Goal: Task Accomplishment & Management: Use online tool/utility

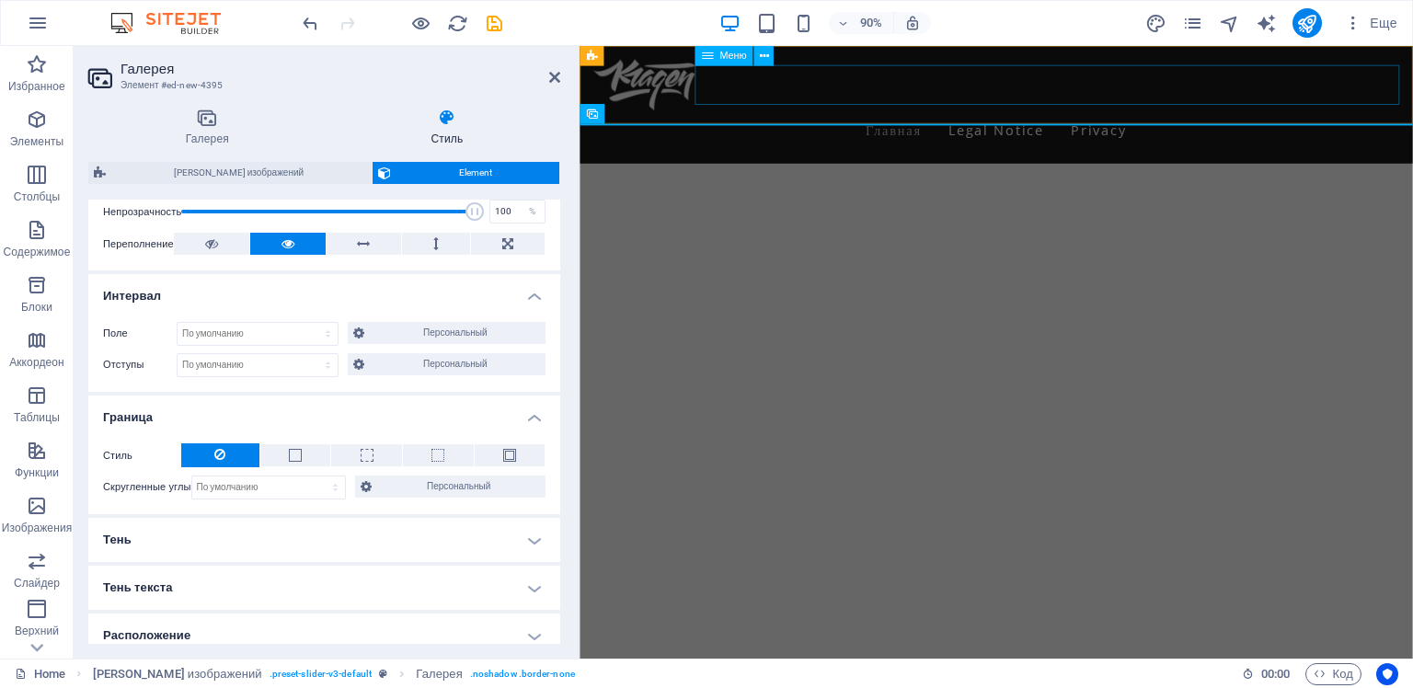
click at [1015, 118] on nav "Главная Legal Notice Privacy" at bounding box center [1042, 140] width 896 height 44
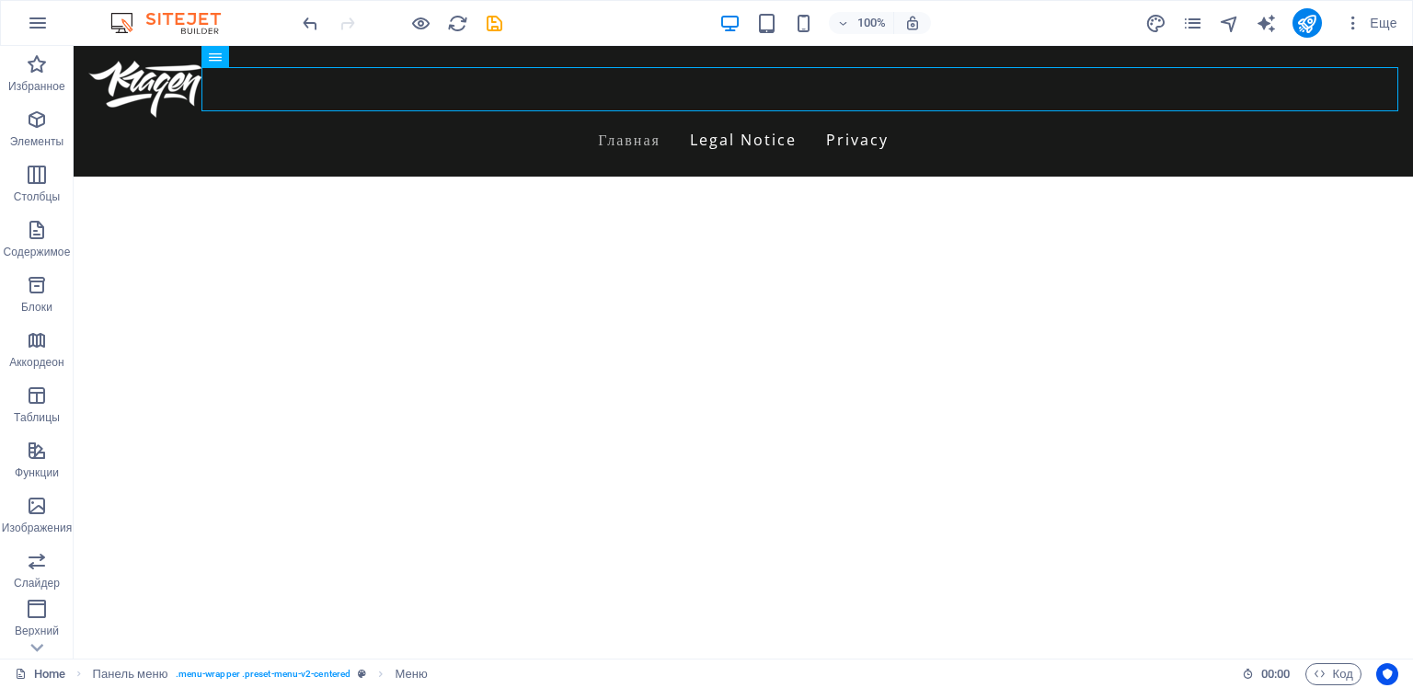
click at [828, 171] on html "Skip to main content Menu Главная Legal Notice Privacy" at bounding box center [743, 108] width 1339 height 125
click at [737, 125] on div "+" at bounding box center [743, 123] width 36 height 17
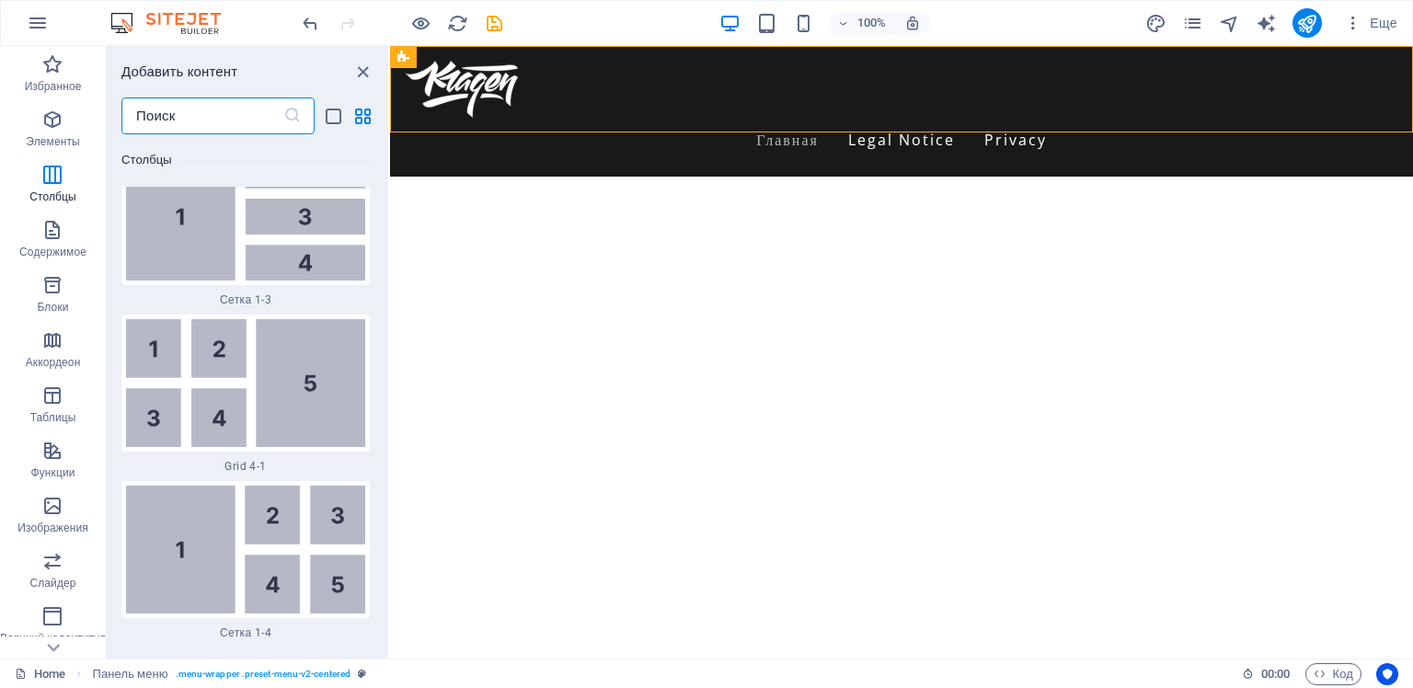
scroll to position [4349, 0]
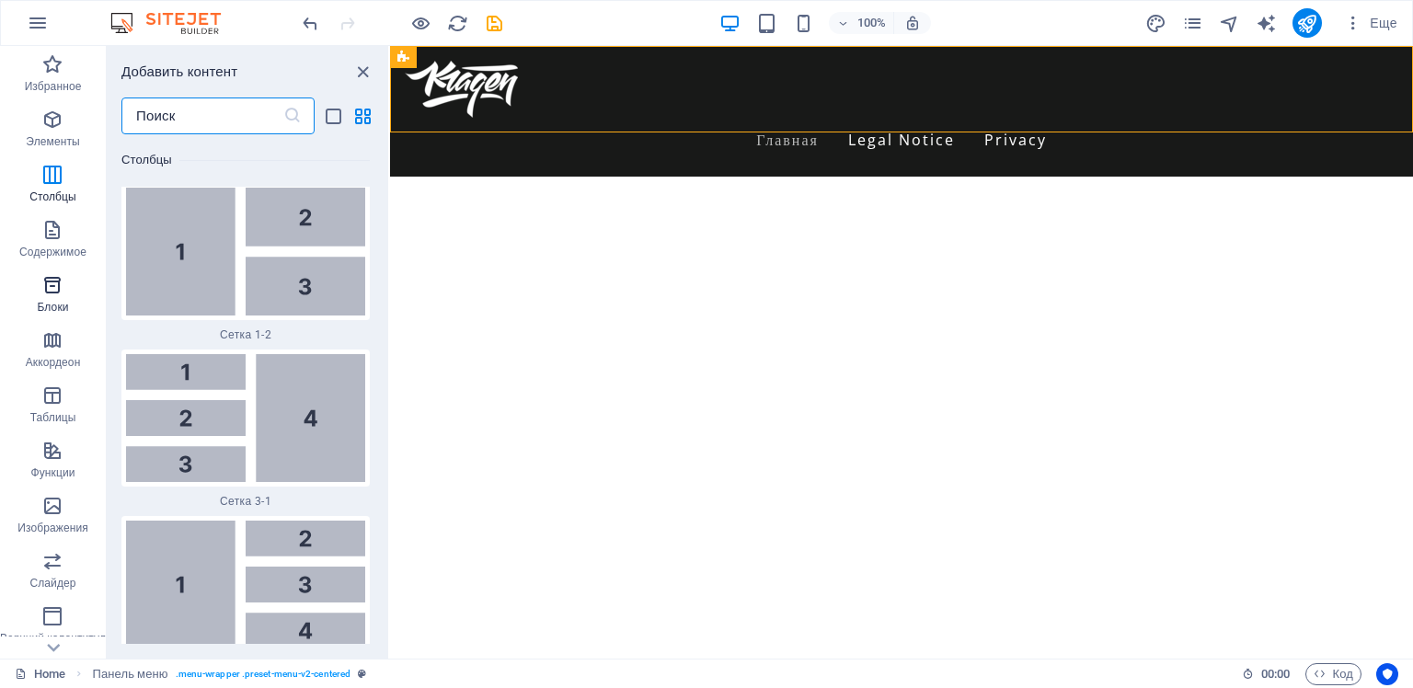
click at [49, 282] on icon "button" at bounding box center [52, 285] width 22 height 22
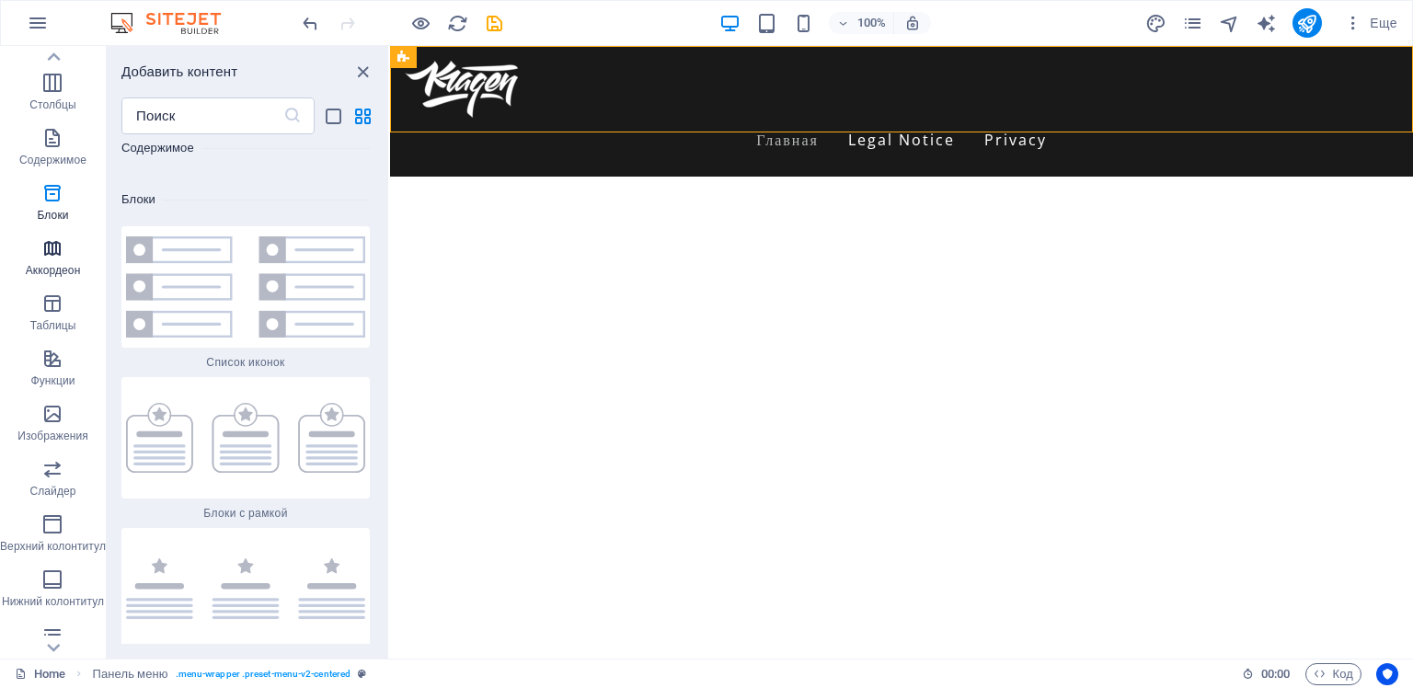
scroll to position [214, 0]
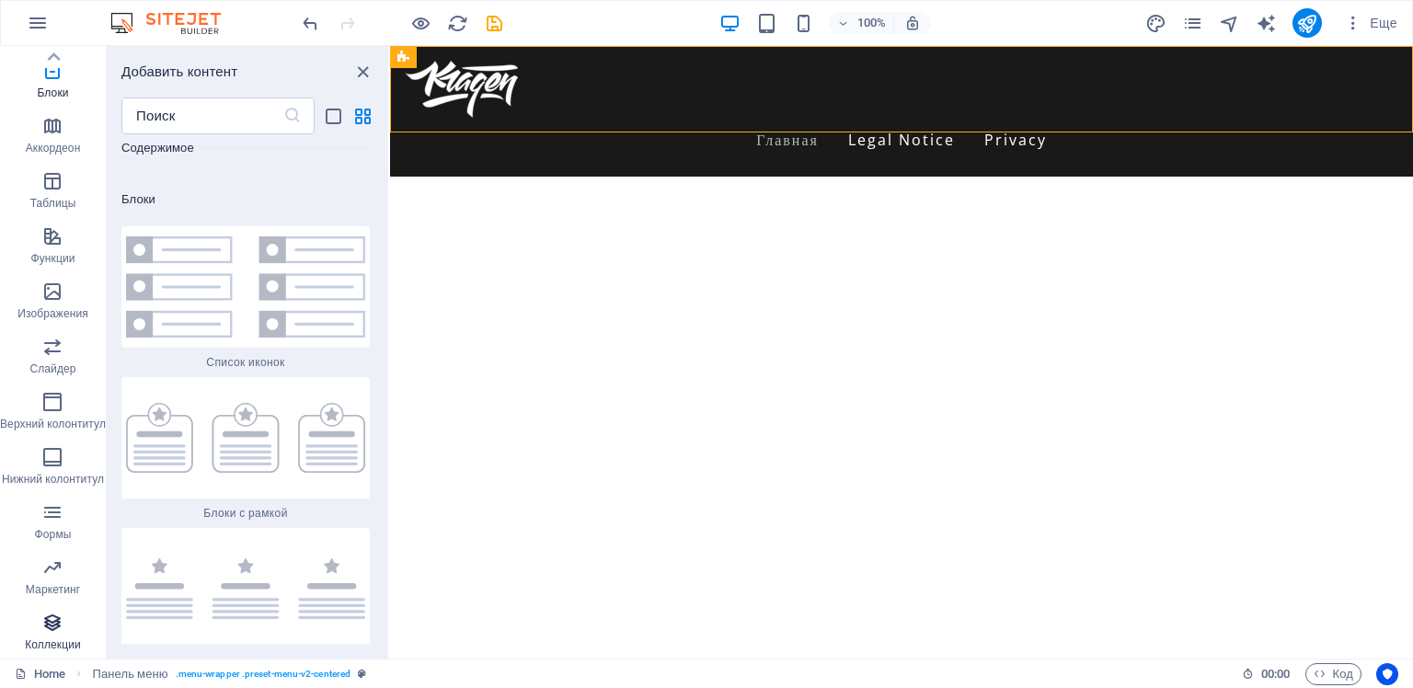
click at [53, 625] on icon "button" at bounding box center [52, 623] width 22 height 22
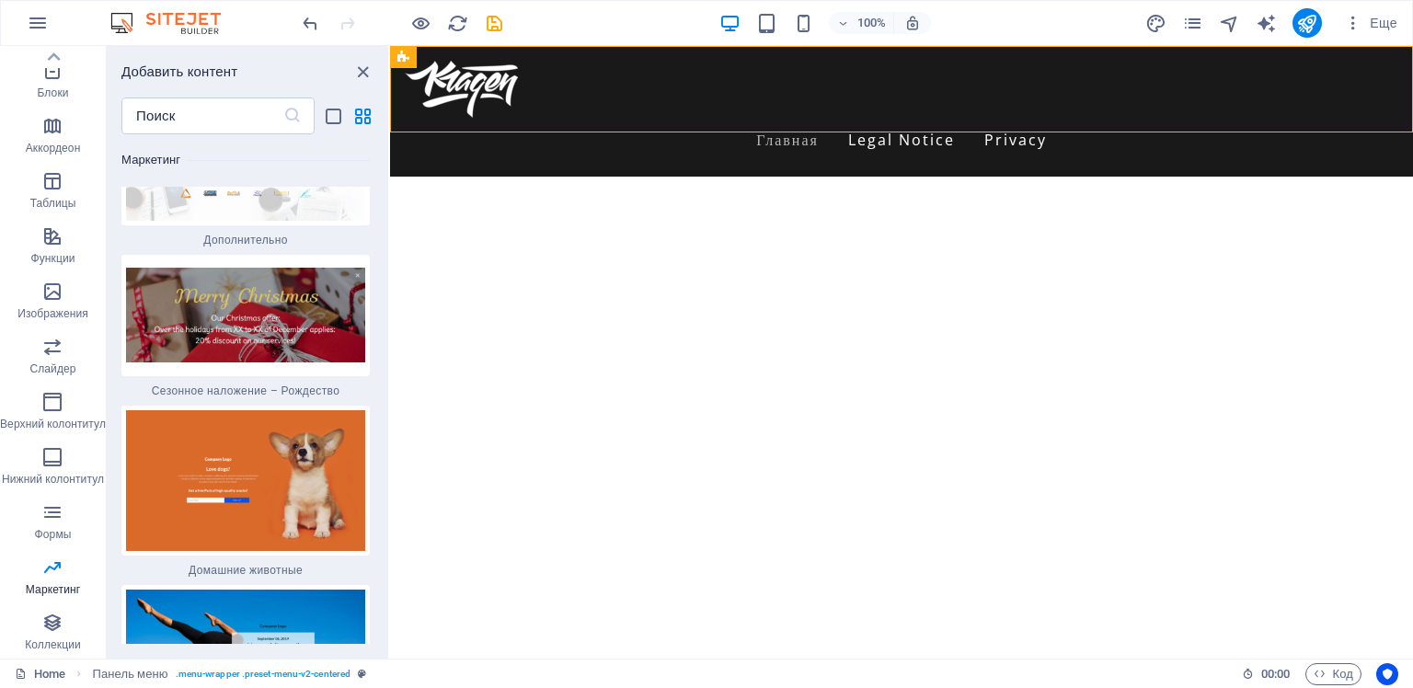
scroll to position [31000, 0]
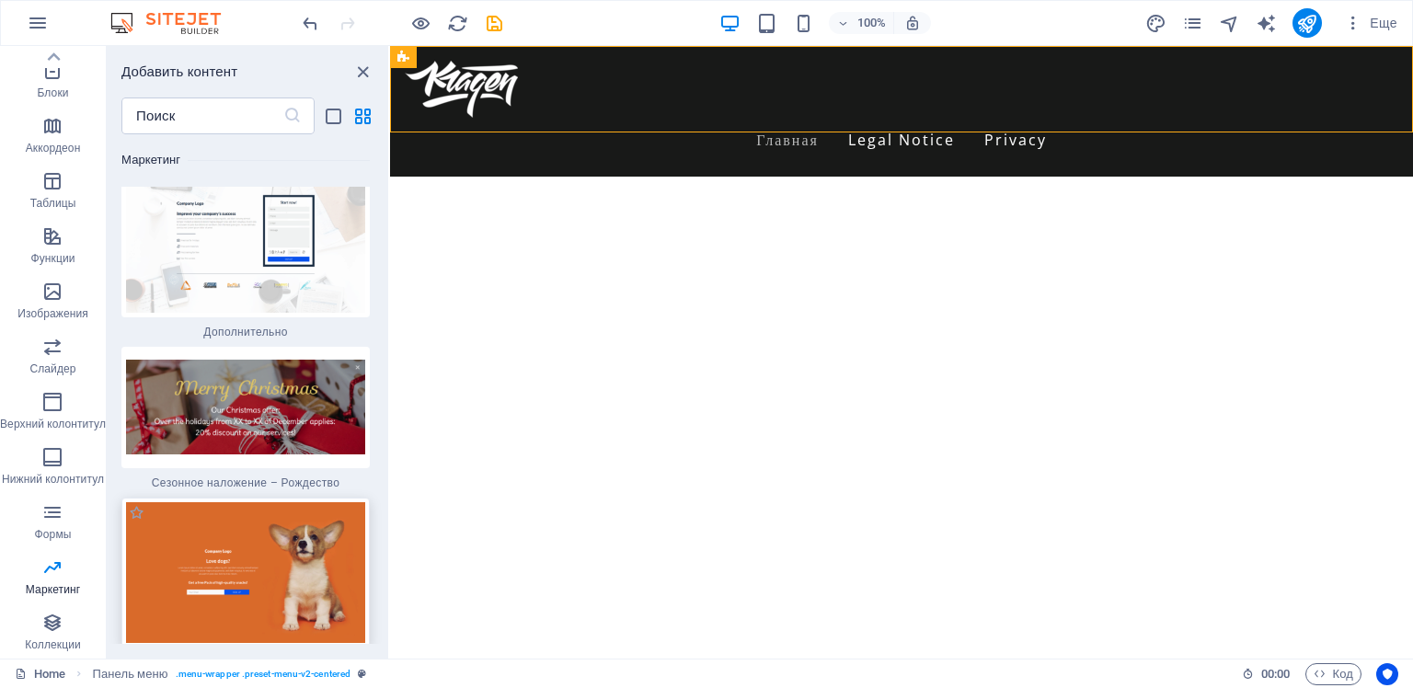
click at [243, 502] on img at bounding box center [245, 572] width 239 height 141
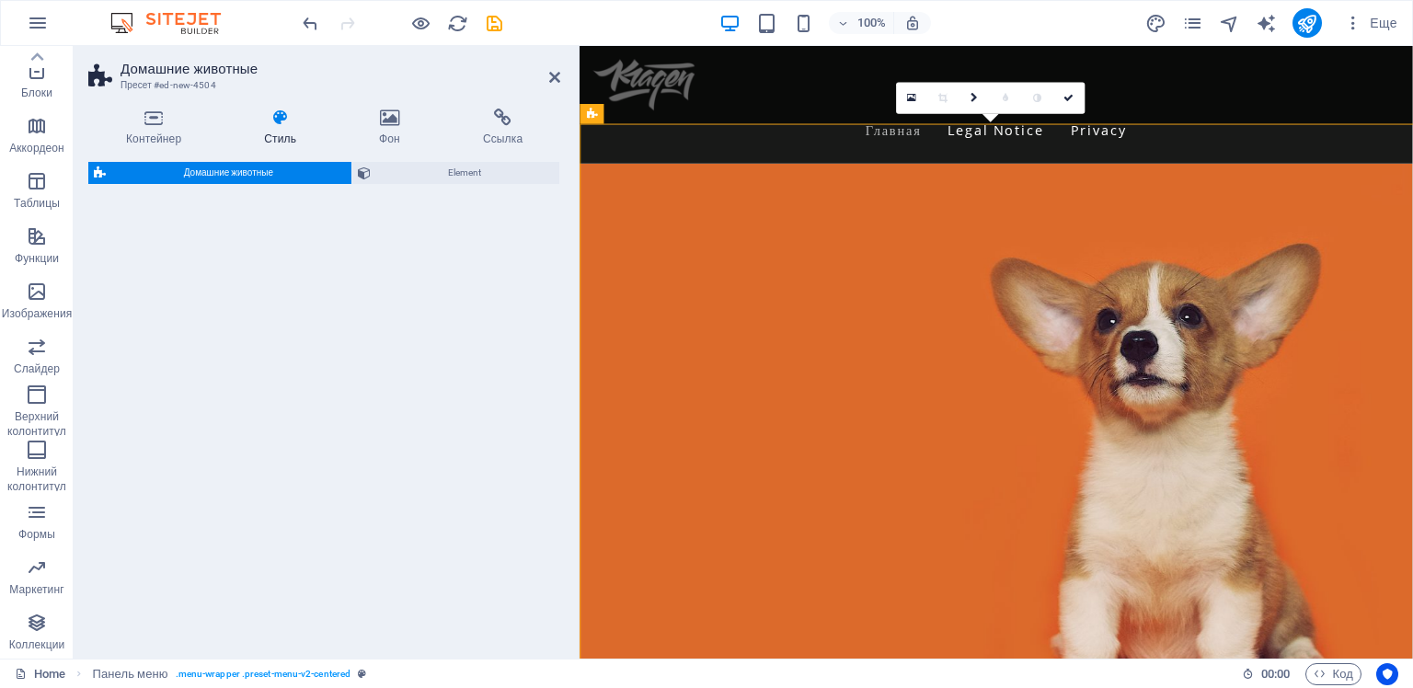
click at [484, 416] on div "Домашние животные Element" at bounding box center [324, 403] width 472 height 482
select select "%"
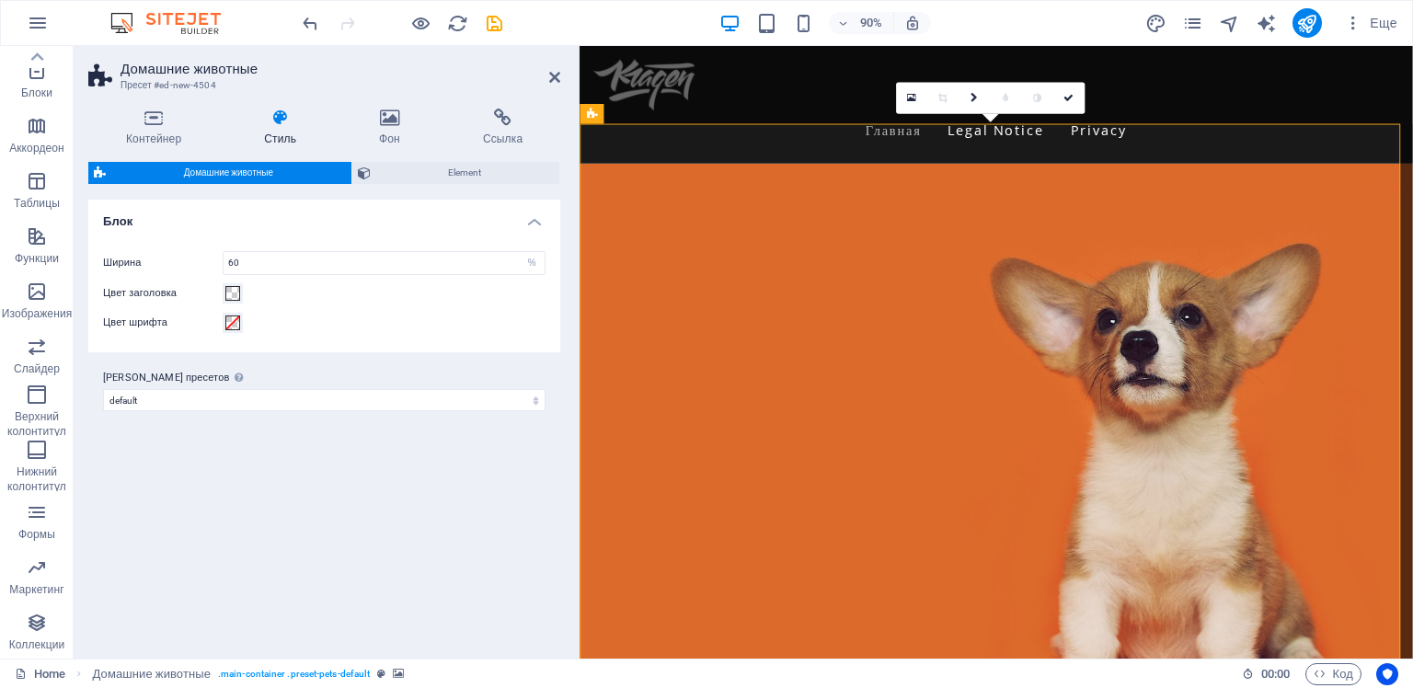
click at [1072, 189] on figure at bounding box center [1041, 517] width 925 height 681
click at [392, 124] on icon at bounding box center [389, 118] width 97 height 18
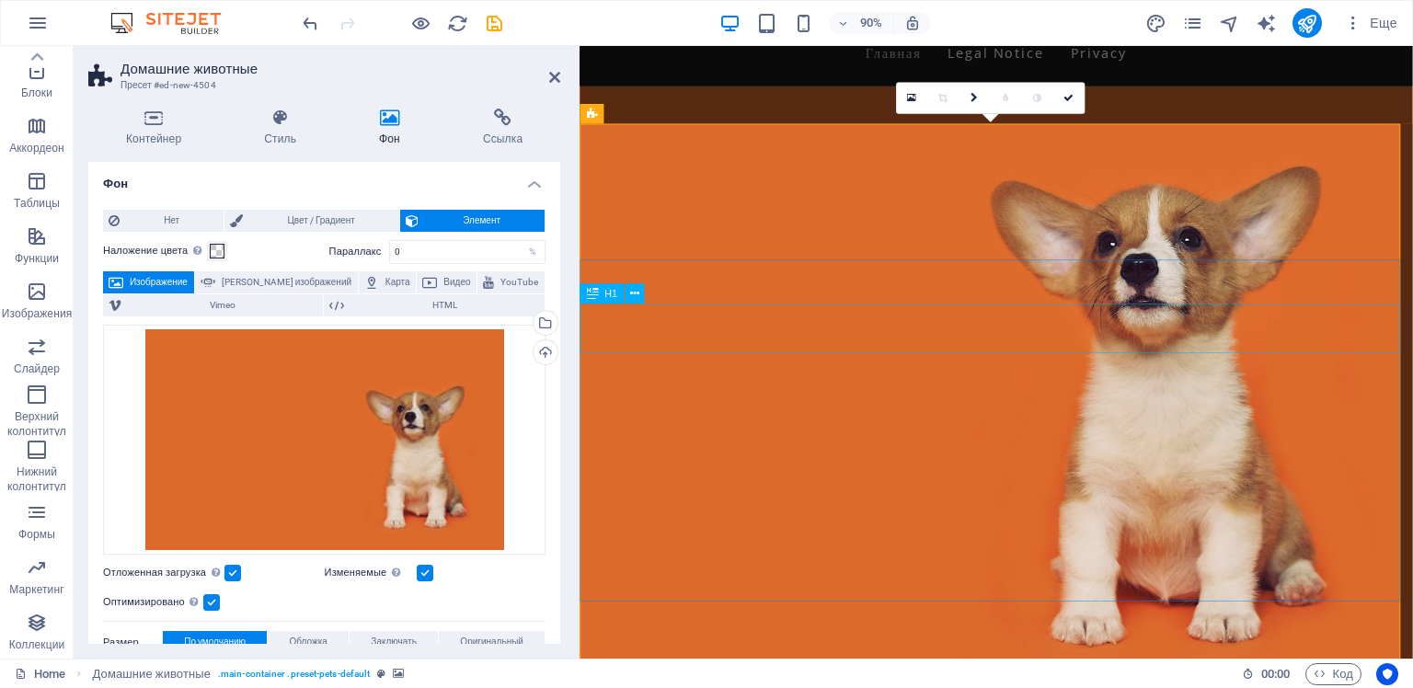
scroll to position [0, 0]
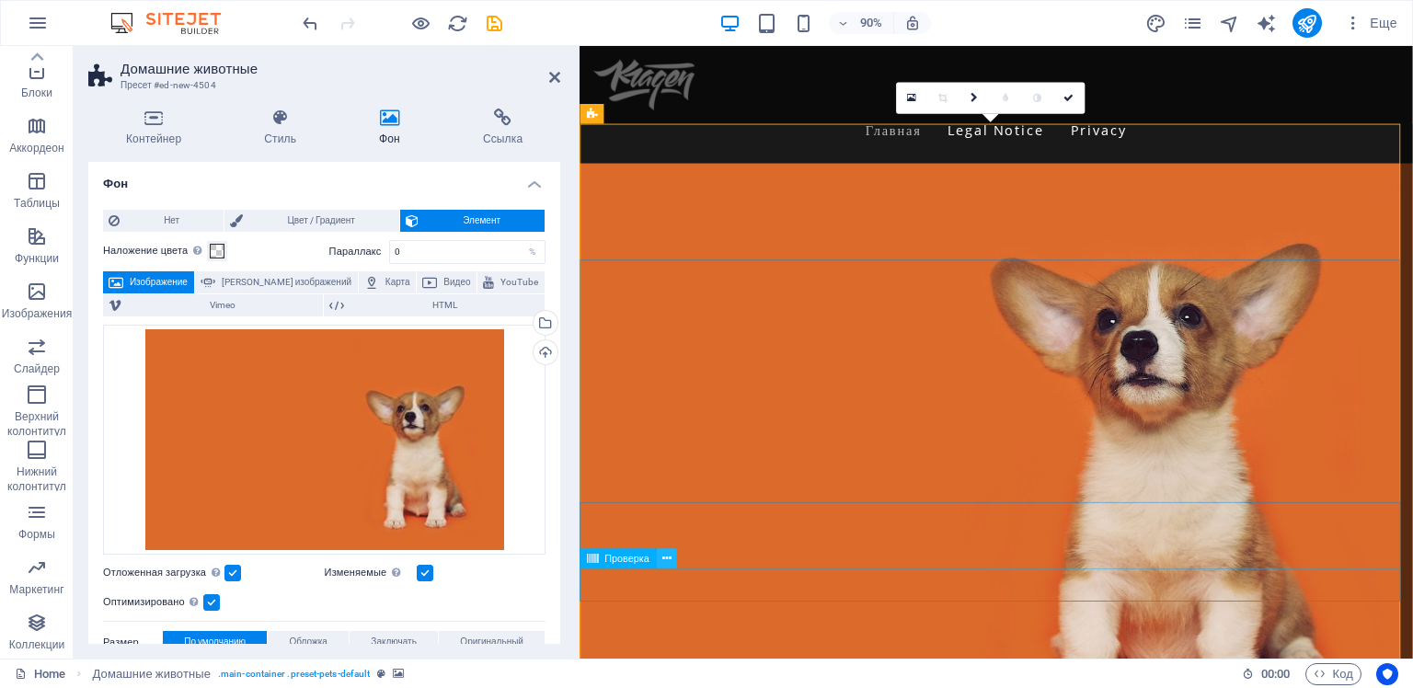
click at [662, 558] on icon at bounding box center [666, 557] width 9 height 17
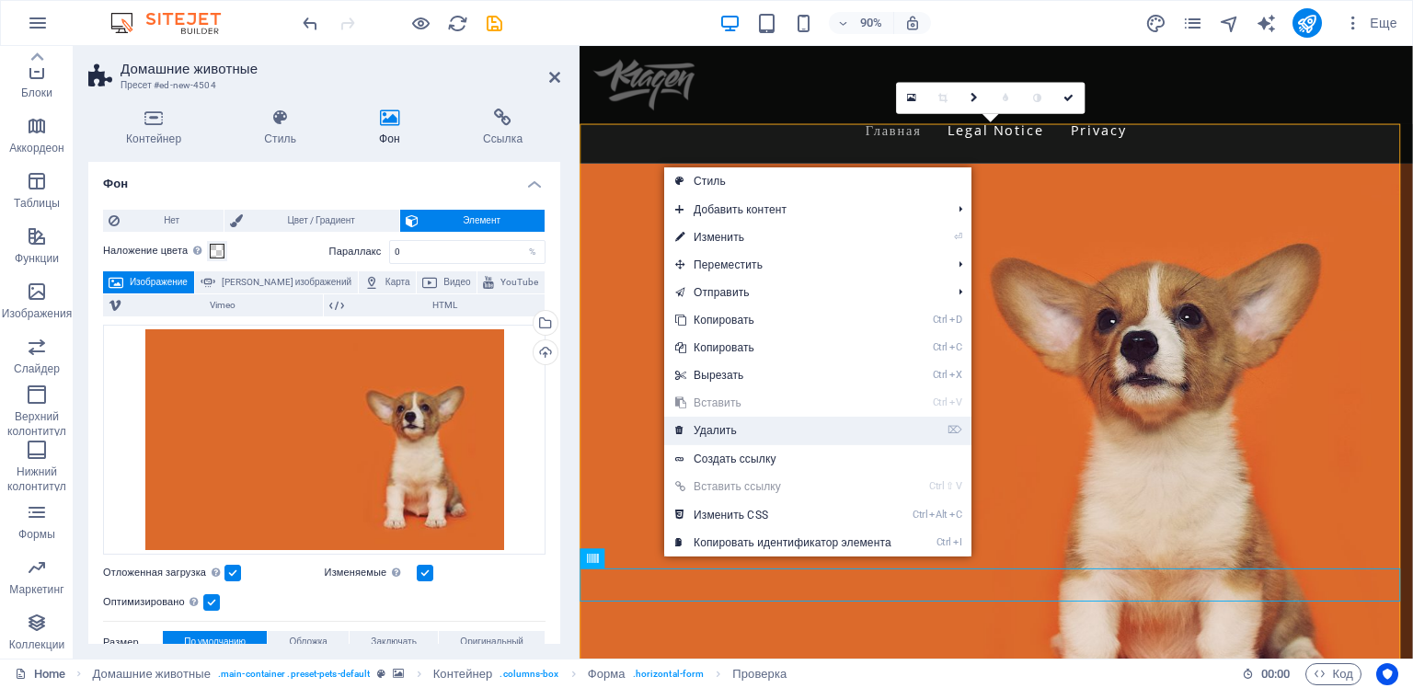
click at [716, 436] on link "⌦ Удалить" at bounding box center [783, 431] width 238 height 28
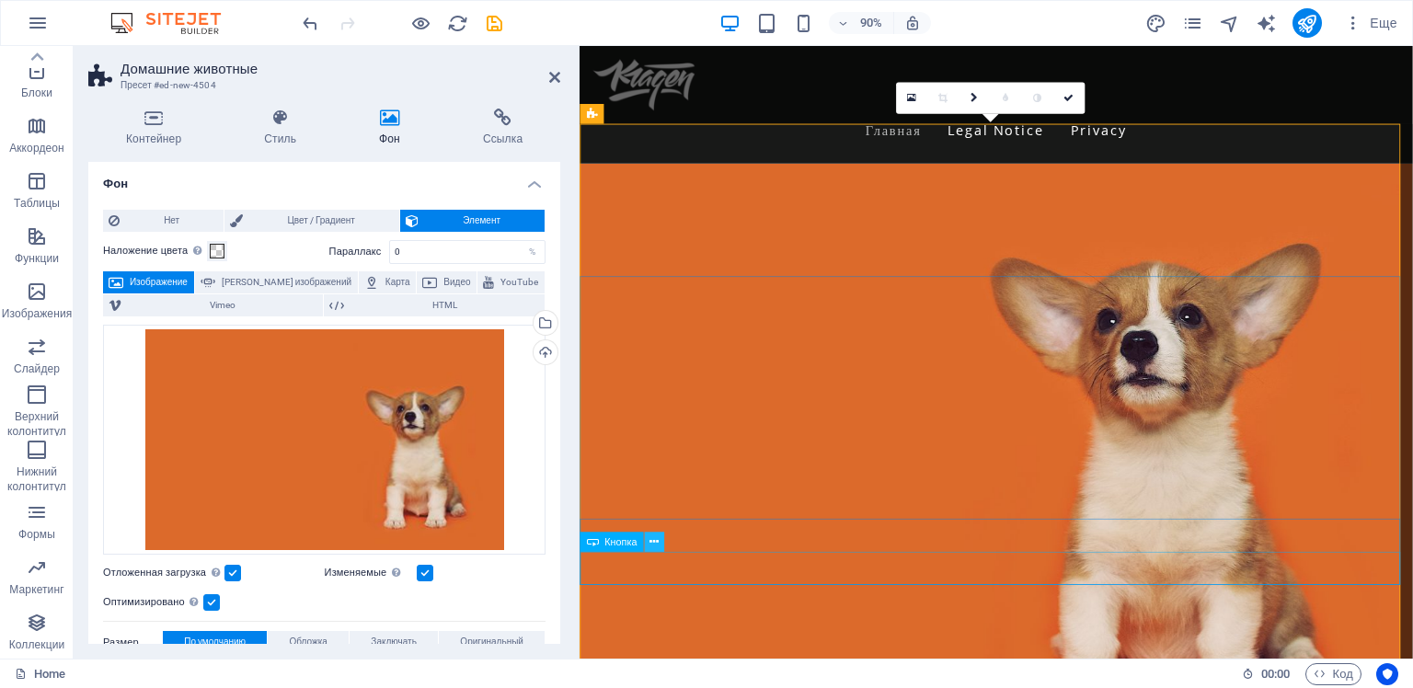
click at [650, 540] on icon at bounding box center [653, 541] width 9 height 17
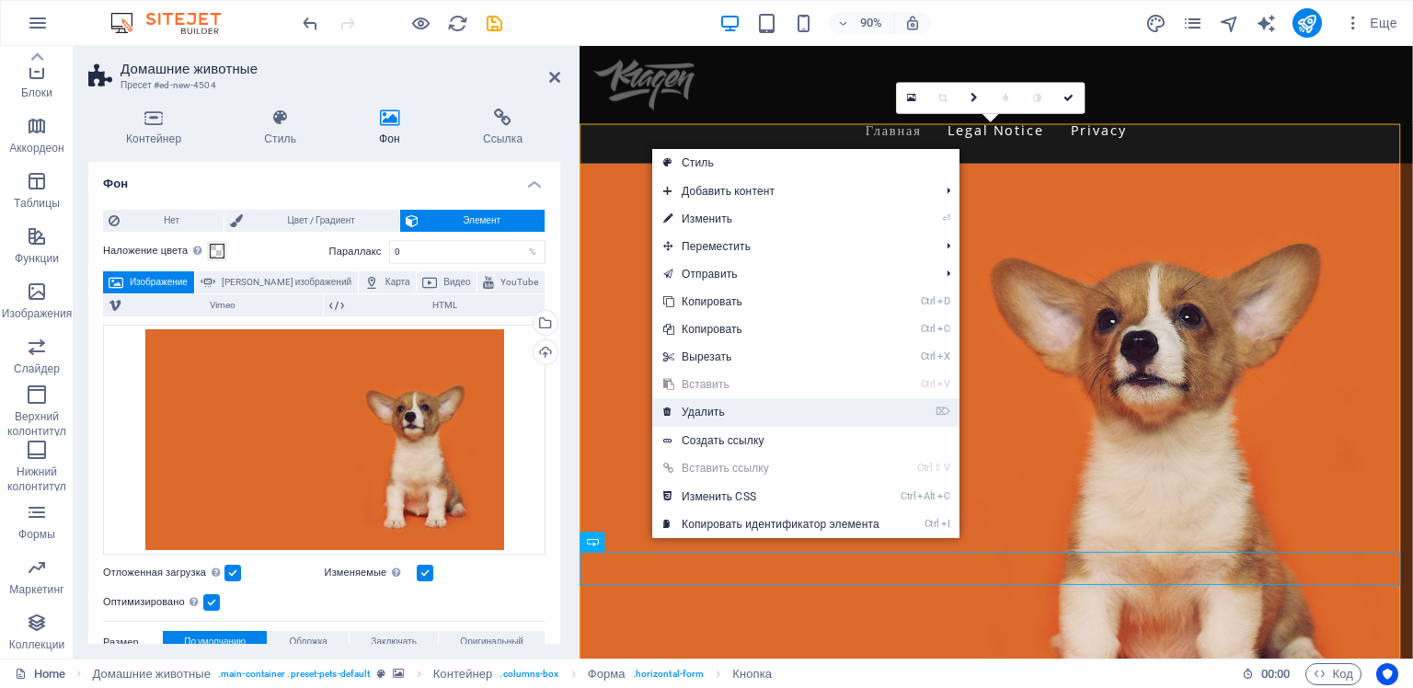
click at [705, 416] on link "⌦ Удалить" at bounding box center [771, 412] width 238 height 28
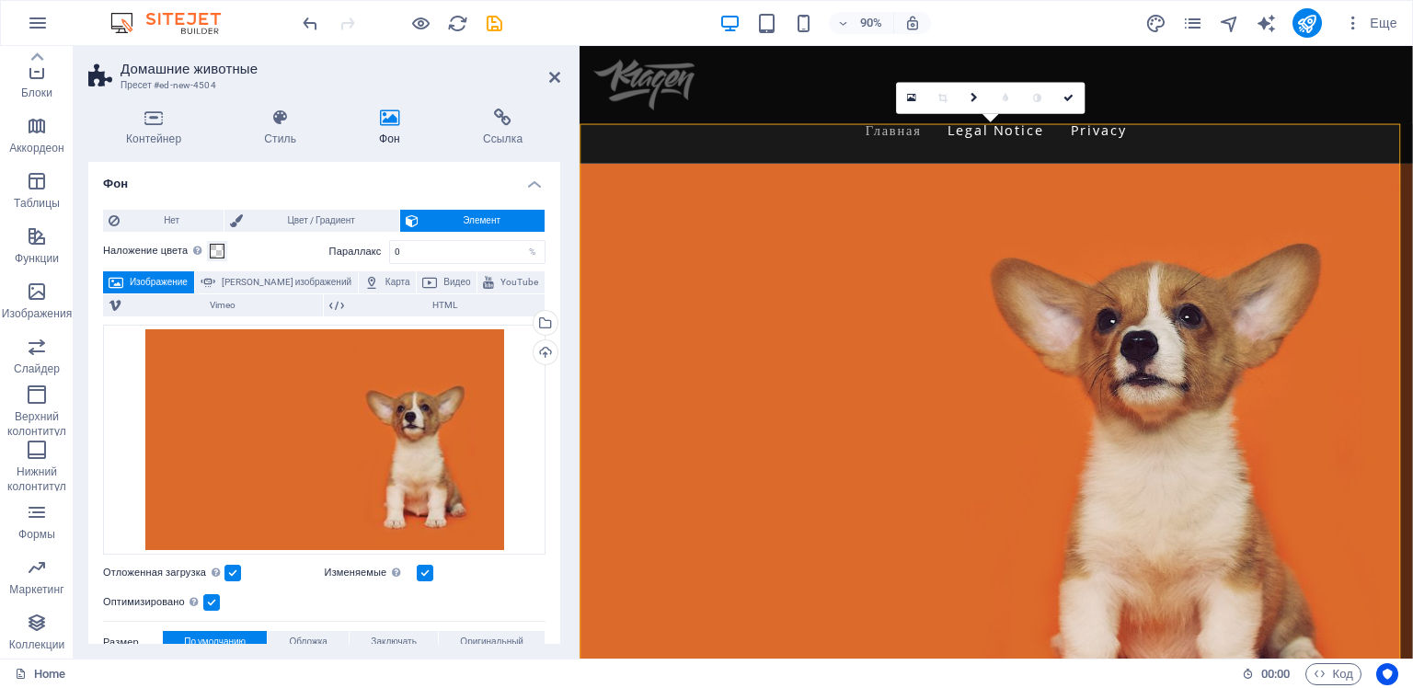
click at [696, 193] on figure at bounding box center [1041, 517] width 925 height 681
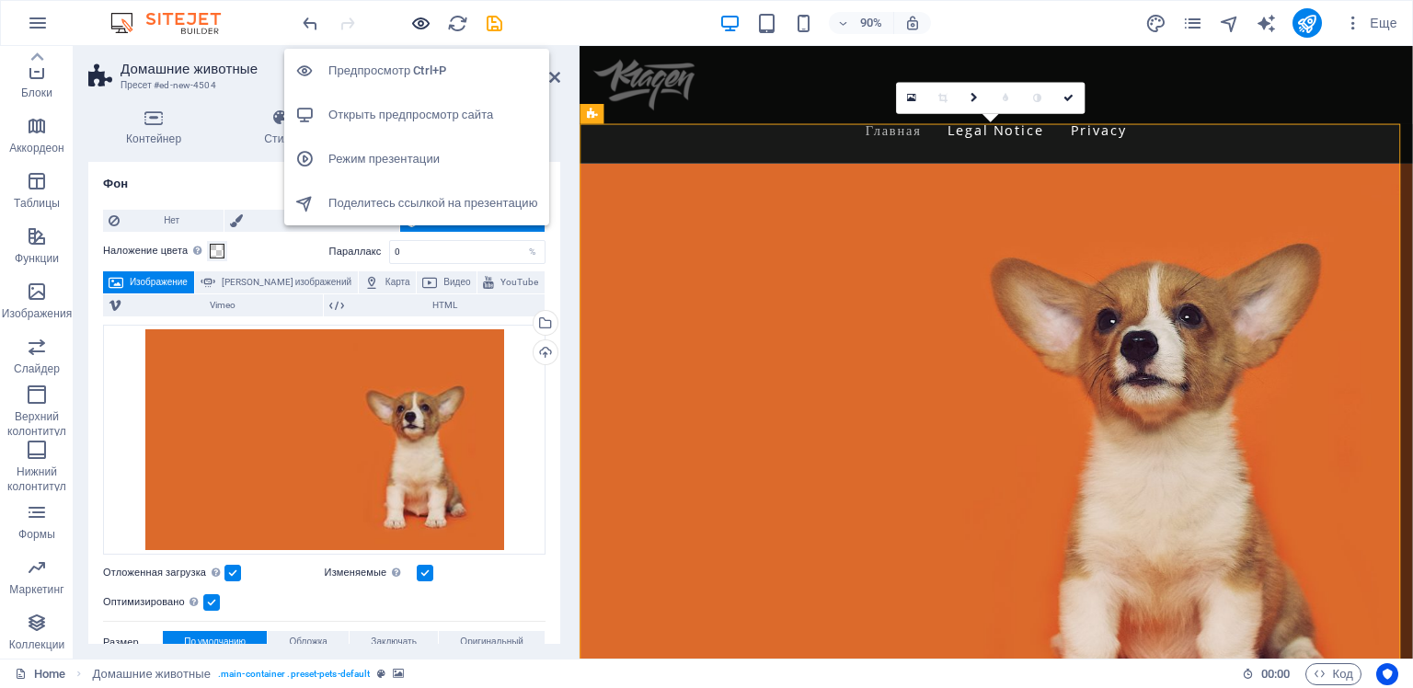
click at [421, 17] on icon "button" at bounding box center [420, 23] width 21 height 21
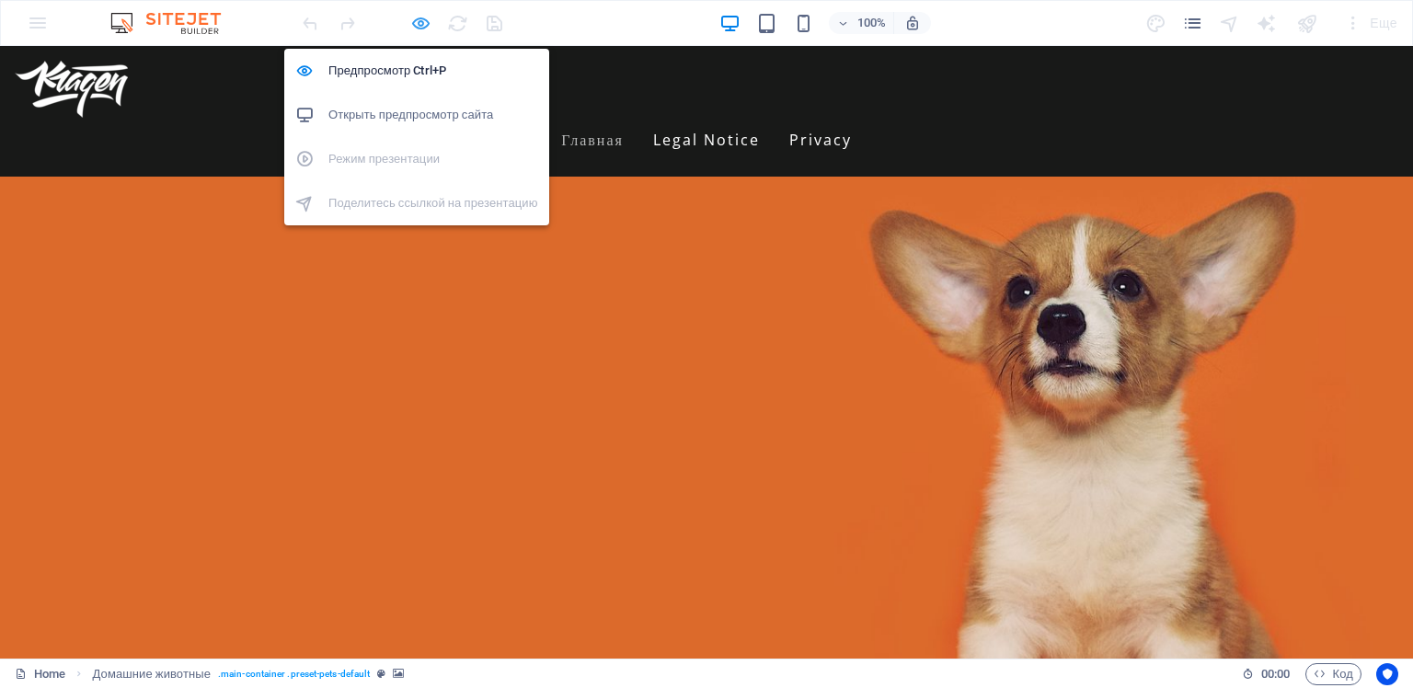
click at [418, 21] on icon "button" at bounding box center [420, 23] width 21 height 21
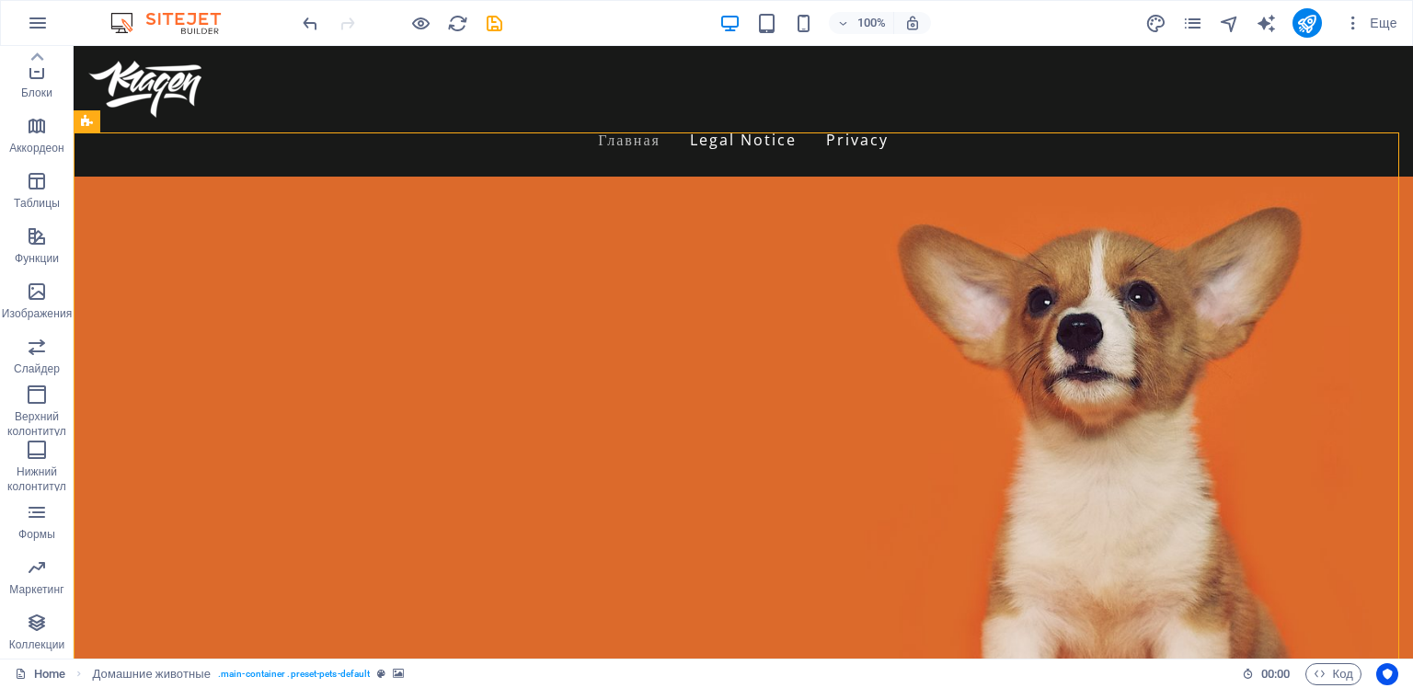
click at [858, 671] on div "Home Домашние животные . main-container .preset-pets-default" at bounding box center [621, 674] width 1212 height 22
click at [1316, 674] on icon "button" at bounding box center [1319, 674] width 12 height 12
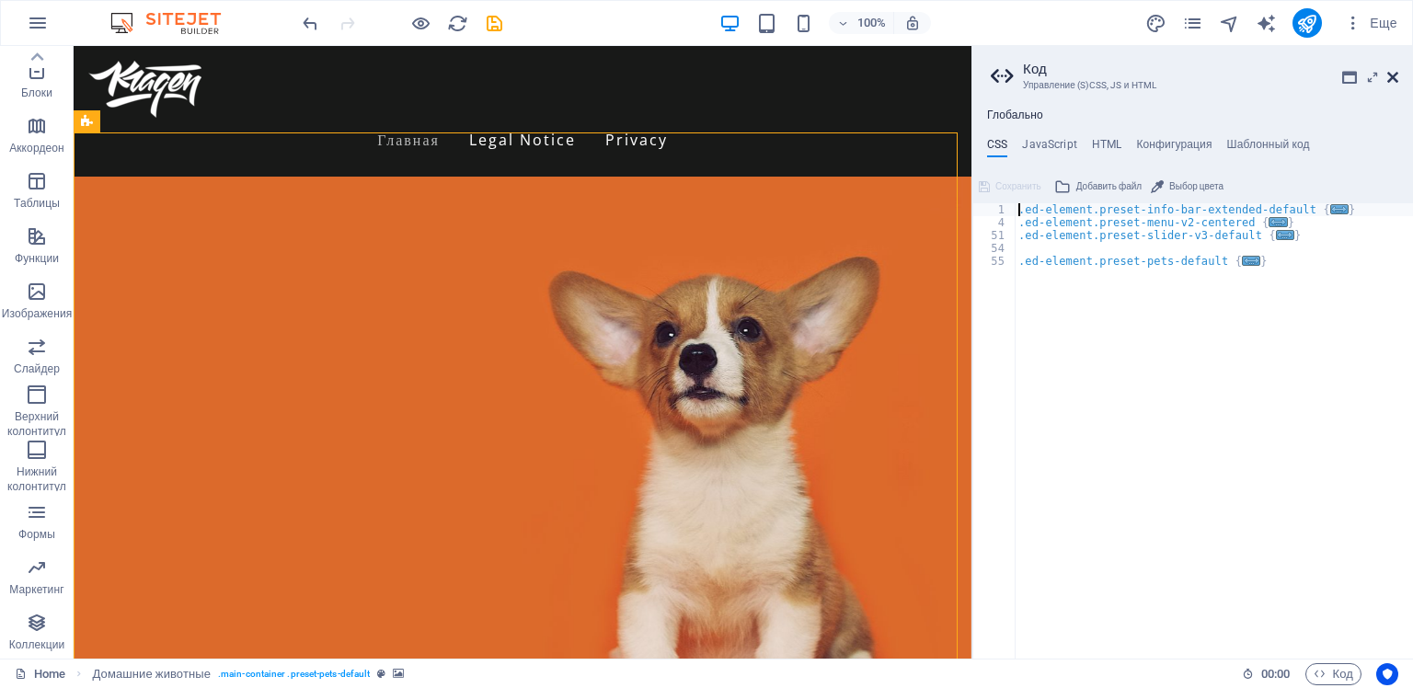
click at [1389, 77] on icon at bounding box center [1392, 77] width 11 height 15
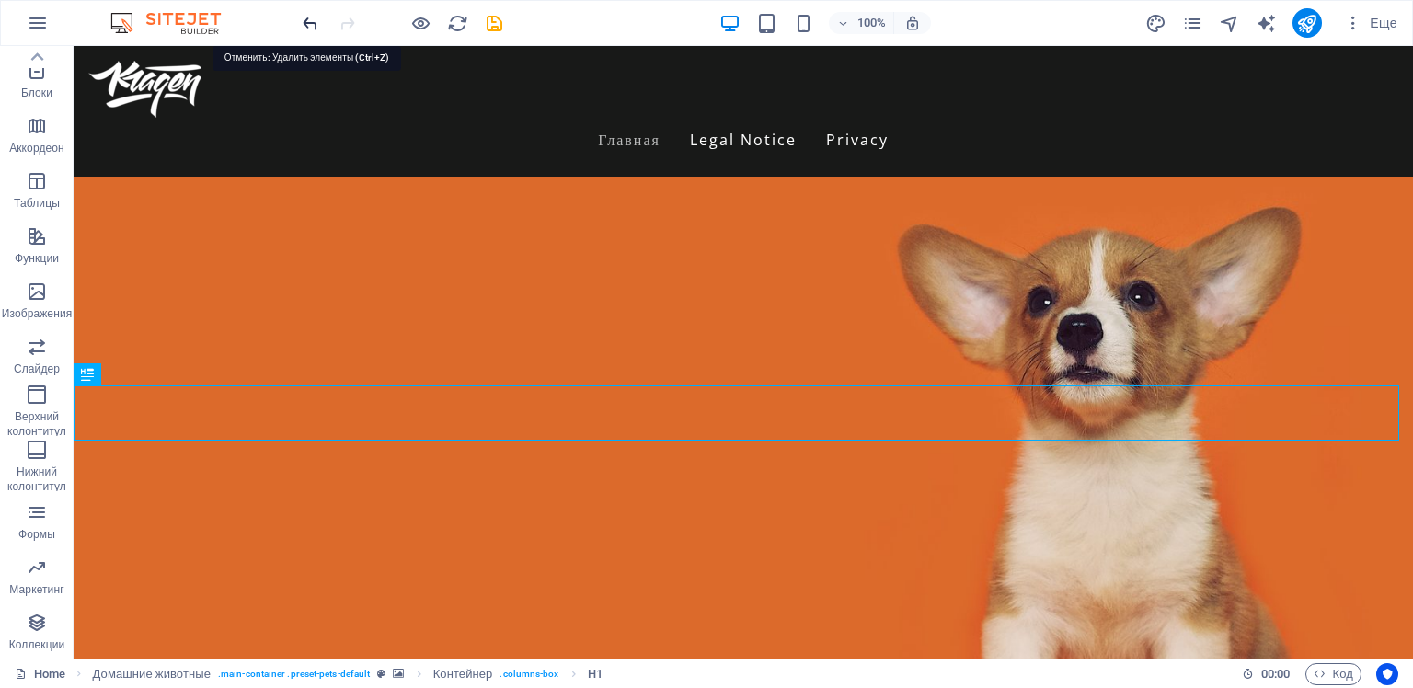
click at [309, 22] on icon "undo" at bounding box center [310, 23] width 21 height 21
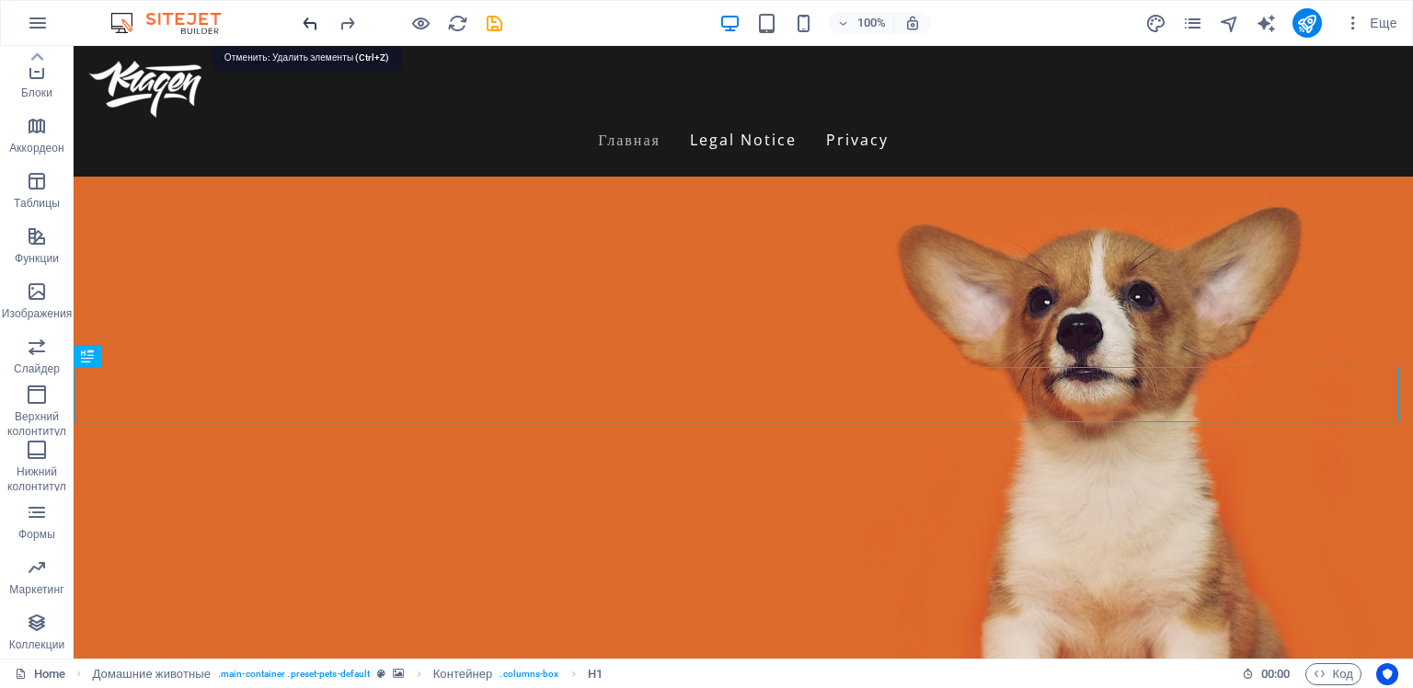
click at [309, 22] on icon "undo" at bounding box center [310, 23] width 21 height 21
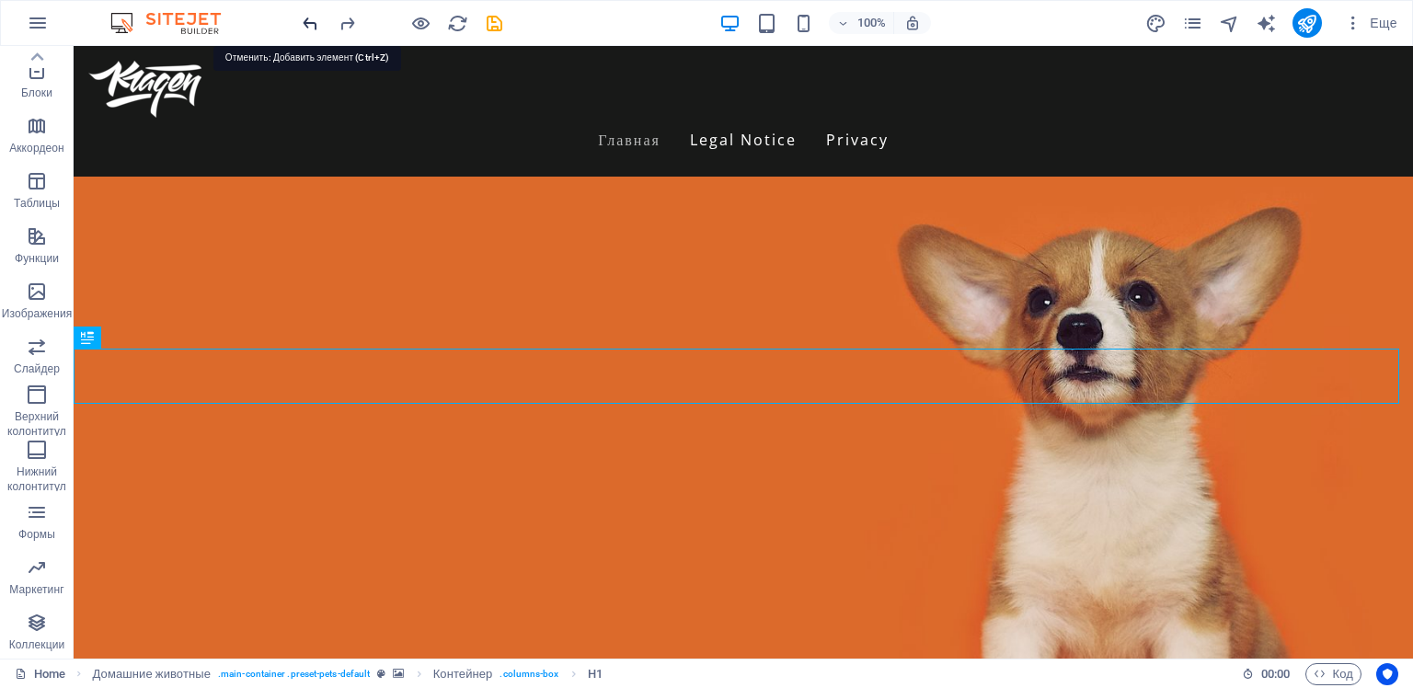
click at [309, 22] on icon "undo" at bounding box center [310, 23] width 21 height 21
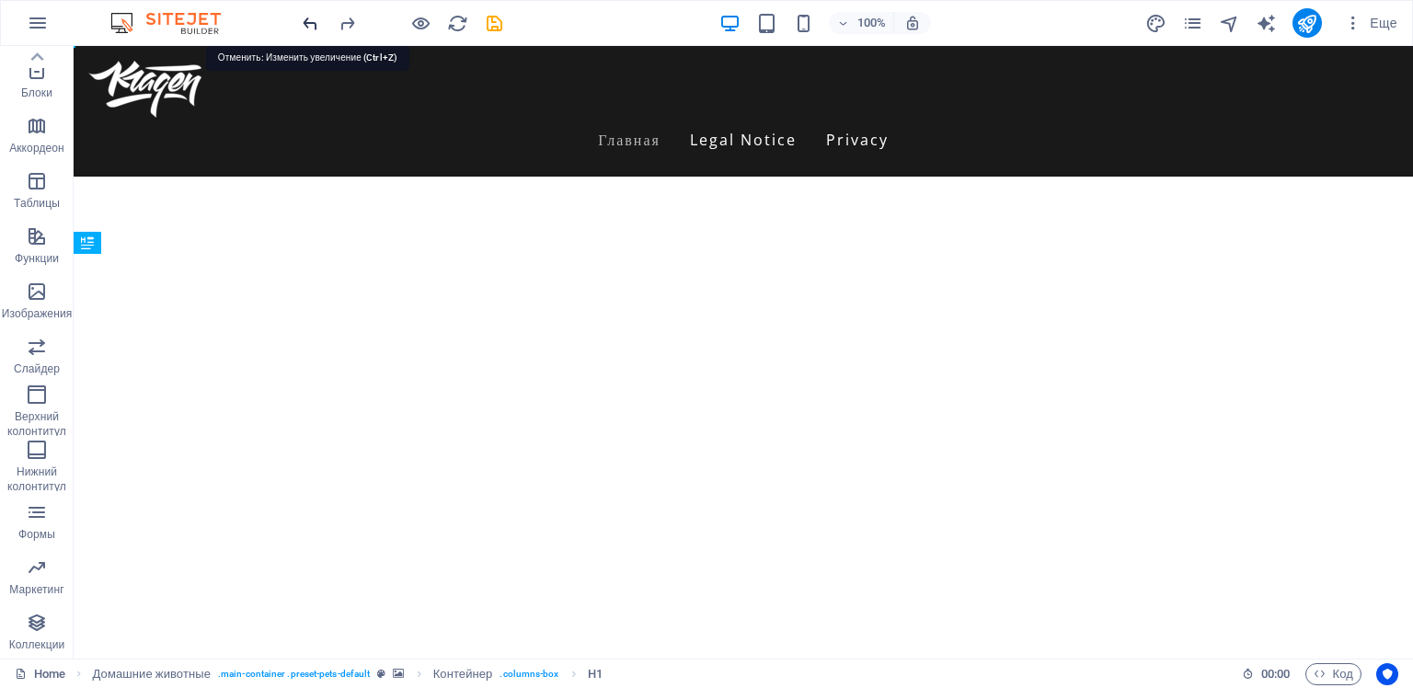
click at [309, 22] on icon "undo" at bounding box center [310, 23] width 21 height 21
click at [309, 24] on icon "undo" at bounding box center [310, 23] width 21 height 21
click at [137, 244] on icon at bounding box center [135, 243] width 10 height 19
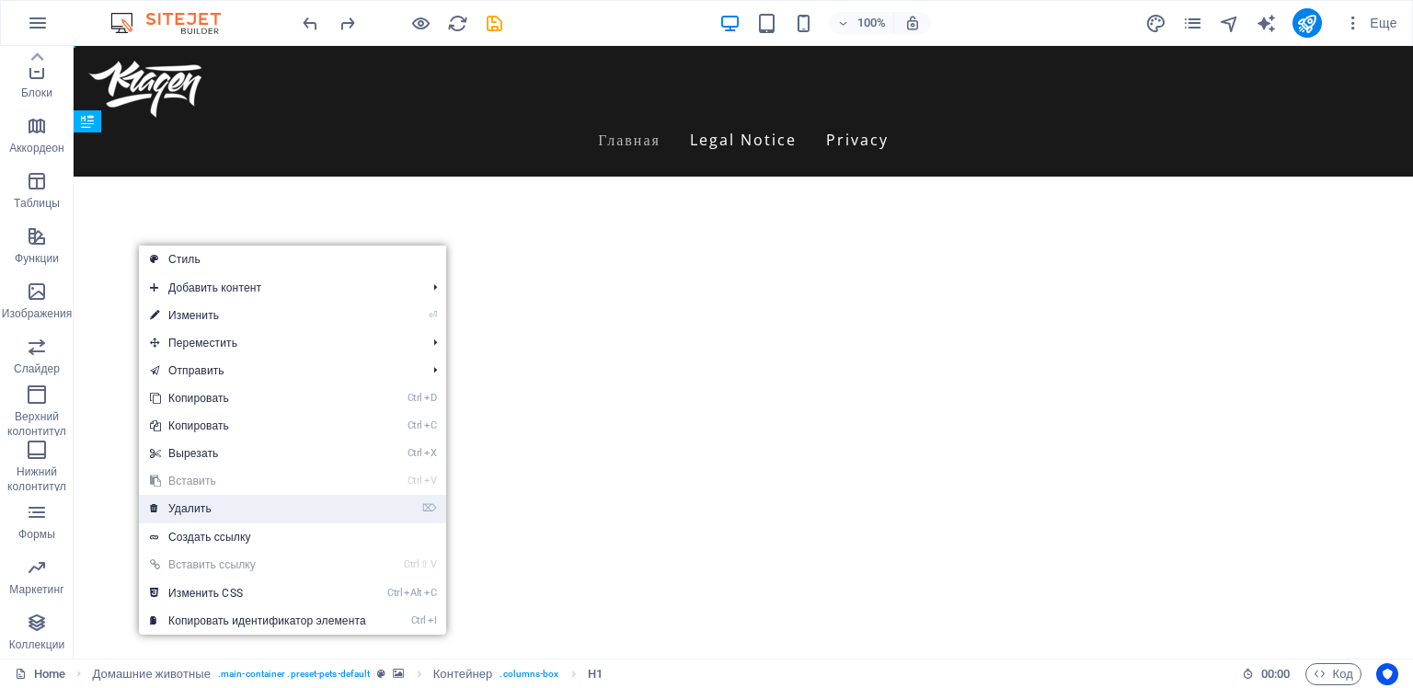
click at [203, 508] on link "⌦ Удалить" at bounding box center [258, 509] width 238 height 28
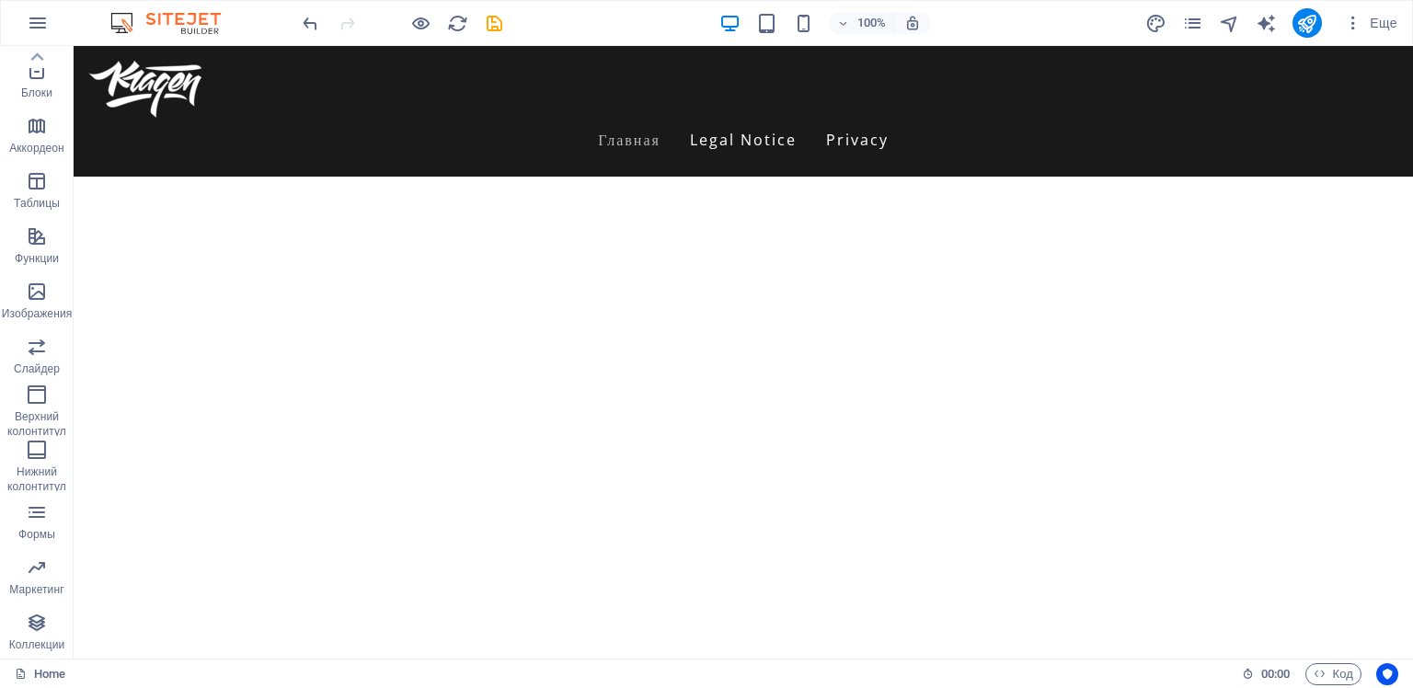
click at [656, 171] on html "Skip to main content Menu Главная Legal Notice Privacy" at bounding box center [743, 108] width 1339 height 125
click at [311, 24] on icon "undo" at bounding box center [310, 23] width 21 height 21
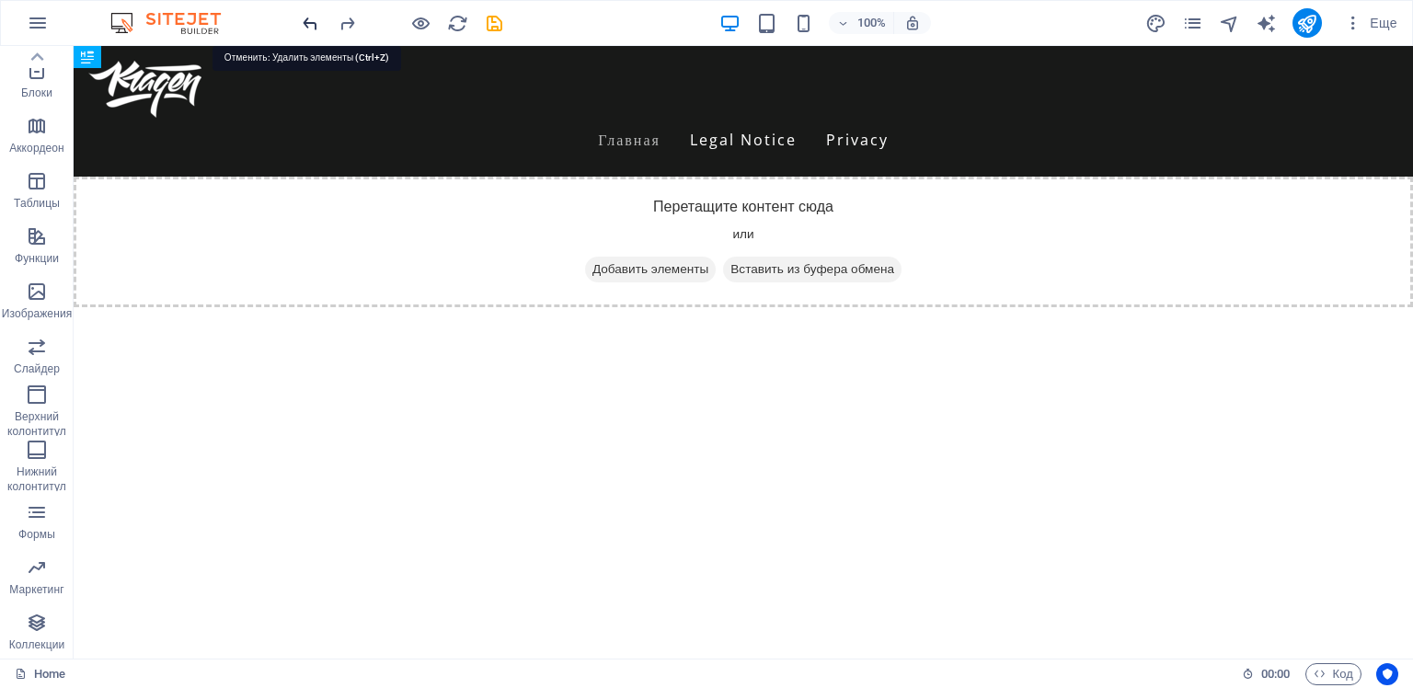
click at [311, 24] on icon "undo" at bounding box center [310, 23] width 21 height 21
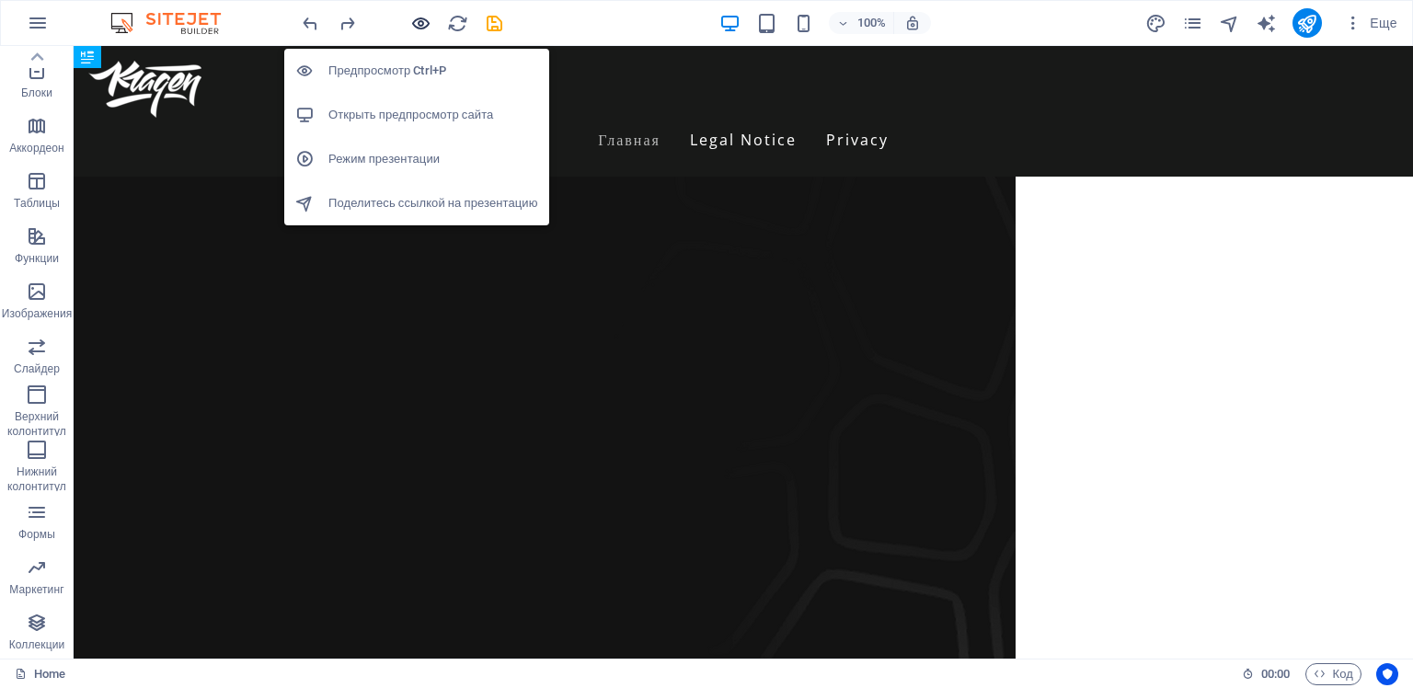
click at [420, 25] on icon "button" at bounding box center [420, 23] width 21 height 21
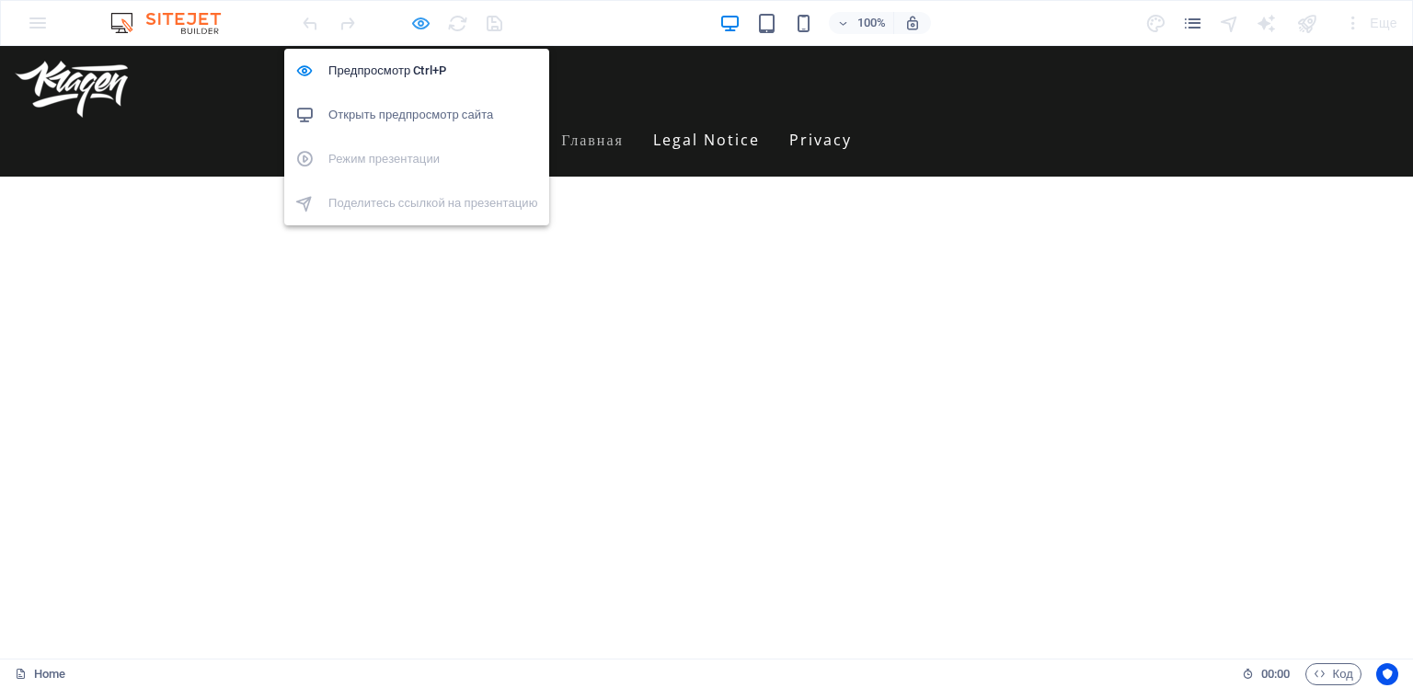
click at [419, 26] on icon "button" at bounding box center [420, 23] width 21 height 21
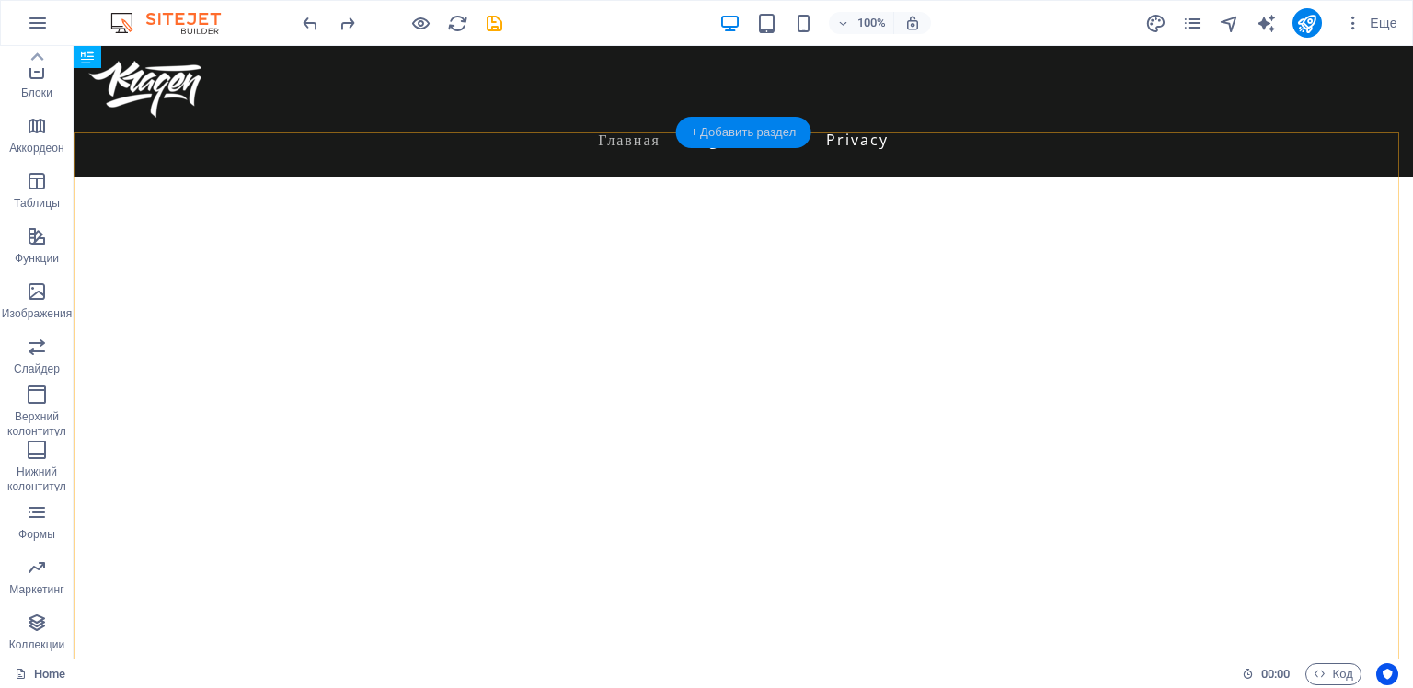
click at [721, 139] on div "+ Добавить раздел" at bounding box center [743, 132] width 135 height 31
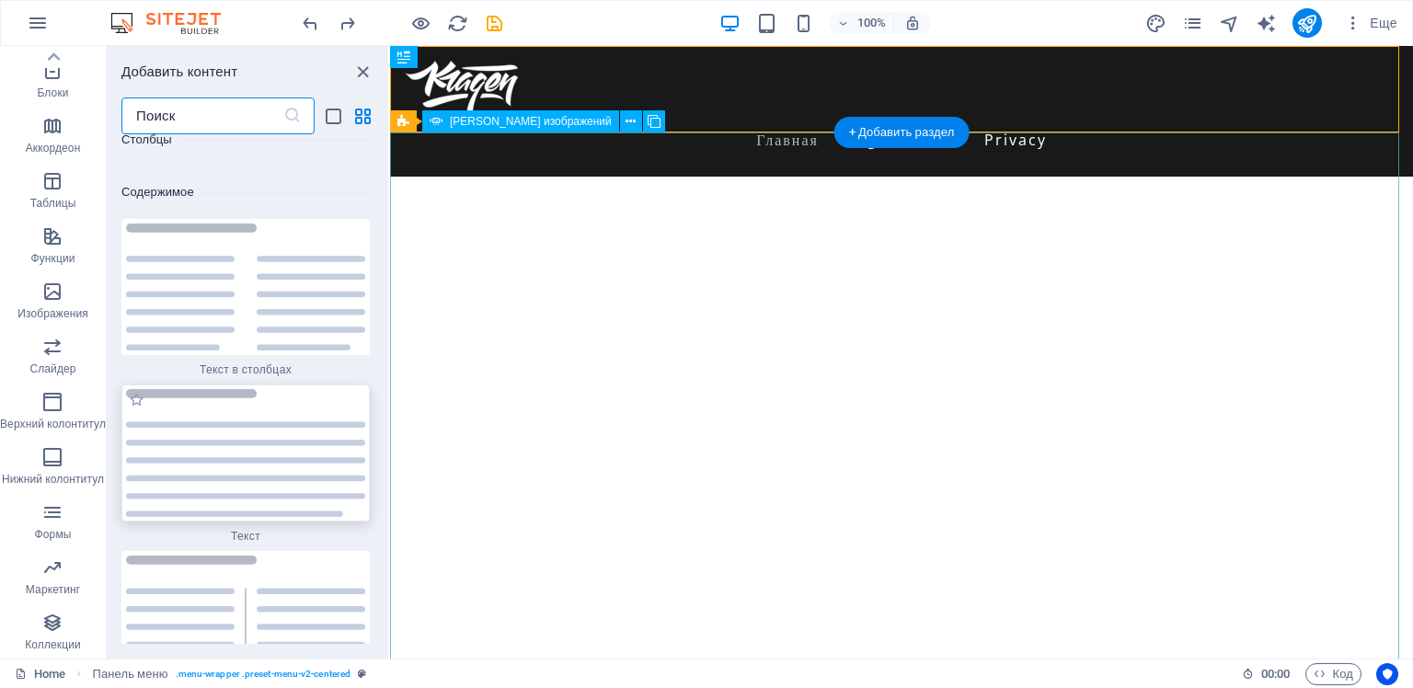
scroll to position [6188, 0]
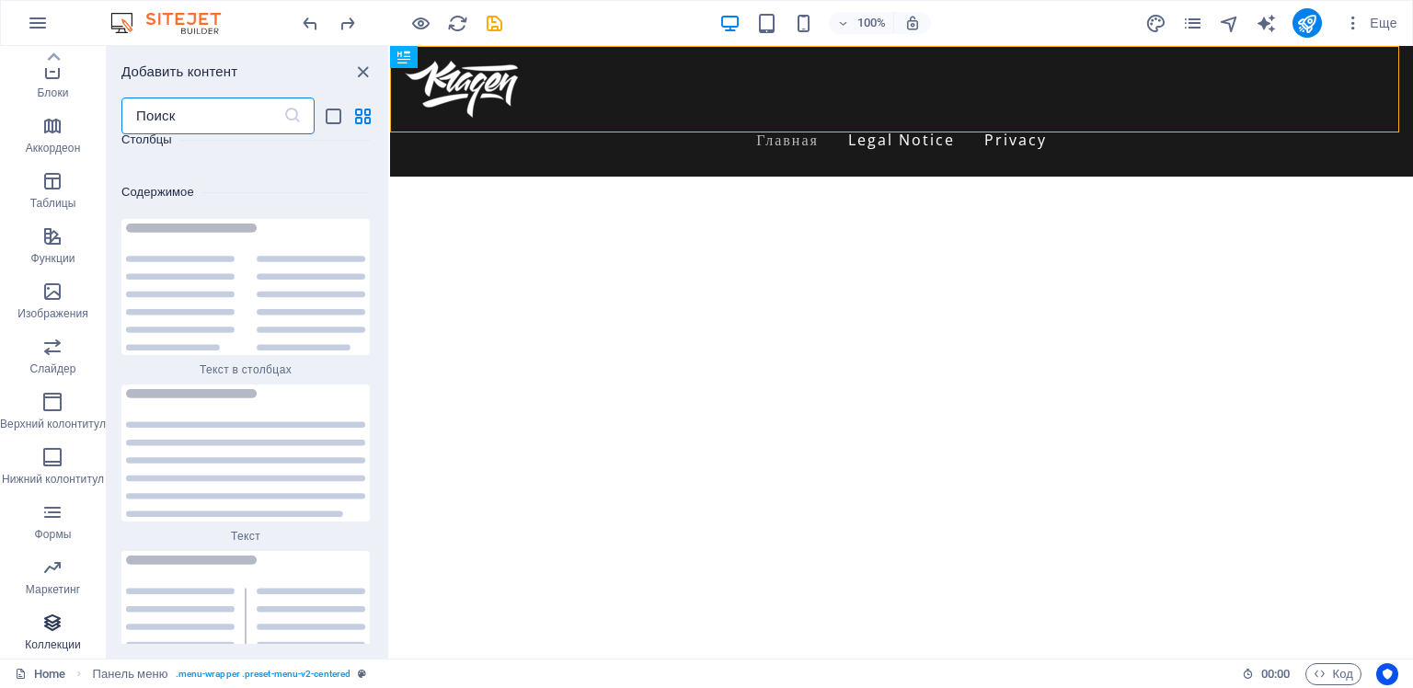
click at [56, 620] on icon "button" at bounding box center [52, 623] width 22 height 22
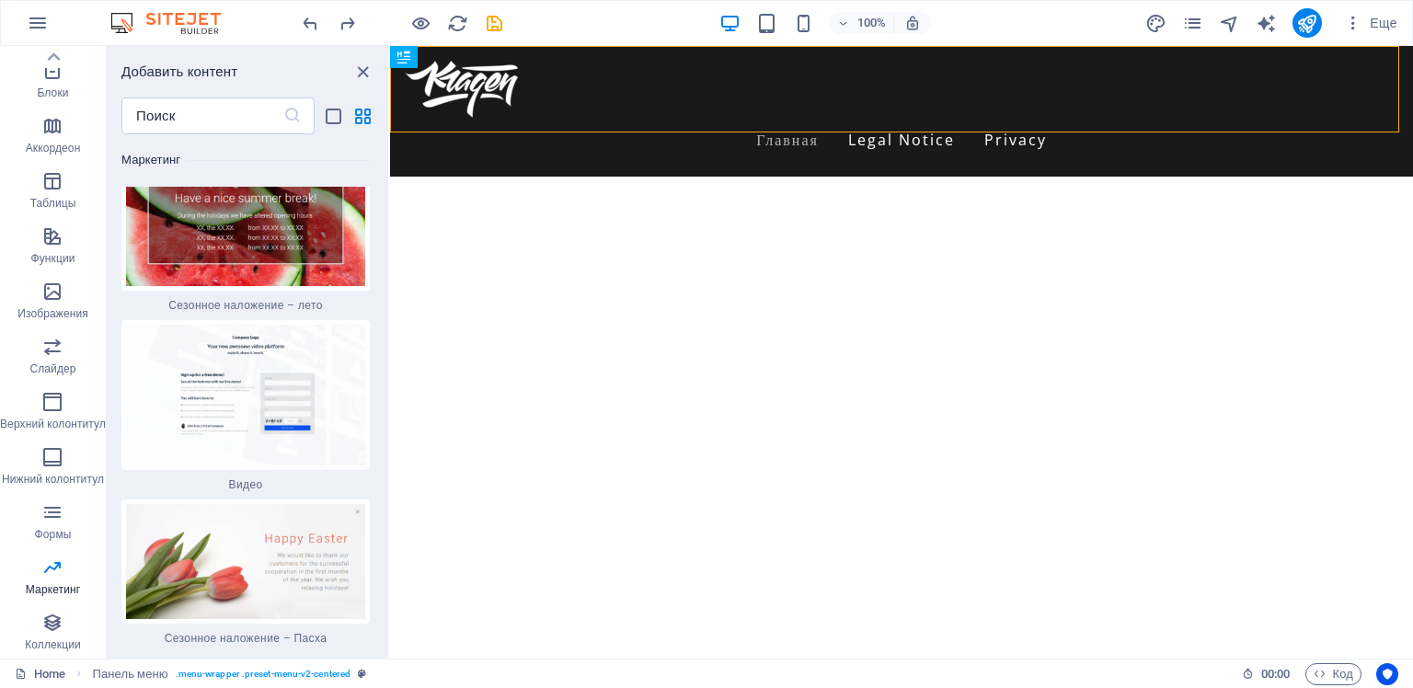
scroll to position [30541, 0]
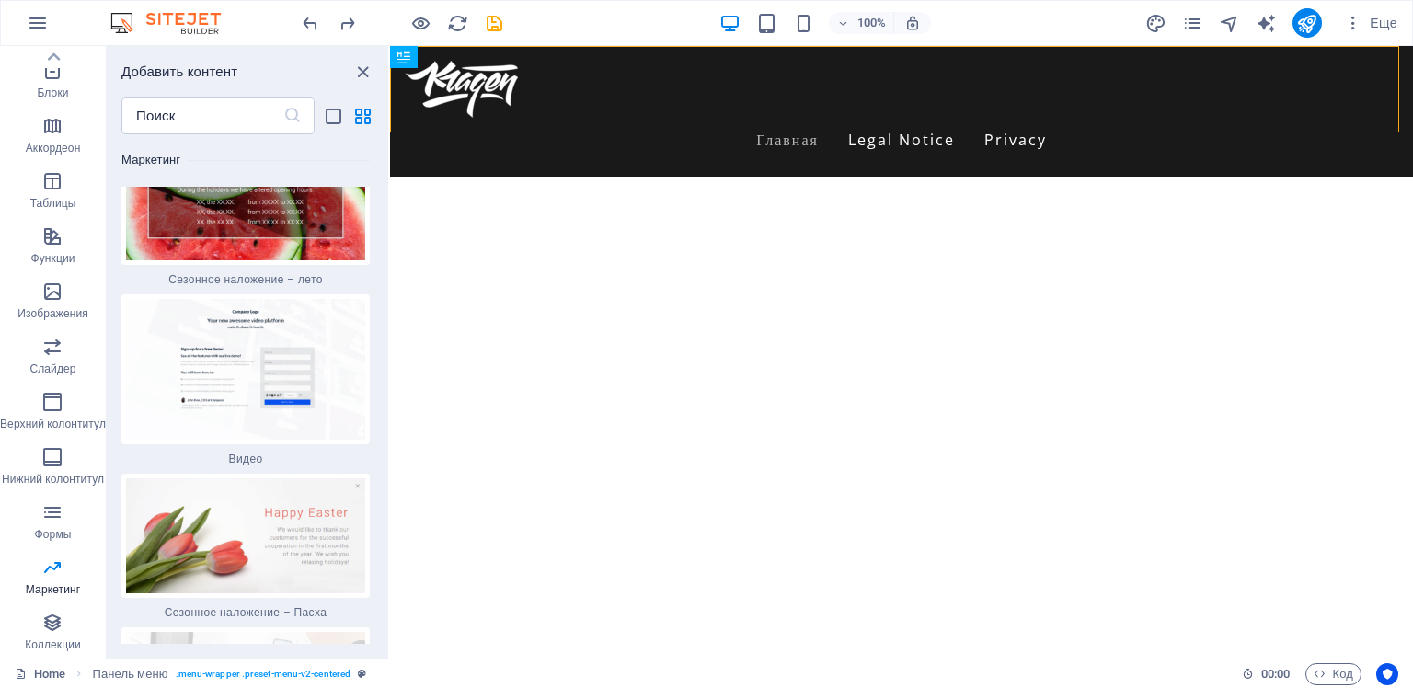
click at [211, 478] on img at bounding box center [245, 535] width 239 height 115
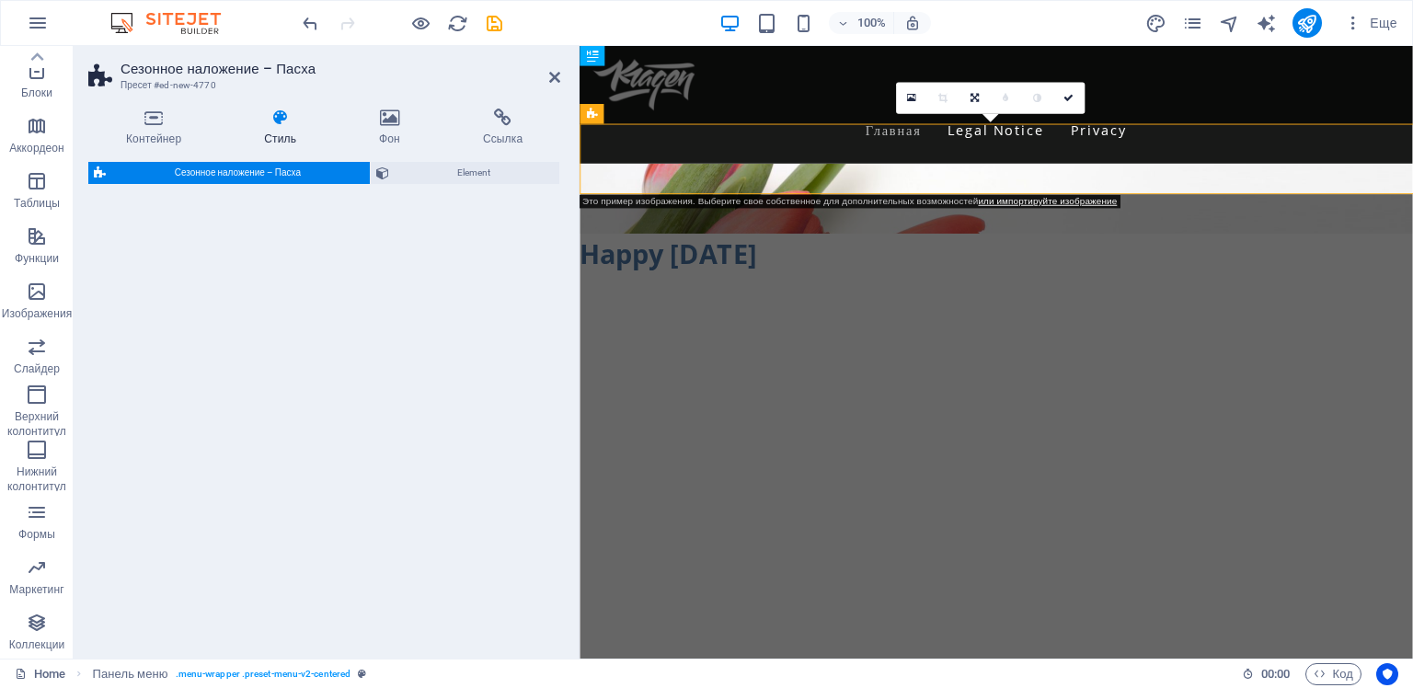
select select "px"
select select "rem"
select select "%"
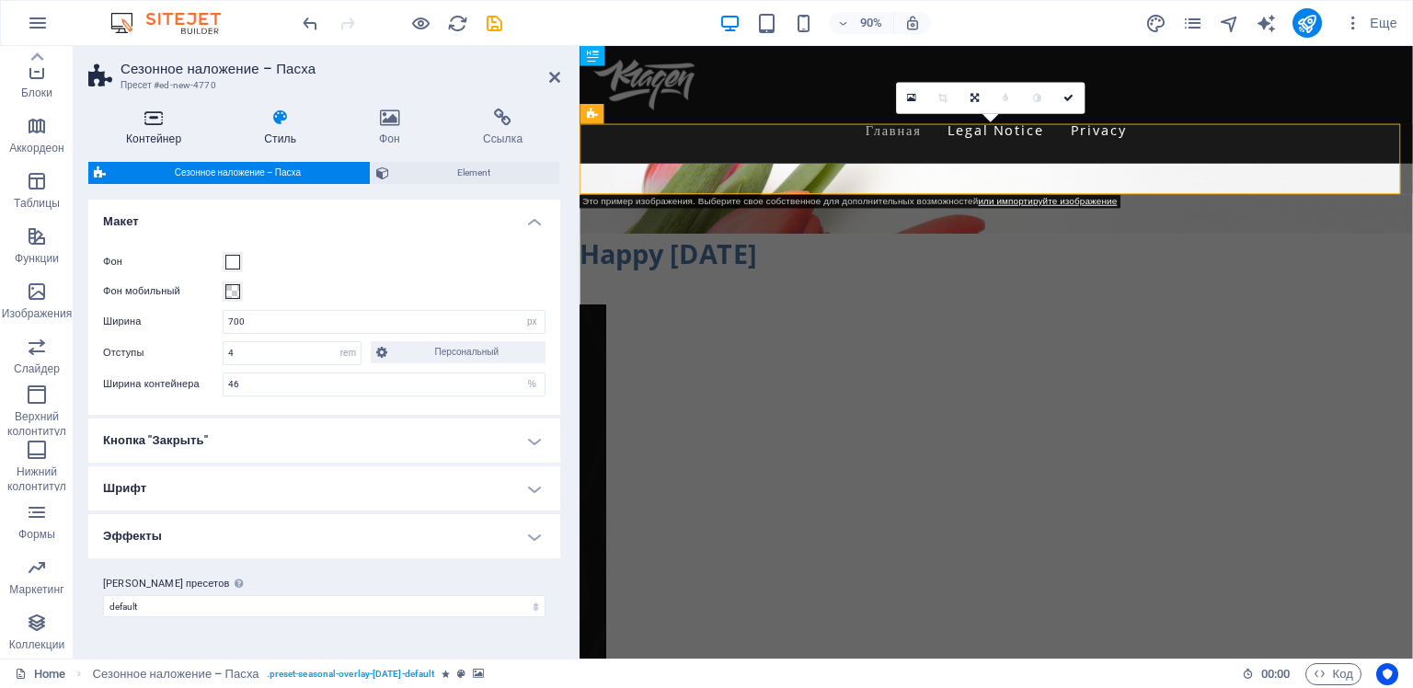
click at [158, 122] on icon at bounding box center [153, 118] width 131 height 18
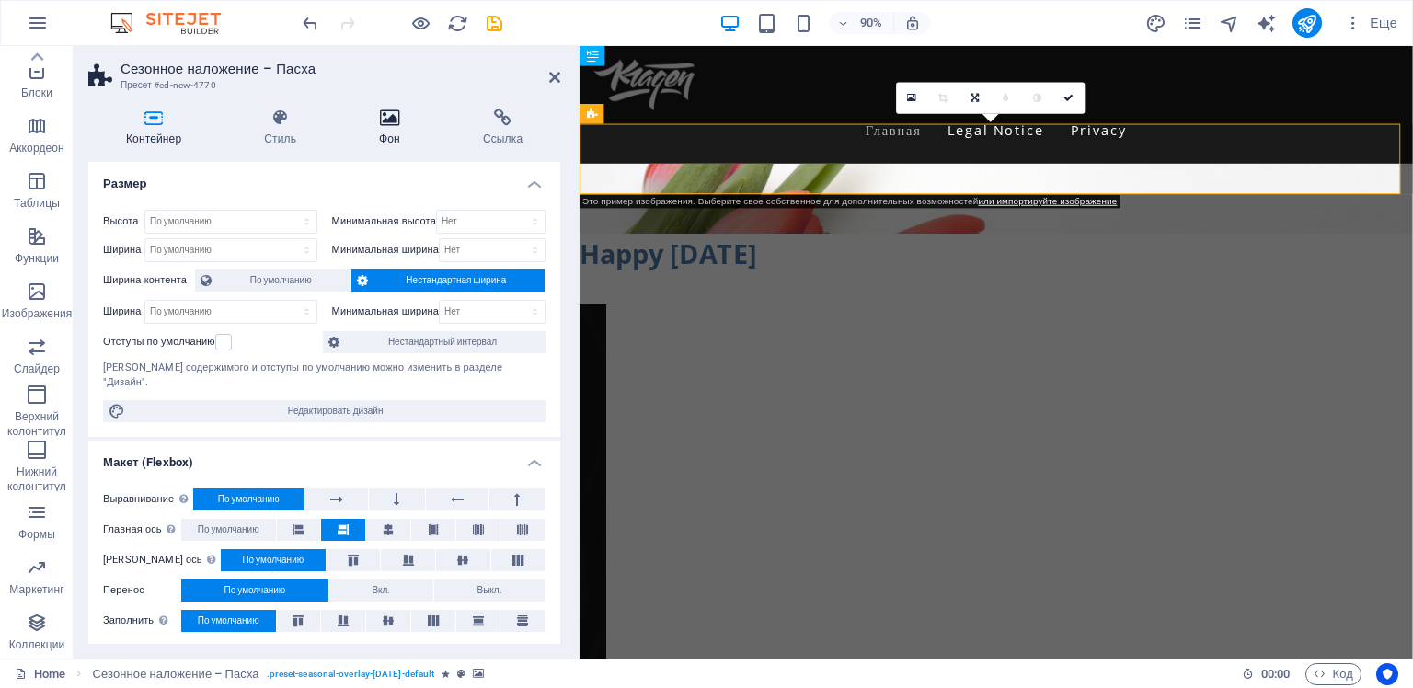
click at [380, 119] on icon at bounding box center [389, 118] width 97 height 18
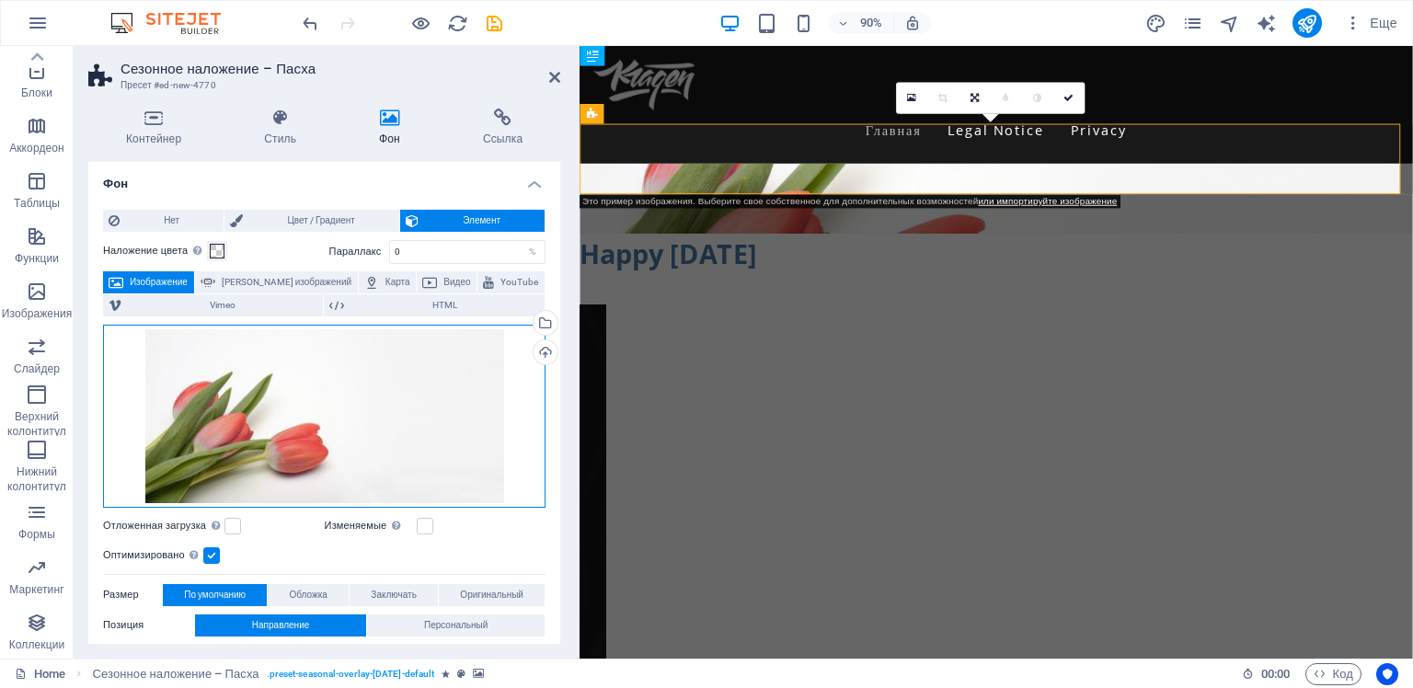
click at [259, 351] on div "Перетащите файлы сюда, нажмите, чтобы выбрать файлы, или выберите файлы из разд…" at bounding box center [324, 416] width 442 height 183
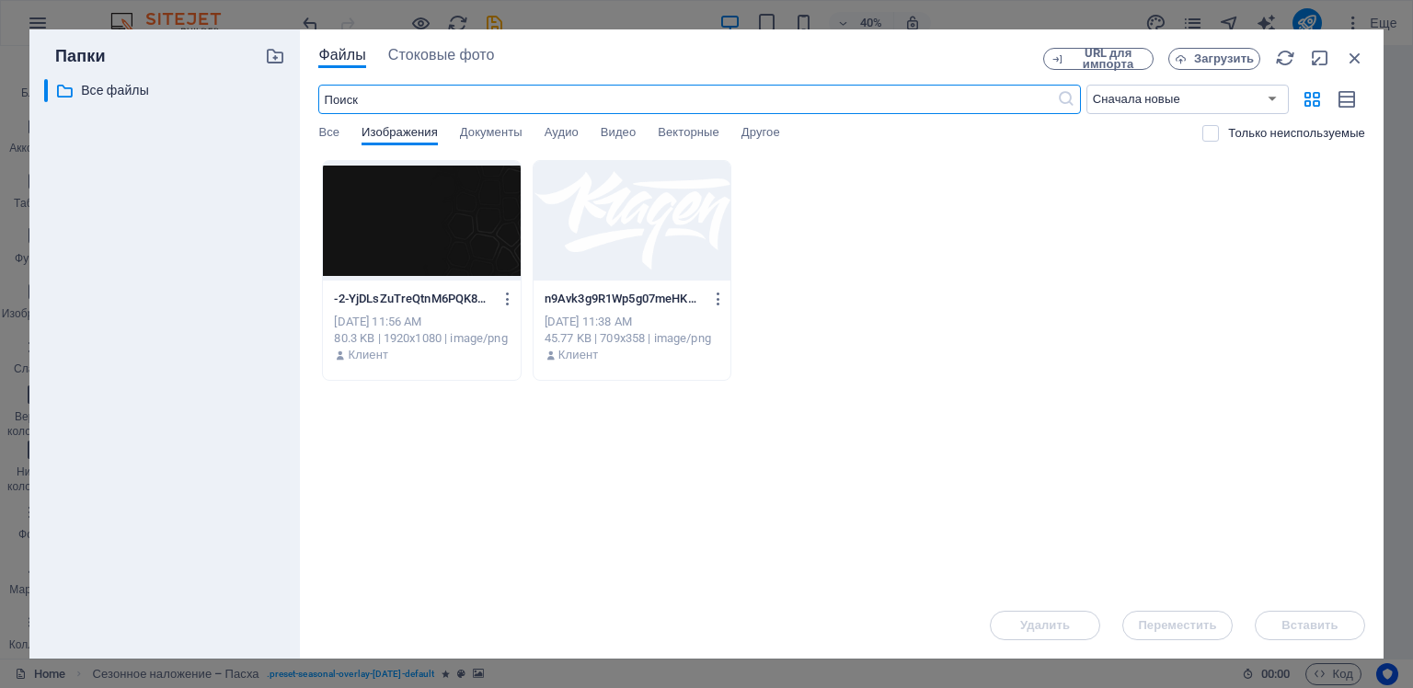
click at [407, 220] on div at bounding box center [421, 221] width 197 height 120
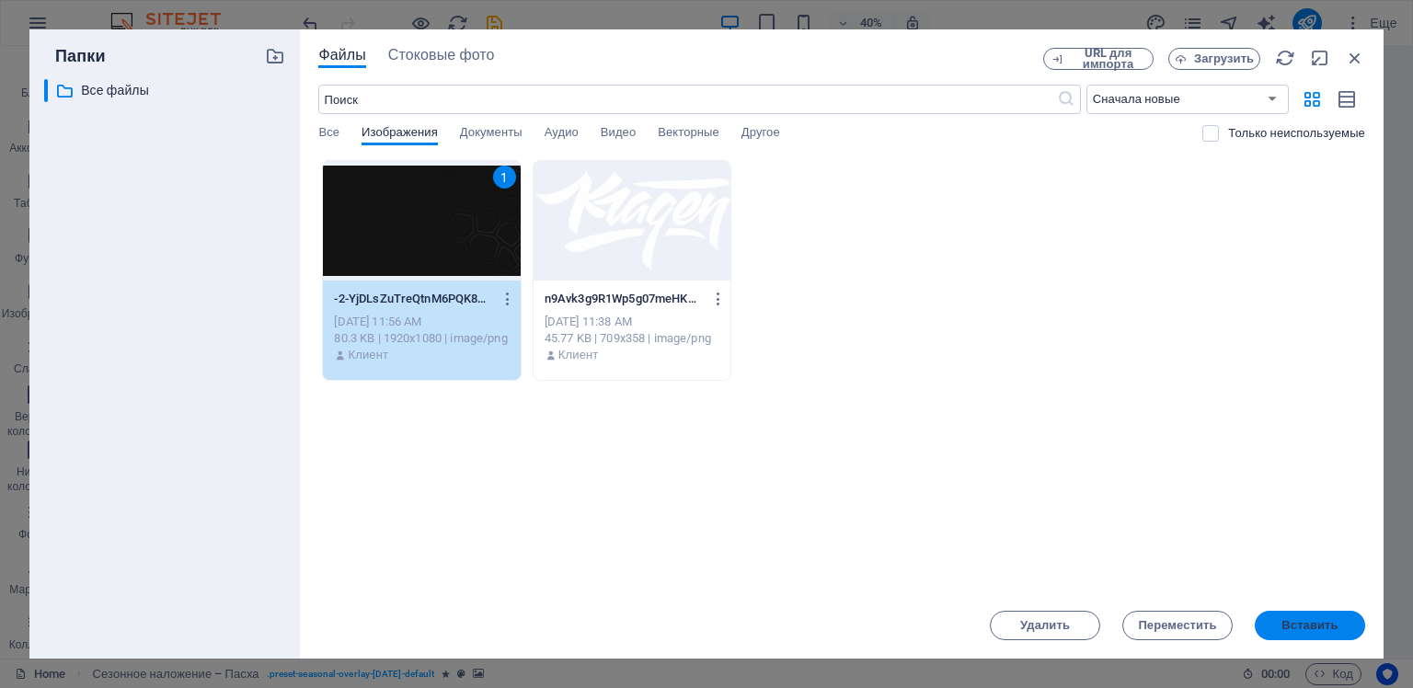
drag, startPoint x: 1297, startPoint y: 627, endPoint x: 797, endPoint y: 645, distance: 499.7
click at [1297, 627] on span "Вставить" at bounding box center [1309, 625] width 56 height 11
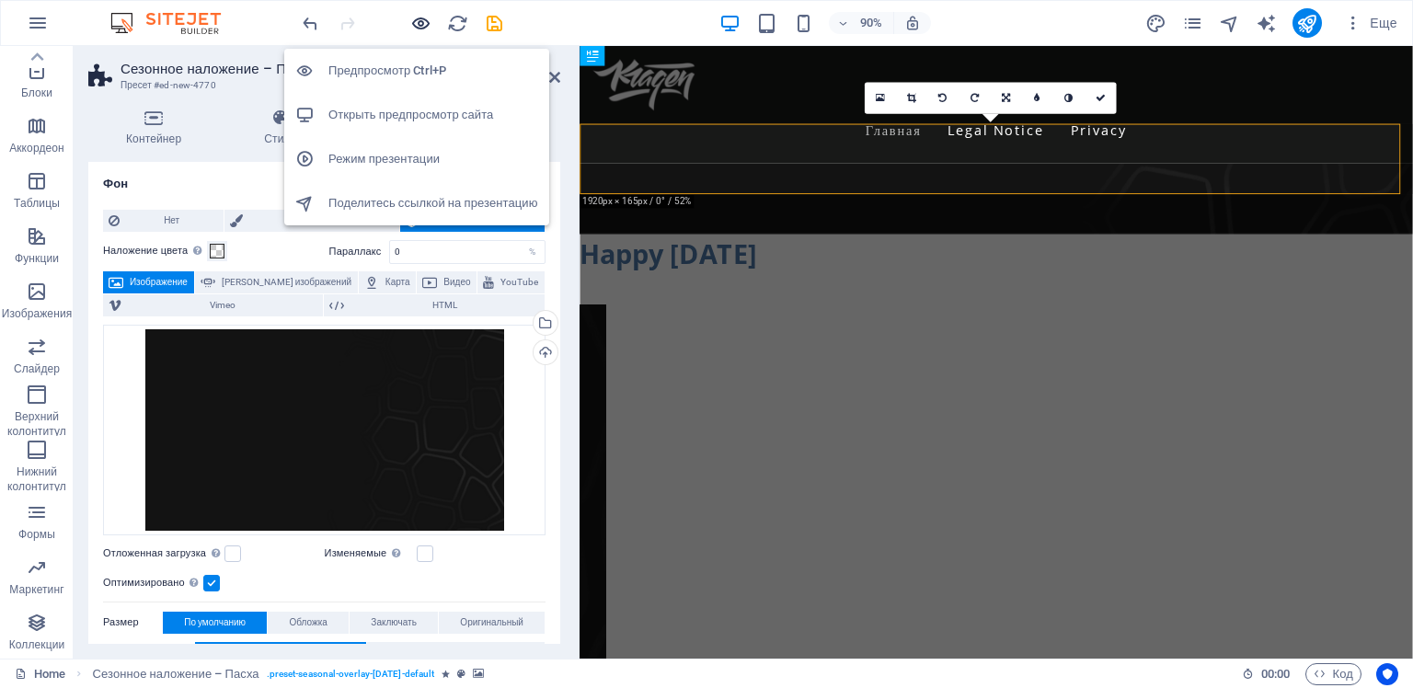
click at [420, 20] on icon "button" at bounding box center [420, 23] width 21 height 21
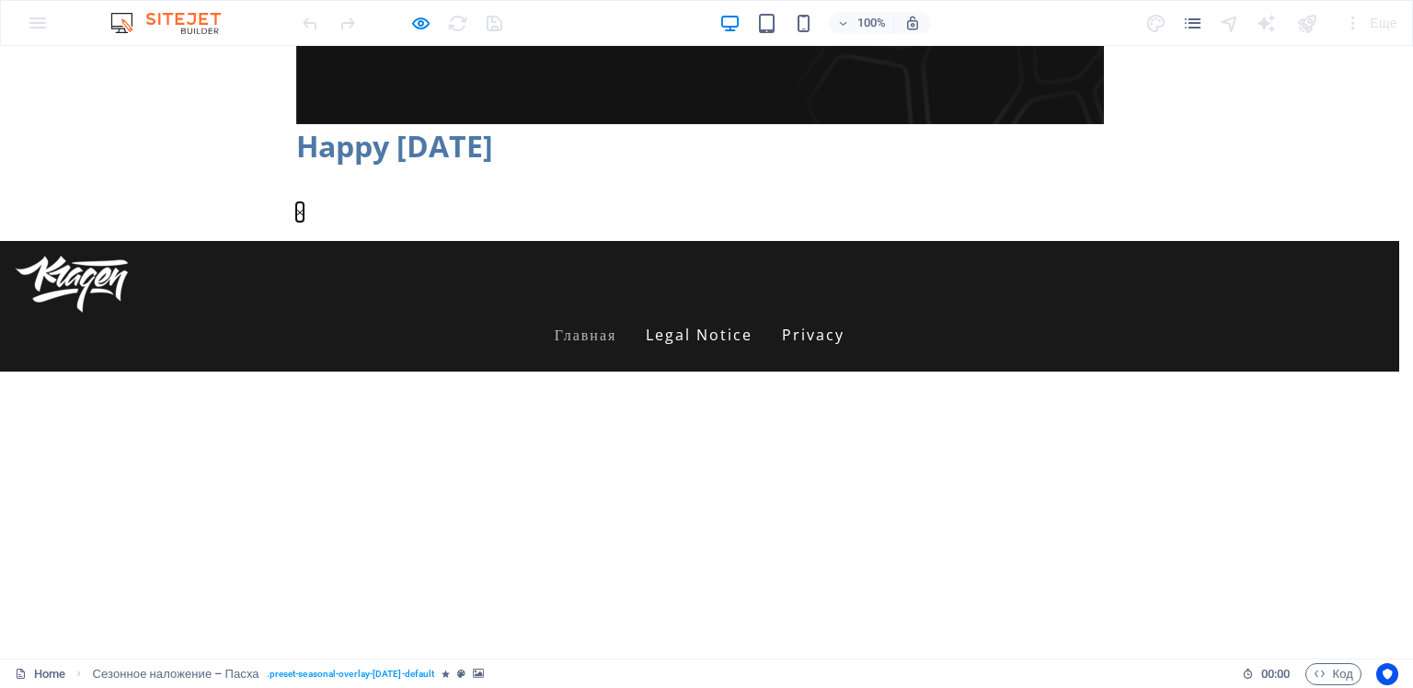
click at [304, 222] on button "×" at bounding box center [299, 211] width 7 height 19
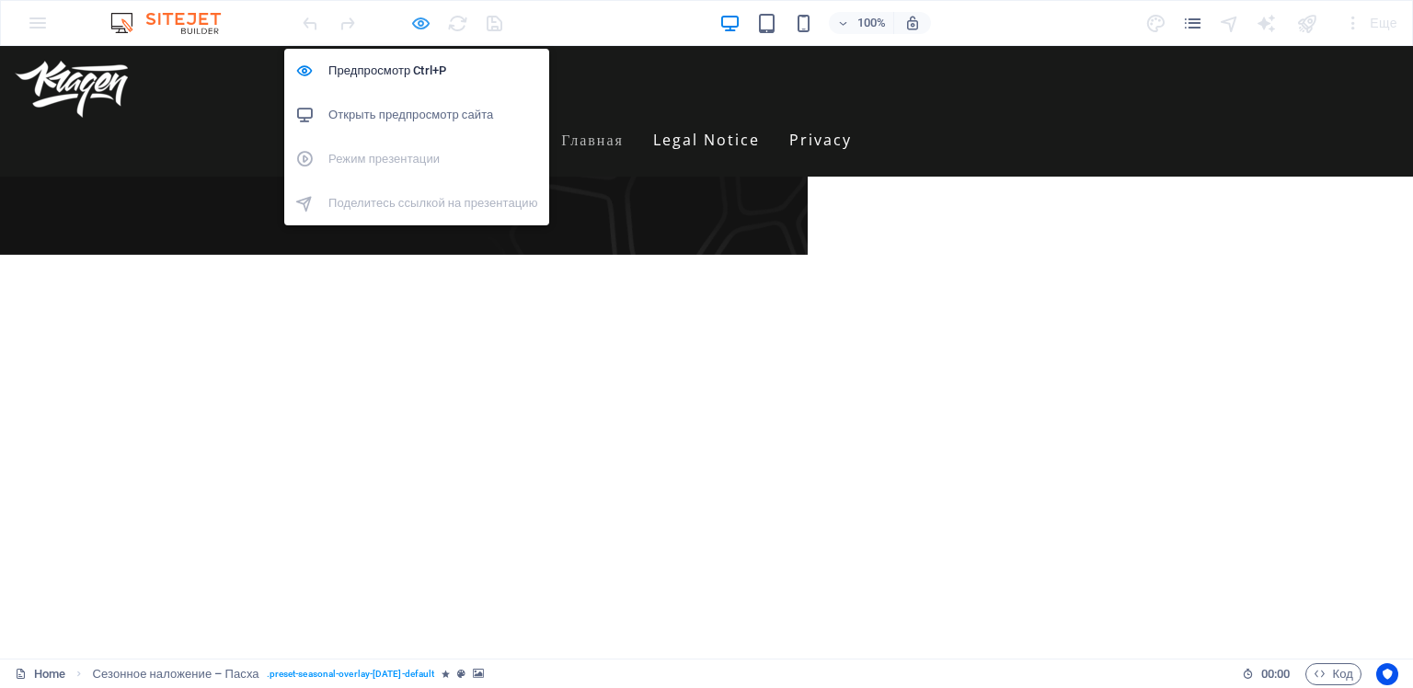
click at [417, 25] on icon "button" at bounding box center [420, 23] width 21 height 21
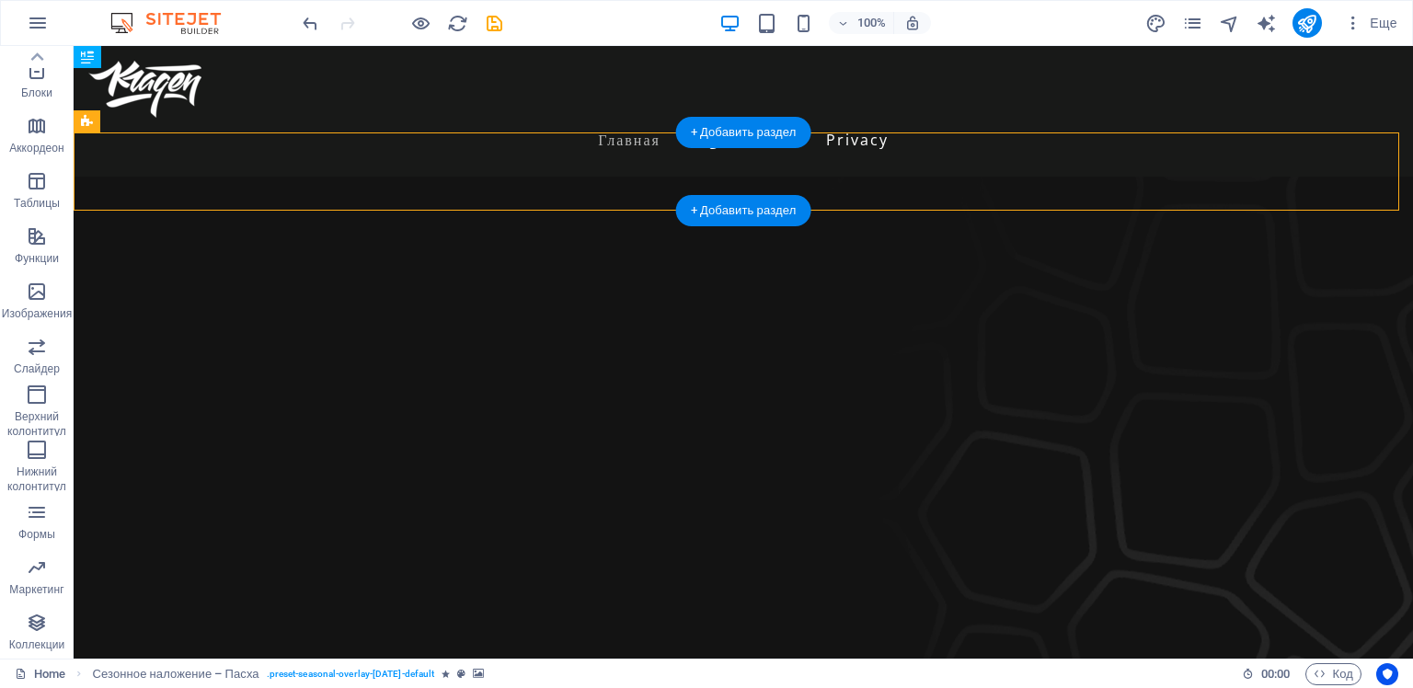
click at [121, 177] on figure at bounding box center [743, 483] width 1339 height 613
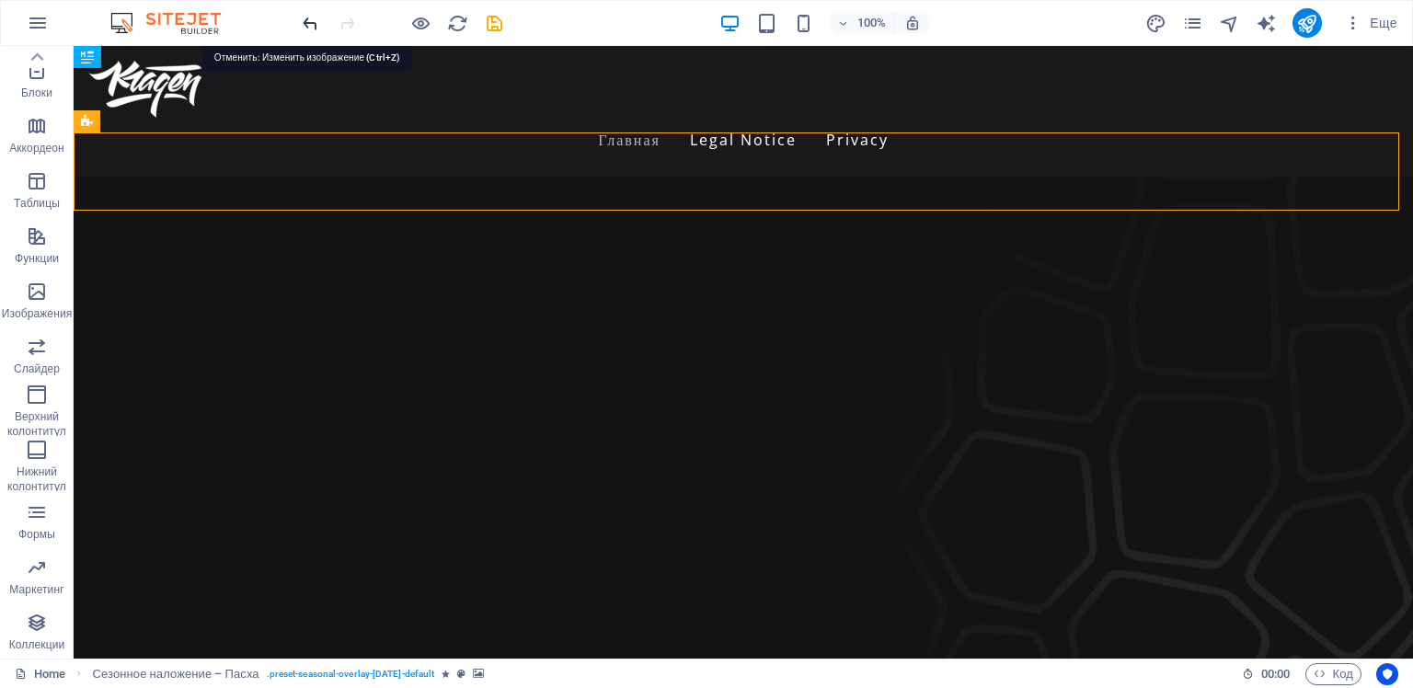
click at [306, 22] on icon "undo" at bounding box center [310, 23] width 21 height 21
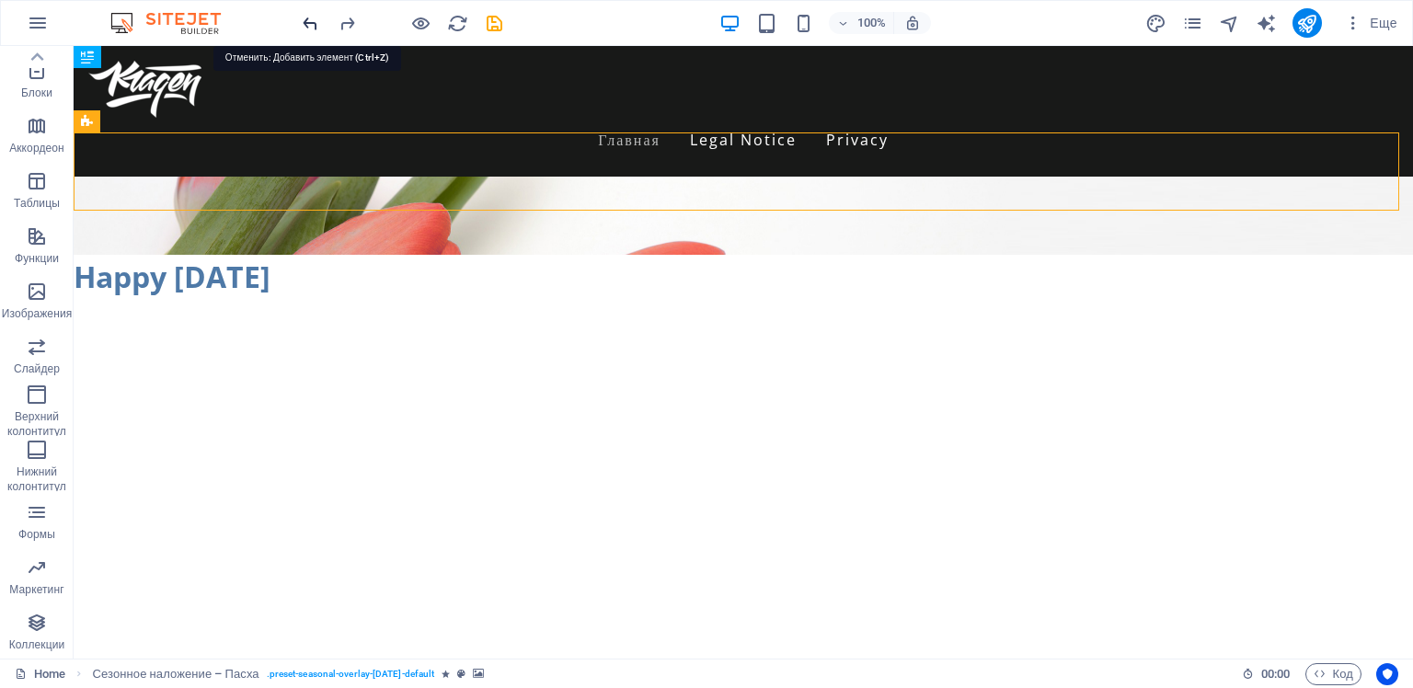
click at [306, 22] on icon "undo" at bounding box center [310, 23] width 21 height 21
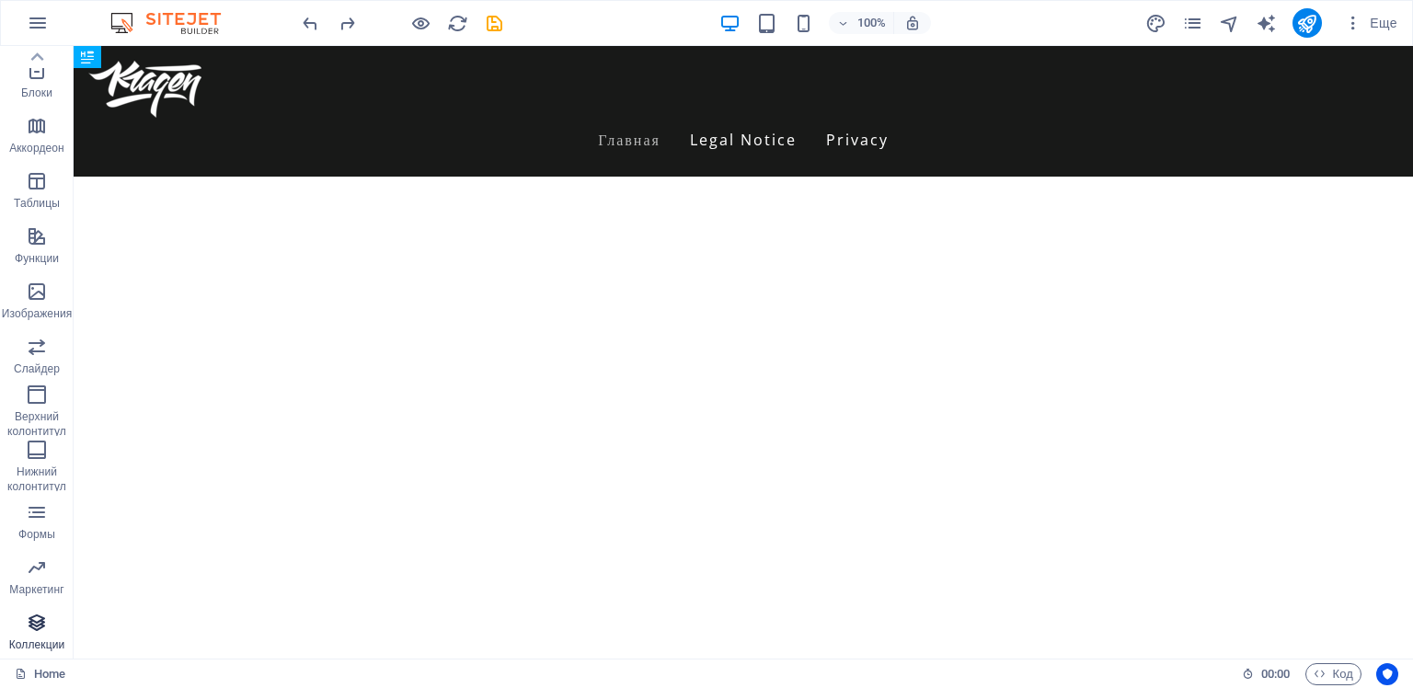
click at [38, 626] on icon "button" at bounding box center [37, 623] width 22 height 22
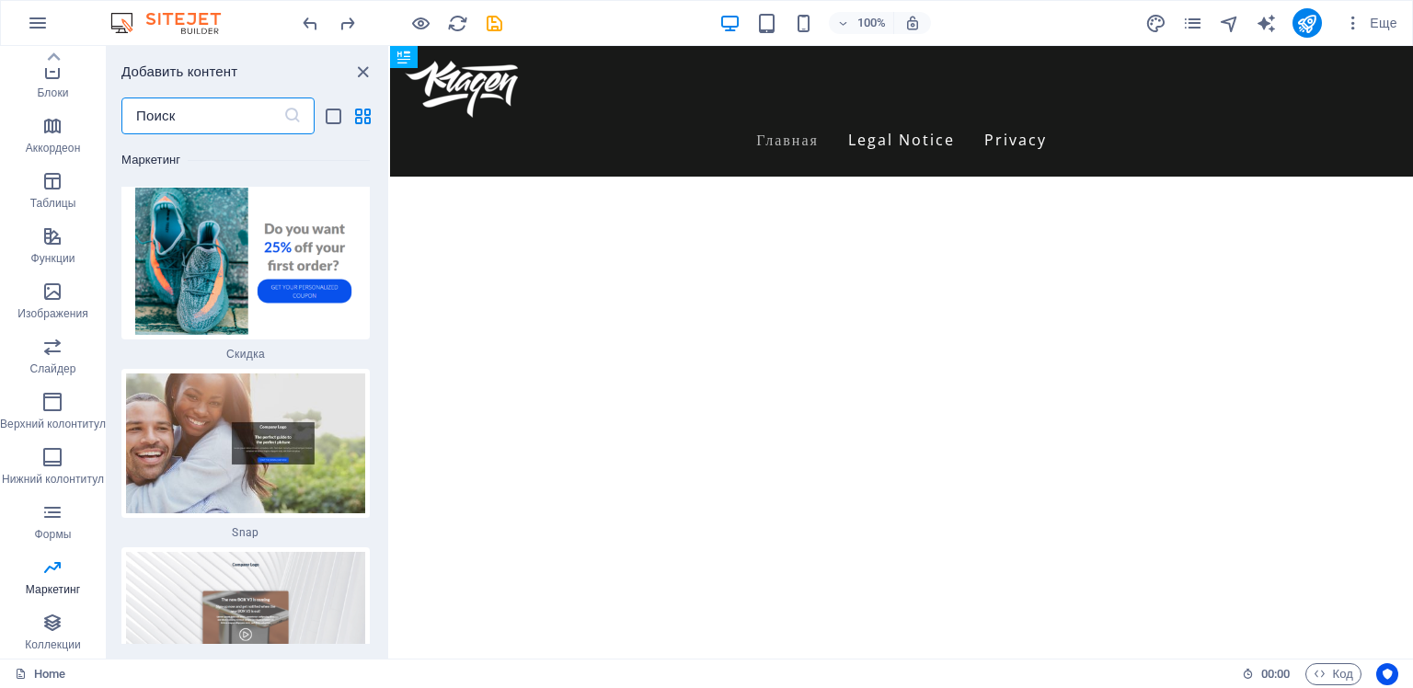
scroll to position [32211, 0]
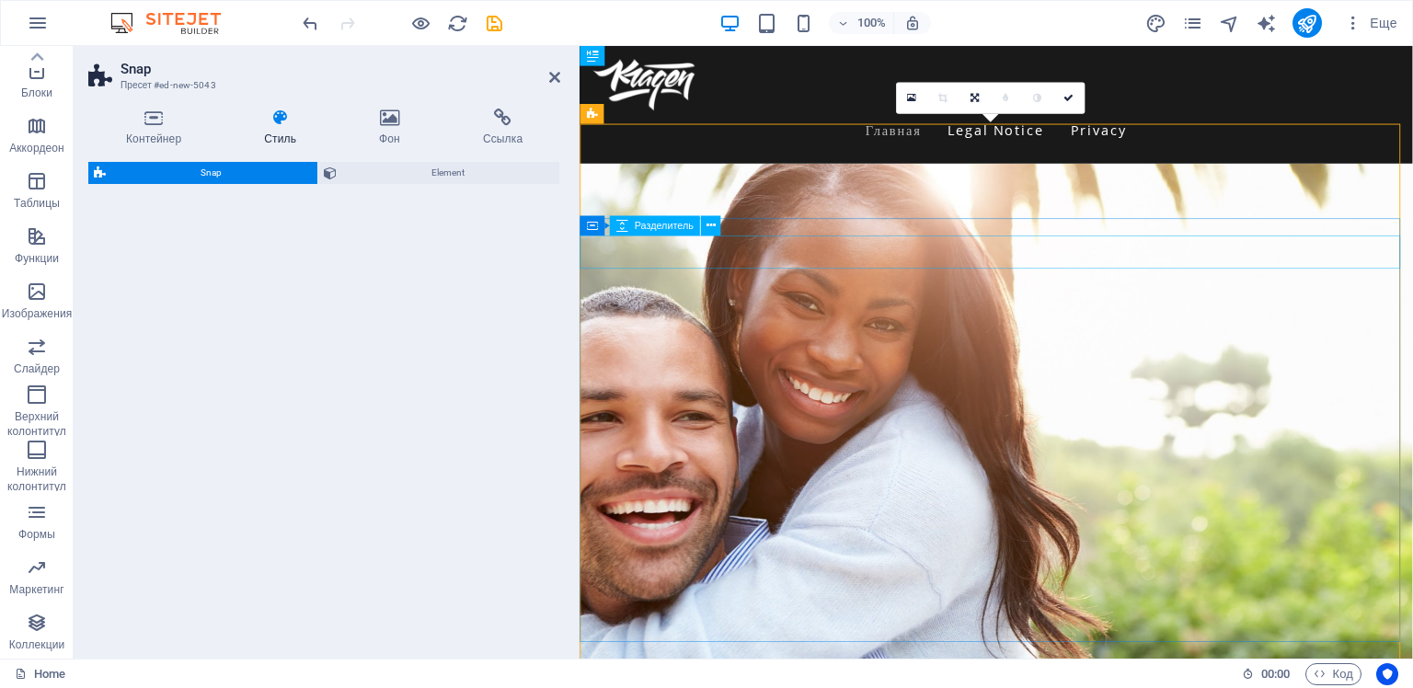
select select "%"
select select "rem"
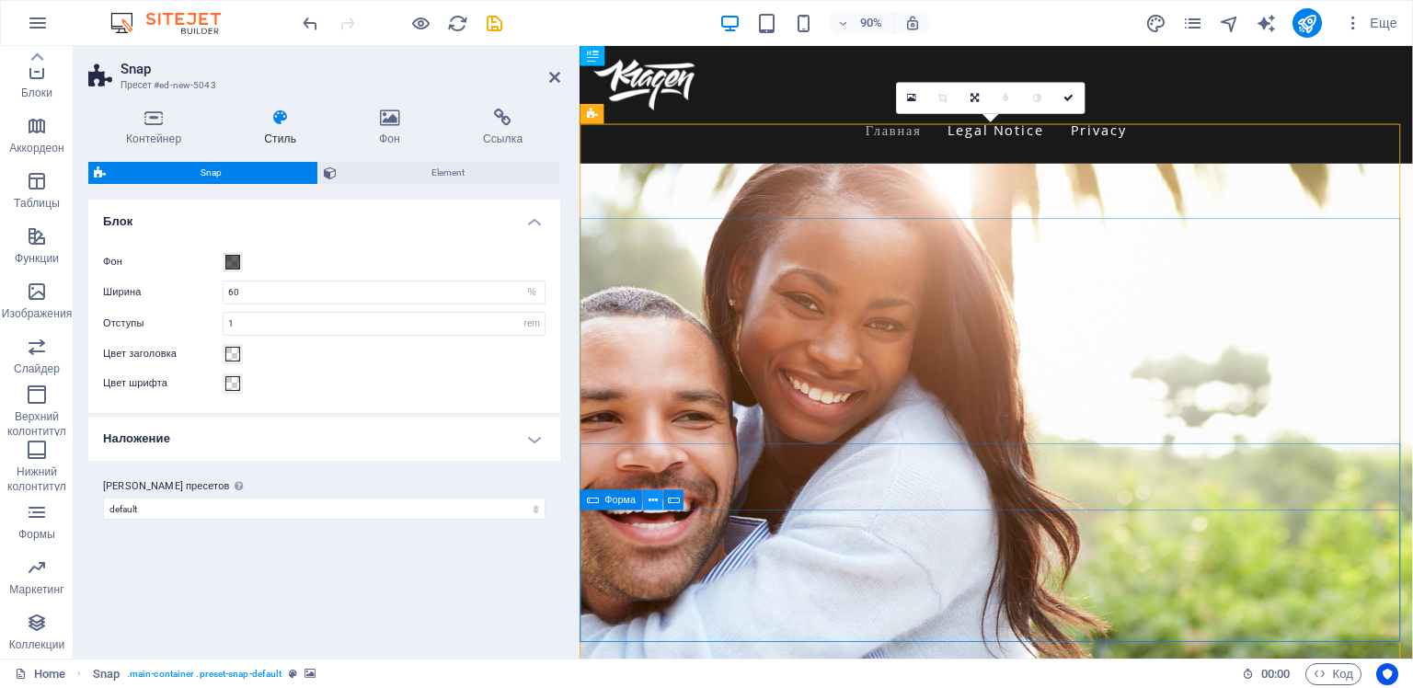
click at [654, 499] on icon at bounding box center [652, 499] width 9 height 17
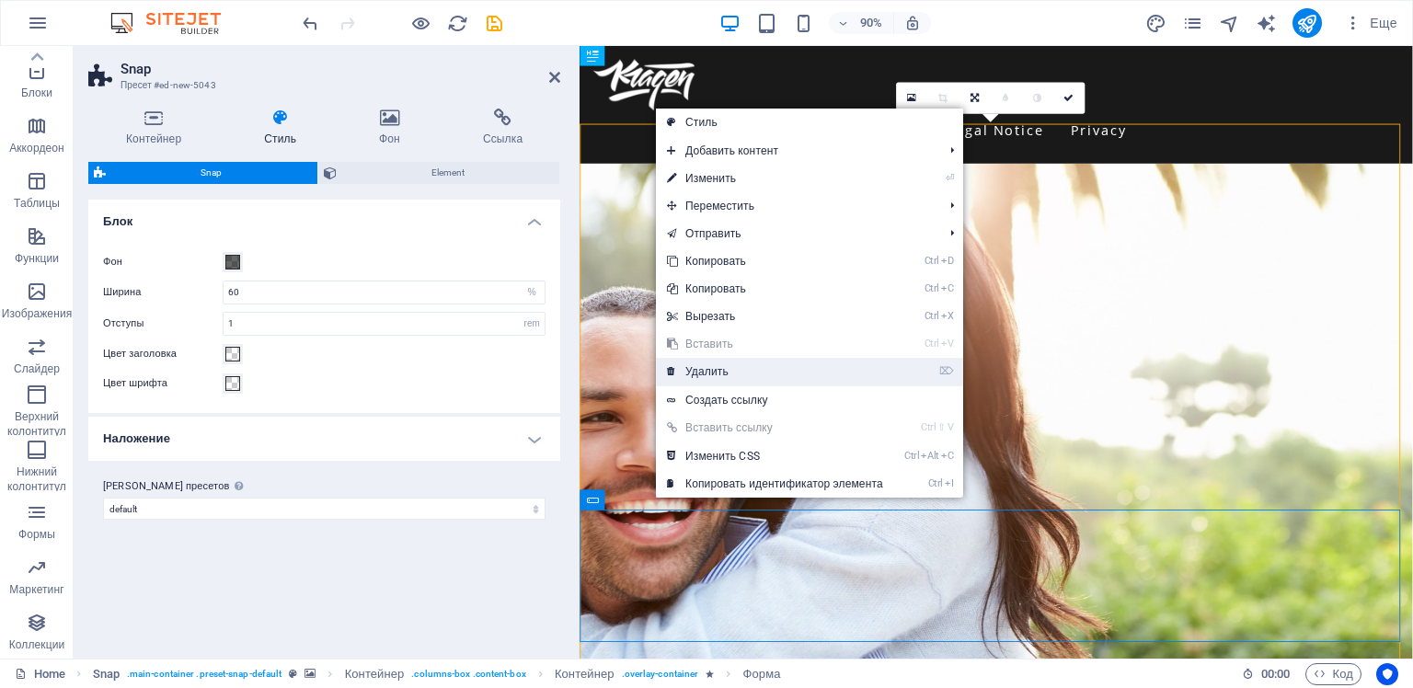
click at [698, 371] on link "⌦ Удалить" at bounding box center [775, 372] width 238 height 28
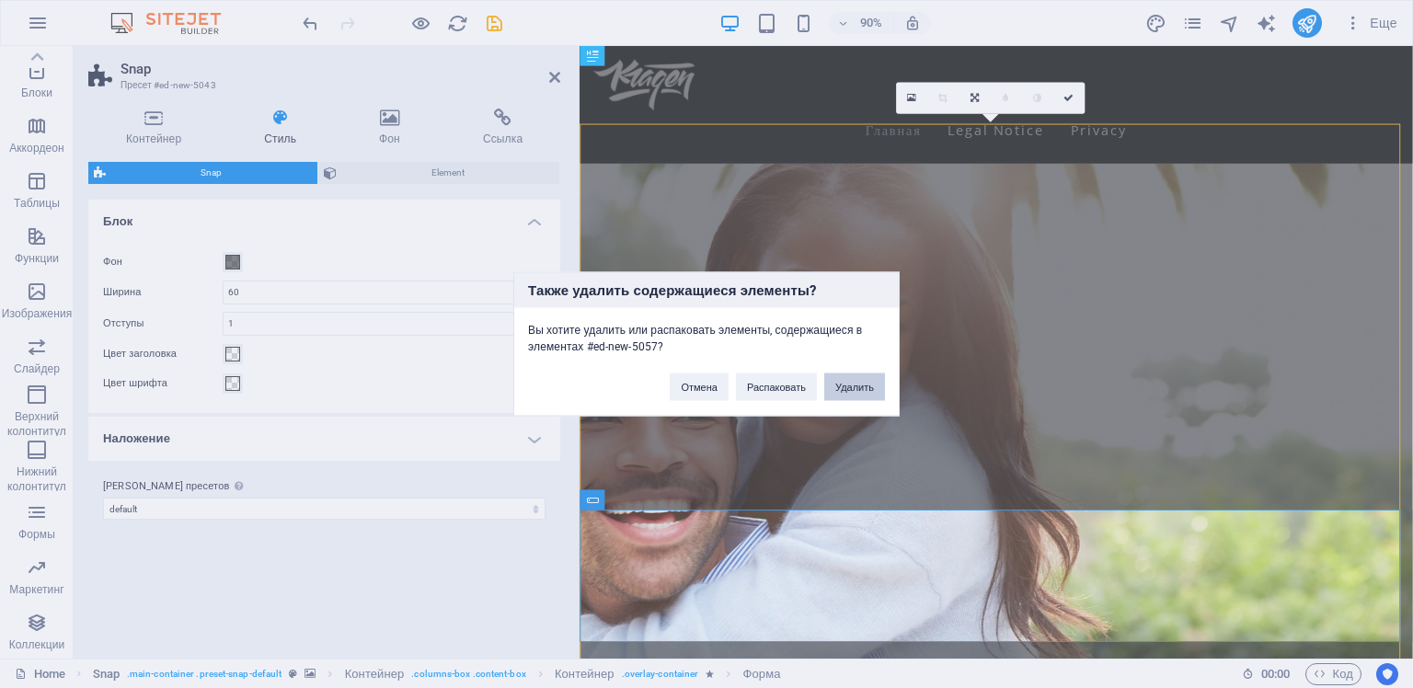
click at [853, 386] on button "Удалить" at bounding box center [854, 387] width 61 height 28
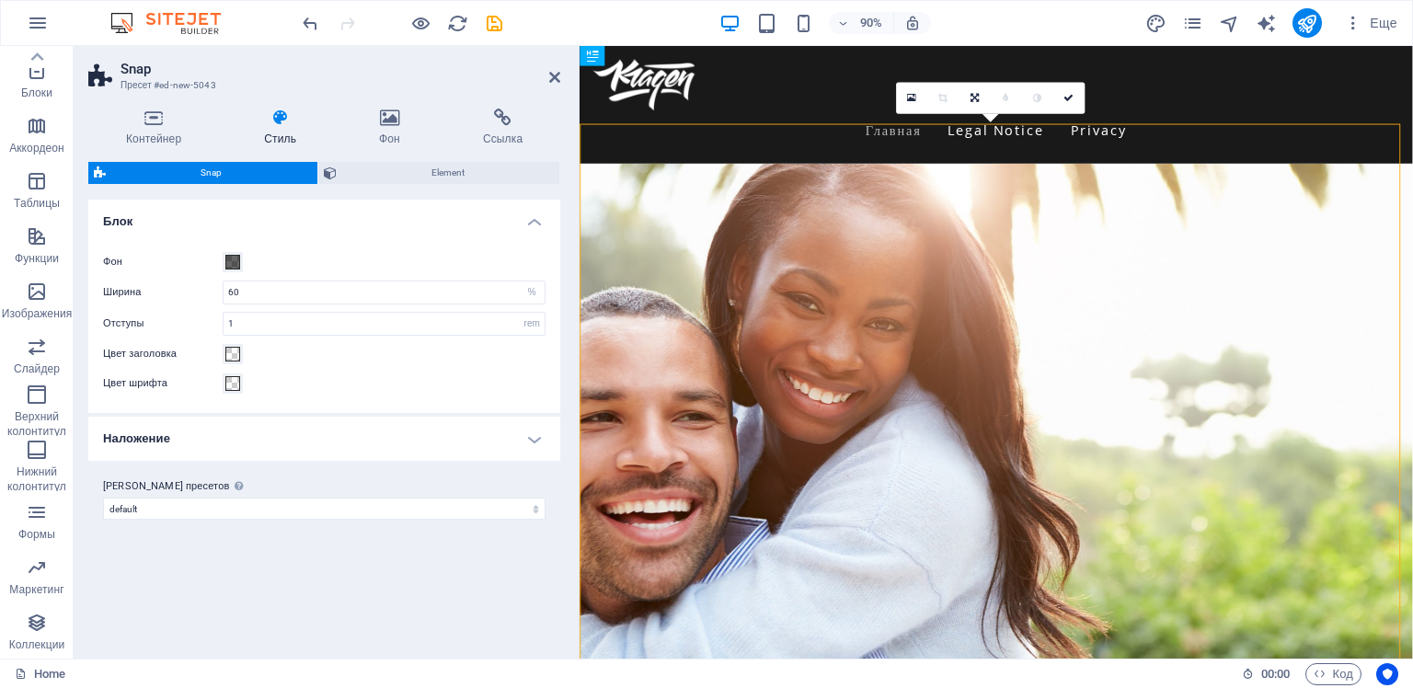
click at [806, 267] on figure at bounding box center [1041, 517] width 925 height 681
click at [685, 114] on icon at bounding box center [686, 113] width 13 height 17
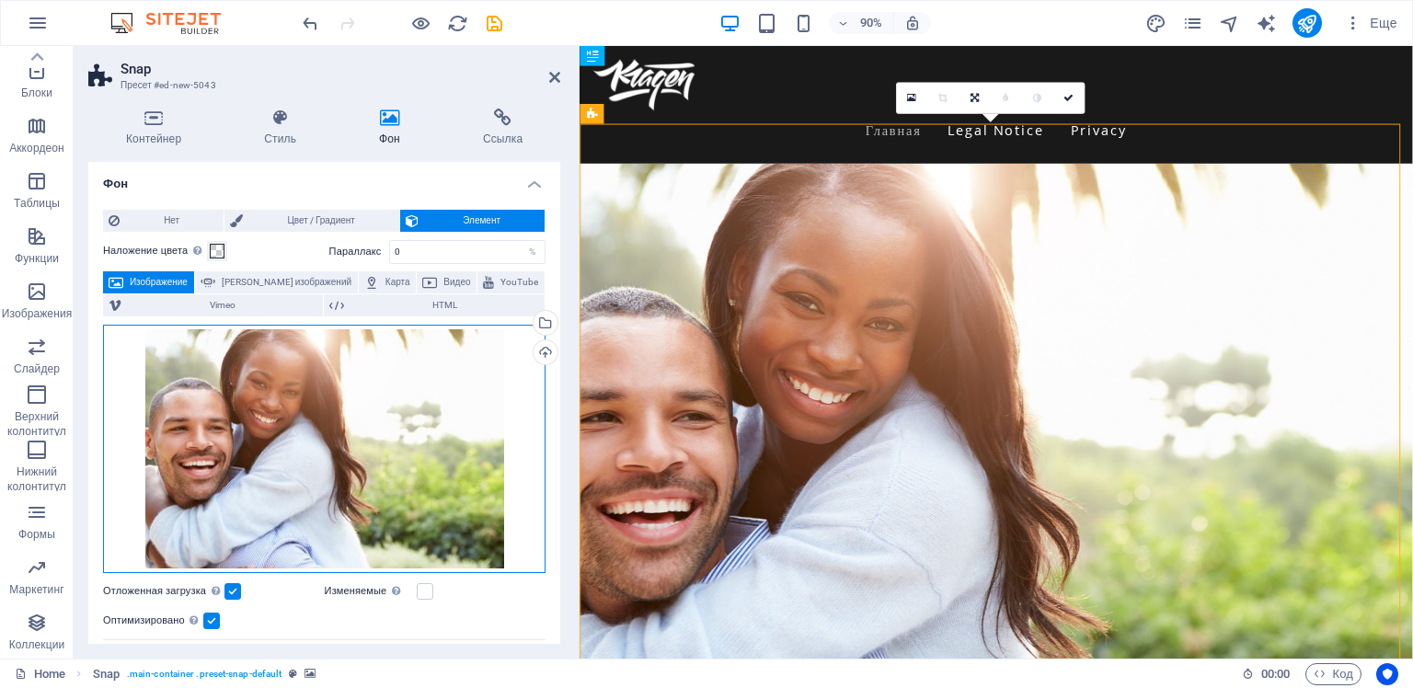
click at [330, 375] on div "Перетащите файлы сюда, нажмите, чтобы выбрать файлы, или выберите файлы из разд…" at bounding box center [324, 449] width 442 height 248
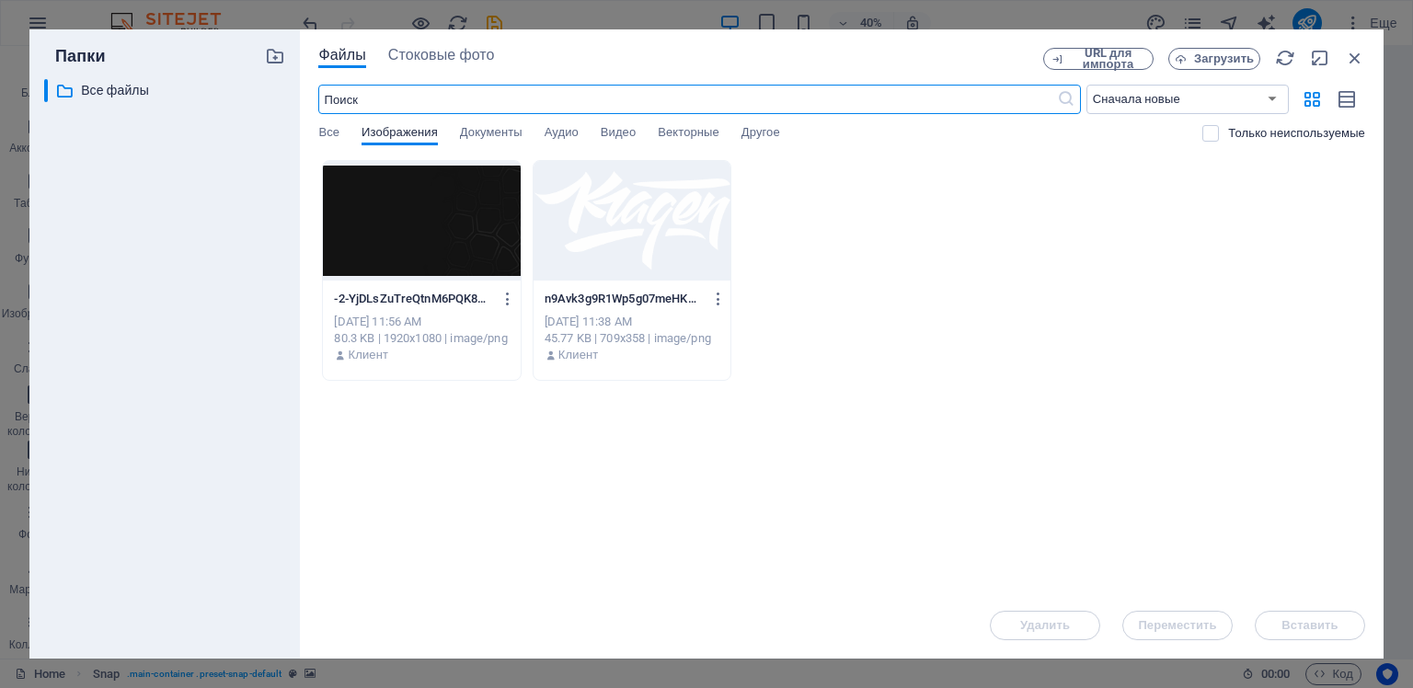
click at [425, 237] on div at bounding box center [421, 221] width 197 height 120
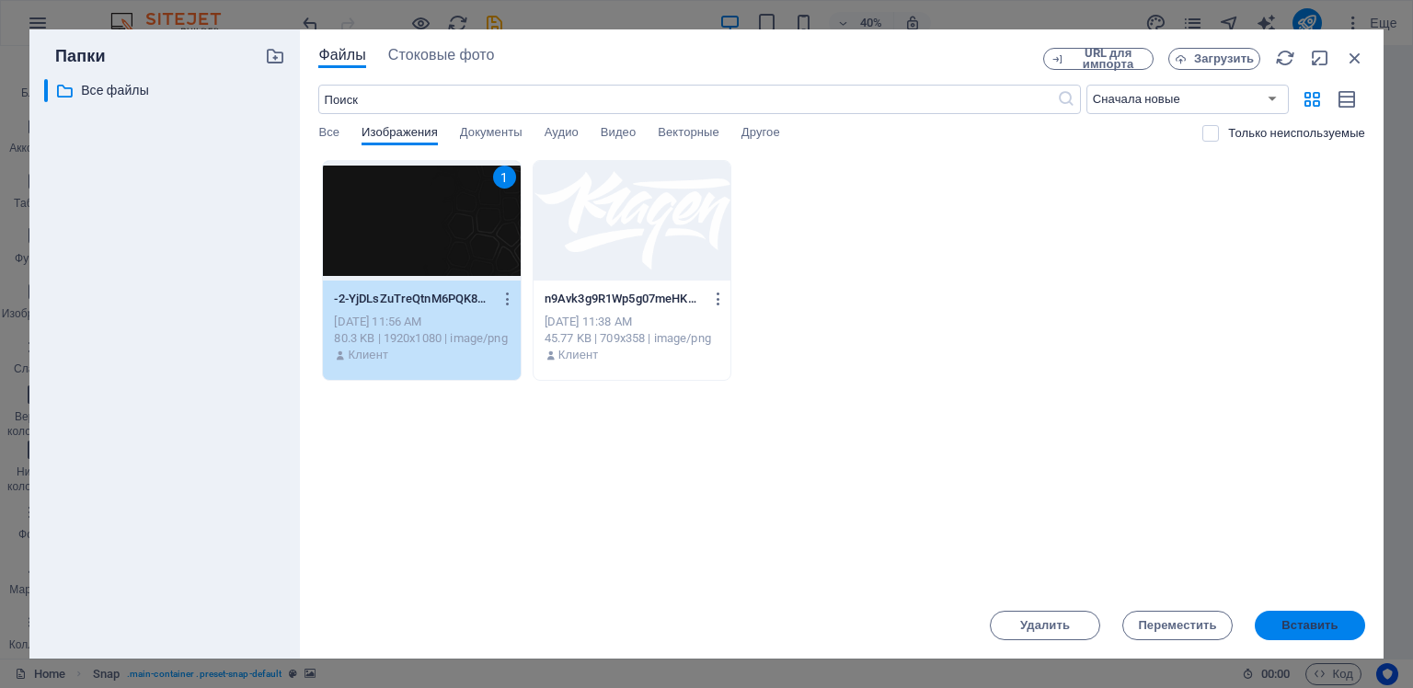
click at [1325, 627] on span "Вставить" at bounding box center [1309, 625] width 56 height 11
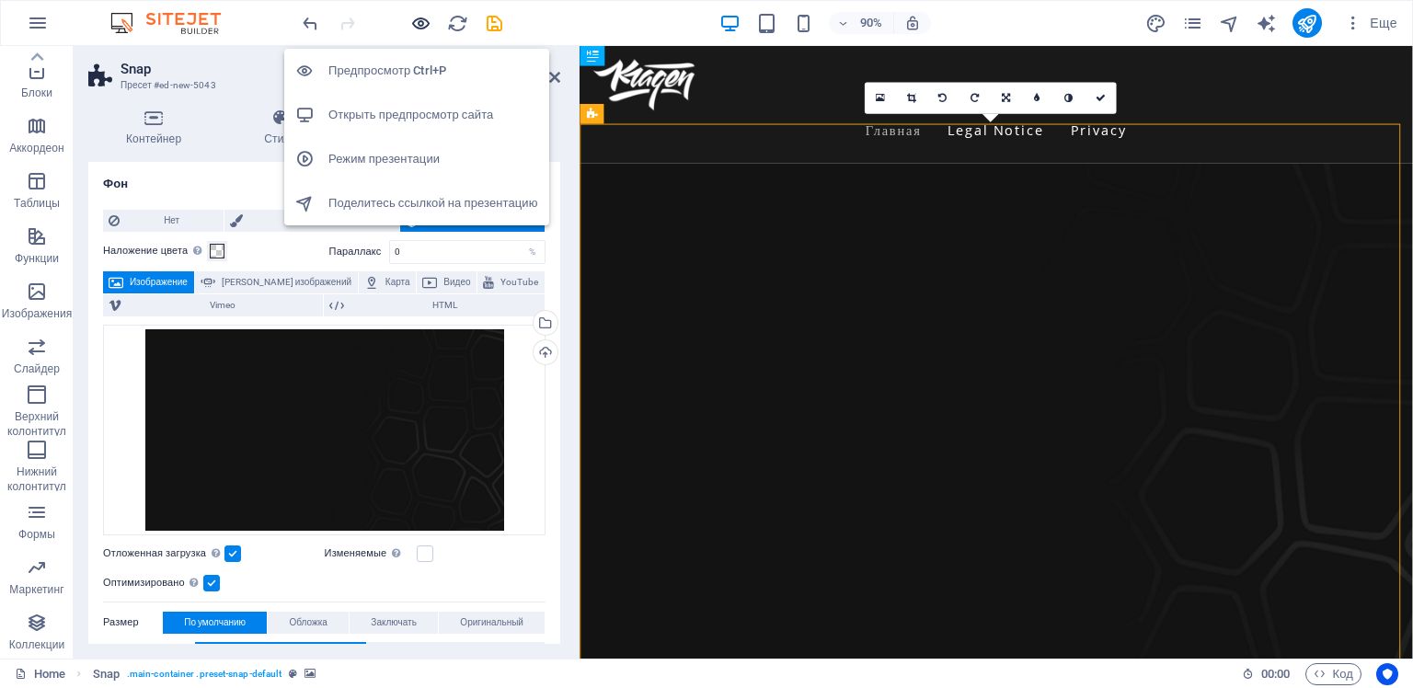
click at [420, 22] on icon "button" at bounding box center [420, 23] width 21 height 21
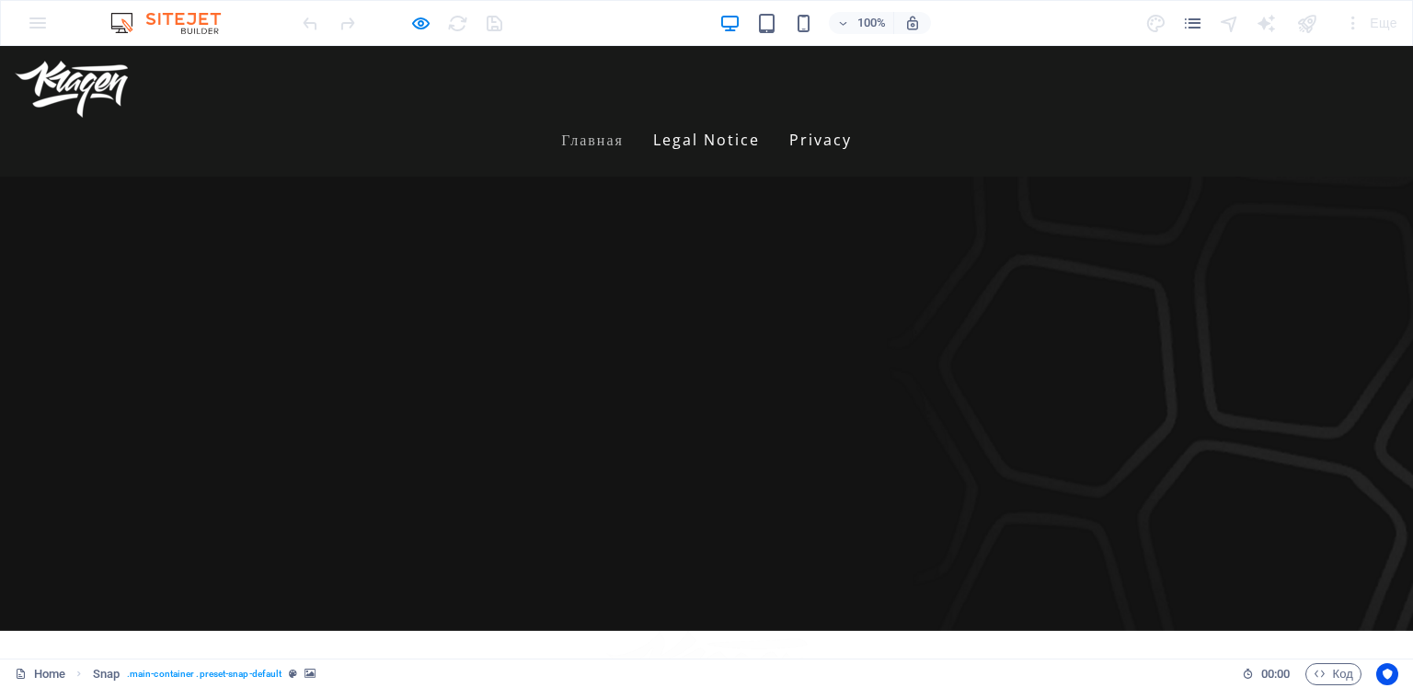
scroll to position [0, 0]
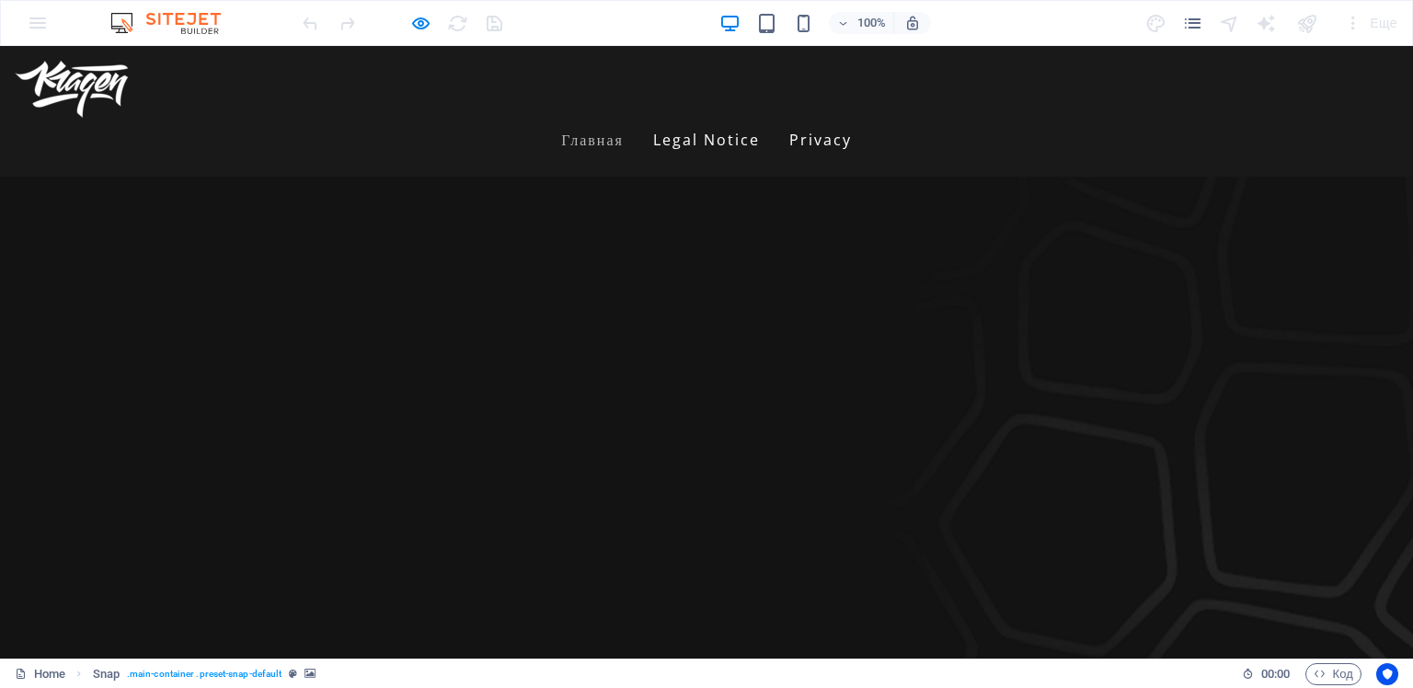
click at [625, 294] on div at bounding box center [706, 483] width 1413 height 613
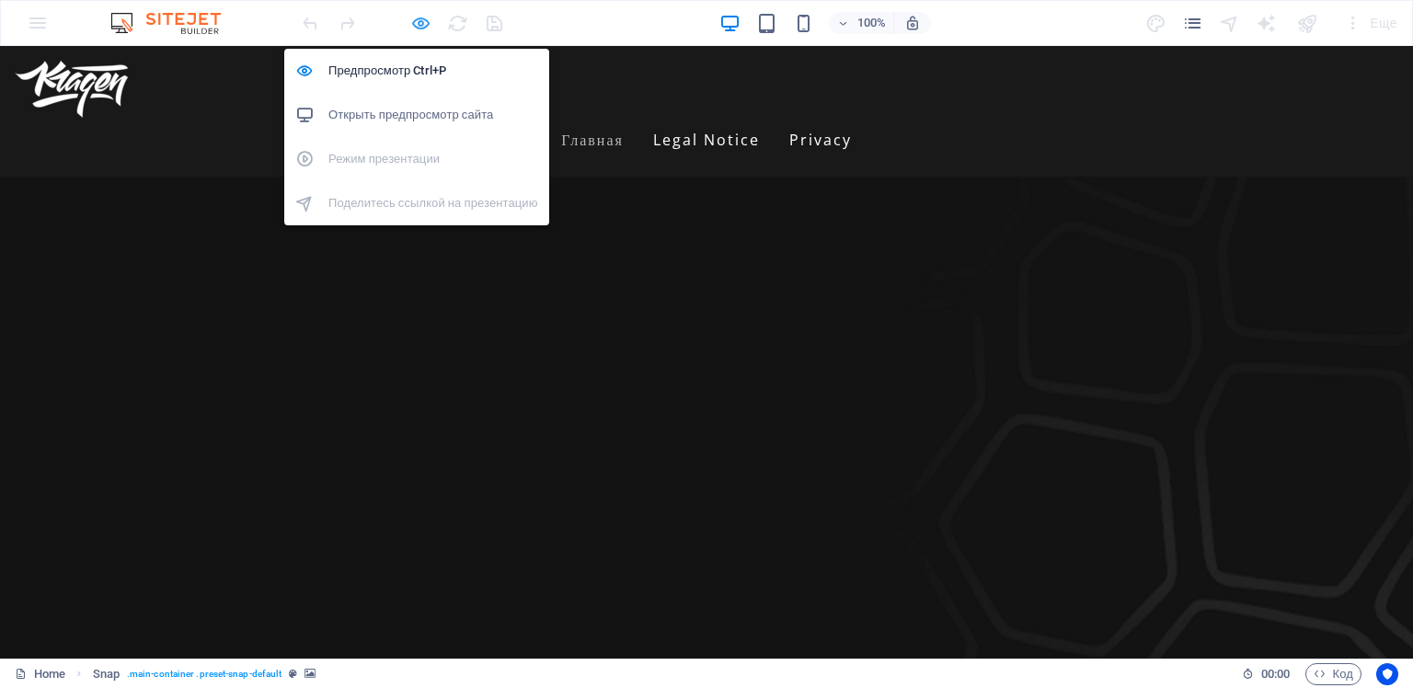
click at [419, 32] on icon "button" at bounding box center [420, 23] width 21 height 21
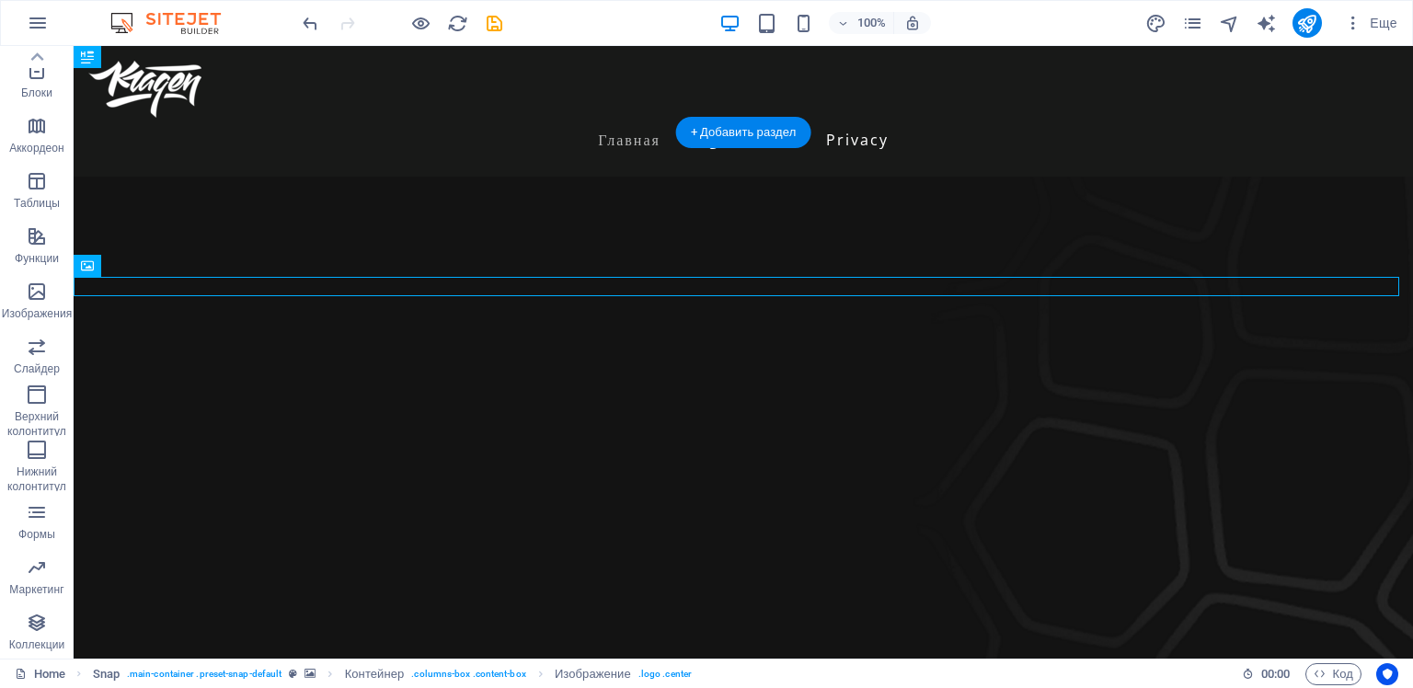
click at [526, 217] on figure at bounding box center [743, 483] width 1339 height 613
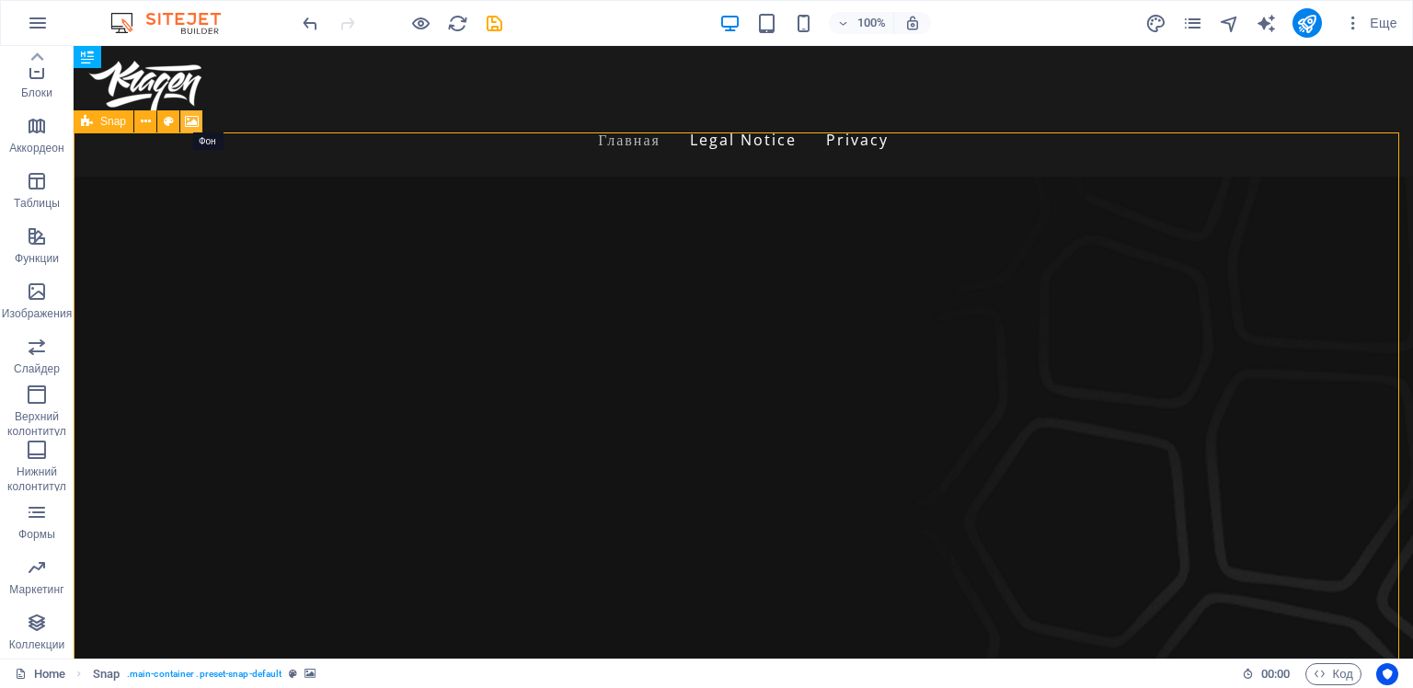
click at [194, 122] on icon at bounding box center [192, 121] width 14 height 19
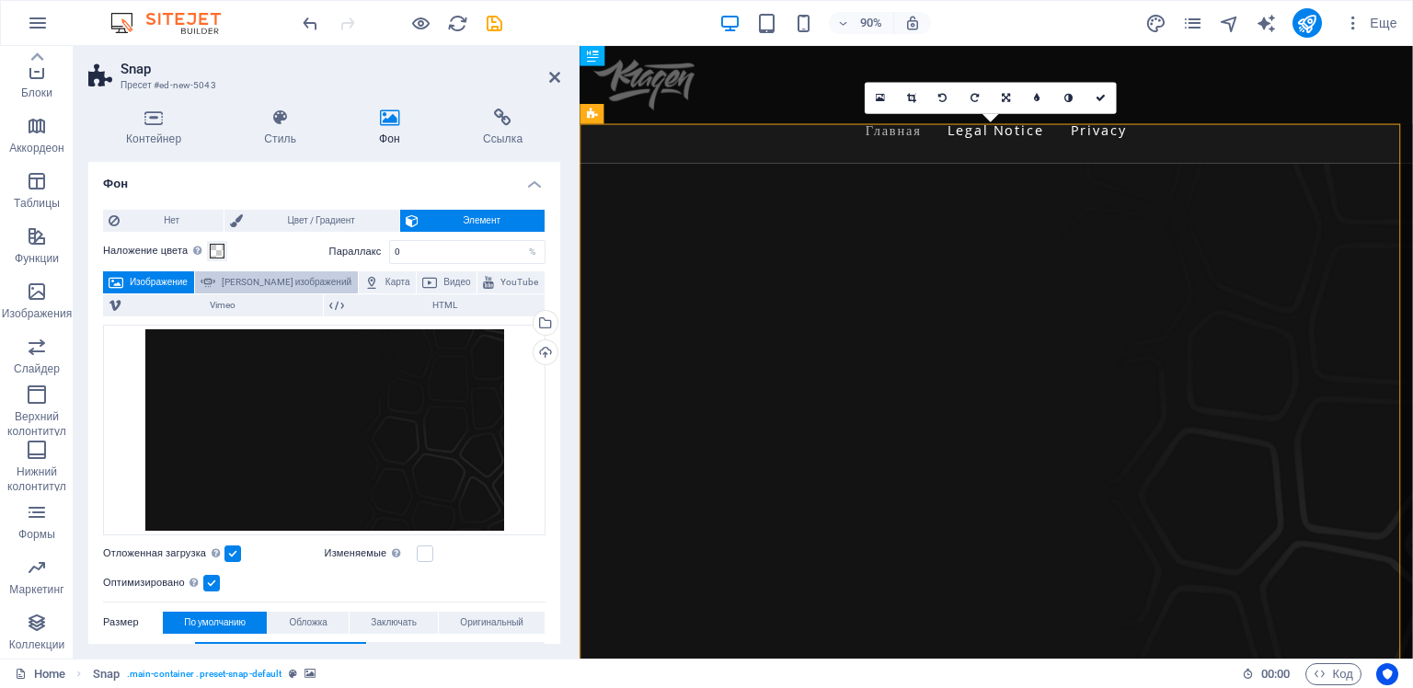
click at [271, 276] on span "[PERSON_NAME] изображений" at bounding box center [287, 282] width 132 height 22
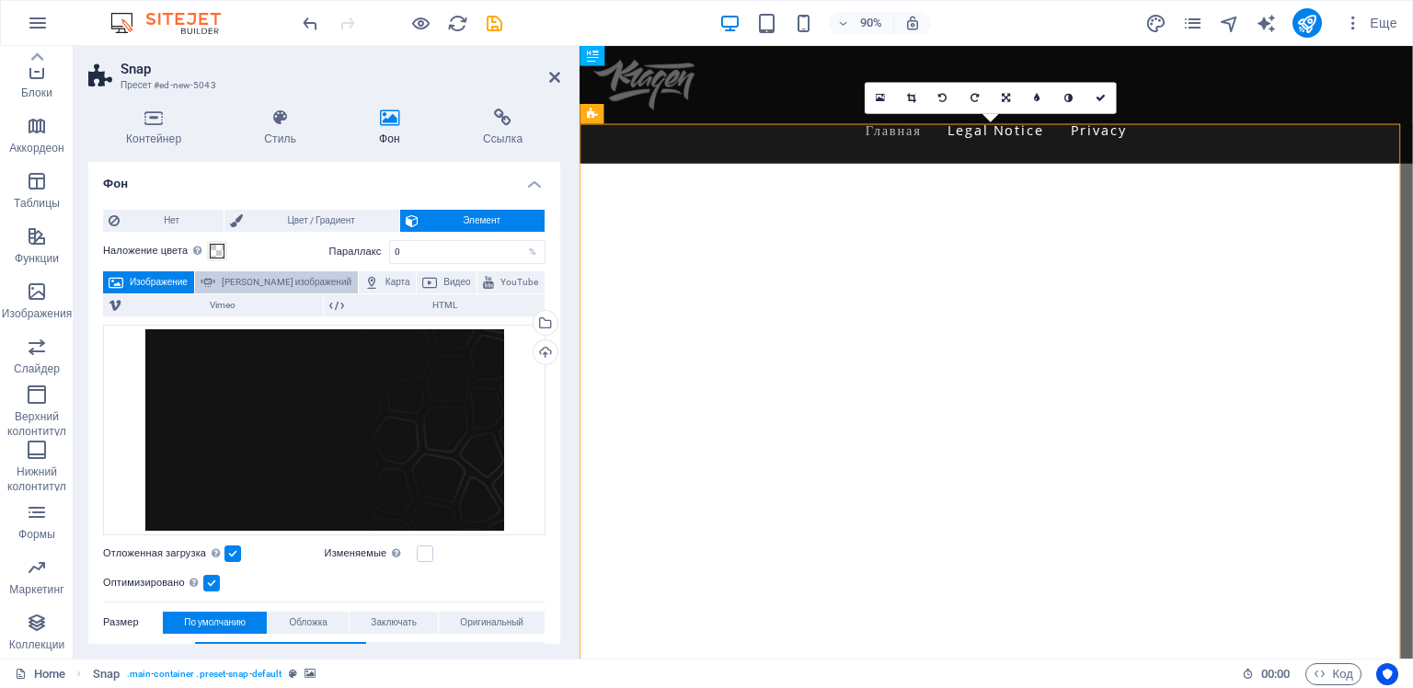
select select "ms"
select select "s"
select select "progressive"
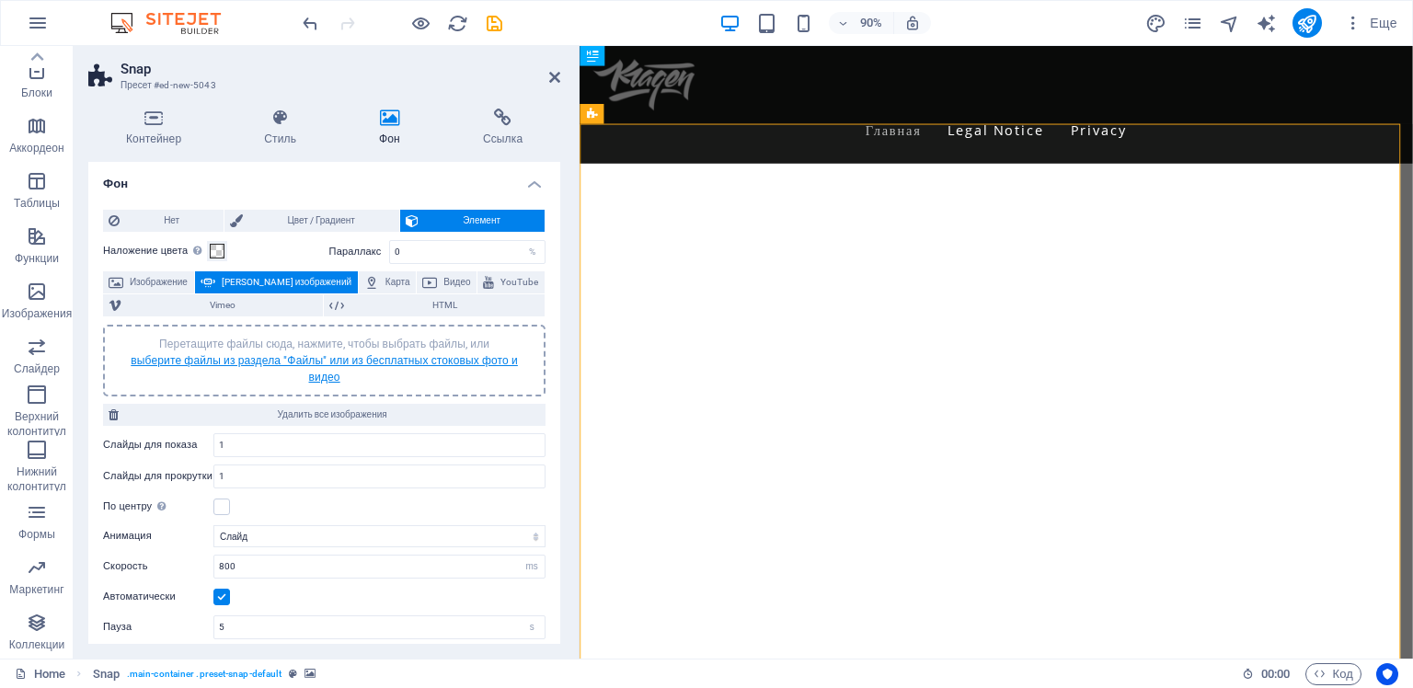
click at [305, 359] on link "выберите файлы из раздела "Файлы" или из бесплатных стоковых фото и видео" at bounding box center [324, 368] width 387 height 29
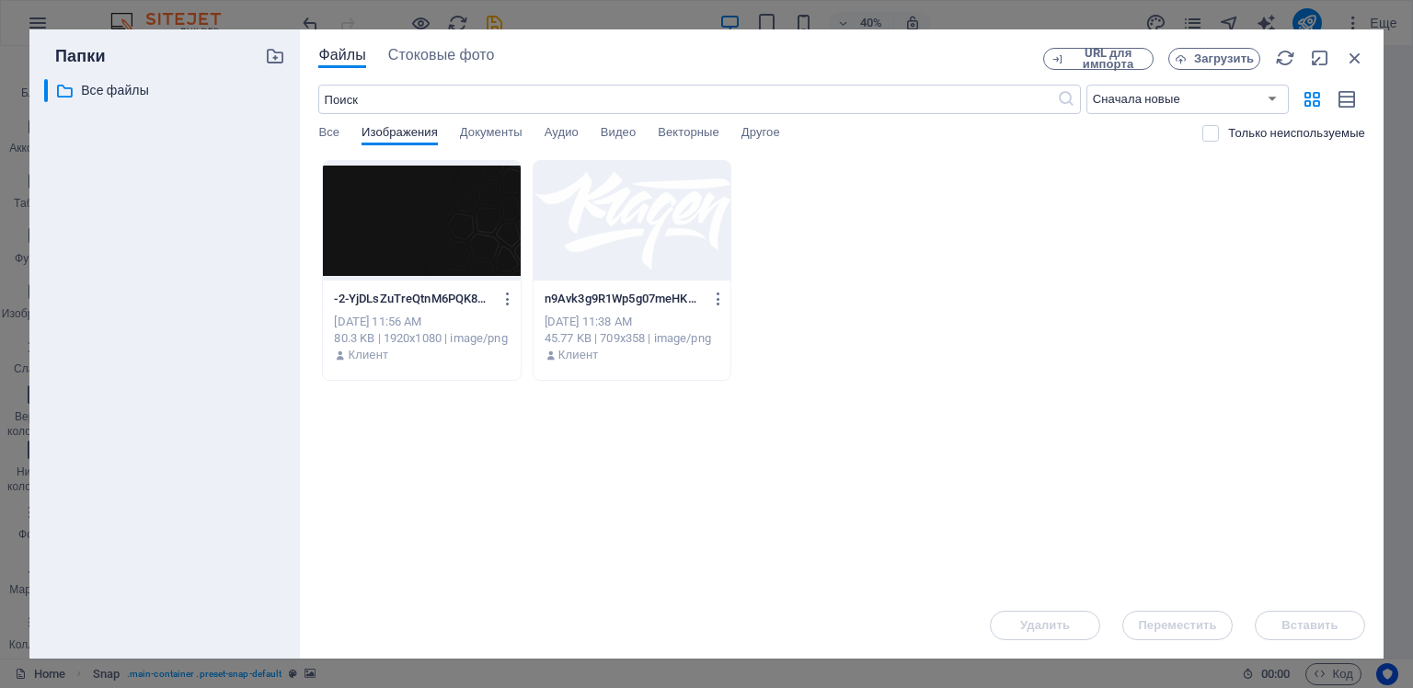
click at [476, 239] on div at bounding box center [421, 221] width 197 height 120
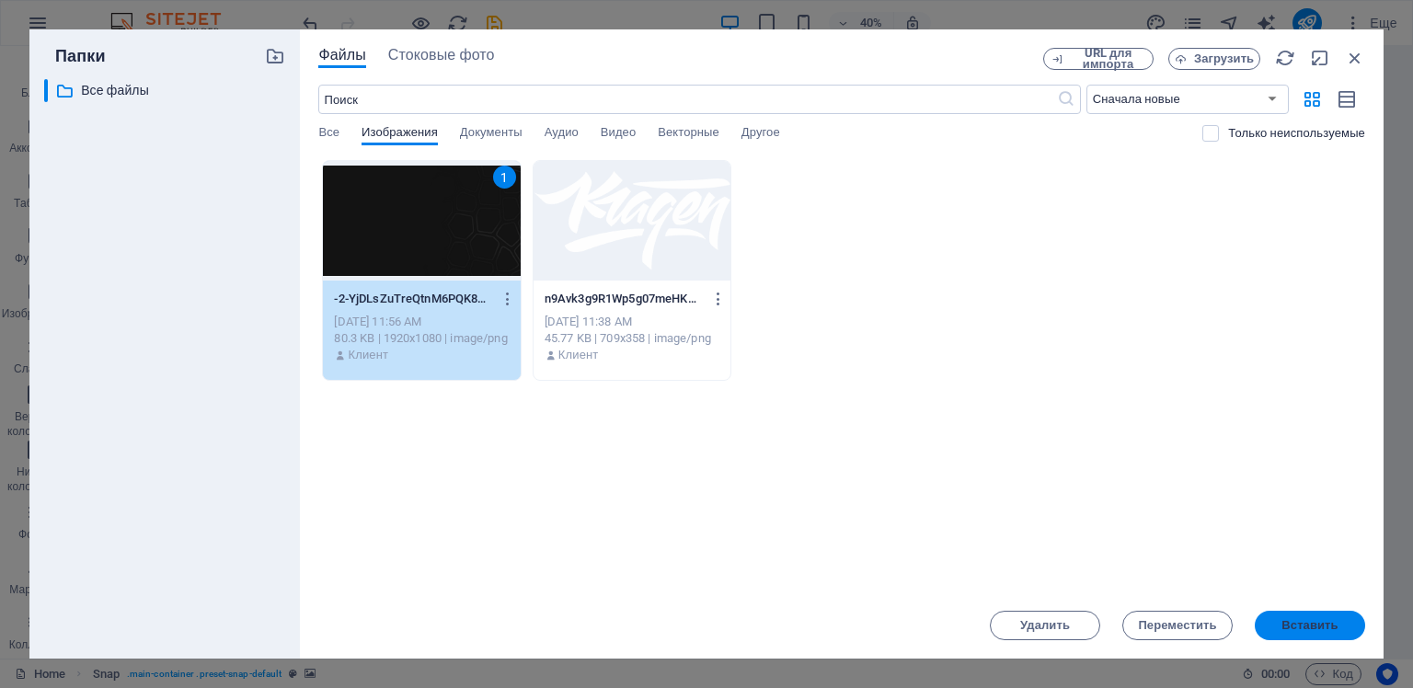
click at [1302, 629] on span "Вставить" at bounding box center [1309, 625] width 56 height 11
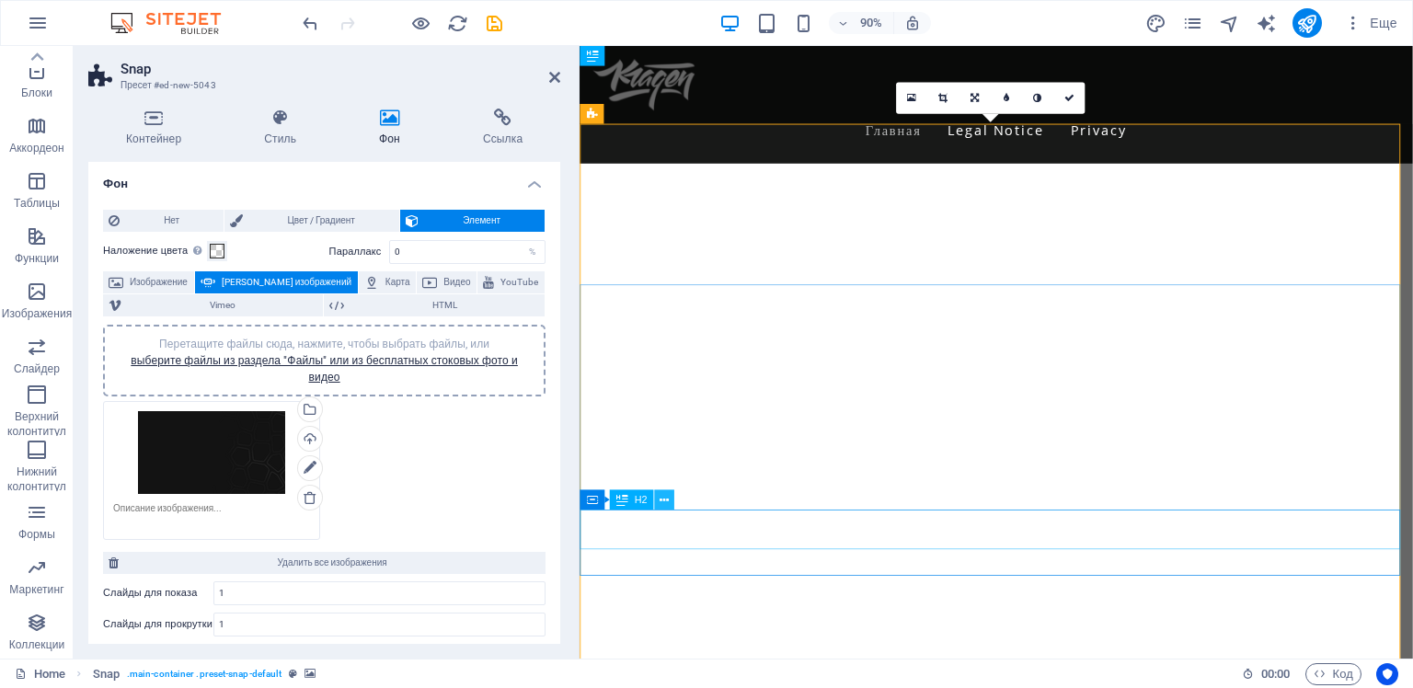
click at [668, 502] on icon at bounding box center [663, 499] width 9 height 17
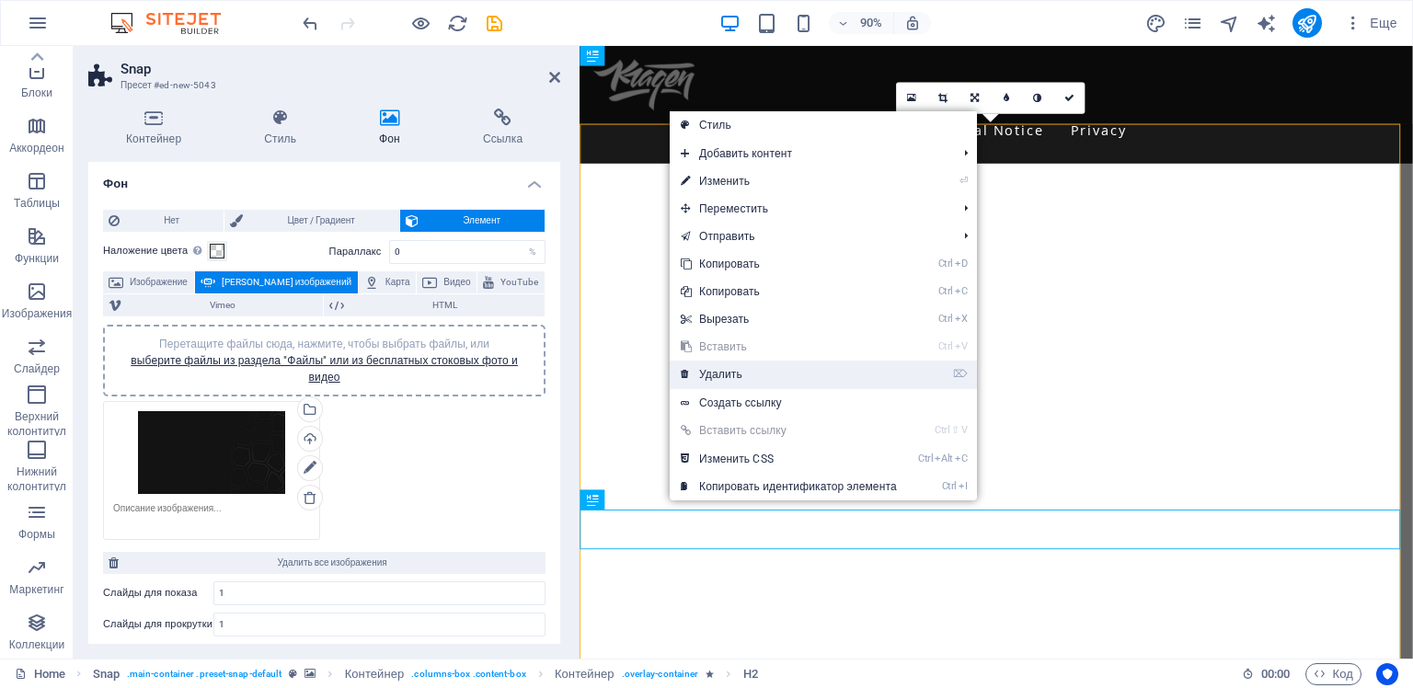
click at [710, 374] on link "⌦ Удалить" at bounding box center [789, 375] width 238 height 28
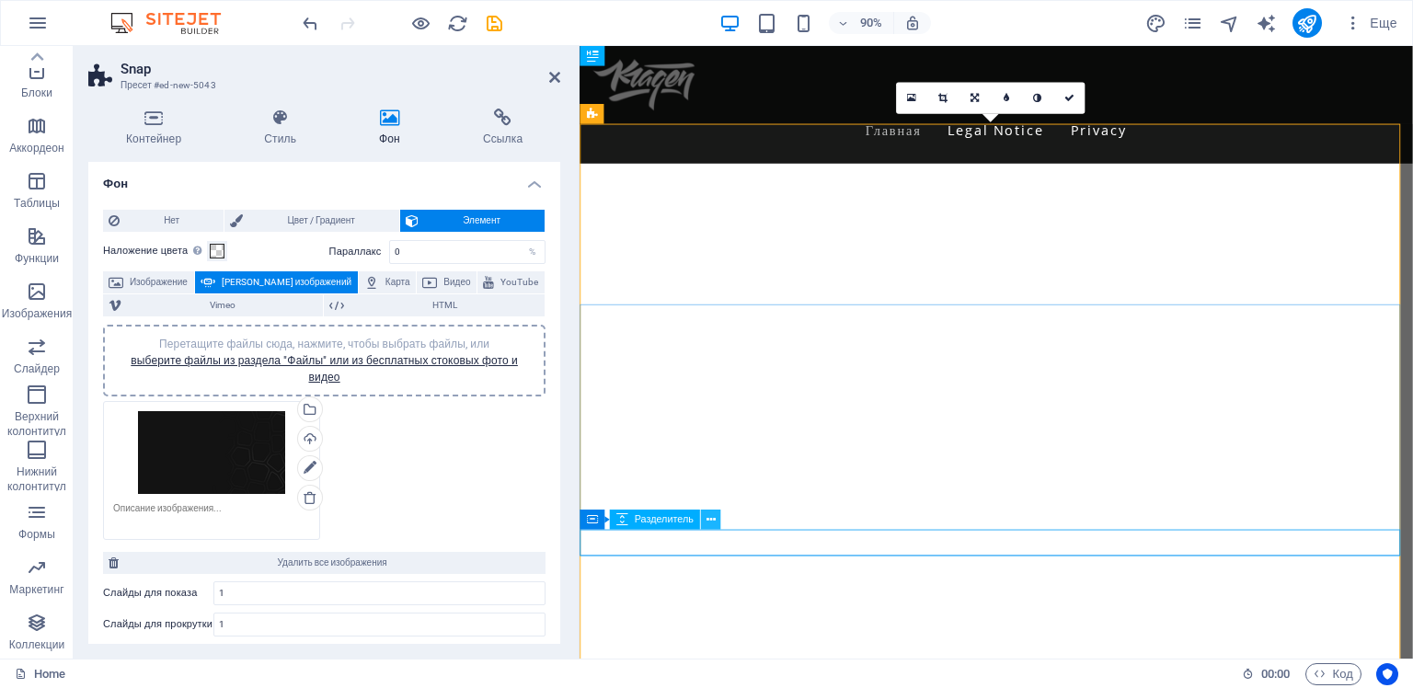
click at [716, 519] on button at bounding box center [711, 520] width 20 height 20
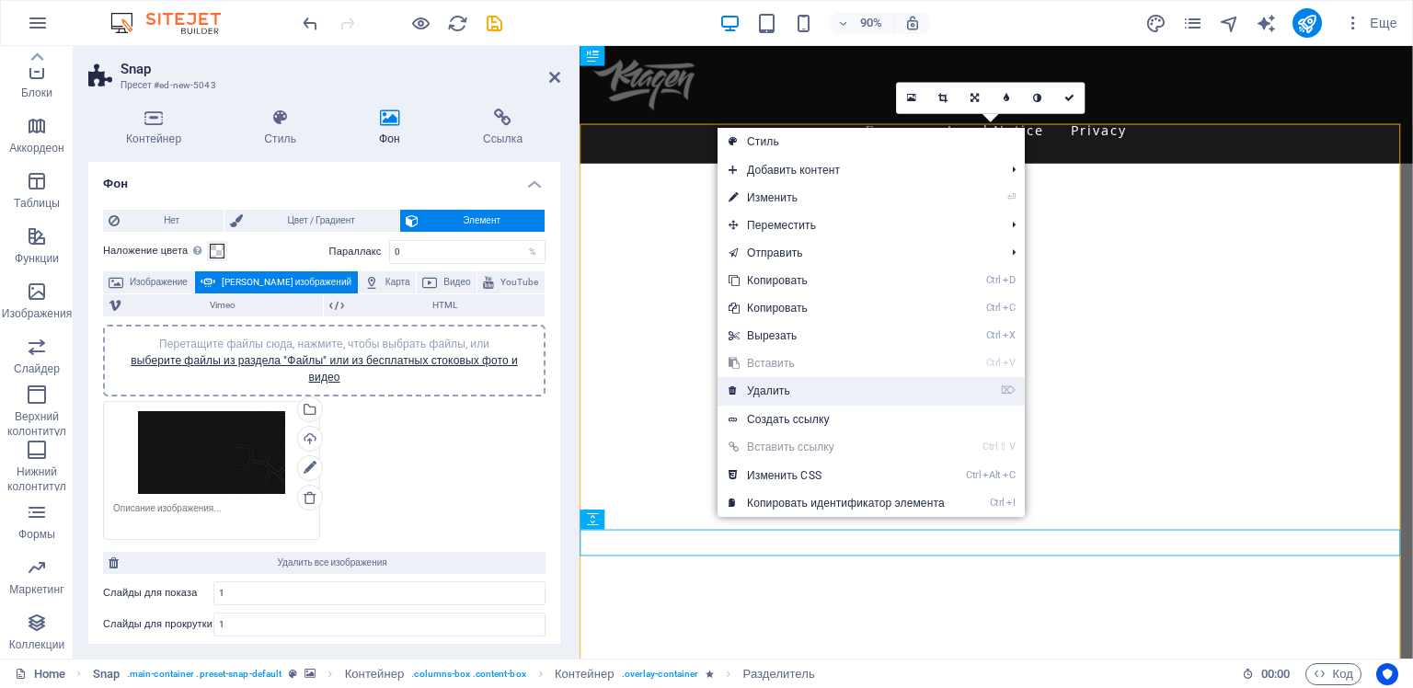
click at [759, 389] on link "⌦ Удалить" at bounding box center [836, 391] width 238 height 28
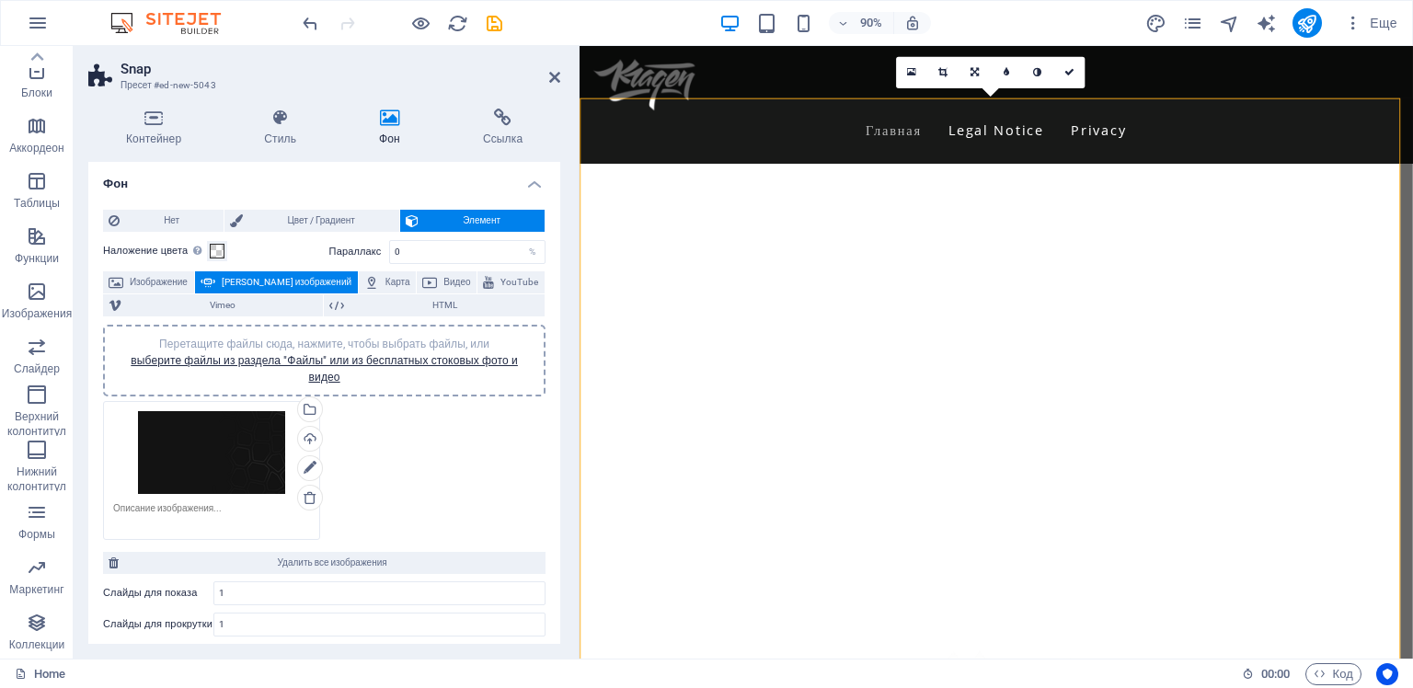
scroll to position [184, 0]
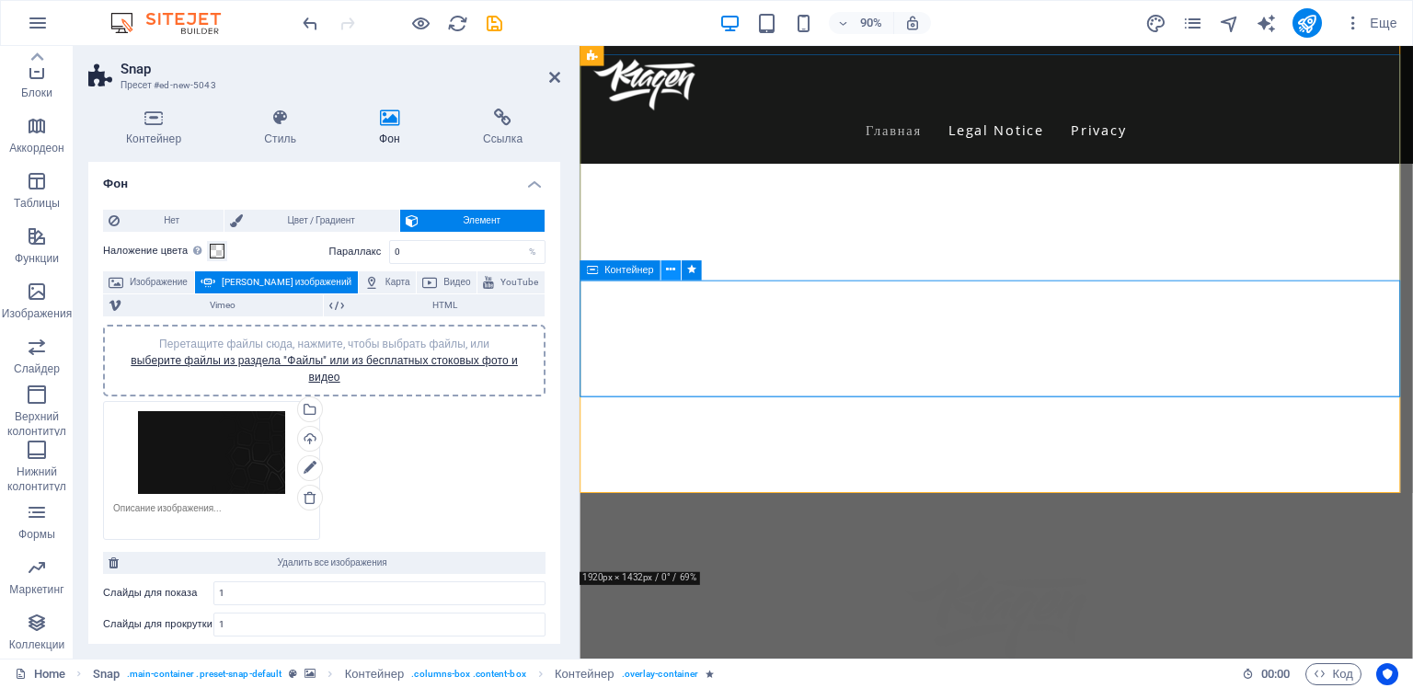
click at [671, 269] on icon at bounding box center [670, 269] width 9 height 17
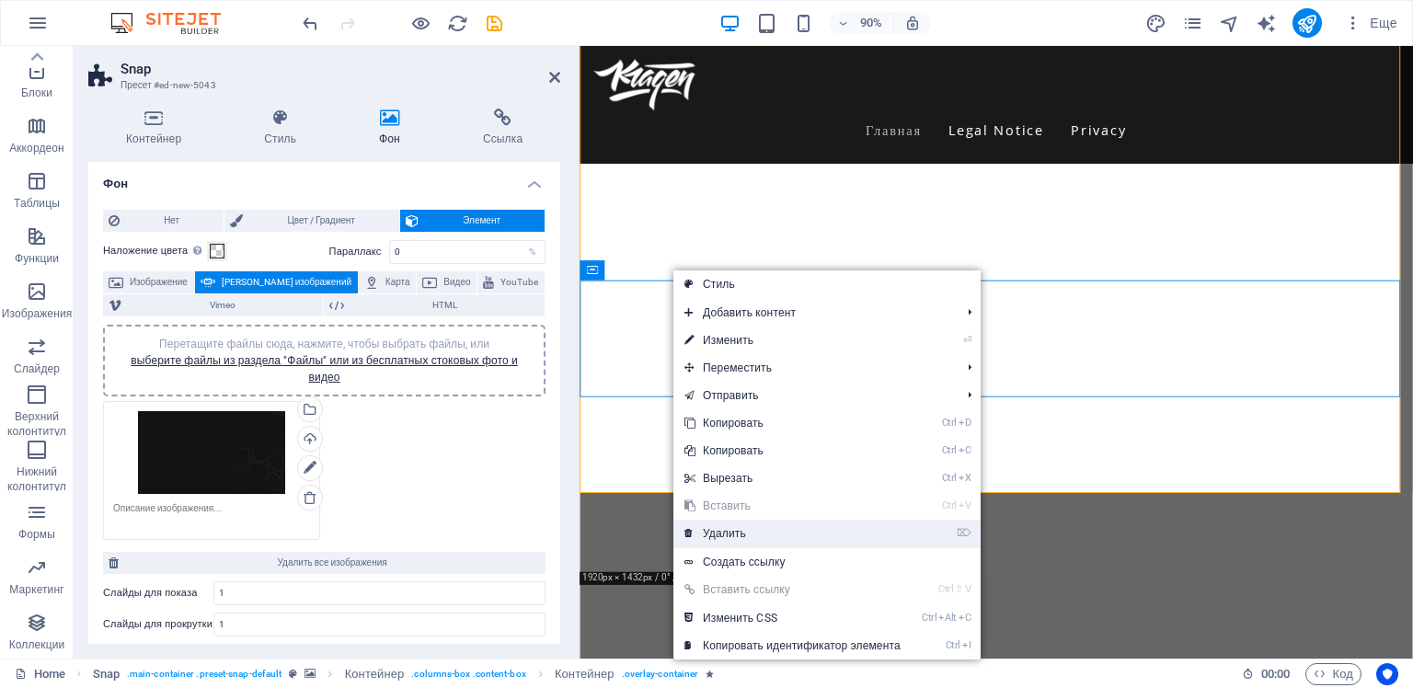
click at [716, 522] on link "⌦ Удалить" at bounding box center [792, 534] width 238 height 28
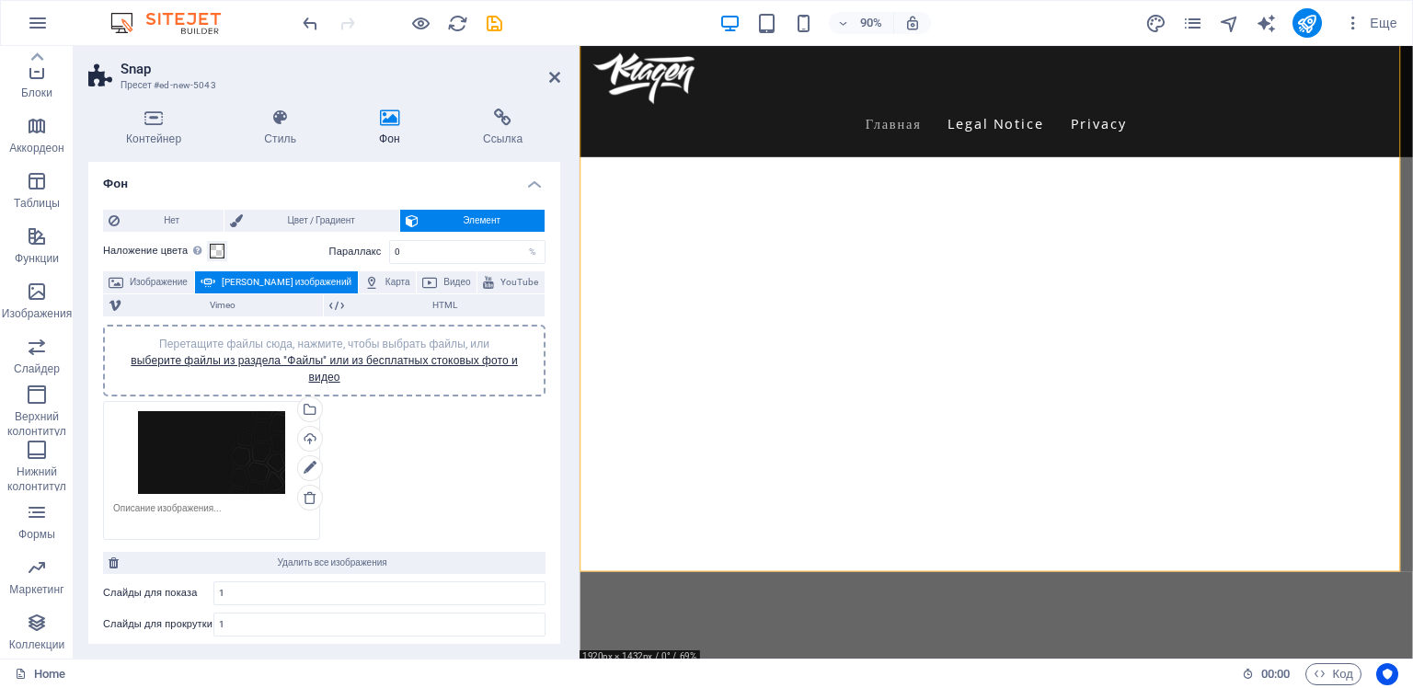
scroll to position [0, 0]
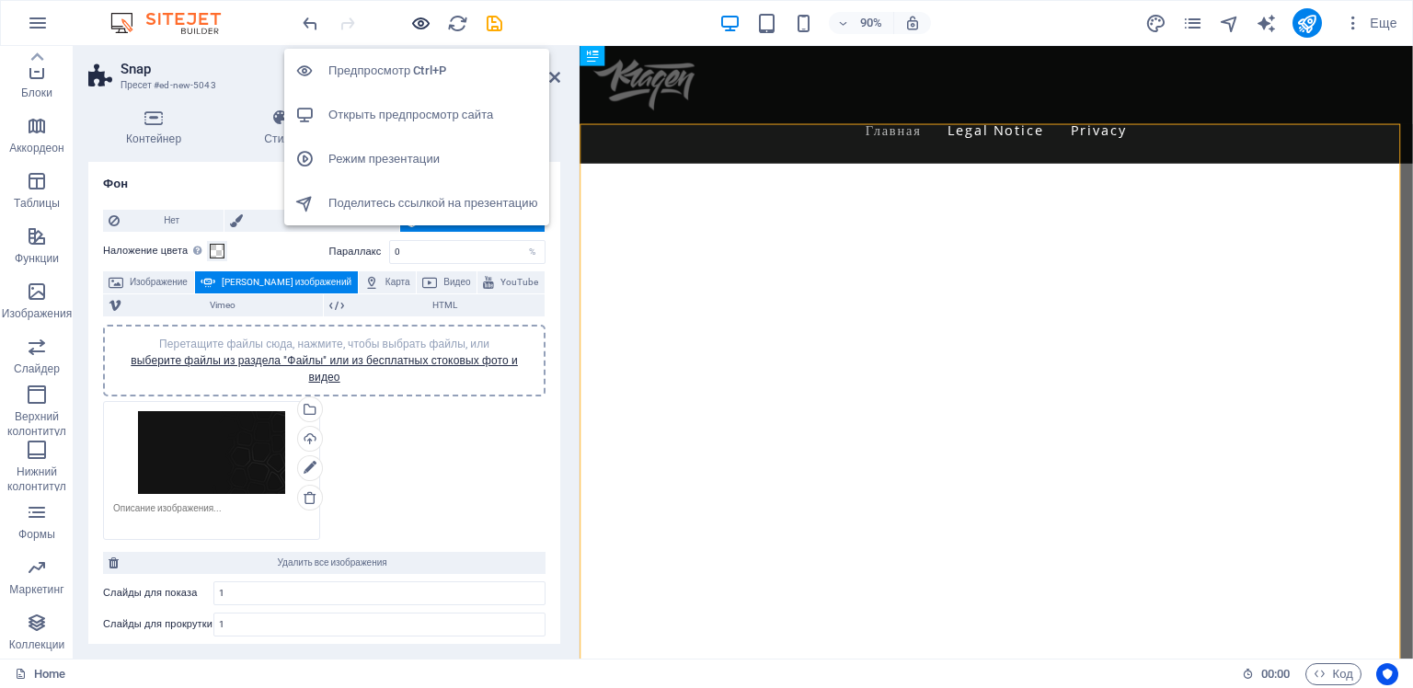
click at [422, 26] on icon "button" at bounding box center [420, 23] width 21 height 21
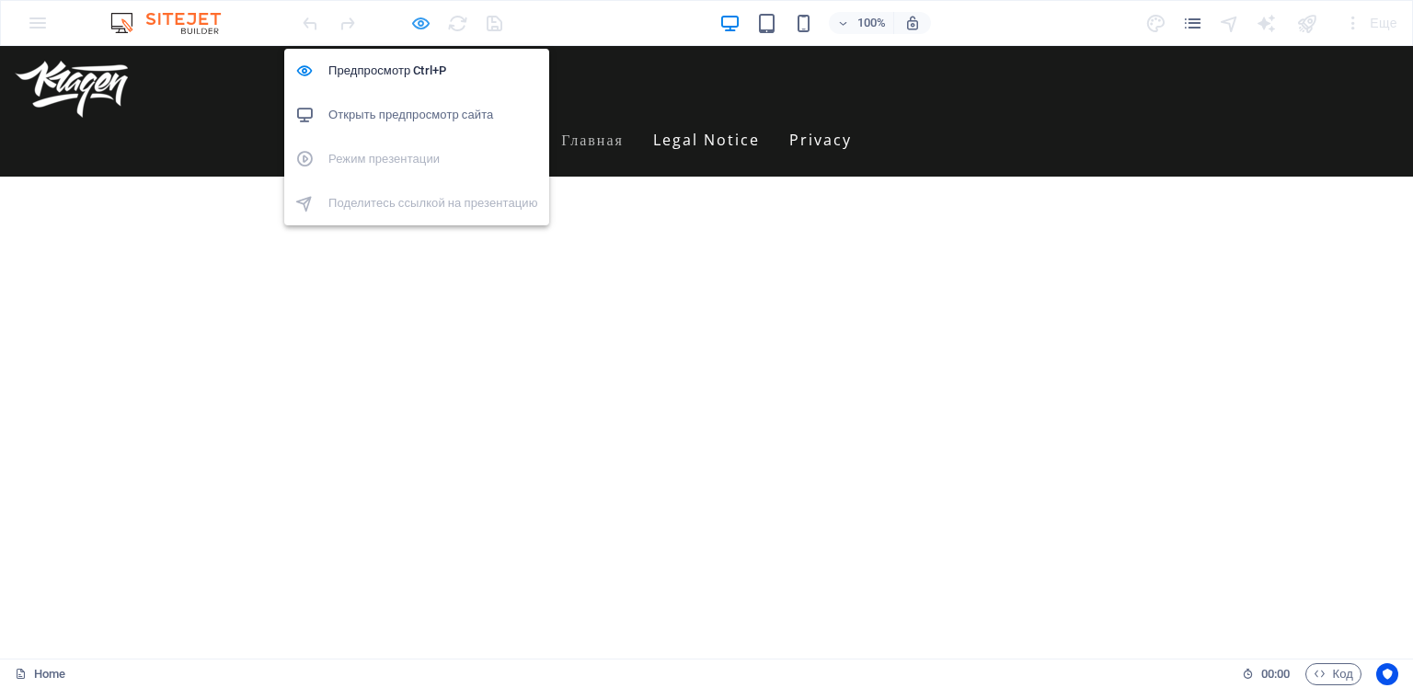
click at [417, 18] on icon "button" at bounding box center [420, 23] width 21 height 21
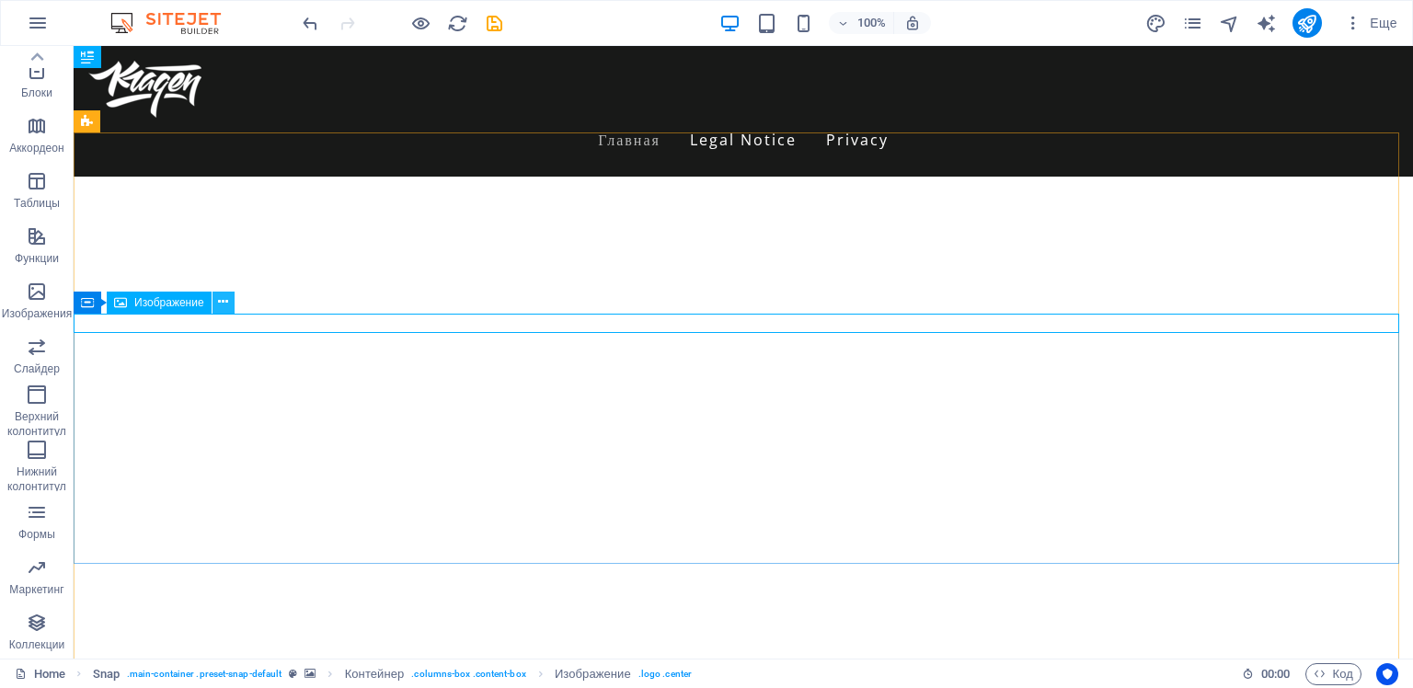
click at [221, 301] on icon at bounding box center [223, 301] width 10 height 19
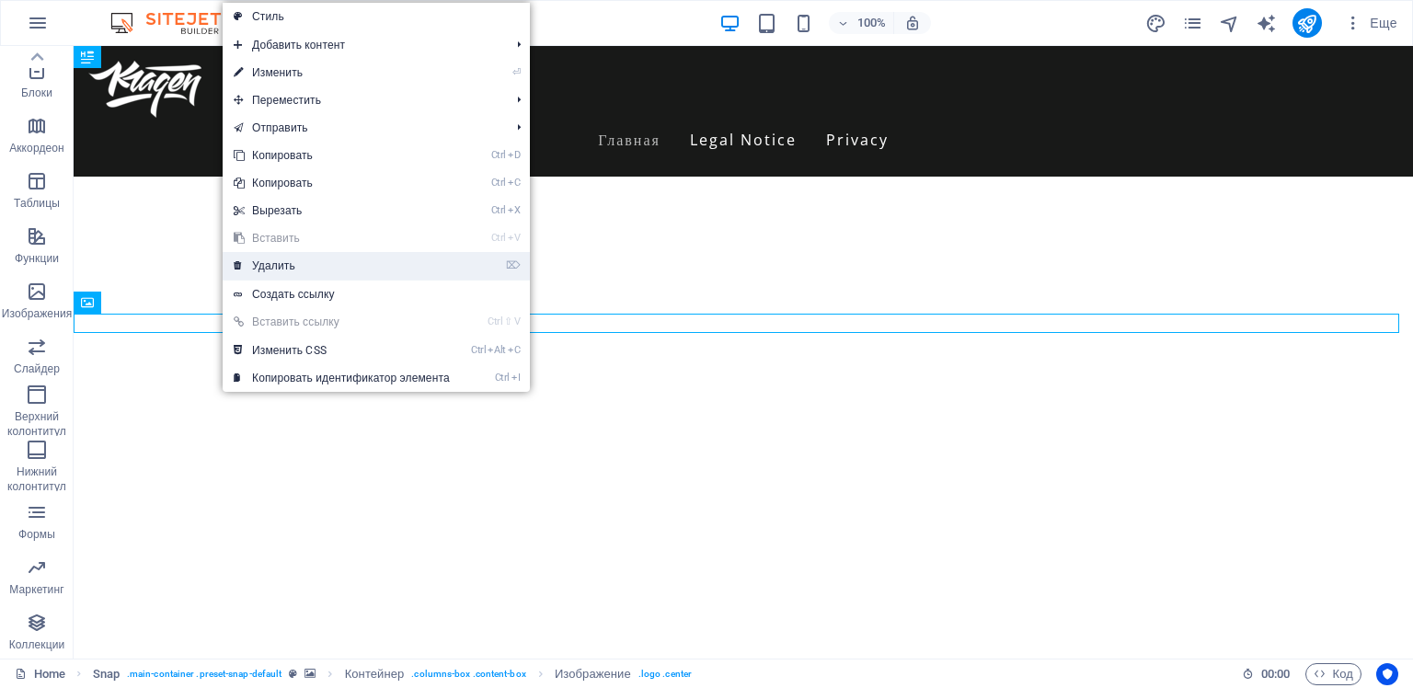
click at [280, 265] on link "⌦ Удалить" at bounding box center [342, 266] width 238 height 28
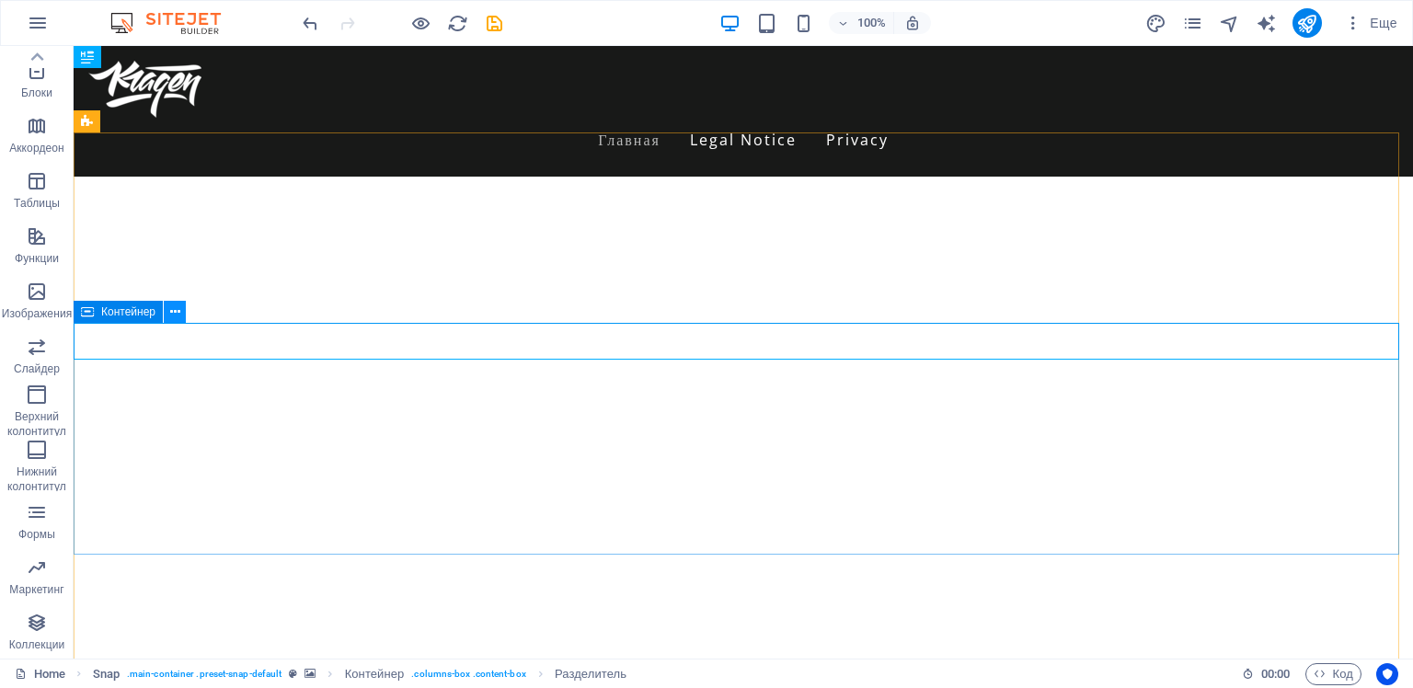
click at [180, 312] on button at bounding box center [175, 312] width 22 height 22
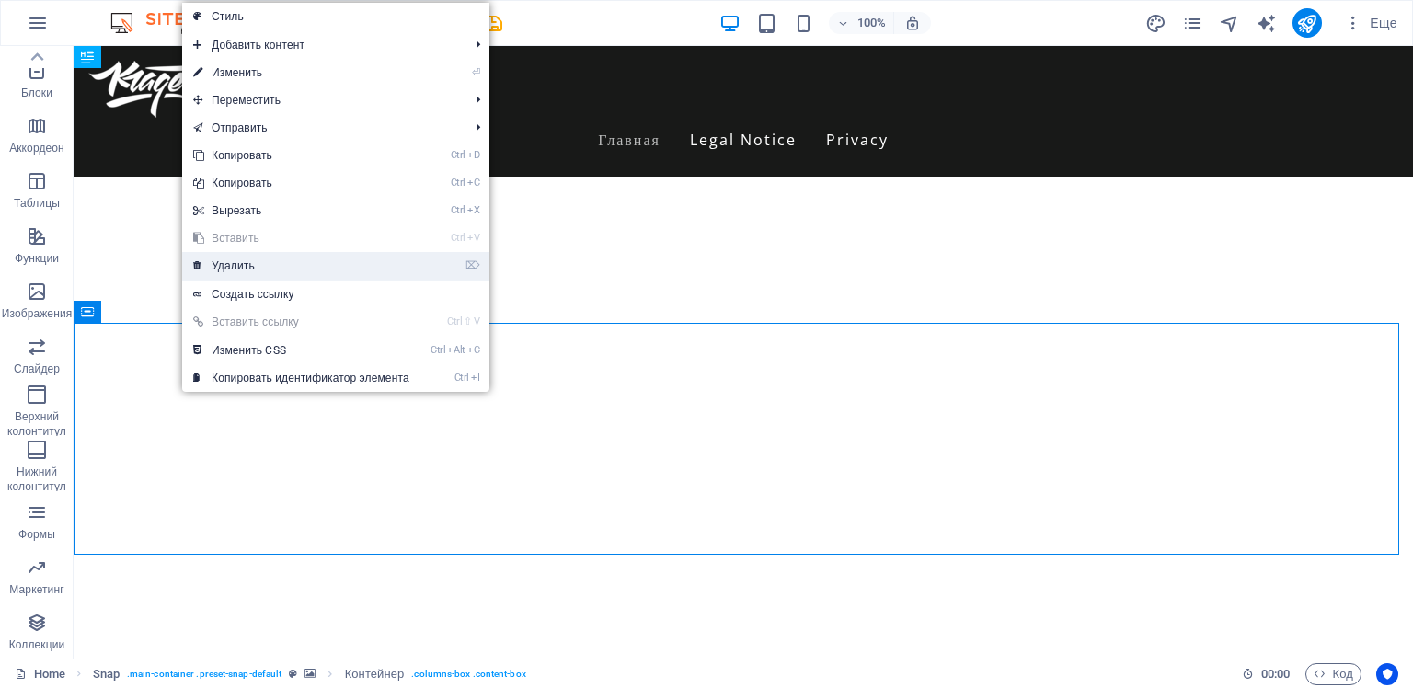
click at [224, 268] on link "⌦ Удалить" at bounding box center [301, 266] width 238 height 28
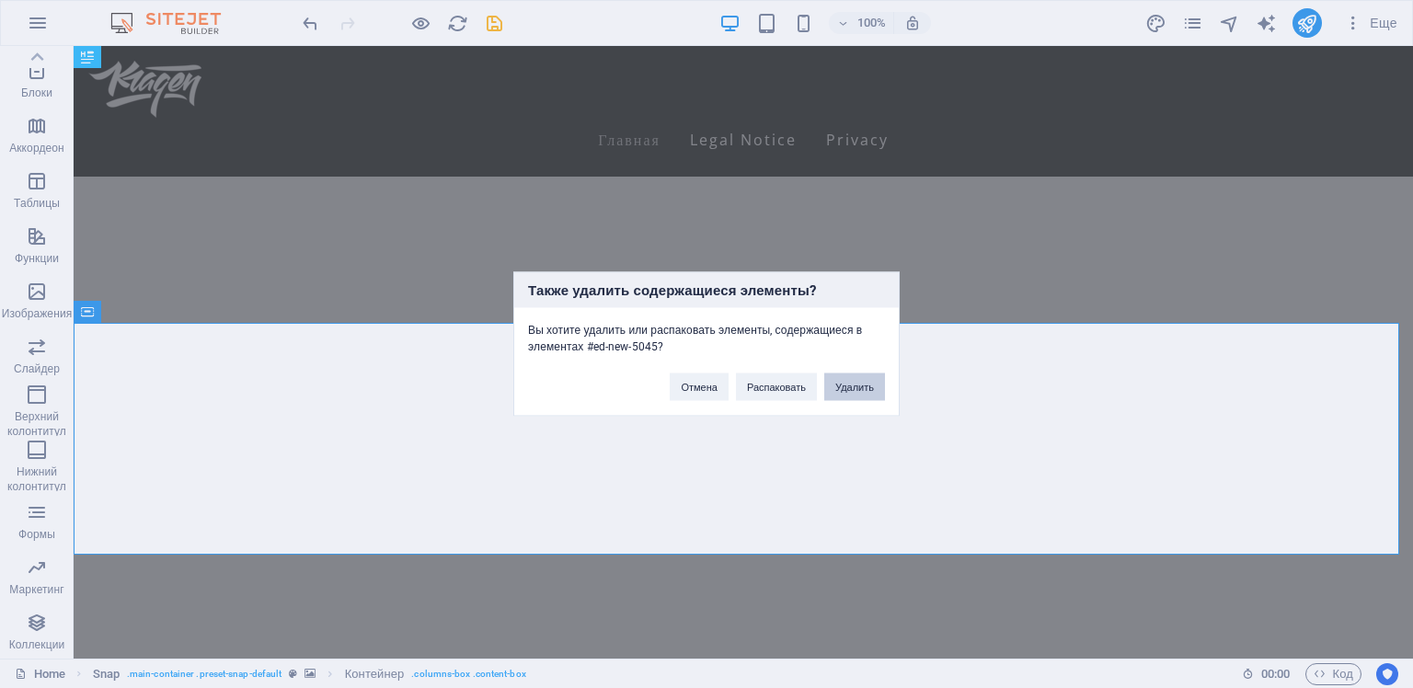
click at [844, 388] on button "Удалить" at bounding box center [854, 387] width 61 height 28
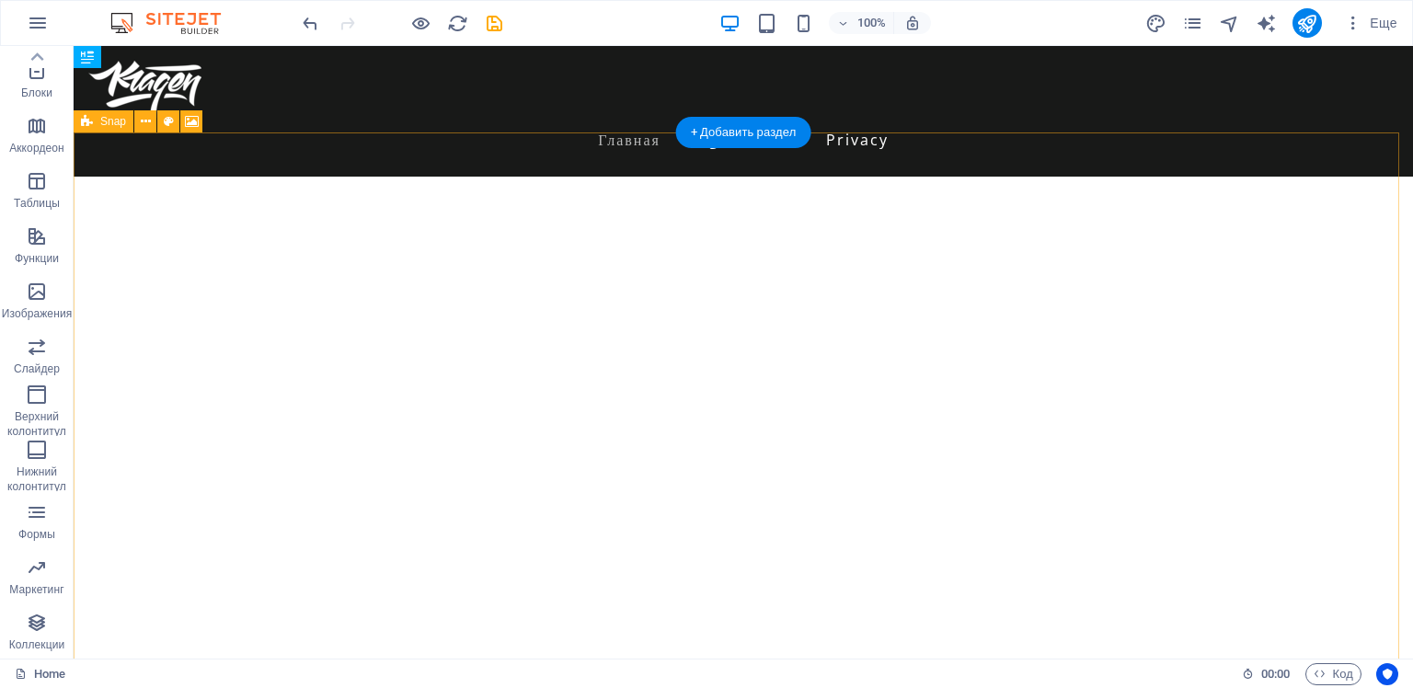
click at [749, 177] on img "1/1" at bounding box center [736, 177] width 1325 height 0
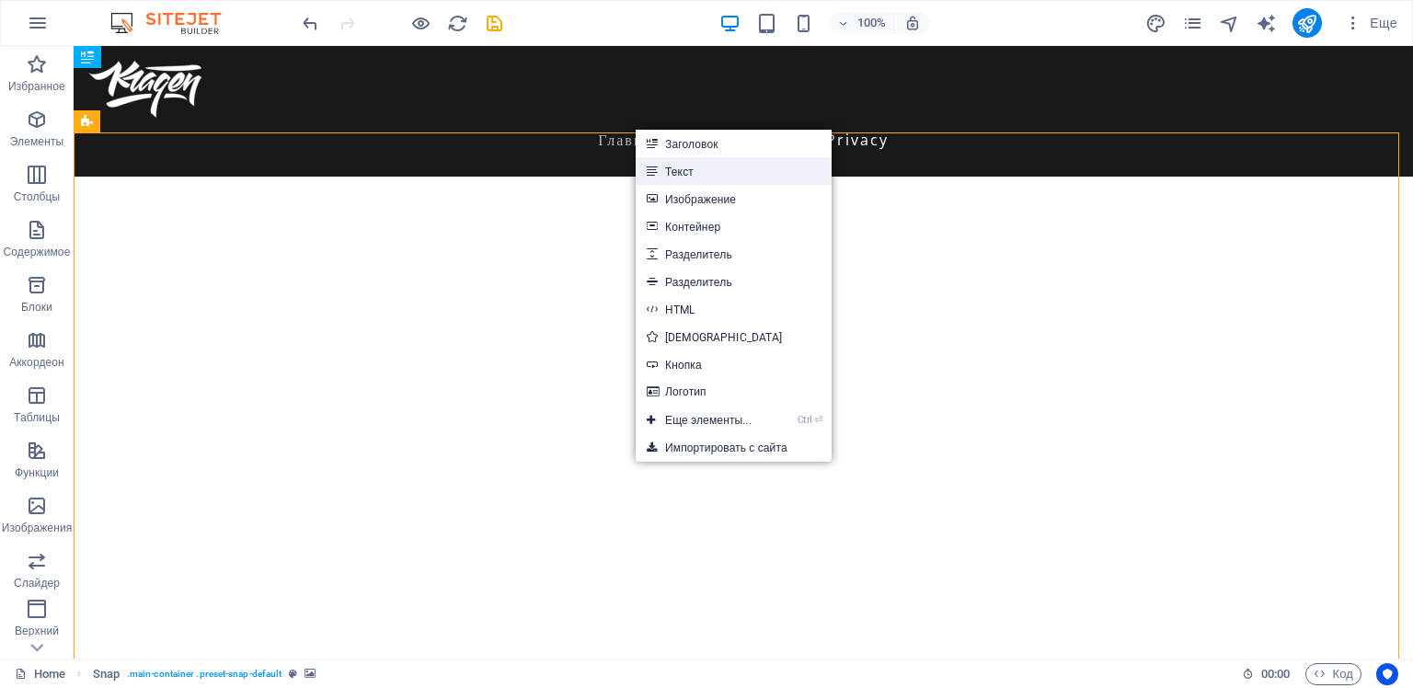
click at [676, 172] on link "Текст" at bounding box center [734, 171] width 196 height 28
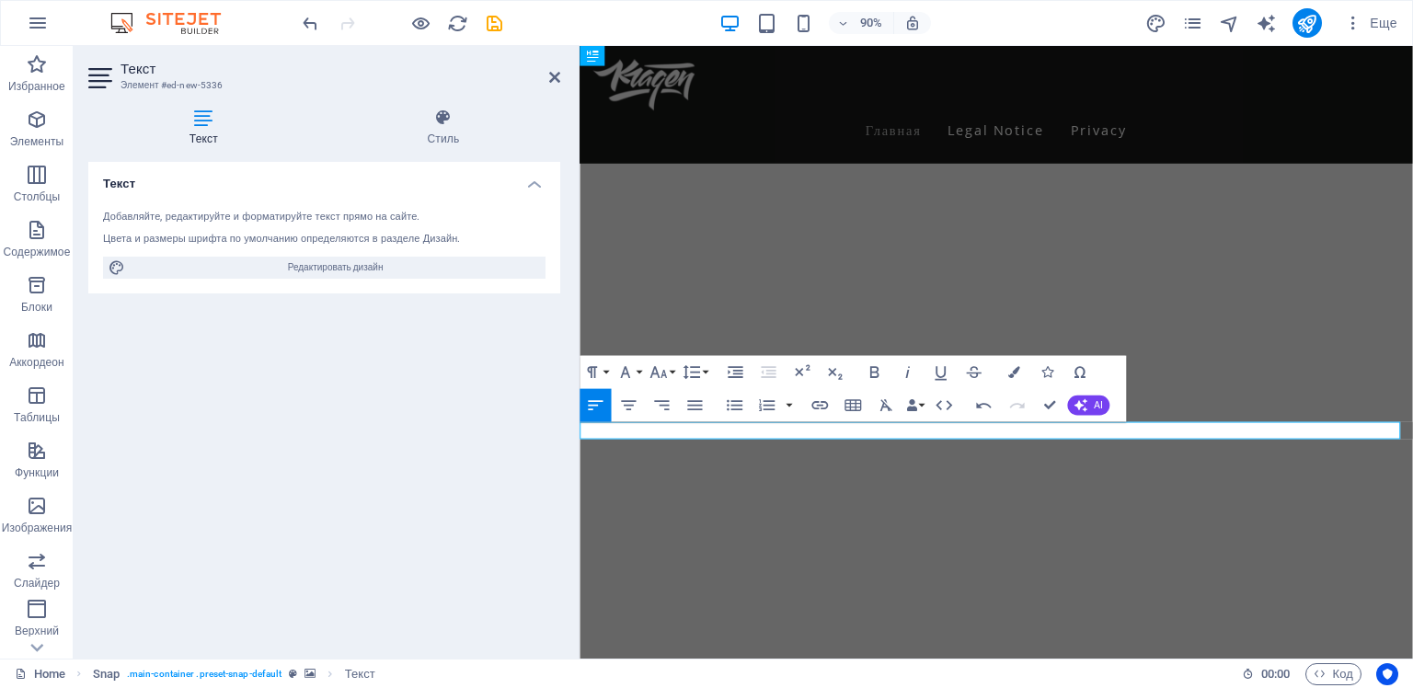
click at [982, 177] on img "1/1" at bounding box center [1035, 177] width 912 height 0
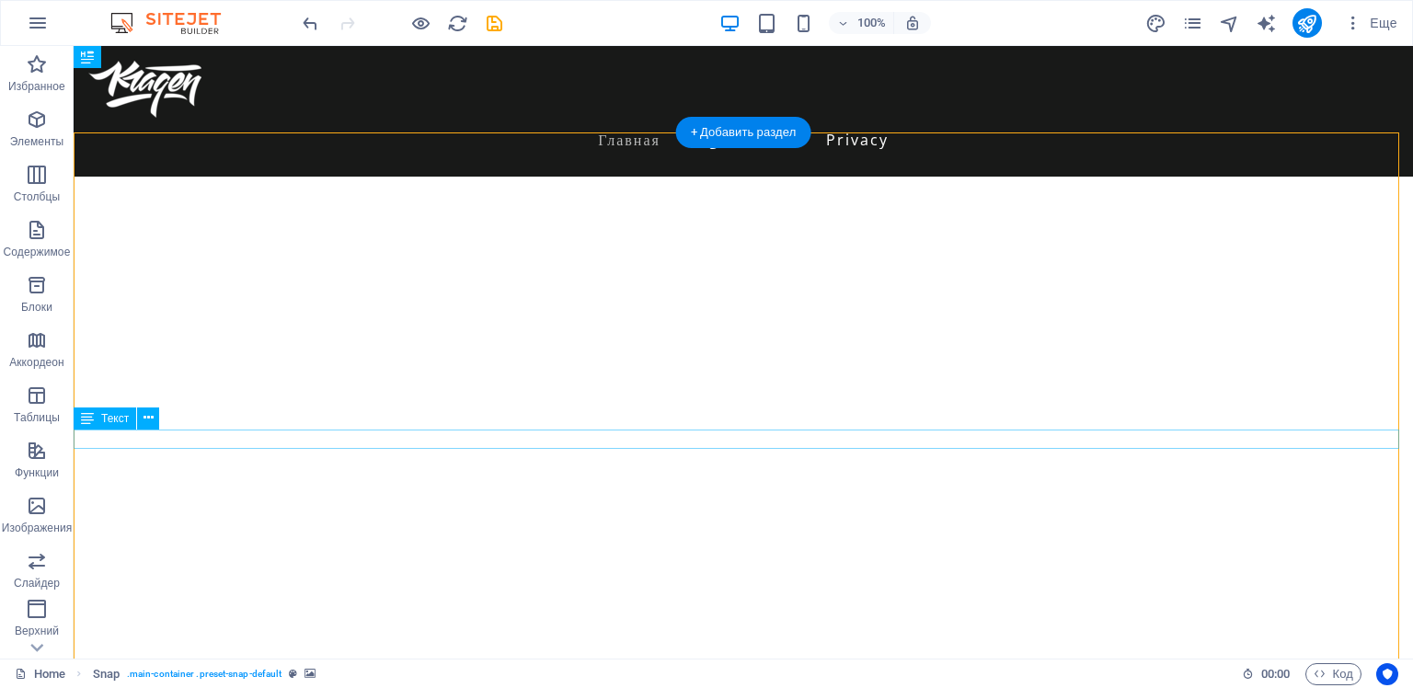
click at [147, 417] on icon at bounding box center [148, 417] width 10 height 19
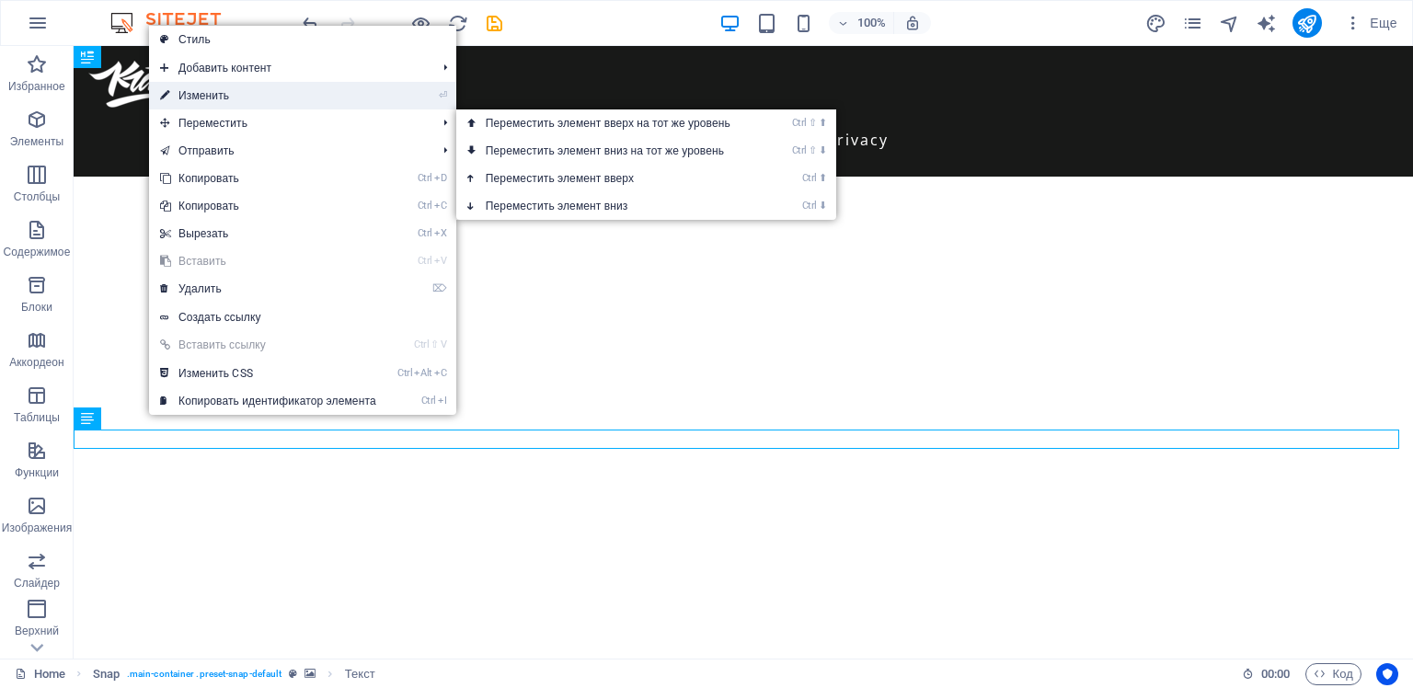
click at [200, 92] on link "⏎ Изменить" at bounding box center [268, 96] width 238 height 28
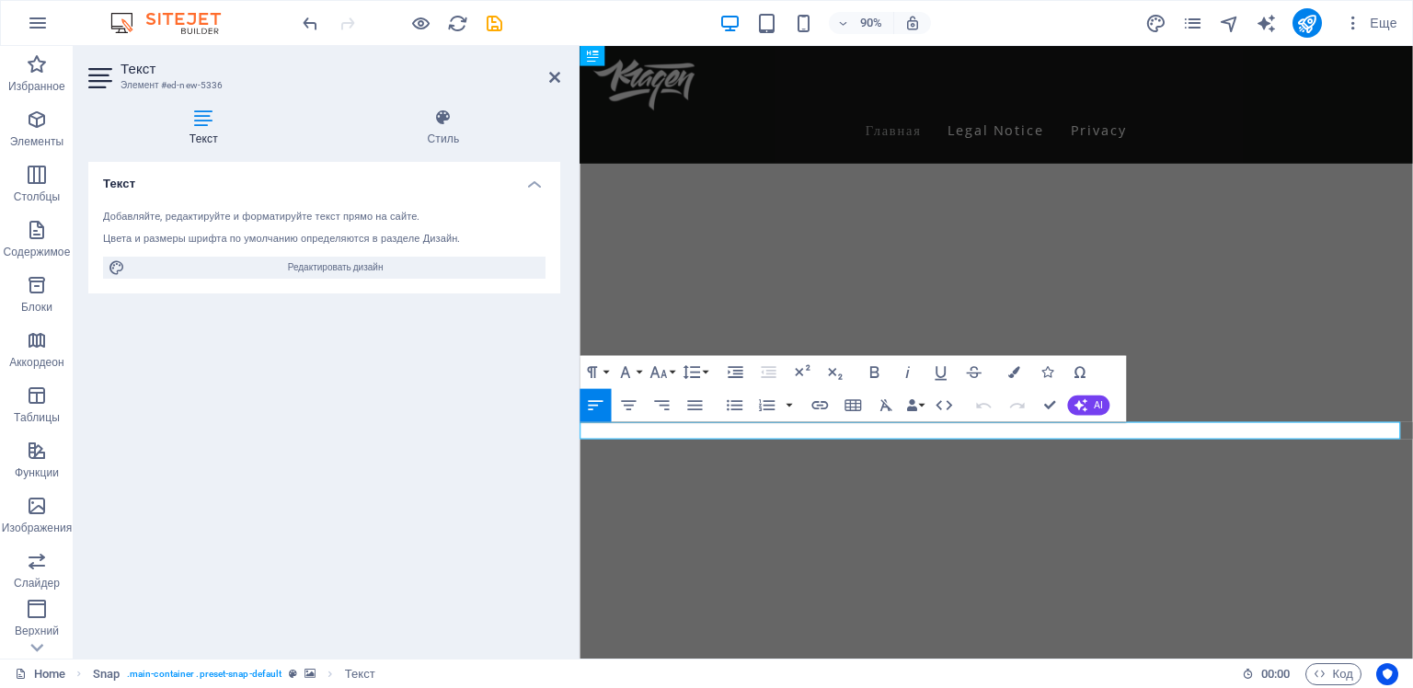
click at [204, 121] on icon at bounding box center [203, 118] width 231 height 18
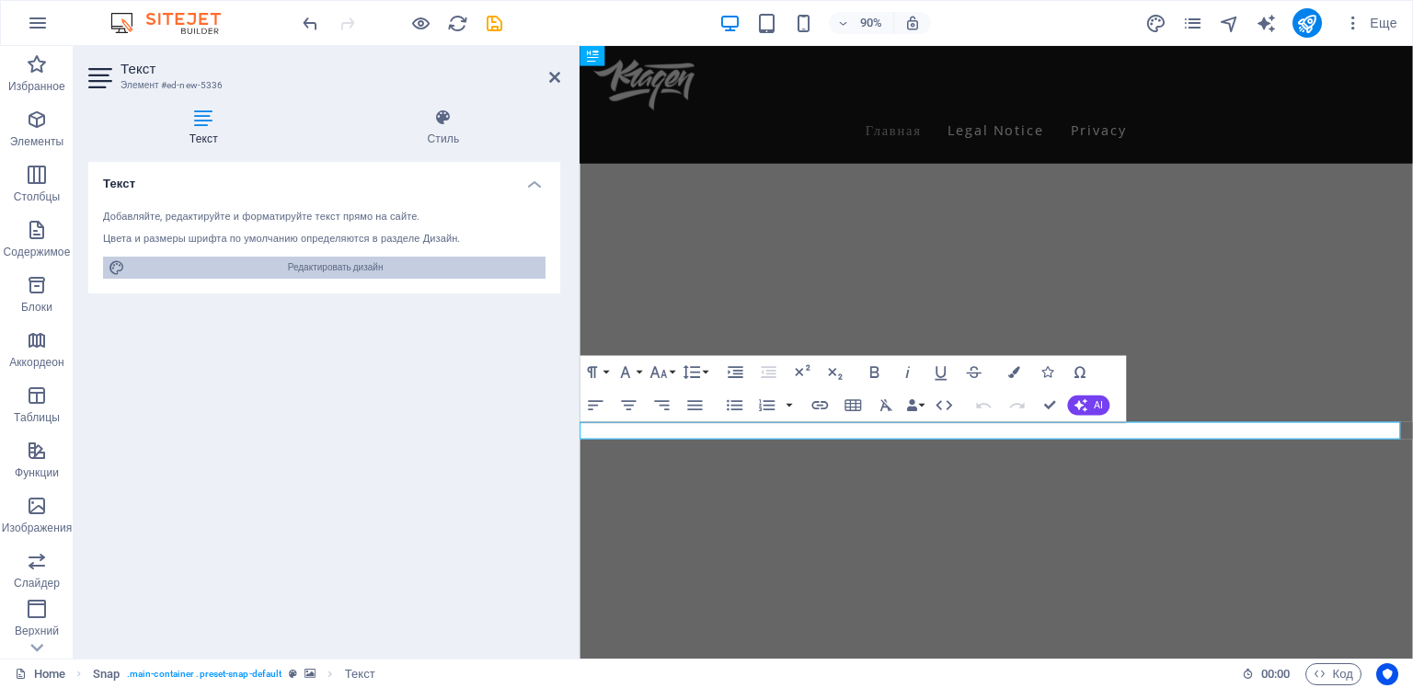
click at [327, 269] on span "Редактировать дизайн" at bounding box center [335, 268] width 409 height 22
select select "px"
select select "400"
select select "px"
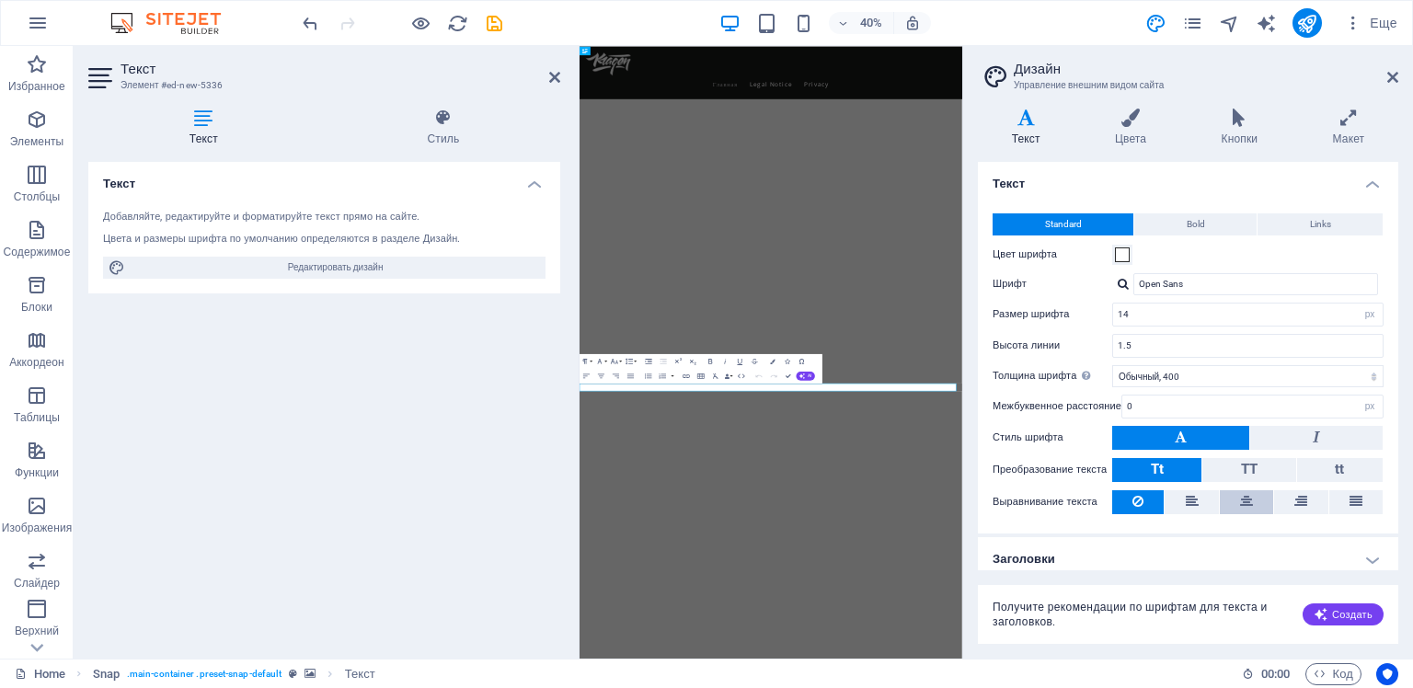
click at [1244, 494] on icon at bounding box center [1246, 501] width 13 height 22
click at [1232, 526] on div "Standard Bold Links Цвет шрифта Шрифт Open Sans Размер шрифта 14 rem px Высота …" at bounding box center [1188, 364] width 428 height 338
click at [1344, 125] on icon at bounding box center [1348, 118] width 99 height 18
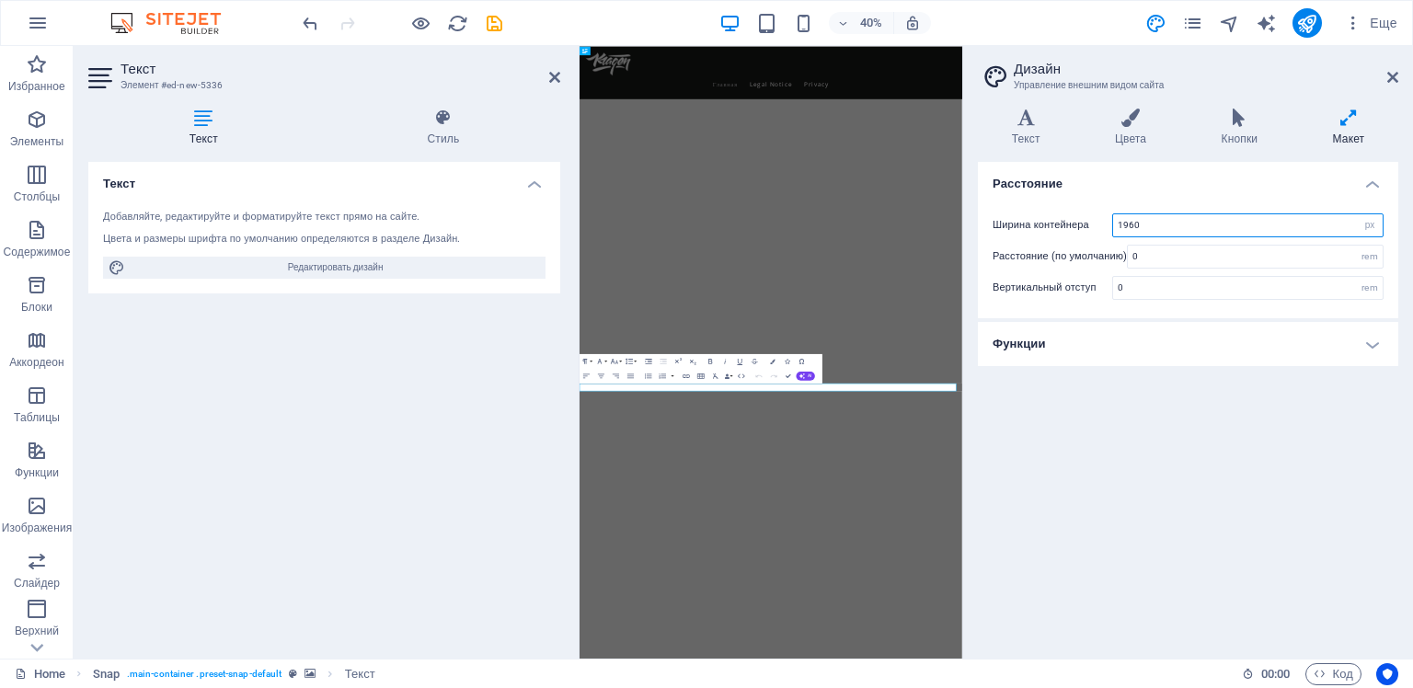
drag, startPoint x: 1144, startPoint y: 226, endPoint x: 1099, endPoint y: 227, distance: 45.1
click at [1099, 227] on div "Ширина контейнера 1960 rem px" at bounding box center [1187, 225] width 391 height 24
type input "960"
click at [1063, 428] on div "Расстояние Ширина контейнера 960 [PERSON_NAME] (по умолчанию) 0 rem Вертикальны…" at bounding box center [1188, 403] width 420 height 482
click at [1387, 80] on icon at bounding box center [1392, 77] width 11 height 15
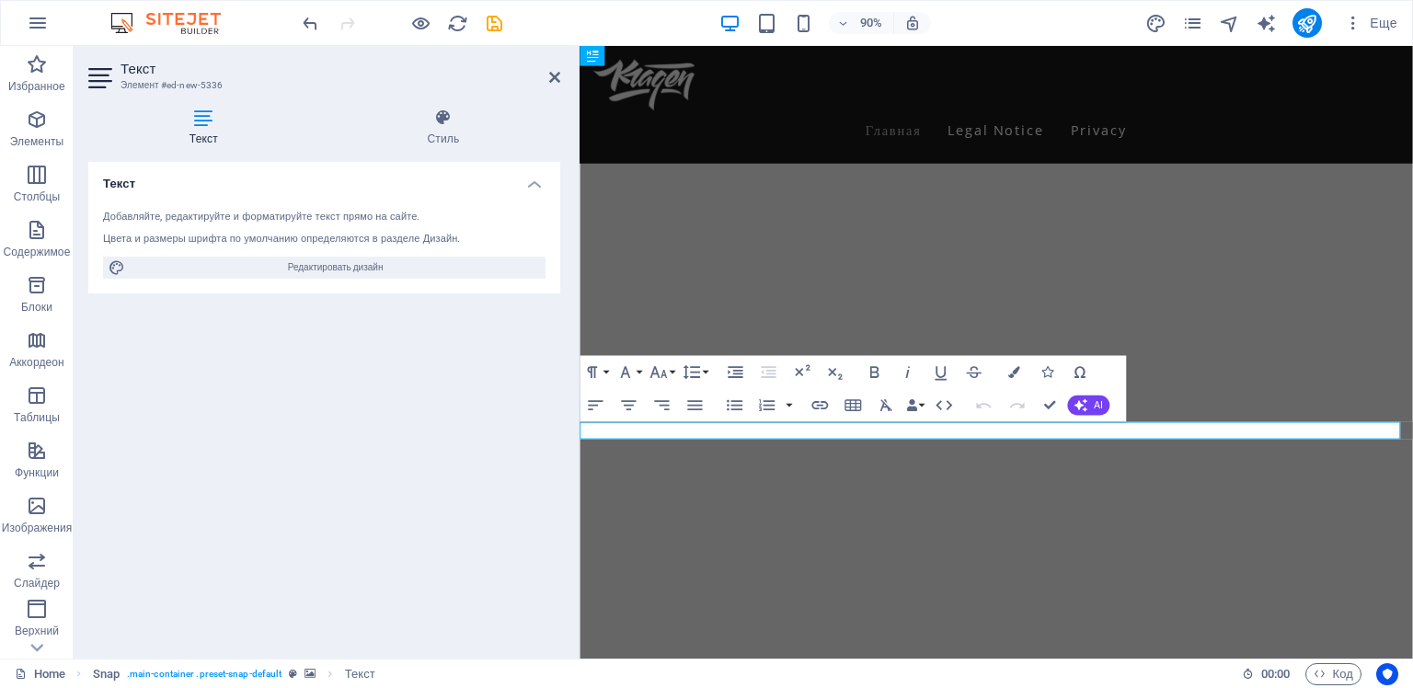
click at [1097, 177] on img "1/1" at bounding box center [1035, 177] width 912 height 0
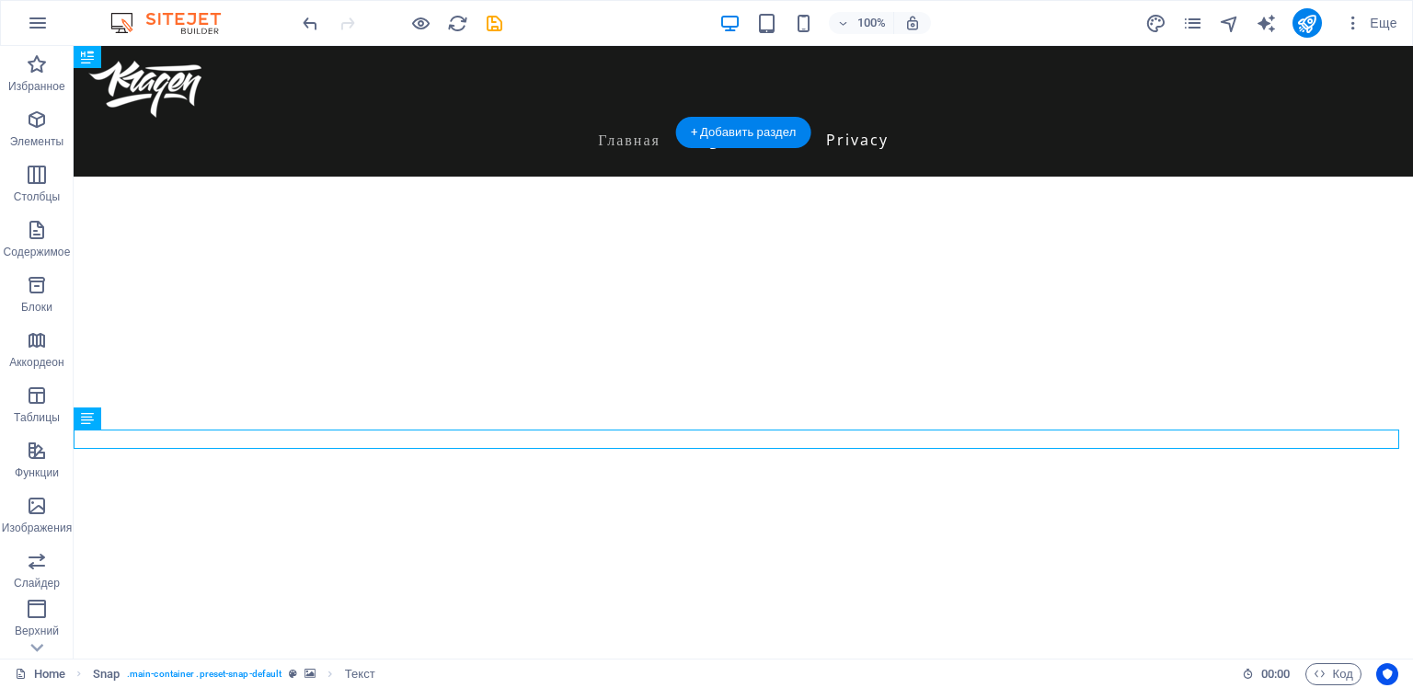
drag, startPoint x: 129, startPoint y: 441, endPoint x: 729, endPoint y: 329, distance: 611.0
click at [758, 266] on div "рмтмрмрмр" at bounding box center [743, 493] width 1339 height 633
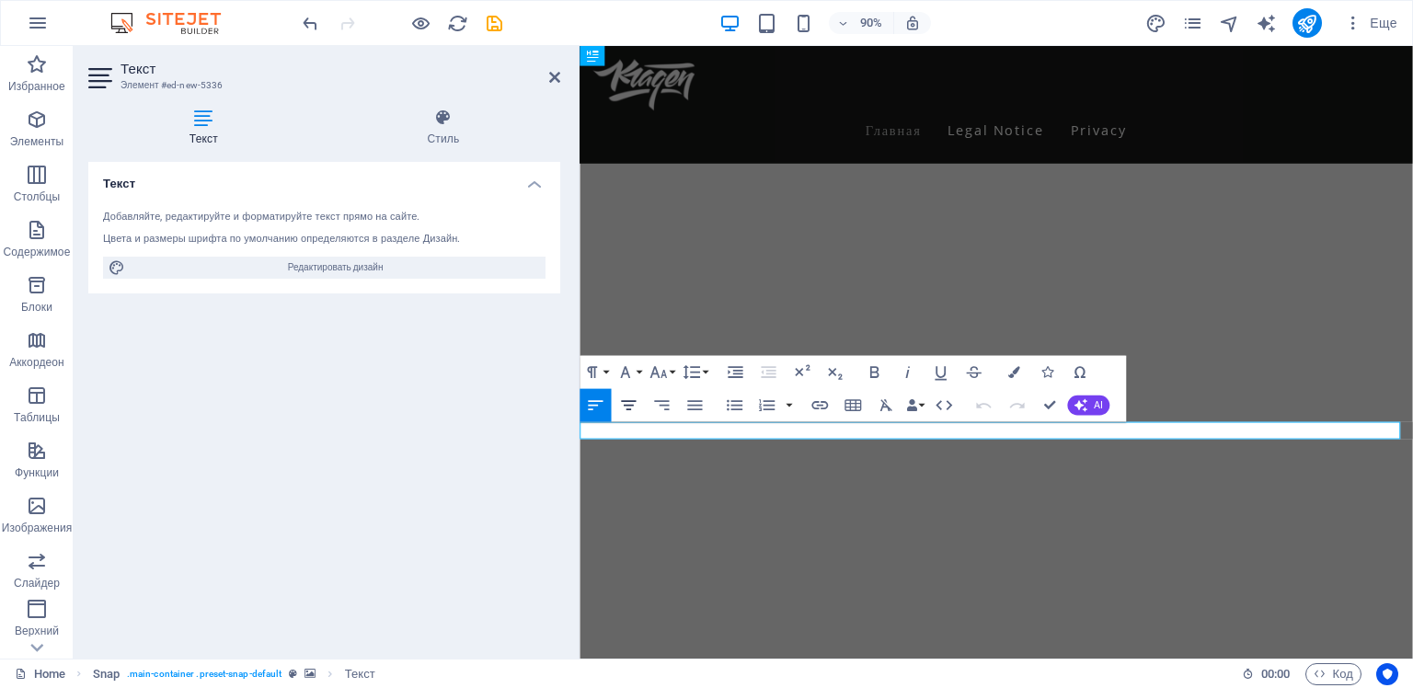
click at [625, 403] on icon "button" at bounding box center [628, 405] width 20 height 20
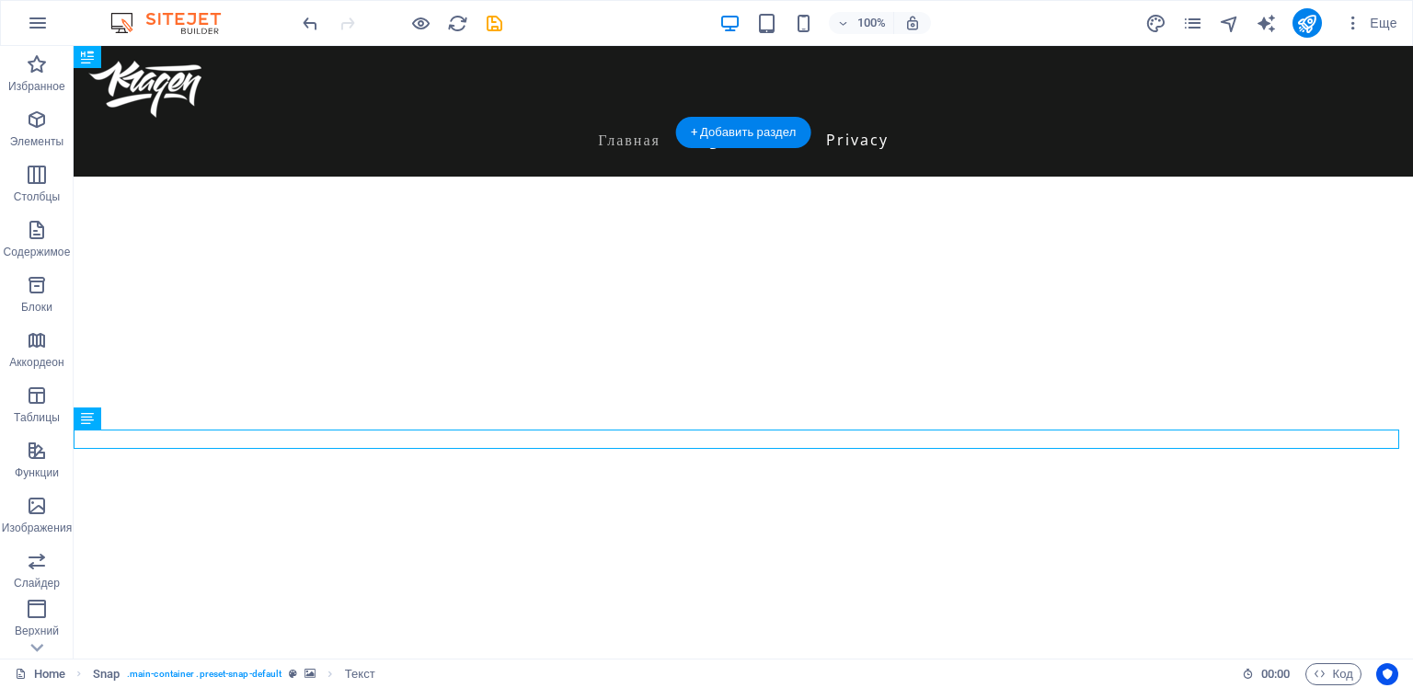
click at [828, 177] on img "1/1" at bounding box center [736, 177] width 1325 height 0
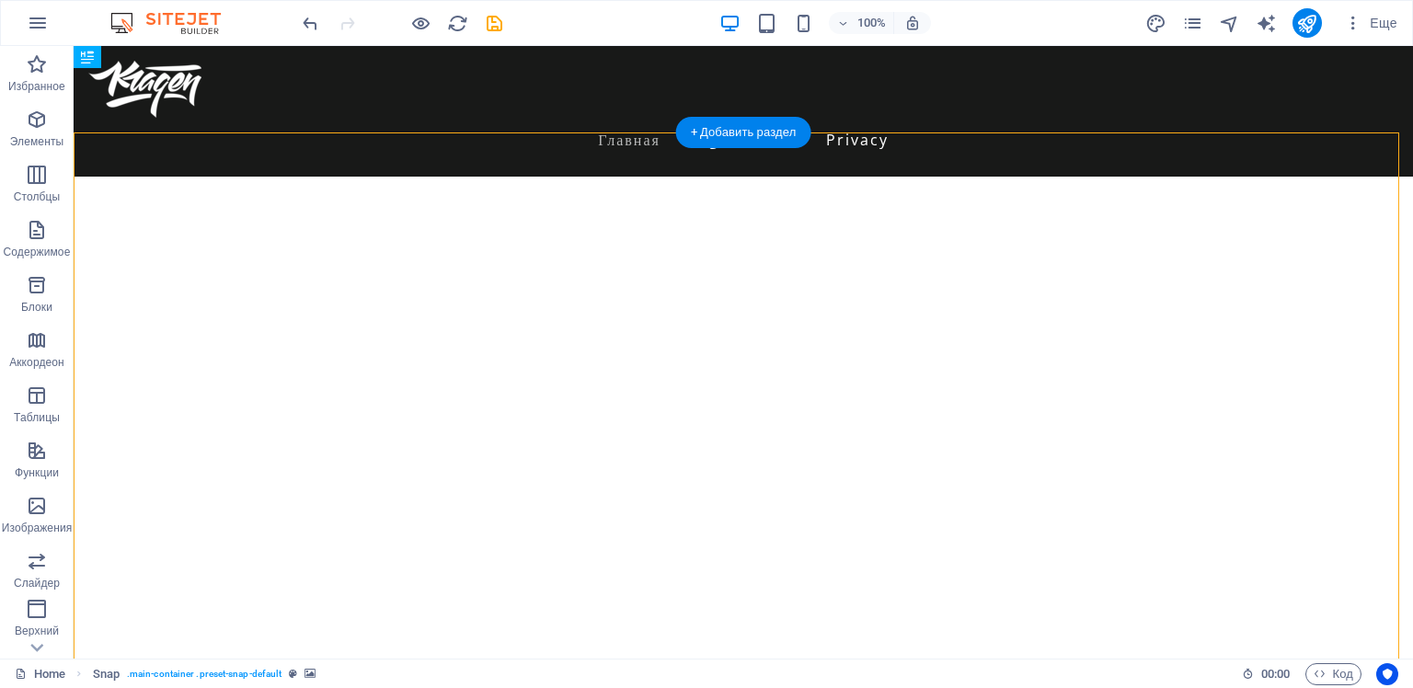
click at [751, 177] on img "1/1" at bounding box center [736, 177] width 1325 height 0
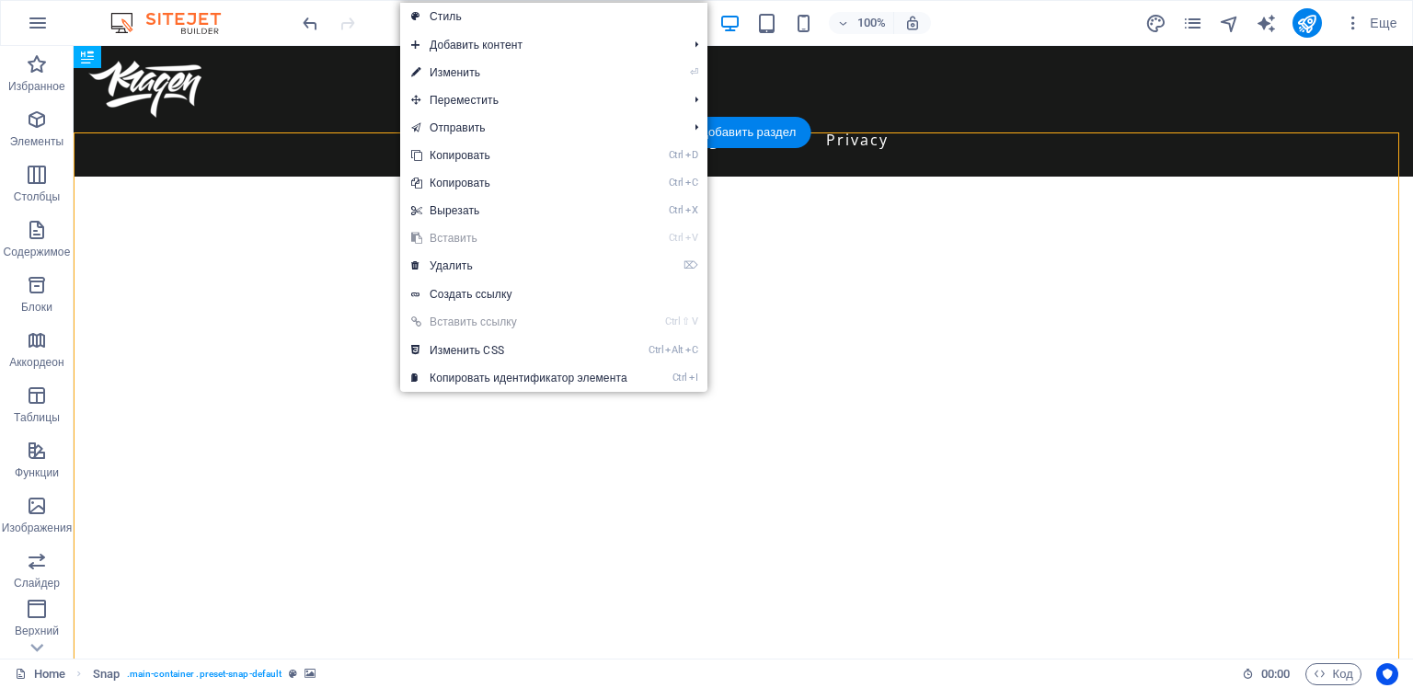
click at [344, 177] on img "1/1" at bounding box center [736, 177] width 1325 height 0
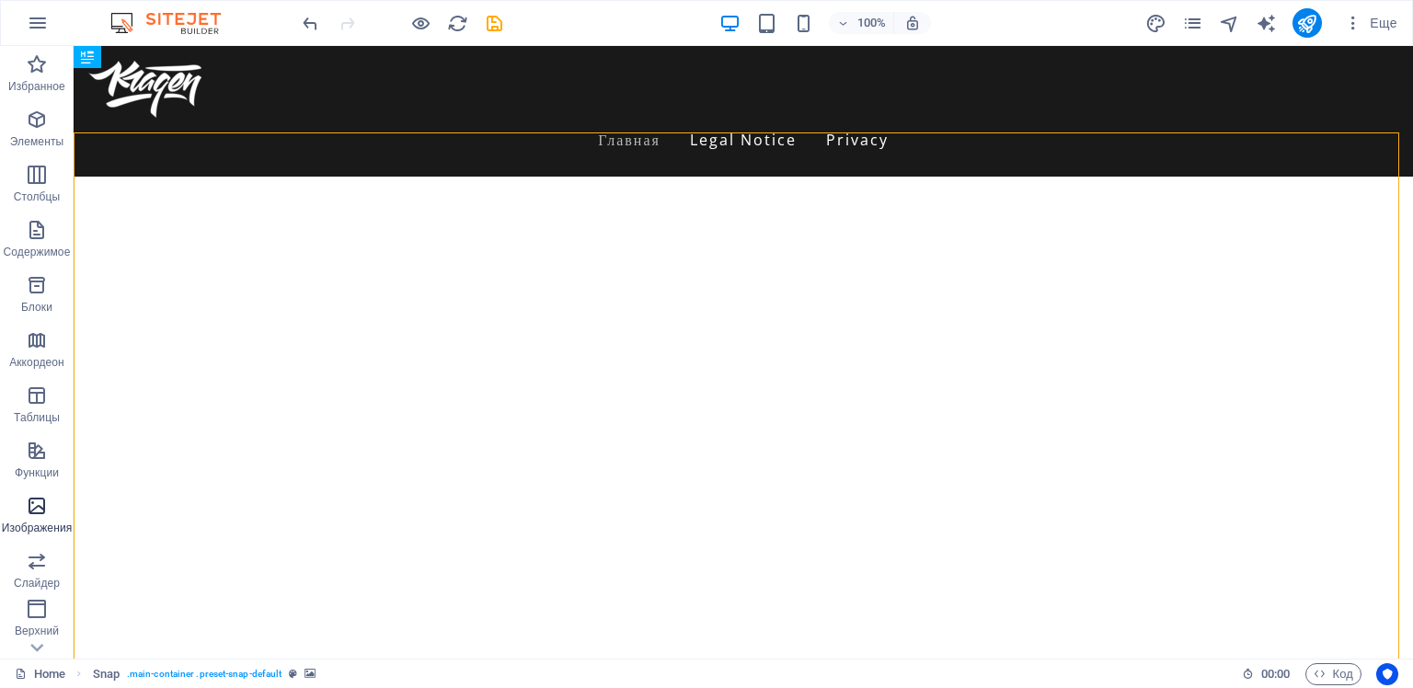
click at [36, 512] on icon "button" at bounding box center [37, 506] width 22 height 22
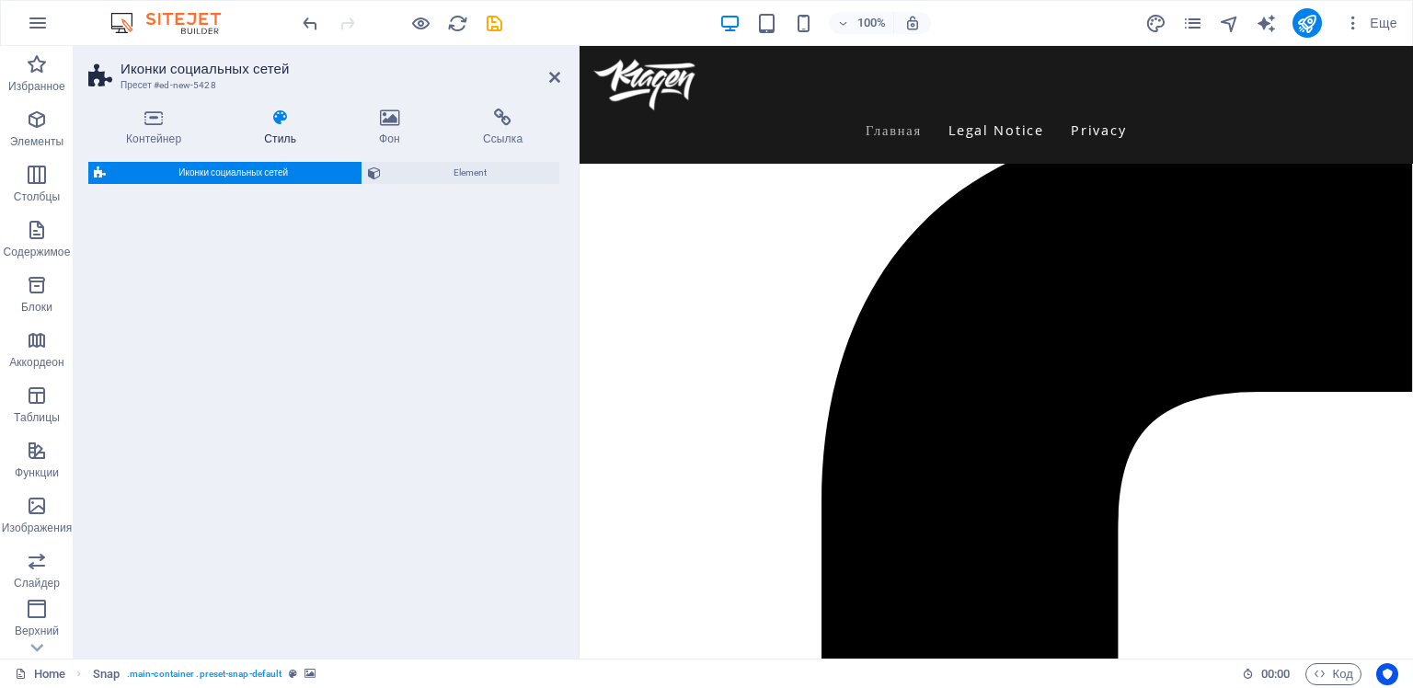
scroll to position [3677, 0]
select select "rem"
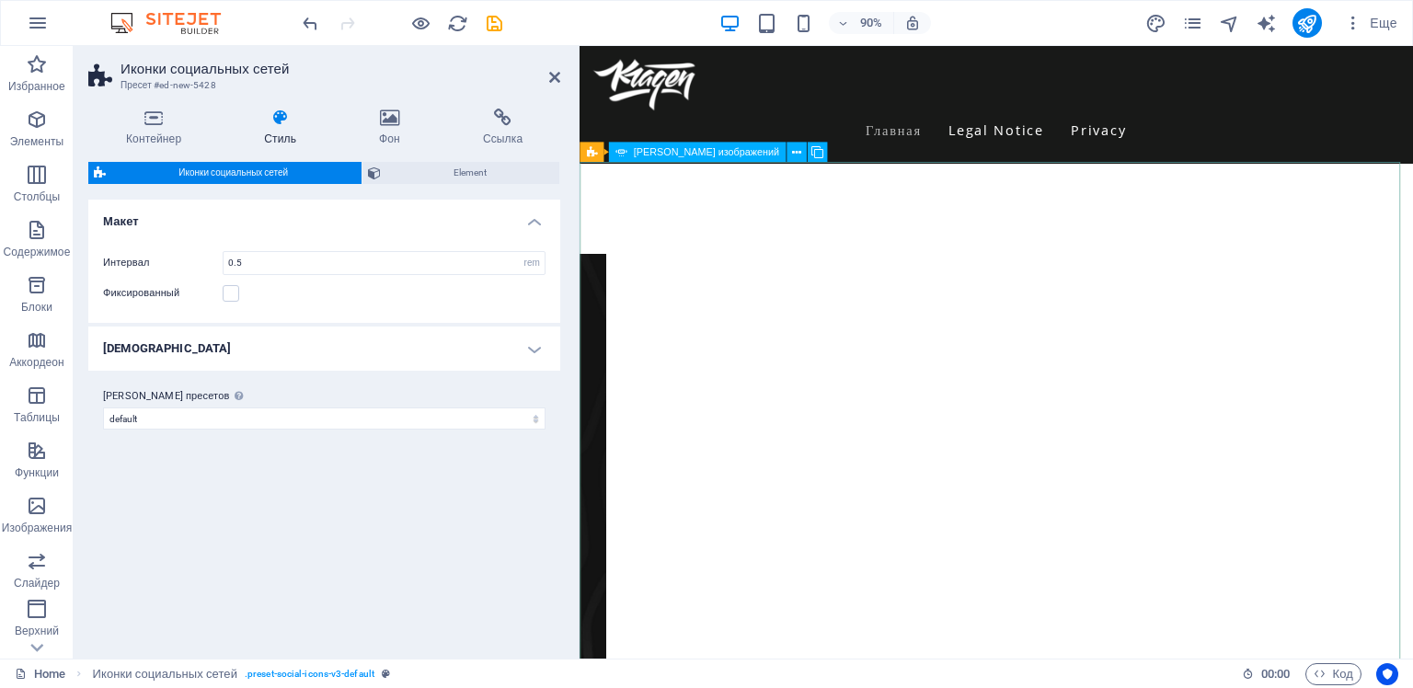
scroll to position [4229, 0]
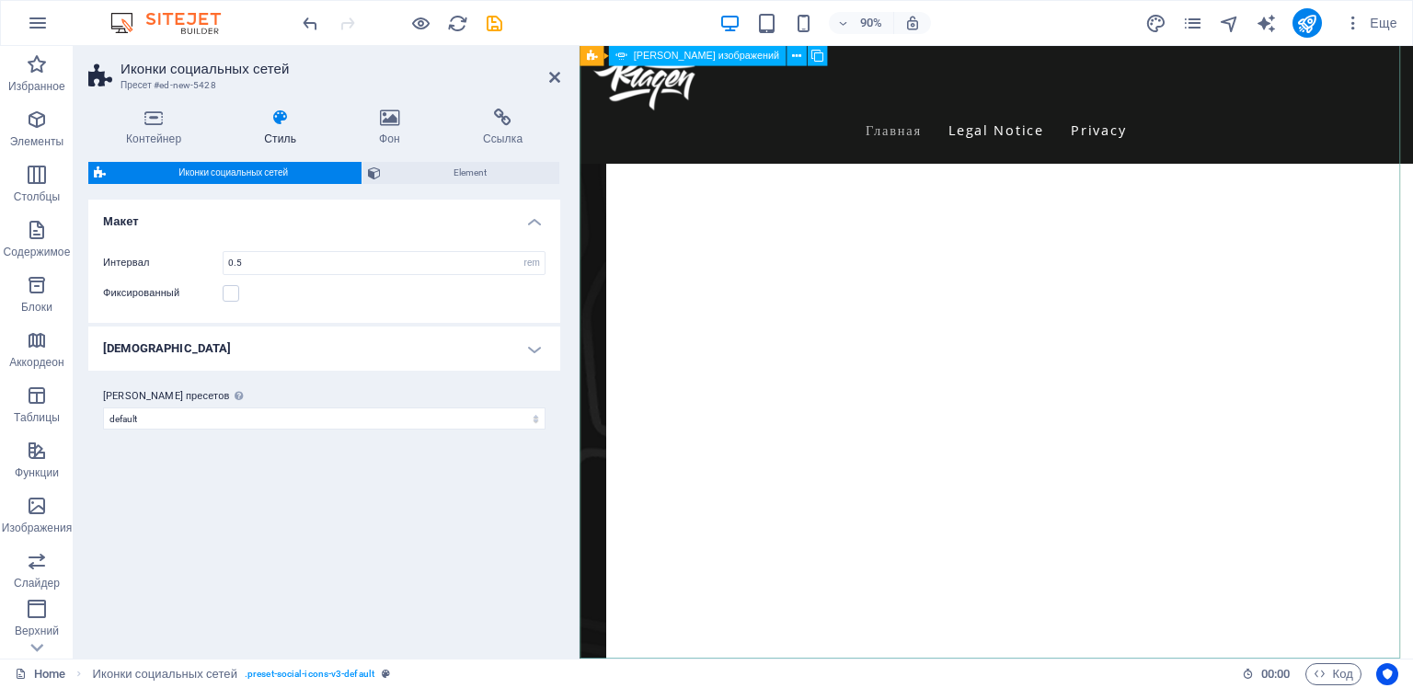
click at [823, 390] on div "Image Slider" at bounding box center [1041, 372] width 925 height 883
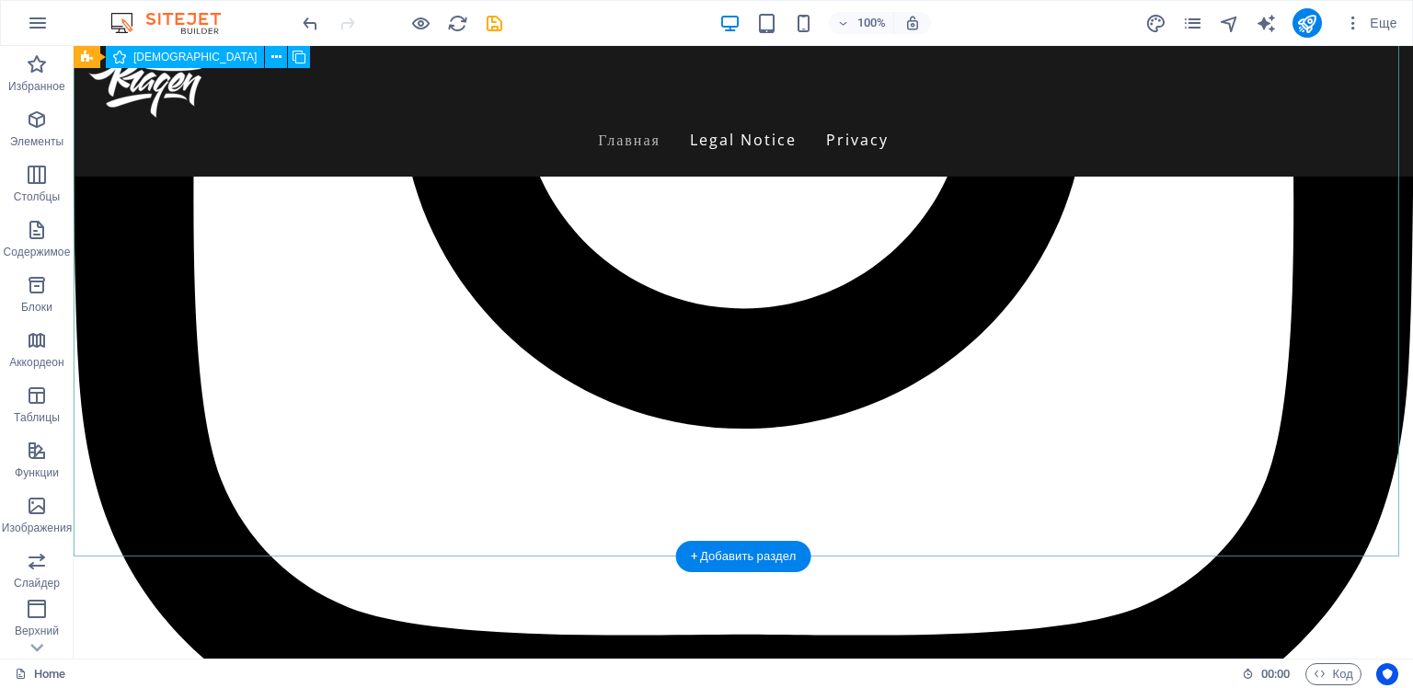
scroll to position [4534, 0]
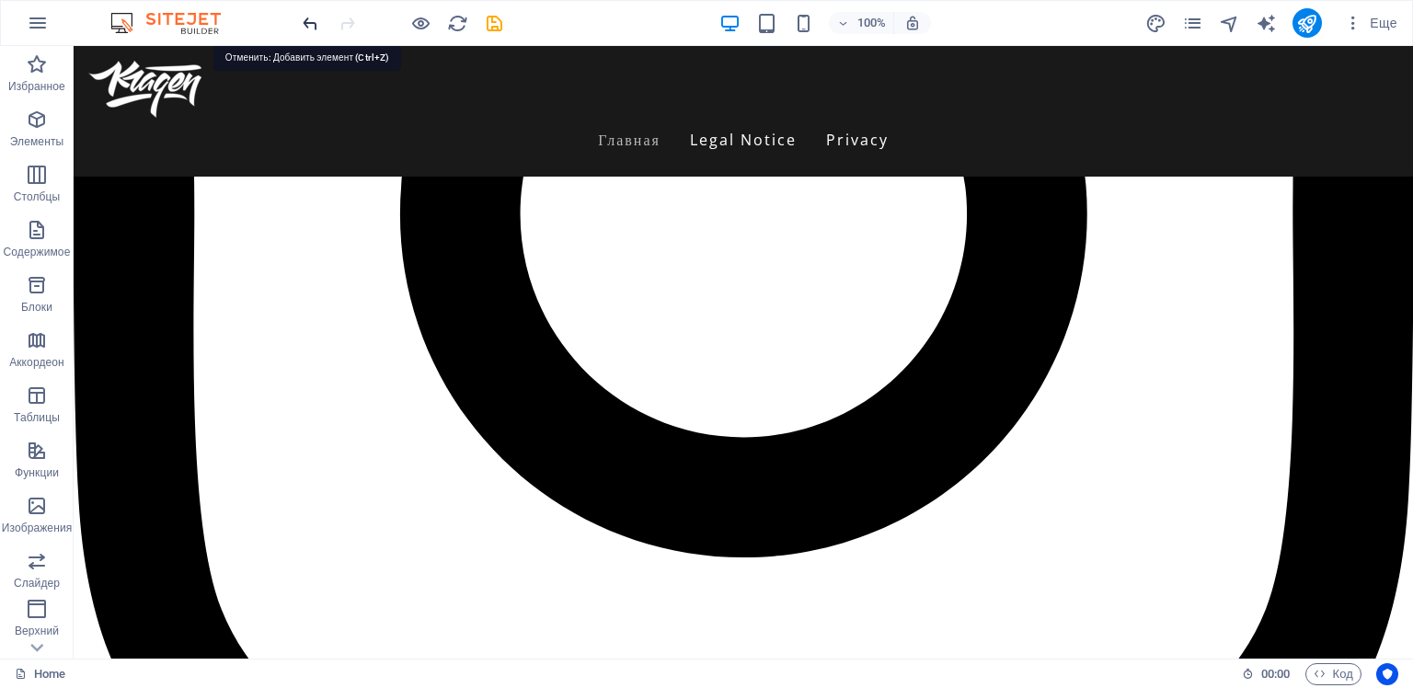
click at [305, 20] on icon "undo" at bounding box center [310, 23] width 21 height 21
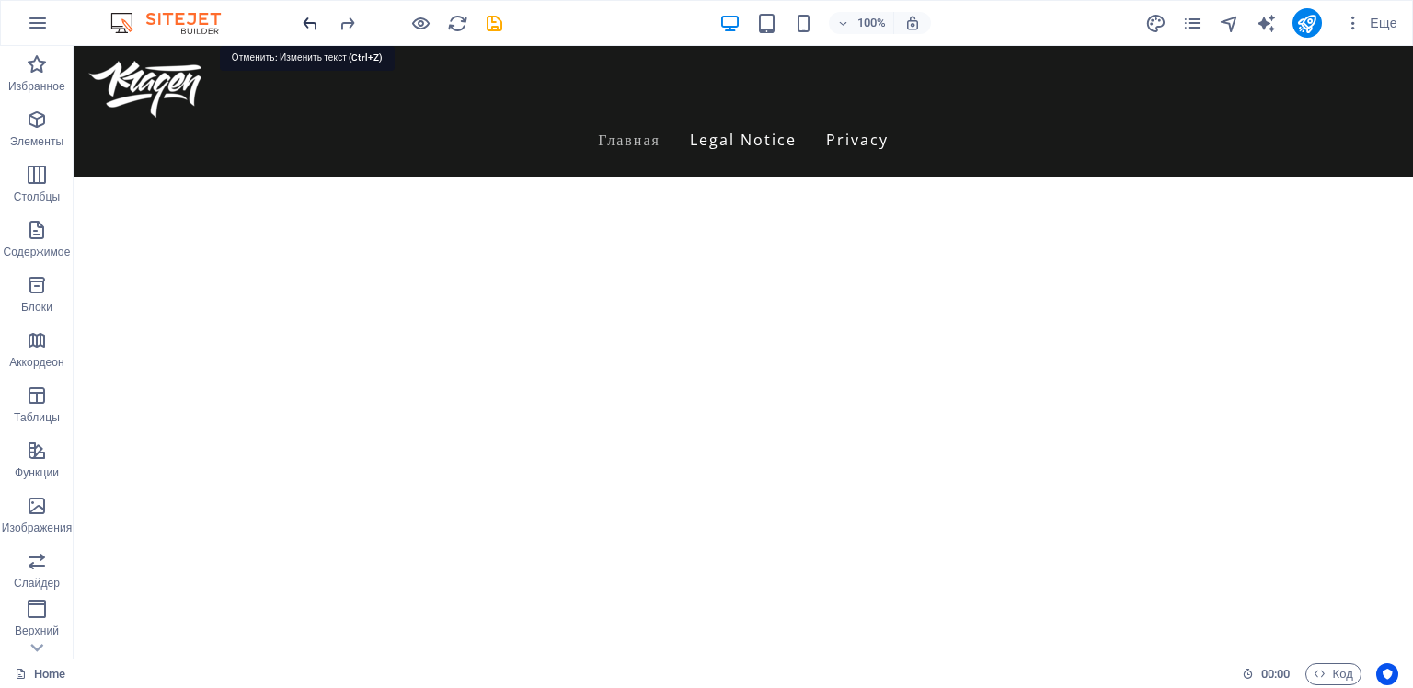
click at [308, 21] on icon "undo" at bounding box center [310, 23] width 21 height 21
click at [306, 17] on icon "undo" at bounding box center [310, 23] width 21 height 21
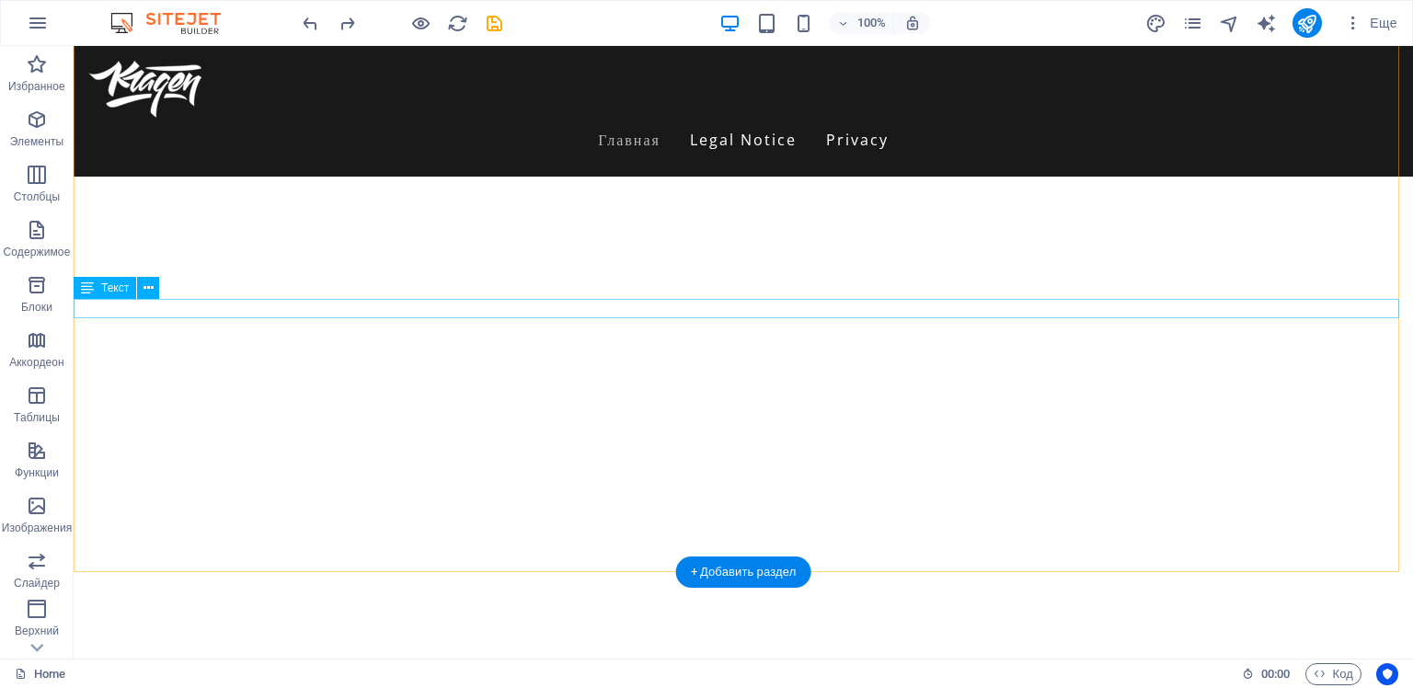
click at [111, 659] on div "рмтмрмрмр" at bounding box center [743, 668] width 1339 height 19
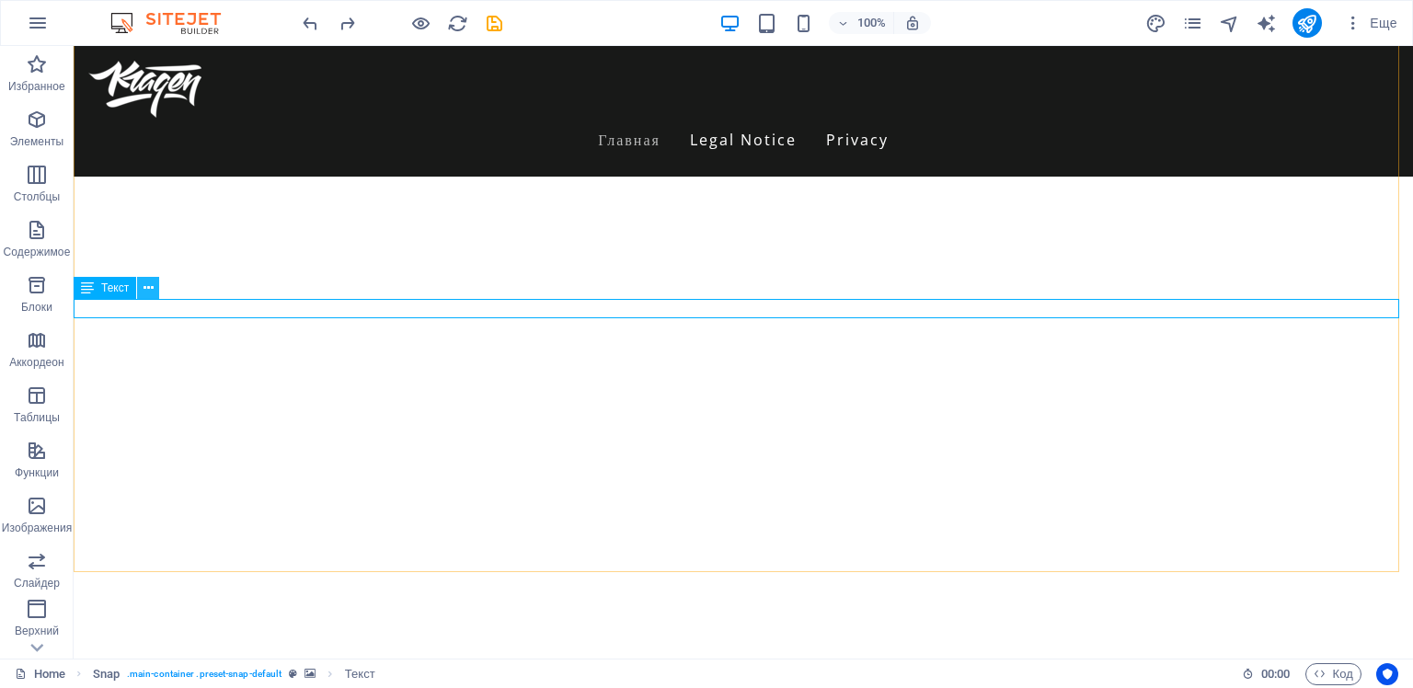
click at [146, 290] on icon at bounding box center [148, 288] width 10 height 19
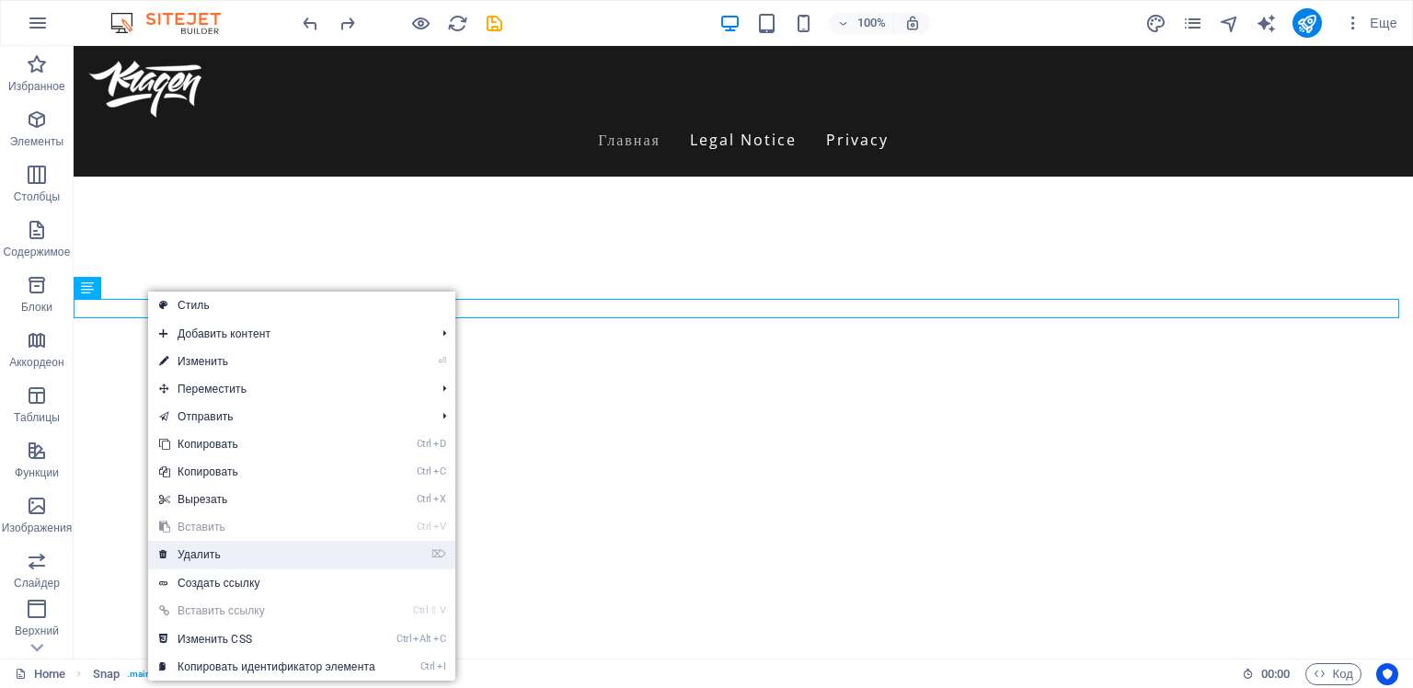
click at [201, 548] on link "⌦ Удалить" at bounding box center [267, 555] width 238 height 28
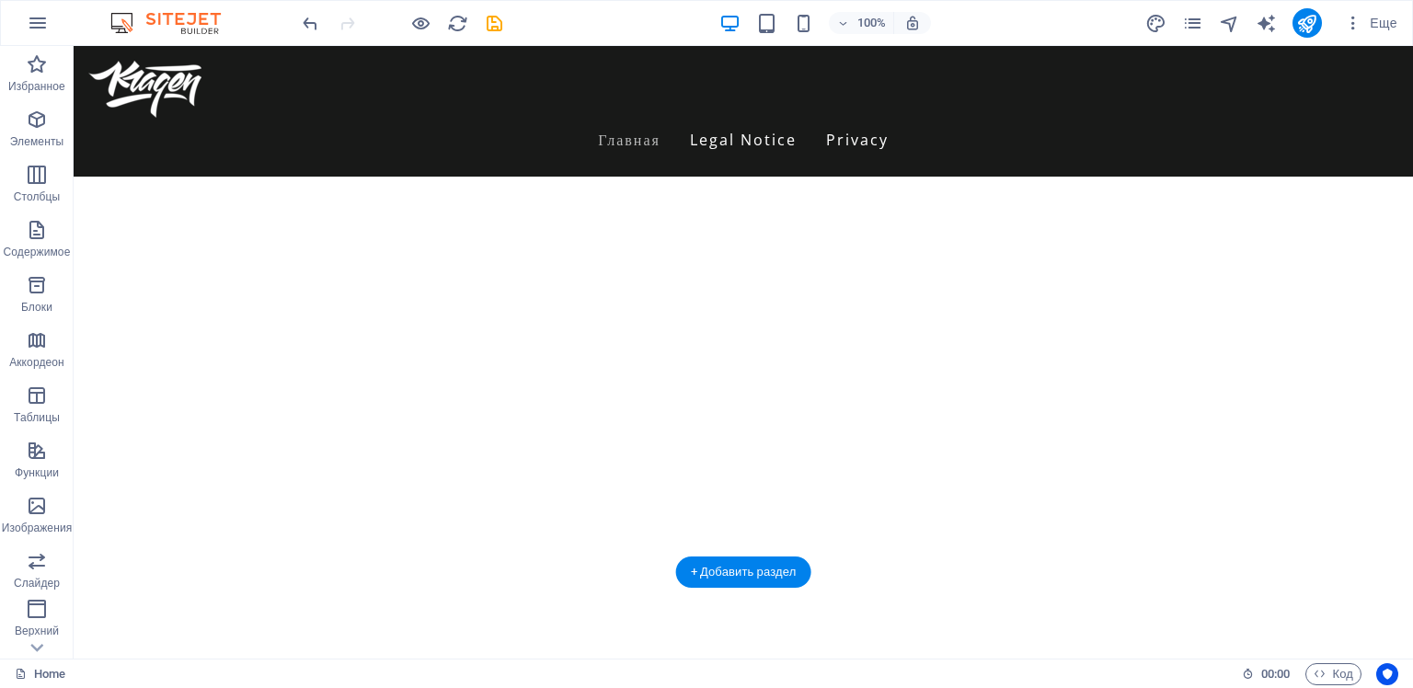
click at [747, 46] on img "1/1" at bounding box center [736, 46] width 1325 height 0
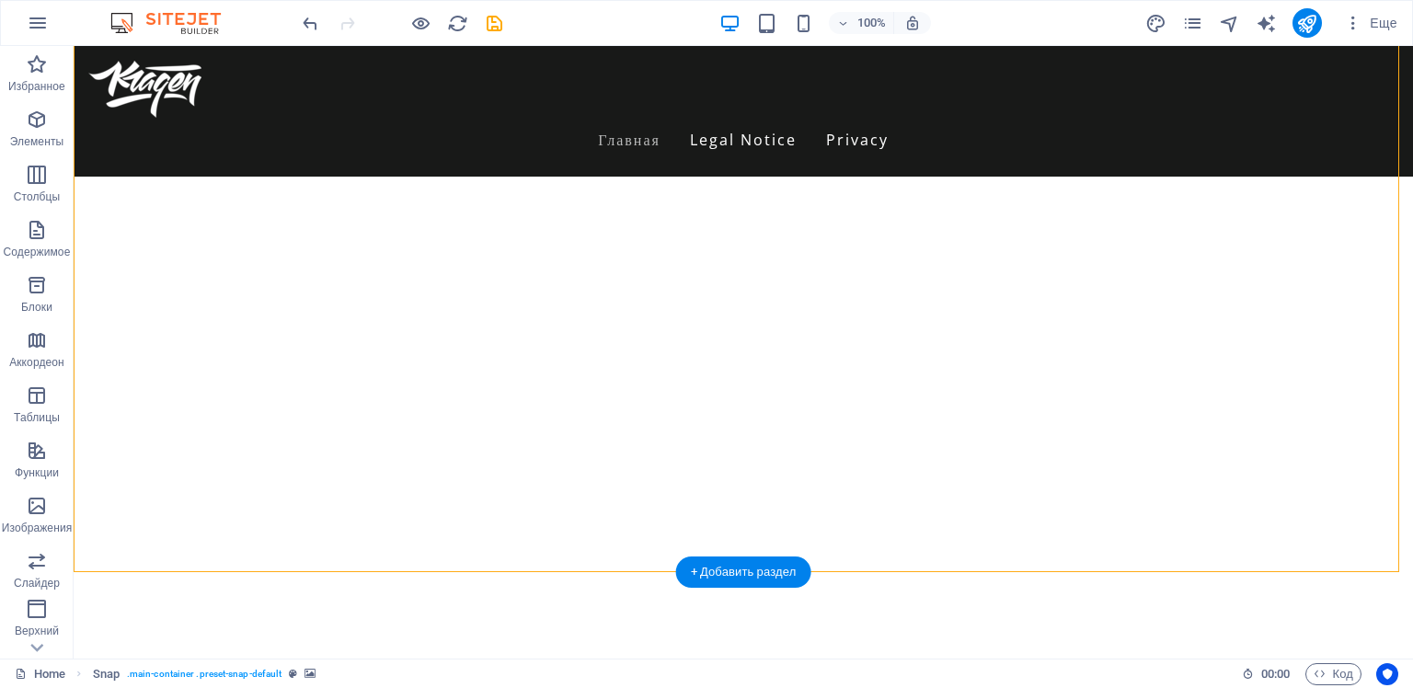
click at [247, 46] on img "1/1" at bounding box center [736, 46] width 1325 height 0
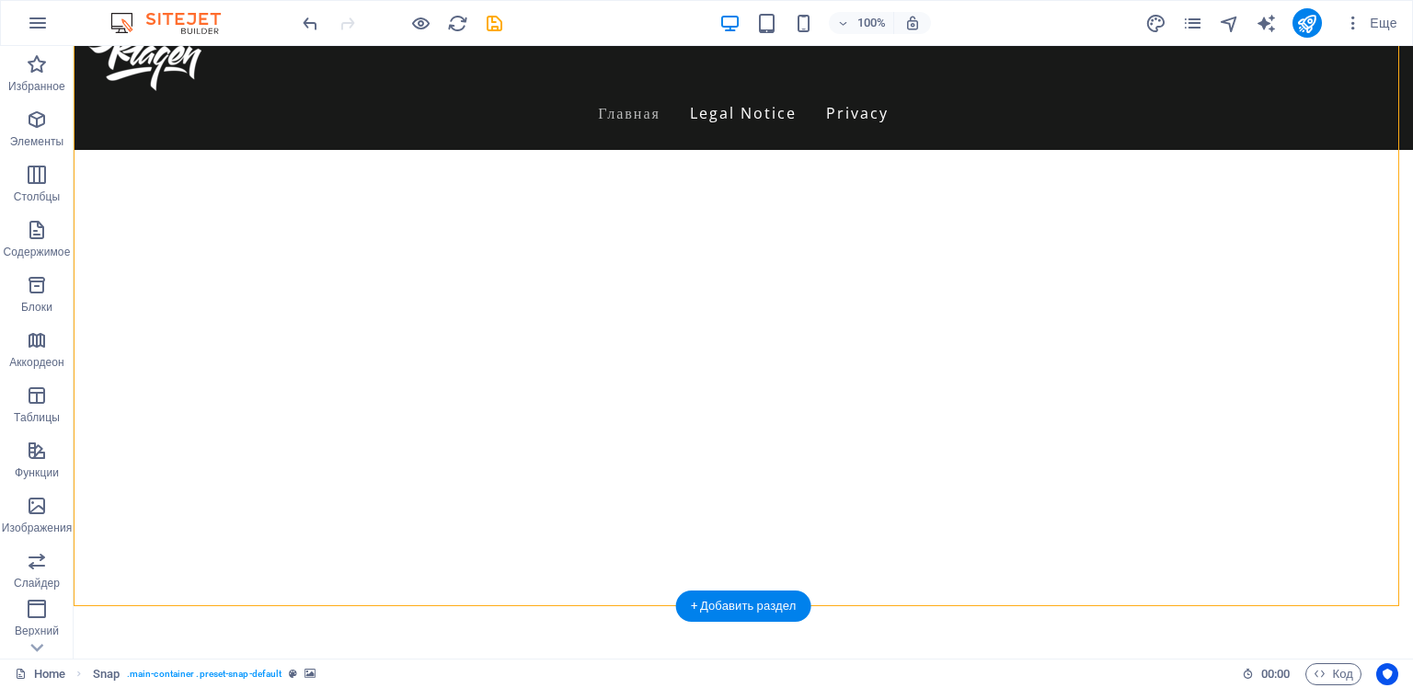
scroll to position [0, 0]
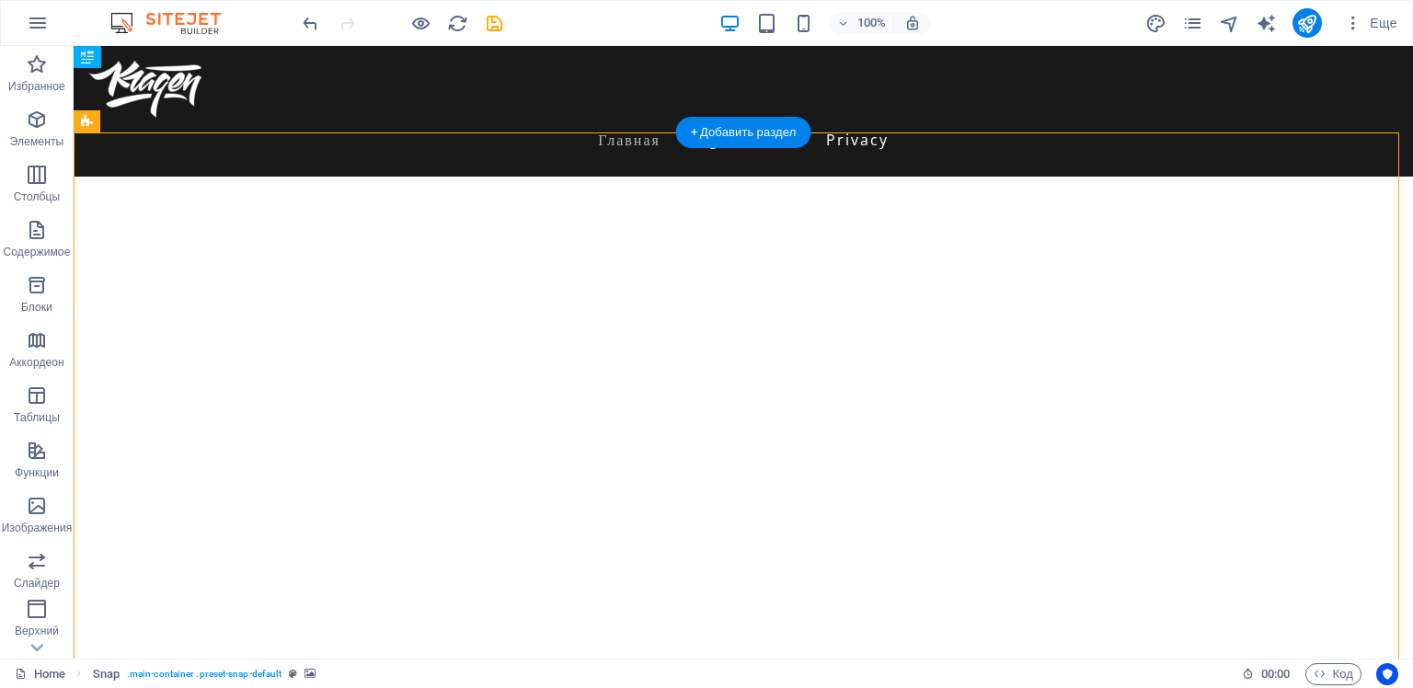
click at [727, 177] on img "1/1" at bounding box center [736, 177] width 1325 height 0
click at [144, 122] on icon at bounding box center [146, 121] width 10 height 19
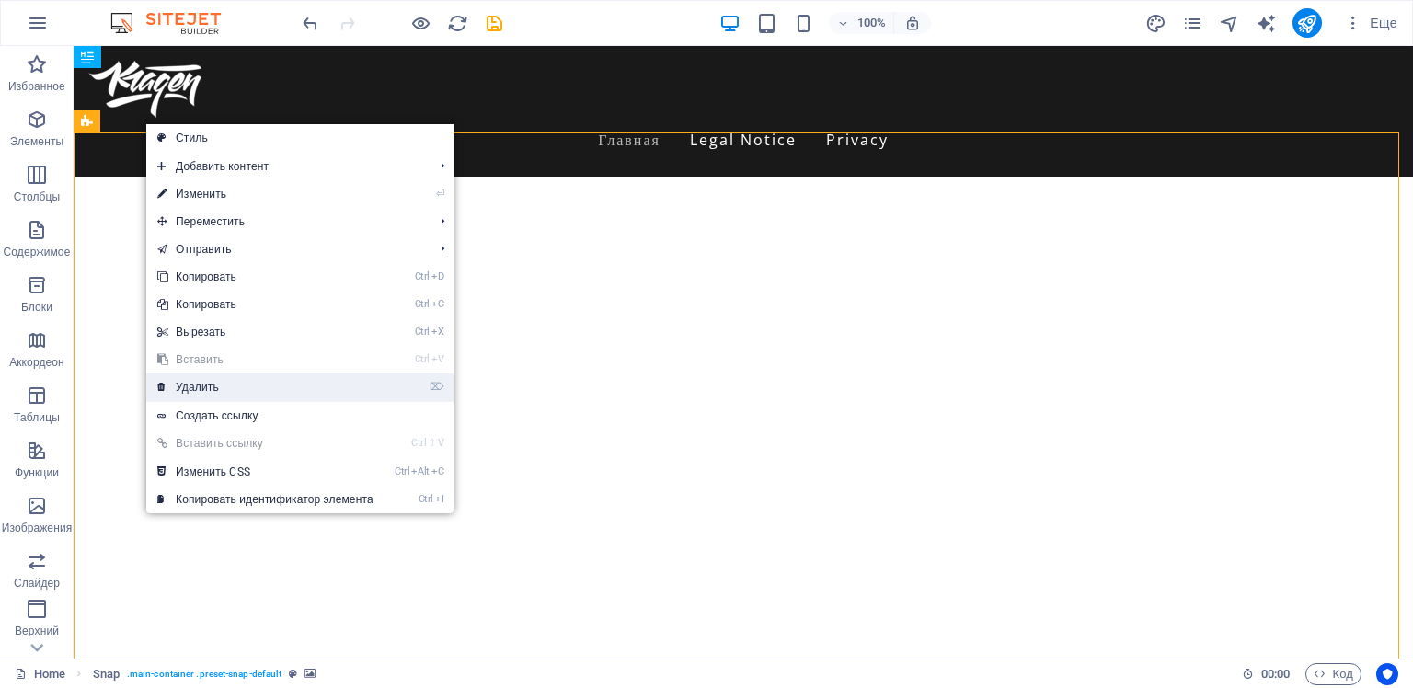
click at [195, 390] on link "⌦ Удалить" at bounding box center [265, 387] width 238 height 28
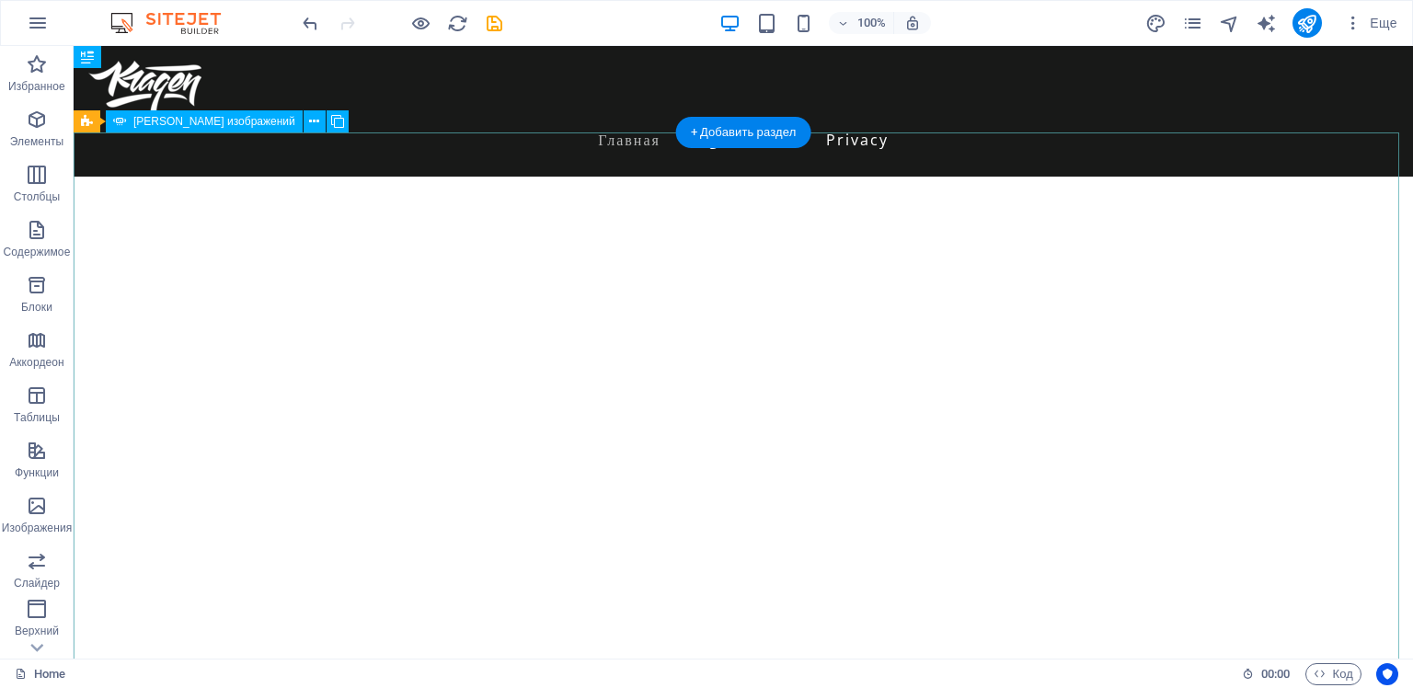
click at [671, 206] on div "Image Slider" at bounding box center [743, 618] width 1339 height 883
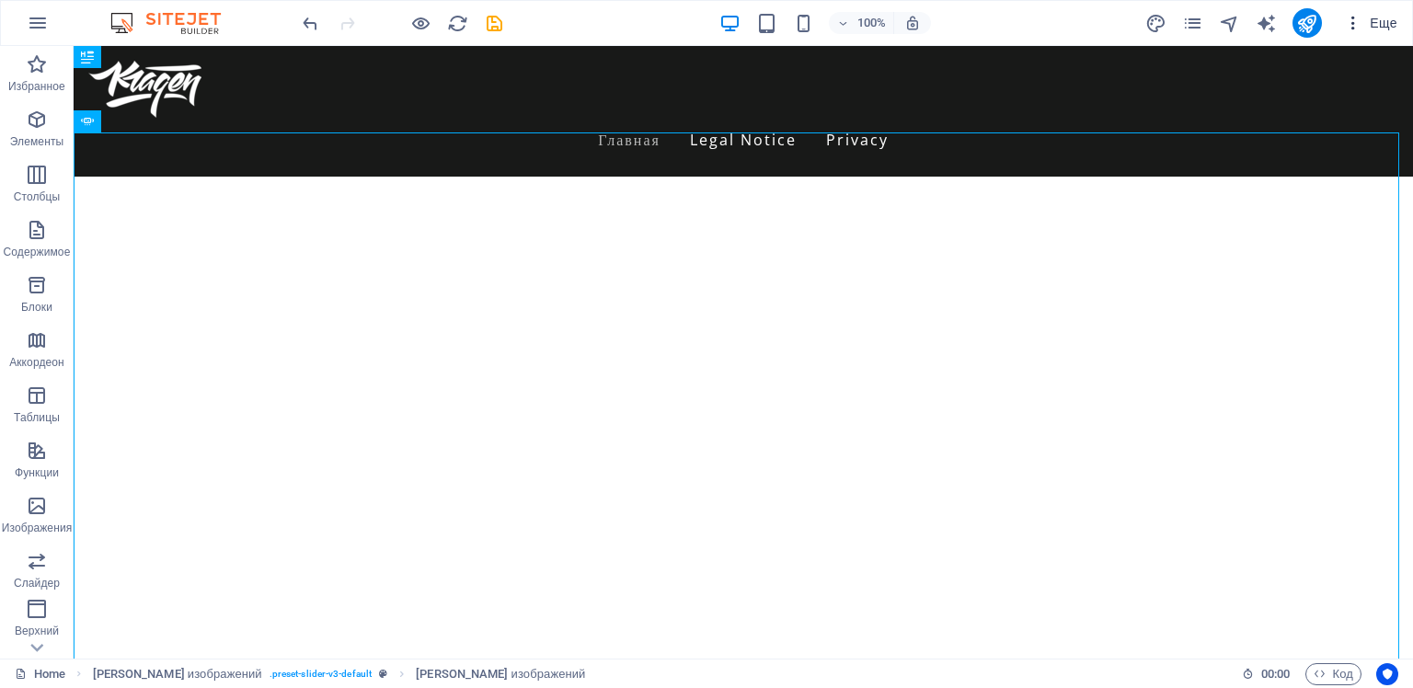
click at [1351, 26] on icon "button" at bounding box center [1353, 23] width 18 height 18
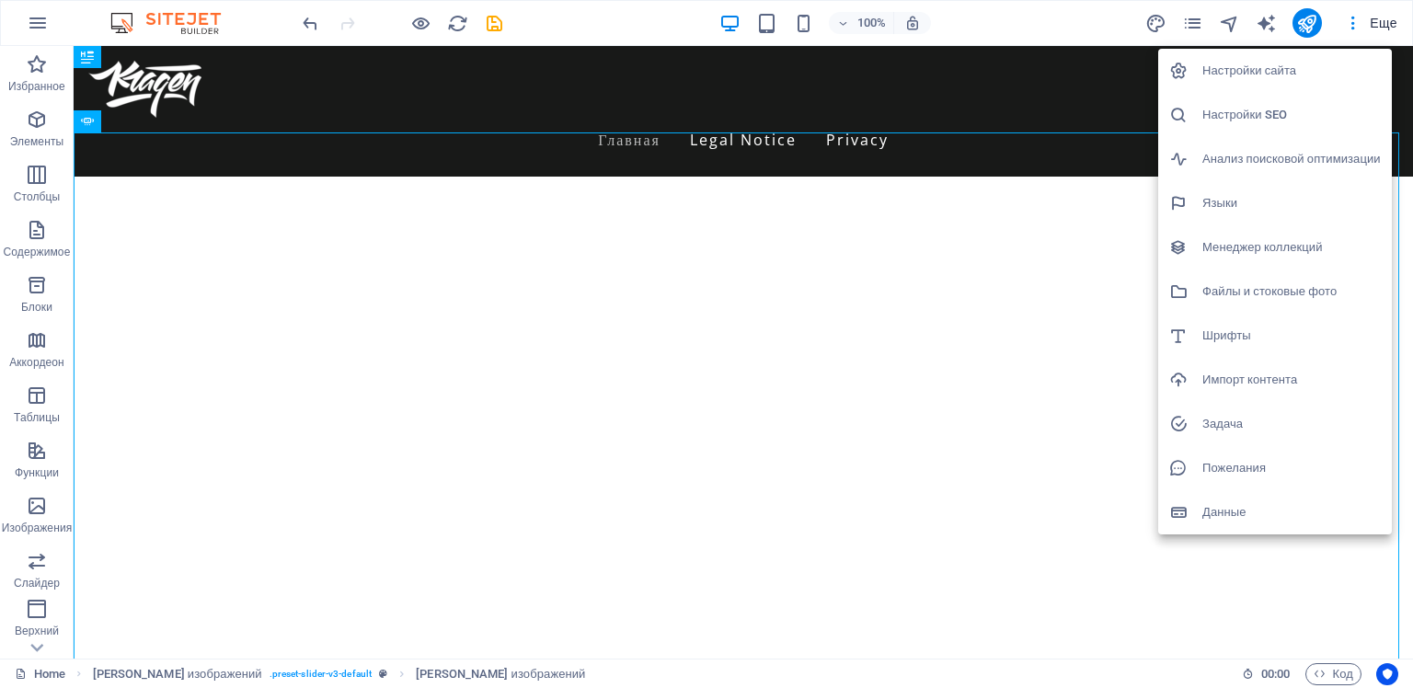
click at [1262, 69] on h6 "Настройки сайта" at bounding box center [1291, 71] width 178 height 22
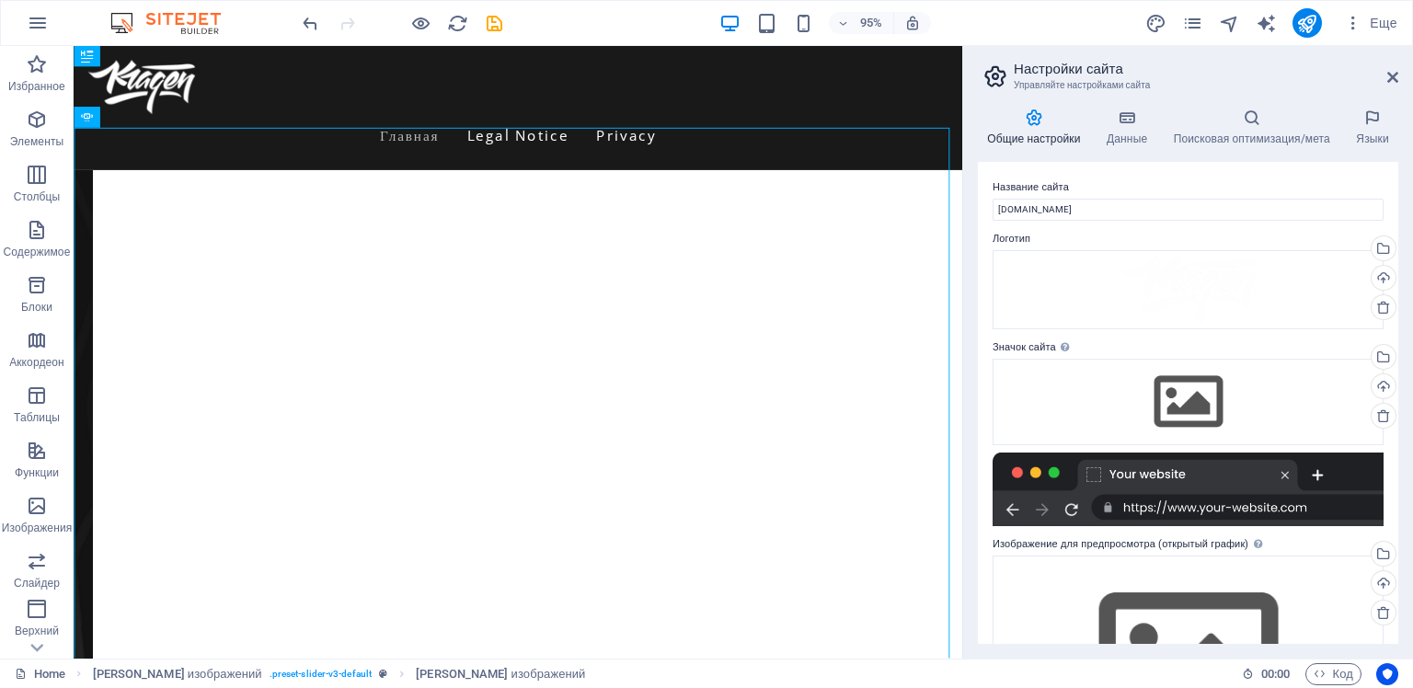
click at [1245, 510] on div at bounding box center [1187, 490] width 391 height 74
click at [1396, 77] on icon at bounding box center [1392, 77] width 11 height 15
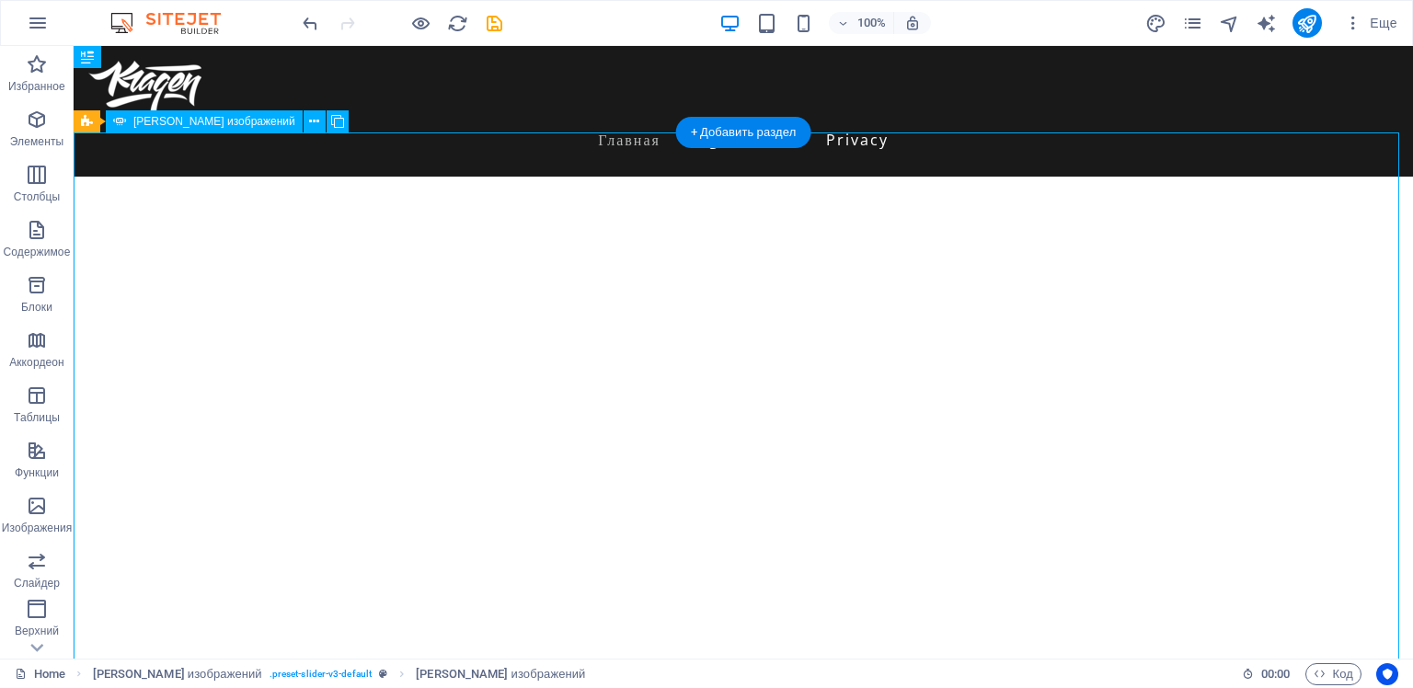
click at [597, 281] on div "Image Slider" at bounding box center [743, 618] width 1339 height 883
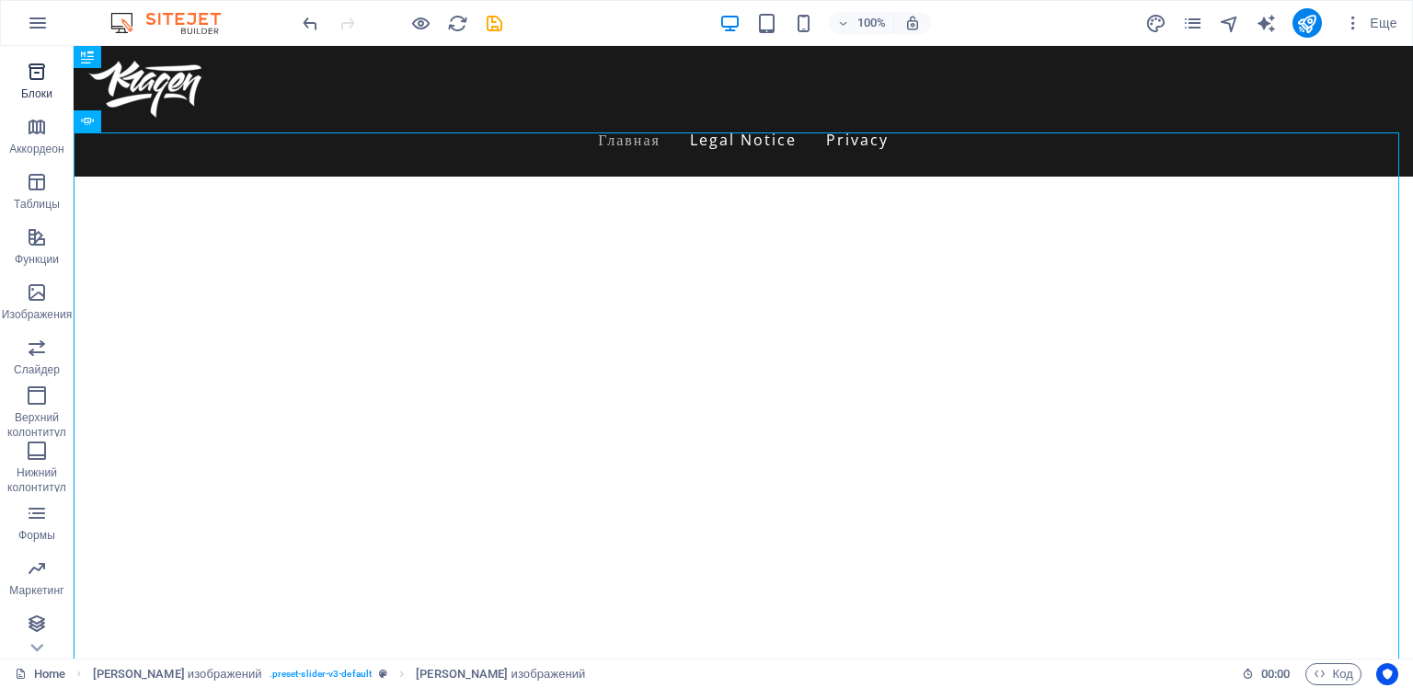
scroll to position [214, 0]
click at [44, 350] on icon "button" at bounding box center [37, 347] width 22 height 22
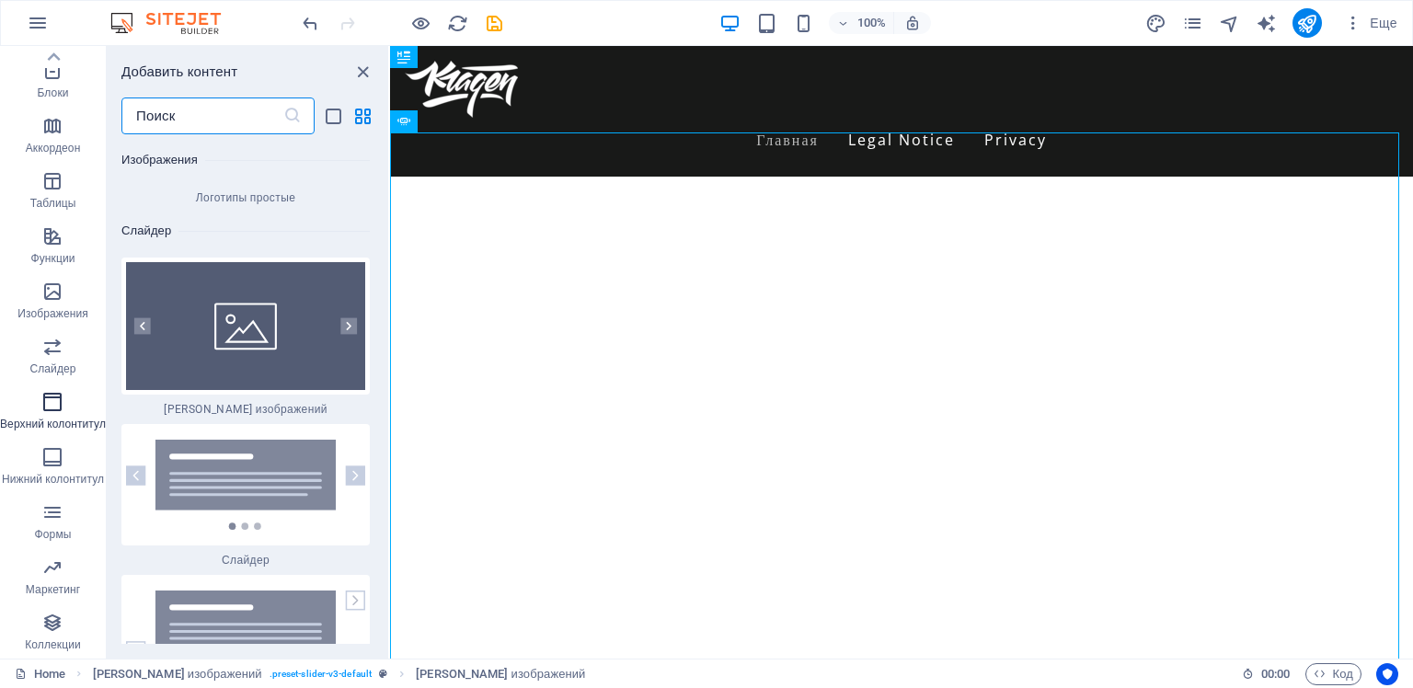
scroll to position [20565, 0]
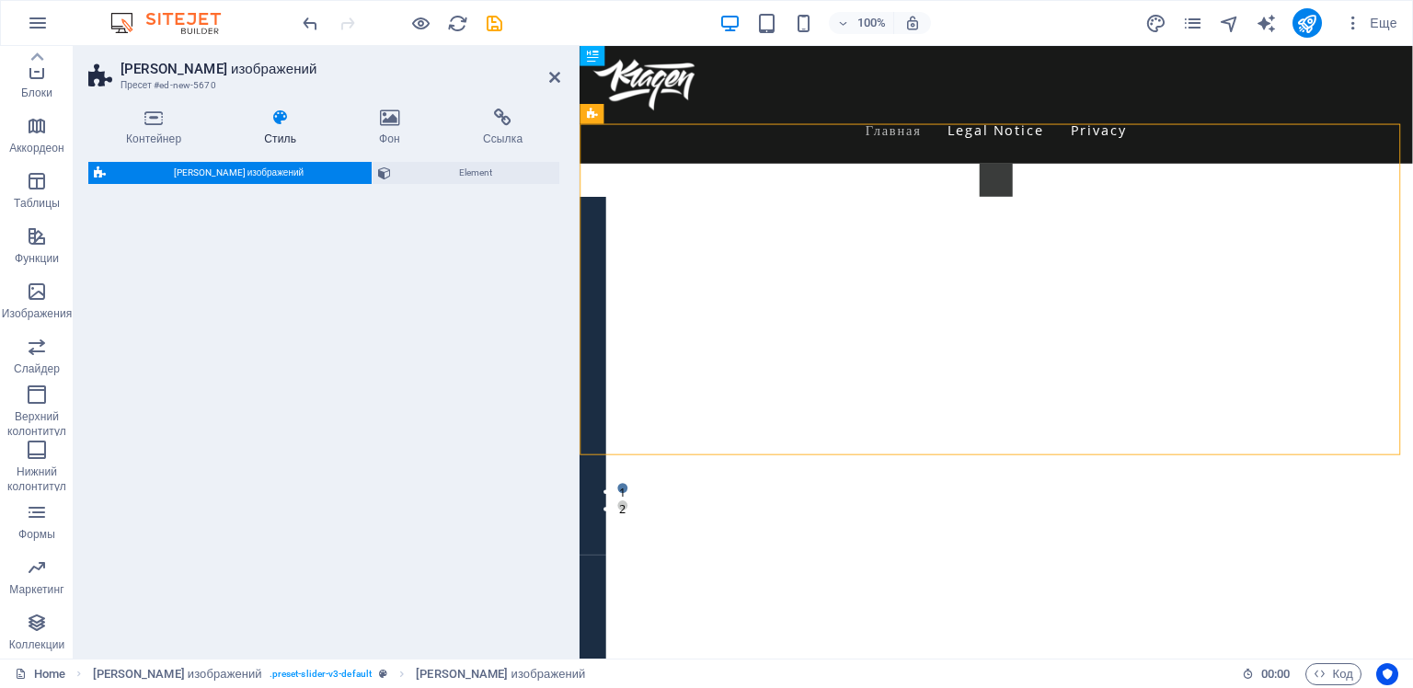
select select "rem"
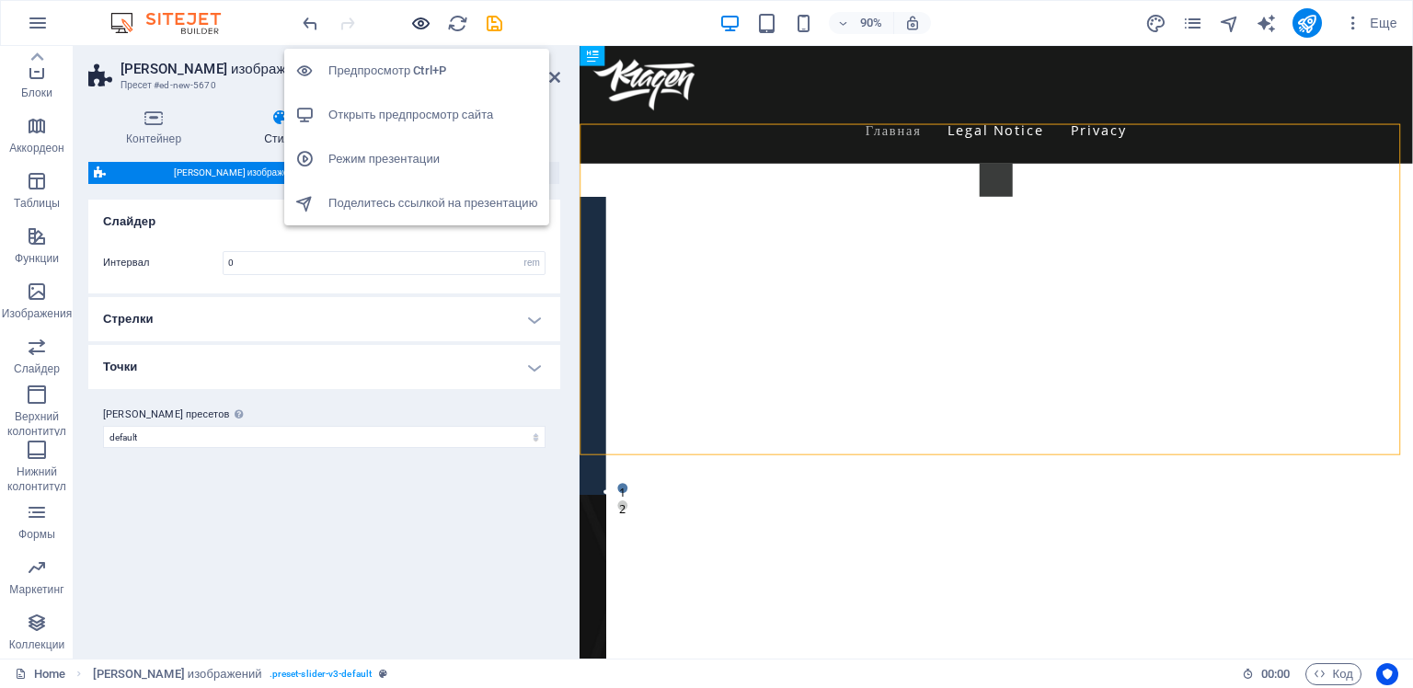
click at [419, 21] on icon "button" at bounding box center [420, 23] width 21 height 21
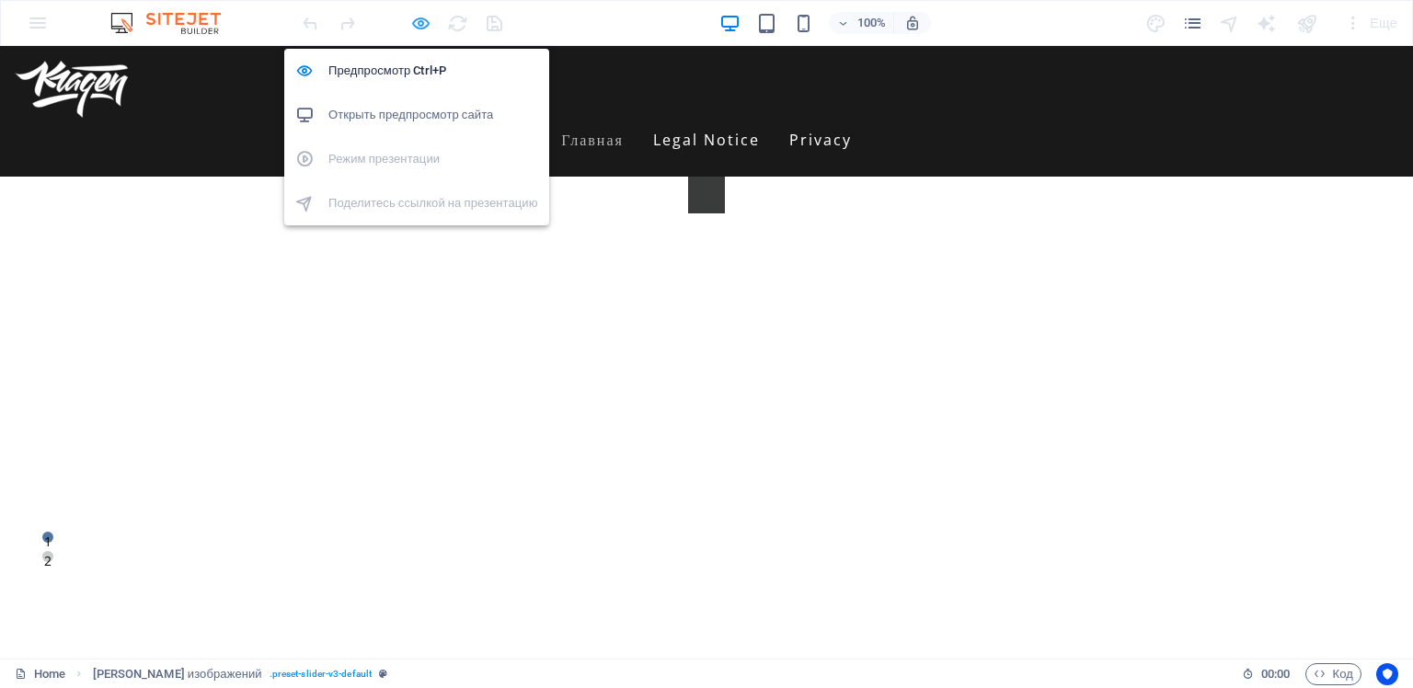
click at [422, 23] on icon "button" at bounding box center [420, 23] width 21 height 21
select select "rem"
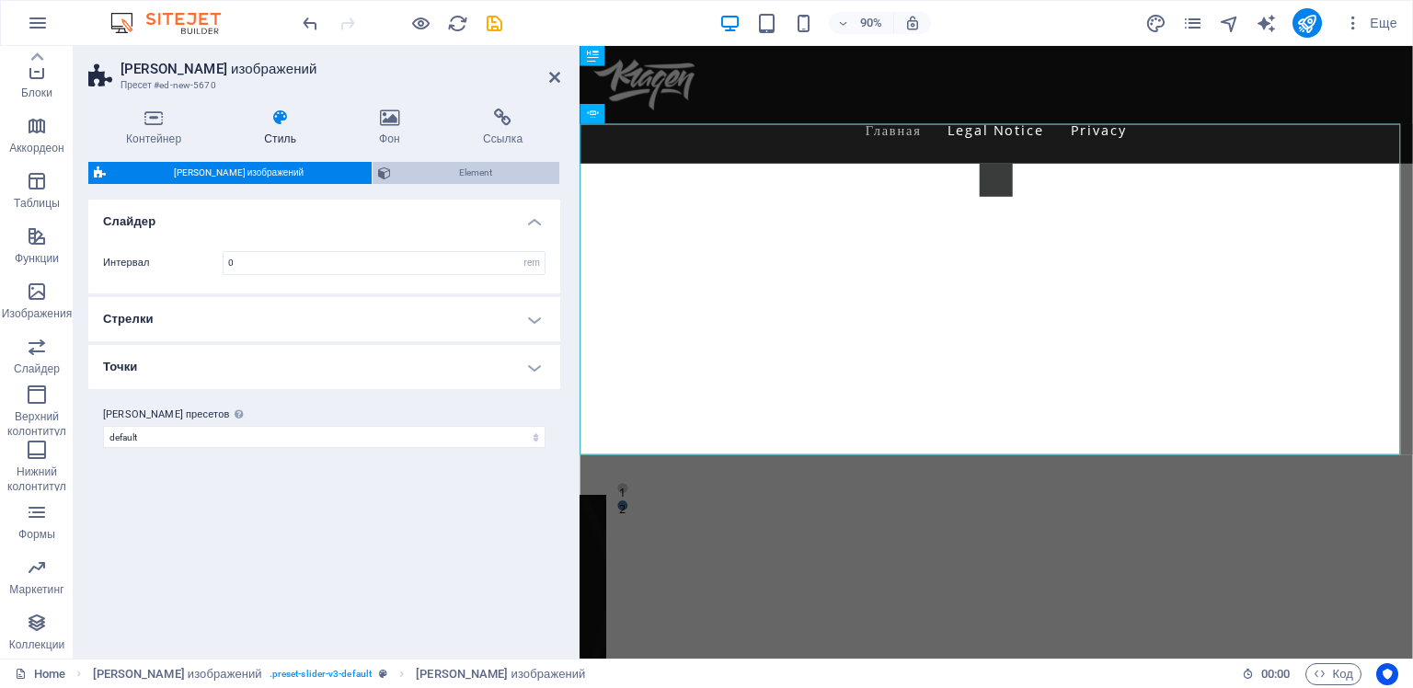
click at [420, 169] on span "Element" at bounding box center [474, 173] width 157 height 22
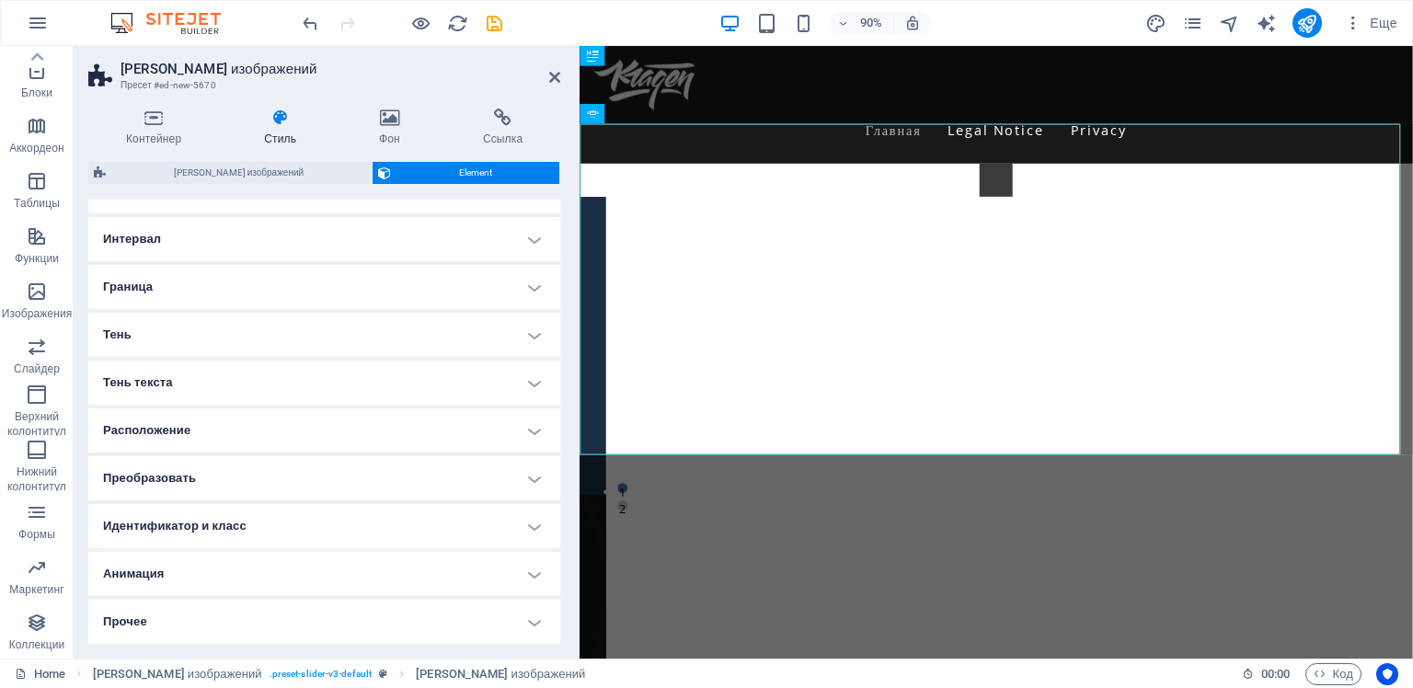
scroll to position [0, 0]
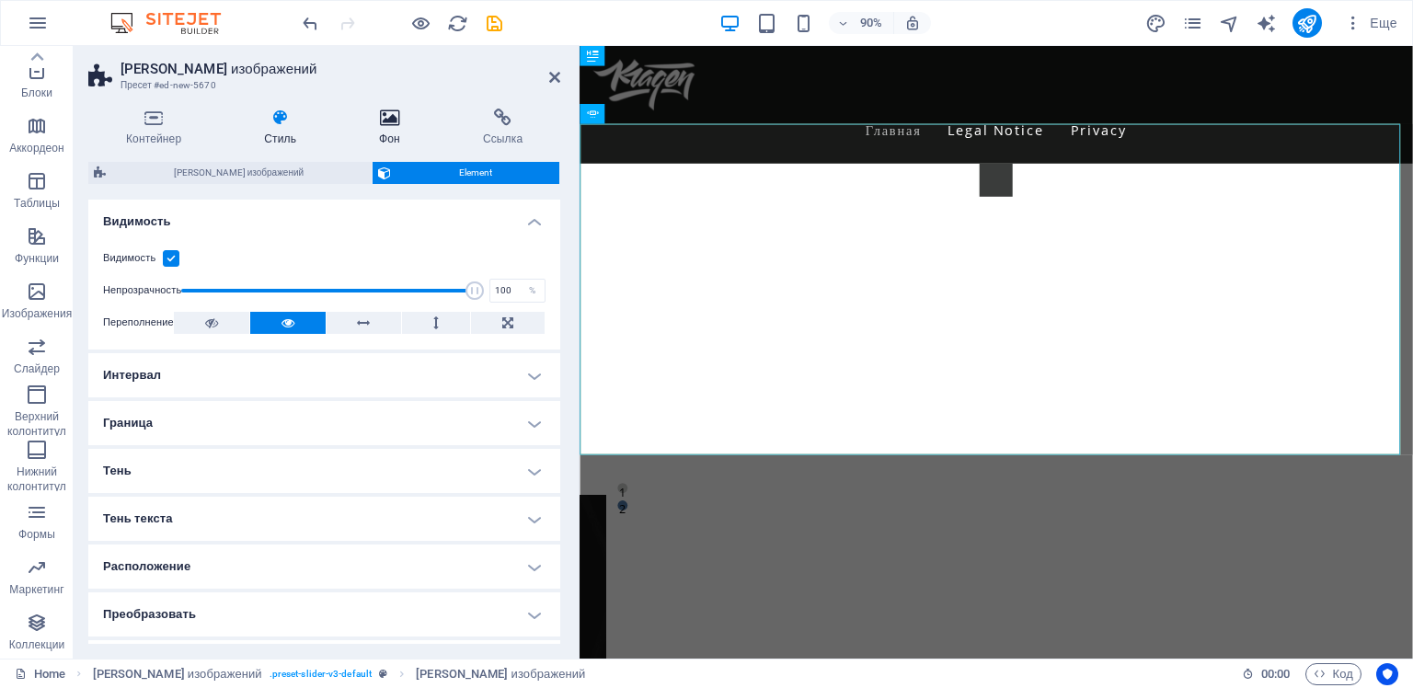
click at [386, 118] on icon at bounding box center [389, 118] width 97 height 18
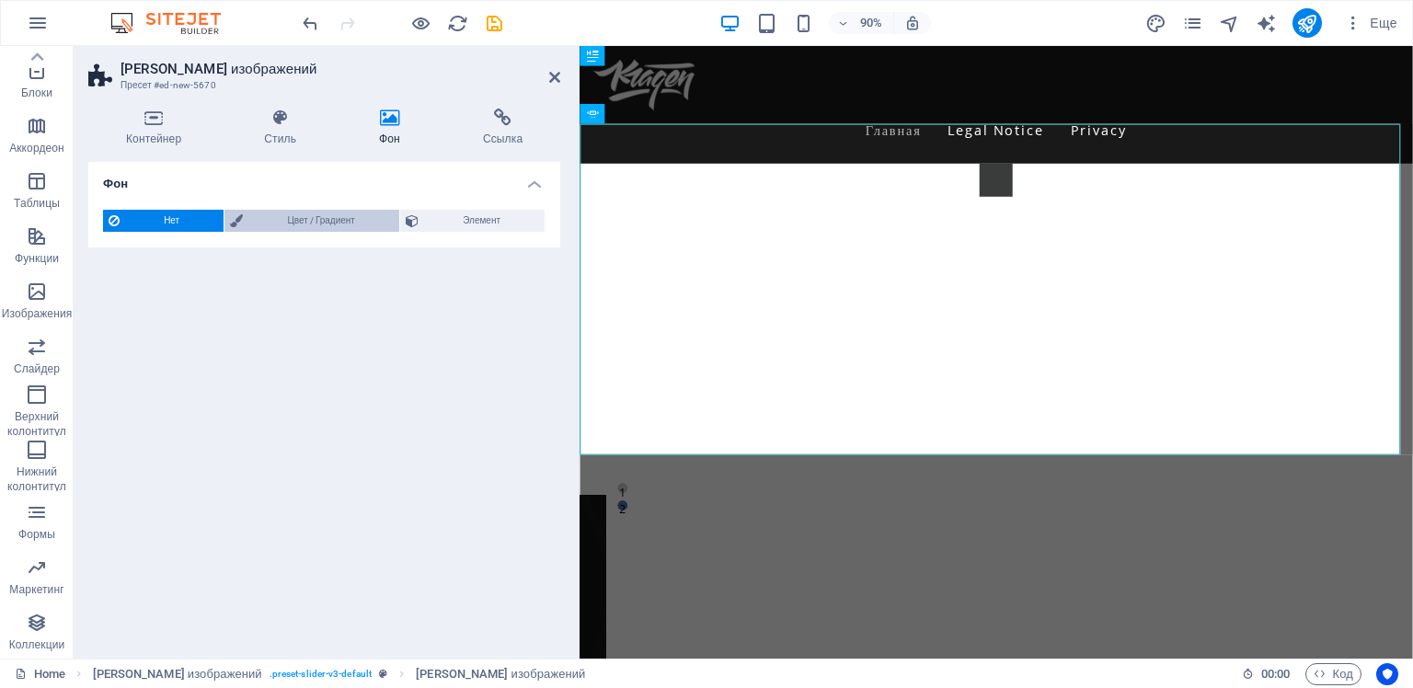
click at [291, 224] on span "Цвет / Градиент" at bounding box center [320, 221] width 145 height 22
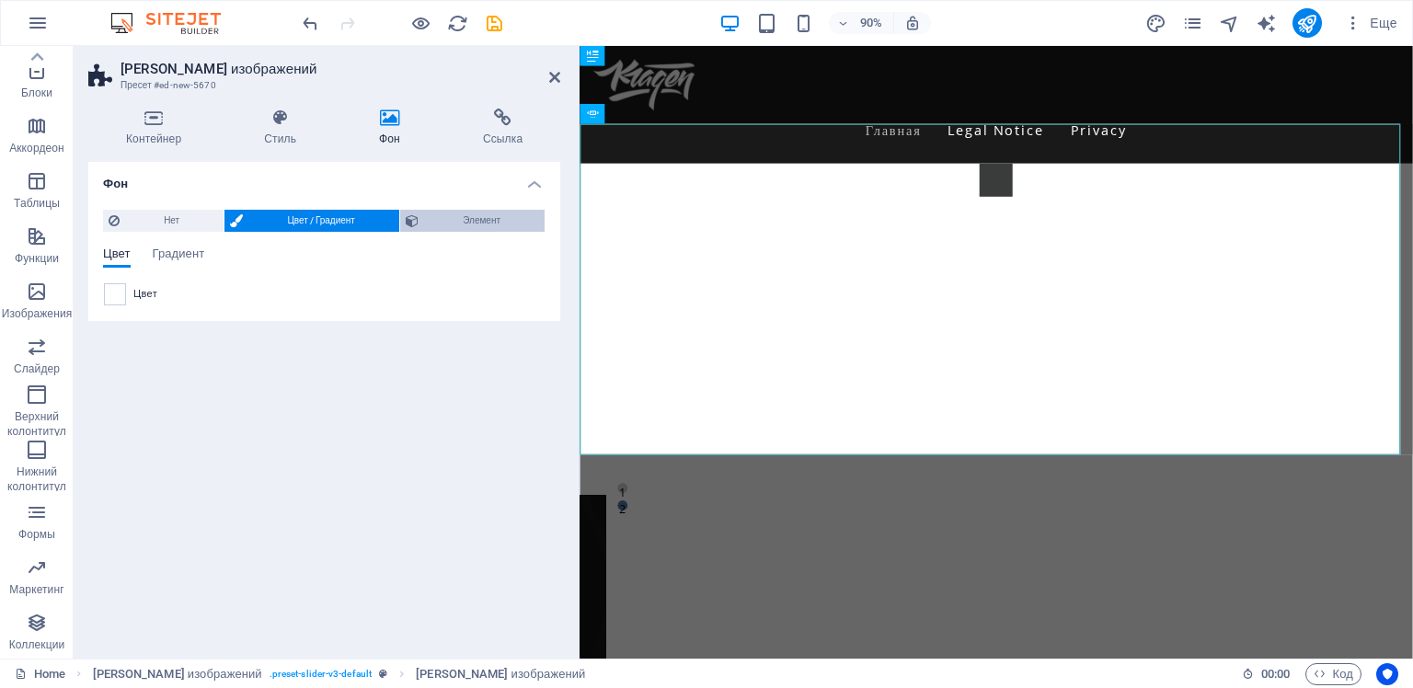
click at [442, 217] on span "Элемент" at bounding box center [481, 221] width 115 height 22
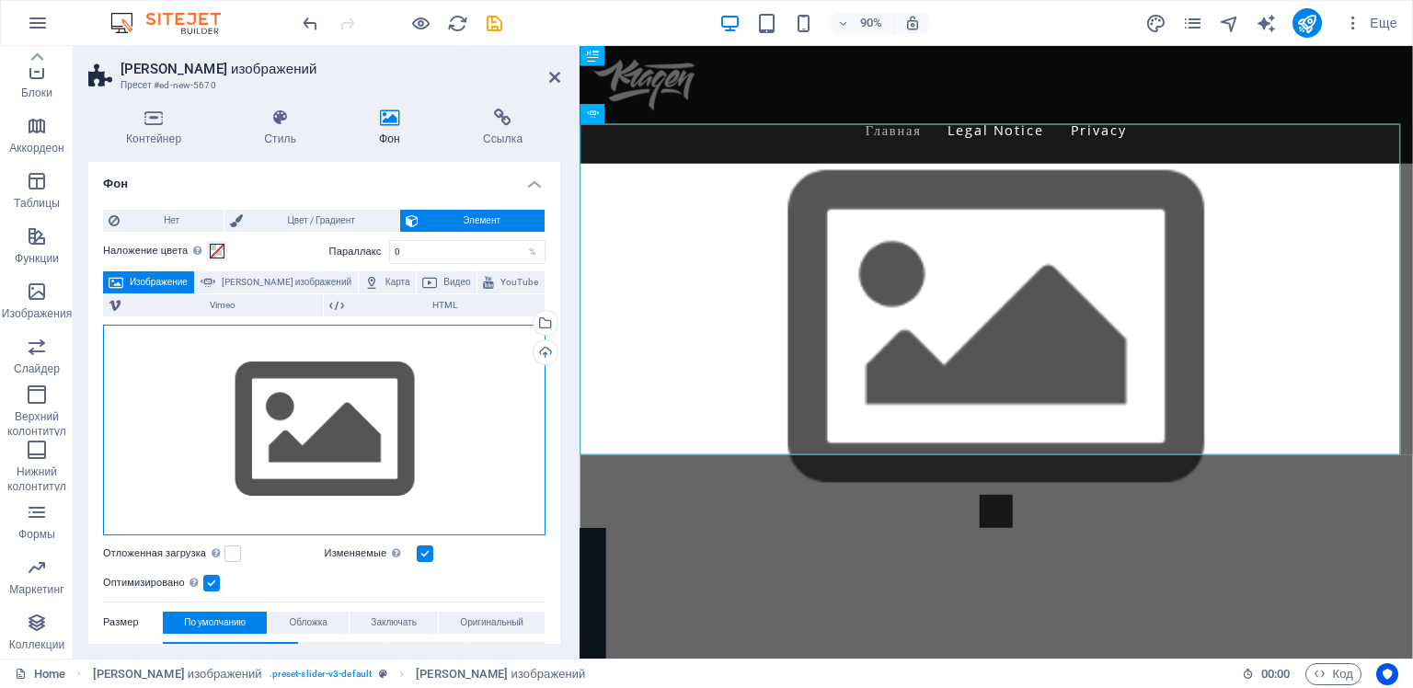
click at [308, 410] on div "Перетащите файлы сюда, нажмите, чтобы выбрать файлы, или выберите файлы из разд…" at bounding box center [324, 430] width 442 height 211
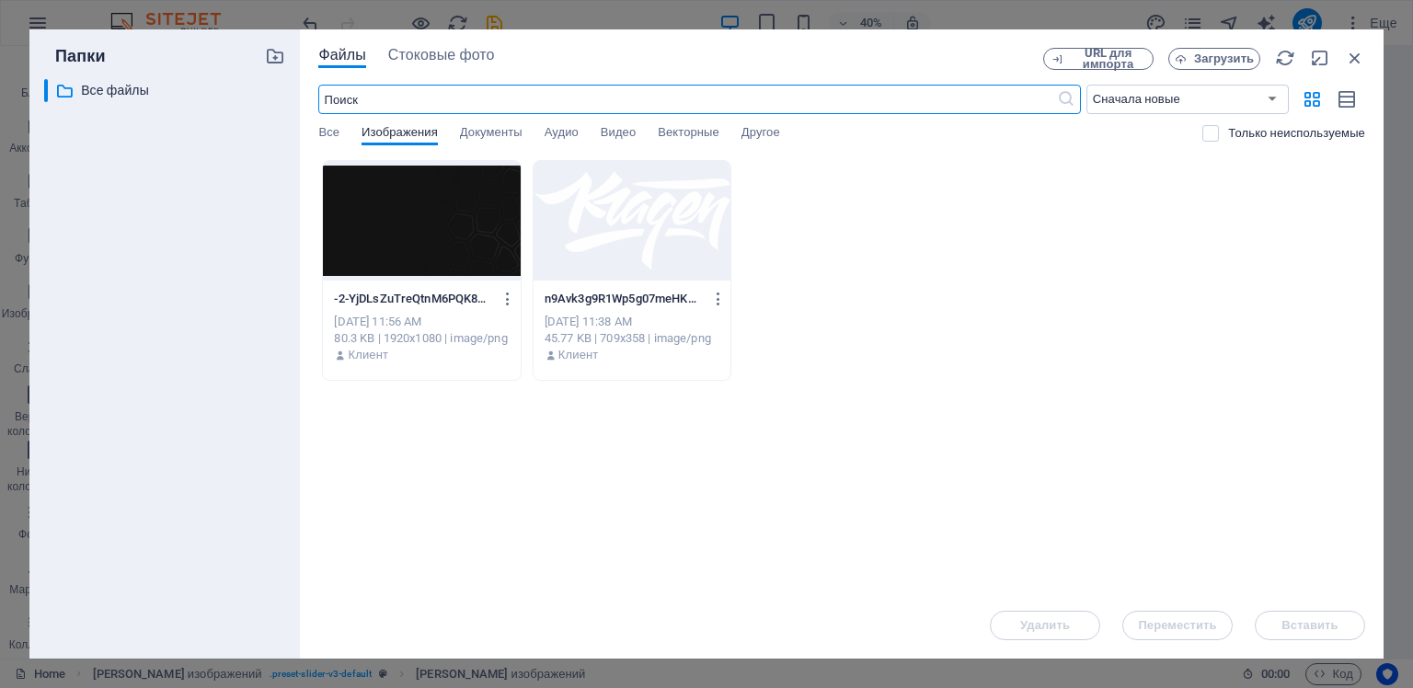
click at [424, 243] on div at bounding box center [421, 221] width 197 height 120
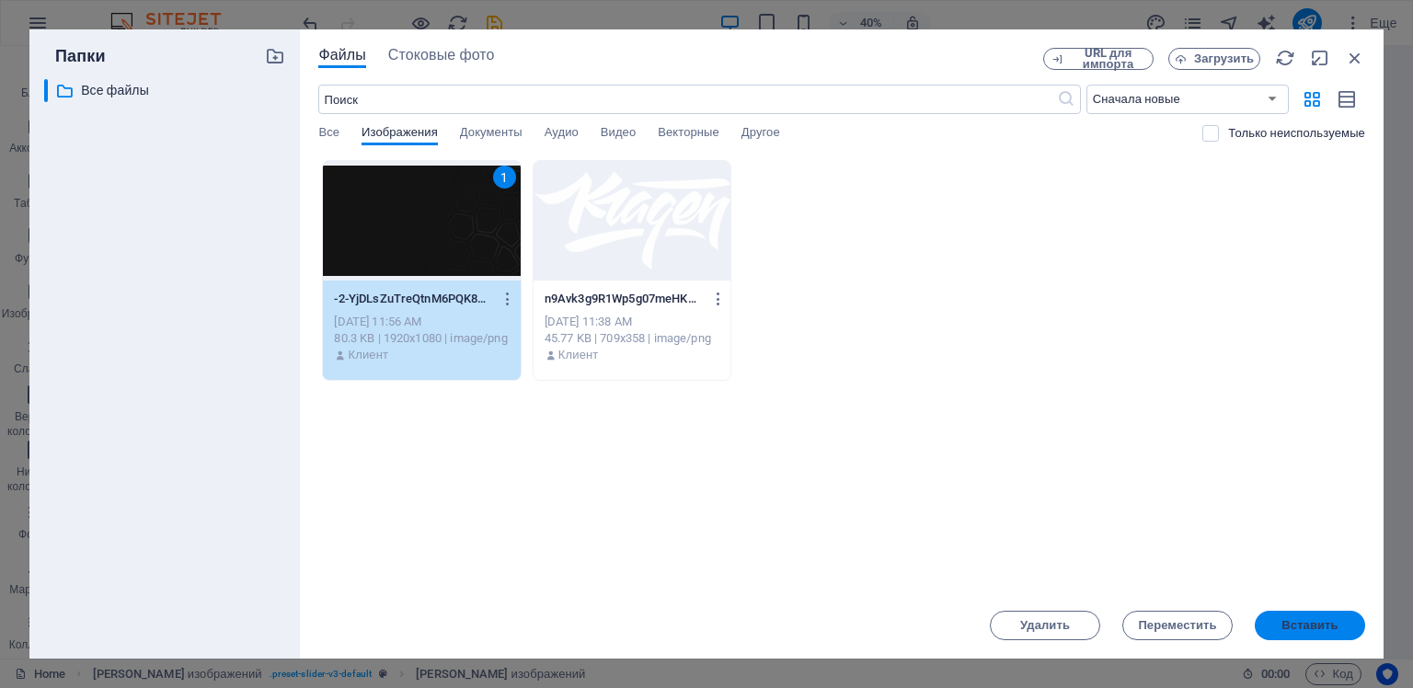
drag, startPoint x: 1302, startPoint y: 633, endPoint x: 803, endPoint y: 649, distance: 499.7
click at [1302, 633] on button "Вставить" at bounding box center [1310, 625] width 110 height 29
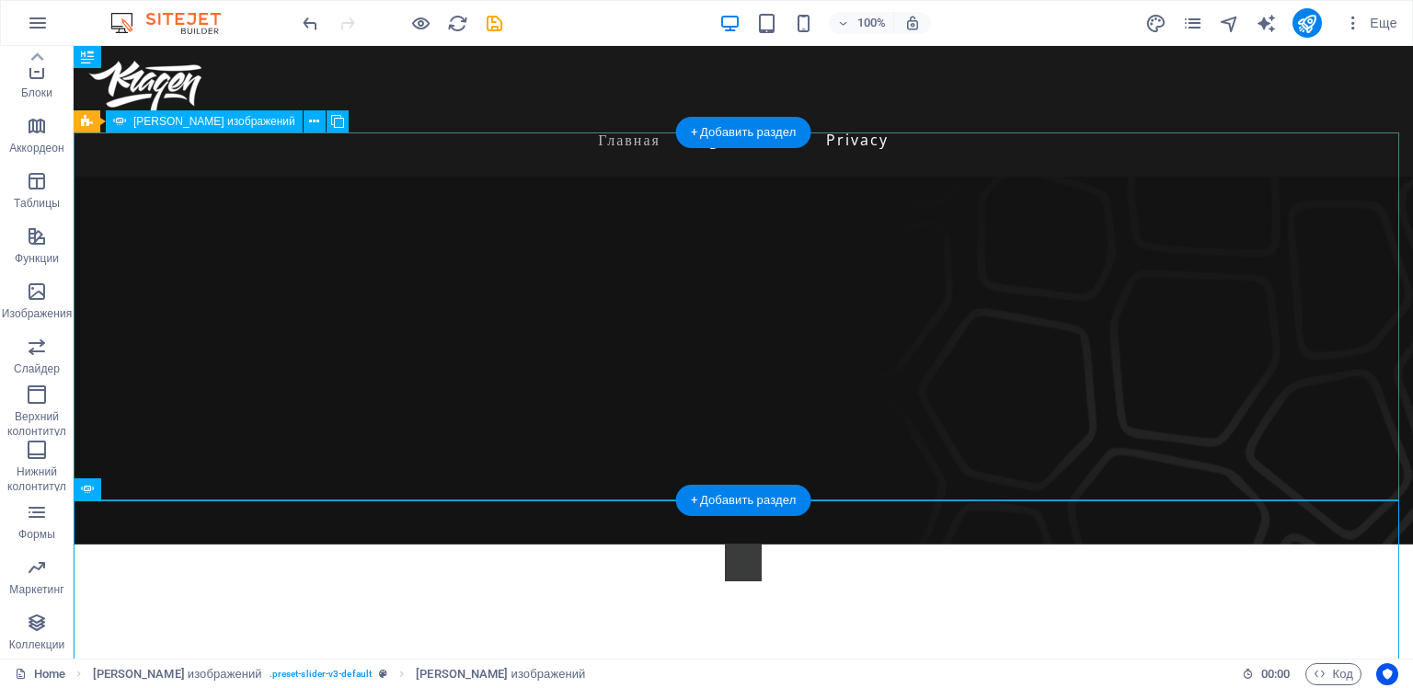
select select "px"
select select "ms"
select select "s"
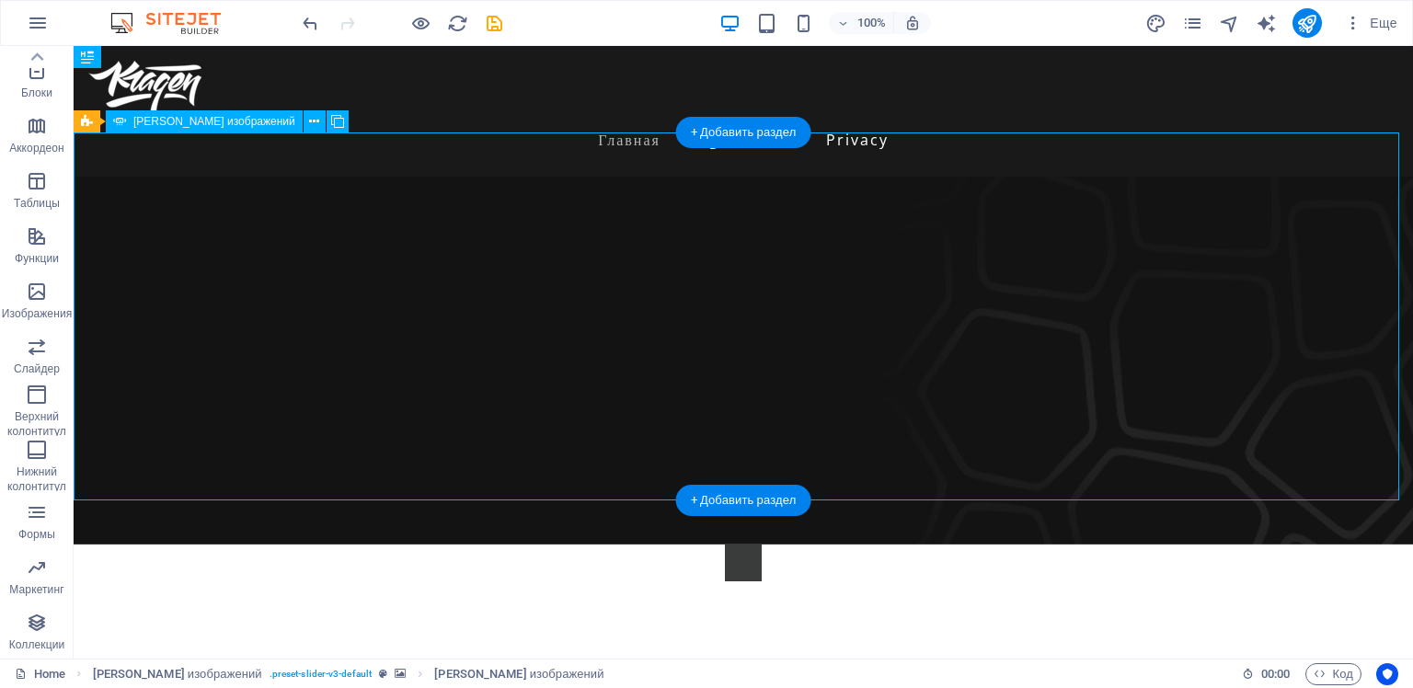
select select "progressive"
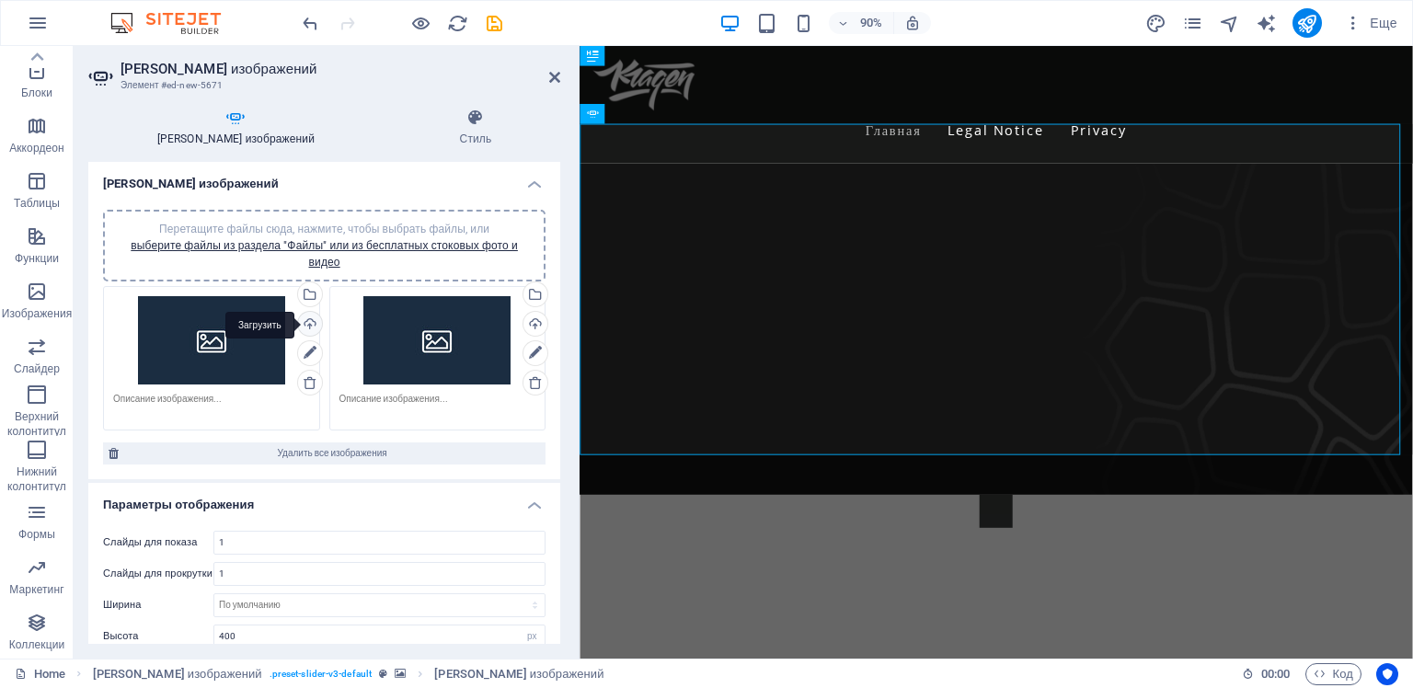
click at [306, 320] on div "Загрузить" at bounding box center [308, 326] width 28 height 28
click at [533, 322] on div "Загрузить" at bounding box center [534, 326] width 28 height 28
click at [306, 292] on div "Выберите файлы из менеджера файлов или из стоковых фото либо загрузите файлы" at bounding box center [308, 296] width 28 height 28
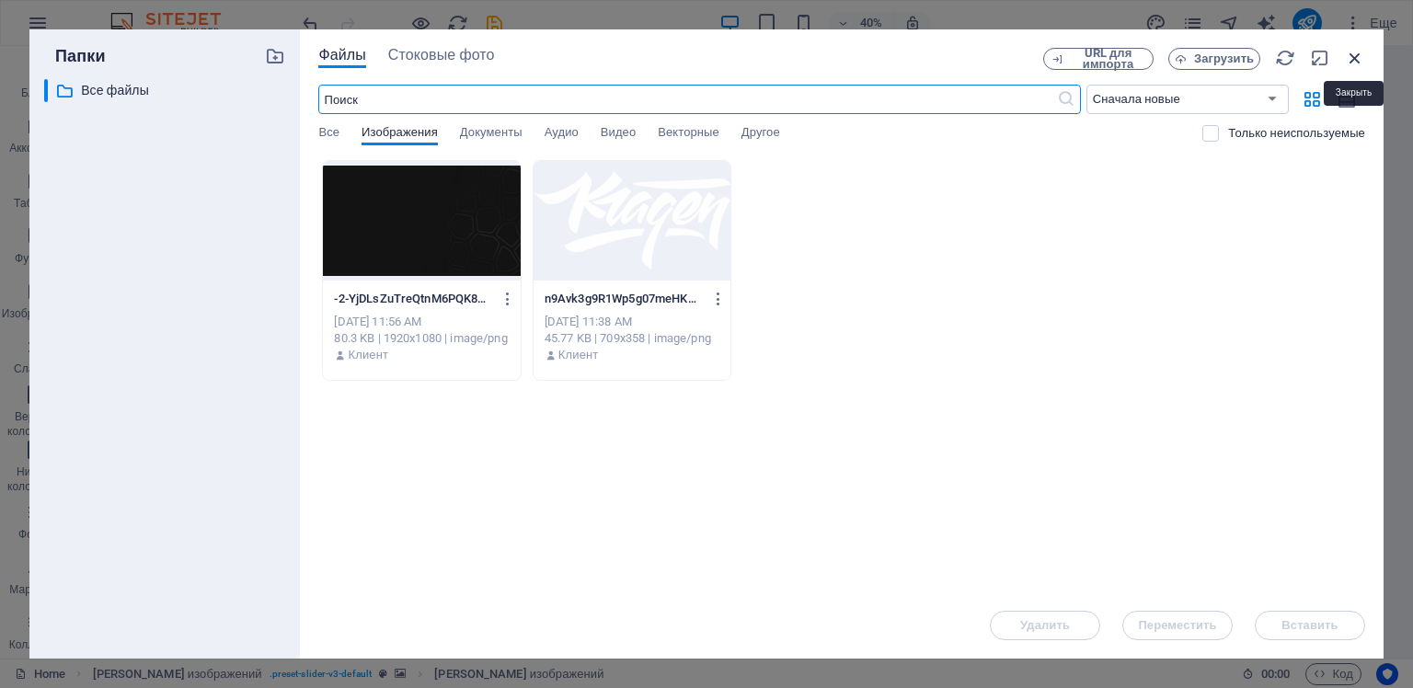
click at [1357, 59] on icon "button" at bounding box center [1355, 58] width 20 height 20
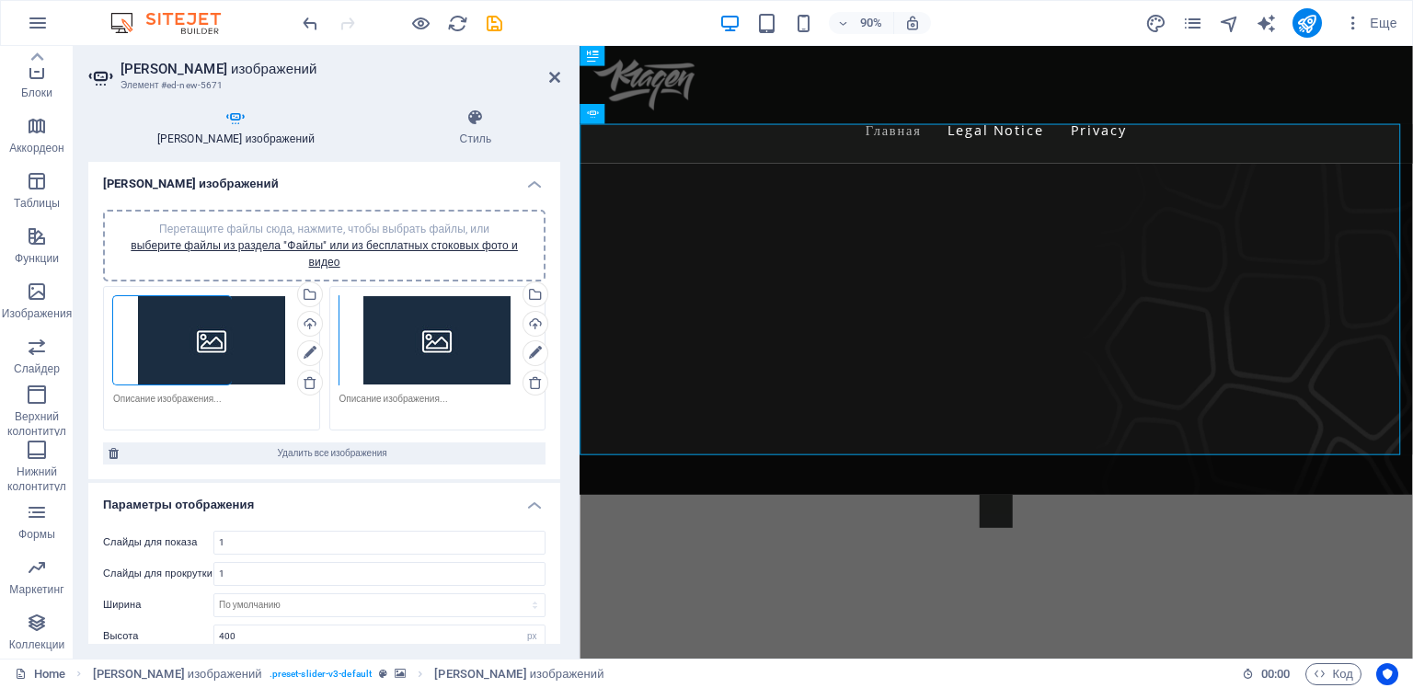
click at [258, 338] on div "Перетащите файлы сюда, нажмите, чтобы выбрать файлы, или выберите файлы из разд…" at bounding box center [211, 340] width 197 height 88
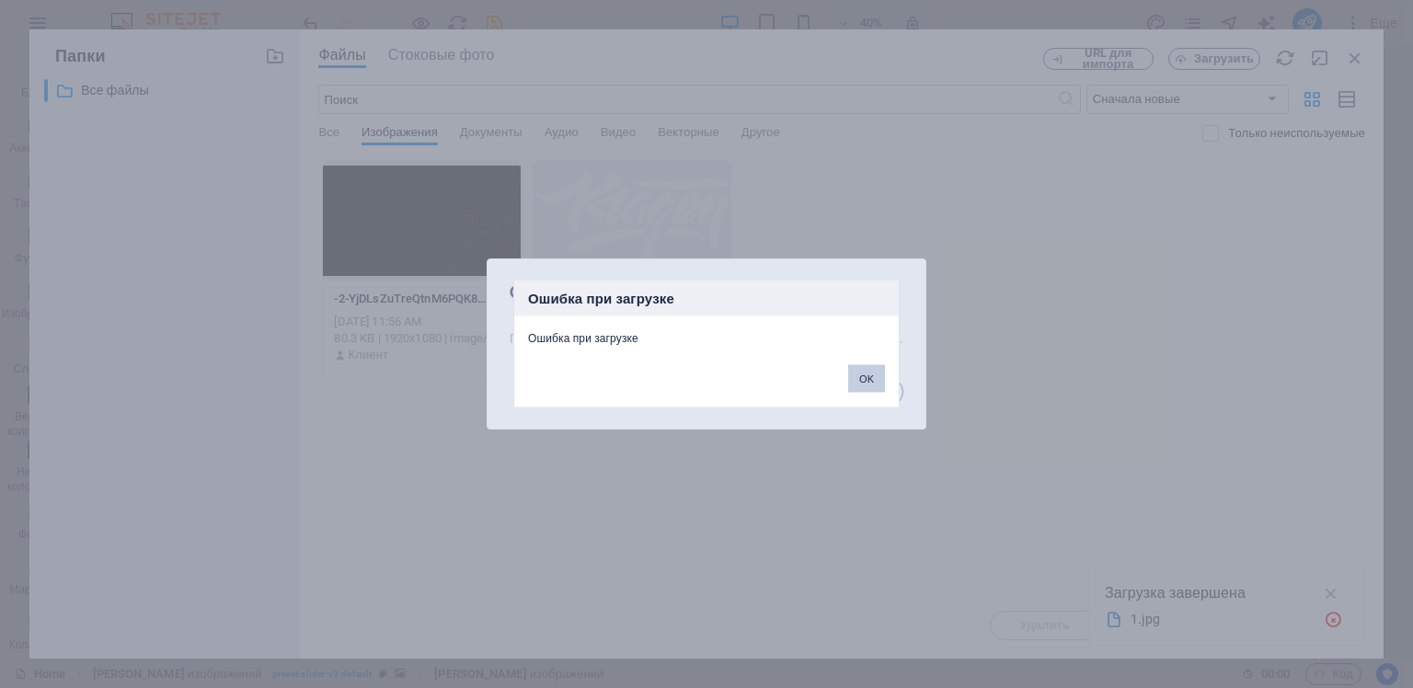
click at [865, 380] on button "OK" at bounding box center [866, 379] width 37 height 28
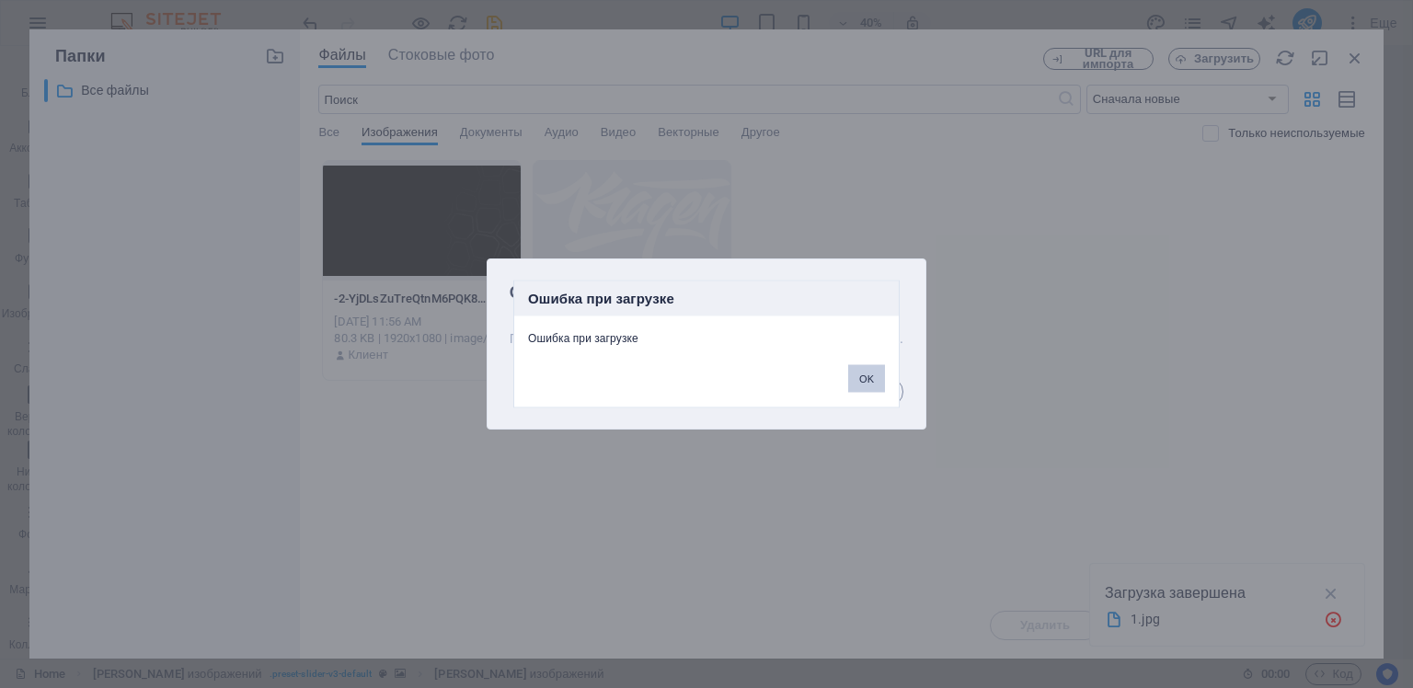
click at [866, 376] on button "OK" at bounding box center [866, 379] width 37 height 28
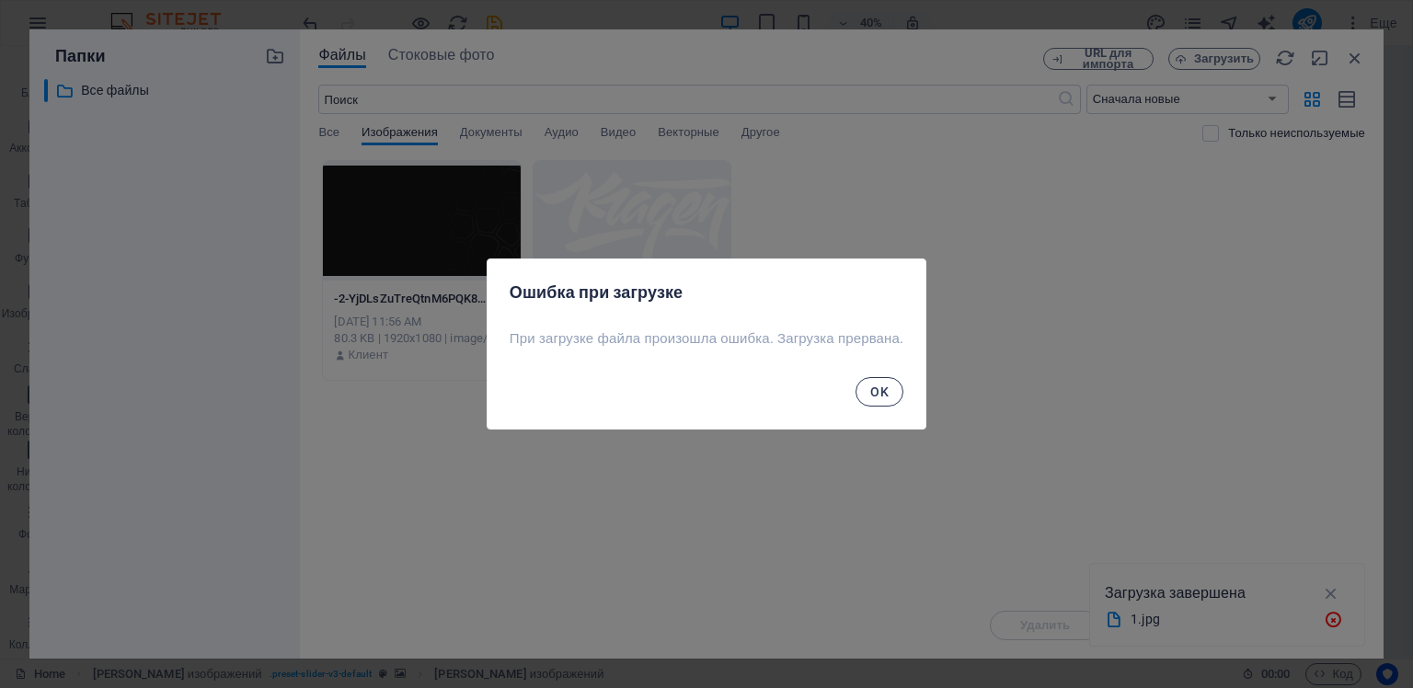
click at [882, 397] on span "OK" at bounding box center [879, 391] width 18 height 15
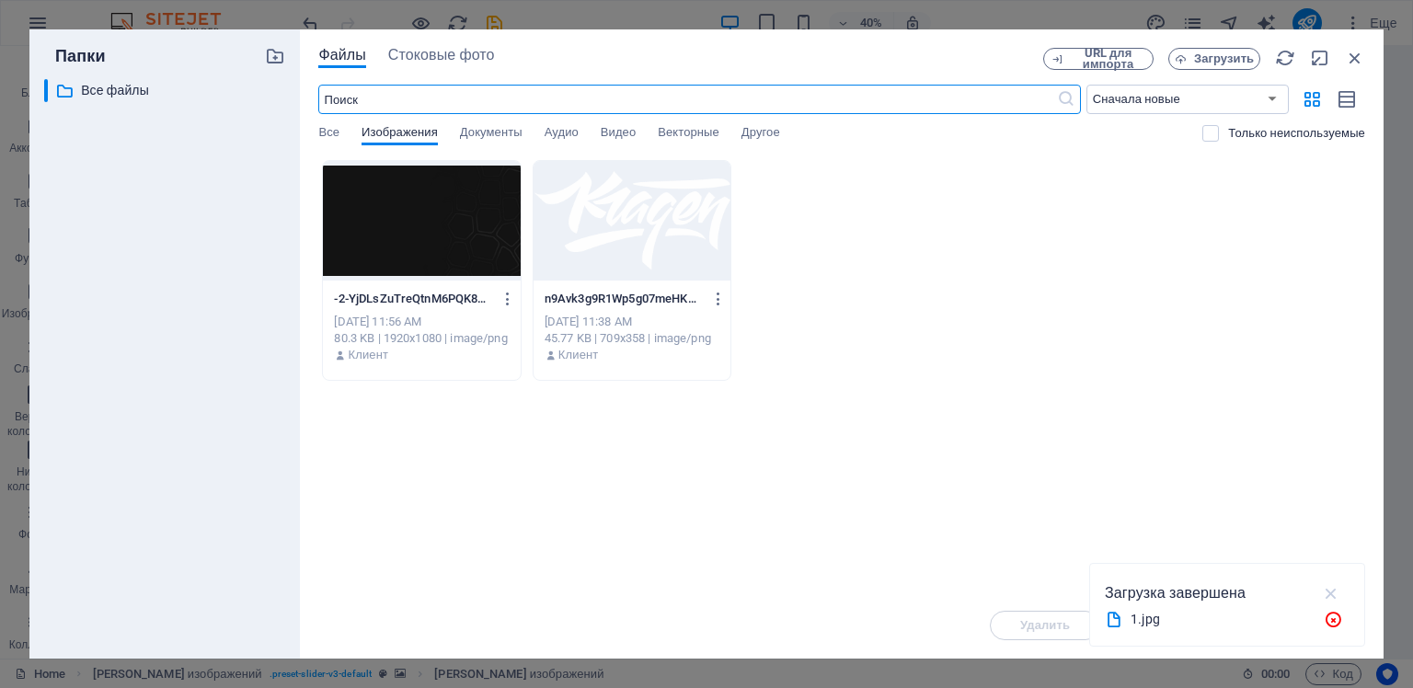
click at [1333, 592] on icon "button" at bounding box center [1331, 593] width 21 height 20
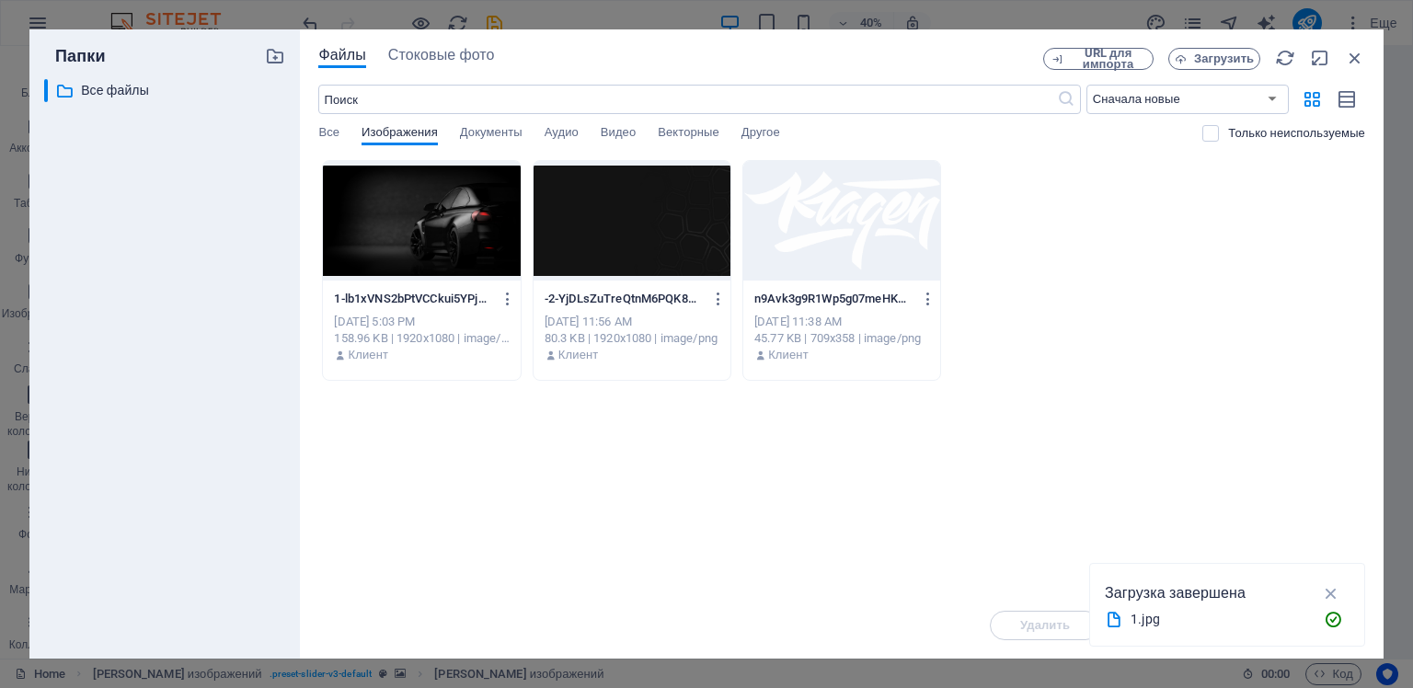
click at [824, 519] on div "Перетащите файлы сюда, чтобы быстро загрузить их 1-lb1xVNS2bPtVCCkui5YPjw.jpg 1…" at bounding box center [841, 376] width 1047 height 432
click at [451, 225] on div at bounding box center [421, 221] width 197 height 120
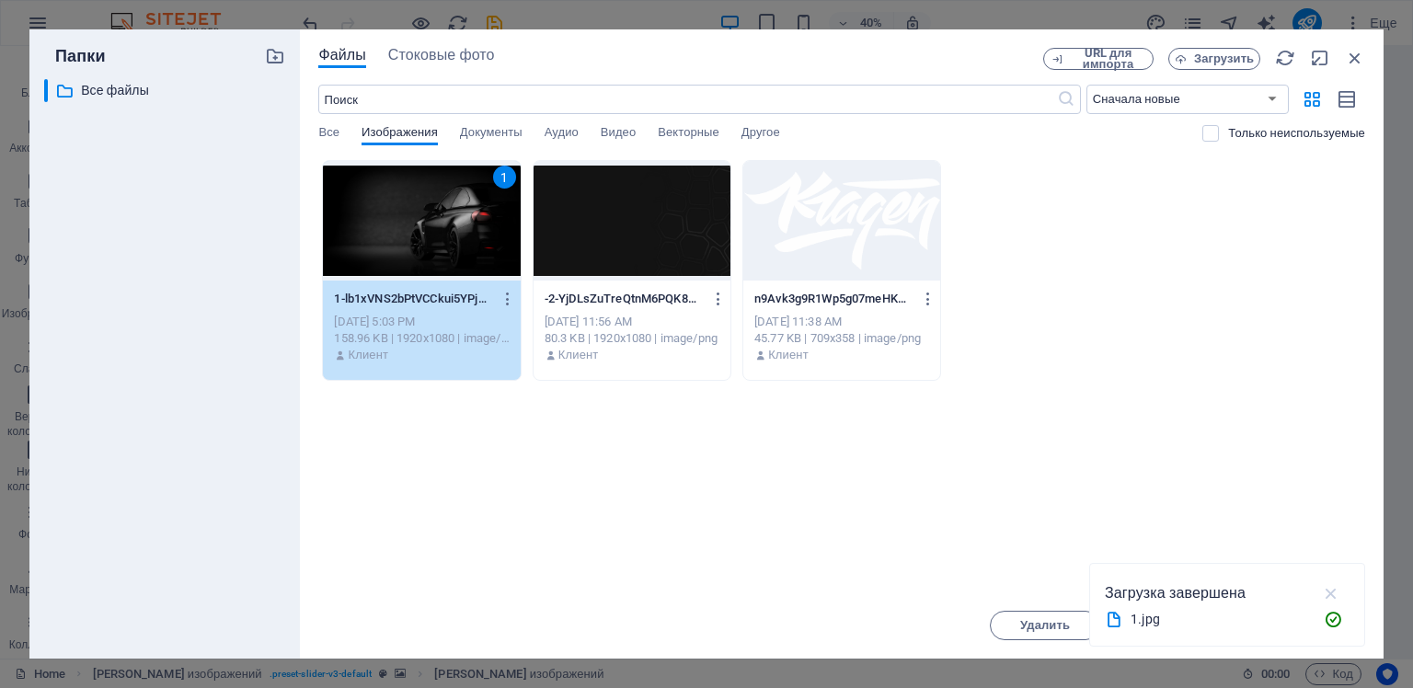
click at [1328, 591] on icon "button" at bounding box center [1331, 593] width 21 height 20
click at [1299, 622] on span "Вставить" at bounding box center [1309, 625] width 56 height 11
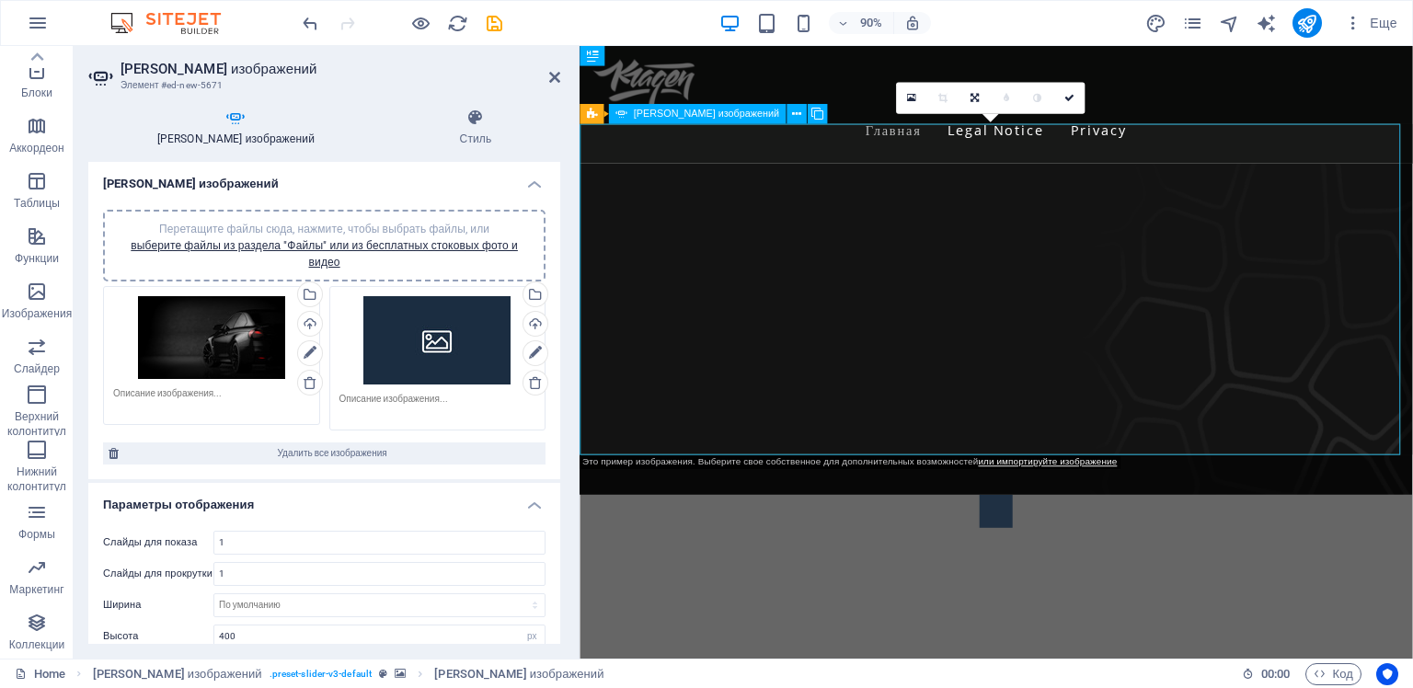
click at [1024, 545] on button "Image Slider" at bounding box center [1042, 563] width 37 height 37
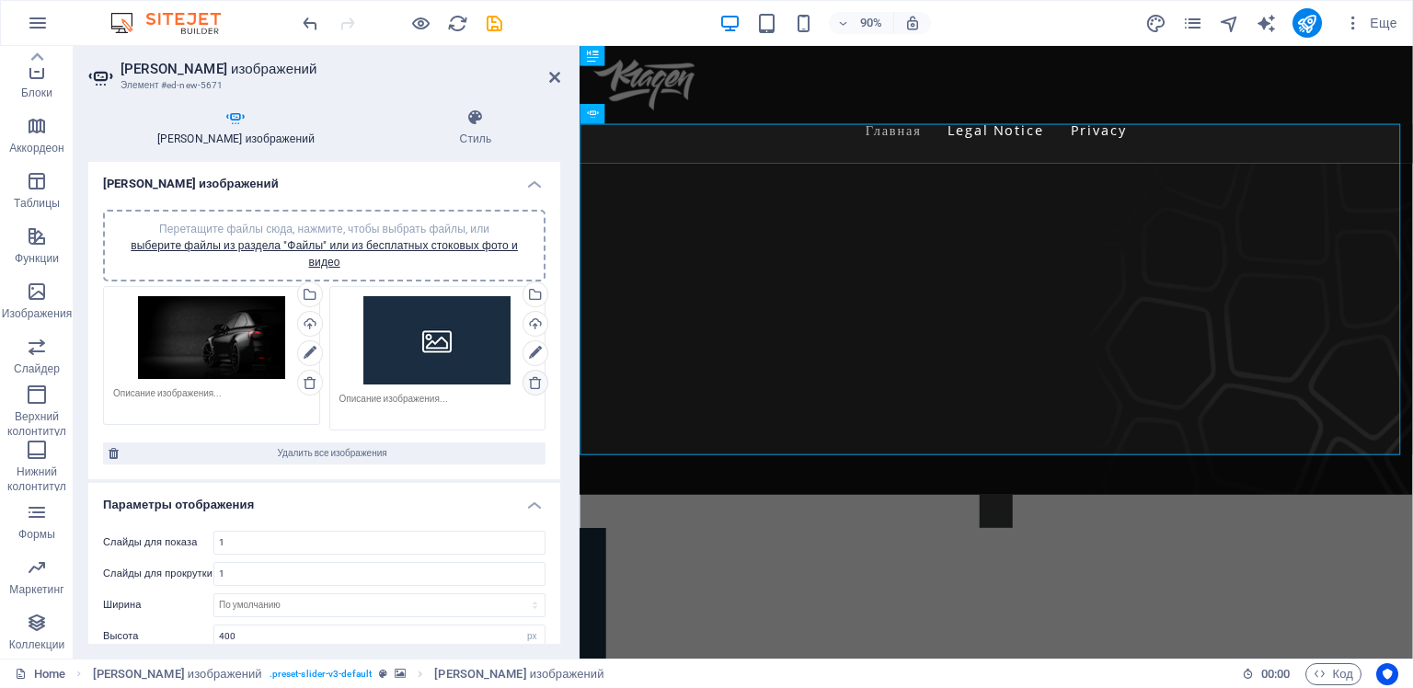
click at [531, 380] on icon at bounding box center [535, 382] width 15 height 15
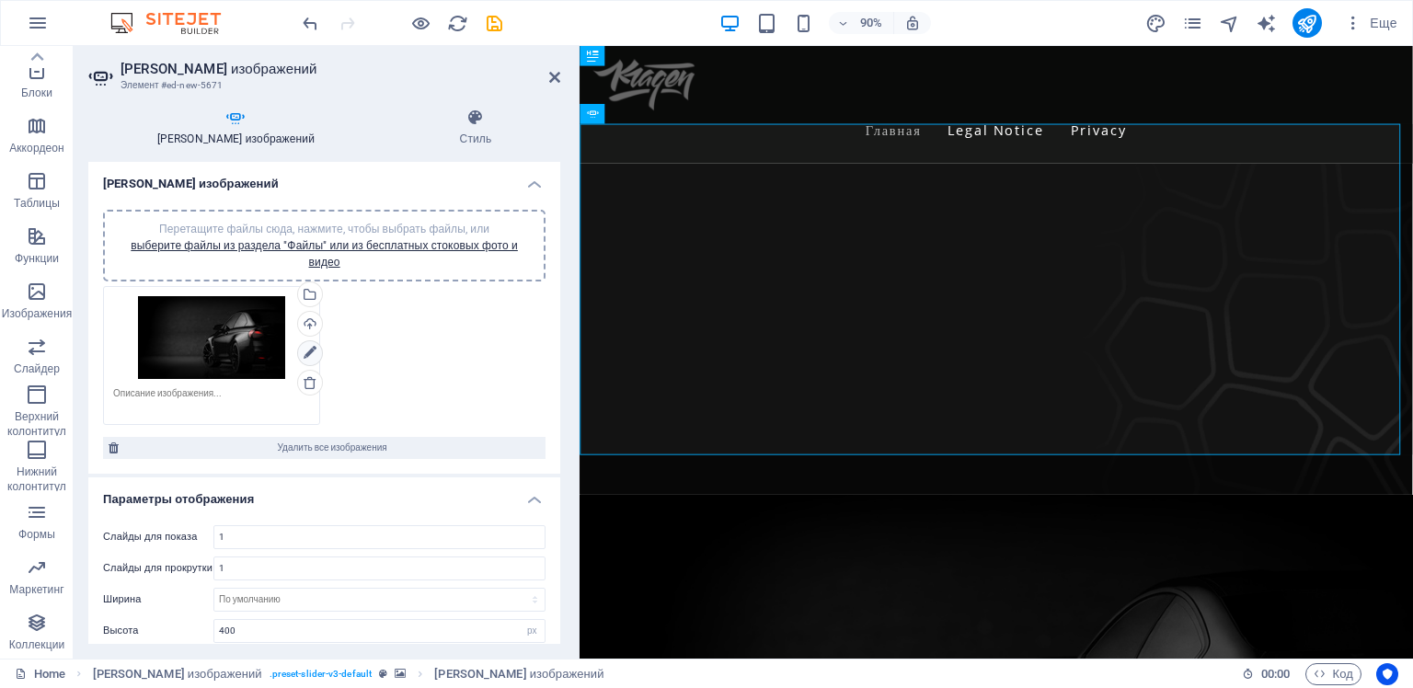
click at [305, 350] on icon at bounding box center [310, 353] width 13 height 22
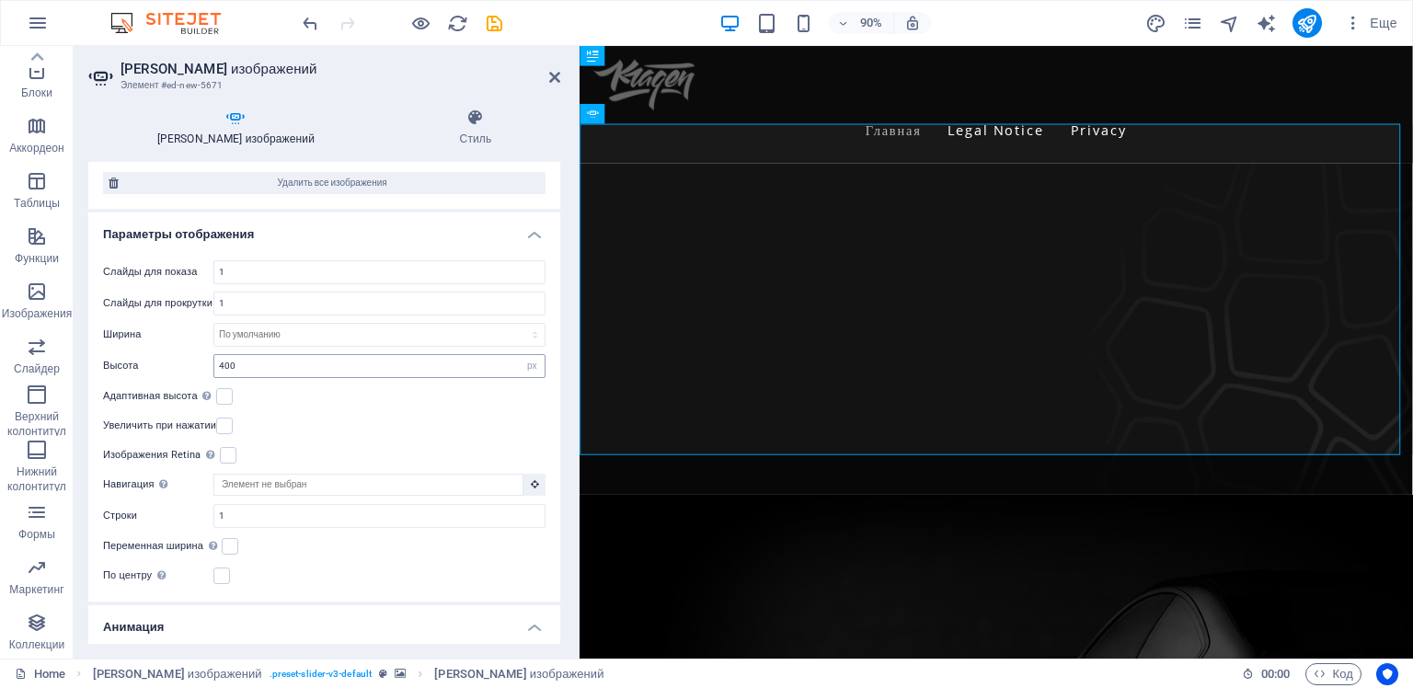
scroll to position [276, 0]
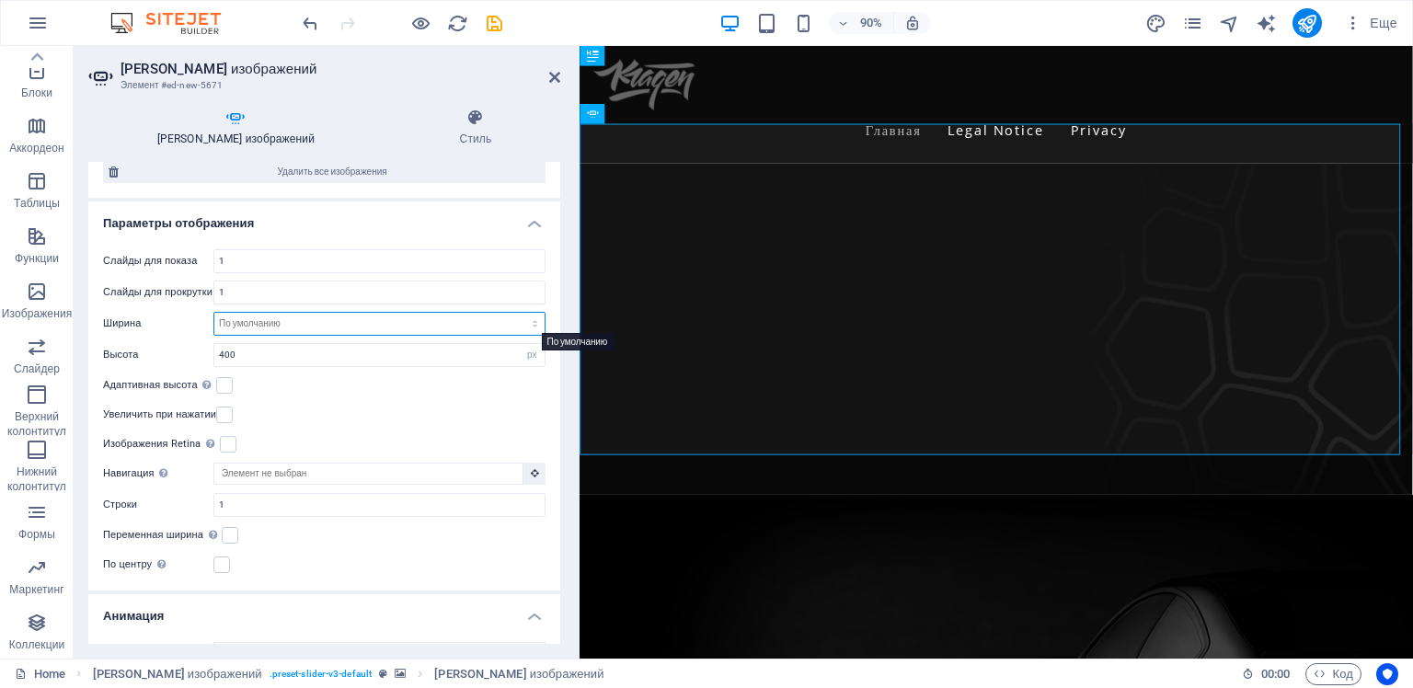
click at [247, 323] on select "По умолчанию px % rem em vw vh" at bounding box center [379, 324] width 330 height 22
click at [214, 313] on select "По умолчанию px % rem em vw vh" at bounding box center [379, 324] width 330 height 22
click at [361, 322] on select "По умолчанию px % rem em vw vh" at bounding box center [379, 324] width 330 height 22
select select "px"
click at [515, 313] on select "По умолчанию px % rem em vw vh" at bounding box center [379, 324] width 330 height 22
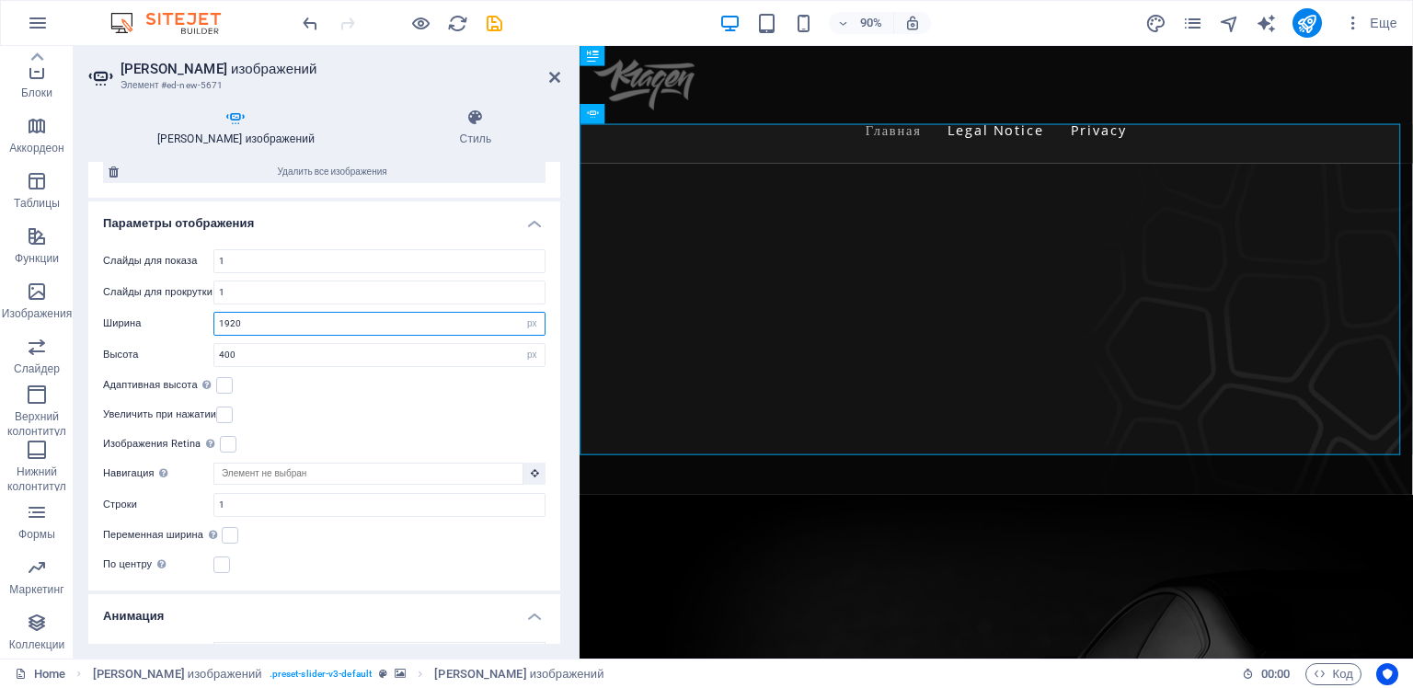
type input "1920"
click at [281, 304] on div "Слайды для показа 1 Слайды для прокрутки 1 Ширина 1920 По умолчанию px % rem em…" at bounding box center [324, 413] width 472 height 356
click at [351, 317] on input "1920" at bounding box center [379, 324] width 330 height 22
click at [528, 325] on select "По умолчанию px % rem em vw vh" at bounding box center [532, 324] width 26 height 22
select select "default"
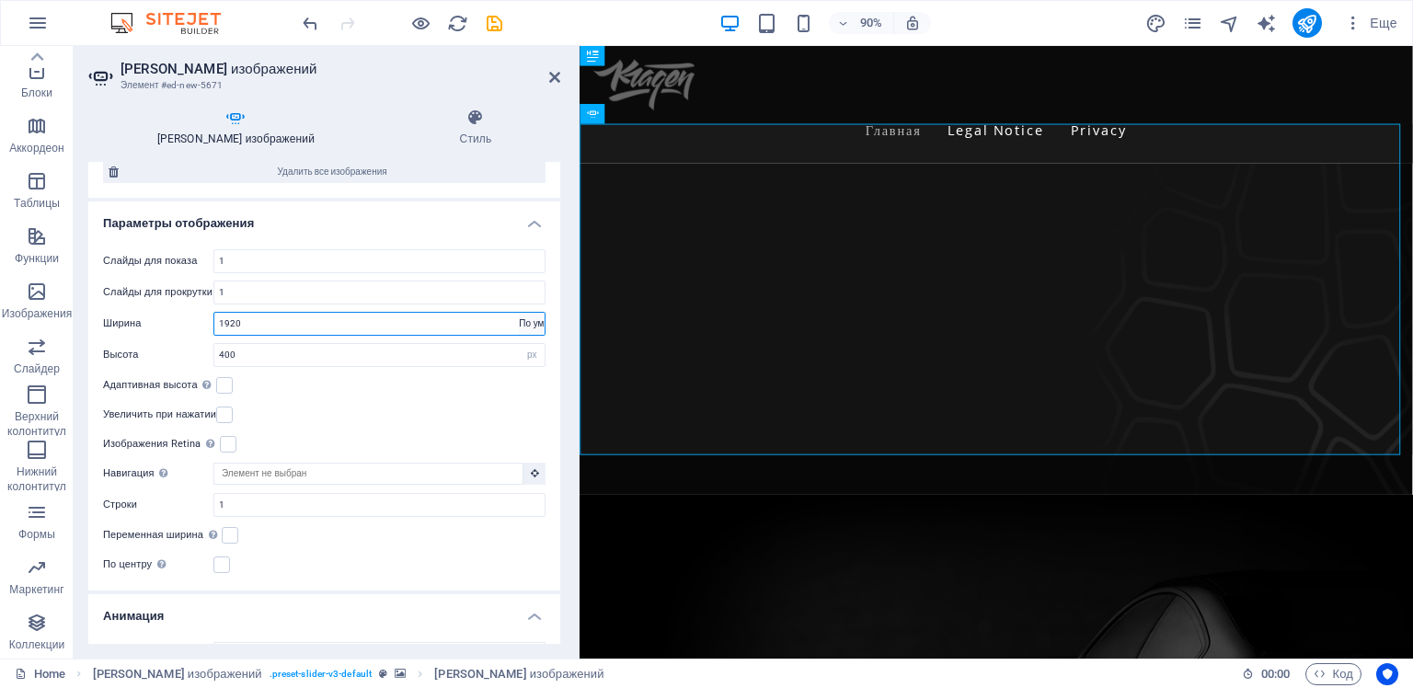
click at [519, 313] on select "По умолчанию px % rem em vw vh" at bounding box center [532, 324] width 26 height 22
select select "DISABLED_OPTION_VALUE"
click at [228, 383] on label at bounding box center [224, 385] width 17 height 17
click at [0, 0] on input "Адаптивная высота Автоматически регулировать высоту горизонтальных слайдеров с …" at bounding box center [0, 0] width 0 height 0
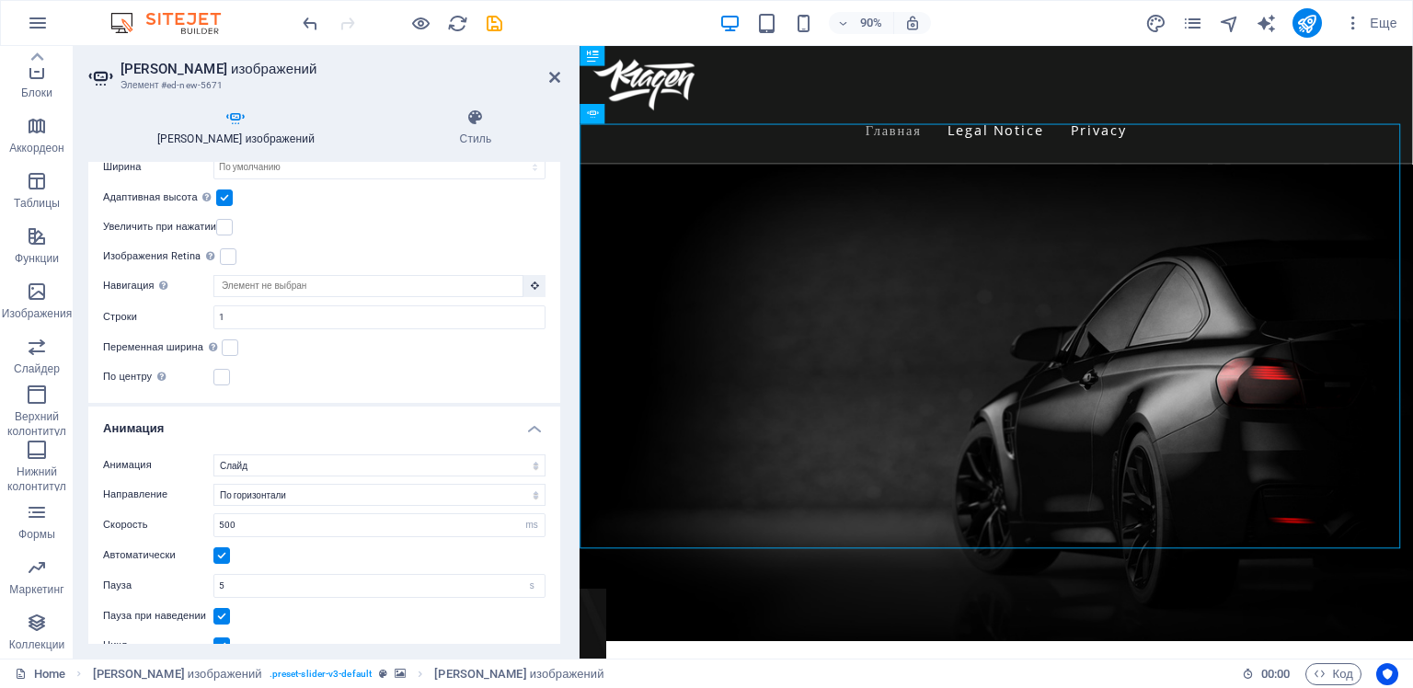
scroll to position [460, 0]
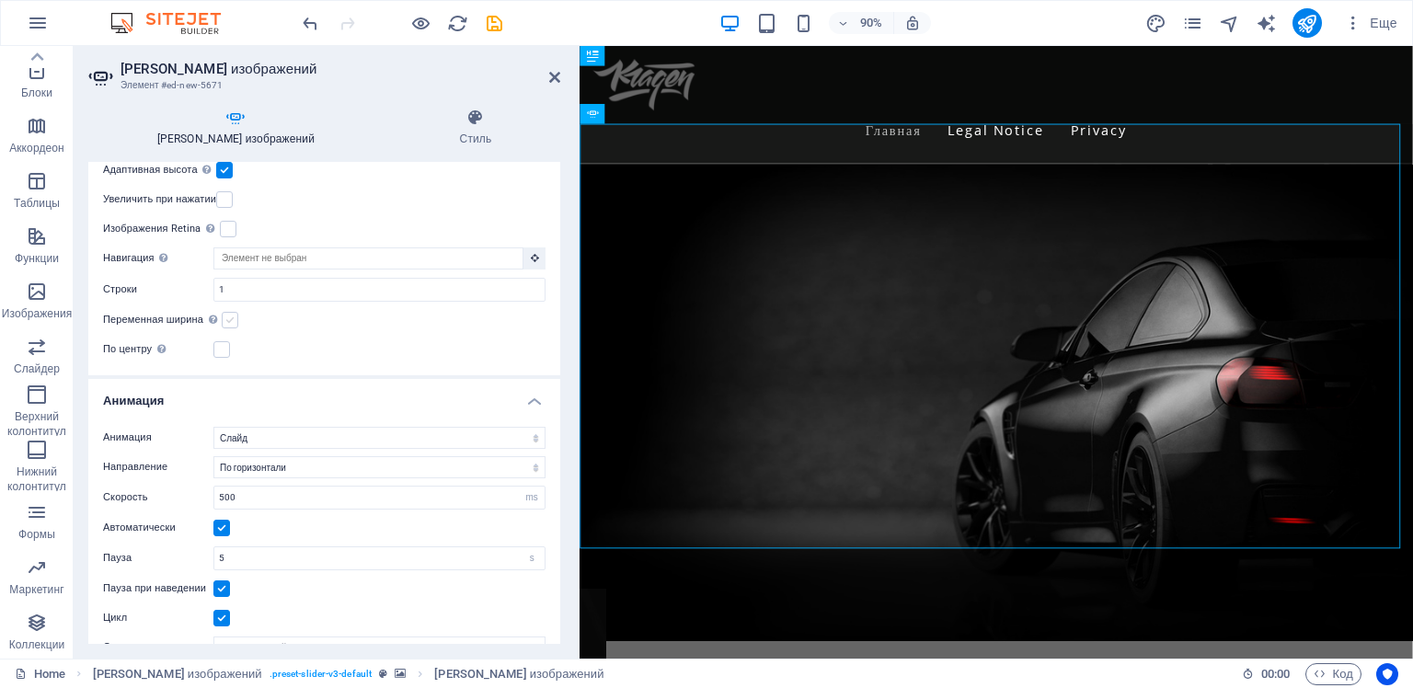
click at [229, 316] on label at bounding box center [230, 320] width 17 height 17
click at [0, 0] on input "Переменная ширина Автоматически регулировать ширину видимого слайда." at bounding box center [0, 0] width 0 height 0
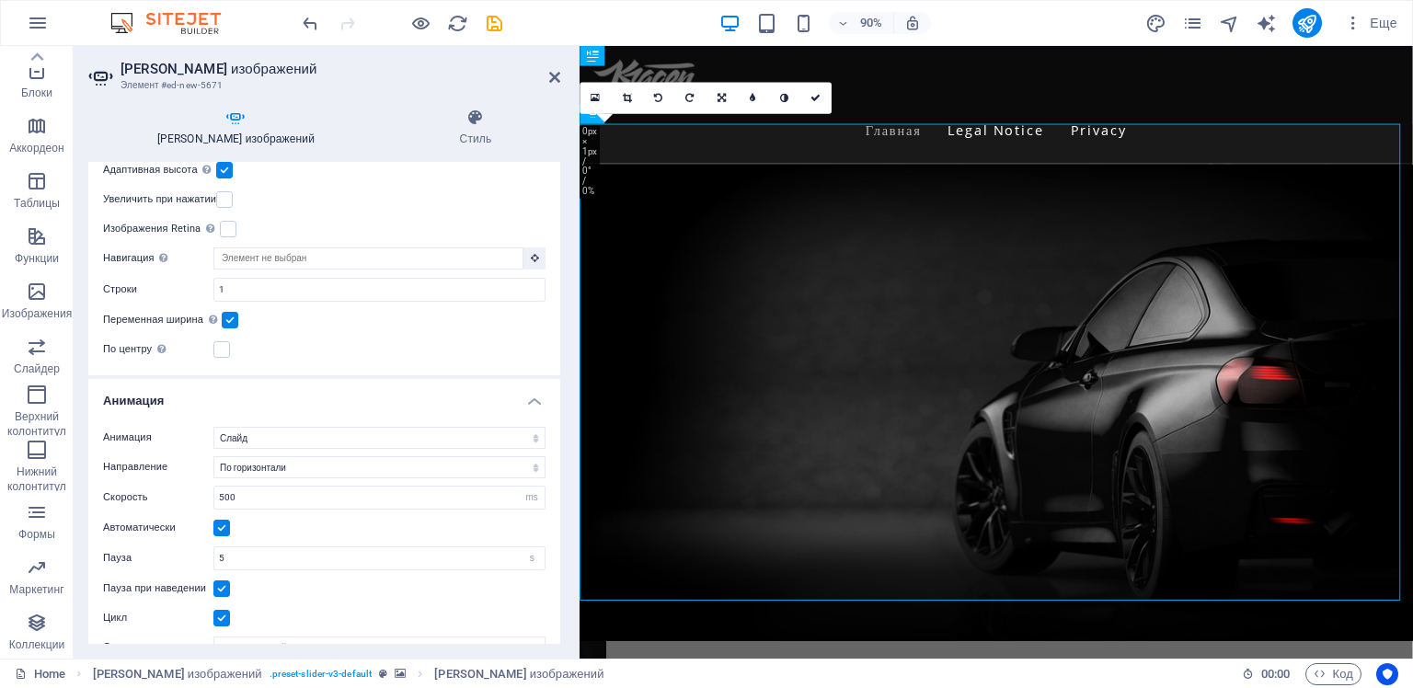
click at [229, 316] on label at bounding box center [230, 320] width 17 height 17
click at [0, 0] on input "Переменная ширина Автоматически регулировать ширину видимого слайда." at bounding box center [0, 0] width 0 height 0
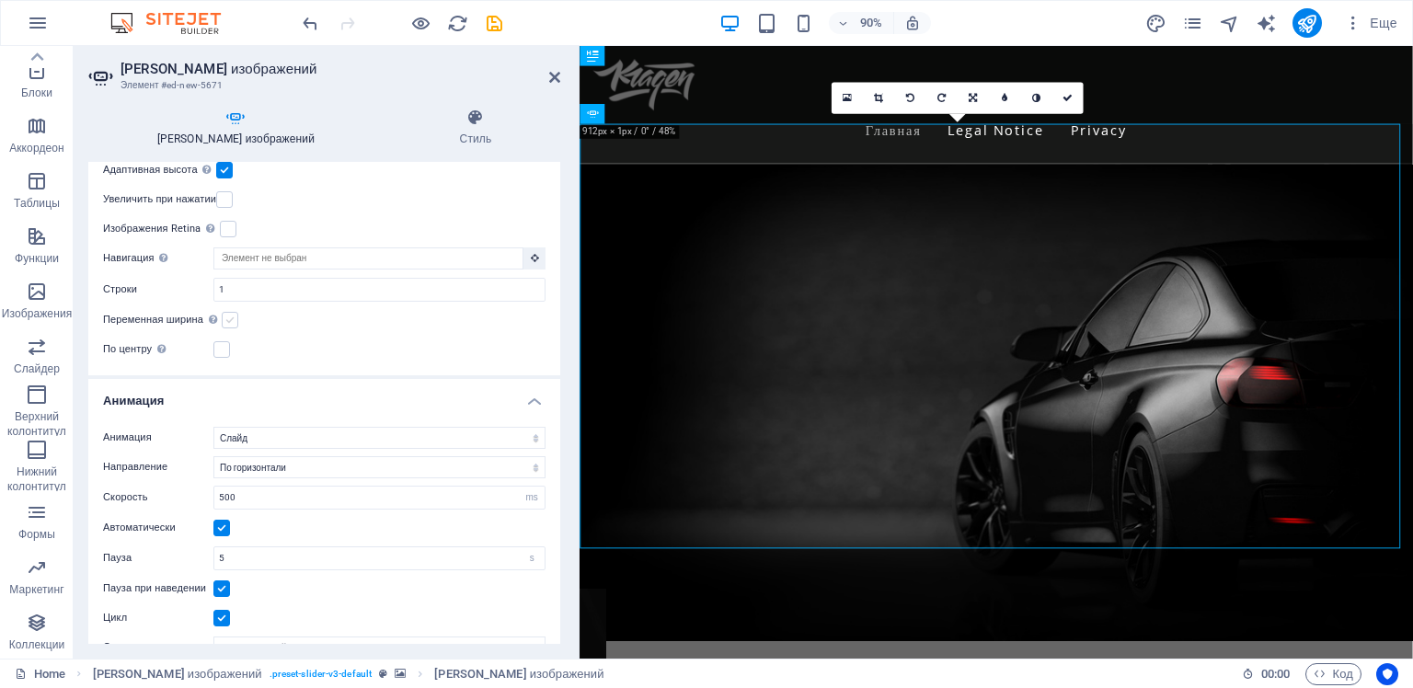
click at [229, 316] on label at bounding box center [230, 320] width 17 height 17
click at [0, 0] on input "Переменная ширина Автоматически регулировать ширину видимого слайда." at bounding box center [0, 0] width 0 height 0
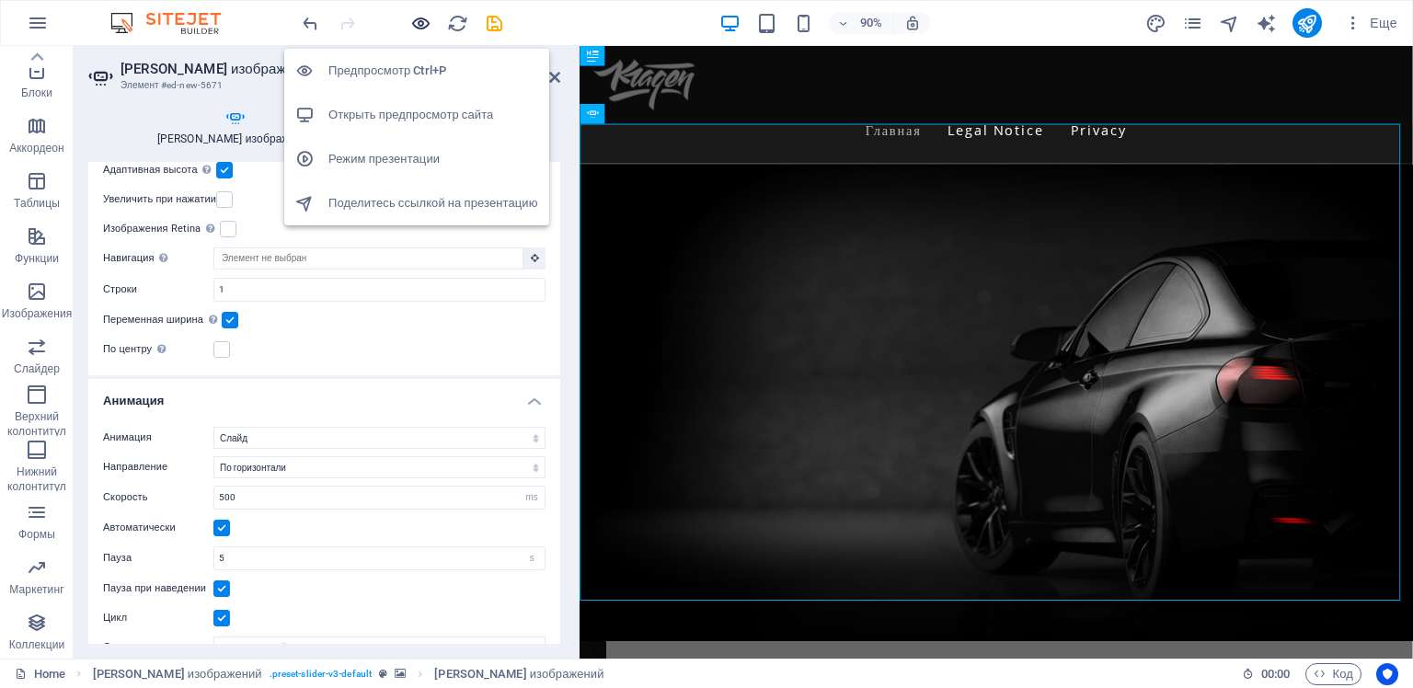
click at [417, 23] on icon "button" at bounding box center [420, 23] width 21 height 21
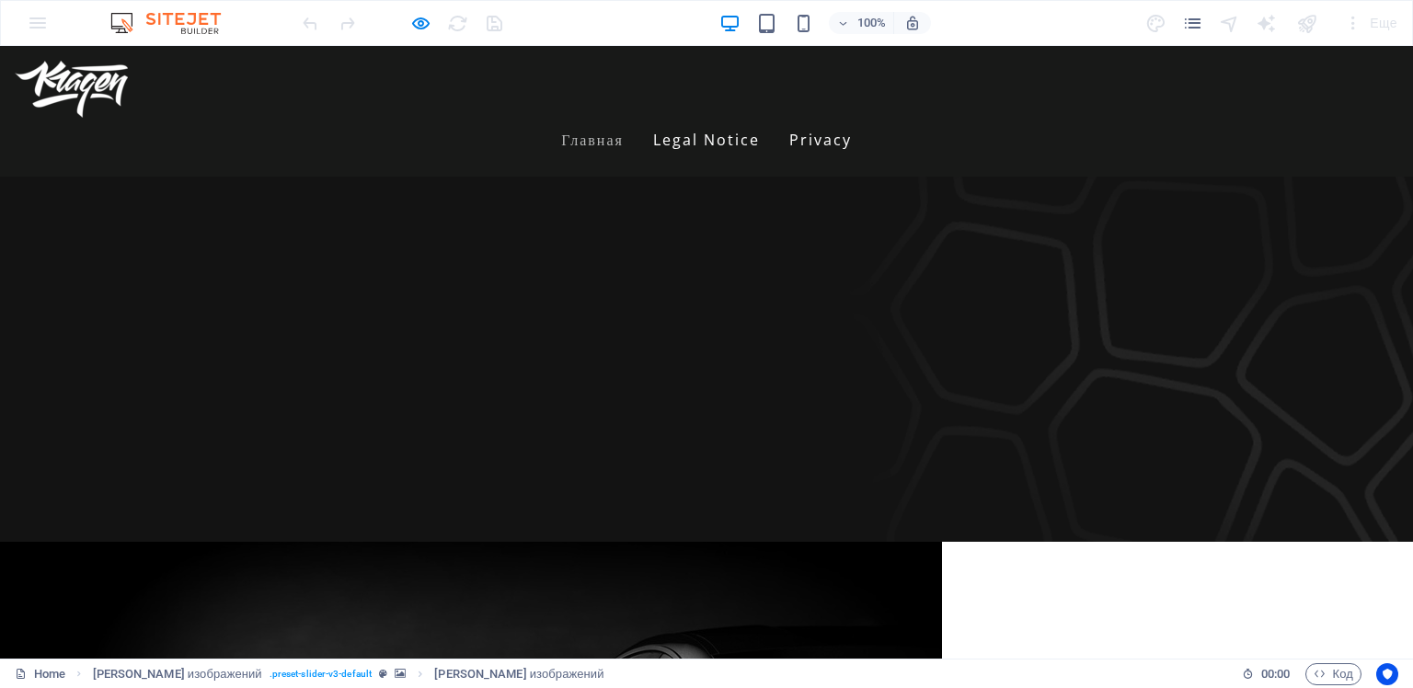
scroll to position [0, 0]
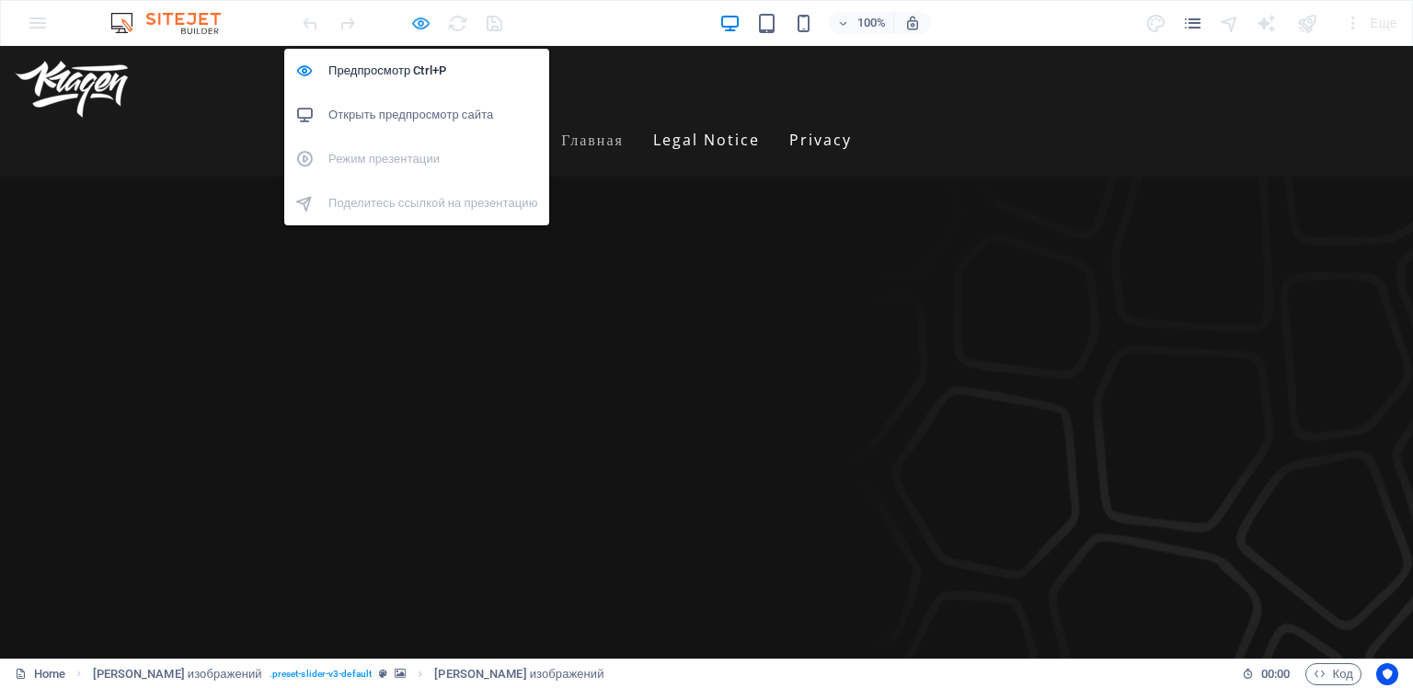
click at [420, 23] on icon "button" at bounding box center [420, 23] width 21 height 21
select select "ms"
select select "s"
select select "progressive"
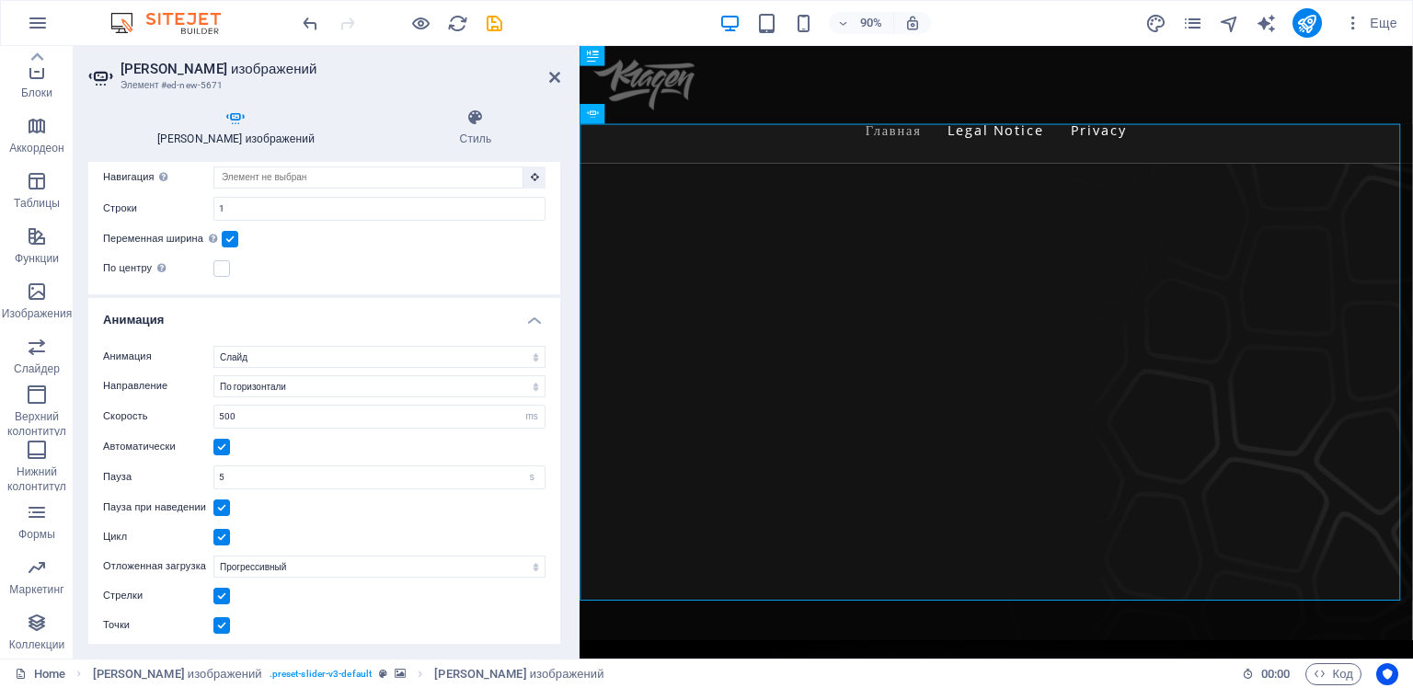
scroll to position [545, 0]
click at [232, 232] on label at bounding box center [230, 235] width 17 height 17
click at [0, 0] on input "Переменная ширина Автоматически регулировать ширину видимого слайда." at bounding box center [0, 0] width 0 height 0
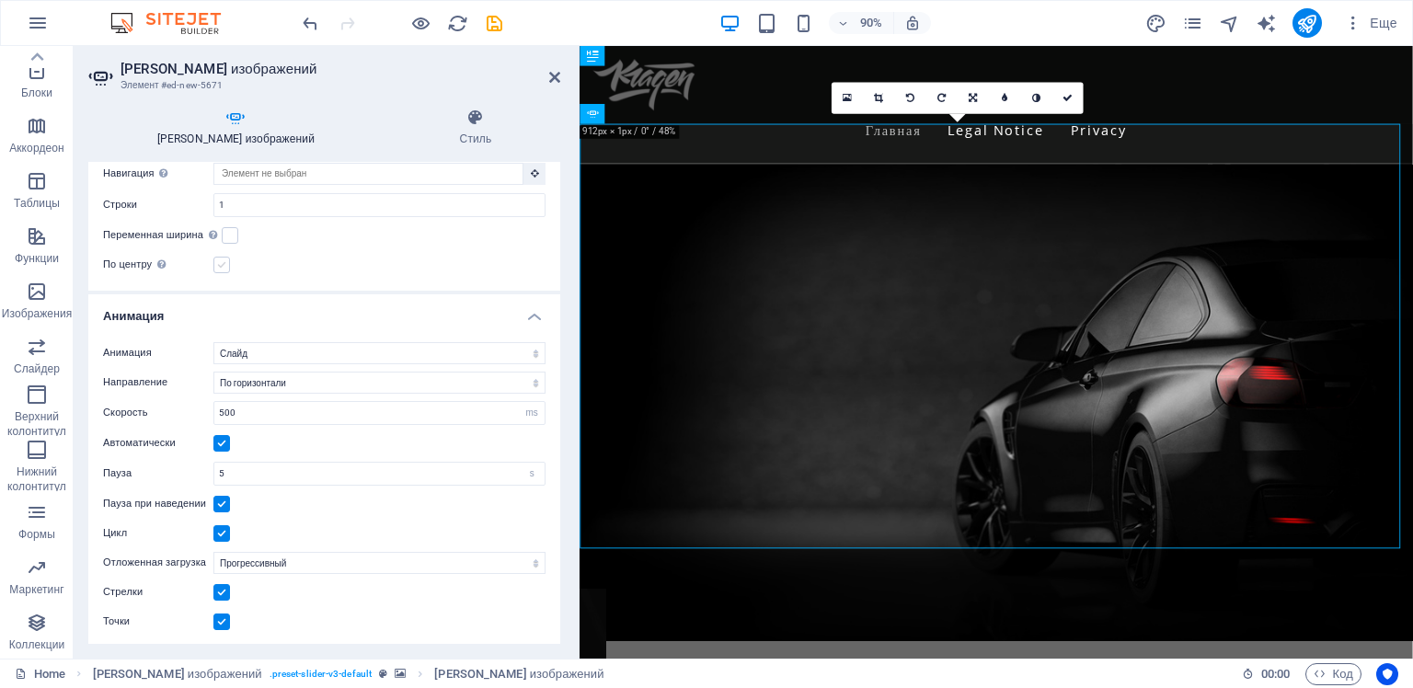
click at [224, 265] on label at bounding box center [221, 265] width 17 height 17
click at [0, 0] on input "По центру Включает показ по центру с частичным показом предыдущего/следующего с…" at bounding box center [0, 0] width 0 height 0
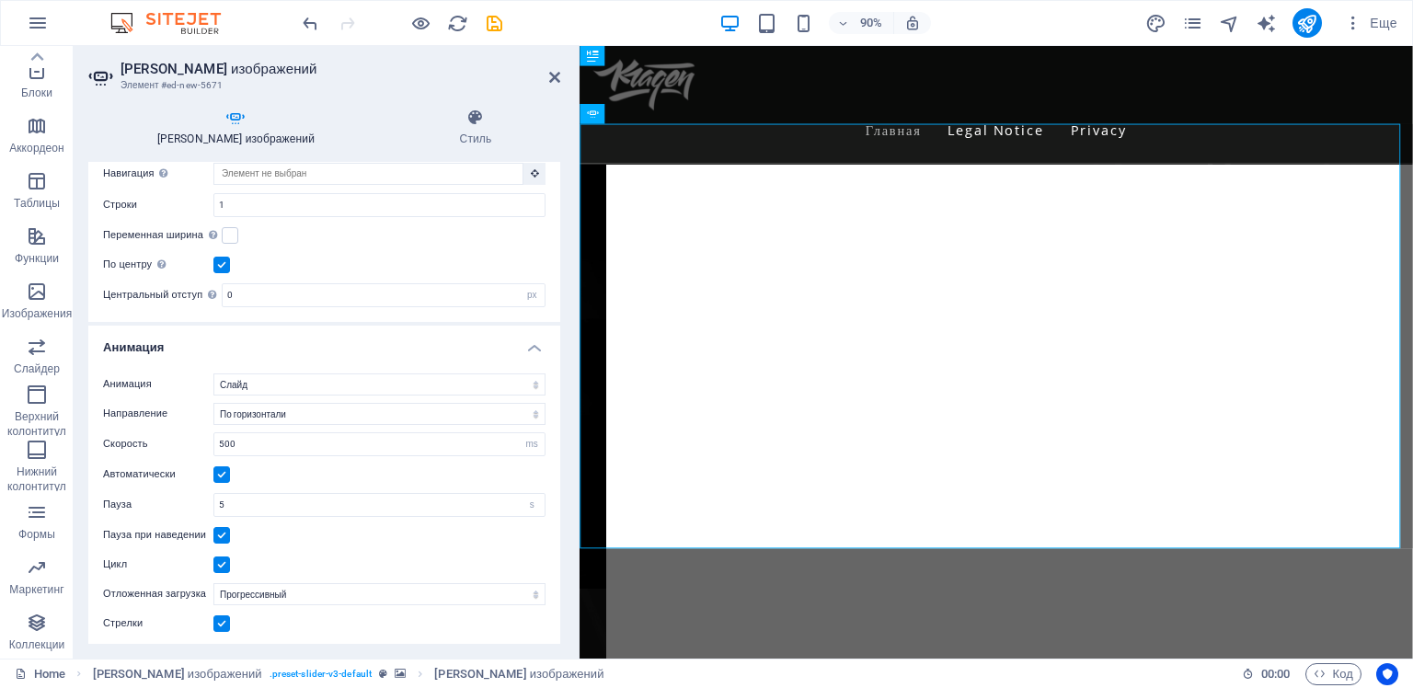
click at [224, 265] on label at bounding box center [221, 265] width 17 height 17
click at [0, 0] on input "По центру Включает показ по центру с частичным показом предыдущего/следующего с…" at bounding box center [0, 0] width 0 height 0
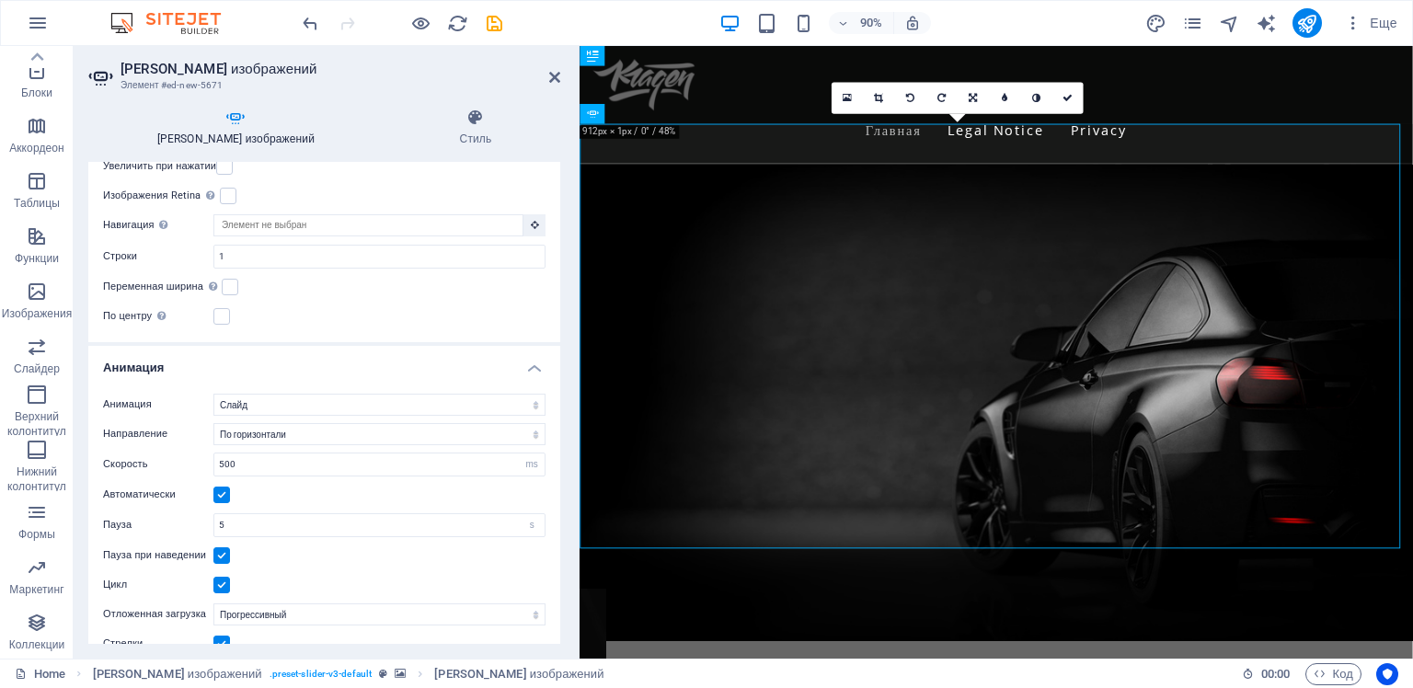
scroll to position [453, 0]
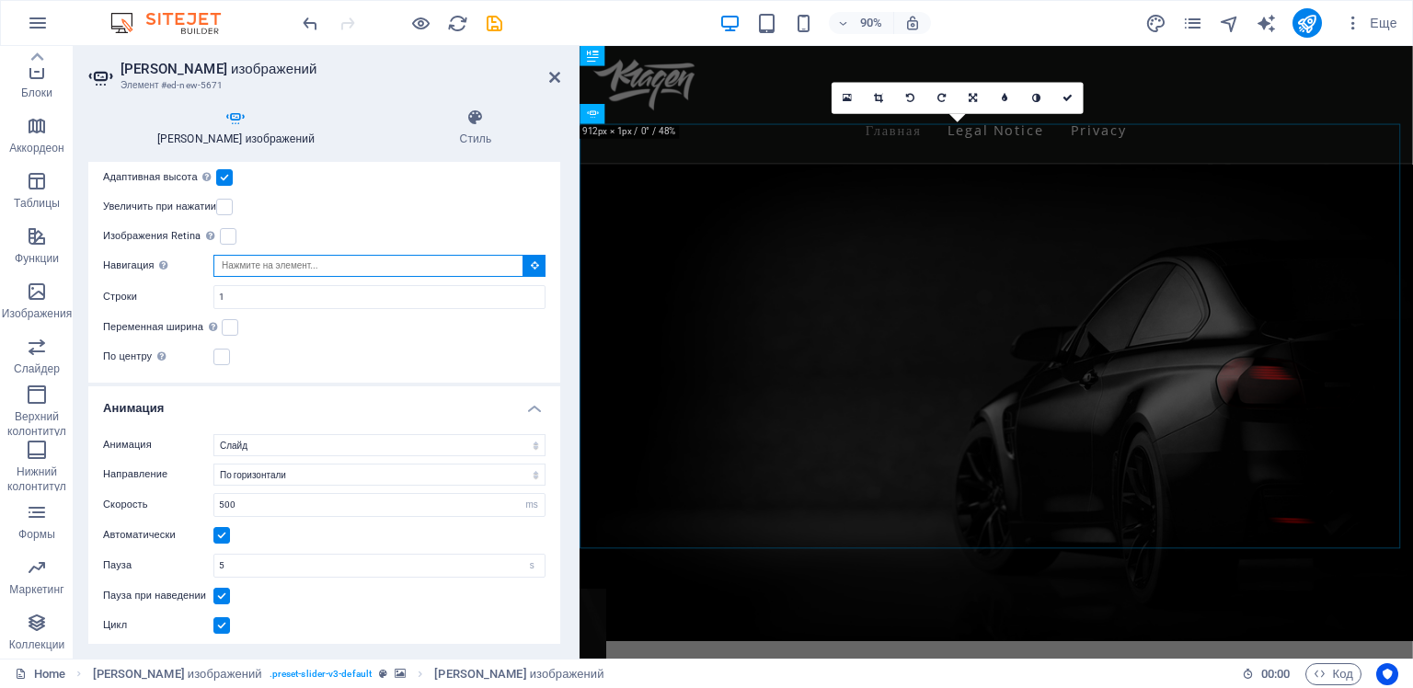
click at [412, 264] on input "Навигация Выберите другой слайдер для навигации" at bounding box center [368, 266] width 310 height 22
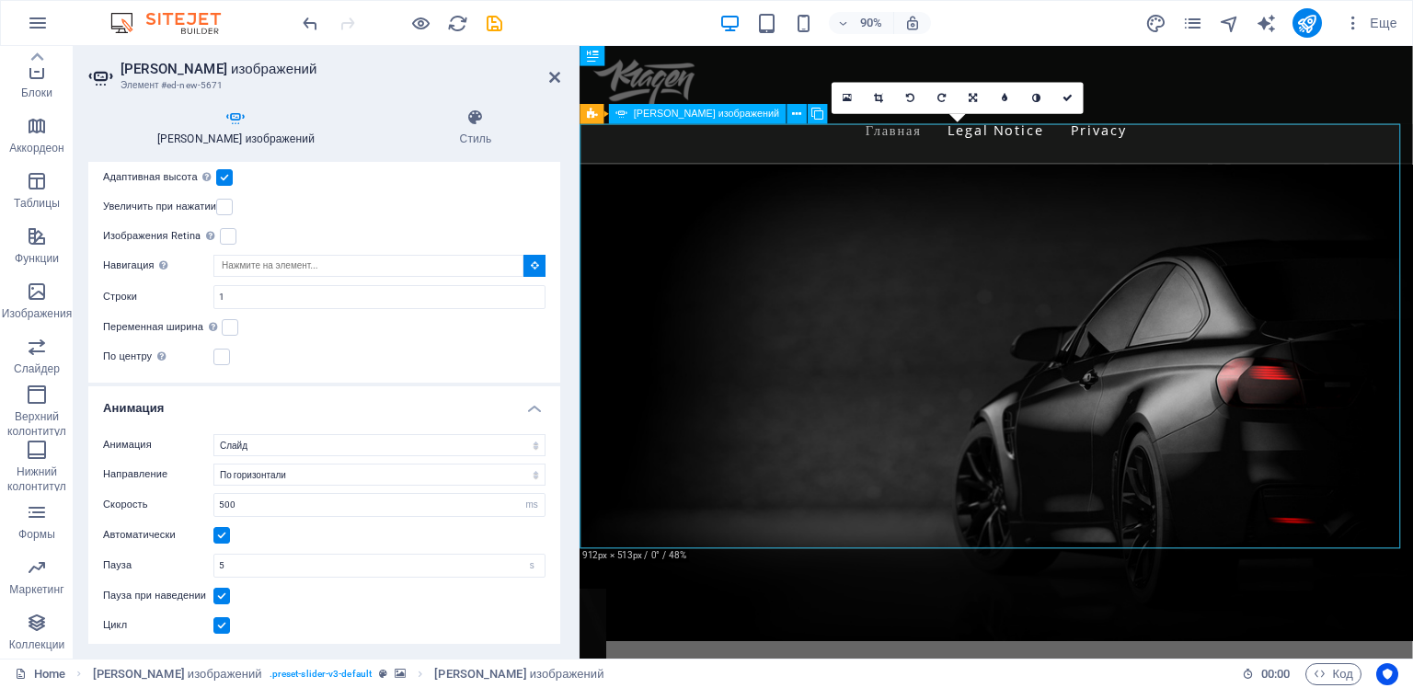
click at [748, 305] on img "1/1" at bounding box center [1050, 443] width 942 height 530
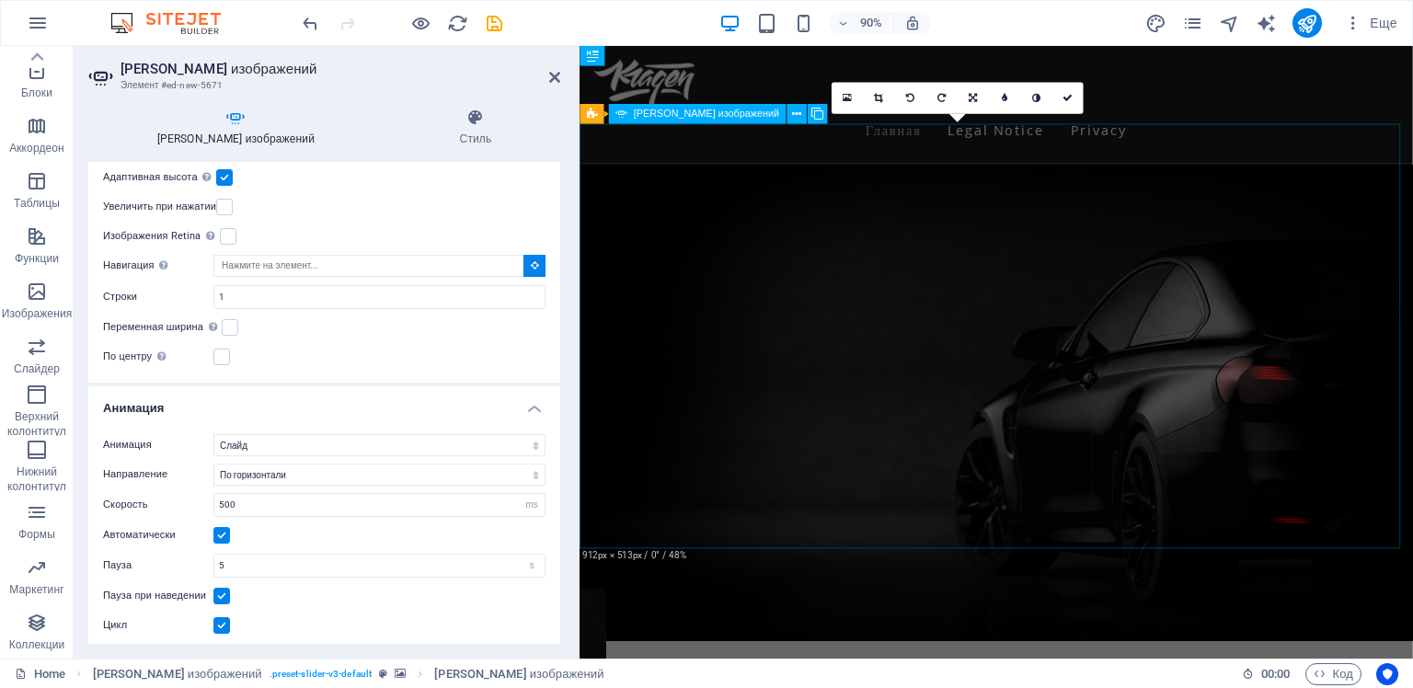
drag, startPoint x: 748, startPoint y: 305, endPoint x: 1022, endPoint y: 429, distance: 300.5
click at [1023, 433] on img "1/1" at bounding box center [1050, 443] width 942 height 530
drag, startPoint x: 1051, startPoint y: 393, endPoint x: 1081, endPoint y: 387, distance: 29.9
click at [1077, 387] on img "1/1" at bounding box center [1050, 443] width 942 height 530
click at [1412, 453] on div "Image Slider" at bounding box center [1041, 414] width 925 height 472
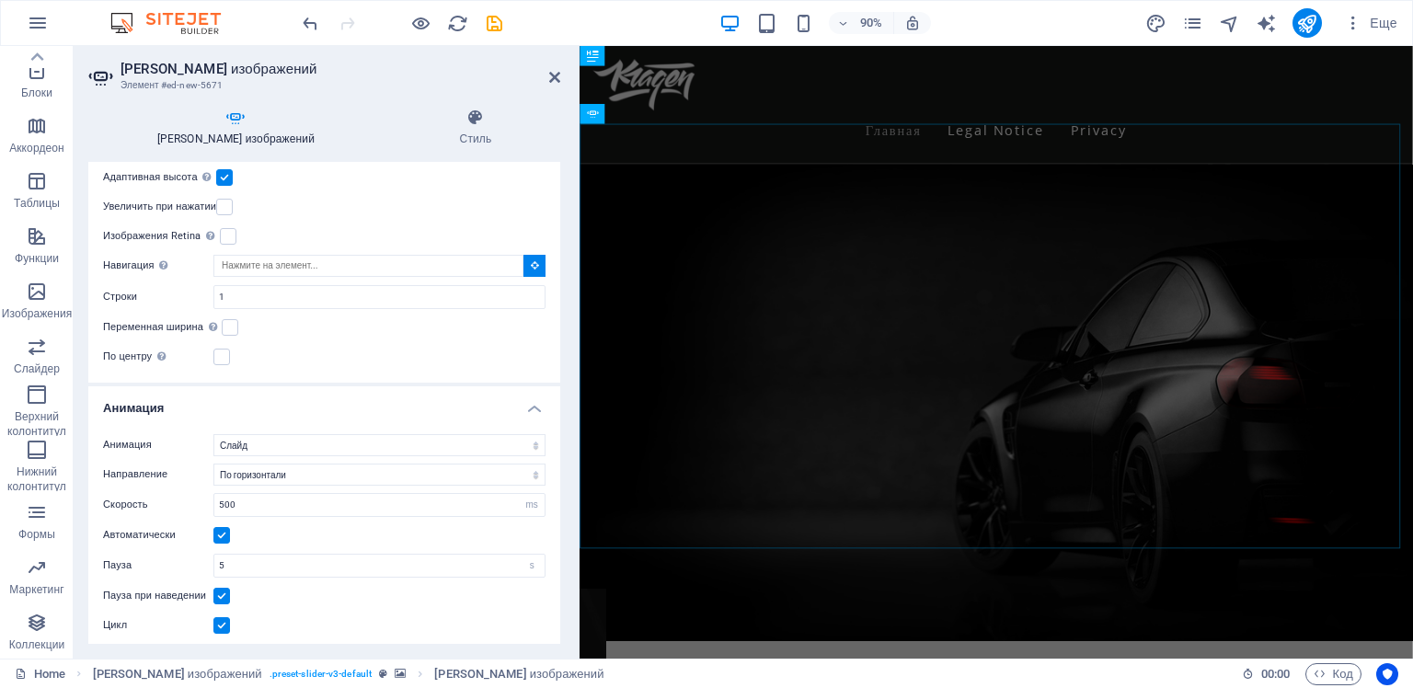
click at [552, 281] on div "Слайды для показа 1 Слайды для прокрутки 1 Ширина По умолчанию px % rem em vw v…" at bounding box center [324, 220] width 472 height 325
click at [531, 268] on icon at bounding box center [535, 264] width 8 height 9
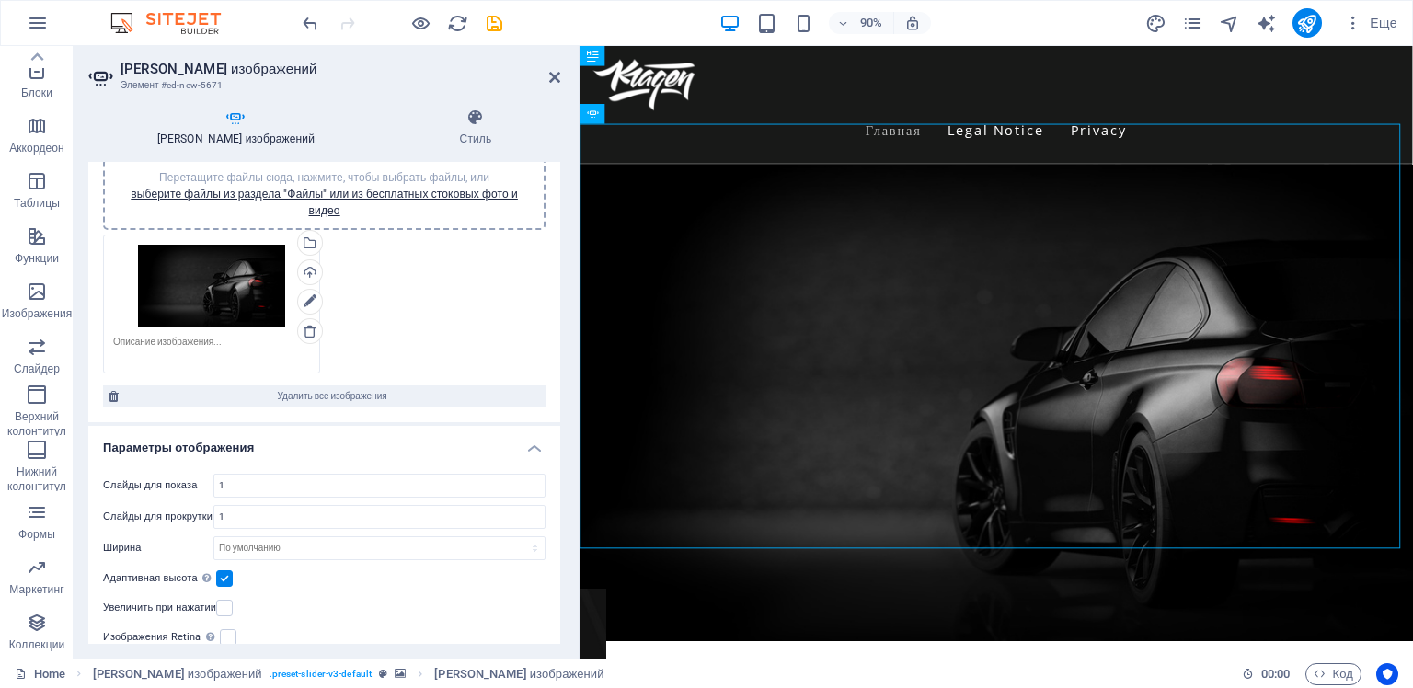
scroll to position [0, 0]
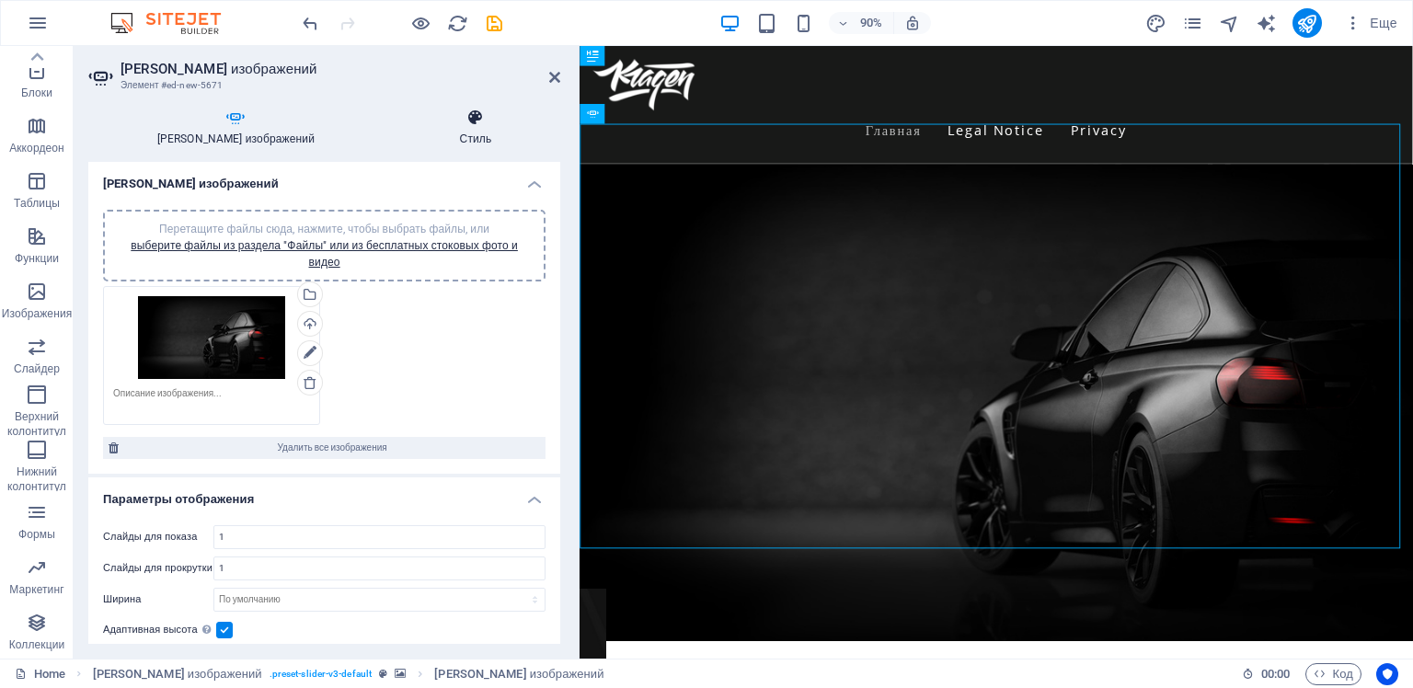
click at [467, 125] on icon at bounding box center [475, 118] width 169 height 18
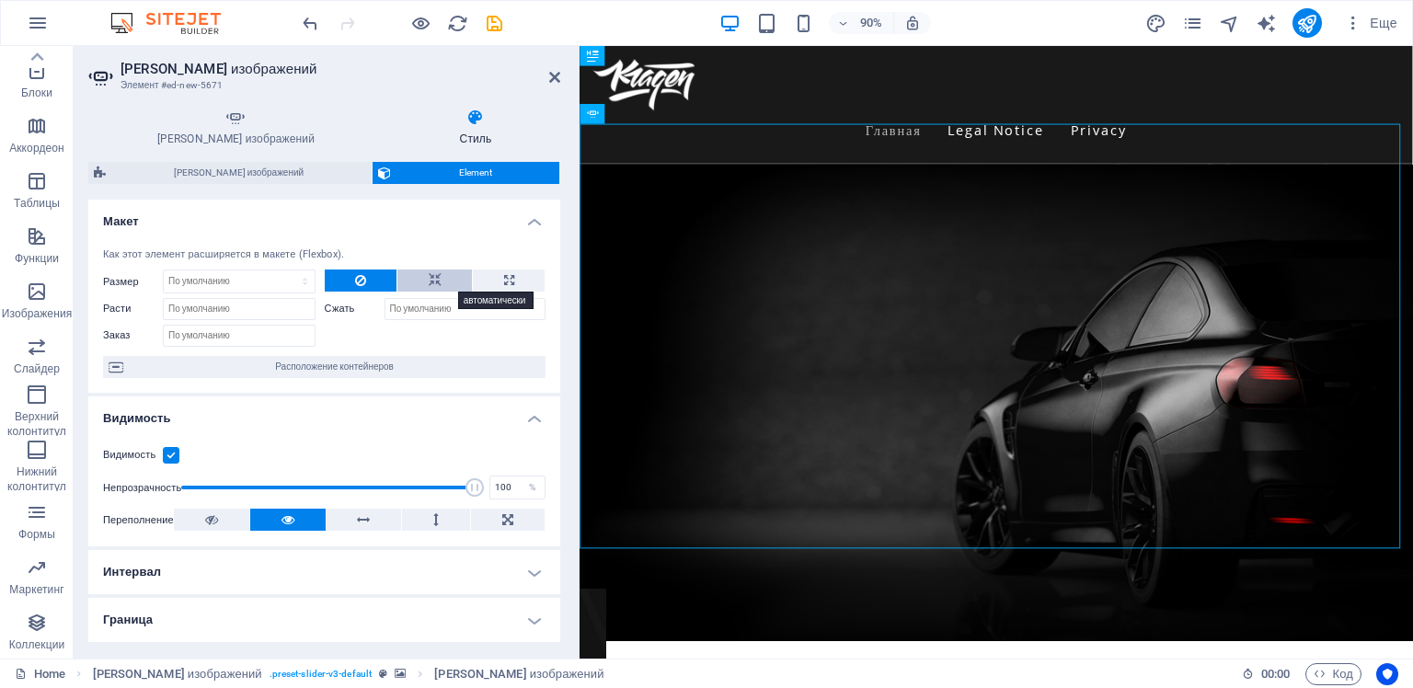
click at [434, 277] on icon at bounding box center [435, 280] width 13 height 22
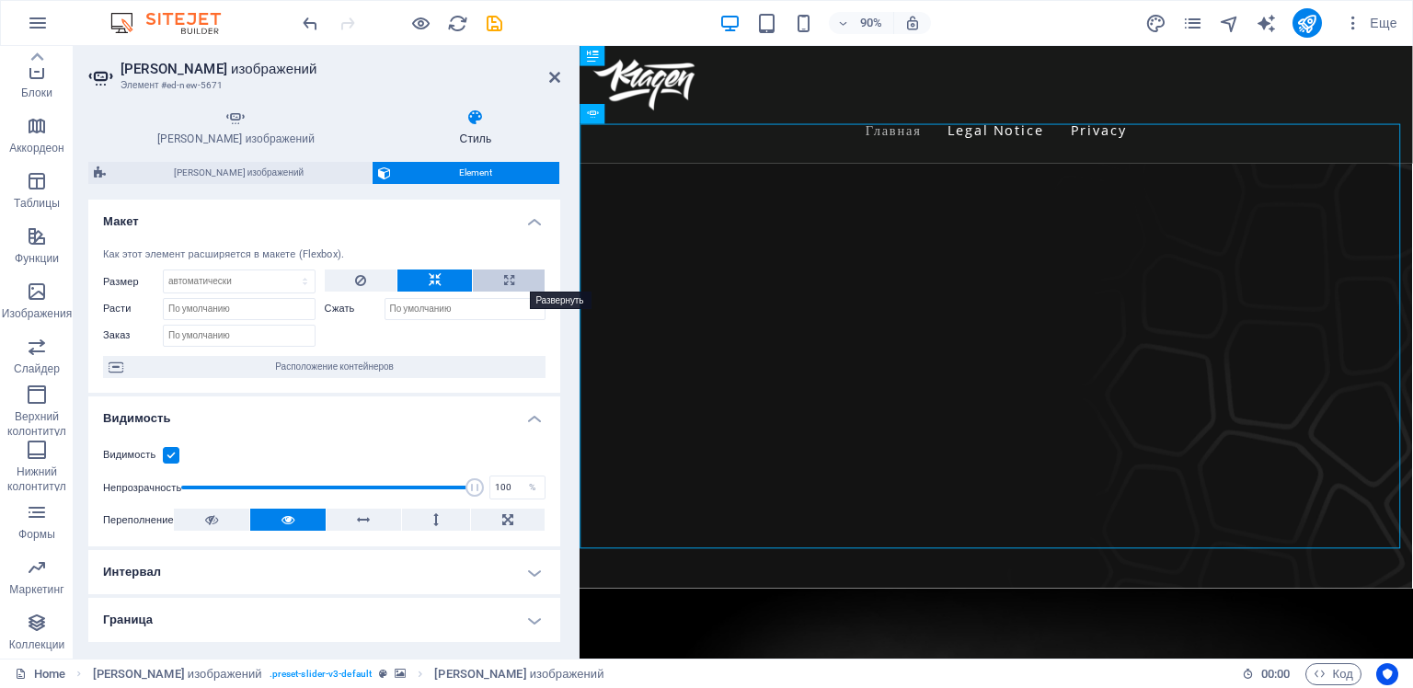
click at [512, 281] on button at bounding box center [509, 280] width 72 height 22
type input "100"
select select "%"
click at [364, 281] on button at bounding box center [361, 280] width 73 height 22
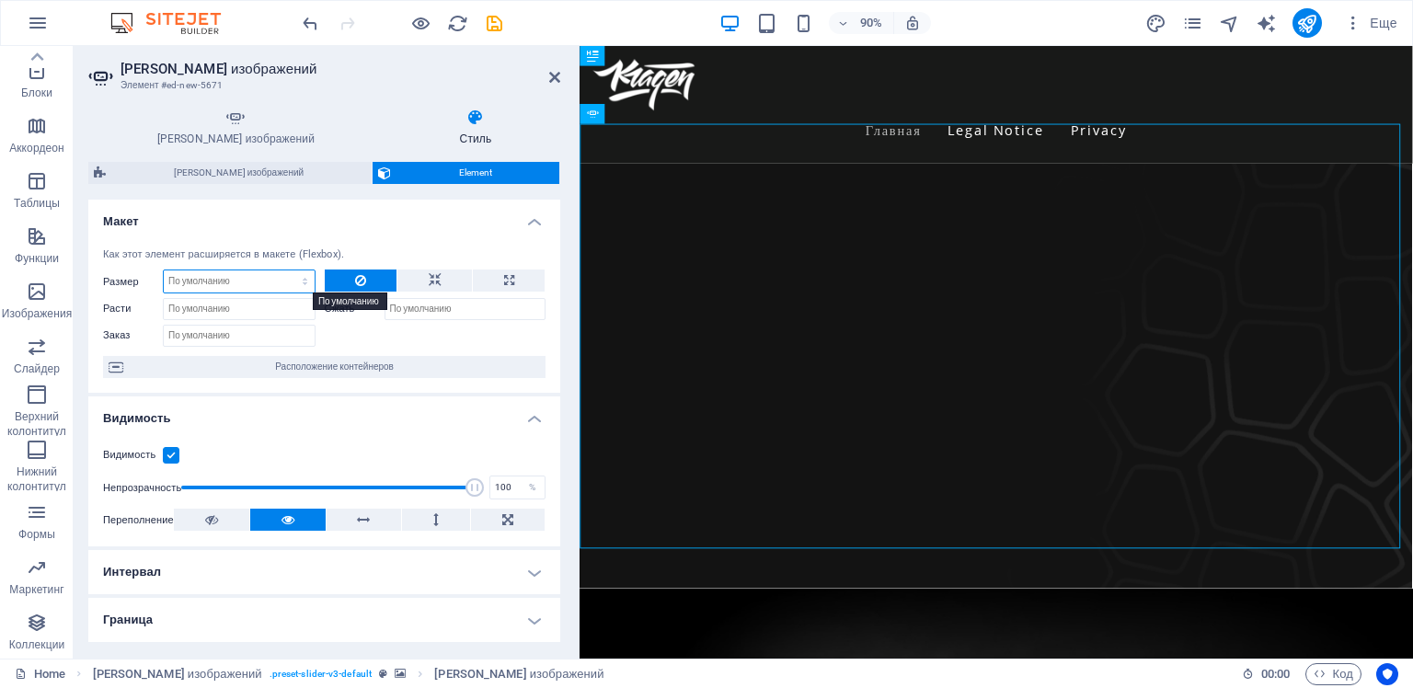
click at [298, 280] on select "По умолчанию автоматически px % 1/1 1/2 1/3 1/4 1/5 1/6 1/7 1/8 1/9 1/10" at bounding box center [239, 281] width 151 height 22
click at [164, 270] on select "По умолчанию автоматически px % 1/1 1/2 1/3 1/4 1/5 1/6 1/7 1/8 1/9 1/10" at bounding box center [239, 281] width 151 height 22
click at [298, 280] on select "По умолчанию автоматически px % 1/1 1/2 1/3 1/4 1/5 1/6 1/7 1/8 1/9 1/10" at bounding box center [239, 281] width 151 height 22
click at [164, 270] on select "По умолчанию автоматически px % 1/1 1/2 1/3 1/4 1/5 1/6 1/7 1/8 1/9 1/10" at bounding box center [239, 281] width 151 height 22
click at [298, 281] on select "По умолчанию автоматически px % 1/1 1/2 1/3 1/4 1/5 1/6 1/7 1/8 1/9 1/10" at bounding box center [239, 281] width 151 height 22
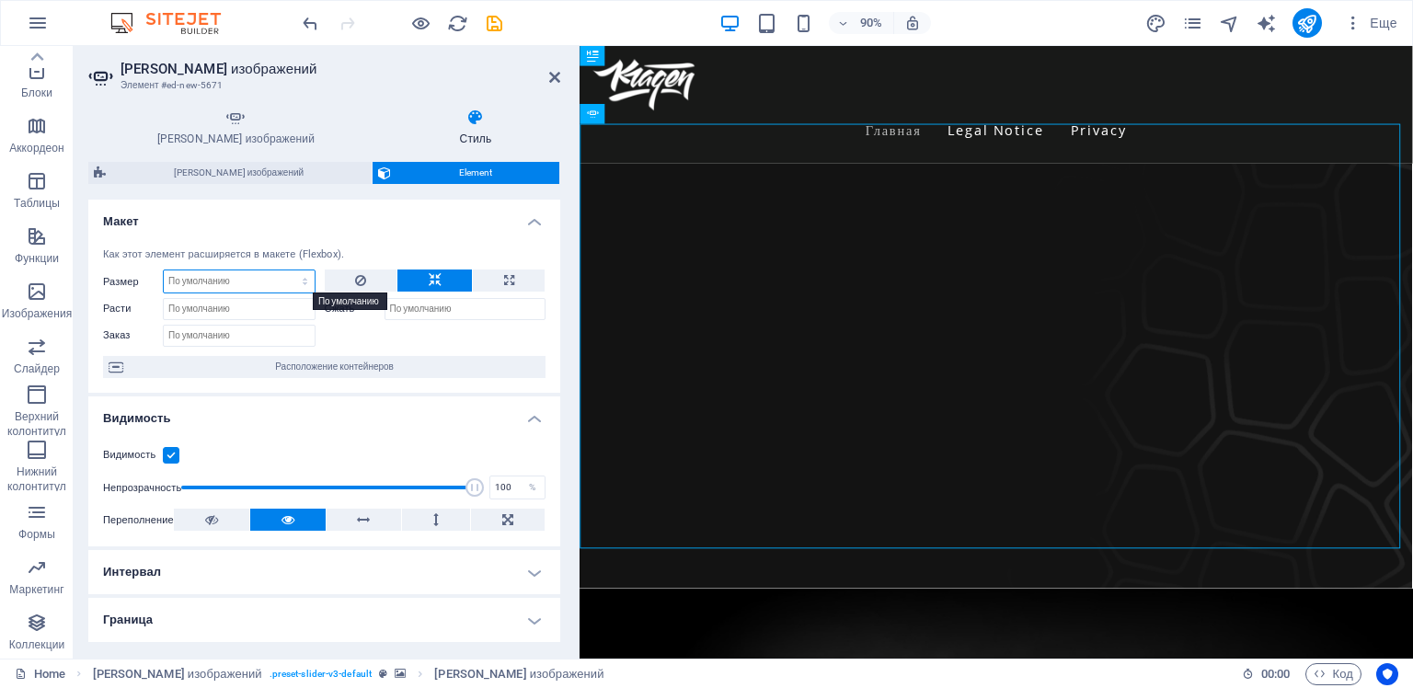
select select "%"
click at [286, 270] on select "По умолчанию автоматически px % 1/1 1/2 1/3 1/4 1/5 1/6 1/7 1/8 1/9 1/10" at bounding box center [239, 281] width 151 height 22
type input "100"
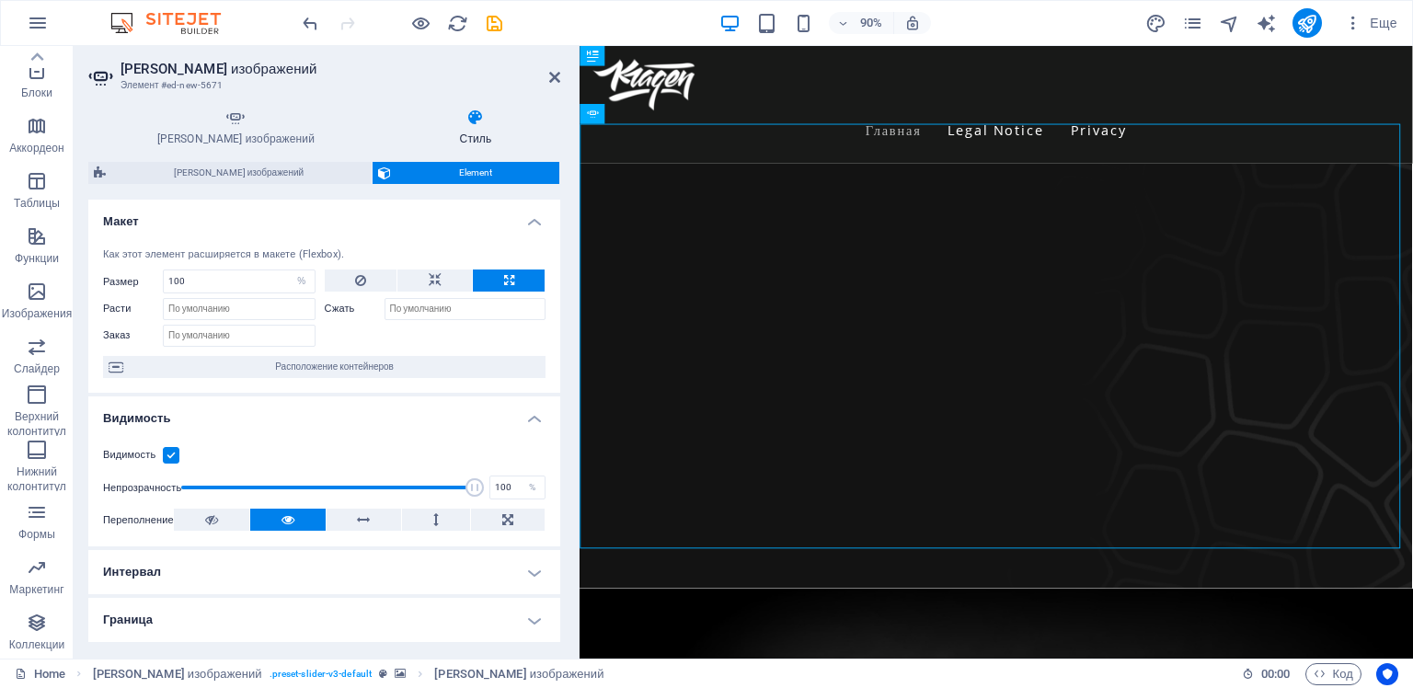
click at [373, 235] on div "Как этот элемент расширяется в макете (Flexbox). Размер 100 По умолчанию автома…" at bounding box center [324, 313] width 472 height 161
click at [419, 276] on button at bounding box center [434, 280] width 75 height 22
select select "DISABLED_OPTION_VALUE"
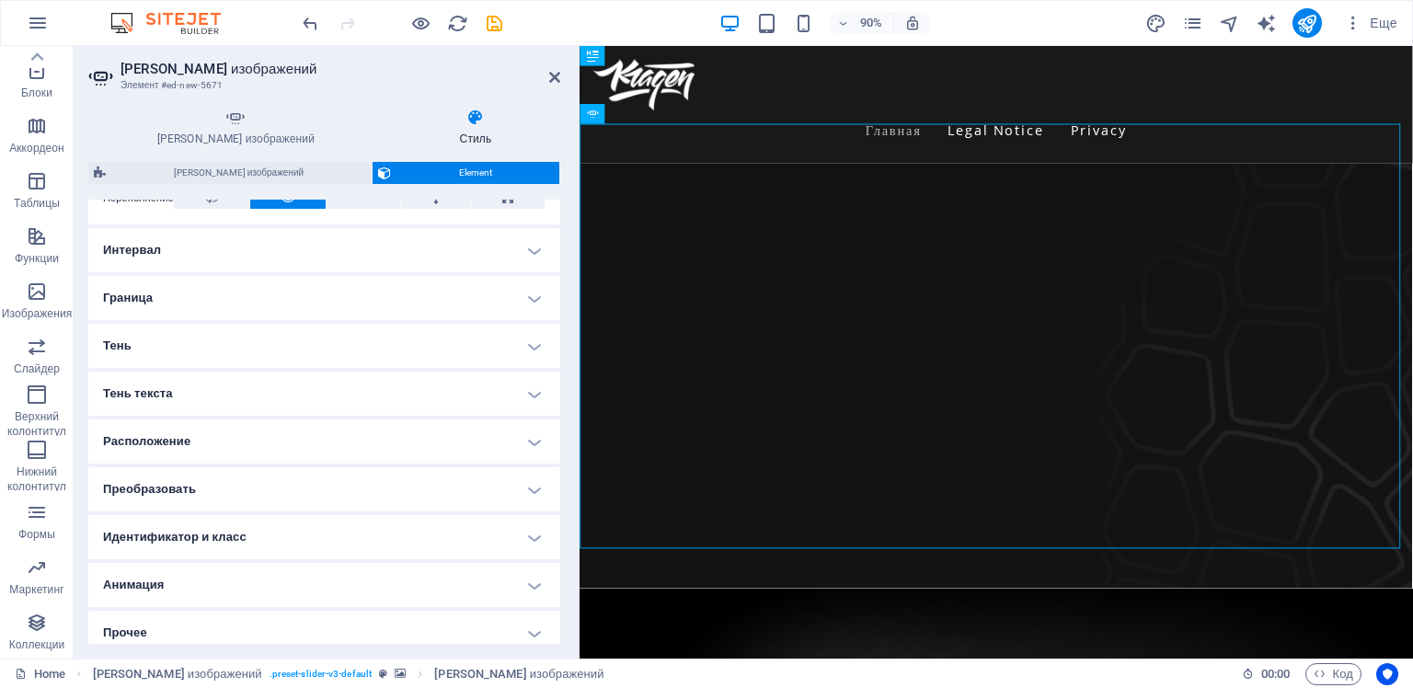
scroll to position [332, 0]
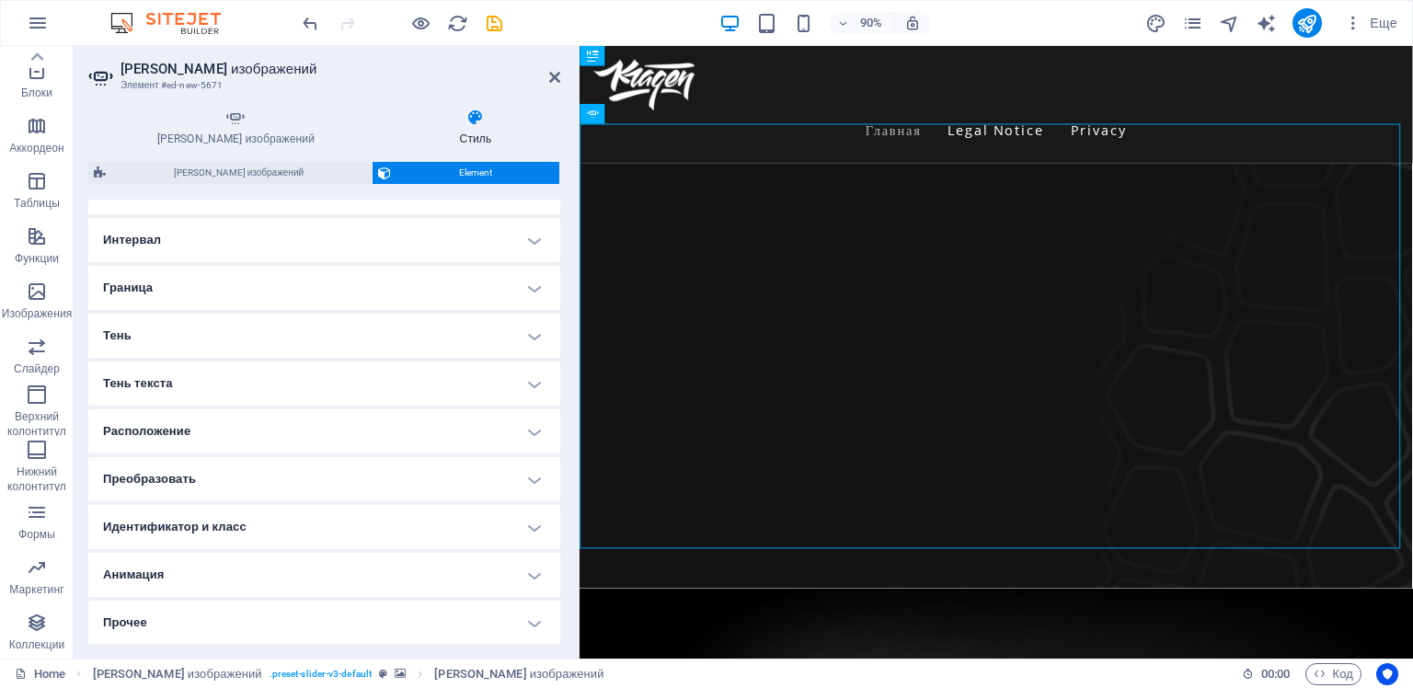
click at [533, 433] on h4 "Расположение" at bounding box center [324, 431] width 472 height 44
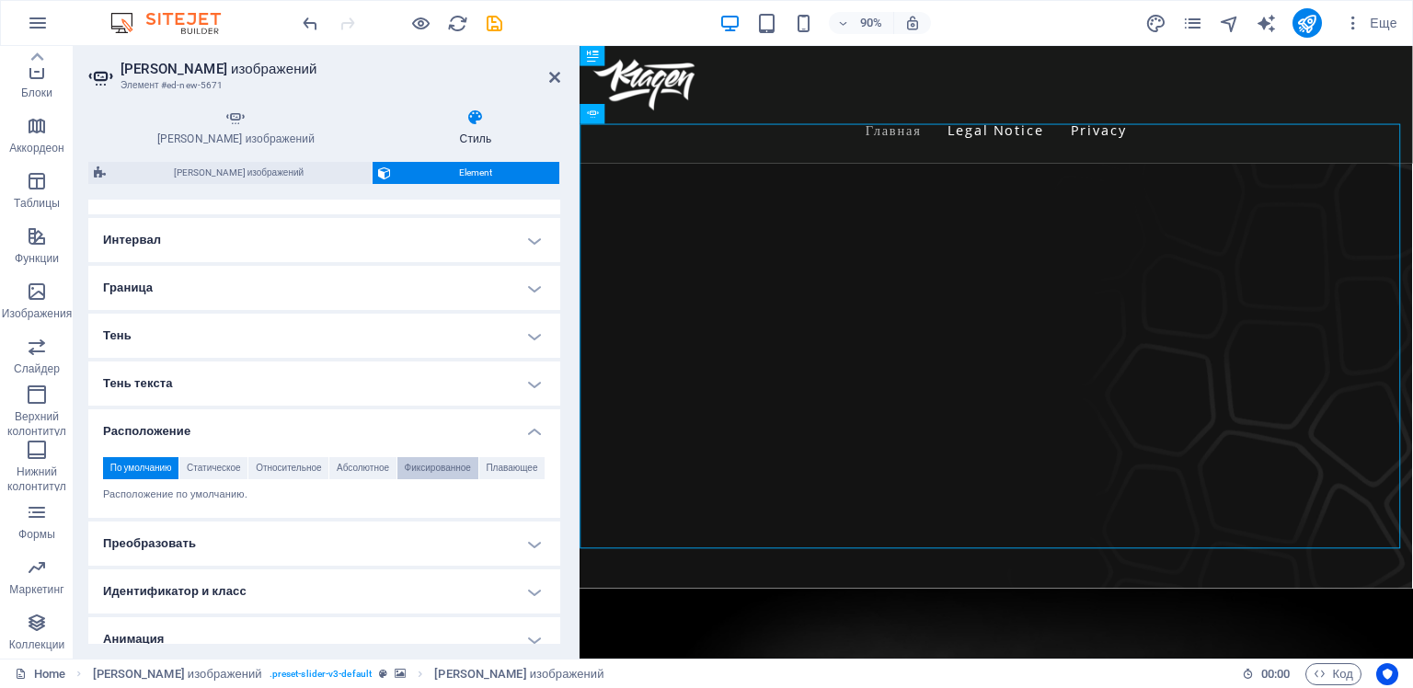
click at [428, 469] on span "Фиксированное" at bounding box center [438, 468] width 66 height 22
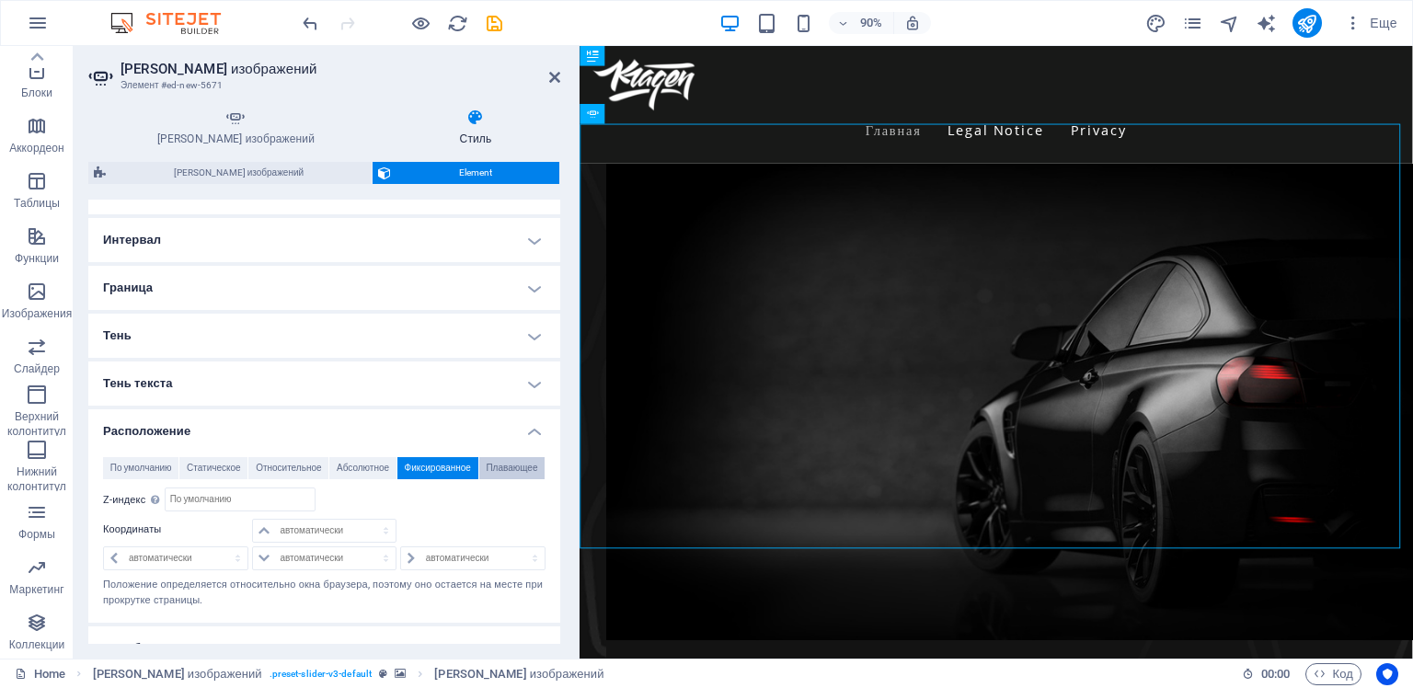
click at [504, 467] on span "Плавающее" at bounding box center [512, 468] width 52 height 22
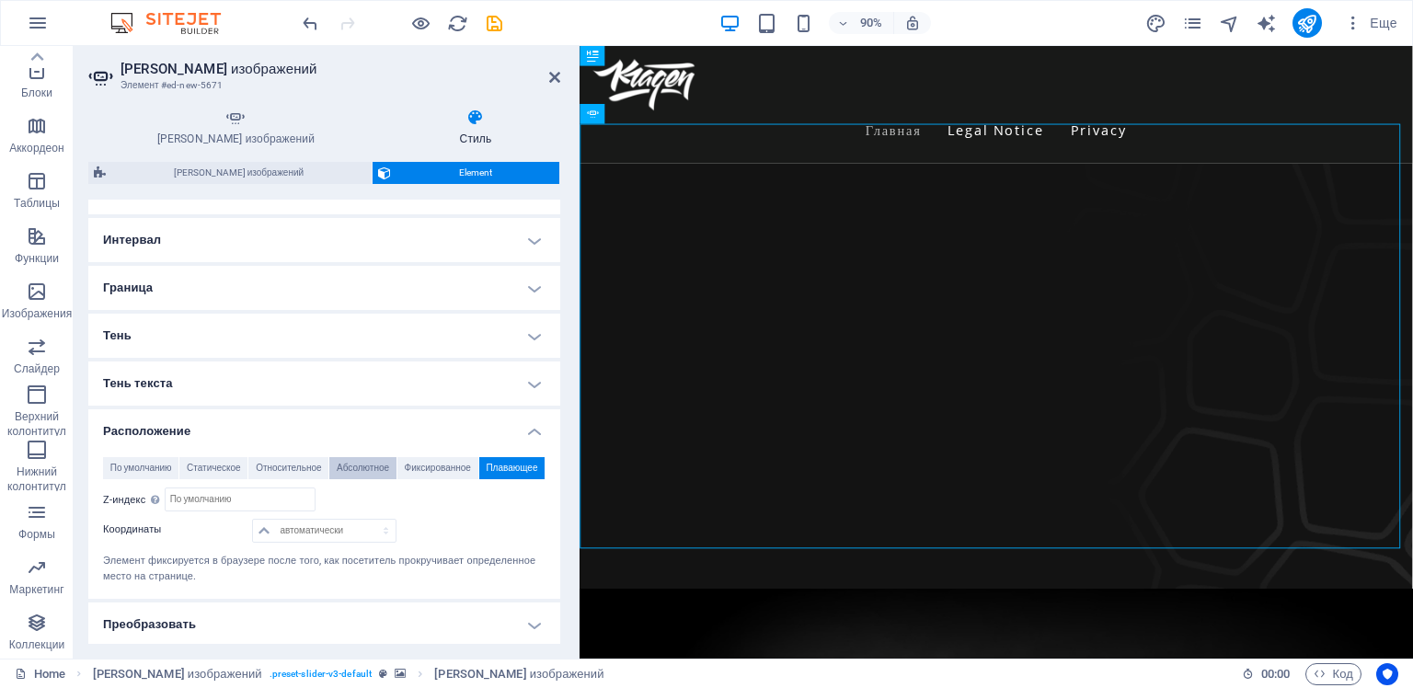
click at [368, 466] on span "Абсолютное" at bounding box center [363, 468] width 52 height 22
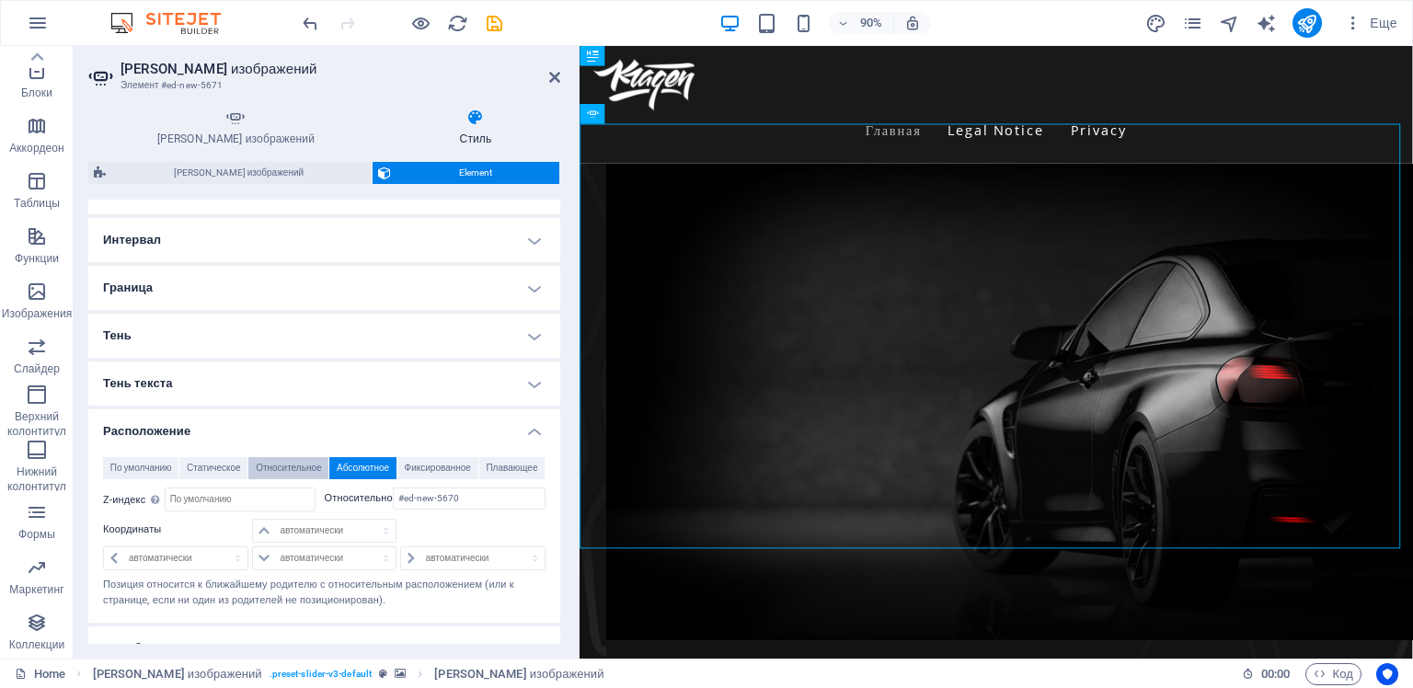
click at [297, 467] on span "Относительное" at bounding box center [288, 468] width 65 height 22
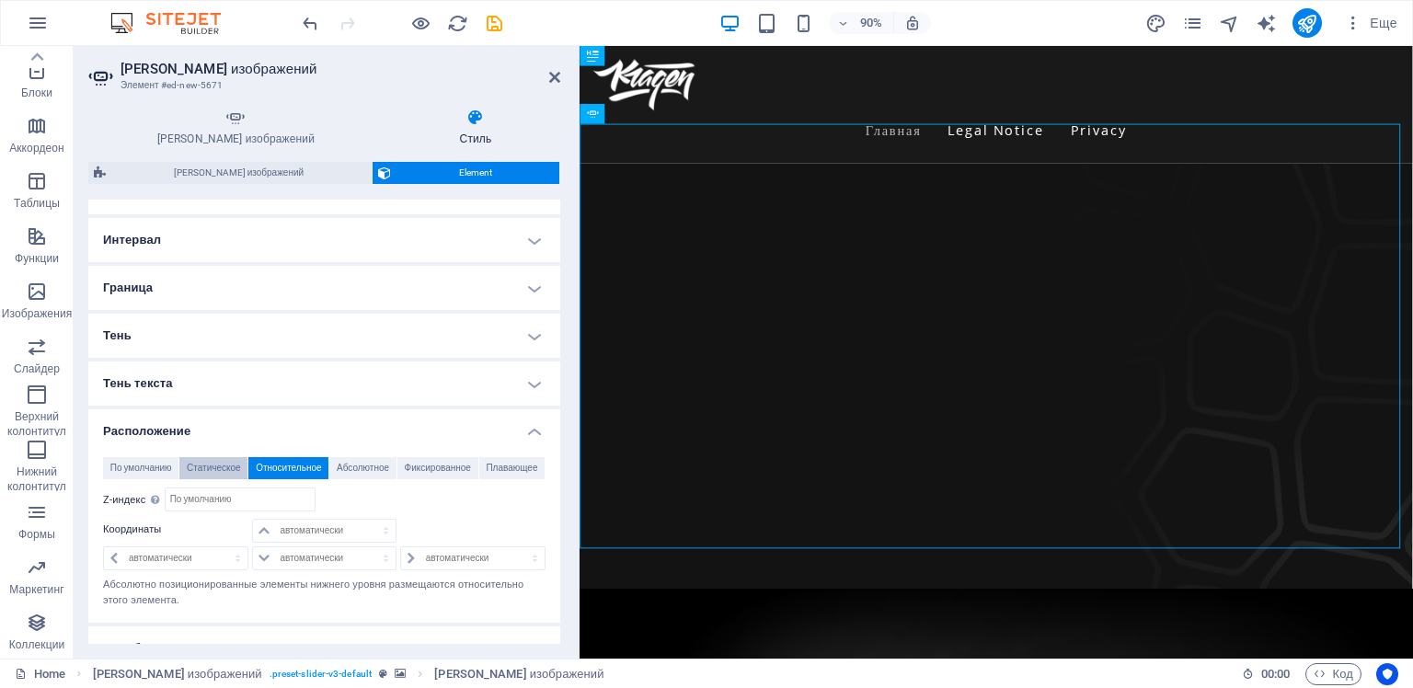
click at [223, 464] on span "Статическое" at bounding box center [214, 468] width 54 height 22
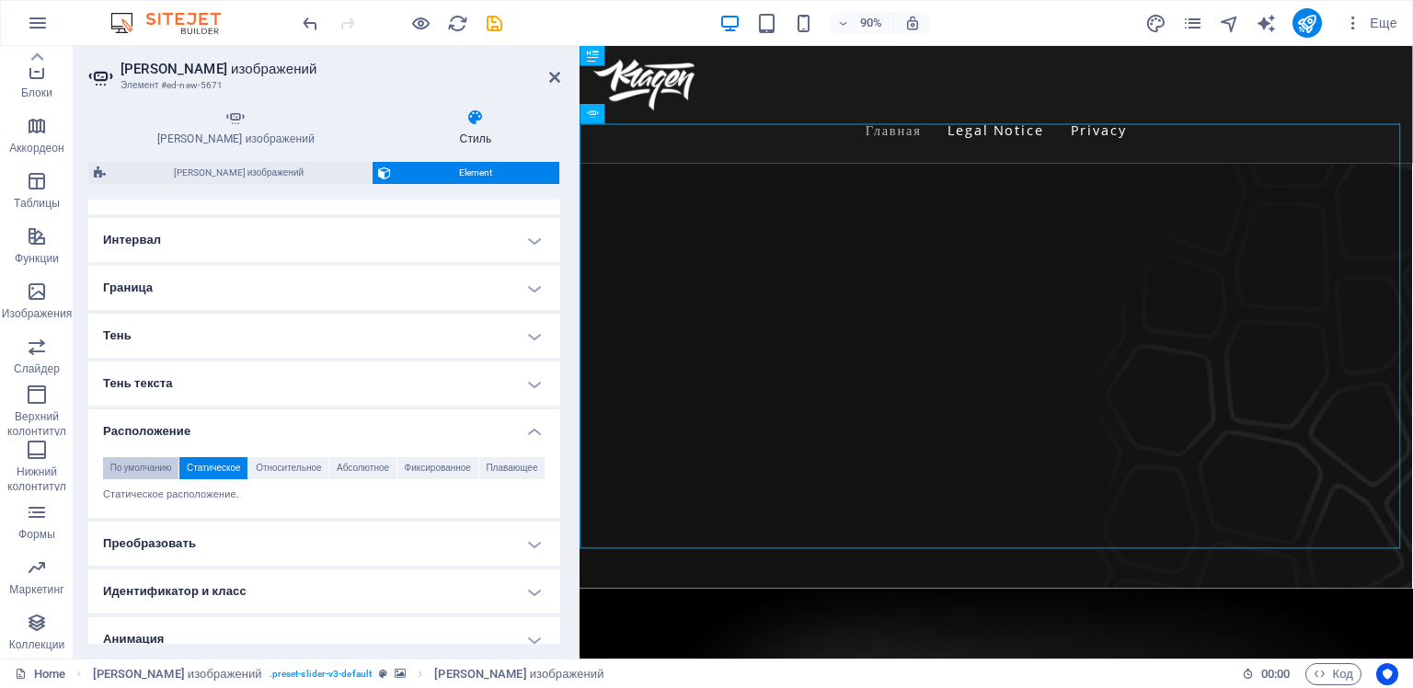
click at [153, 466] on span "По умолчанию" at bounding box center [141, 468] width 62 height 22
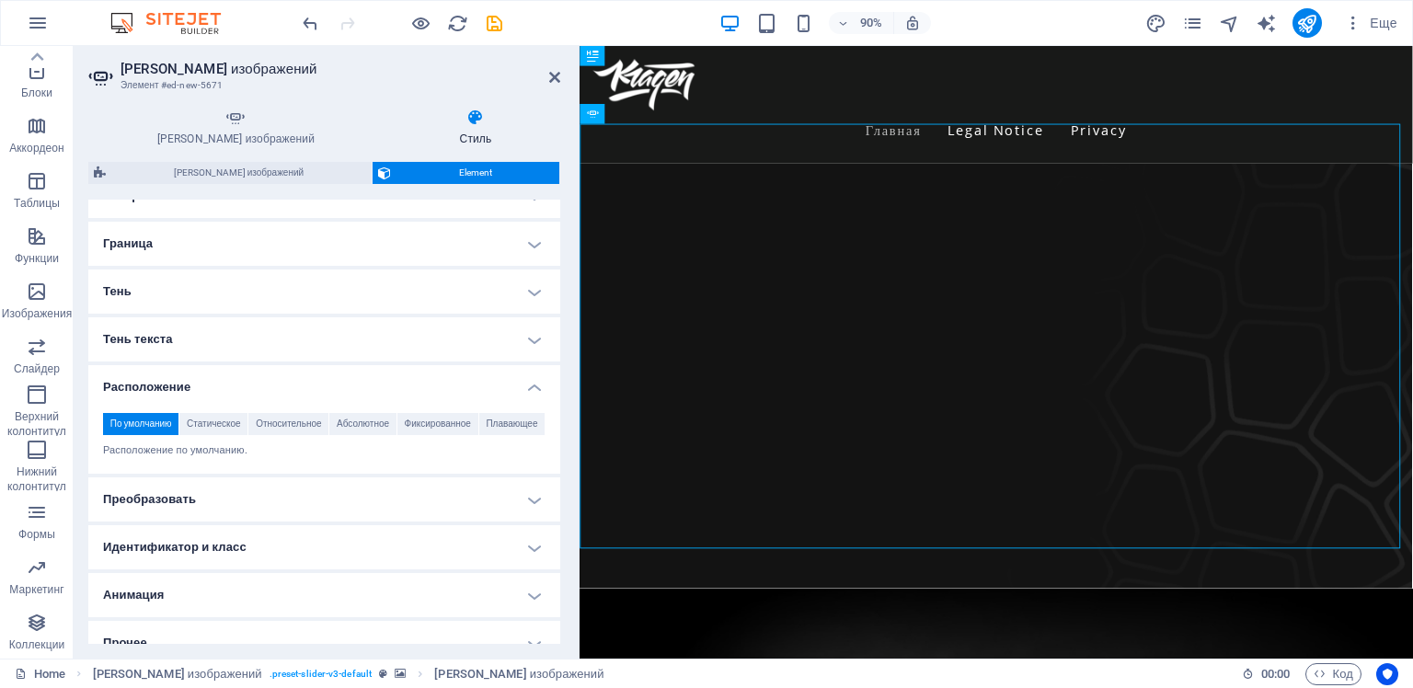
scroll to position [396, 0]
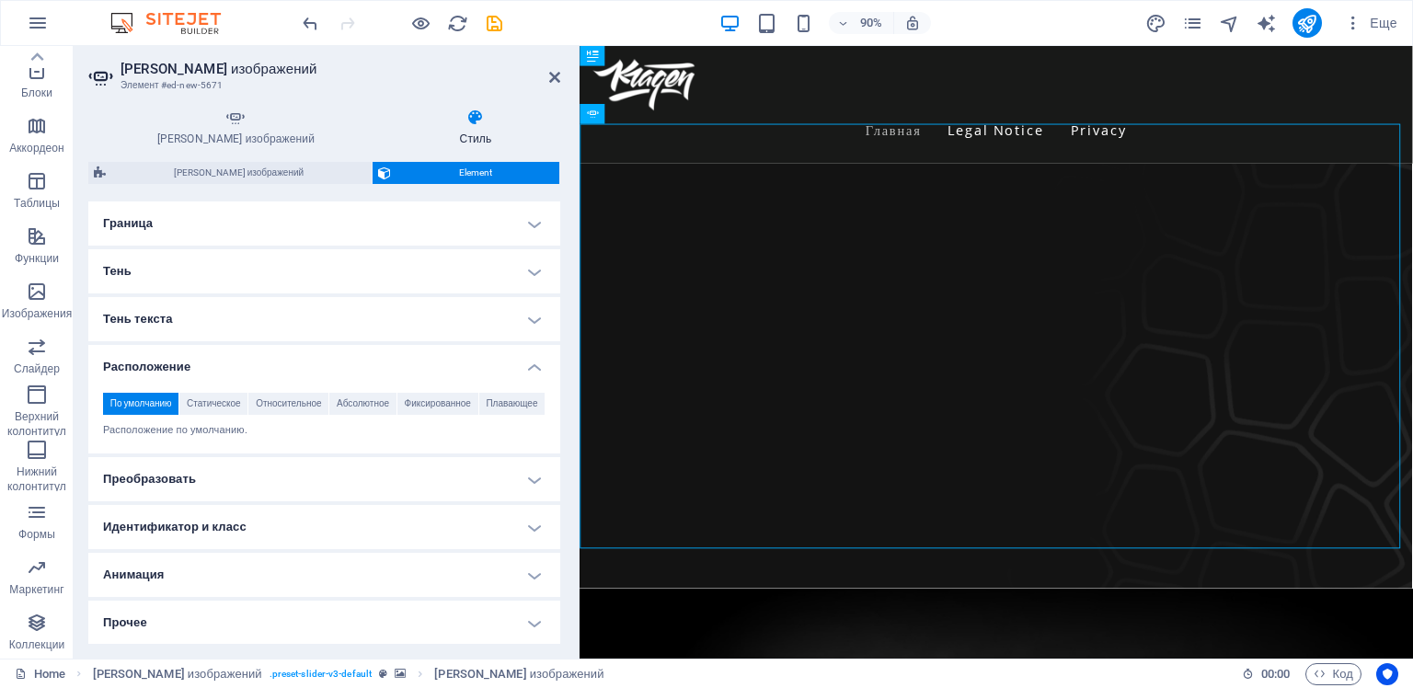
click at [511, 614] on h4 "Прочее" at bounding box center [324, 623] width 472 height 44
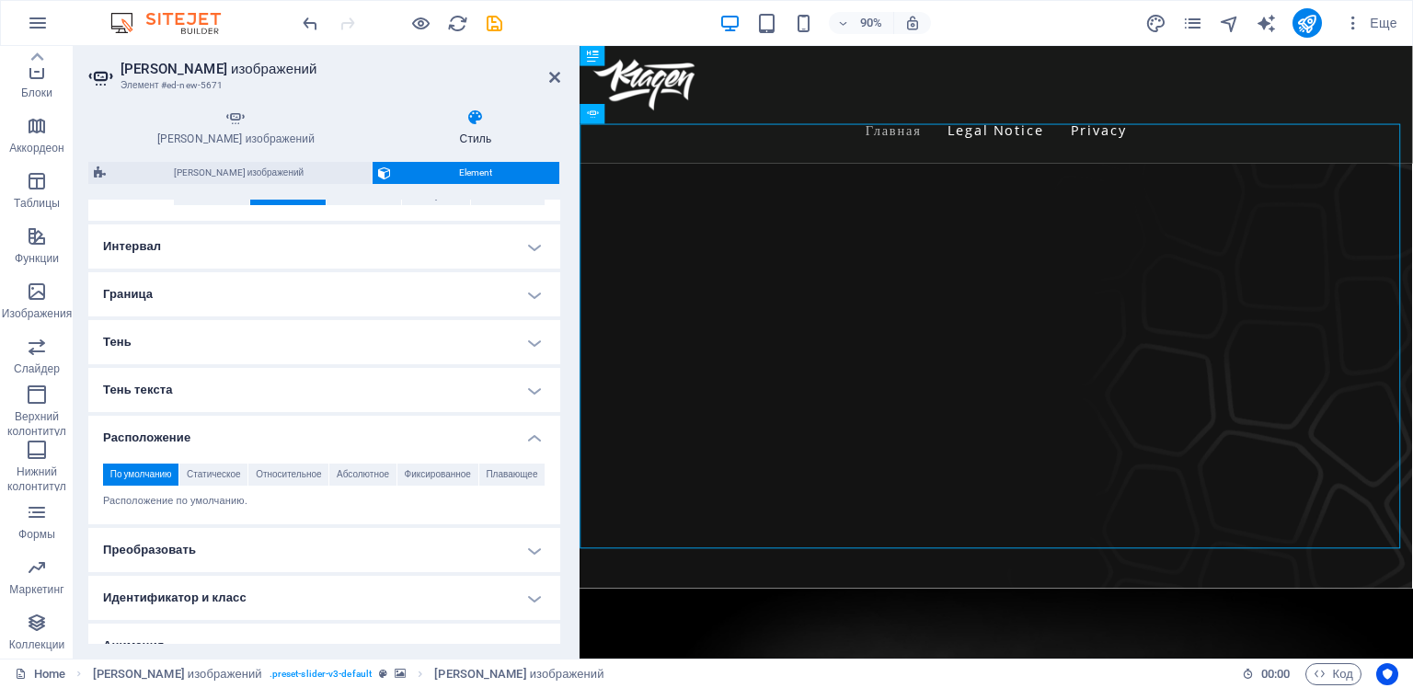
scroll to position [0, 0]
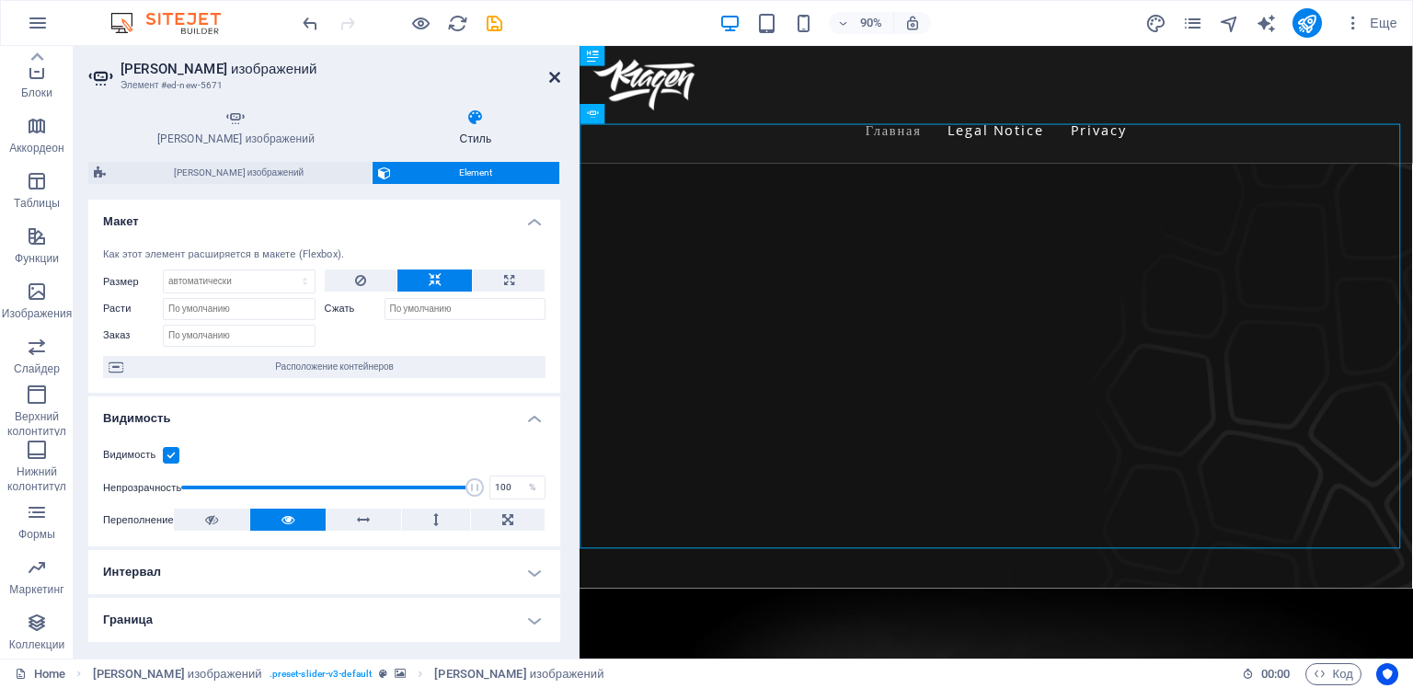
click at [556, 76] on icon at bounding box center [554, 77] width 11 height 15
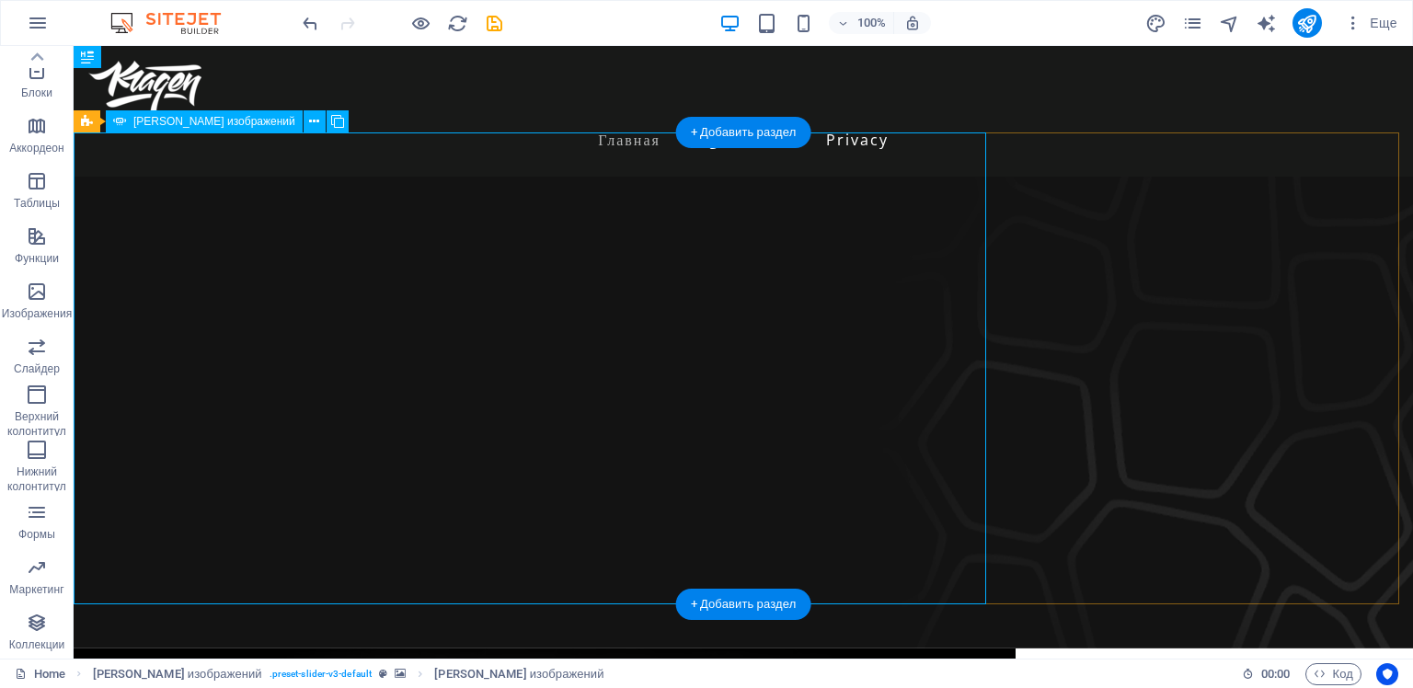
click at [1130, 312] on figure at bounding box center [743, 413] width 1339 height 472
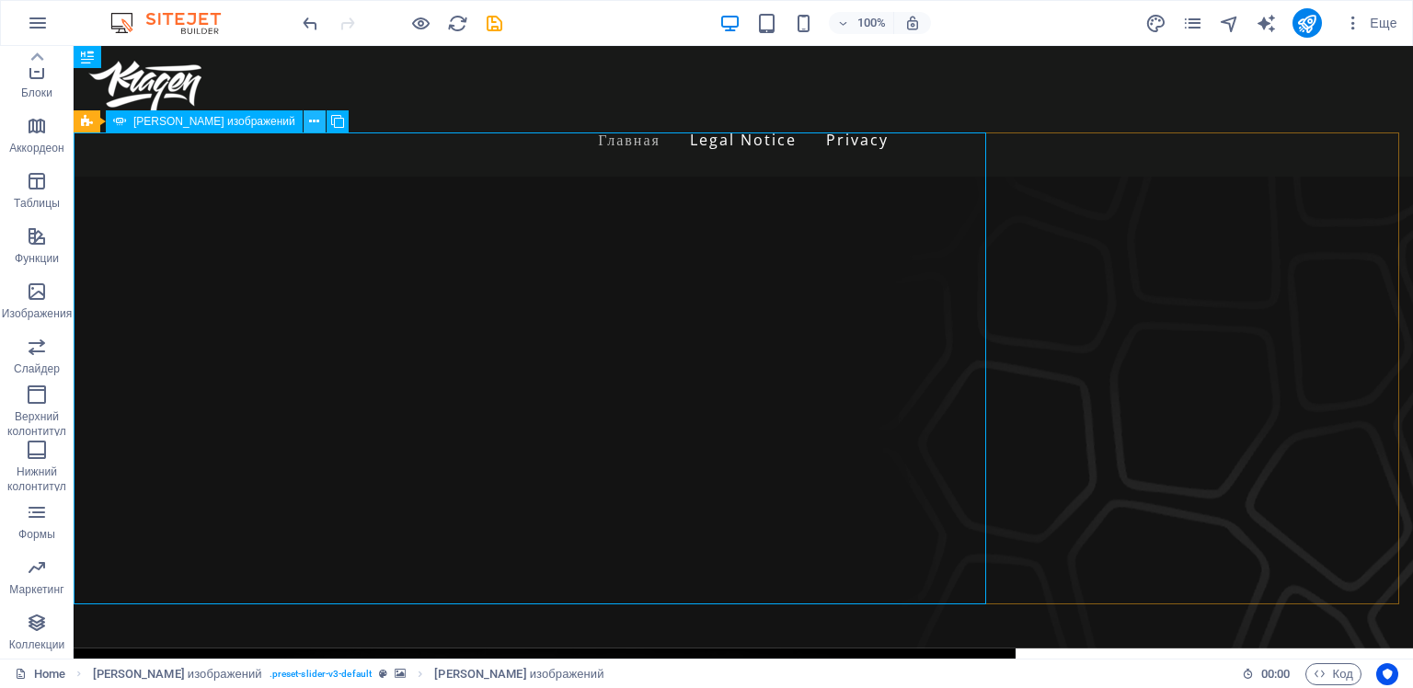
click at [309, 121] on icon at bounding box center [314, 121] width 10 height 19
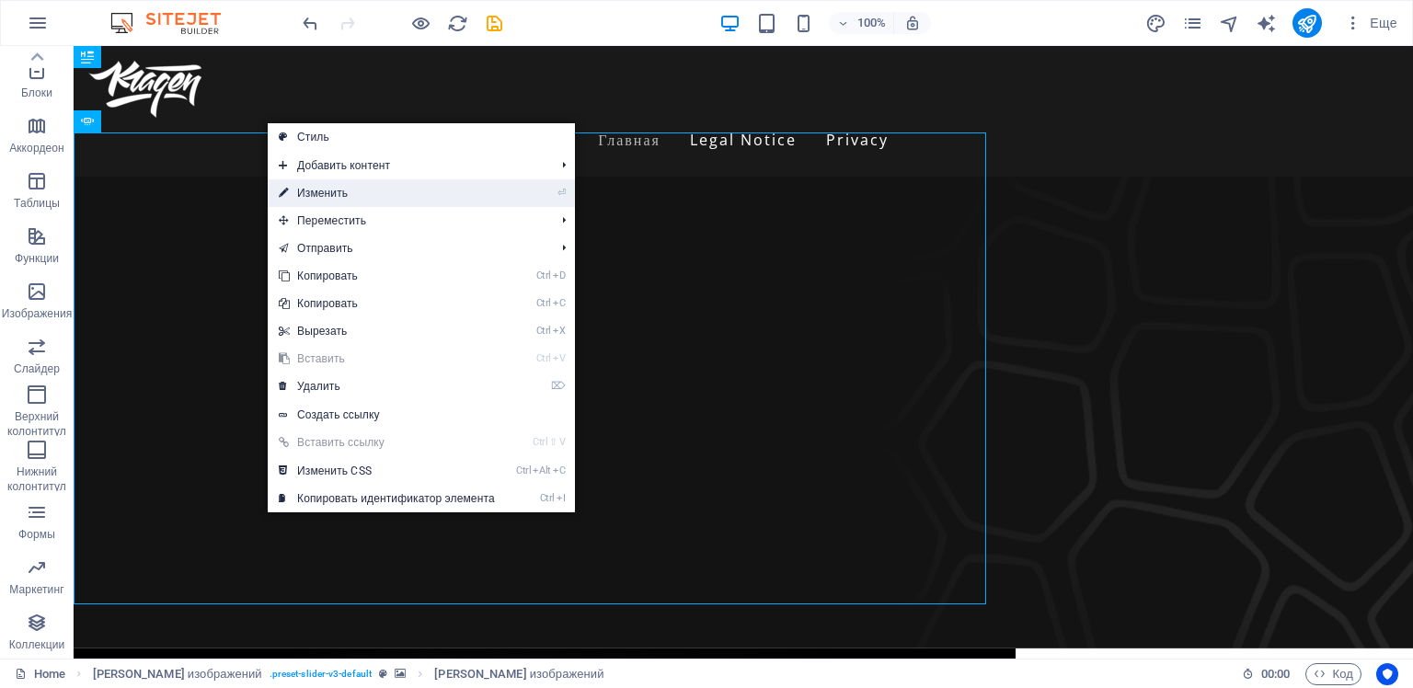
click at [308, 196] on link "⏎ Изменить" at bounding box center [387, 193] width 238 height 28
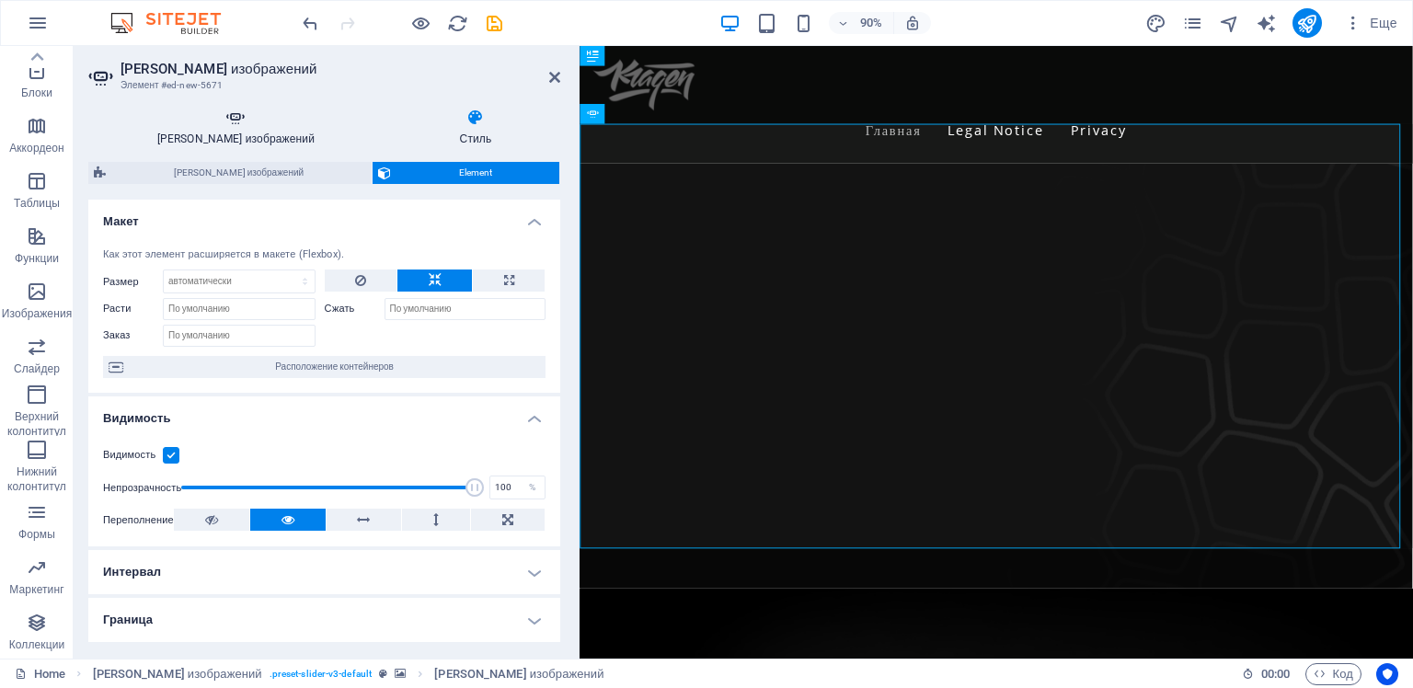
click at [232, 129] on h4 "[PERSON_NAME] изображений" at bounding box center [239, 128] width 303 height 39
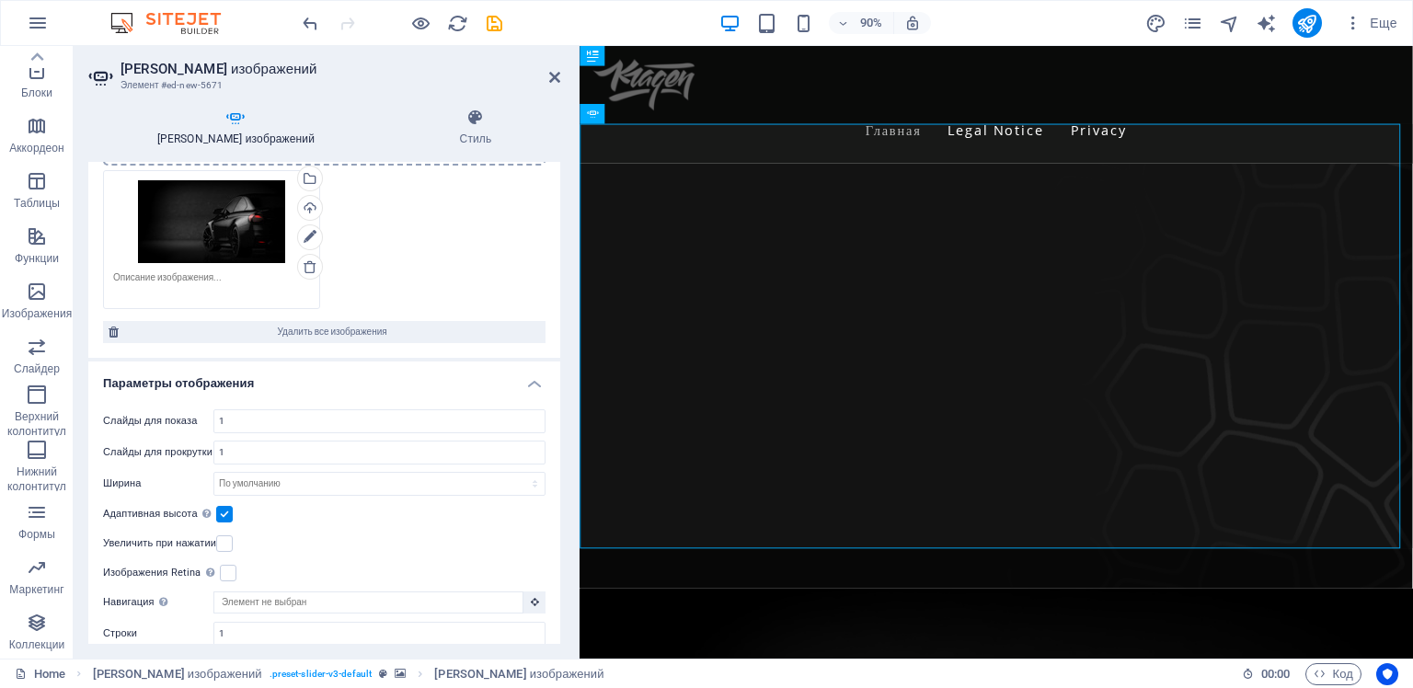
scroll to position [276, 0]
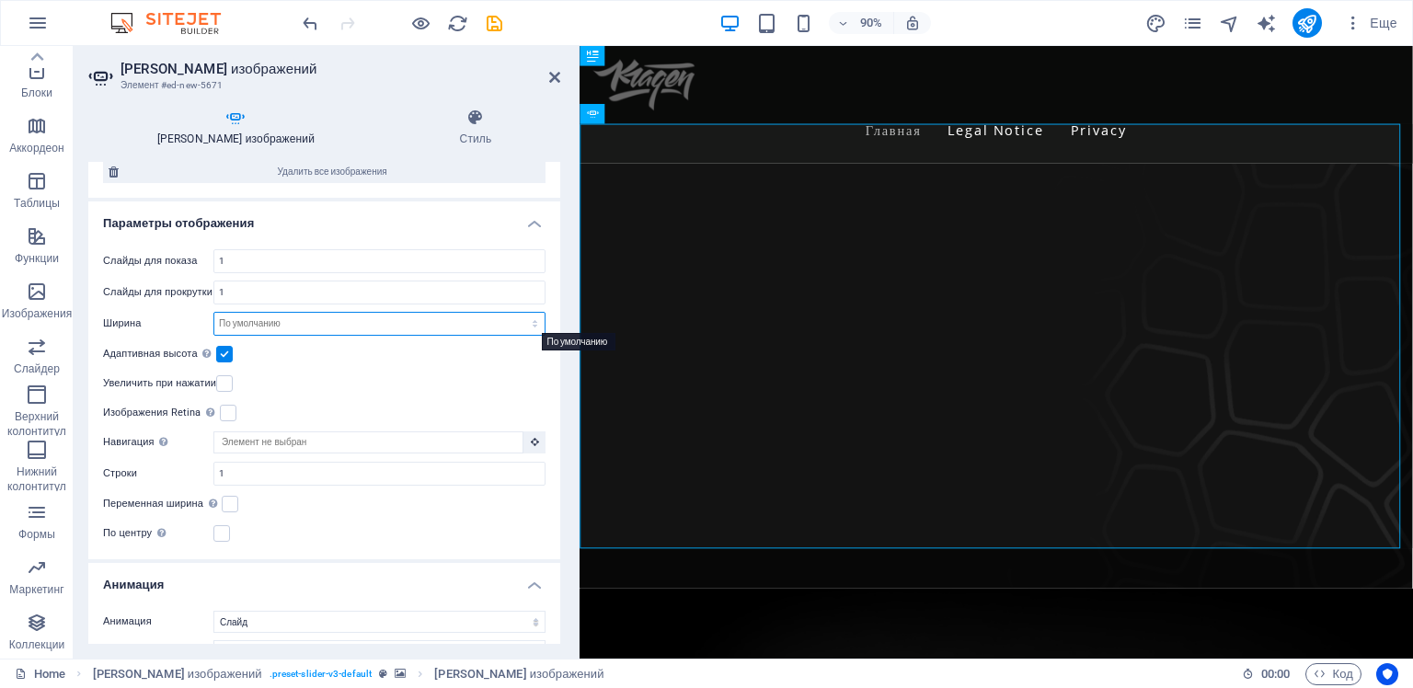
click at [527, 317] on select "По умолчанию px % rem em vw vh" at bounding box center [379, 324] width 330 height 22
select select "%"
click at [515, 313] on select "По умолчанию px % rem em vw vh" at bounding box center [379, 324] width 330 height 22
type input "100"
click at [434, 363] on div "Слайды для показа 1 Слайды для прокрутки 1 Ширина 100 По умолчанию px % rem em …" at bounding box center [324, 397] width 472 height 325
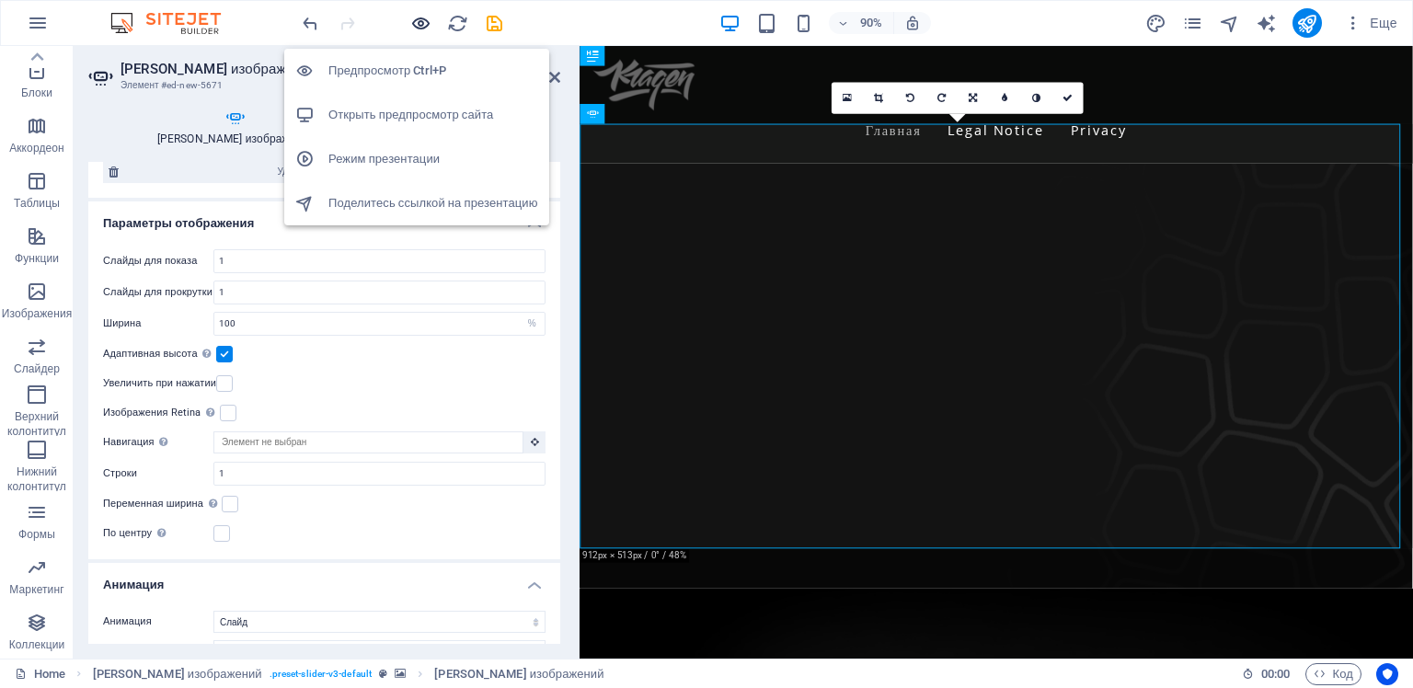
click at [415, 21] on icon "button" at bounding box center [420, 23] width 21 height 21
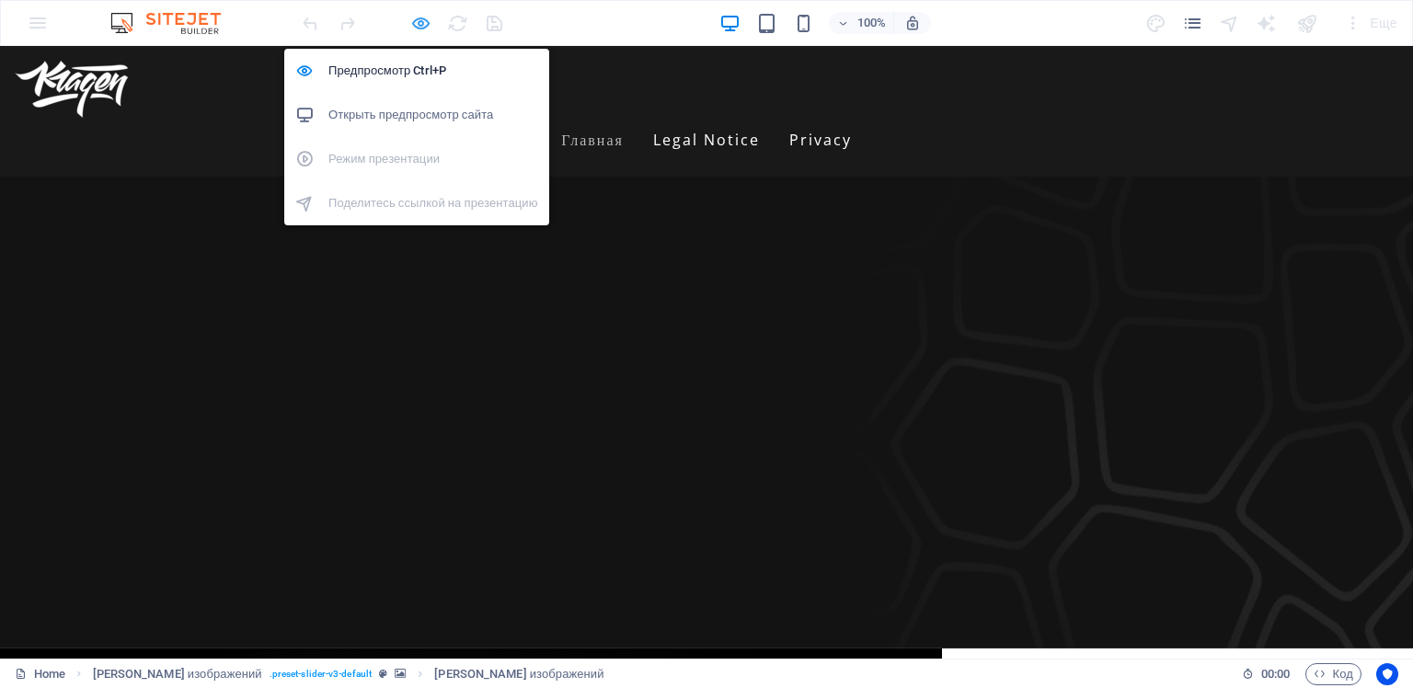
click at [420, 22] on icon "button" at bounding box center [420, 23] width 21 height 21
select select "%"
select select "ms"
select select "s"
select select "progressive"
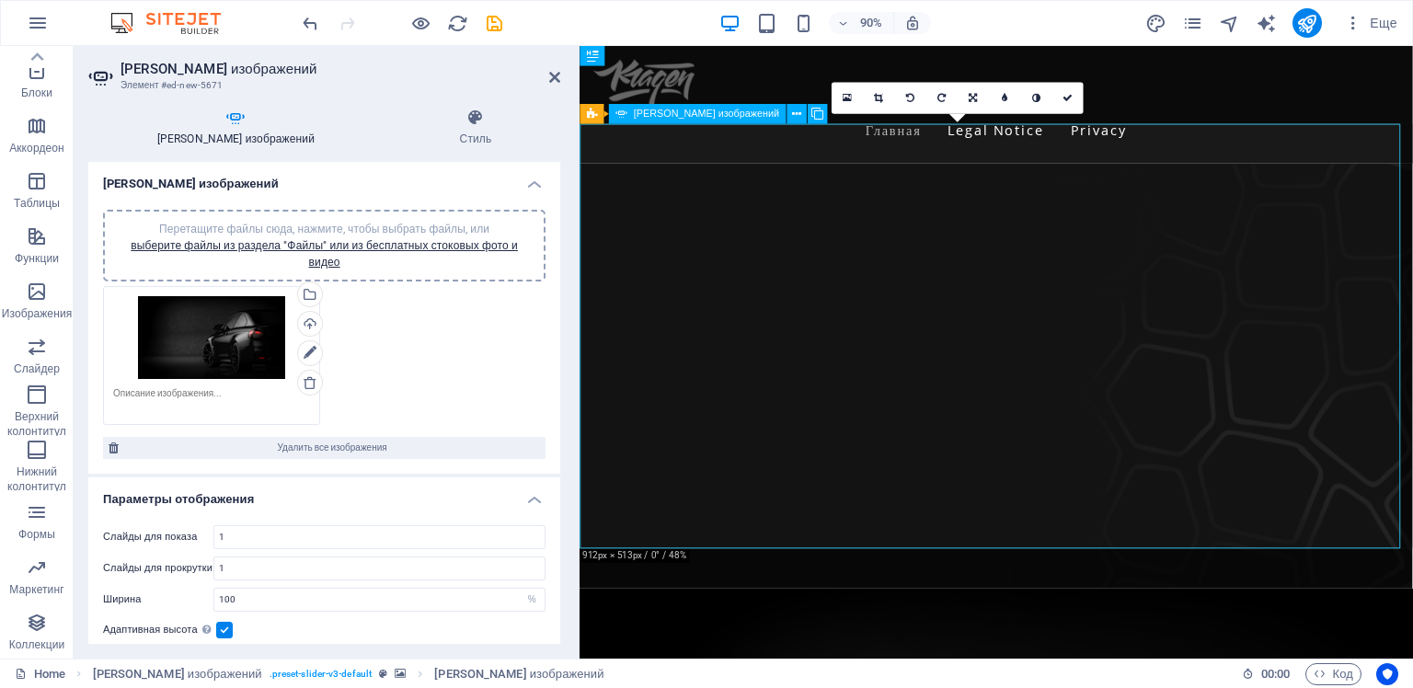
click at [1065, 97] on icon at bounding box center [1067, 98] width 10 height 10
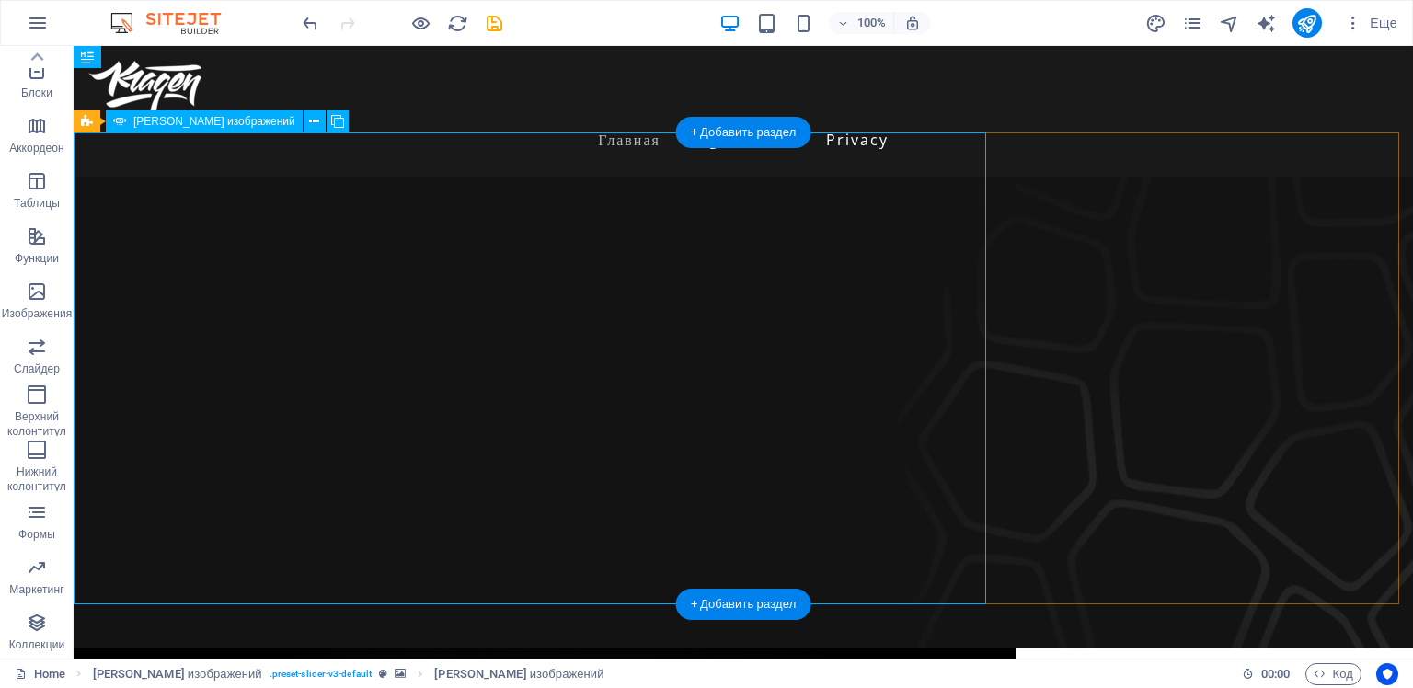
click at [1056, 291] on figure at bounding box center [743, 413] width 1339 height 472
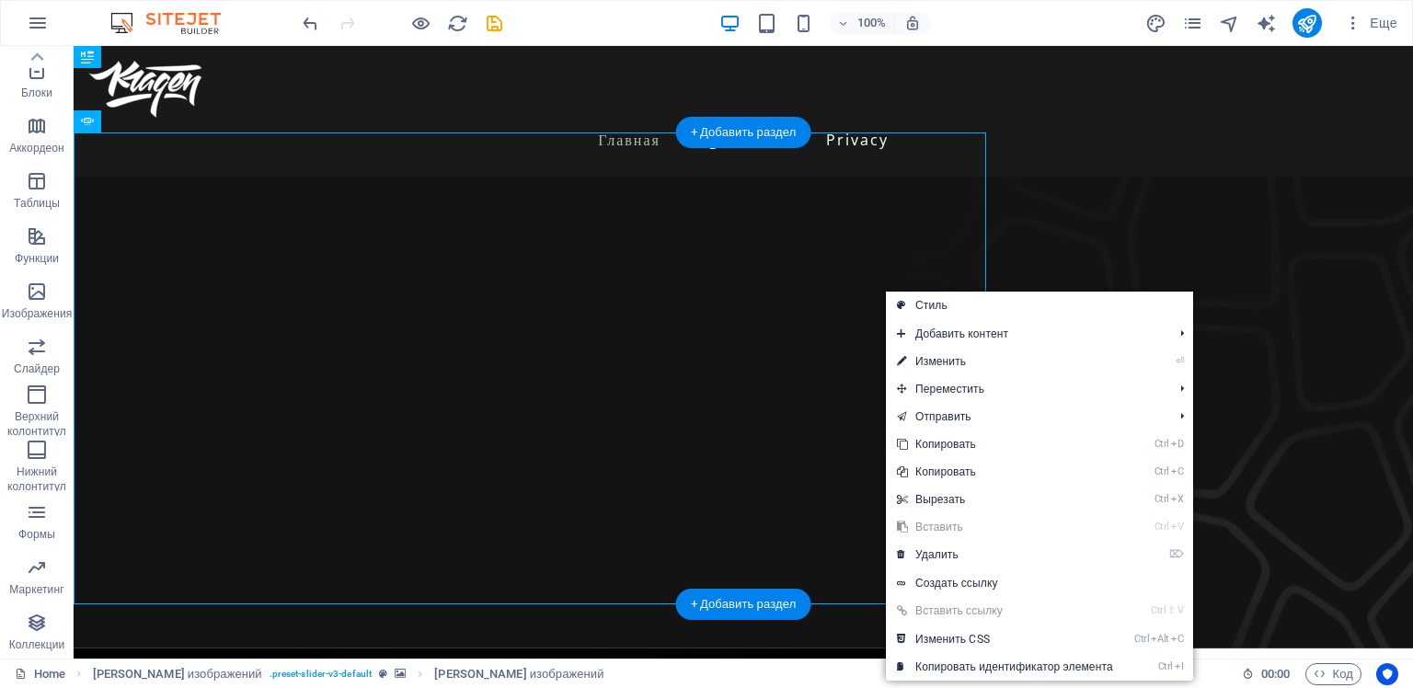
drag, startPoint x: 861, startPoint y: 287, endPoint x: 1244, endPoint y: 248, distance: 385.5
click at [1258, 247] on div at bounding box center [743, 649] width 1339 height 944
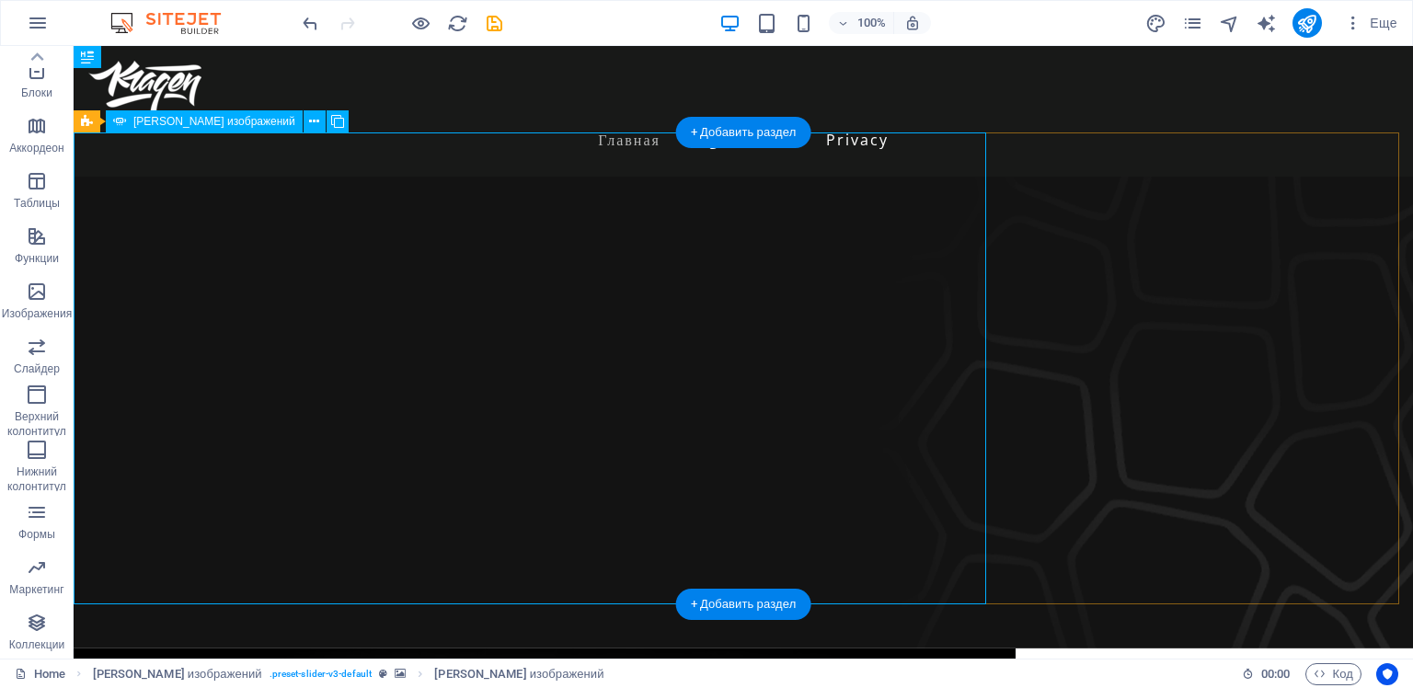
select select "%"
select select "ms"
select select "s"
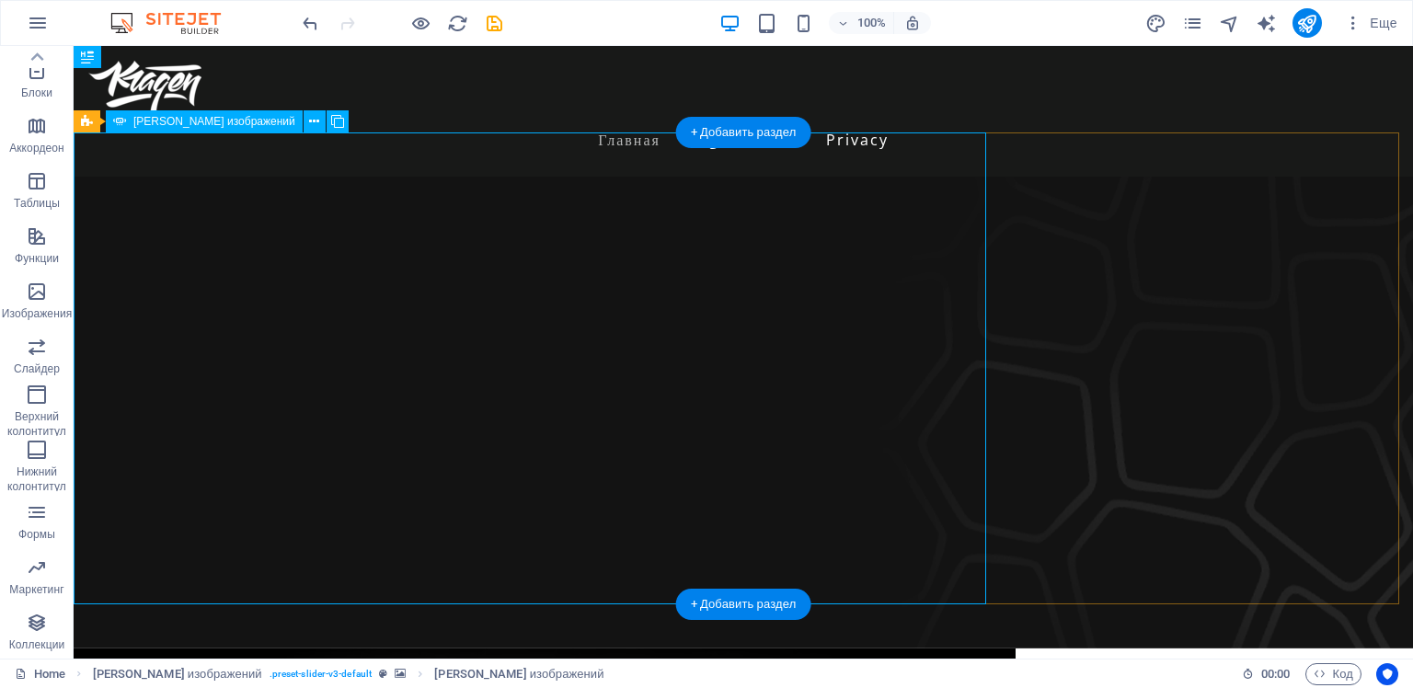
select select "progressive"
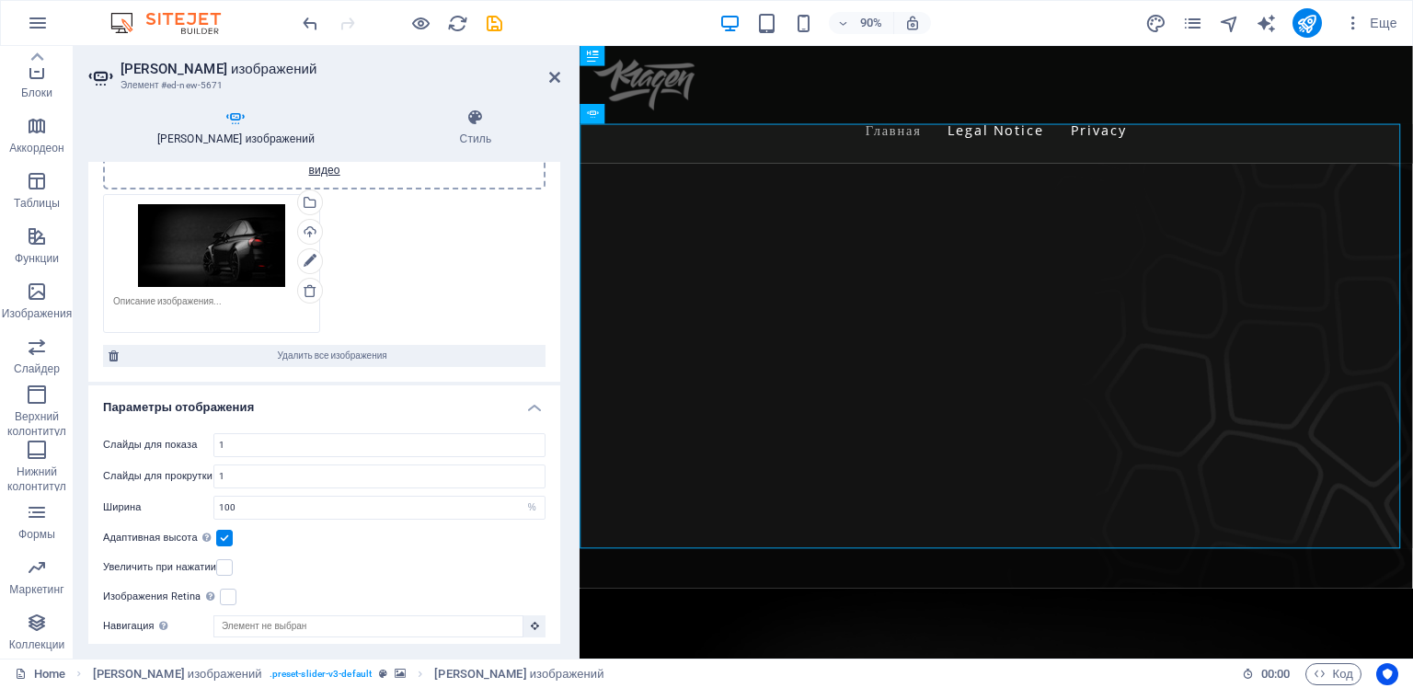
scroll to position [184, 0]
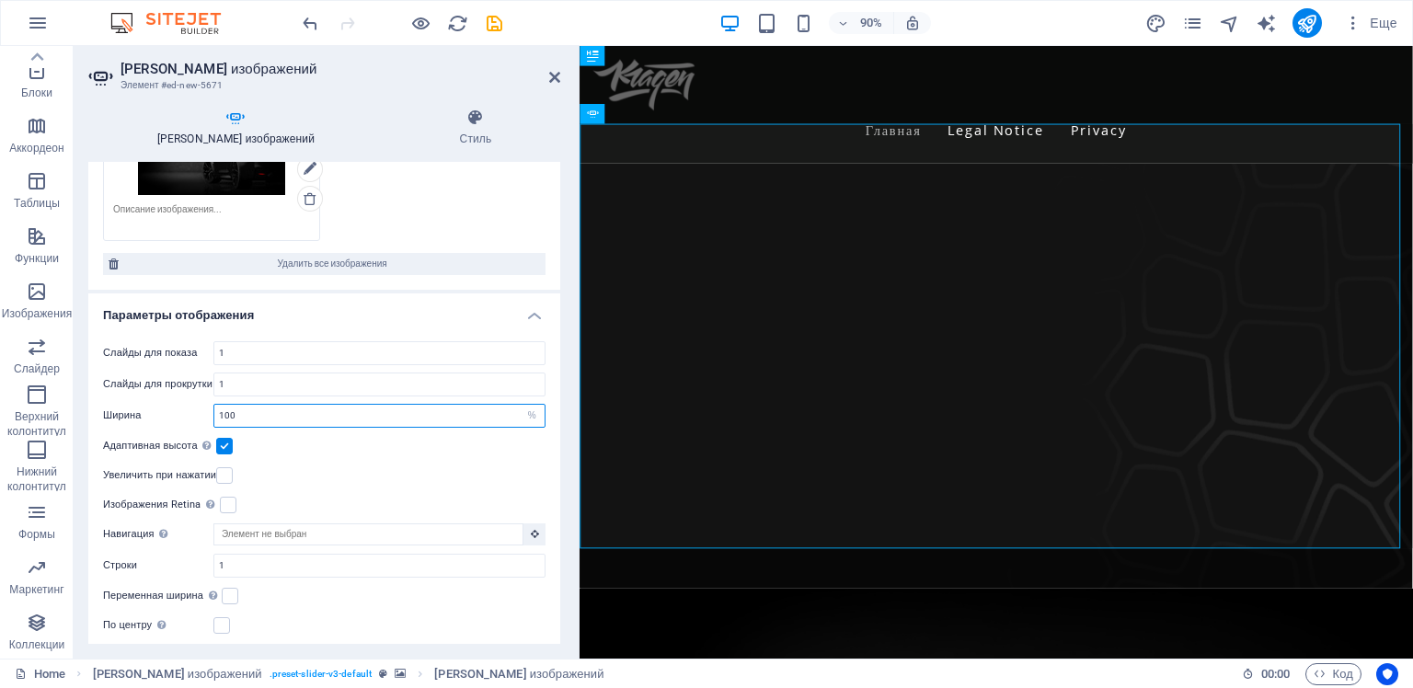
click at [221, 411] on input "100" at bounding box center [379, 416] width 330 height 22
click at [528, 418] on select "По умолчанию px % rem em vw vh" at bounding box center [532, 416] width 26 height 22
select select "px"
click at [519, 405] on select "По умолчанию px % rem em vw vh" at bounding box center [532, 416] width 26 height 22
click at [287, 441] on div "Адаптивная высота Автоматически регулировать высоту горизонтальных слайдеров с …" at bounding box center [324, 446] width 442 height 22
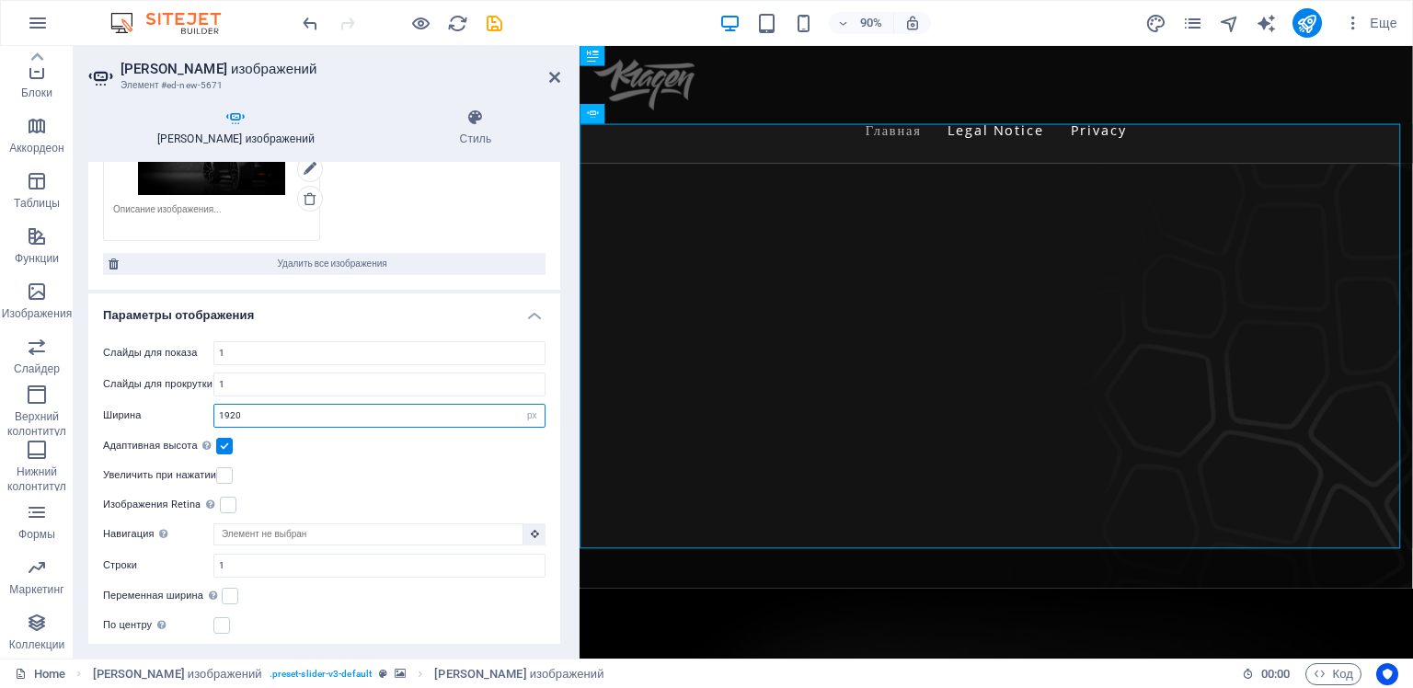
drag, startPoint x: 247, startPoint y: 416, endPoint x: 212, endPoint y: 416, distance: 35.0
click at [212, 416] on div "Ширина 1920 По умолчанию px % rem em vw vh" at bounding box center [324, 416] width 442 height 24
click at [226, 398] on div "Слайды для показа 1 Слайды для прокрутки 1 Ширина 2000 По умолчанию px % rem em…" at bounding box center [324, 489] width 472 height 325
click at [201, 418] on div "Ширина 2000 По умолчанию px % rem em vw vh" at bounding box center [324, 416] width 442 height 24
type input "1920"
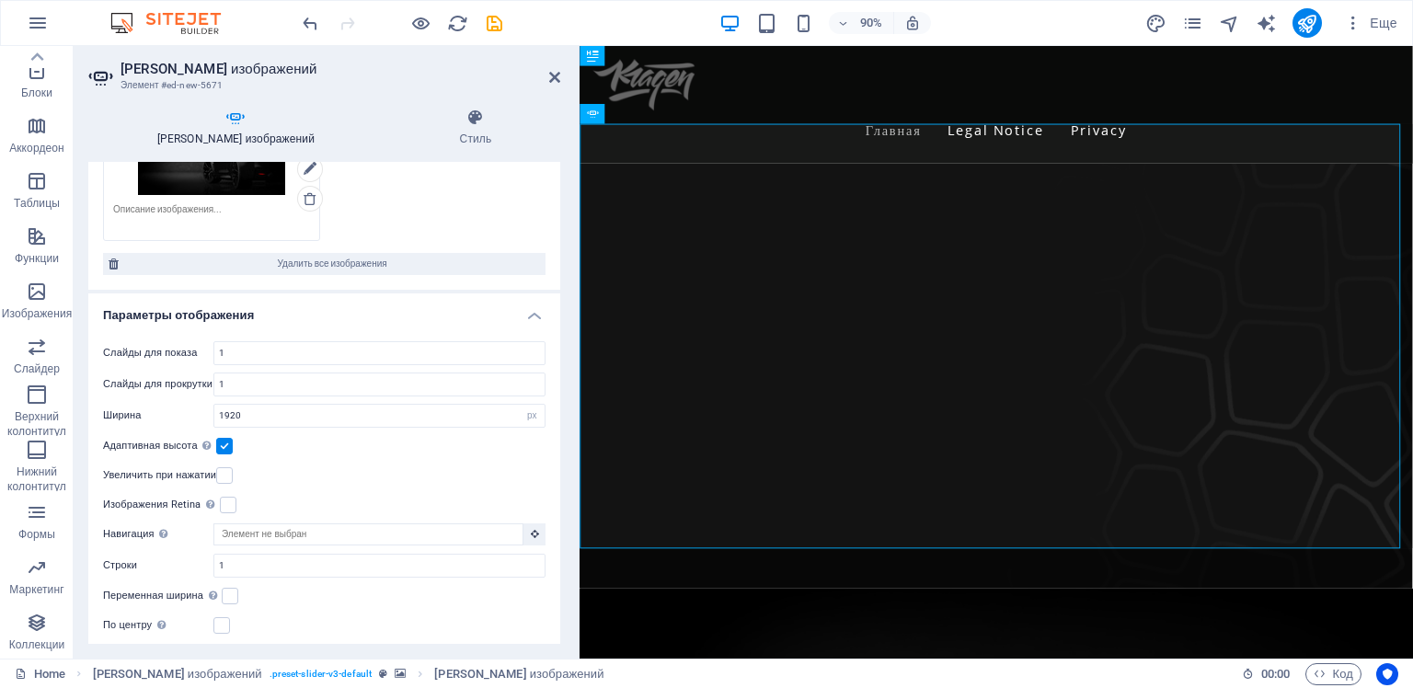
click at [189, 411] on label "Ширина" at bounding box center [158, 415] width 110 height 10
click at [225, 441] on label at bounding box center [224, 446] width 17 height 17
click at [0, 0] on input "Адаптивная высота Автоматически регулировать высоту горизонтальных слайдеров с …" at bounding box center [0, 0] width 0 height 0
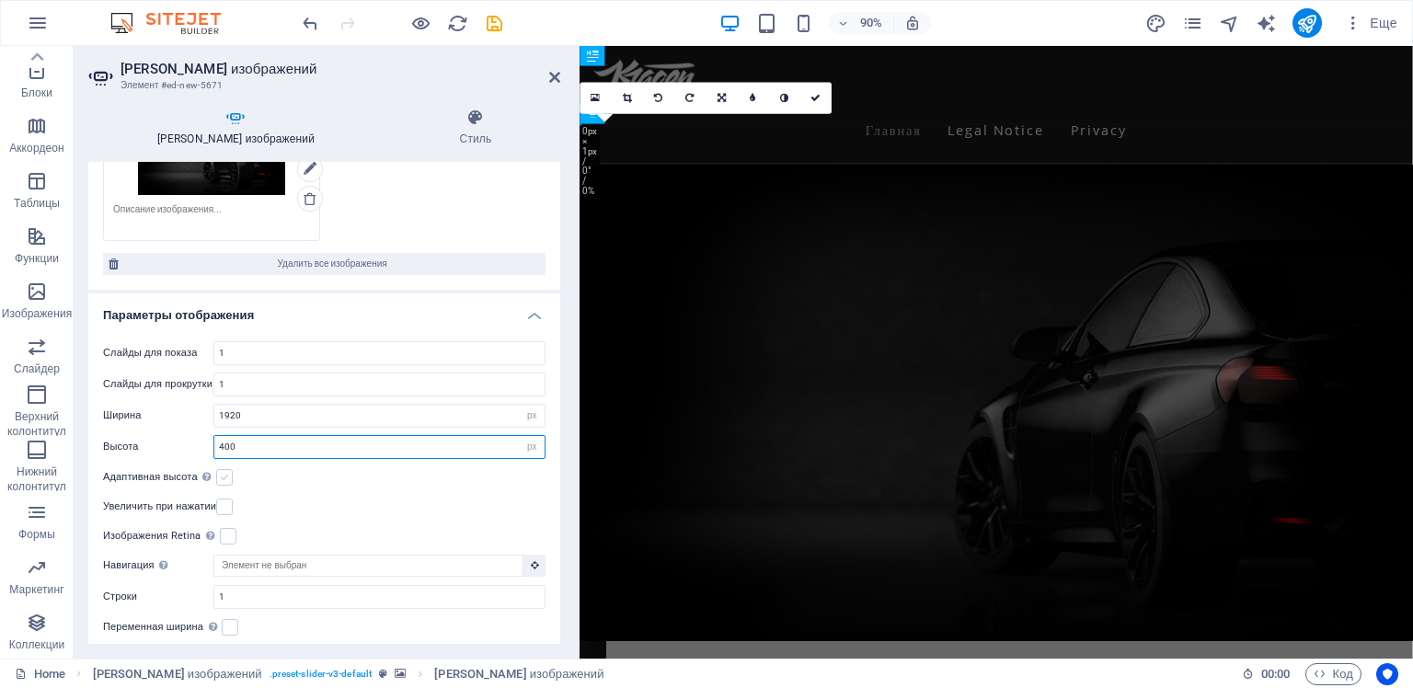
click at [225, 441] on input "400" at bounding box center [379, 447] width 330 height 22
click at [526, 446] on select "По умолчанию px rem em vw vh" at bounding box center [532, 447] width 26 height 22
select select "default"
click at [519, 436] on select "По умолчанию px rem em vw vh" at bounding box center [532, 447] width 26 height 22
select select "DISABLED_OPTION_VALUE"
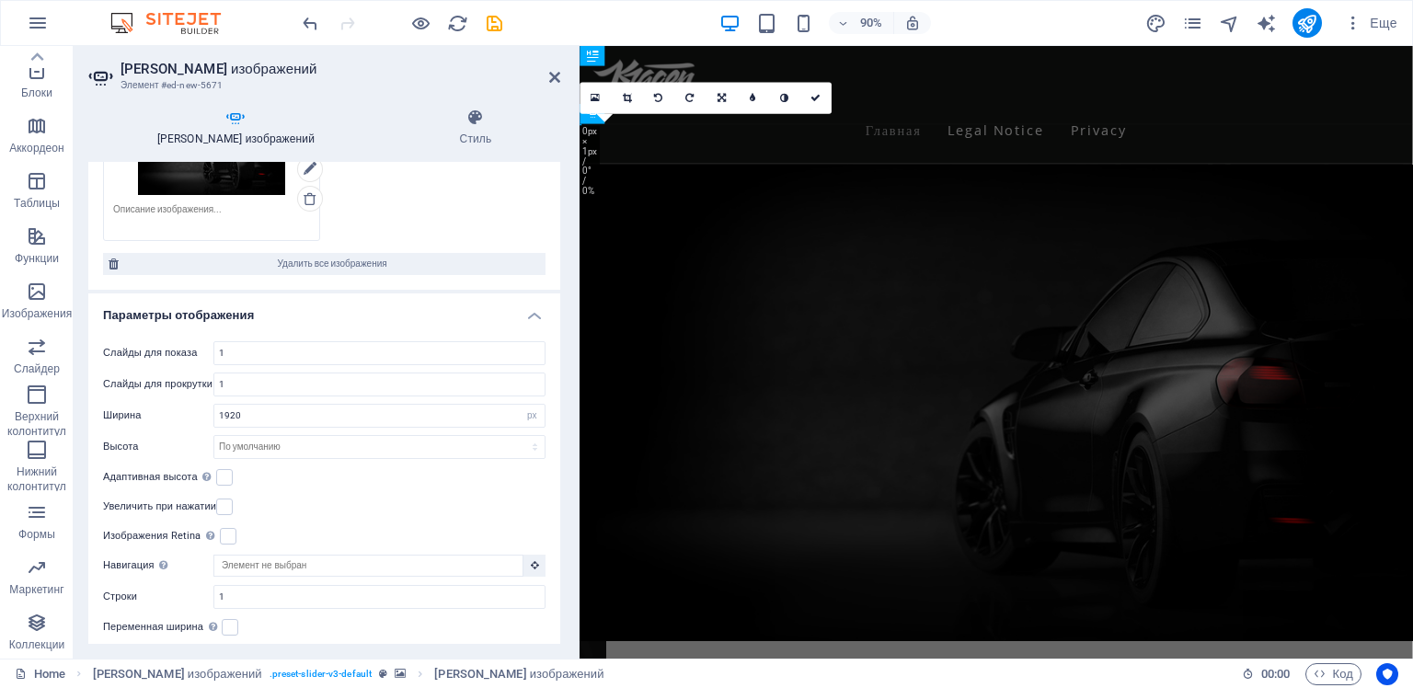
click at [363, 478] on div "Адаптивная высота Автоматически регулировать высоту горизонтальных слайдеров с …" at bounding box center [324, 477] width 442 height 22
click at [231, 478] on label at bounding box center [224, 477] width 17 height 17
click at [0, 0] on input "Адаптивная высота Автоматически регулировать высоту горизонтальных слайдеров с …" at bounding box center [0, 0] width 0 height 0
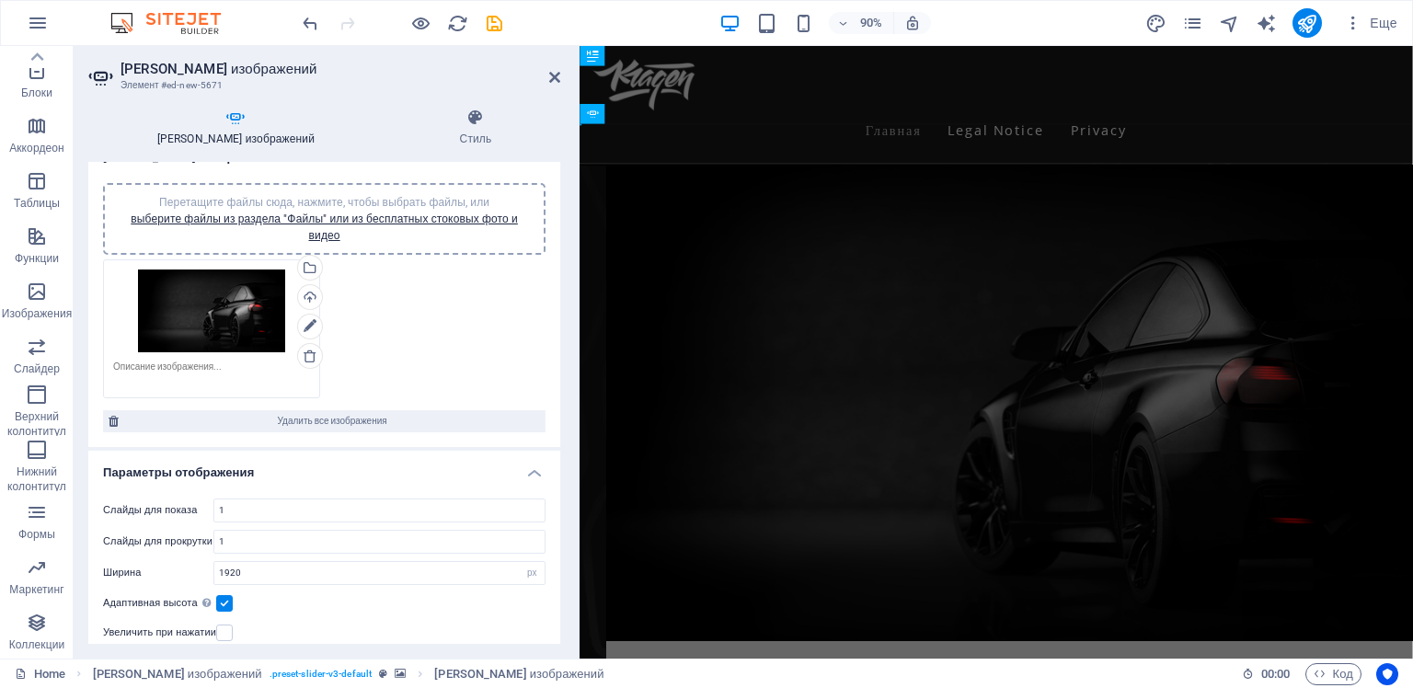
scroll to position [0, 0]
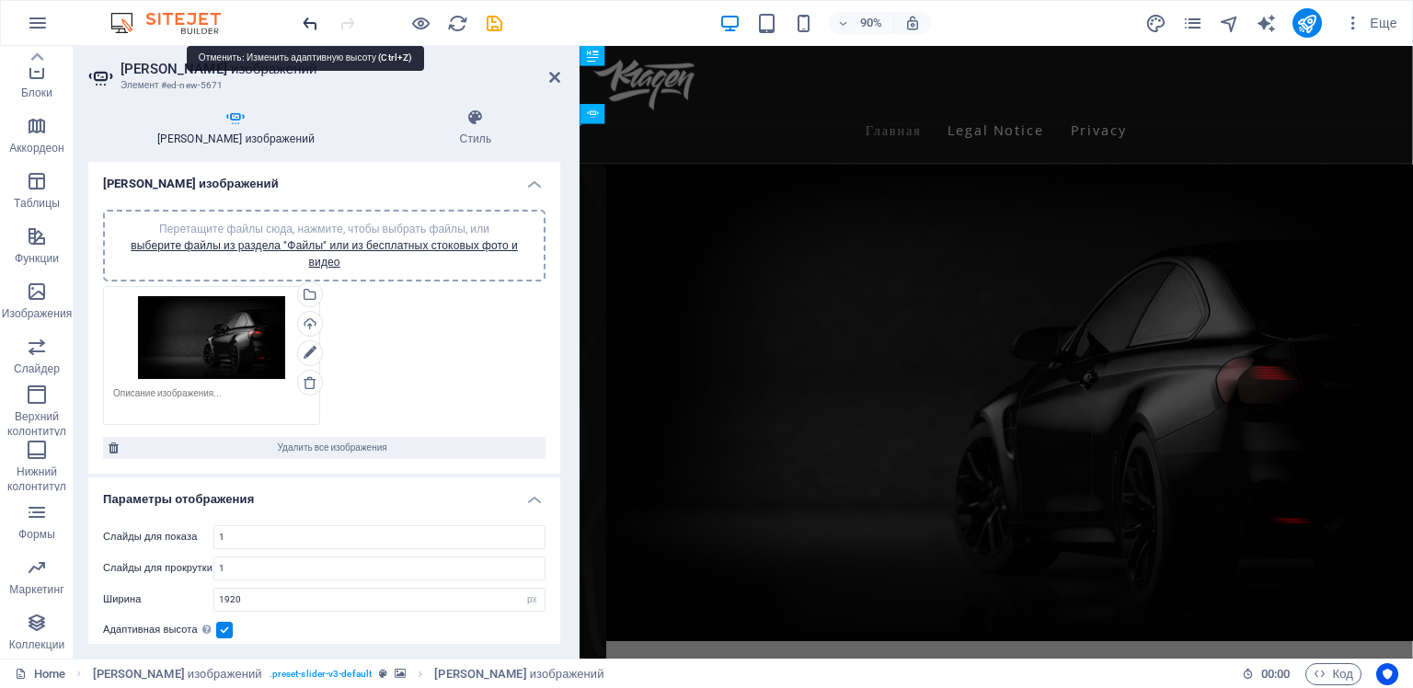
click at [301, 25] on icon "undo" at bounding box center [310, 23] width 21 height 21
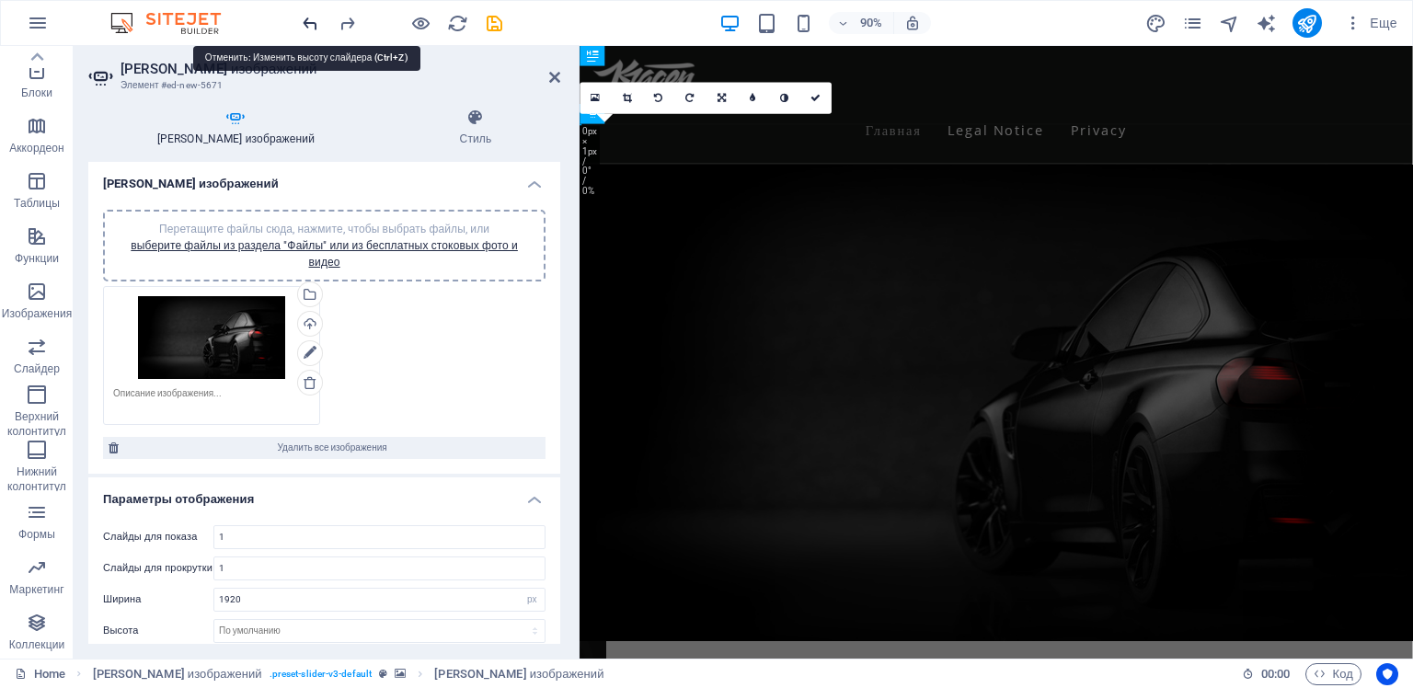
click at [303, 22] on icon "undo" at bounding box center [310, 23] width 21 height 21
type input "400"
select select "px"
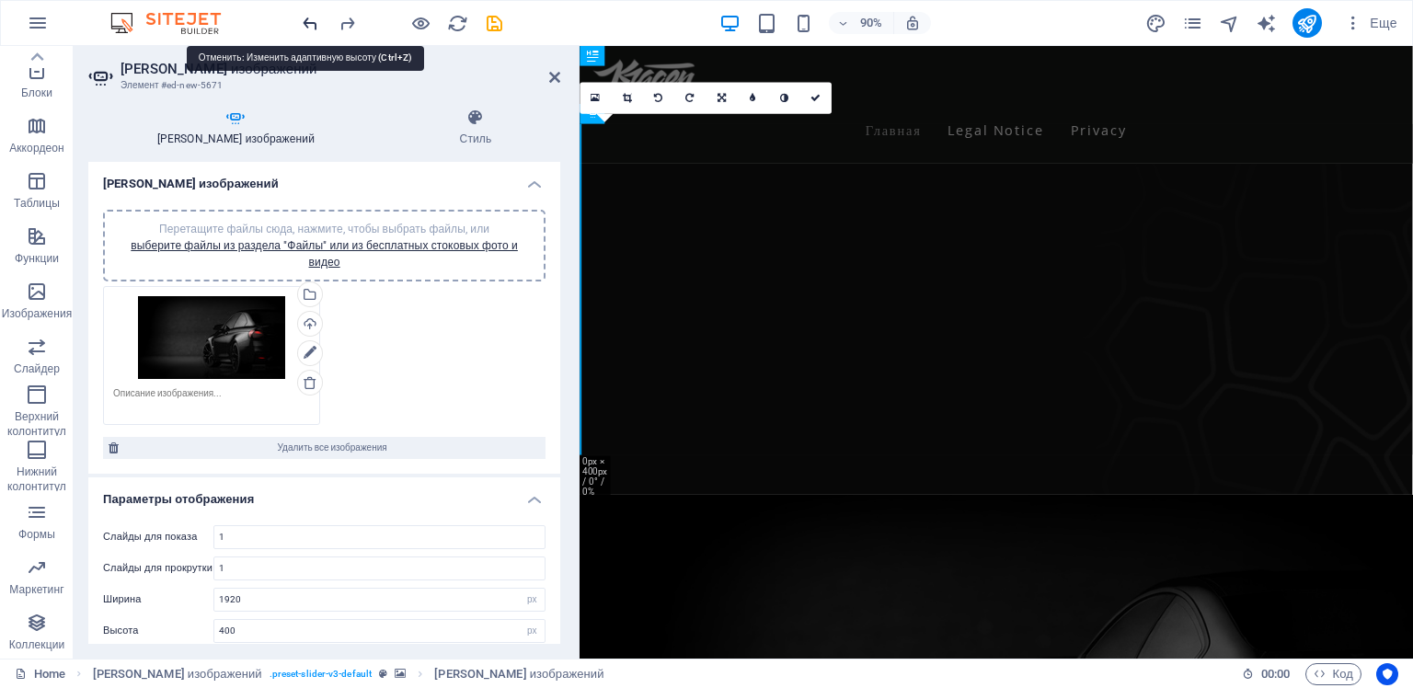
click at [303, 22] on icon "undo" at bounding box center [310, 23] width 21 height 21
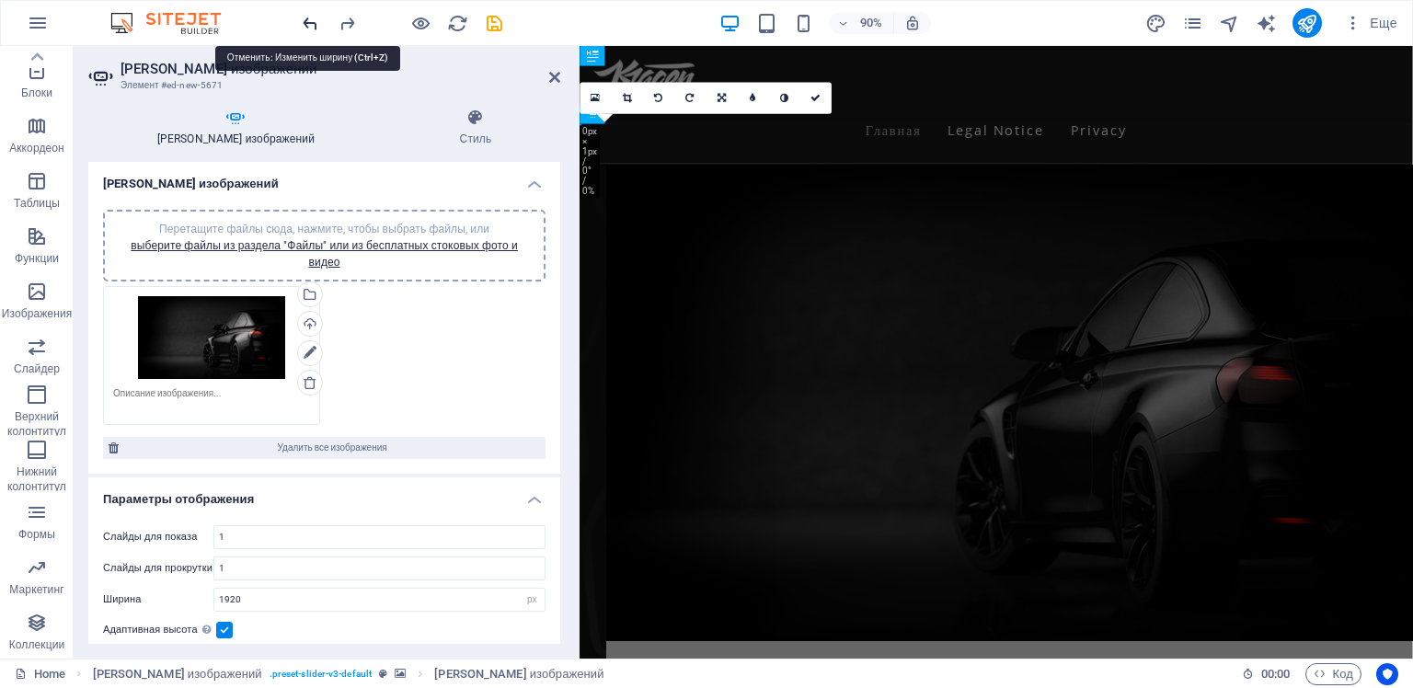
click at [303, 22] on icon "undo" at bounding box center [310, 23] width 21 height 21
click at [306, 20] on icon "undo" at bounding box center [310, 23] width 21 height 21
type input "1920"
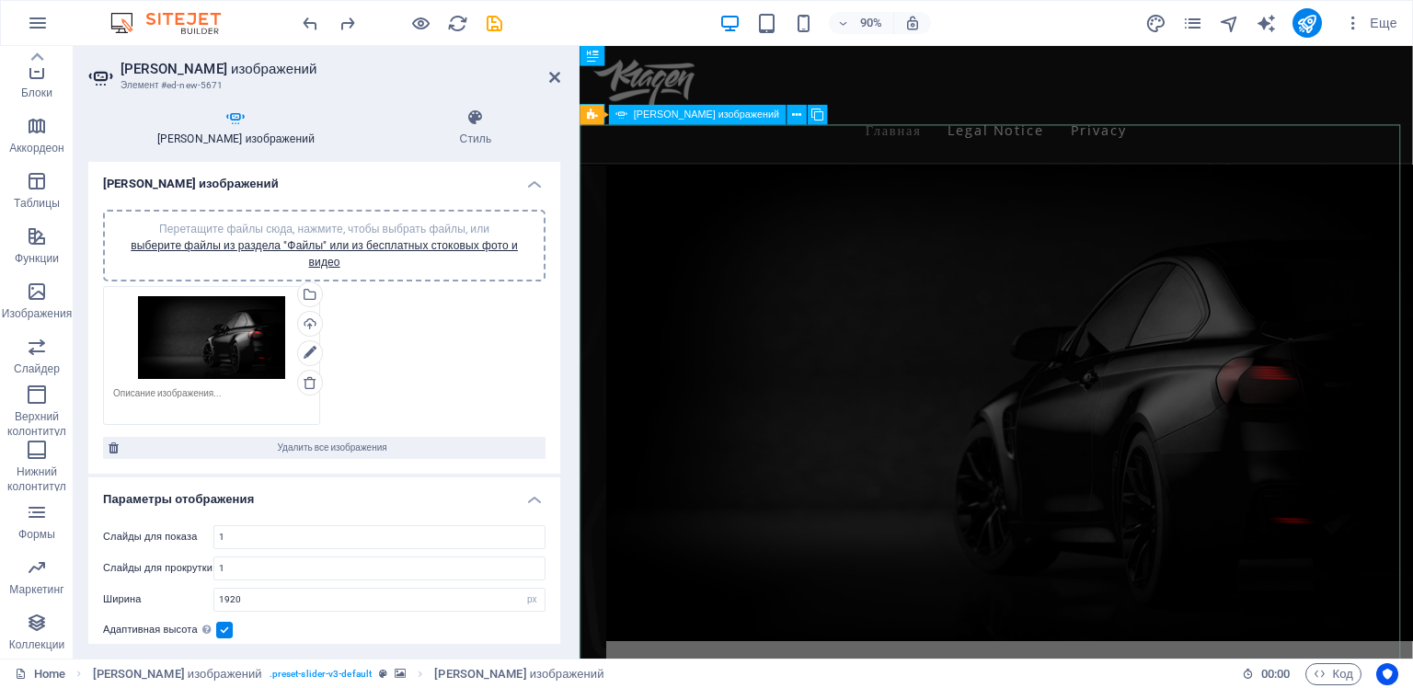
click at [728, 284] on div "Image Slider" at bounding box center [1041, 619] width 925 height 883
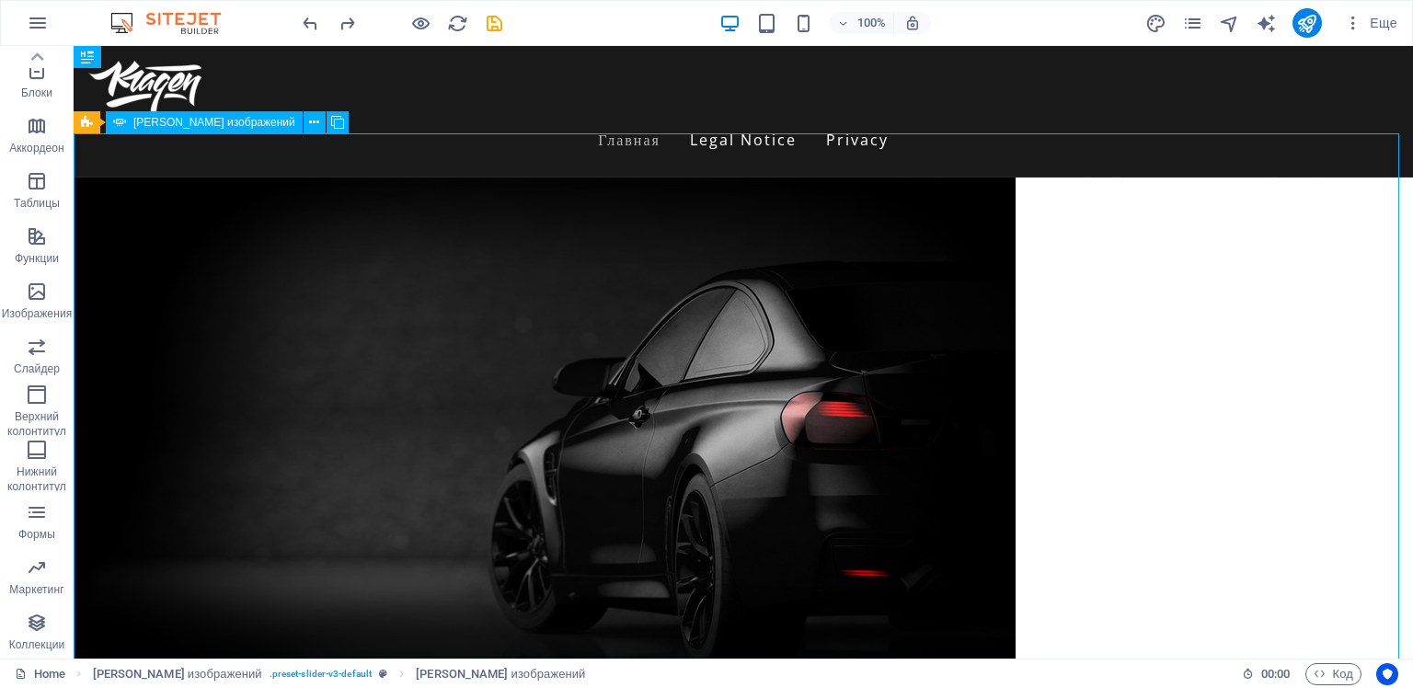
click at [584, 254] on div "Image Slider" at bounding box center [743, 619] width 1339 height 883
click at [309, 123] on icon at bounding box center [314, 122] width 10 height 19
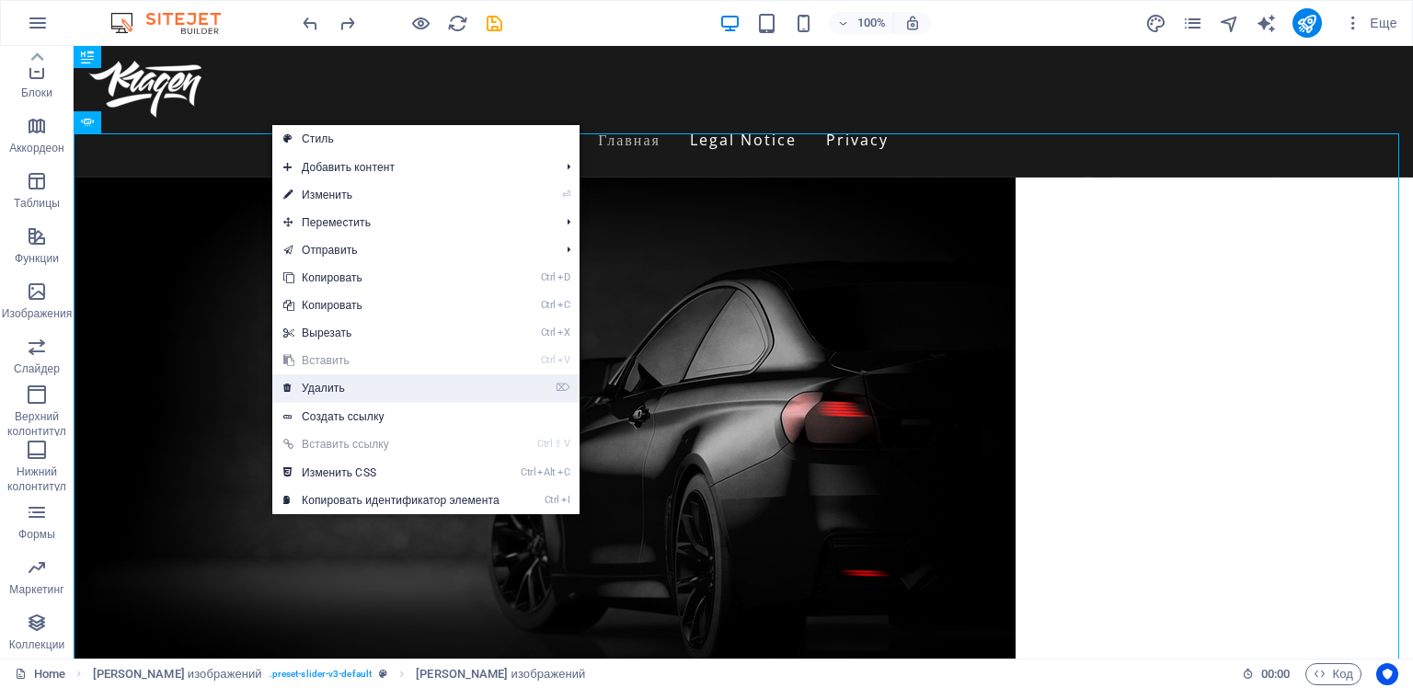
click at [331, 386] on link "⌦ Удалить" at bounding box center [391, 388] width 238 height 28
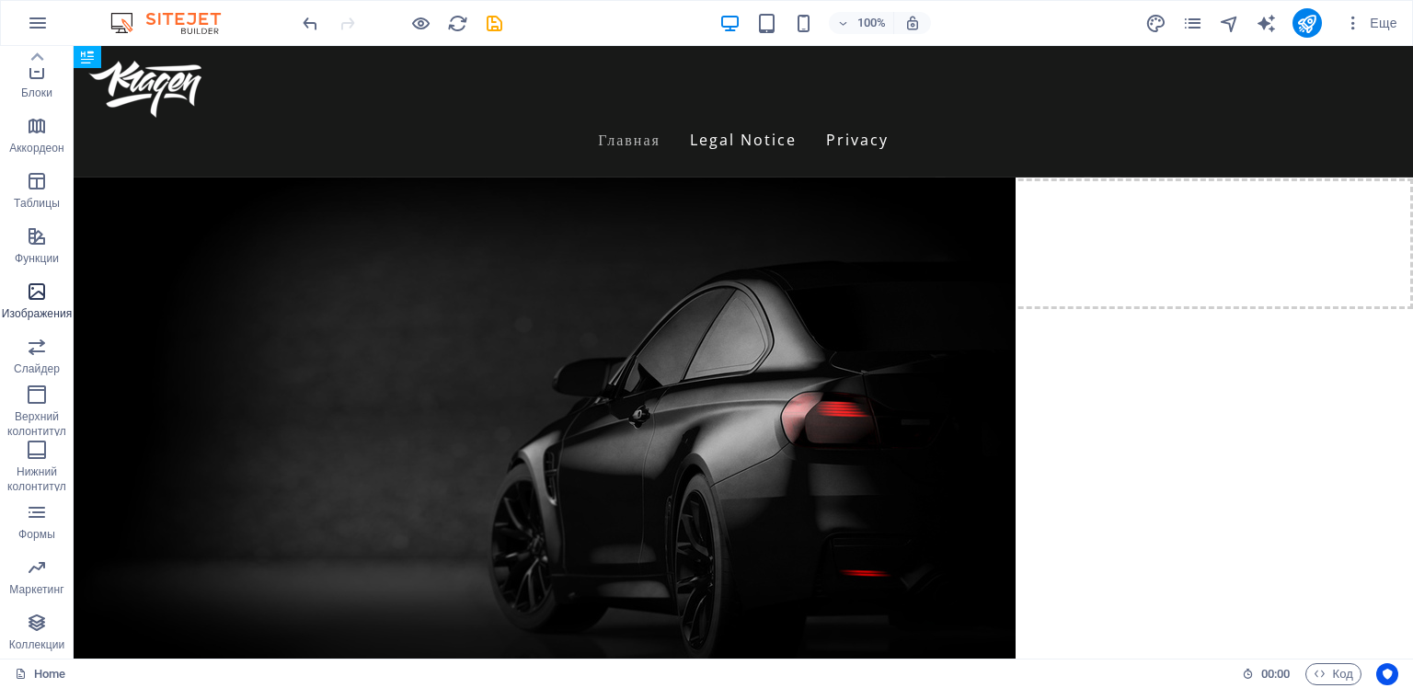
click at [33, 304] on span "Изображения" at bounding box center [37, 303] width 74 height 44
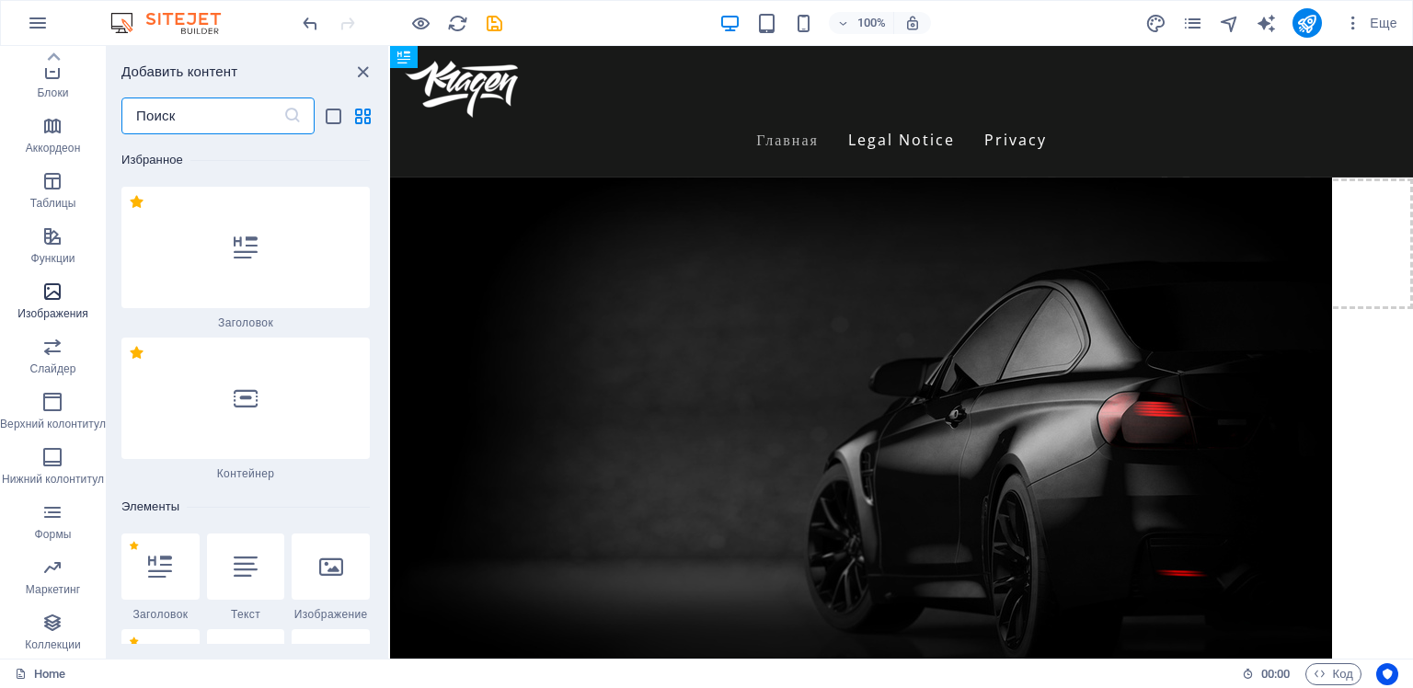
scroll to position [18186, 0]
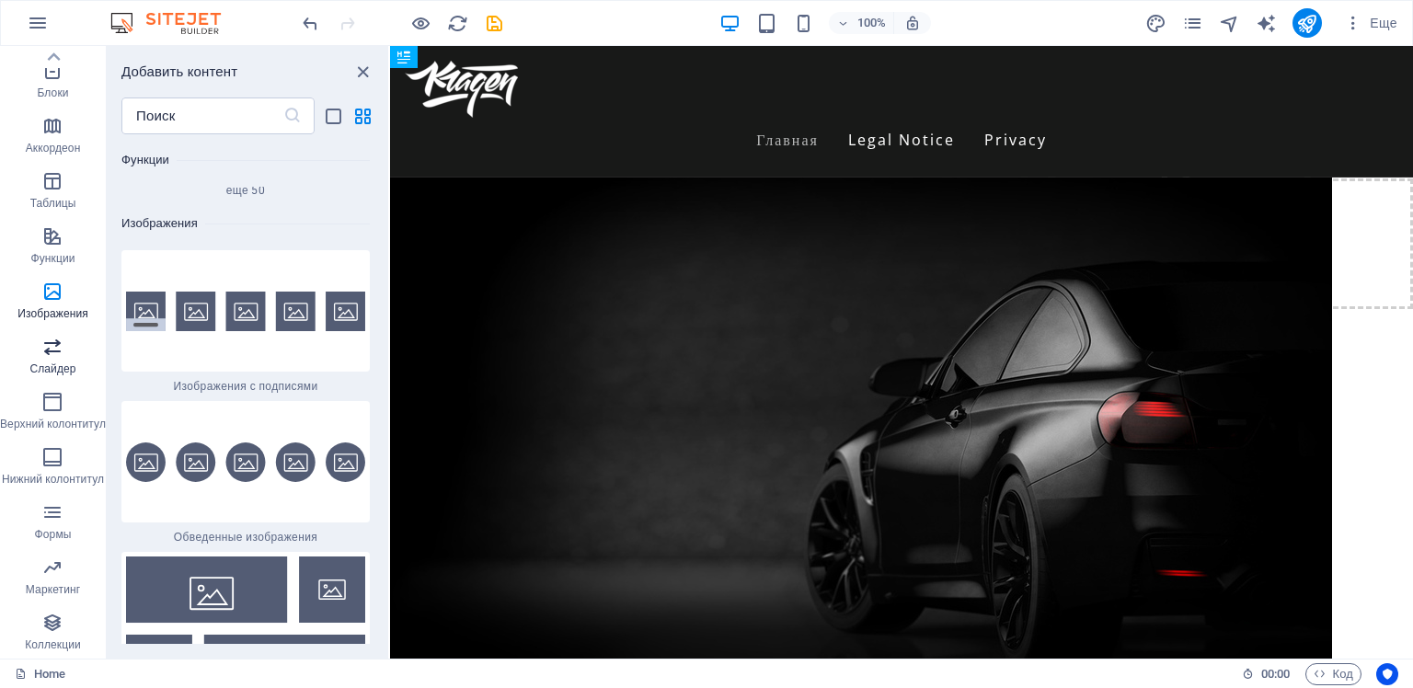
click at [52, 345] on icon "button" at bounding box center [52, 347] width 22 height 22
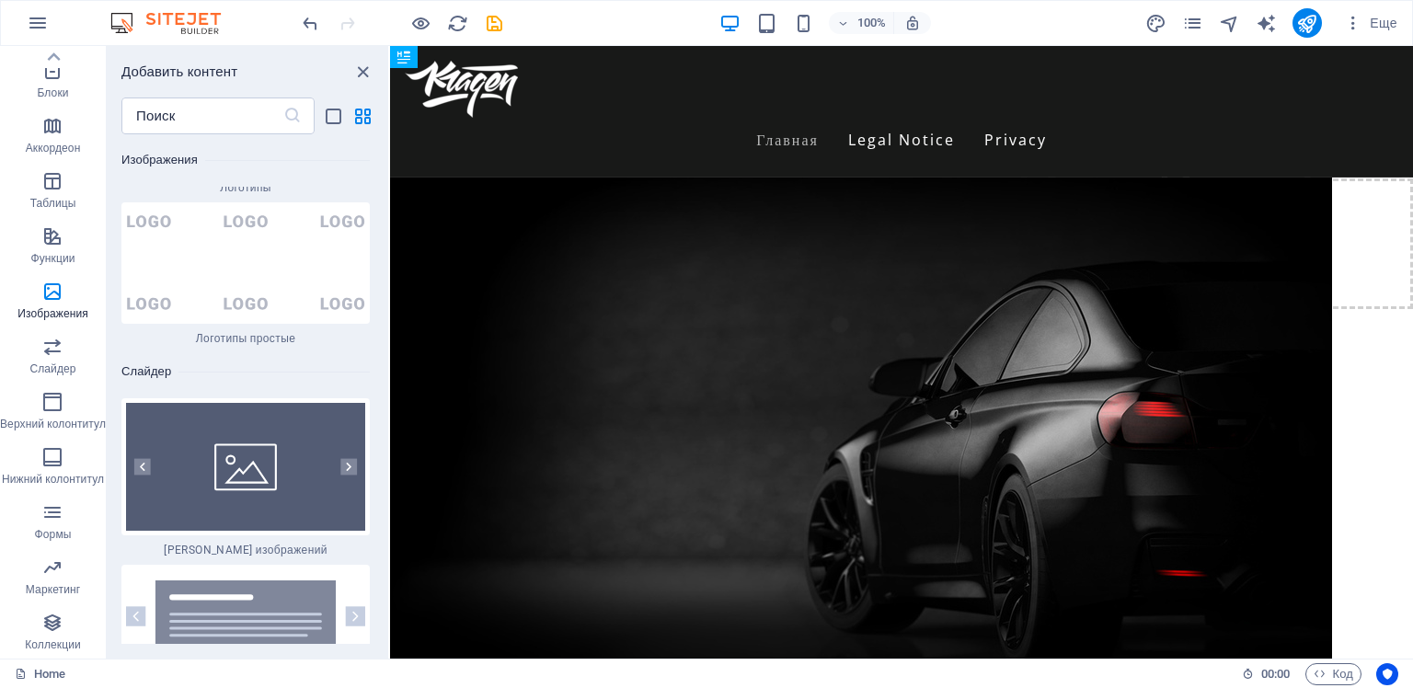
scroll to position [20382, 0]
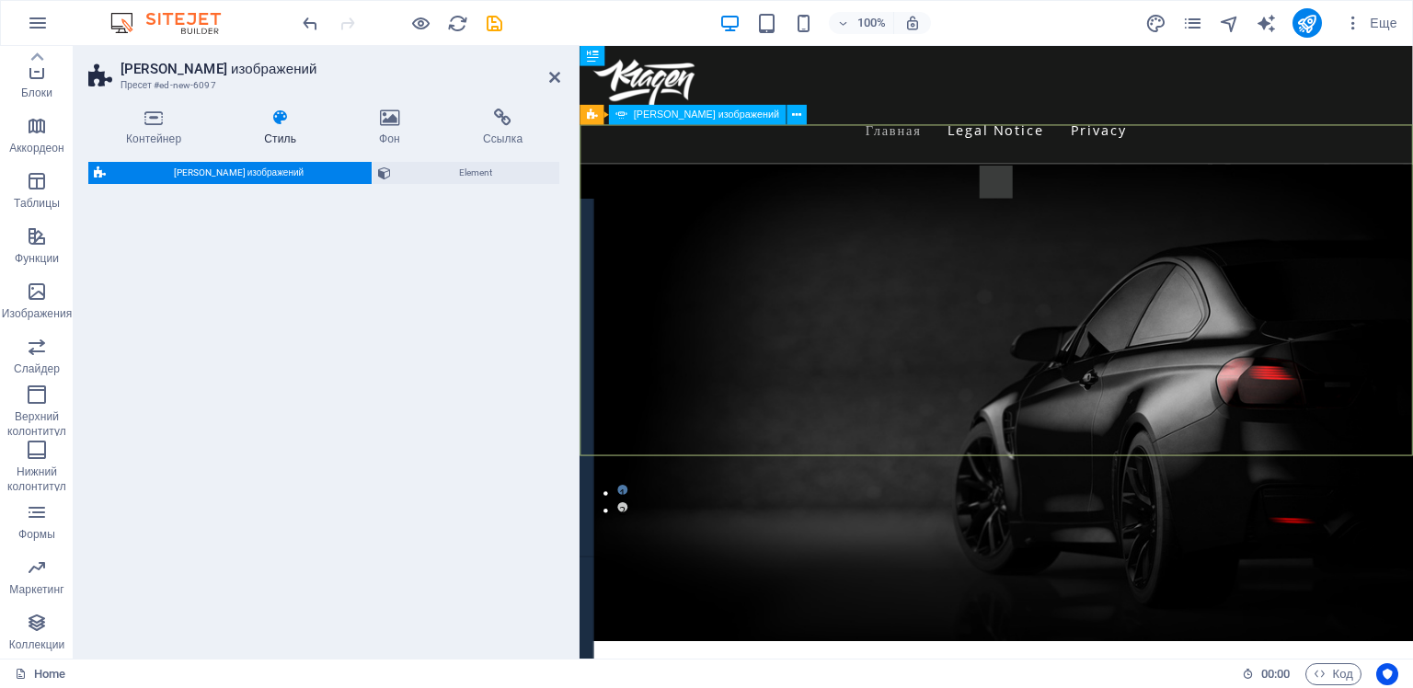
select select "rem"
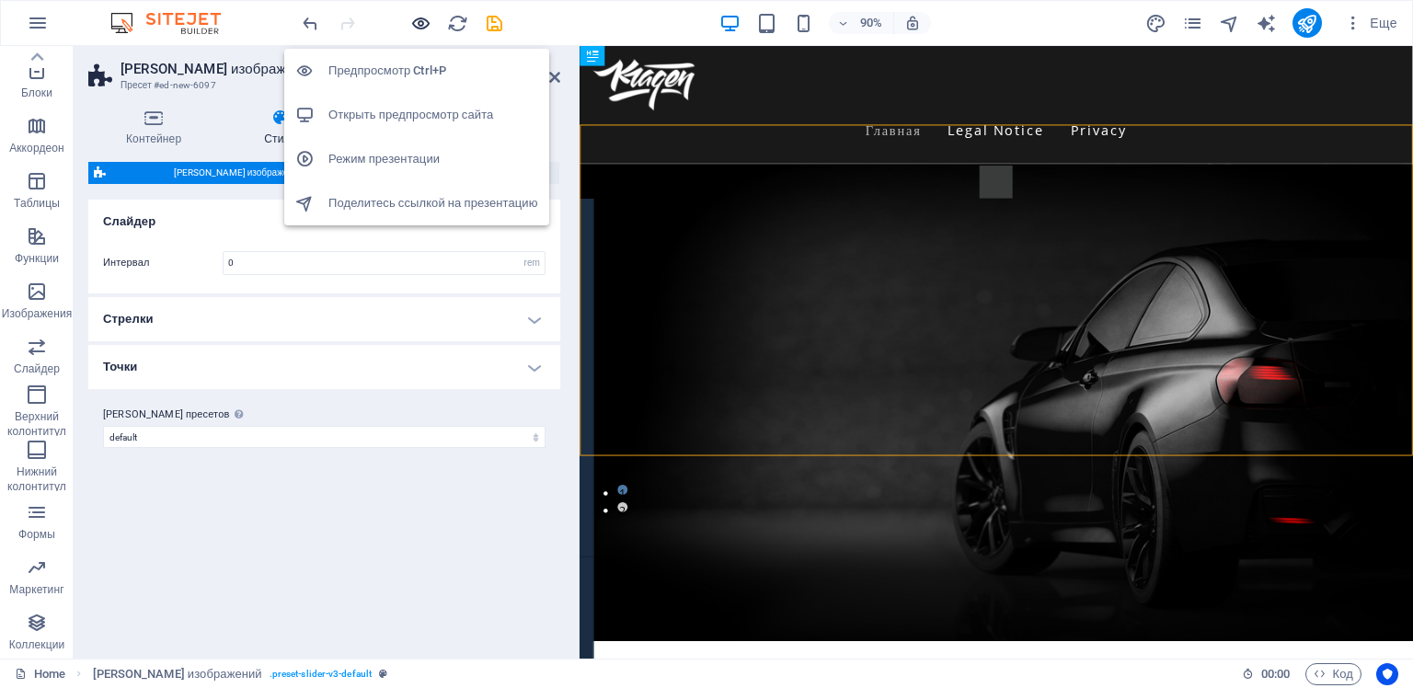
click at [415, 19] on icon "button" at bounding box center [420, 23] width 21 height 21
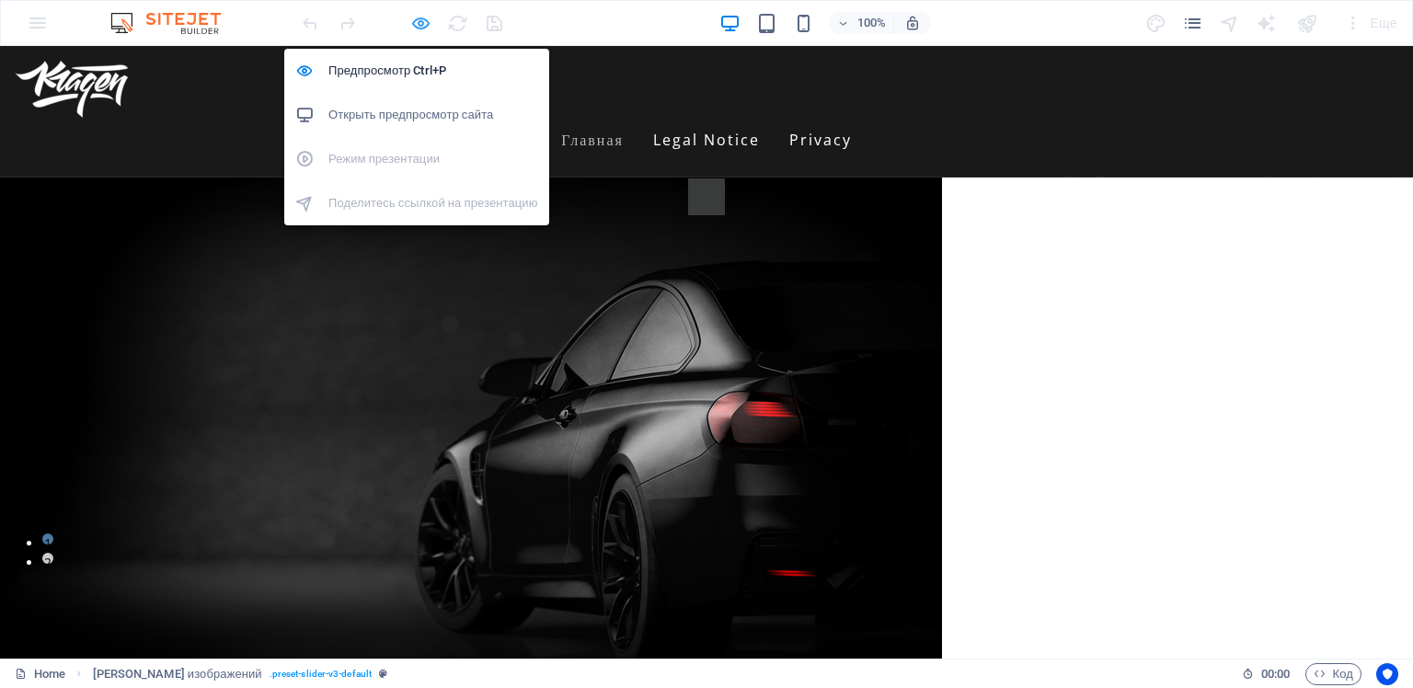
click at [419, 20] on icon "button" at bounding box center [420, 23] width 21 height 21
select select "rem"
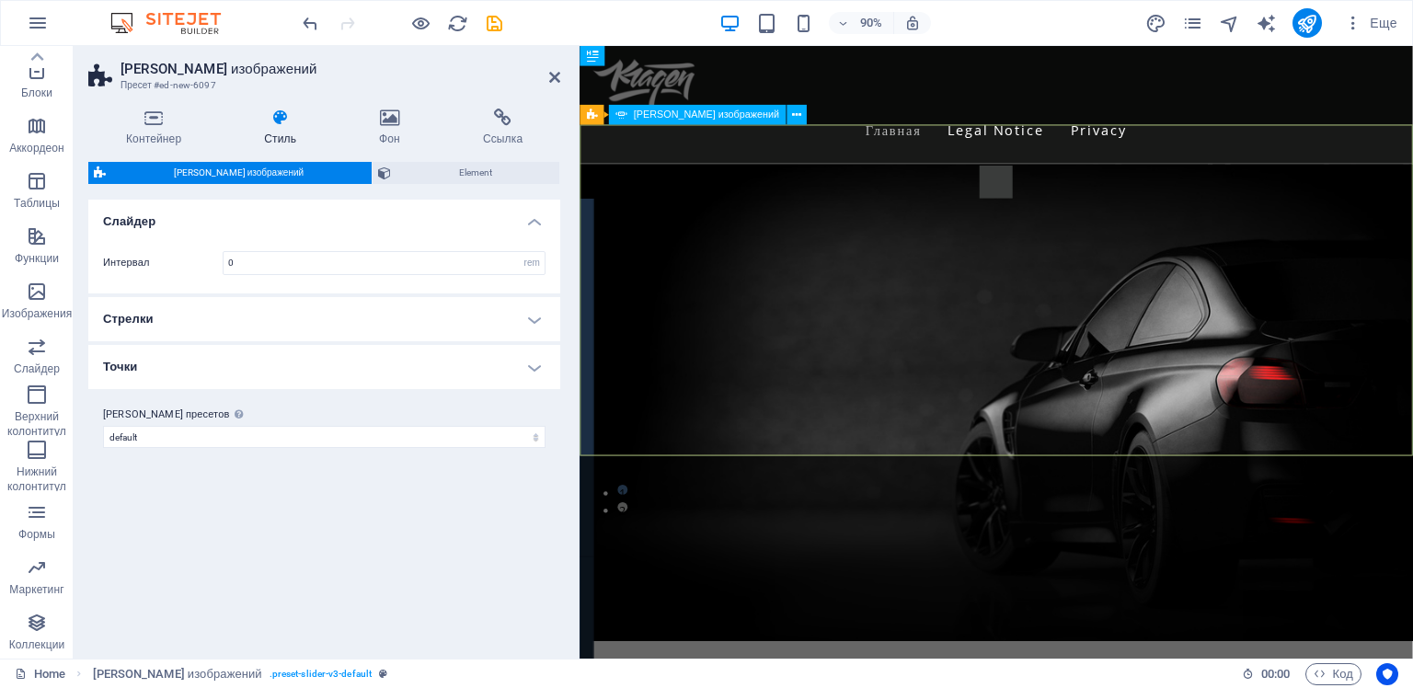
select select "px"
select select "ms"
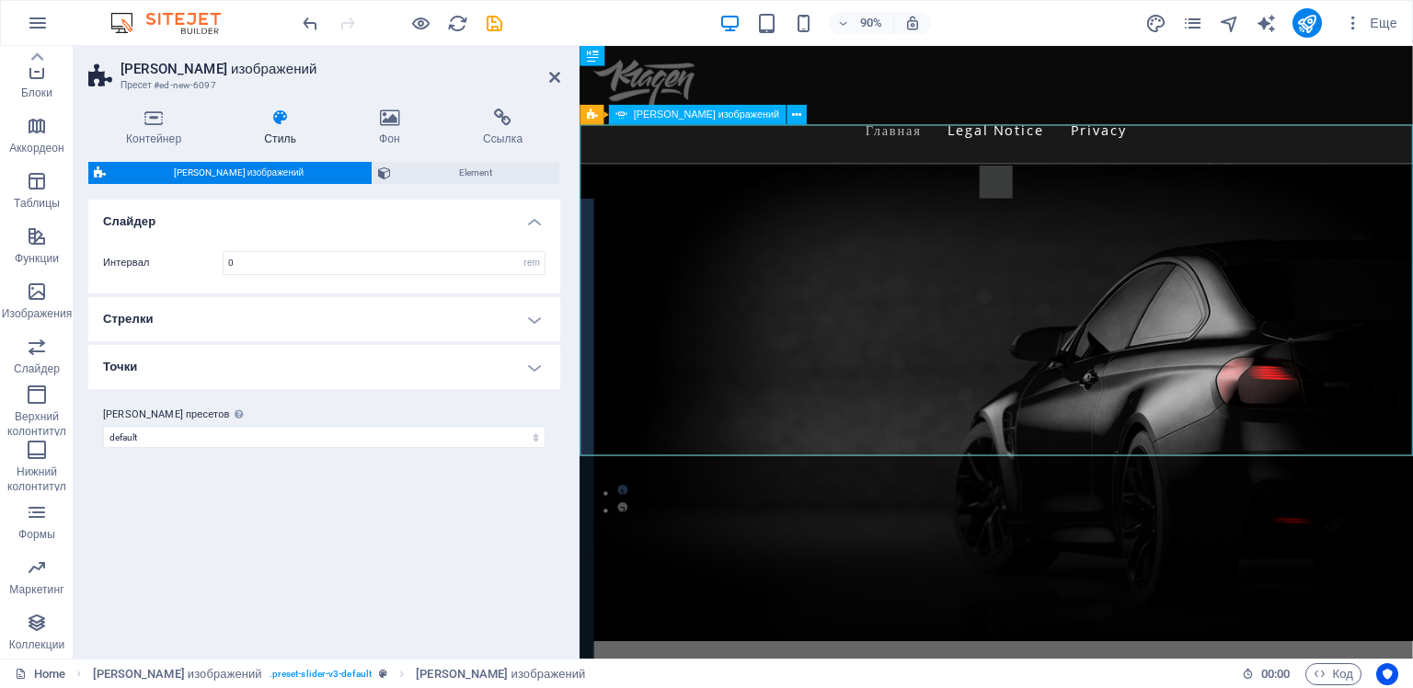
select select "s"
select select "progressive"
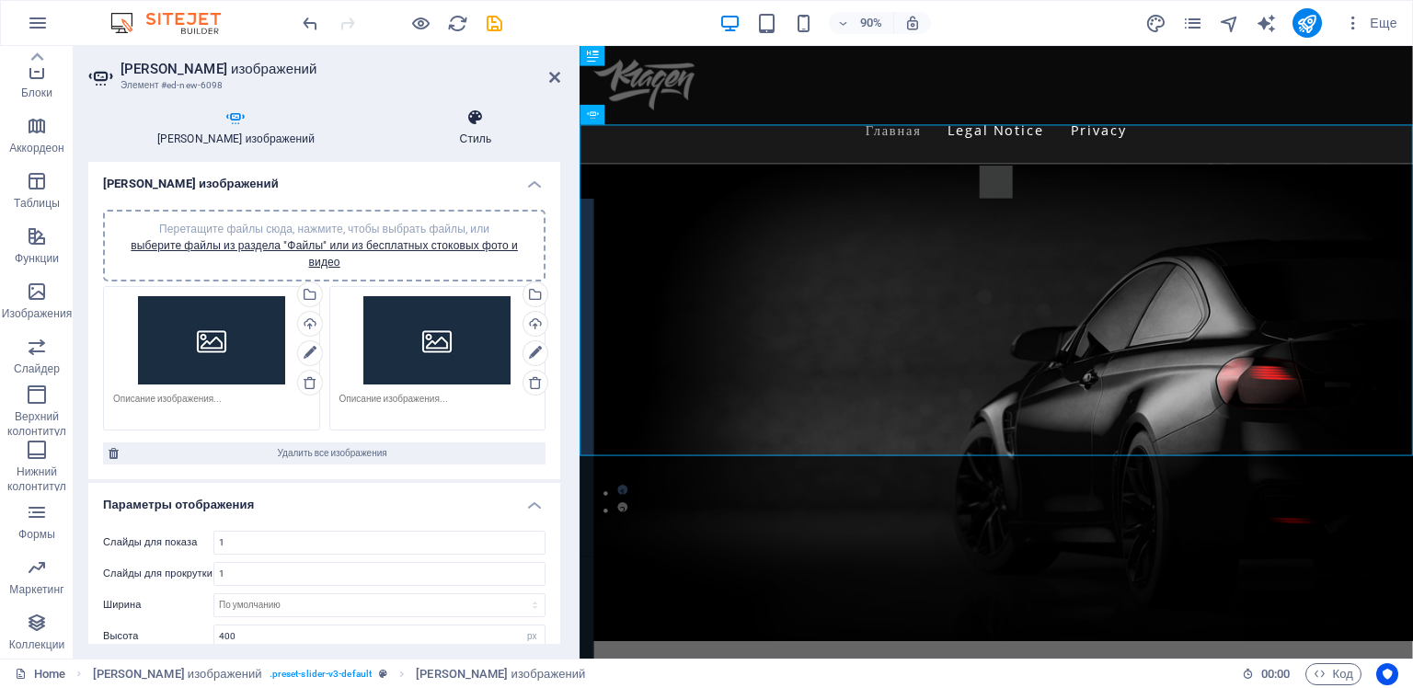
click at [459, 122] on icon at bounding box center [475, 118] width 169 height 18
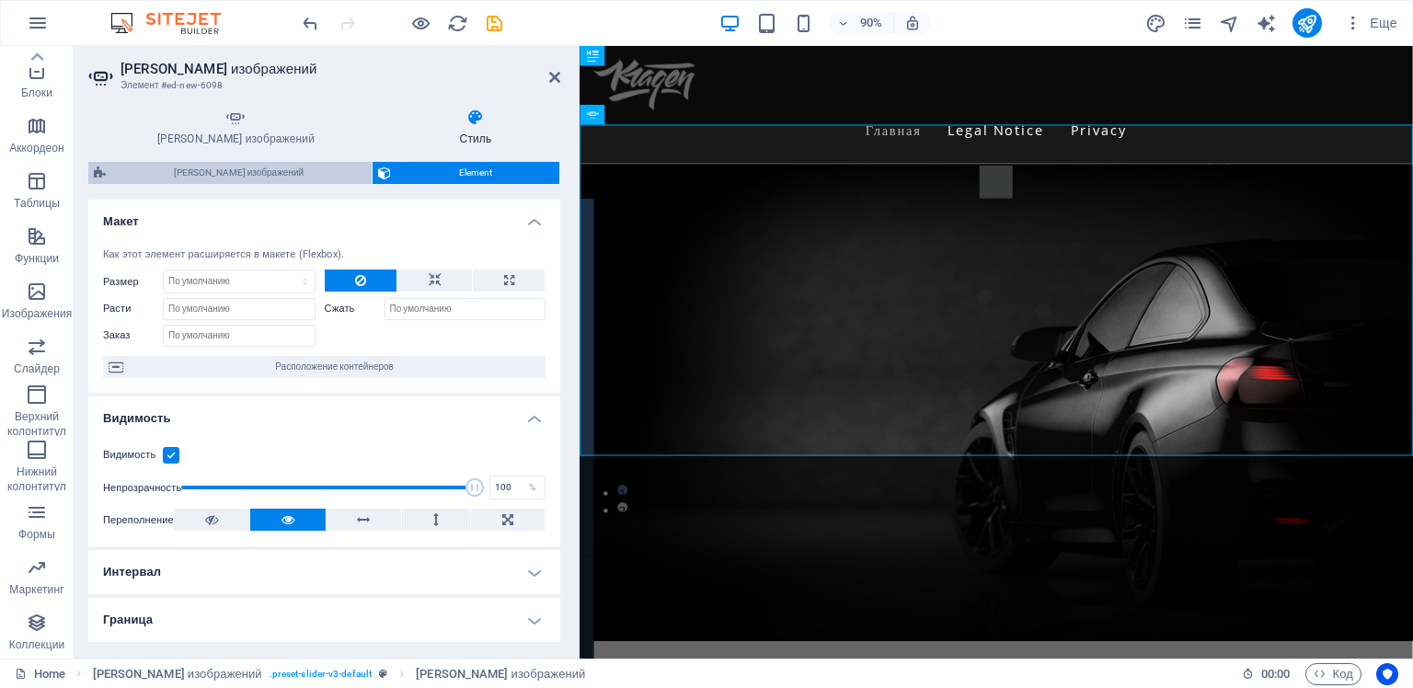
click at [267, 176] on span "[PERSON_NAME] изображений" at bounding box center [238, 173] width 255 height 22
select select "rem"
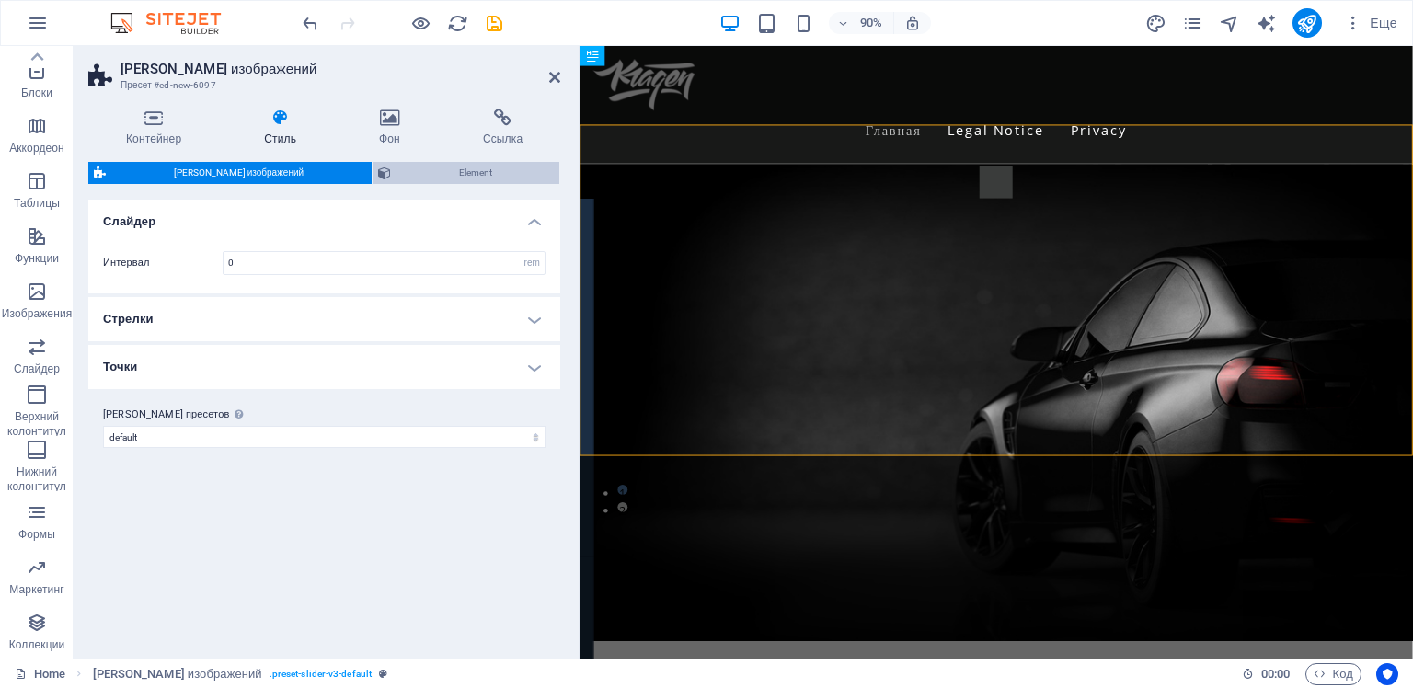
click at [451, 179] on span "Element" at bounding box center [474, 173] width 157 height 22
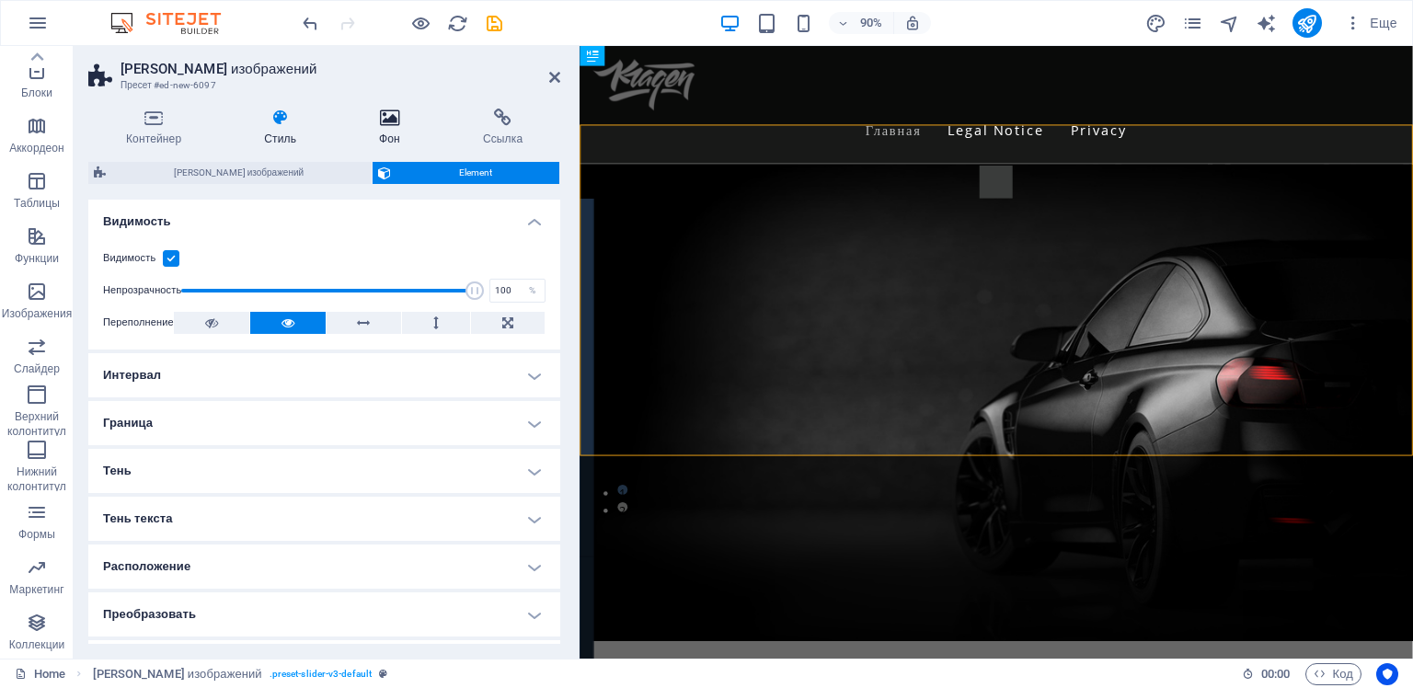
click at [389, 126] on icon at bounding box center [389, 118] width 97 height 18
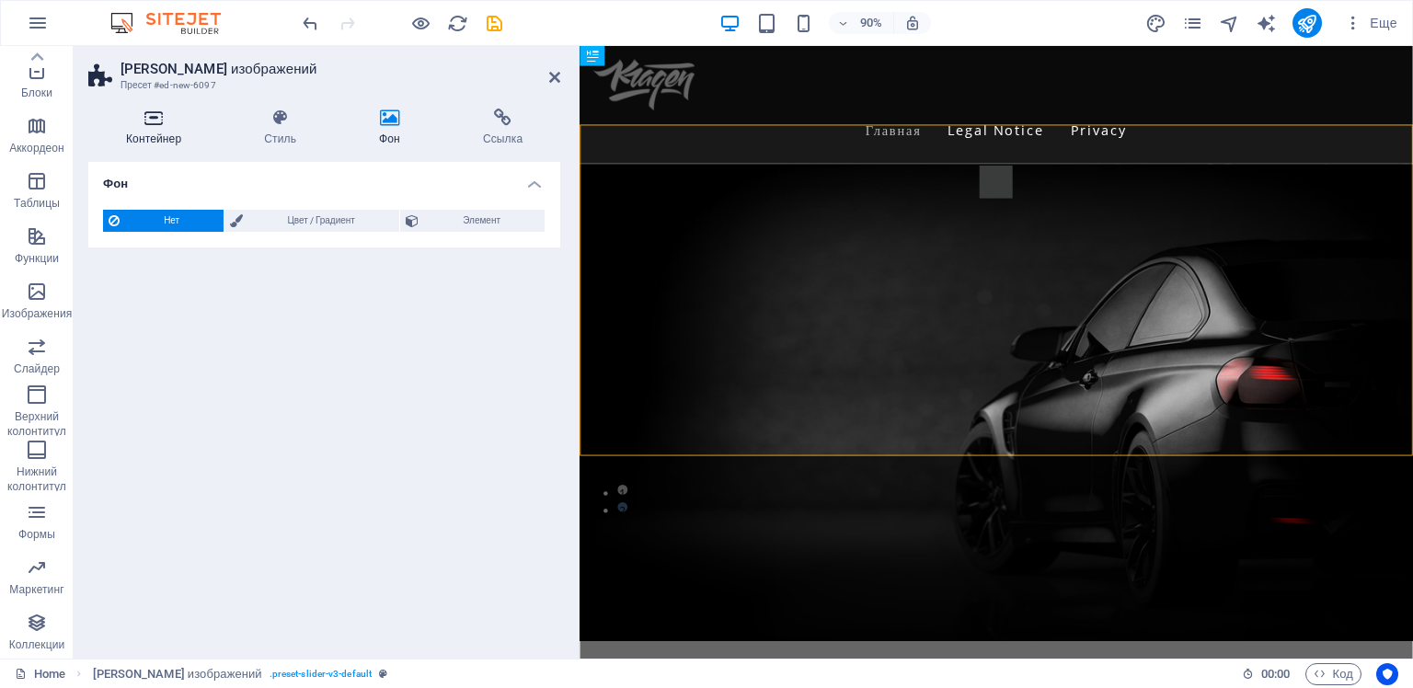
click at [149, 126] on icon at bounding box center [153, 118] width 131 height 18
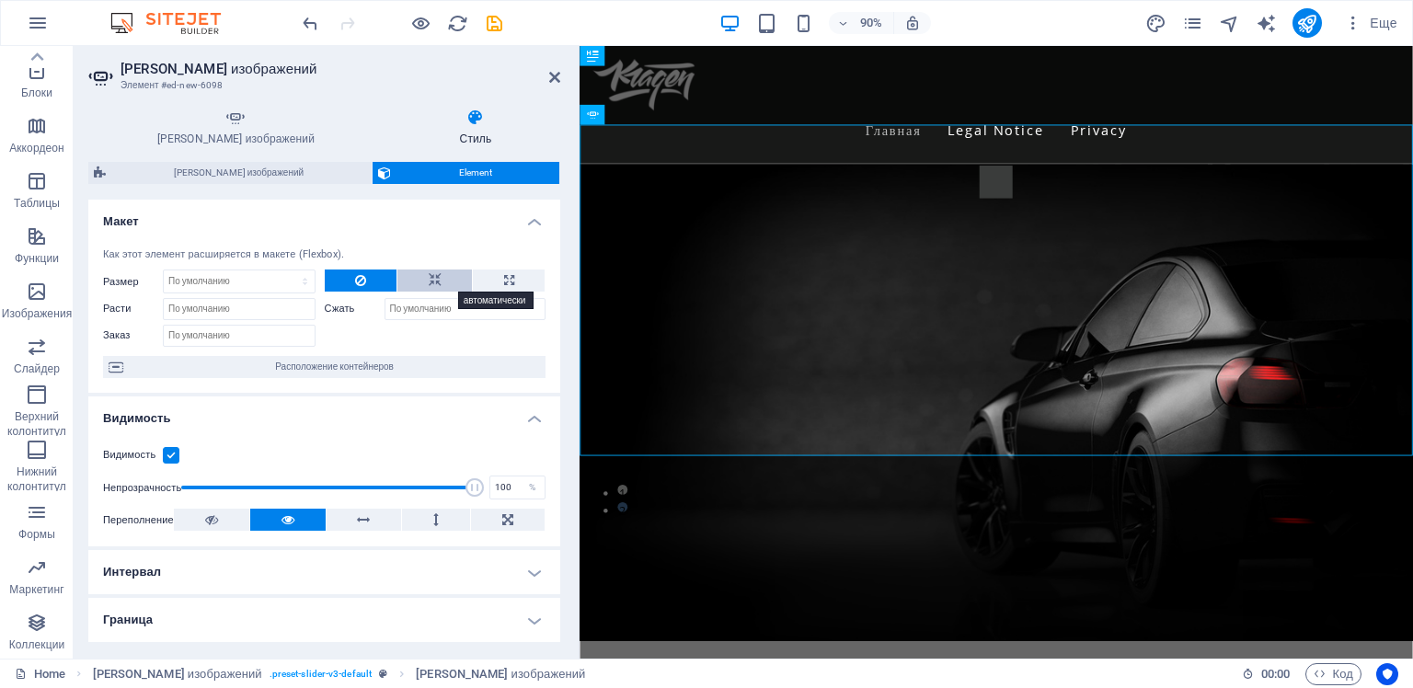
click at [433, 279] on icon at bounding box center [435, 280] width 13 height 22
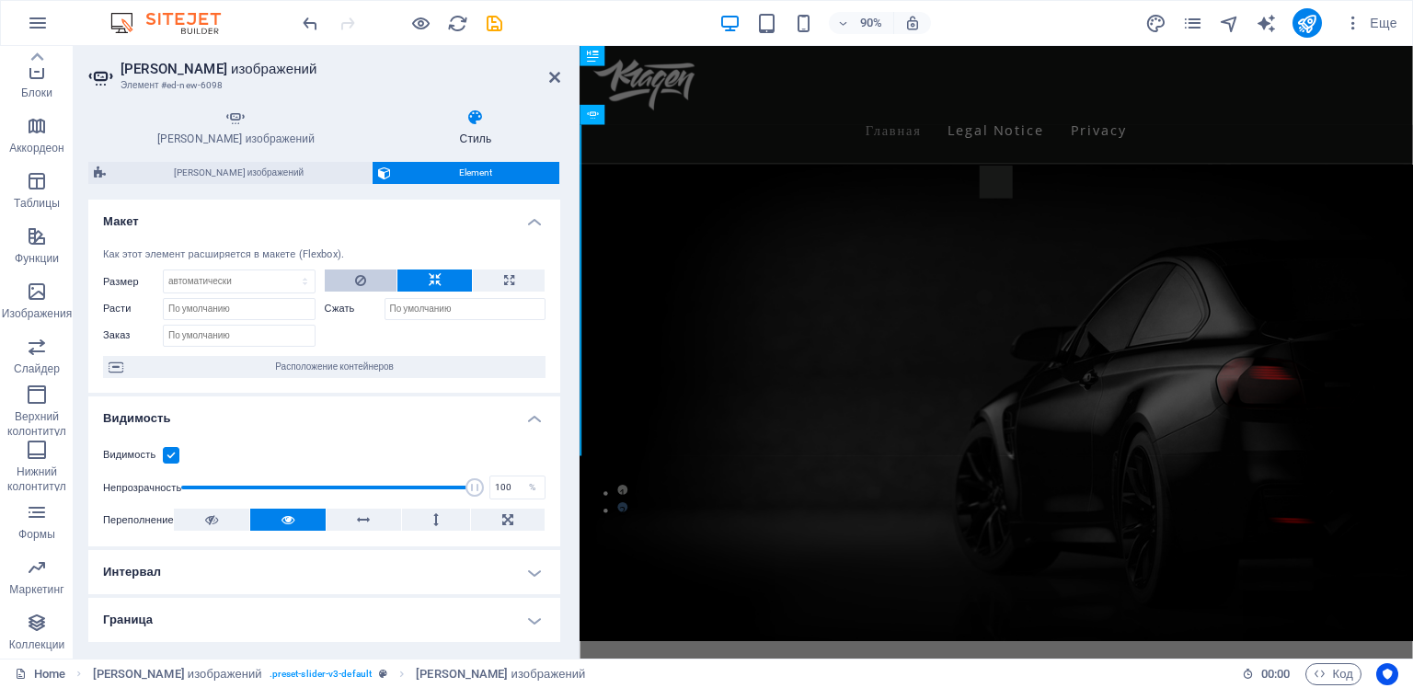
click at [358, 282] on icon at bounding box center [360, 280] width 11 height 22
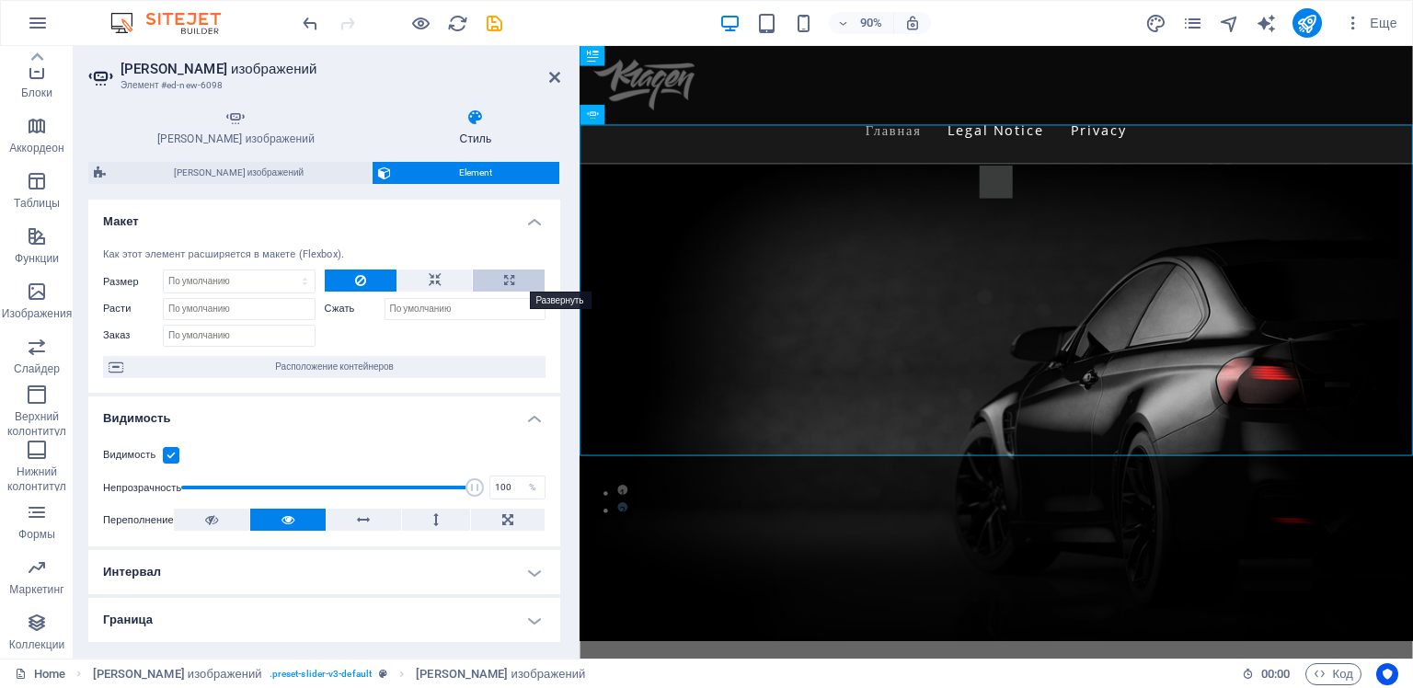
click at [510, 280] on icon at bounding box center [509, 280] width 10 height 22
type input "100"
select select "%"
click at [364, 280] on button at bounding box center [361, 280] width 73 height 22
select select "DISABLED_OPTION_VALUE"
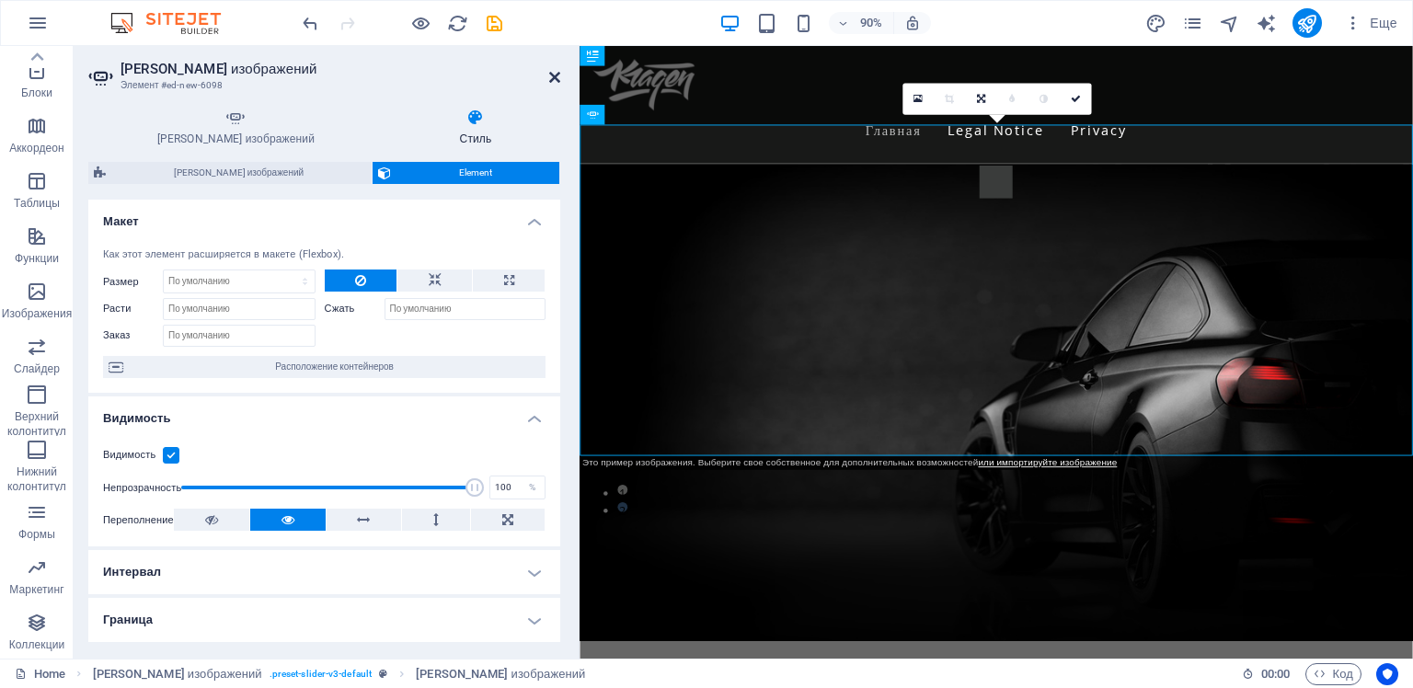
click at [556, 73] on icon at bounding box center [554, 77] width 11 height 15
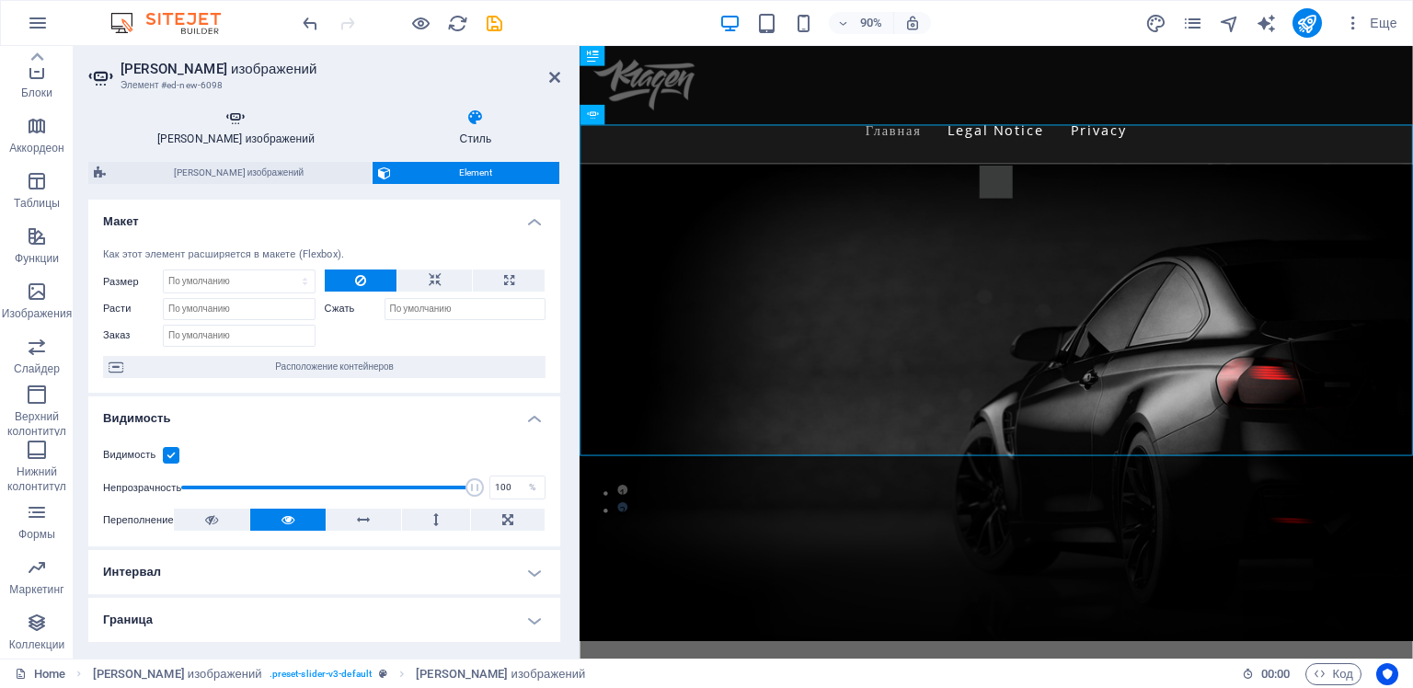
click at [224, 120] on icon at bounding box center [235, 118] width 295 height 18
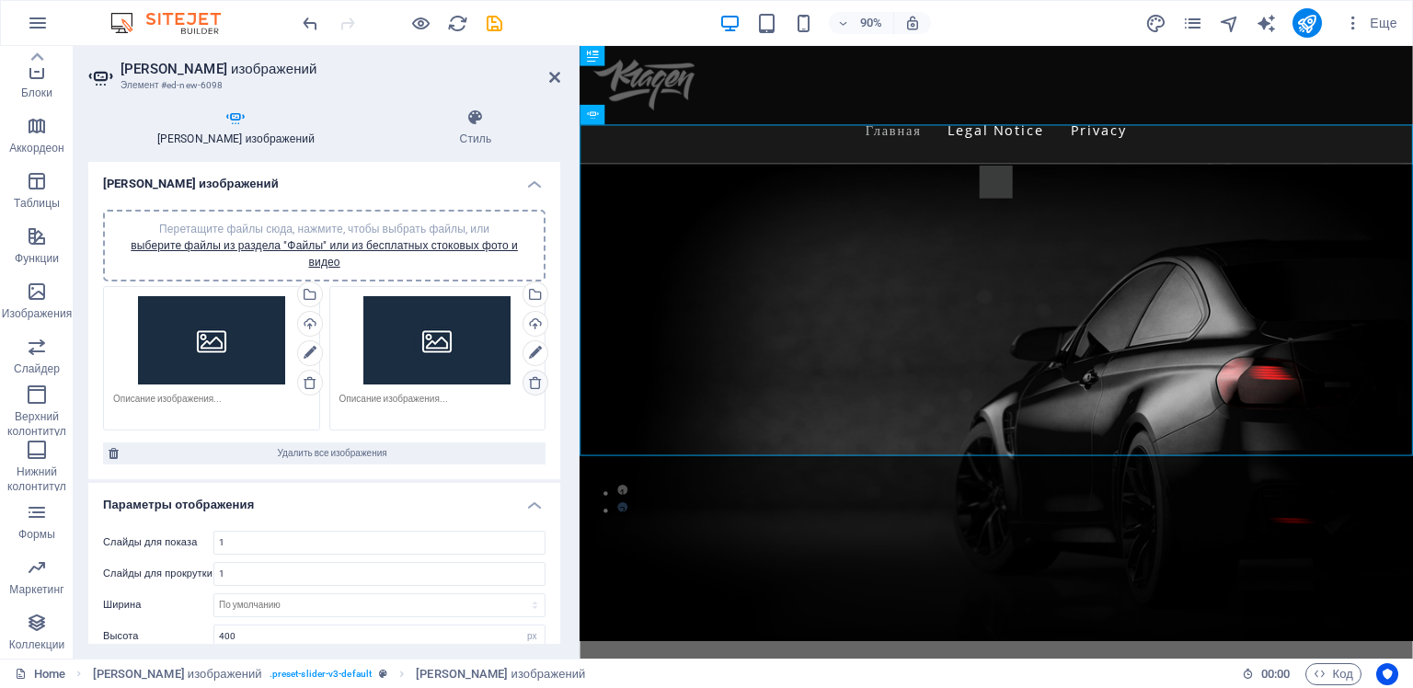
click at [533, 383] on icon at bounding box center [535, 382] width 15 height 15
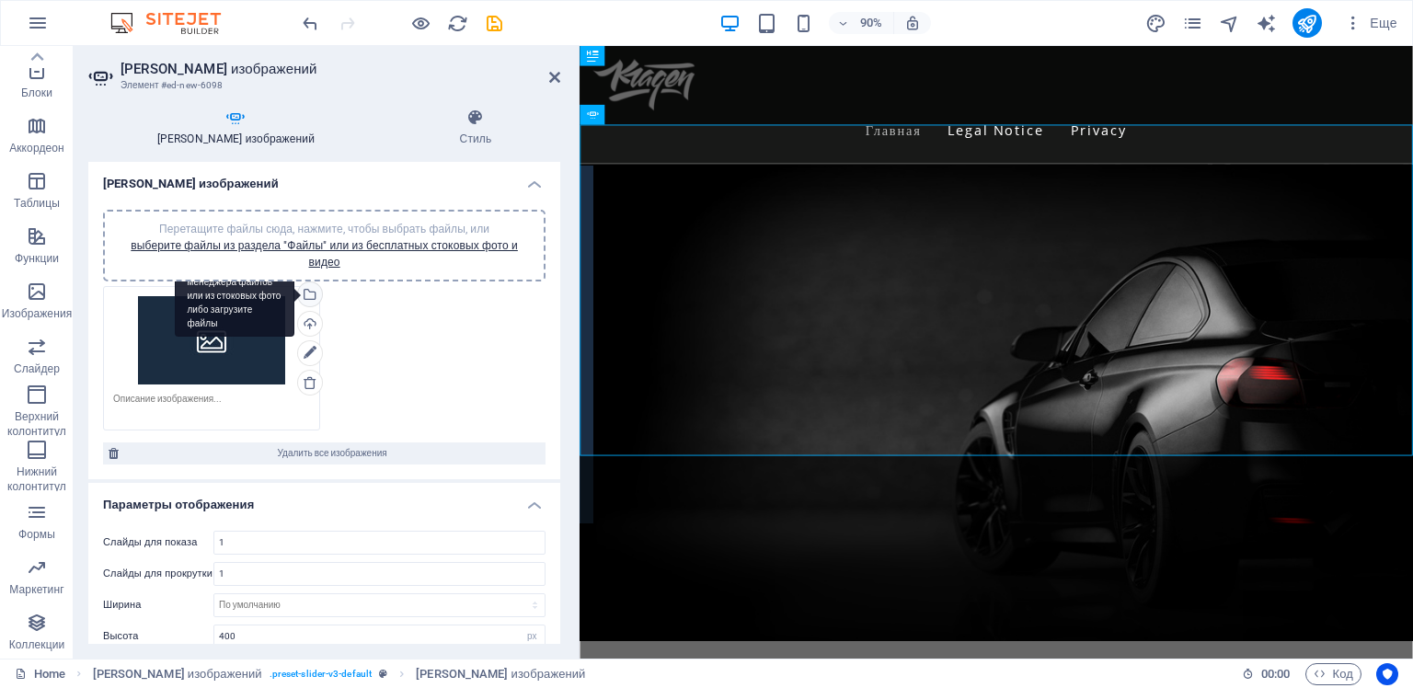
click at [309, 293] on div "Выберите файлы из менеджера файлов или из стоковых фото либо загрузите файлы" at bounding box center [308, 296] width 28 height 28
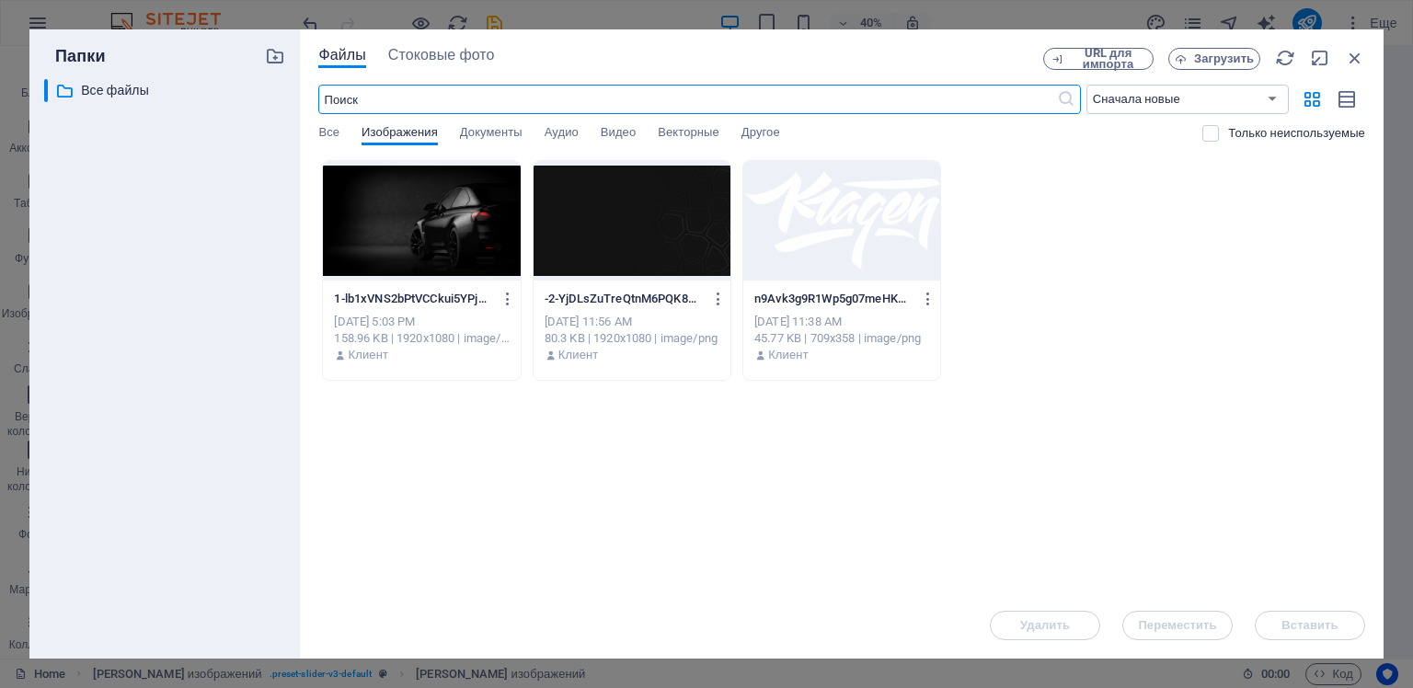
click at [423, 225] on div at bounding box center [421, 221] width 197 height 120
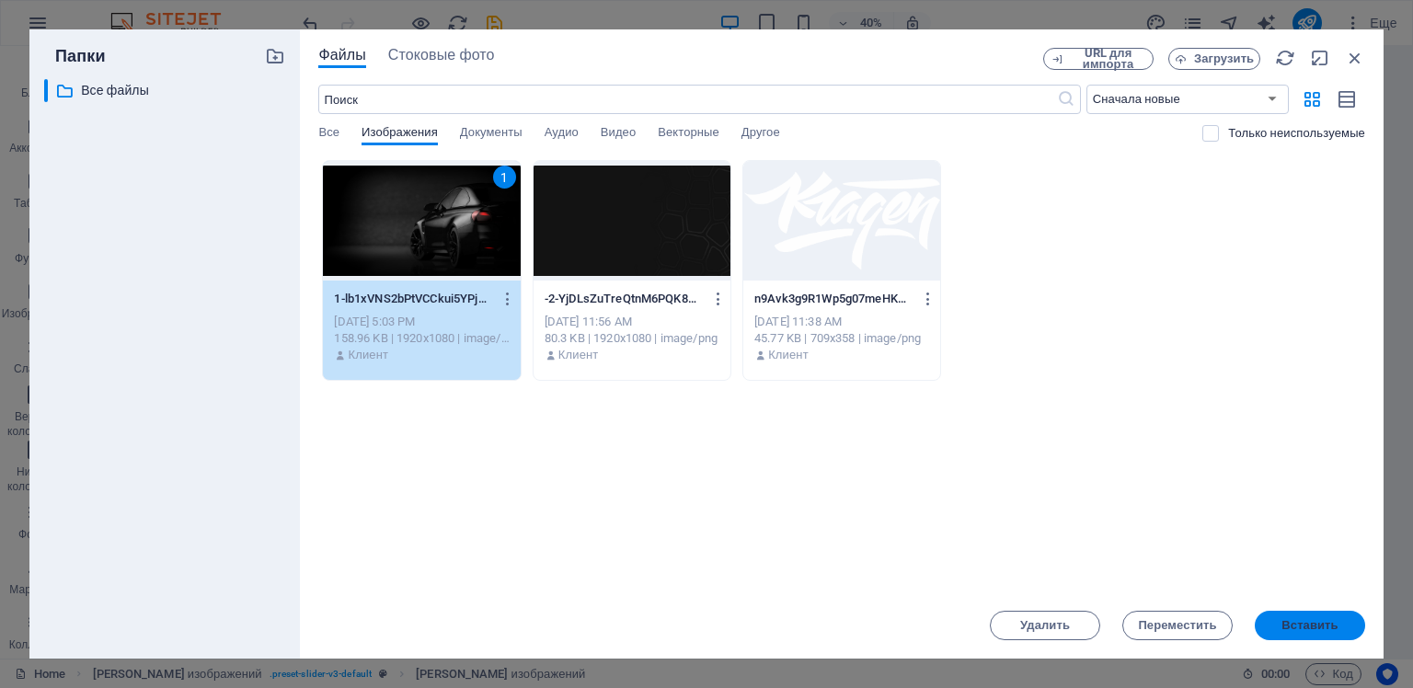
click at [1317, 622] on span "Вставить" at bounding box center [1309, 625] width 56 height 11
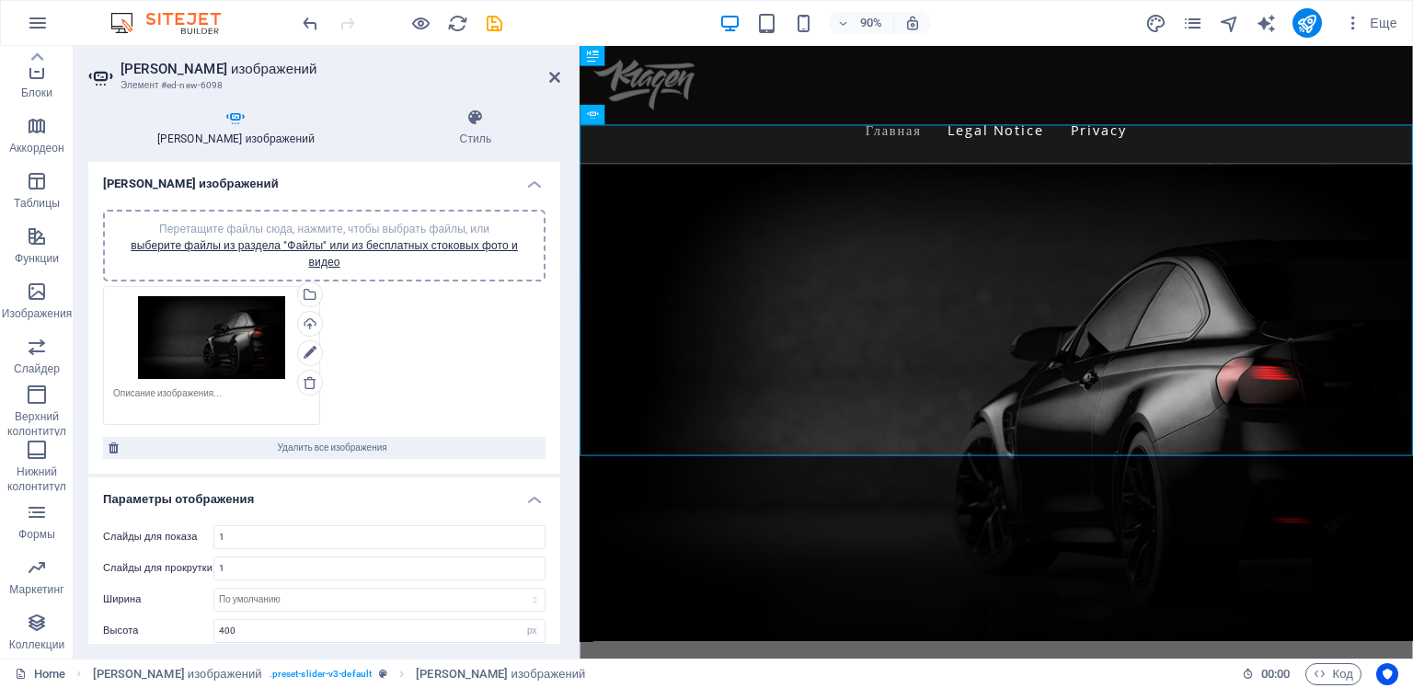
scroll to position [184, 0]
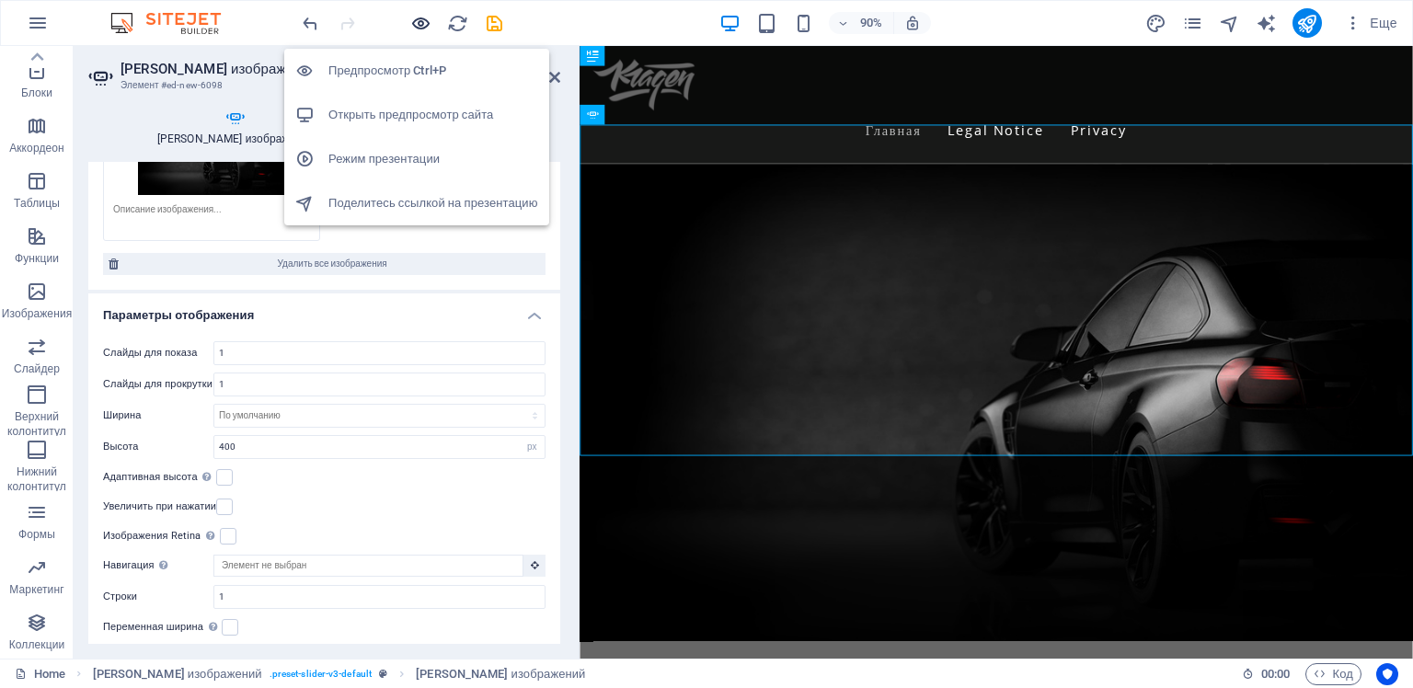
click at [419, 18] on icon "button" at bounding box center [420, 23] width 21 height 21
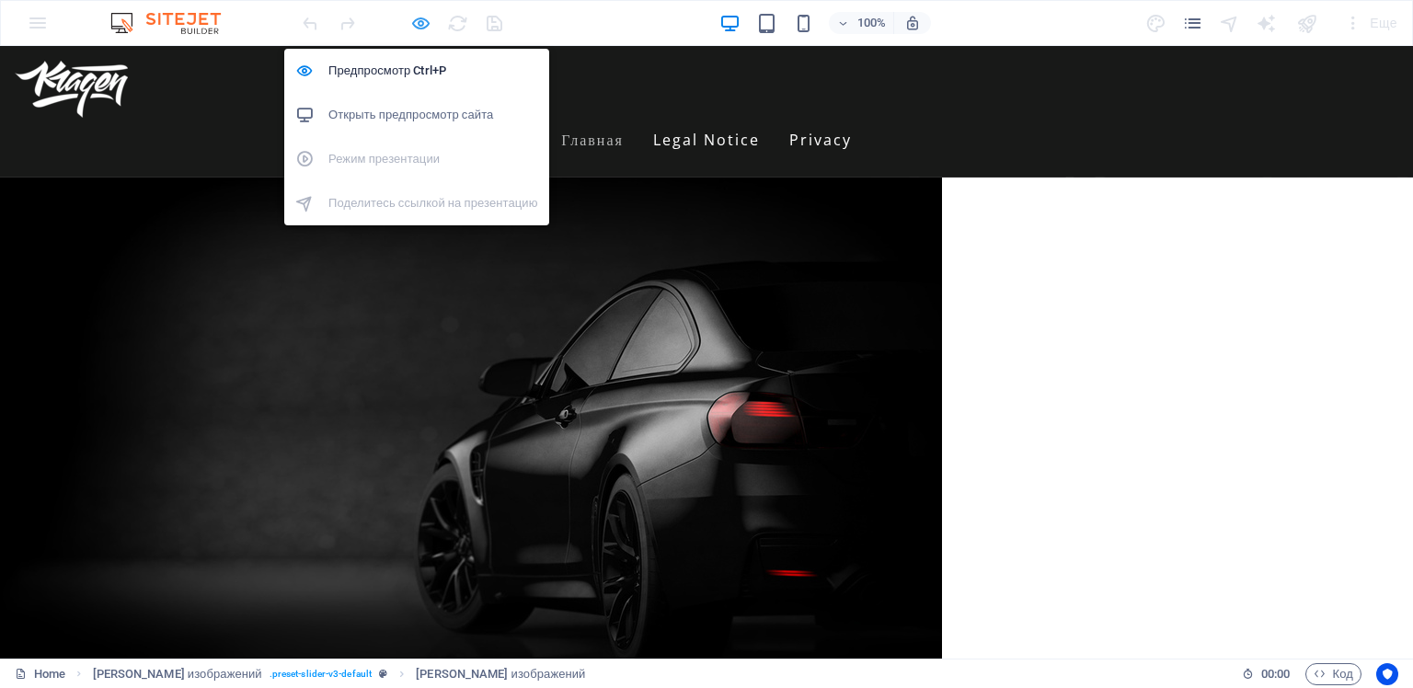
click at [416, 17] on icon "button" at bounding box center [420, 23] width 21 height 21
select select "px"
select select "ms"
select select "s"
select select "progressive"
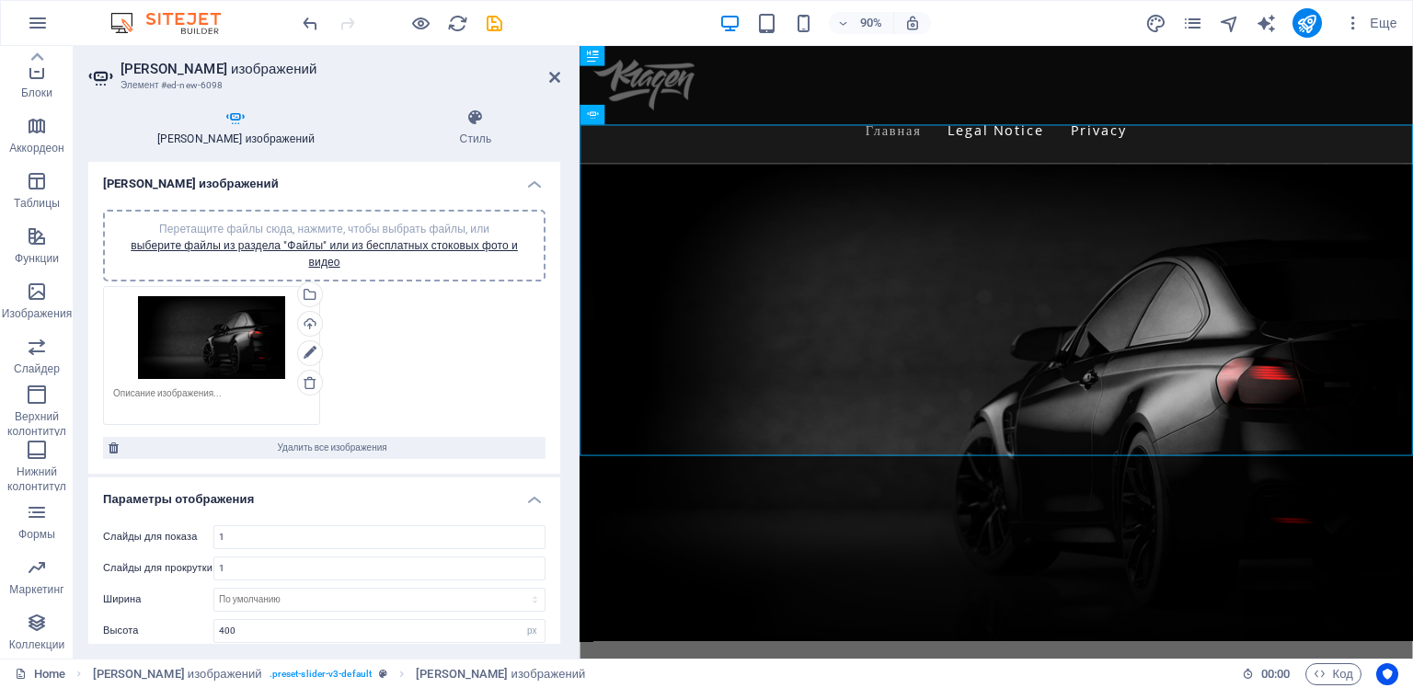
click at [206, 346] on div "Перетащите файлы сюда, нажмите, чтобы выбрать файлы, или выберите файлы из разд…" at bounding box center [211, 337] width 197 height 83
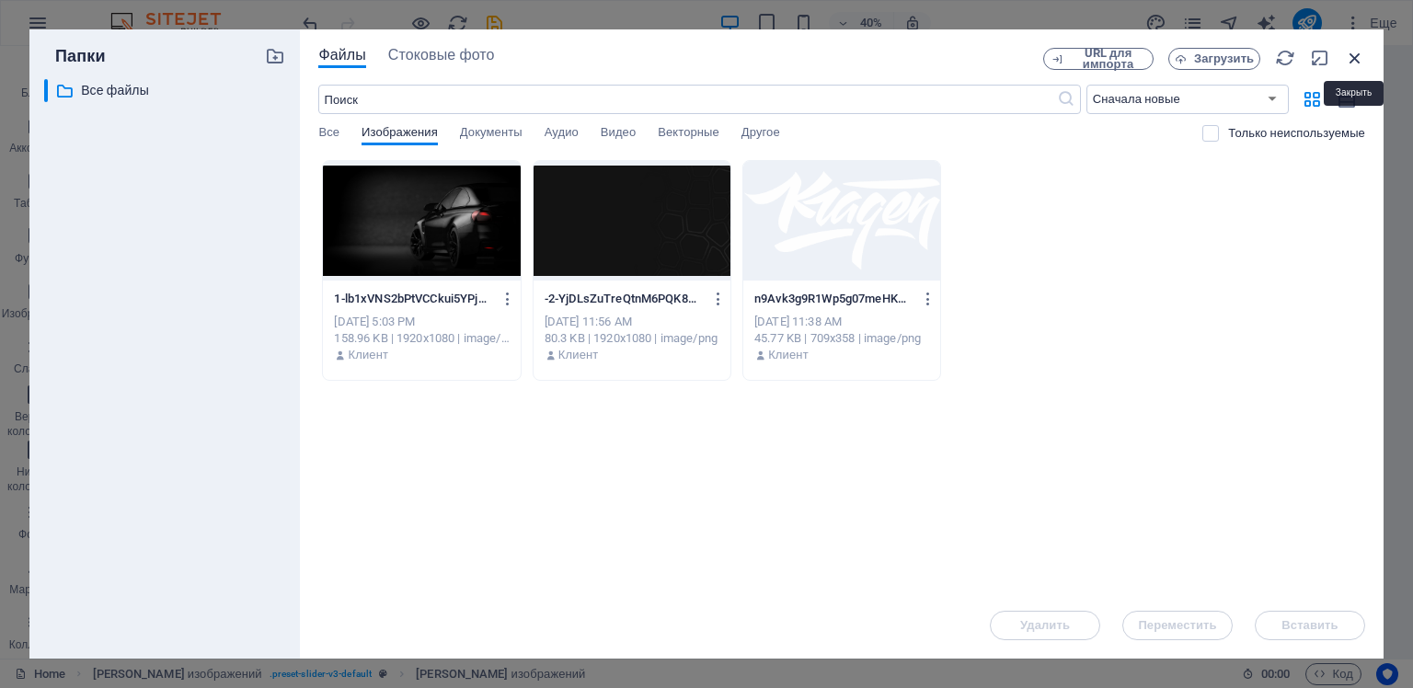
click at [1351, 55] on icon "button" at bounding box center [1355, 58] width 20 height 20
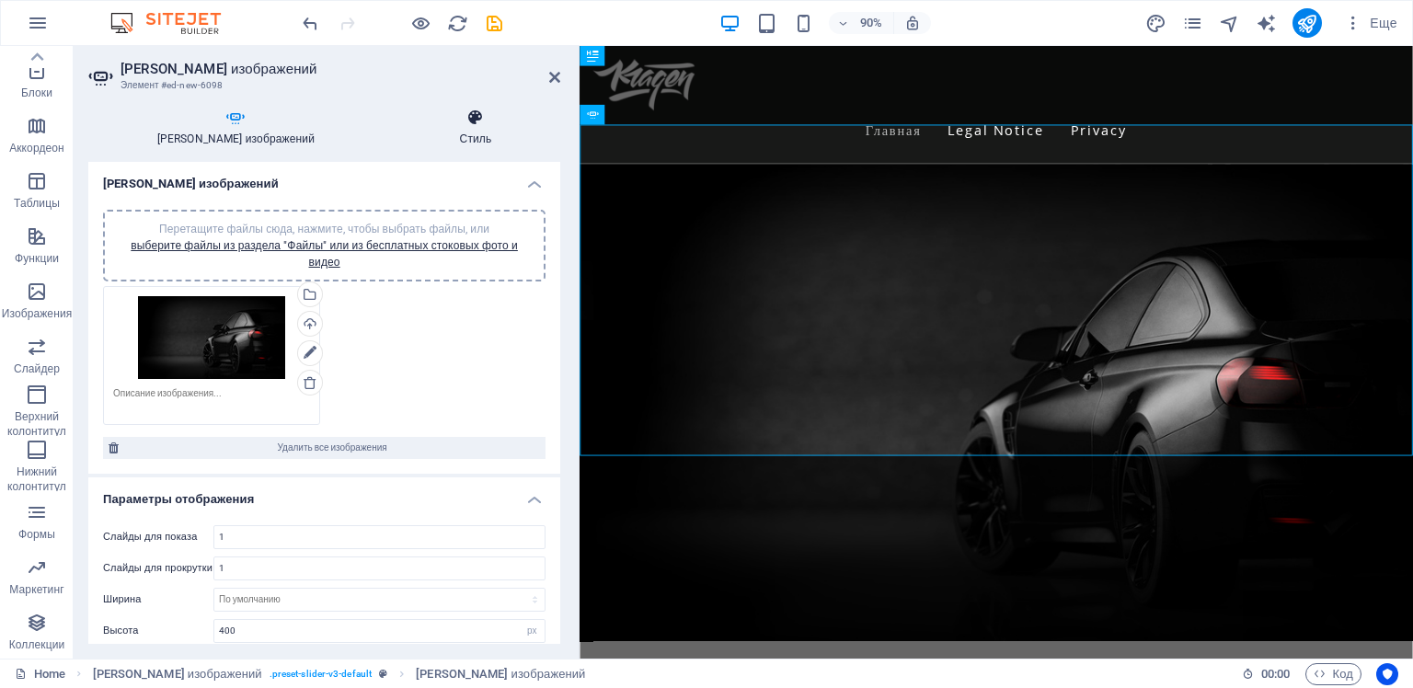
click at [464, 122] on icon at bounding box center [475, 118] width 169 height 18
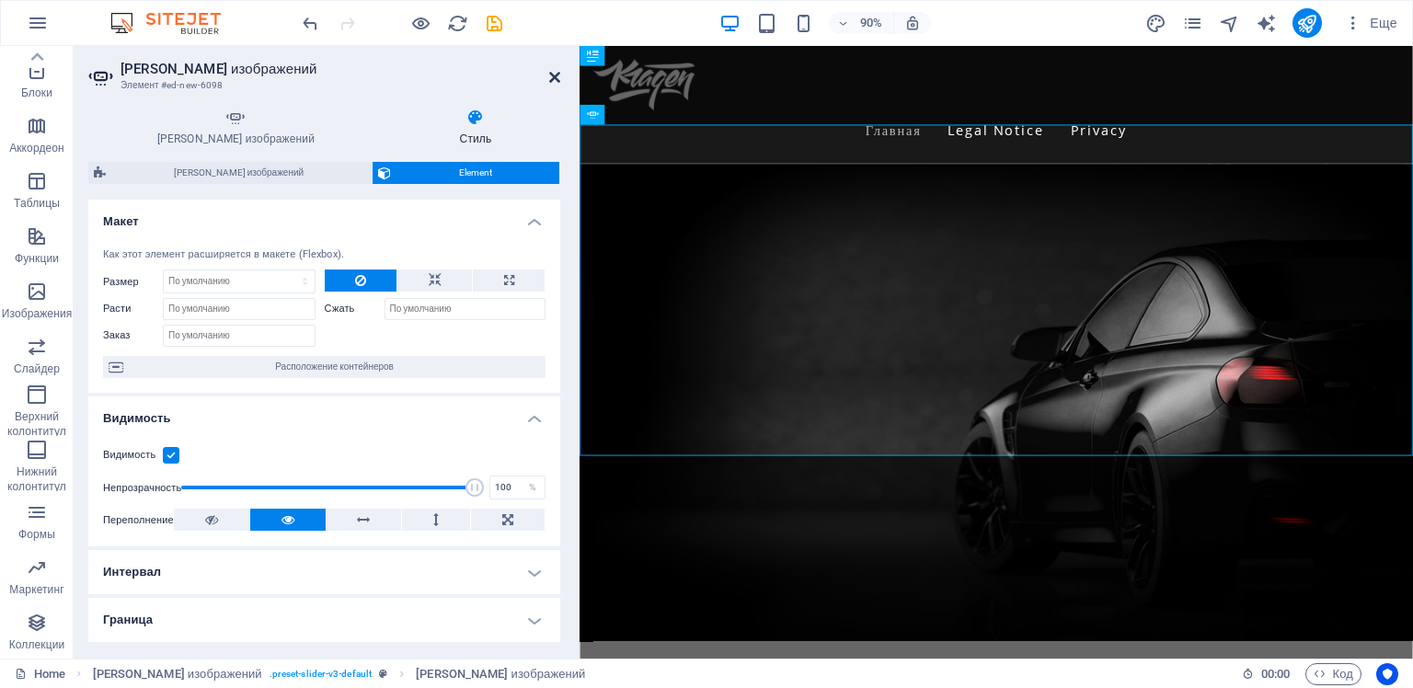
click at [556, 79] on icon at bounding box center [554, 77] width 11 height 15
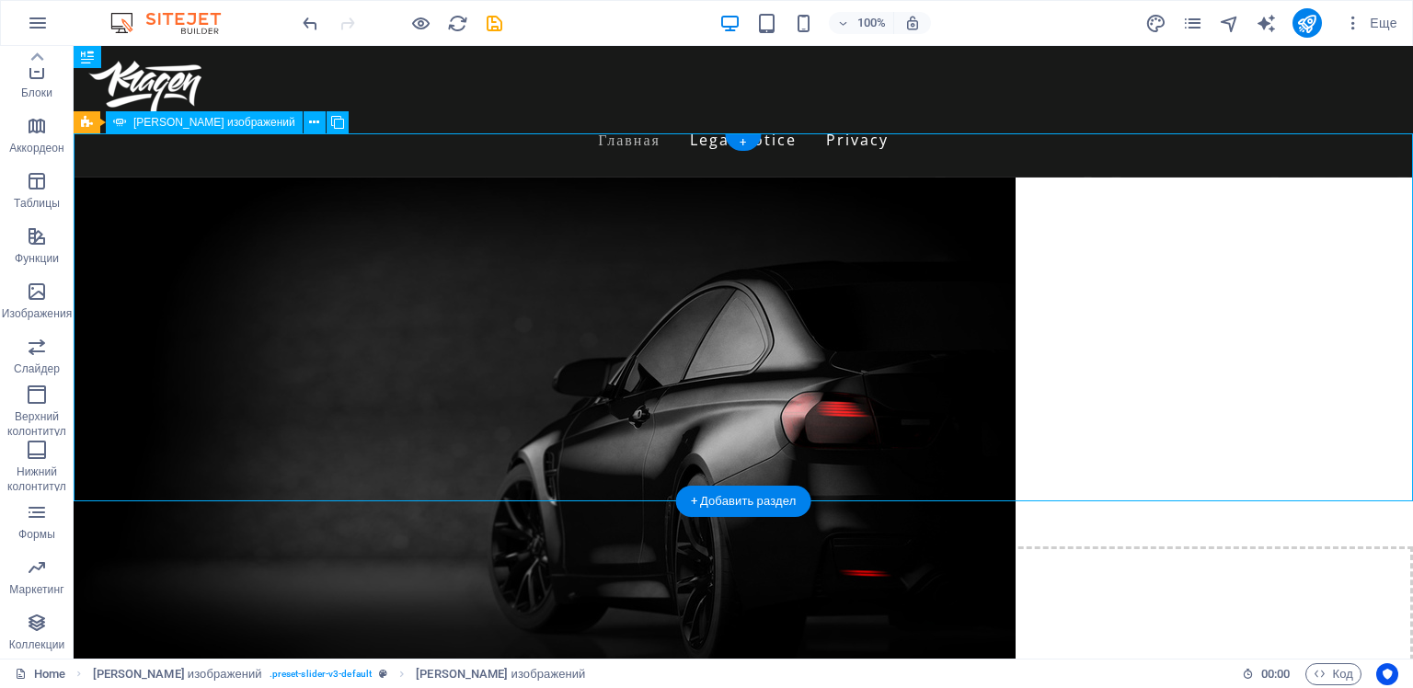
click at [654, 254] on div "Image Slider" at bounding box center [743, 362] width 1339 height 368
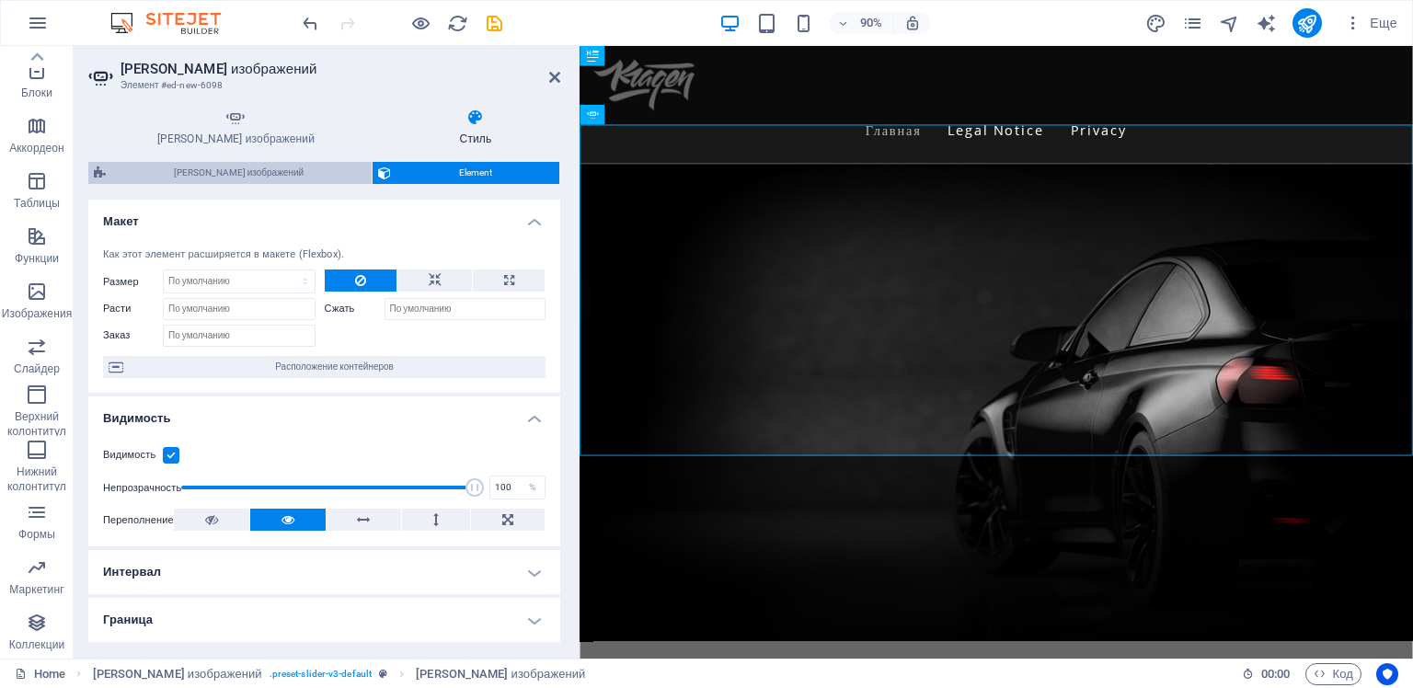
click at [243, 173] on span "[PERSON_NAME] изображений" at bounding box center [238, 173] width 255 height 22
select select "rem"
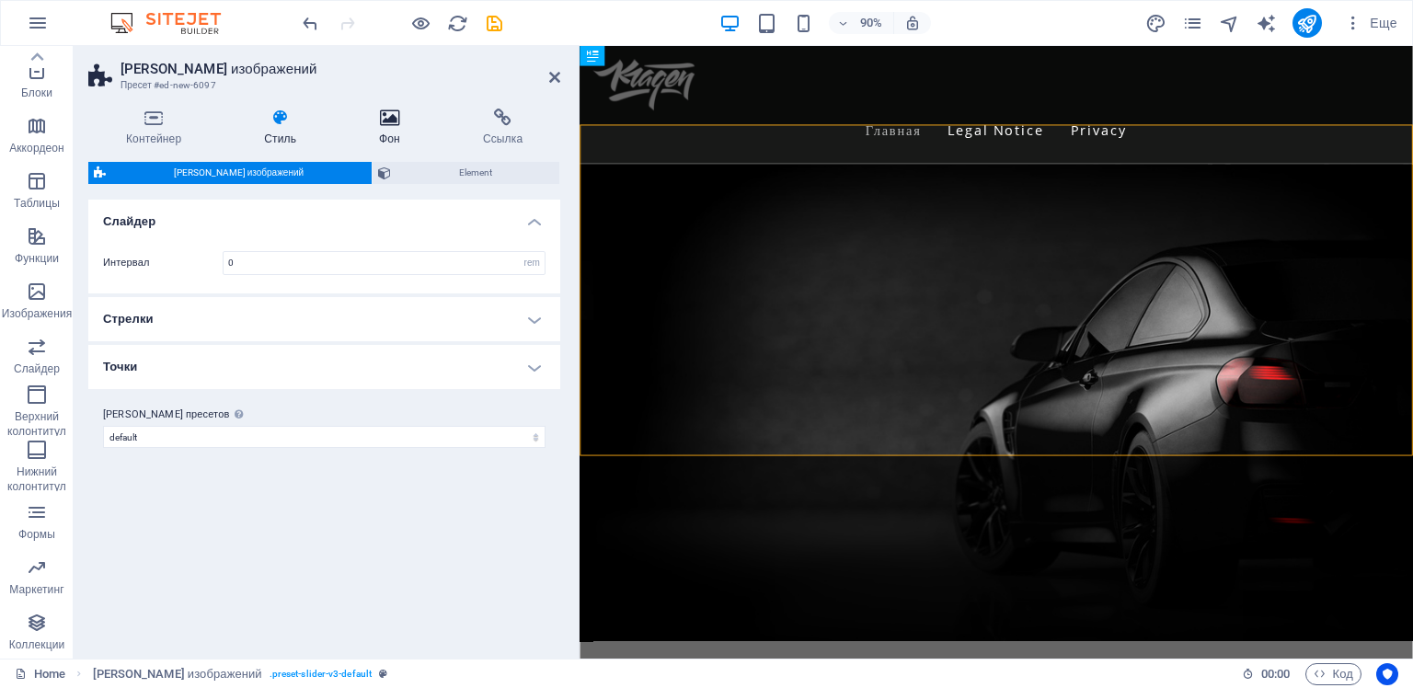
click at [379, 122] on icon at bounding box center [389, 118] width 97 height 18
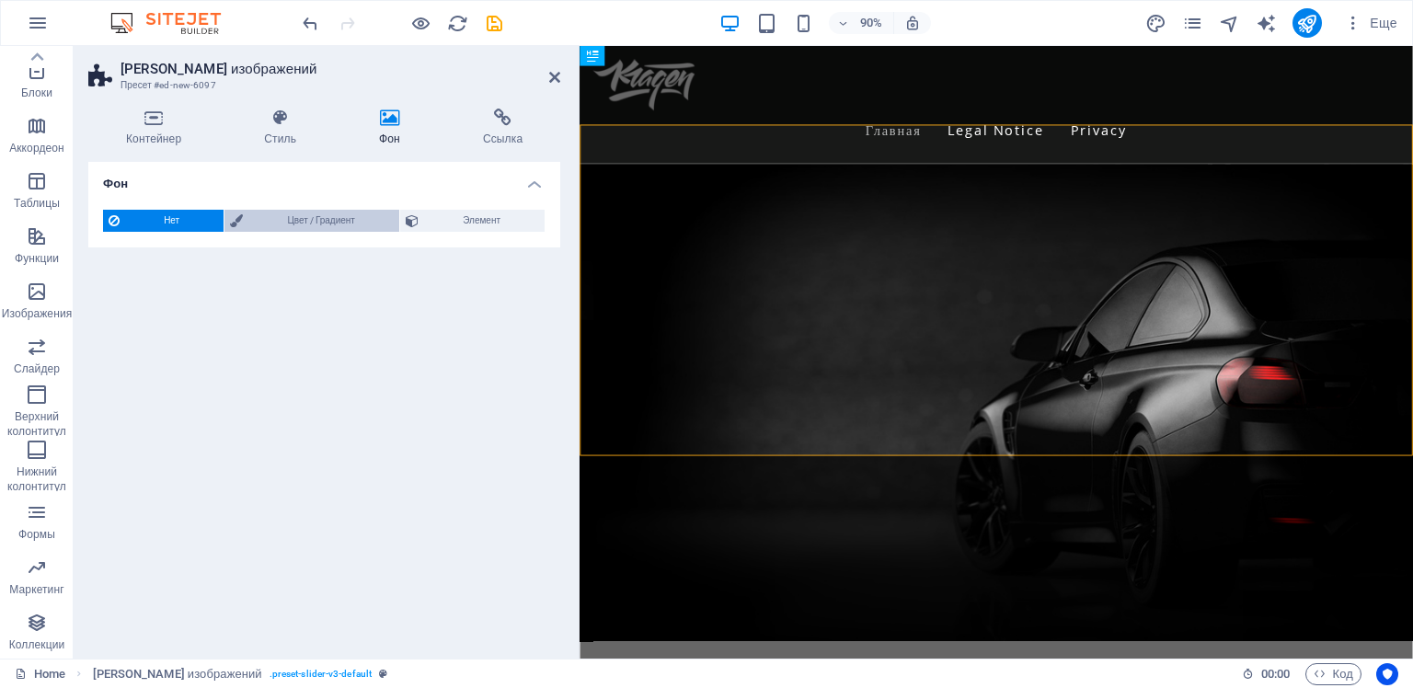
click at [327, 218] on span "Цвет / Градиент" at bounding box center [320, 221] width 145 height 22
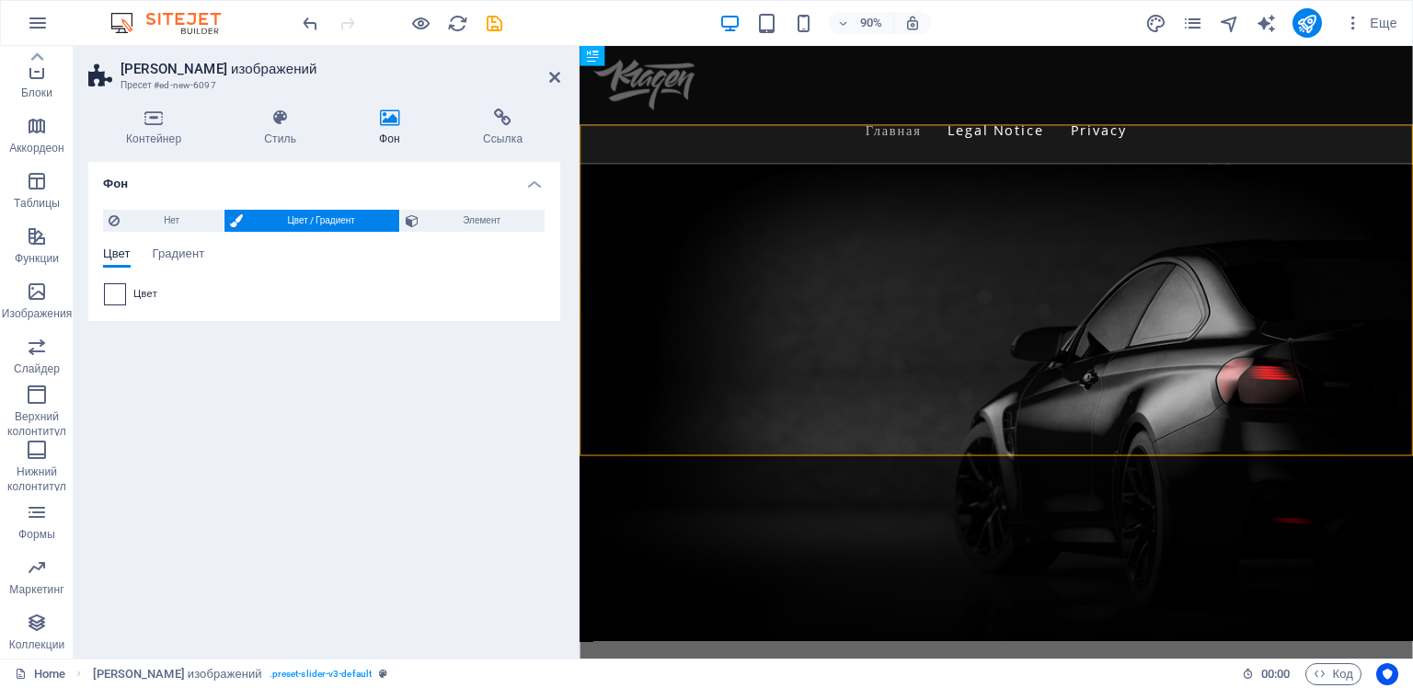
click at [117, 294] on span at bounding box center [115, 294] width 20 height 20
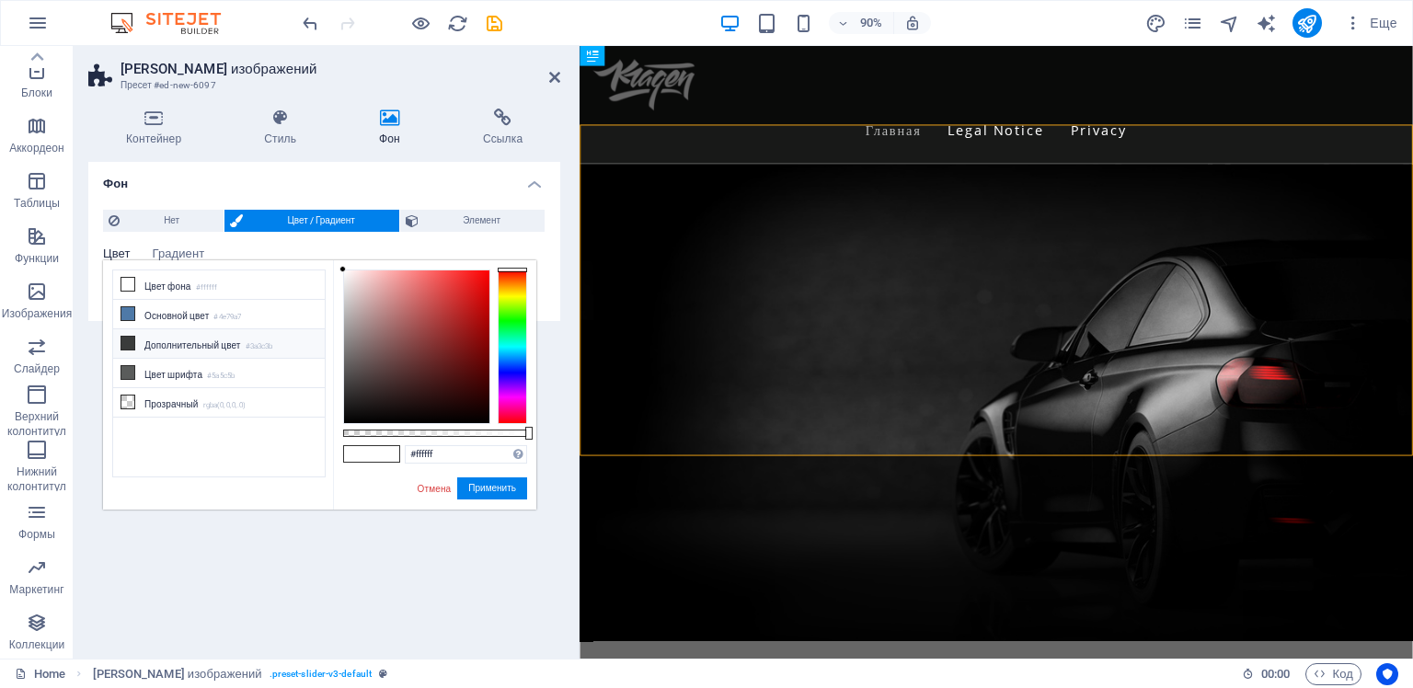
click at [175, 342] on li "Дополнительный цвет #3a3c3b" at bounding box center [219, 343] width 212 height 29
type input "#3a3c3b"
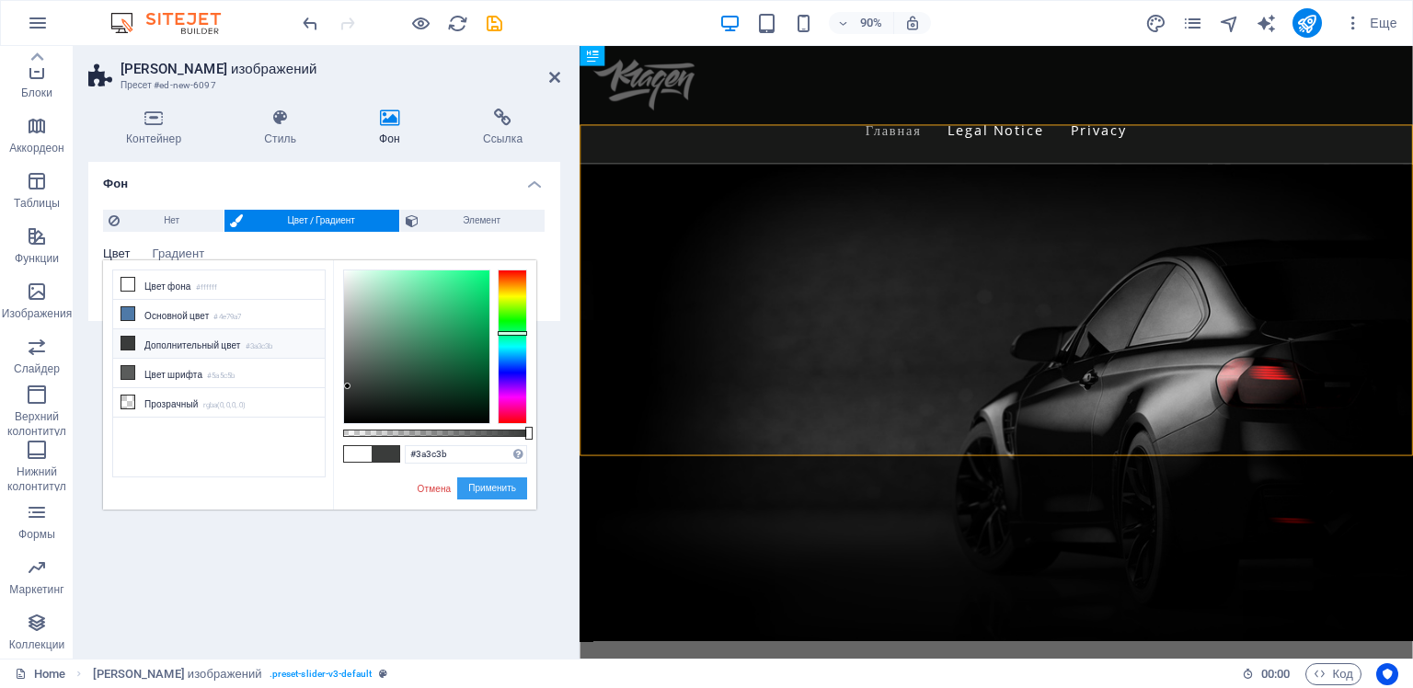
click at [490, 489] on button "Применить" at bounding box center [492, 488] width 70 height 22
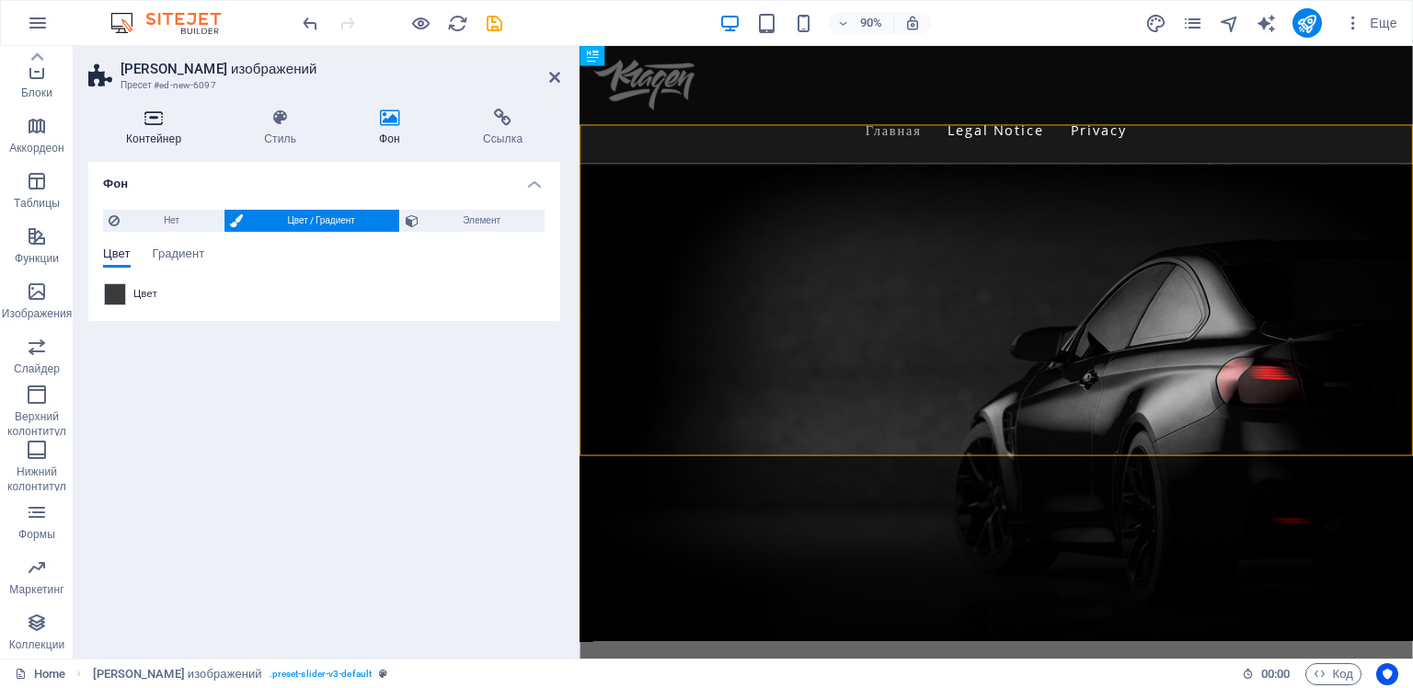
click at [152, 118] on icon at bounding box center [153, 118] width 131 height 18
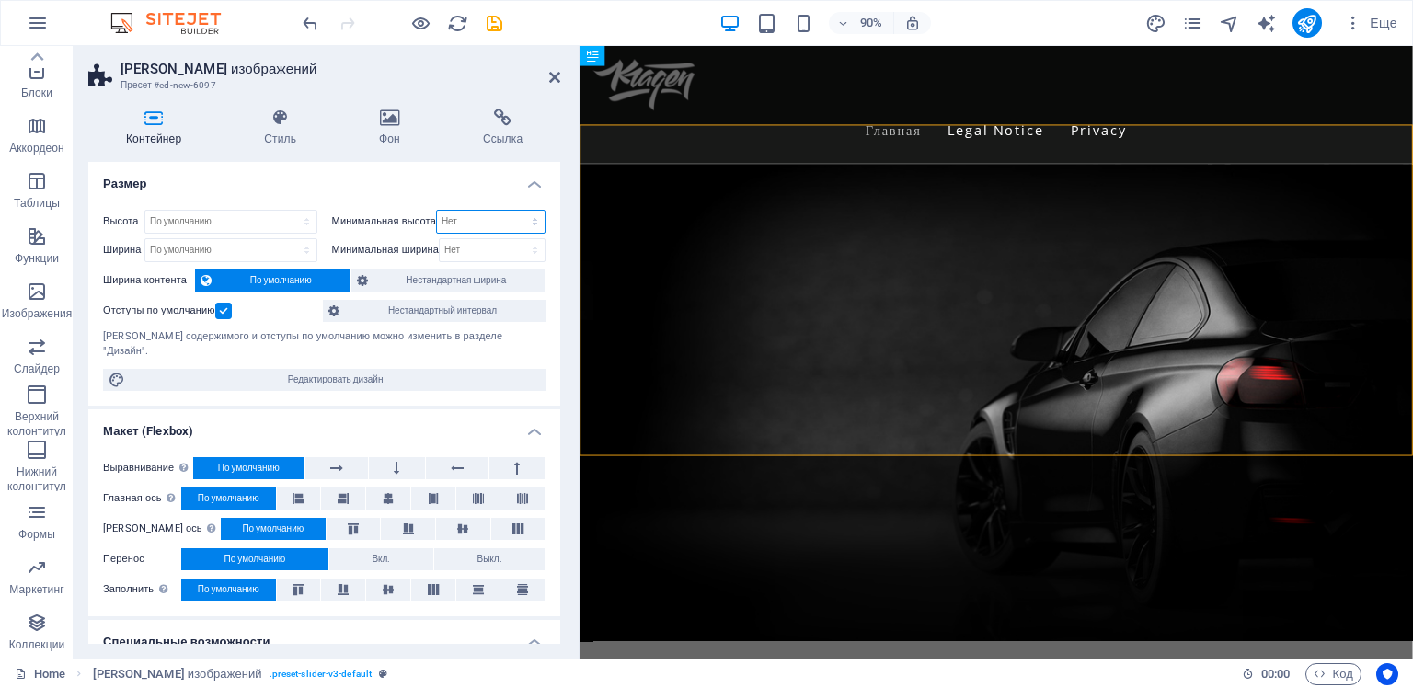
click at [526, 223] on select "Нет px rem % vh vw" at bounding box center [491, 222] width 108 height 22
select select "px"
click at [515, 211] on select "Нет px rem % vh vw" at bounding box center [491, 222] width 108 height 22
type input "0"
click at [530, 221] on select "Нет px rem % vh vw" at bounding box center [532, 222] width 26 height 22
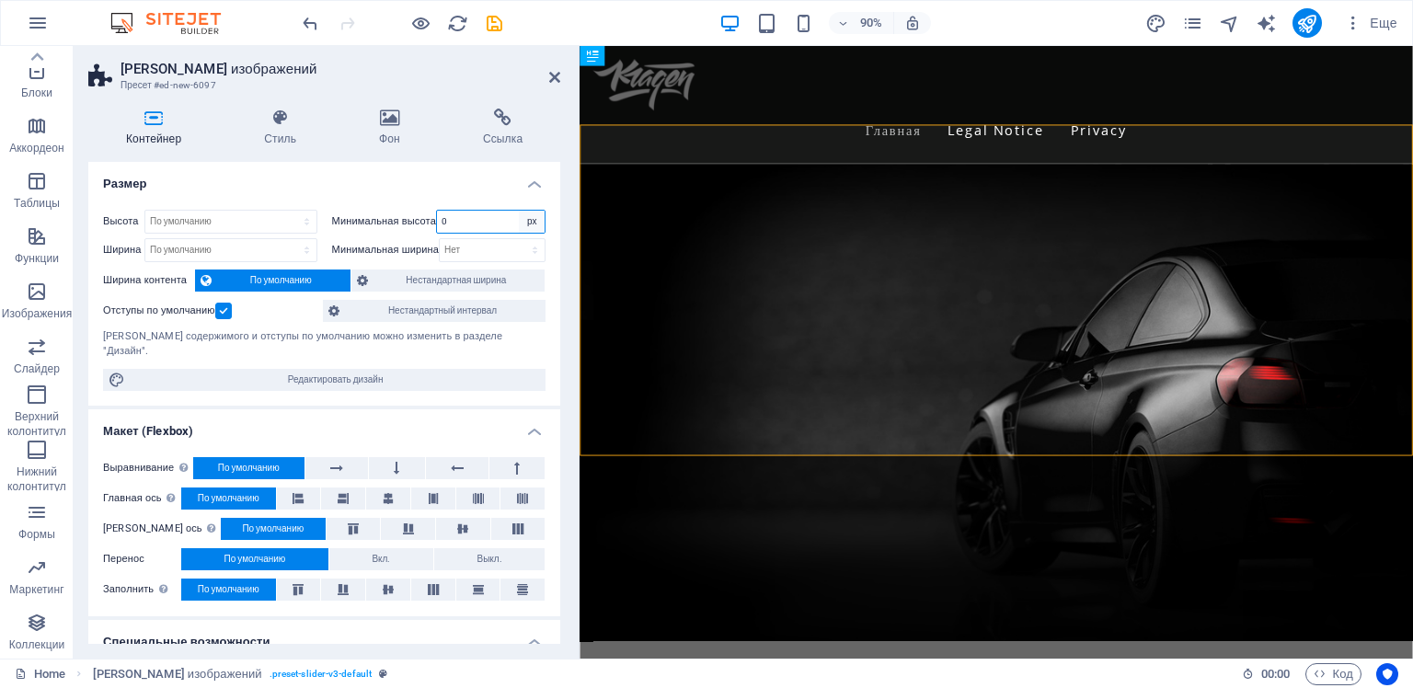
select select "pf0lrj0b114"
click at [519, 211] on select "Нет px rem % vh vw" at bounding box center [532, 222] width 26 height 22
select select "DISABLED_OPTION_VALUE"
click at [418, 277] on span "Нестандартная ширина" at bounding box center [456, 280] width 166 height 22
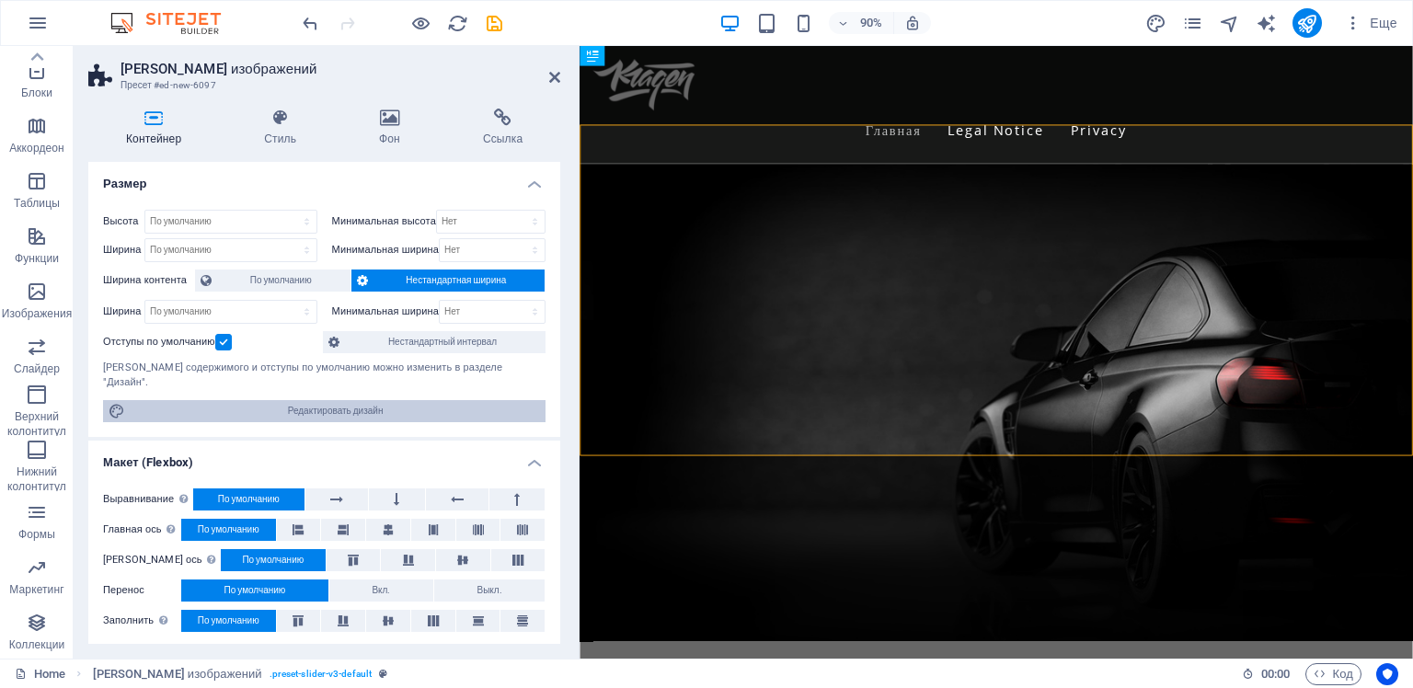
click at [350, 400] on span "Редактировать дизайн" at bounding box center [335, 411] width 409 height 22
select select "px"
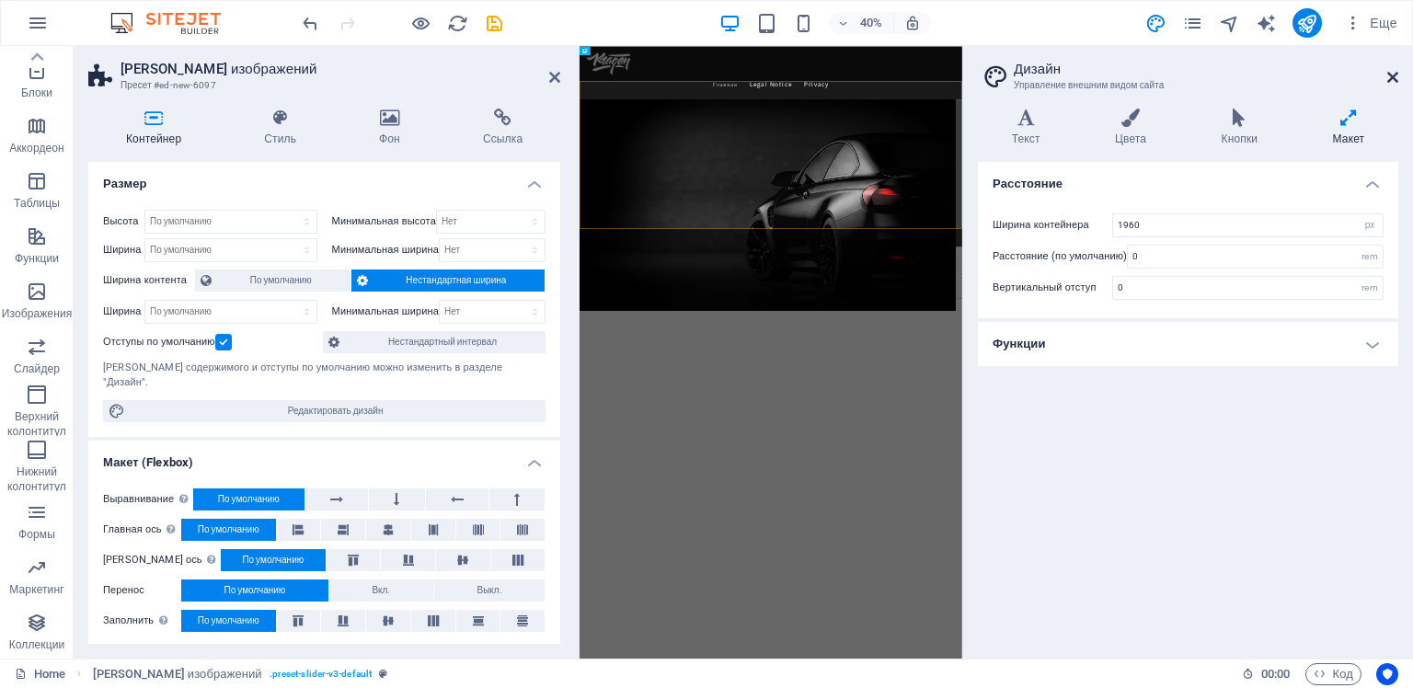
click at [1393, 77] on icon at bounding box center [1392, 77] width 11 height 15
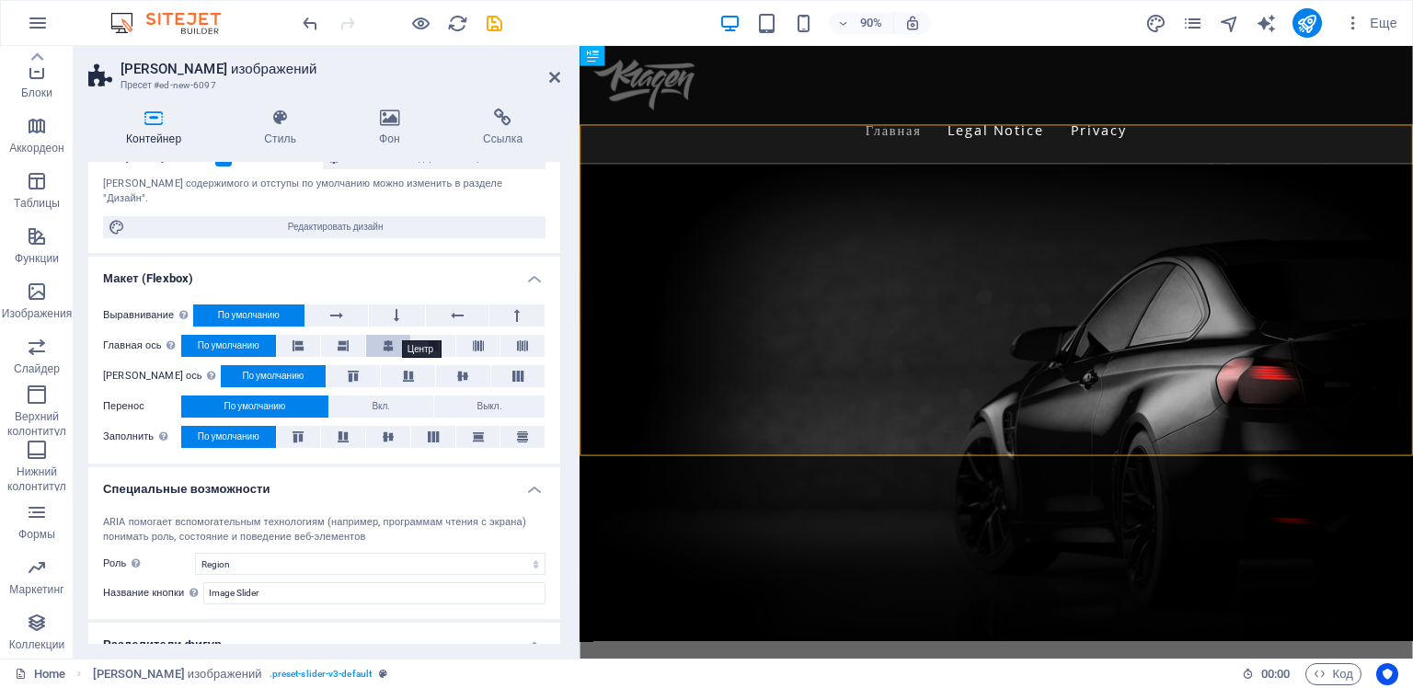
click at [386, 335] on icon at bounding box center [388, 346] width 11 height 22
click at [217, 335] on span "По умолчанию" at bounding box center [229, 346] width 62 height 22
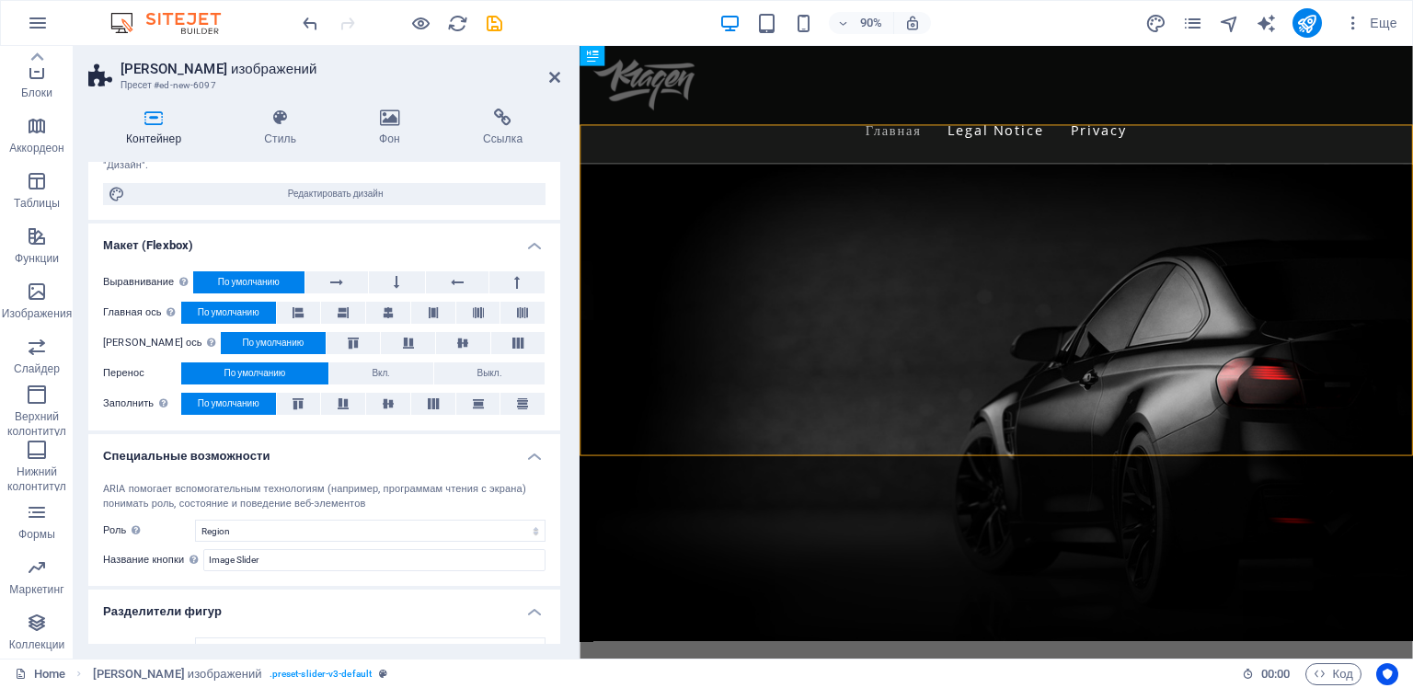
scroll to position [230, 0]
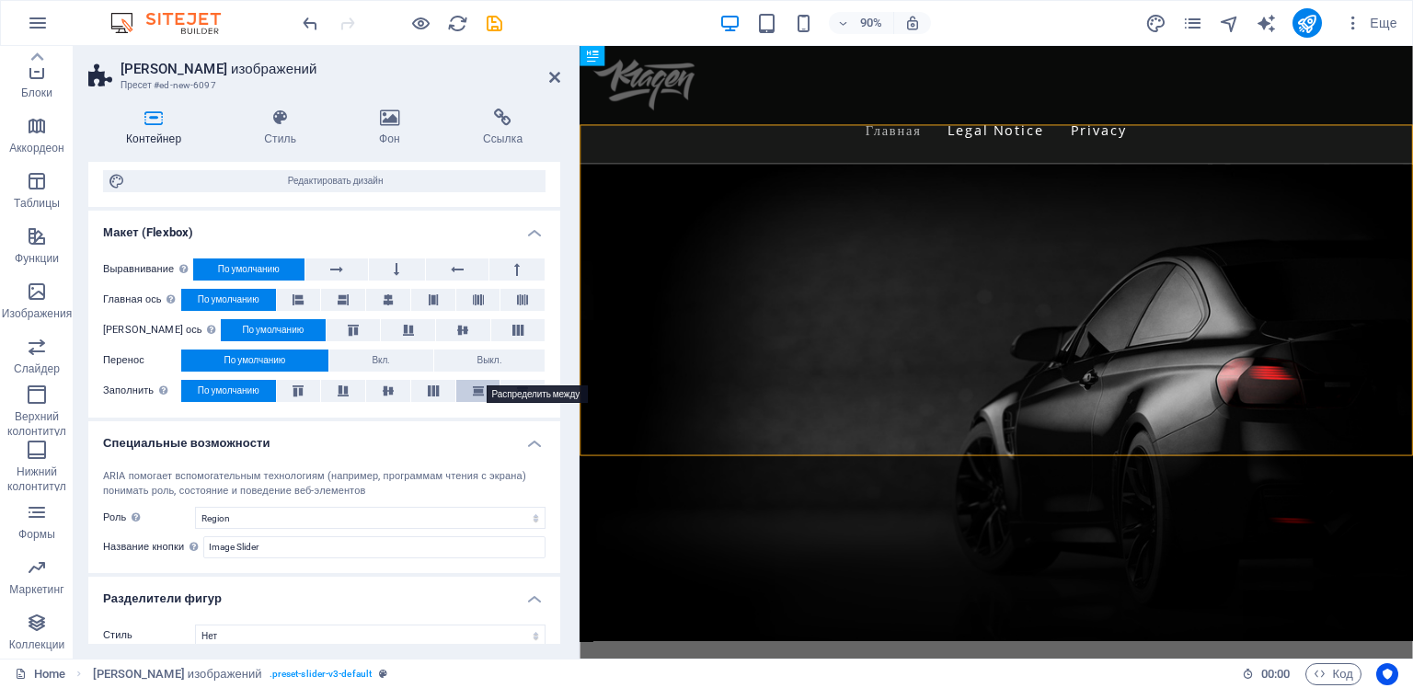
click at [477, 385] on icon at bounding box center [478, 390] width 22 height 11
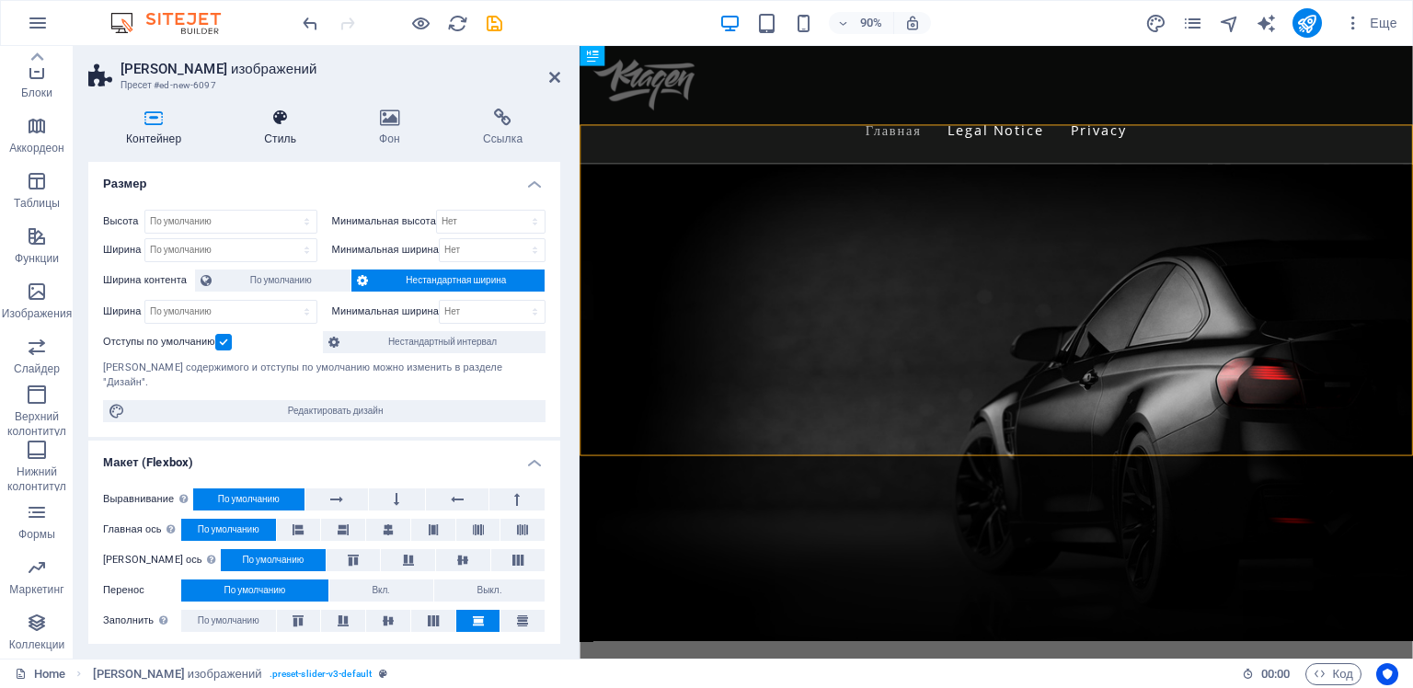
click at [280, 128] on h4 "Стиль" at bounding box center [283, 128] width 115 height 39
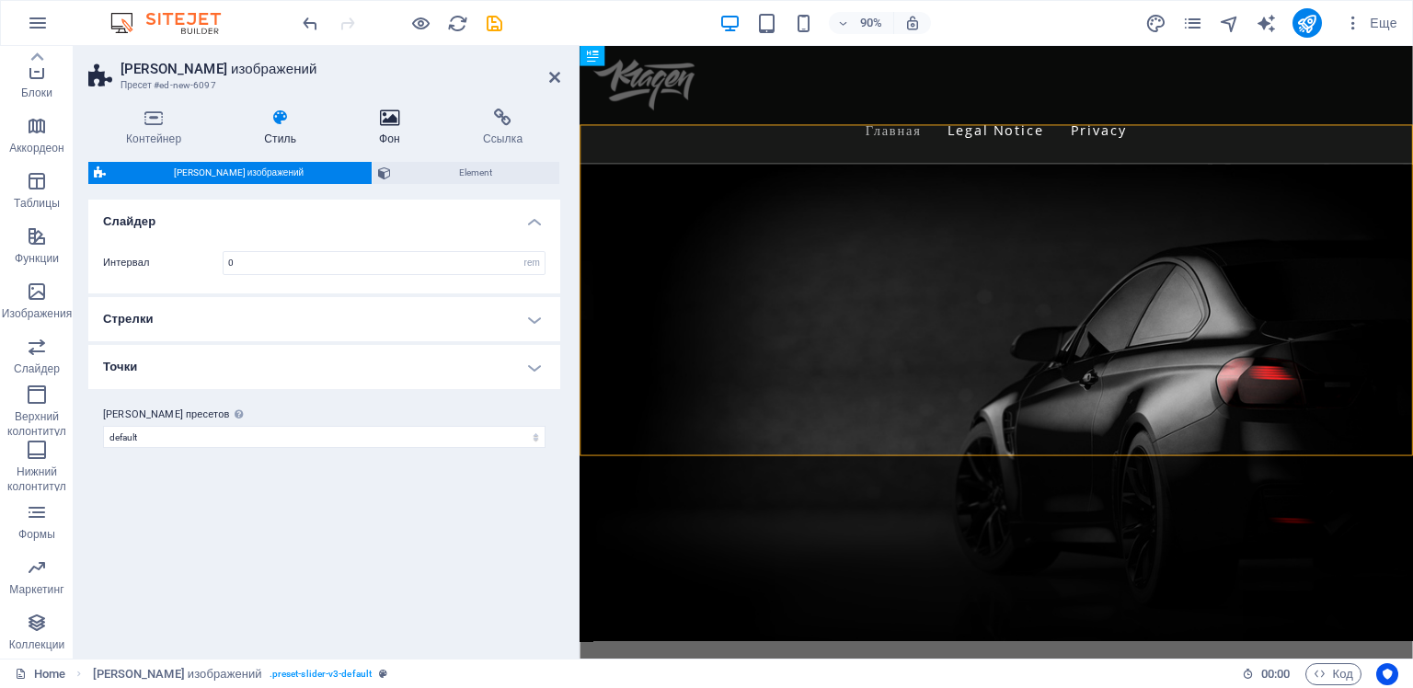
click at [394, 122] on icon at bounding box center [389, 118] width 97 height 18
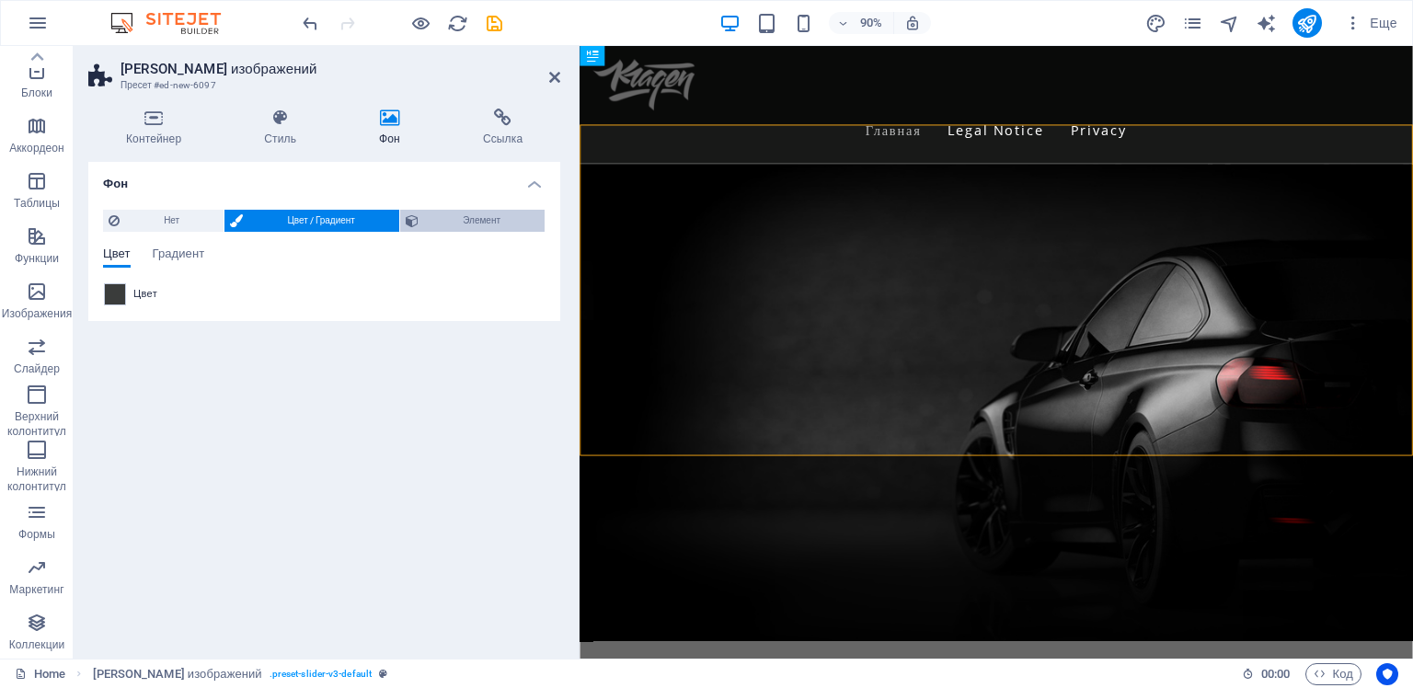
click at [463, 219] on span "Элемент" at bounding box center [481, 221] width 115 height 22
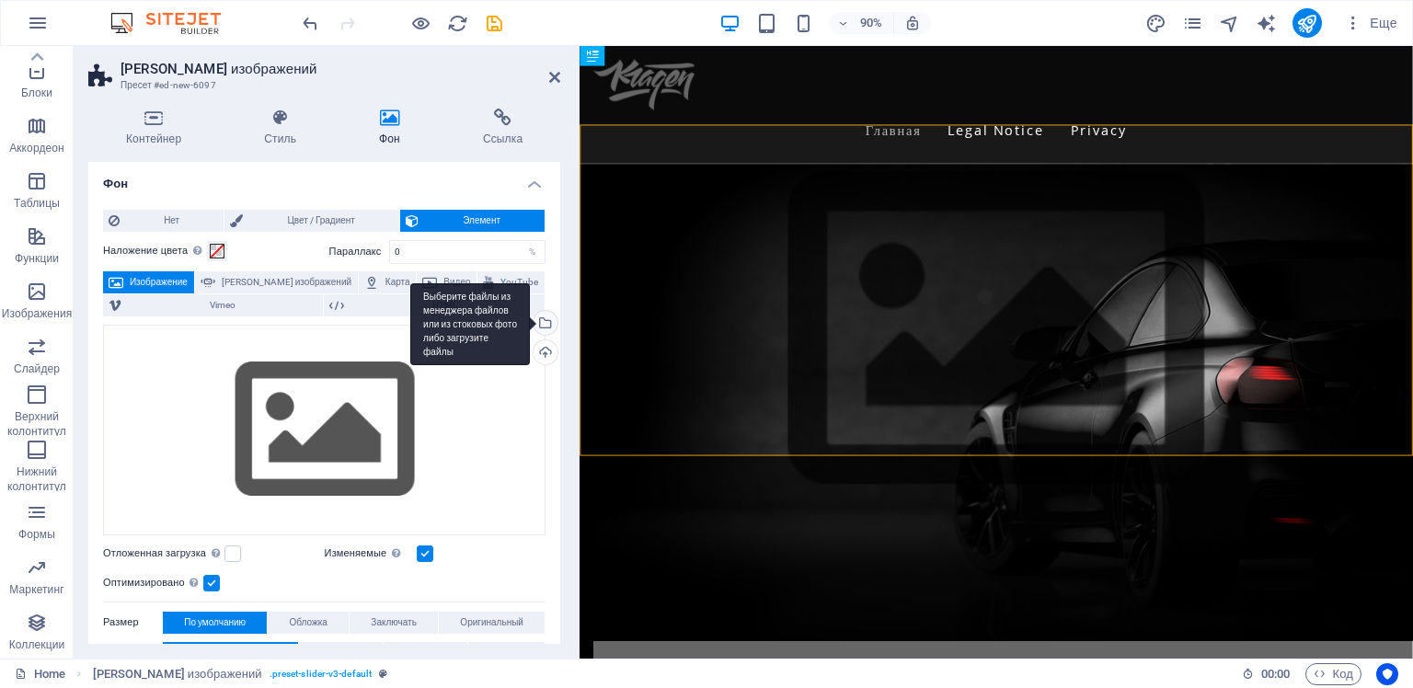
click at [541, 323] on div "Выберите файлы из менеджера файлов или из стоковых фото либо загрузите файлы" at bounding box center [544, 325] width 28 height 28
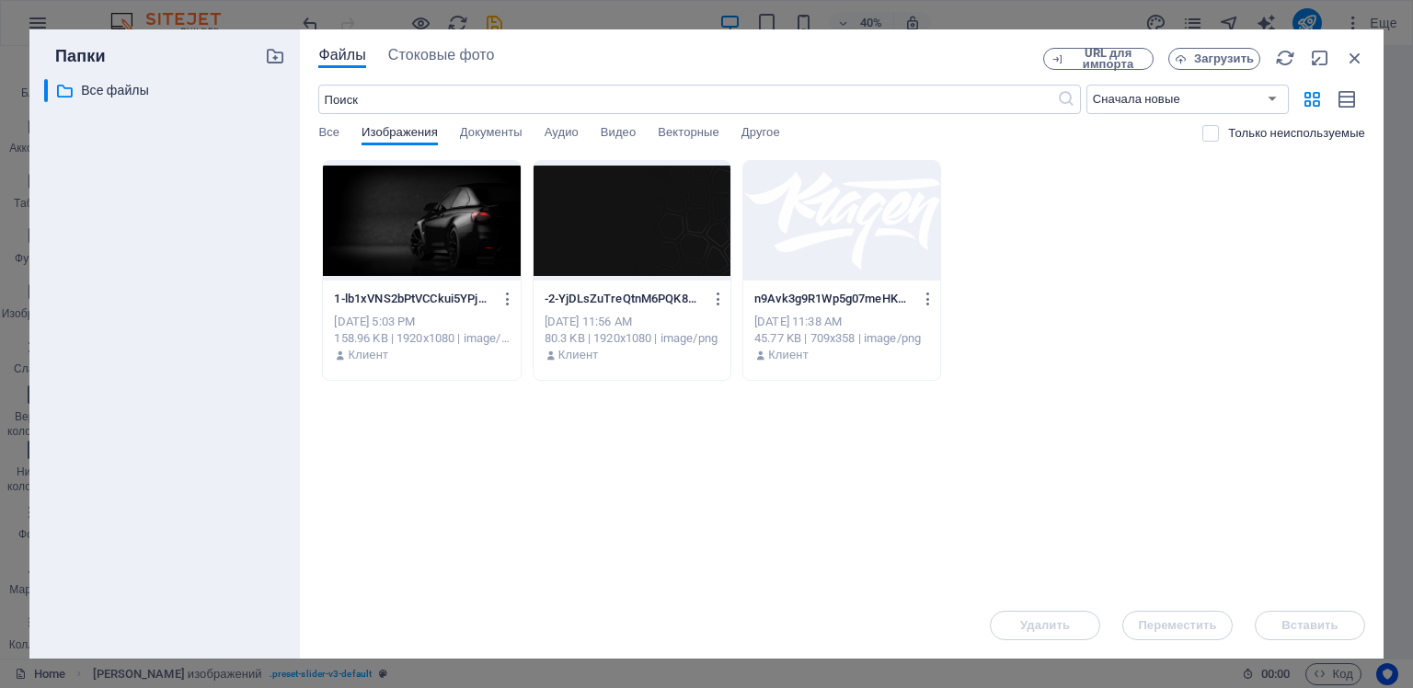
click at [454, 228] on div at bounding box center [421, 221] width 197 height 120
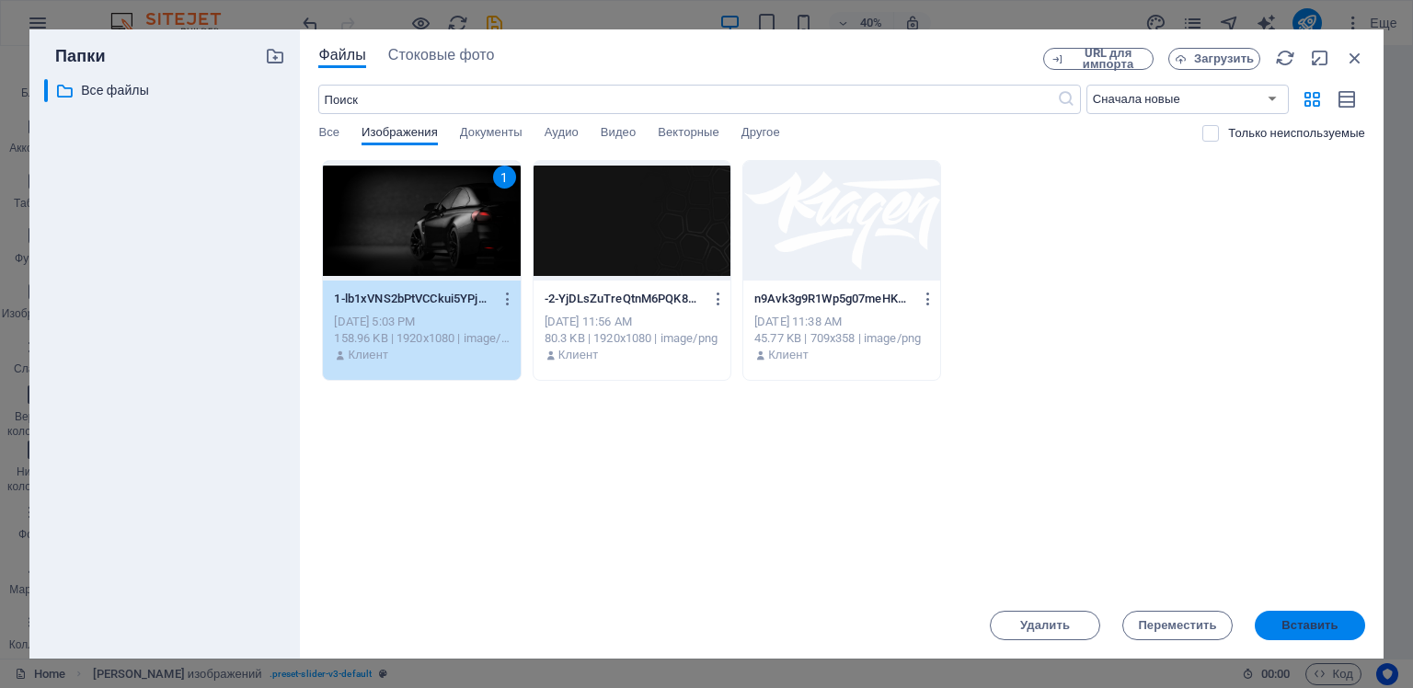
drag, startPoint x: 1297, startPoint y: 625, endPoint x: 788, endPoint y: 643, distance: 508.9
click at [1297, 625] on span "Вставить" at bounding box center [1309, 625] width 56 height 11
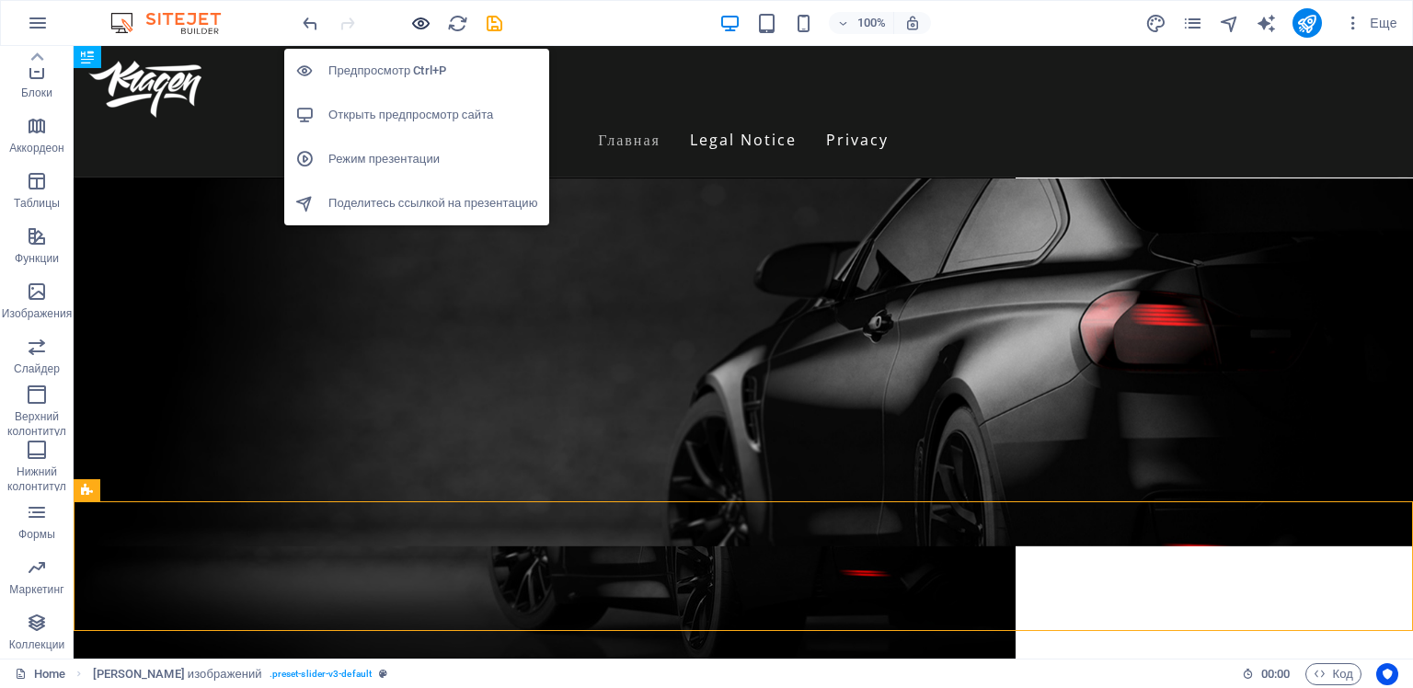
click at [419, 27] on icon "button" at bounding box center [420, 23] width 21 height 21
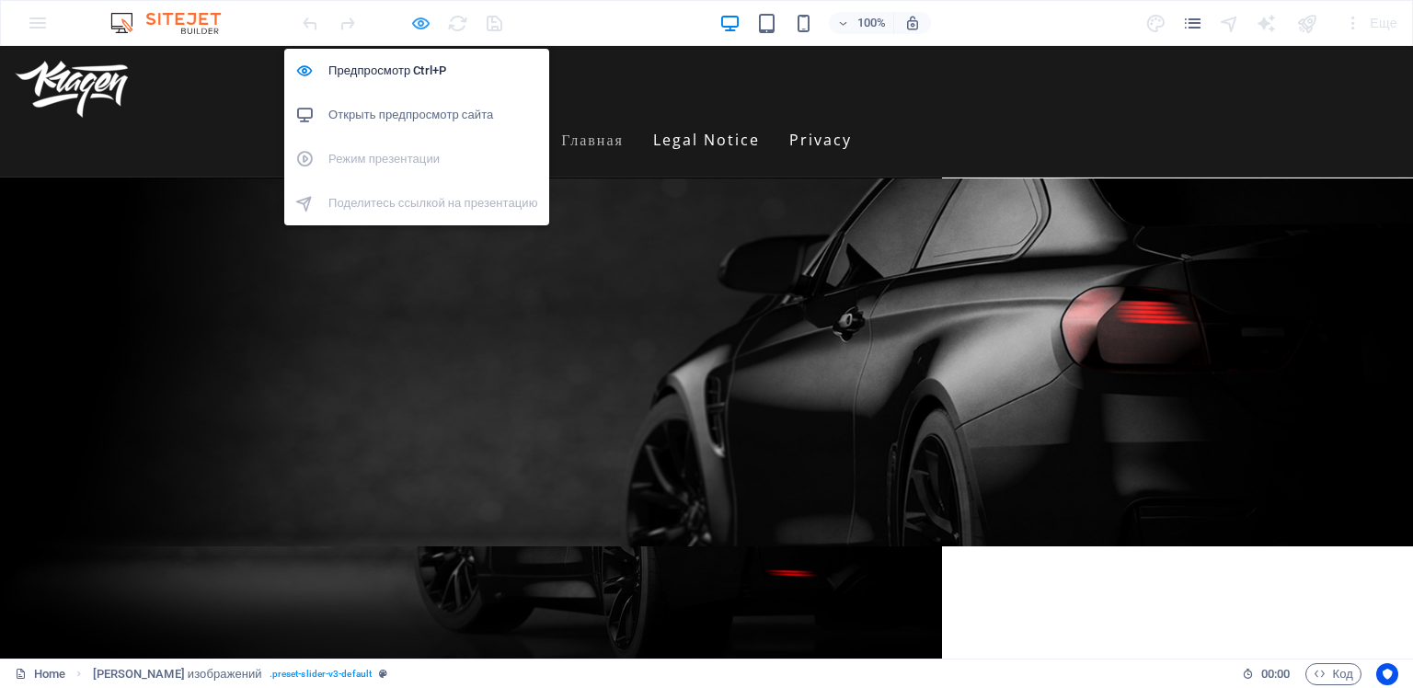
click at [419, 22] on icon "button" at bounding box center [420, 23] width 21 height 21
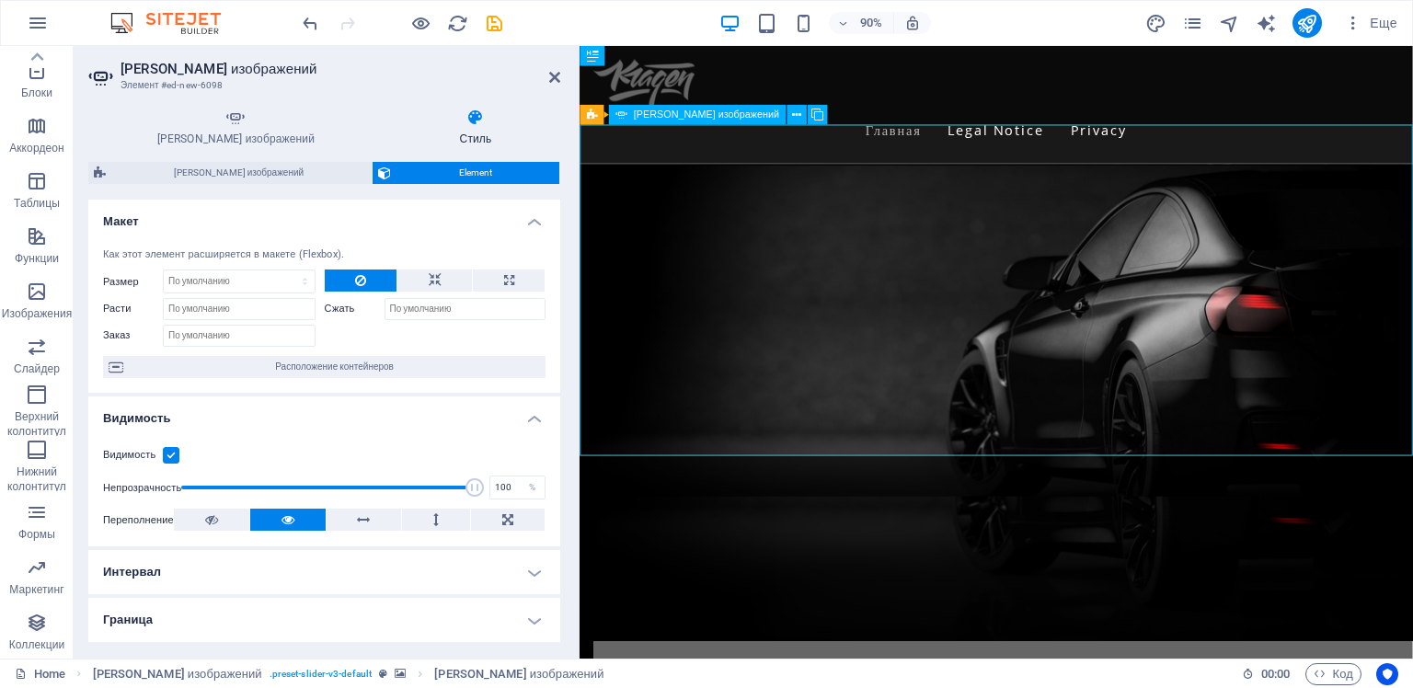
click at [592, 116] on icon at bounding box center [591, 115] width 11 height 20
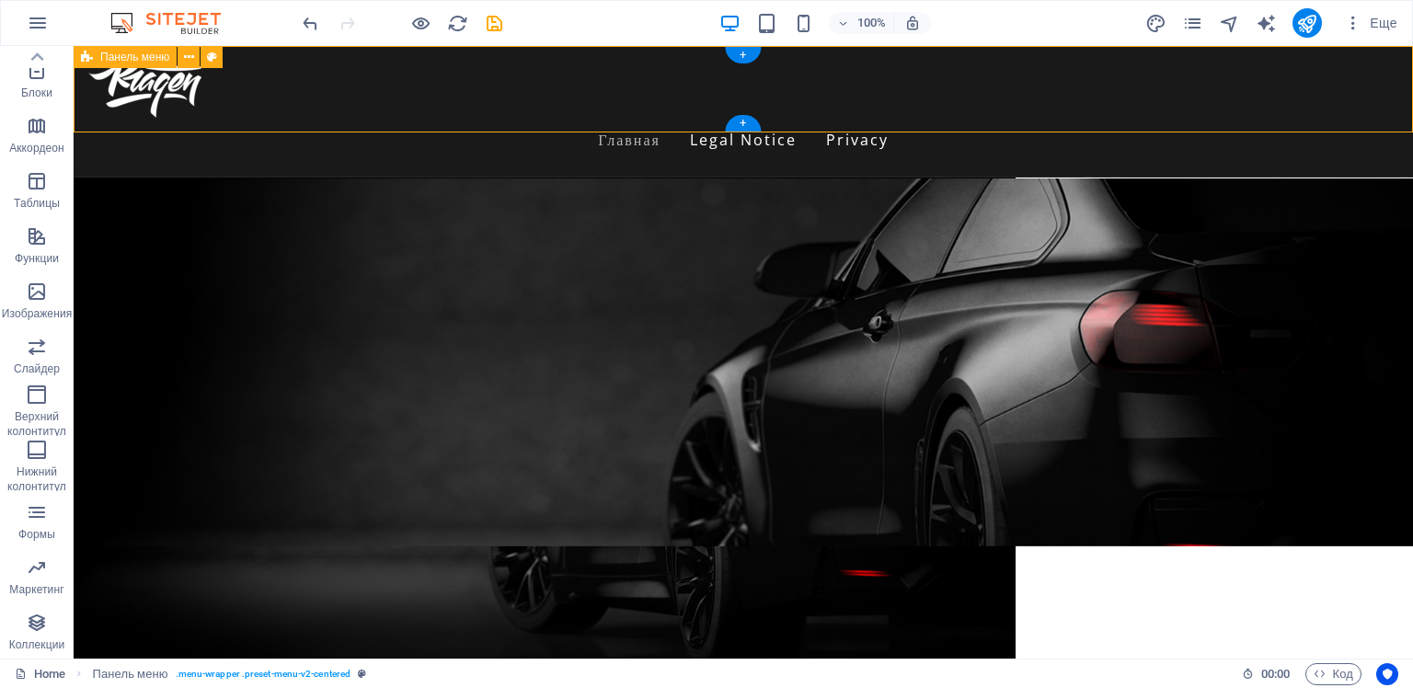
drag, startPoint x: 666, startPoint y: 162, endPoint x: 592, endPoint y: 118, distance: 85.8
click at [592, 118] on div "Menu Главная Legal Notice Privacy" at bounding box center [743, 111] width 1339 height 131
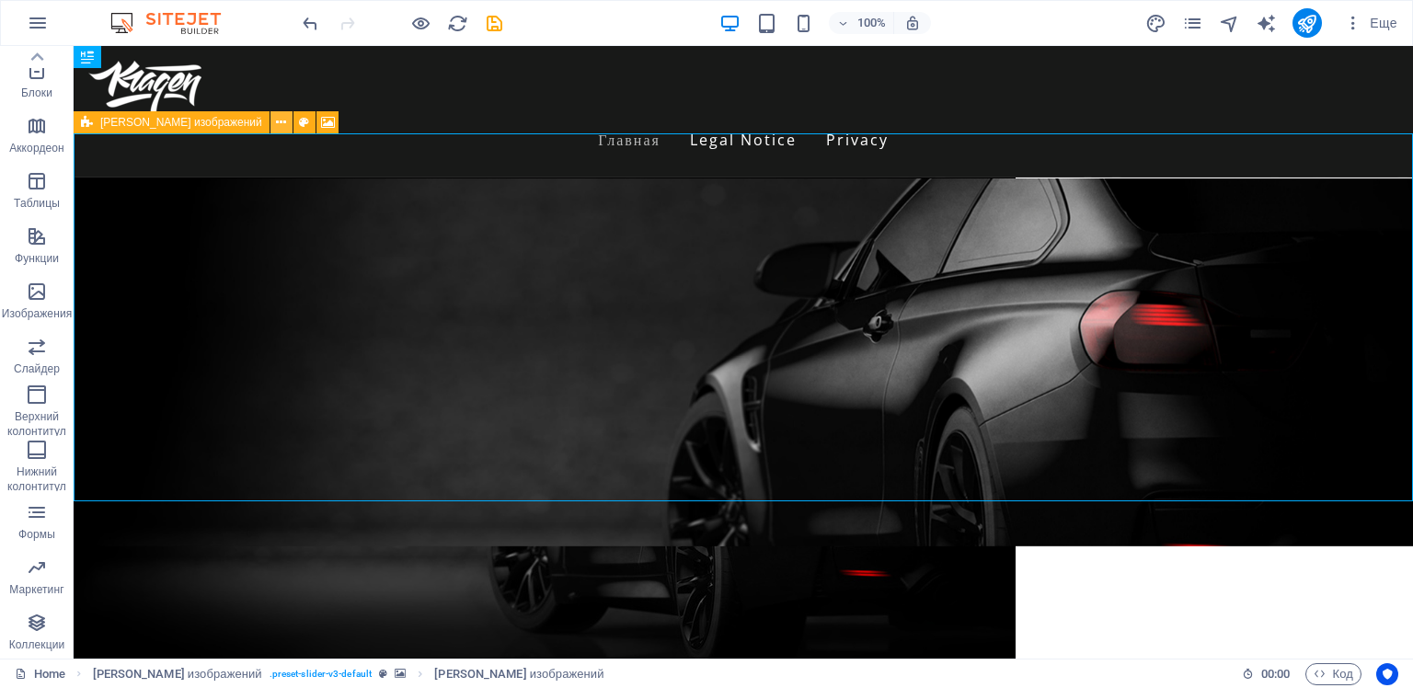
click at [276, 124] on icon at bounding box center [281, 122] width 10 height 19
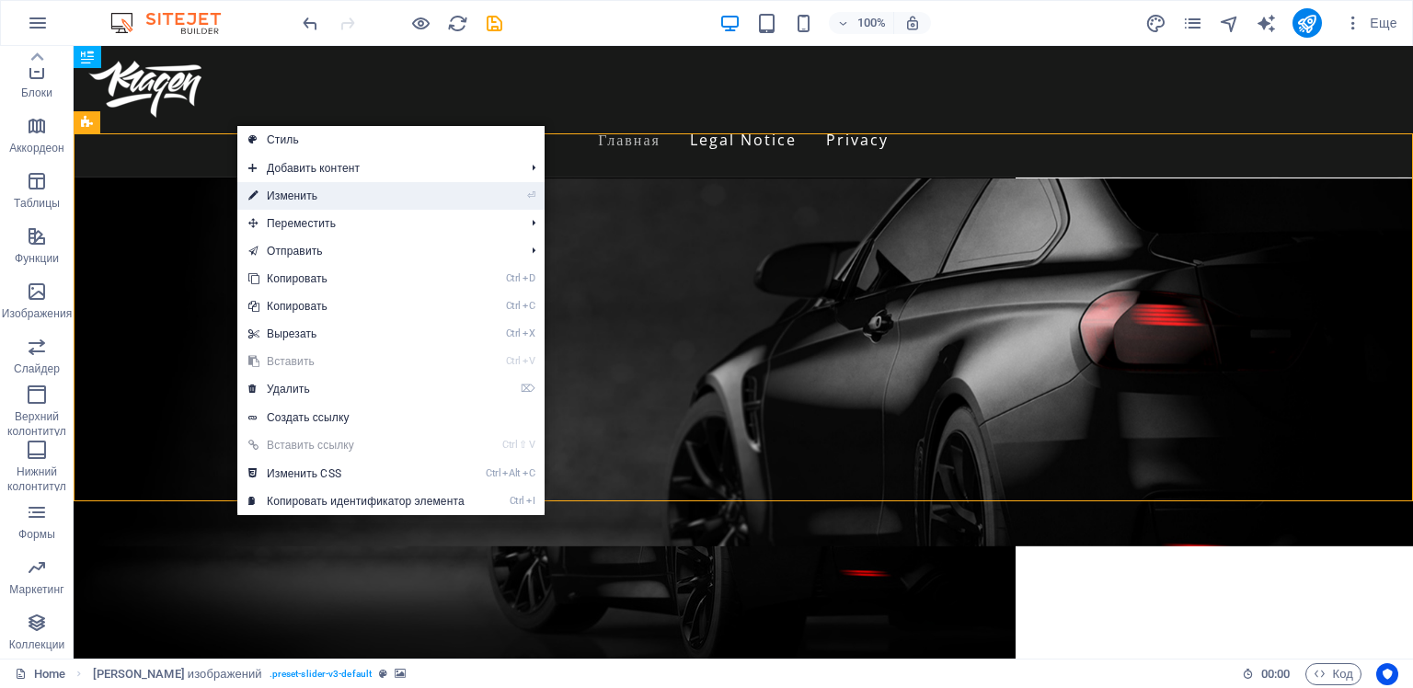
click at [269, 189] on link "⏎ Изменить" at bounding box center [356, 196] width 238 height 28
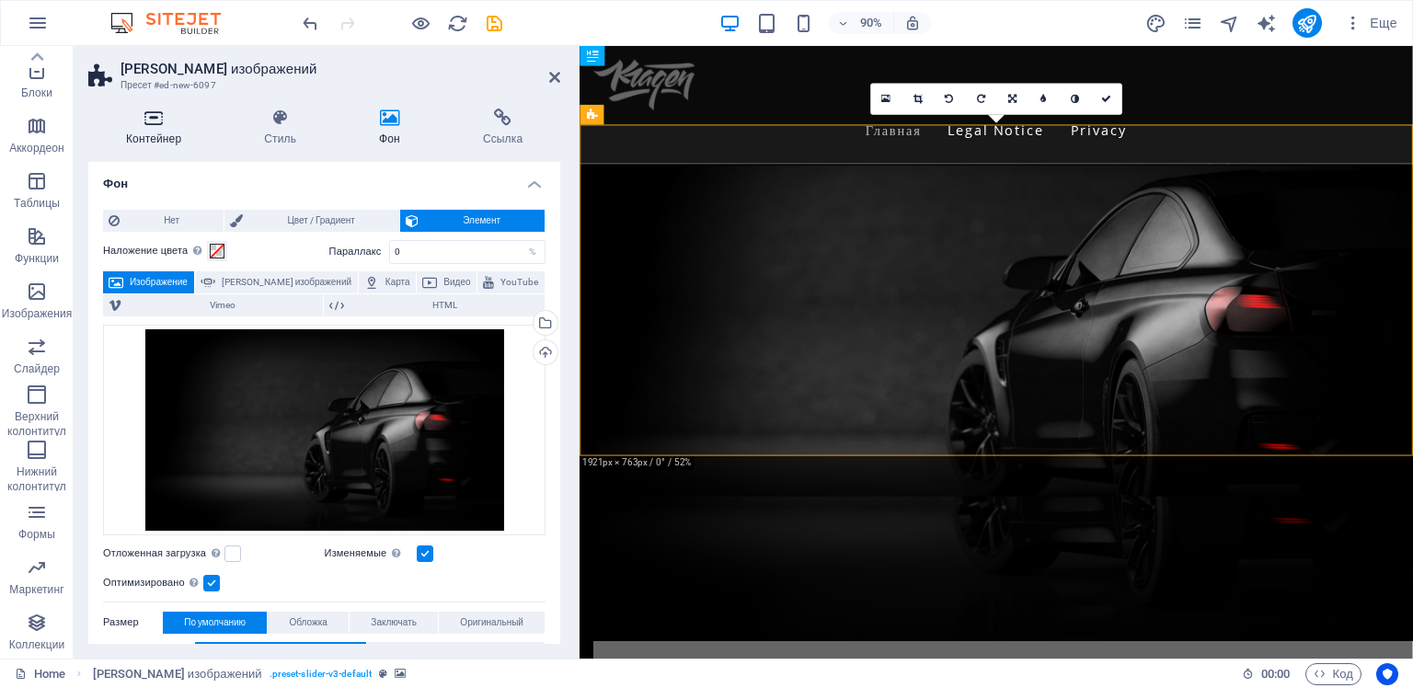
click at [160, 121] on icon at bounding box center [153, 118] width 131 height 18
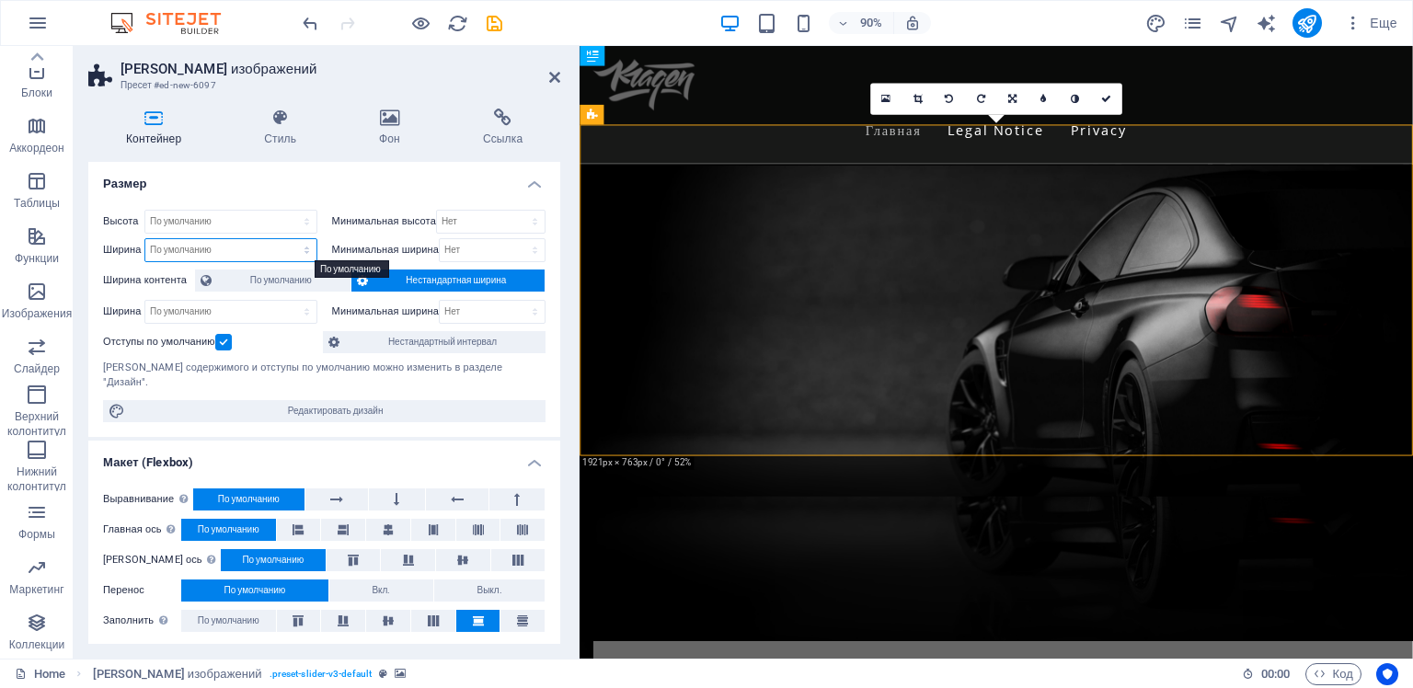
click at [246, 251] on select "По умолчанию px rem % em vh vw" at bounding box center [230, 250] width 171 height 22
select select "px"
click at [288, 239] on select "По умолчанию px rem % em vh vw" at bounding box center [230, 250] width 171 height 22
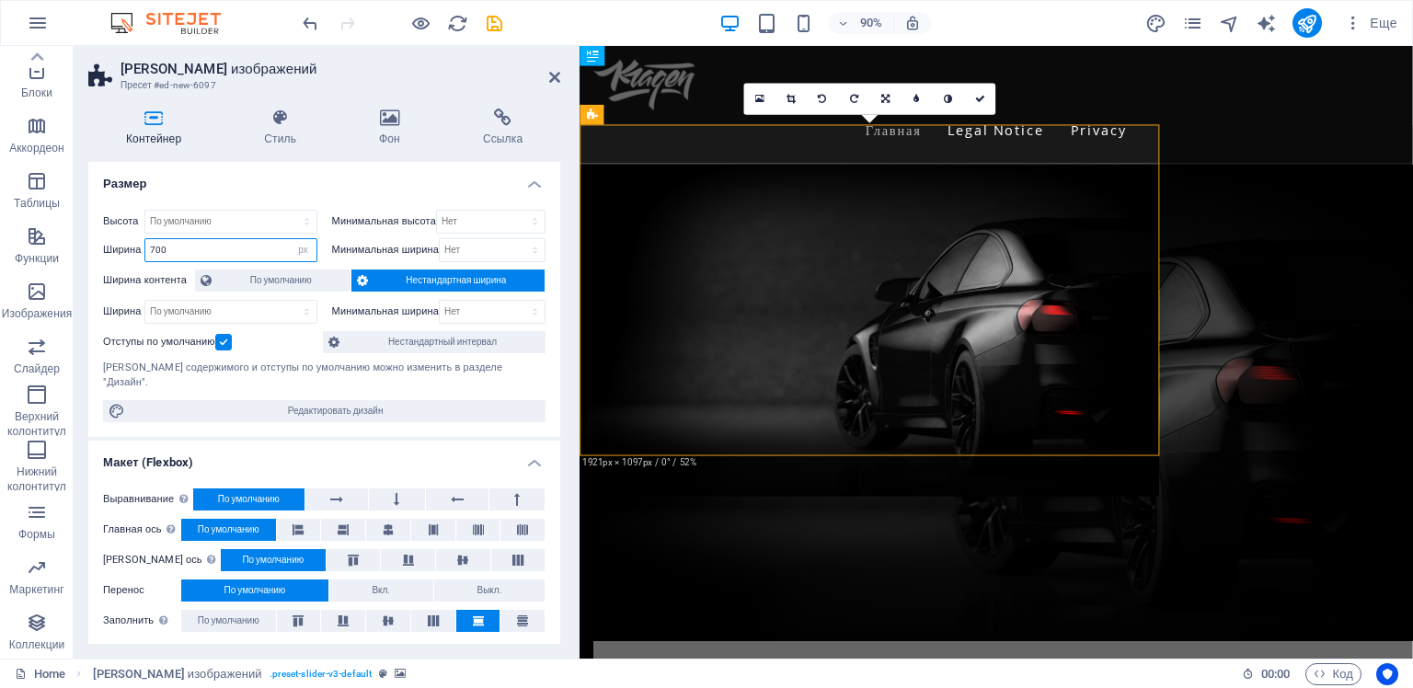
type input "700"
click at [107, 258] on div "Ширина 700 По умолчанию px rem % em vh vw" at bounding box center [210, 250] width 214 height 24
click at [299, 247] on select "По умолчанию px rem % em vh vw" at bounding box center [304, 250] width 26 height 22
select select "default"
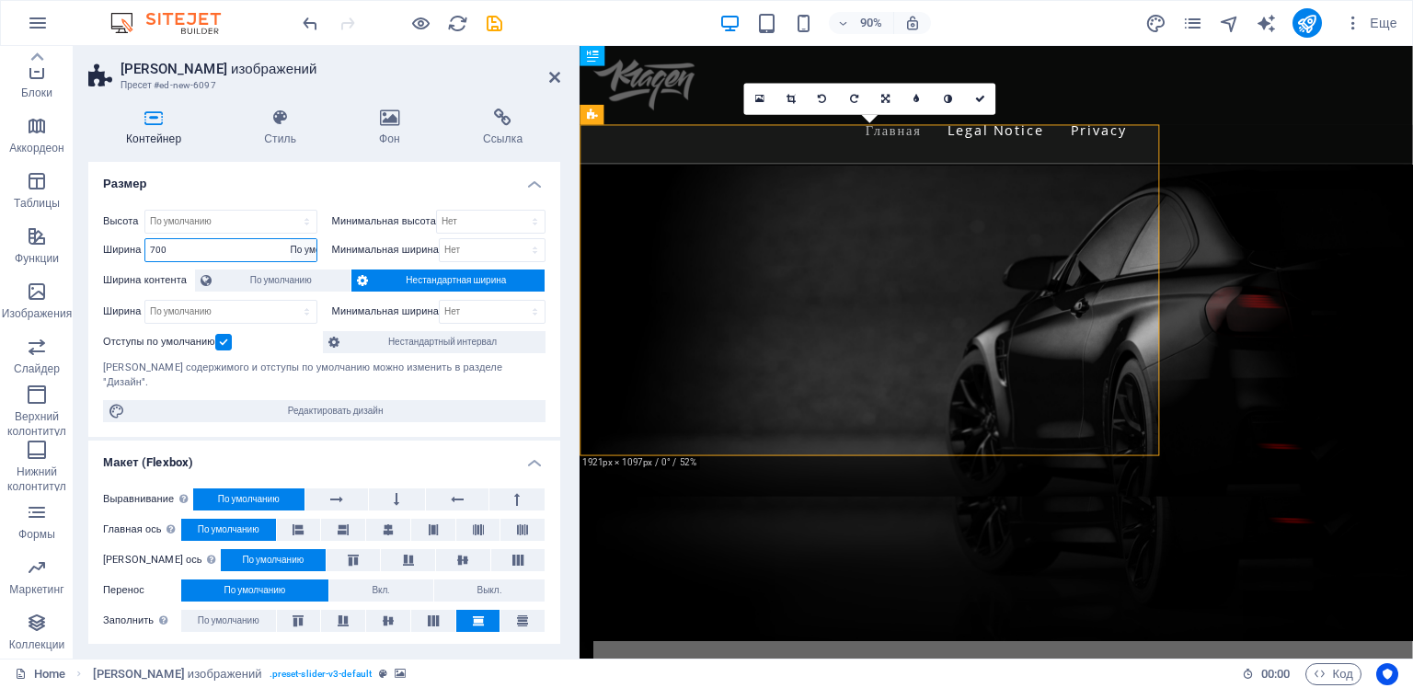
click at [291, 239] on select "По умолчанию px rem % em vh vw" at bounding box center [304, 250] width 26 height 22
select select "DISABLED_OPTION_VALUE"
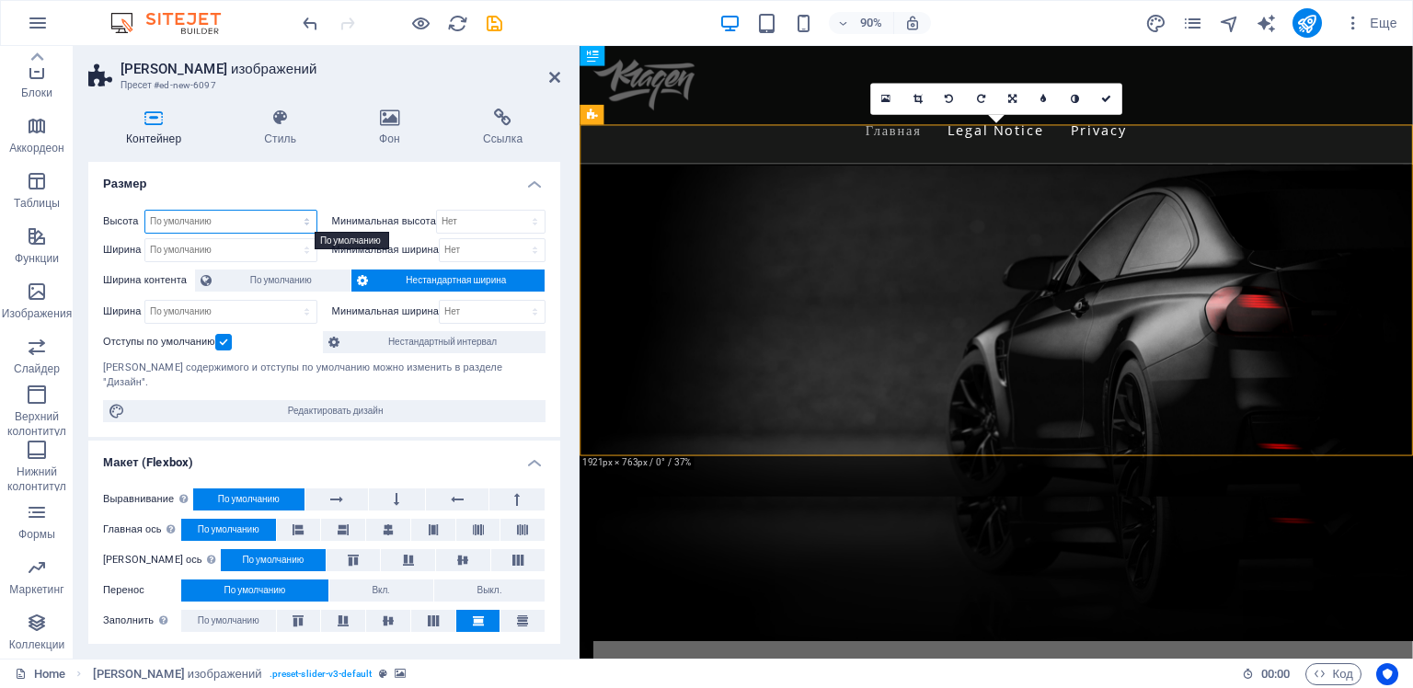
click at [261, 225] on select "По умолчанию px rem % vh vw" at bounding box center [230, 222] width 171 height 22
click at [145, 211] on select "По умолчанию px rem % vh vw" at bounding box center [230, 222] width 171 height 22
click at [254, 220] on select "По умолчанию px rem % vh vw" at bounding box center [230, 222] width 171 height 22
select select "px"
click at [288, 211] on select "По умолчанию px rem % vh vw" at bounding box center [230, 222] width 171 height 22
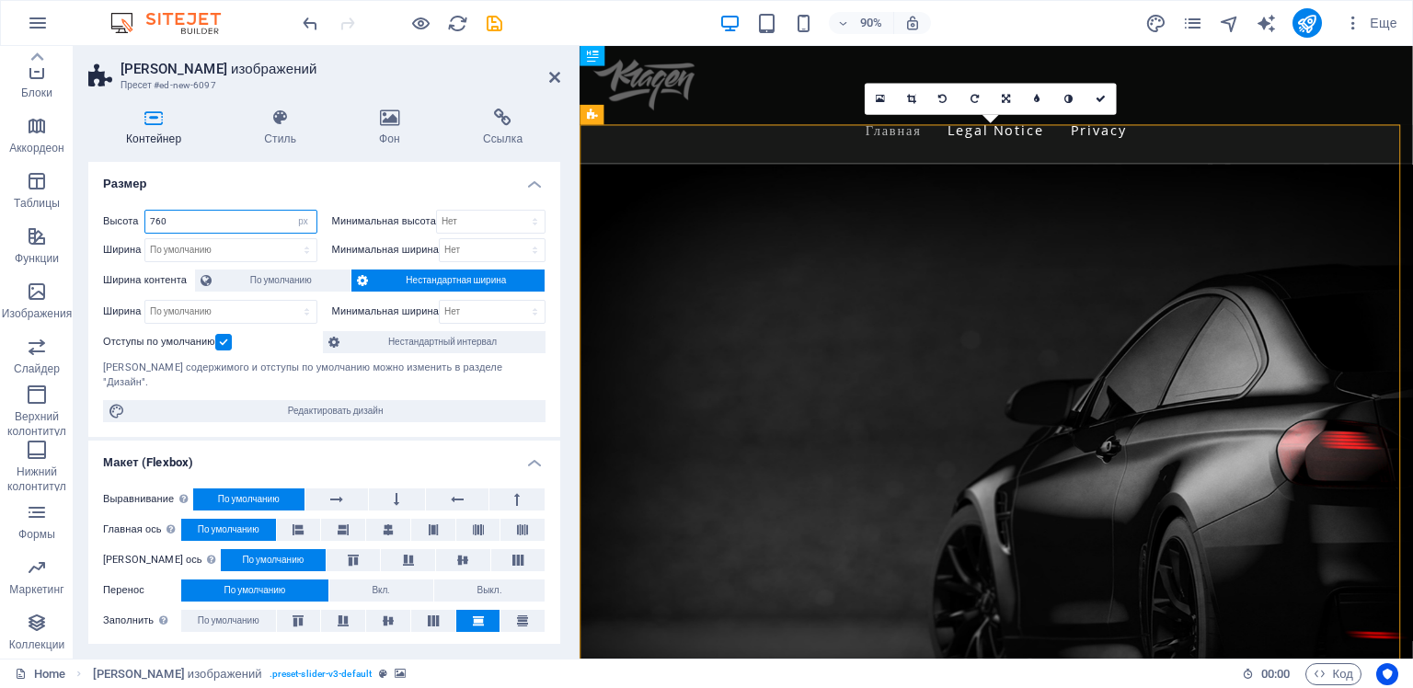
type input "760"
click at [248, 191] on h4 "Размер" at bounding box center [324, 178] width 472 height 33
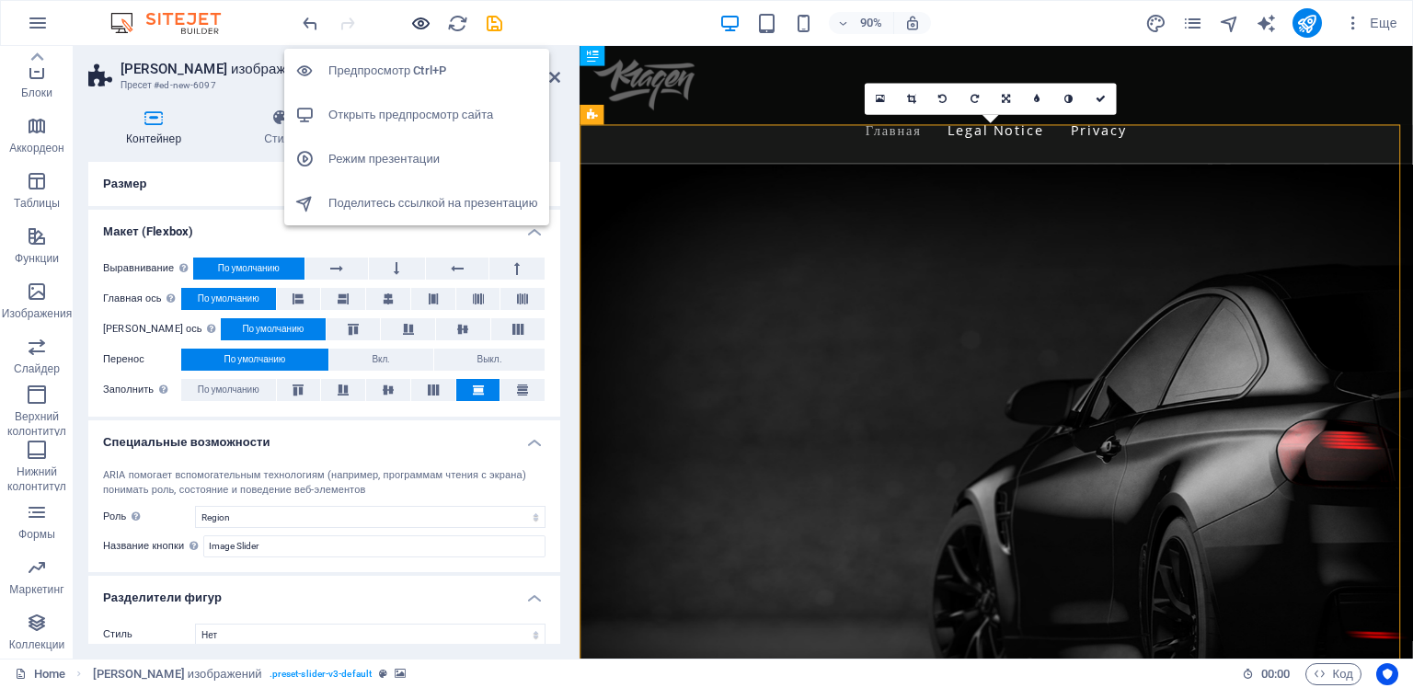
click at [416, 20] on icon "button" at bounding box center [420, 23] width 21 height 21
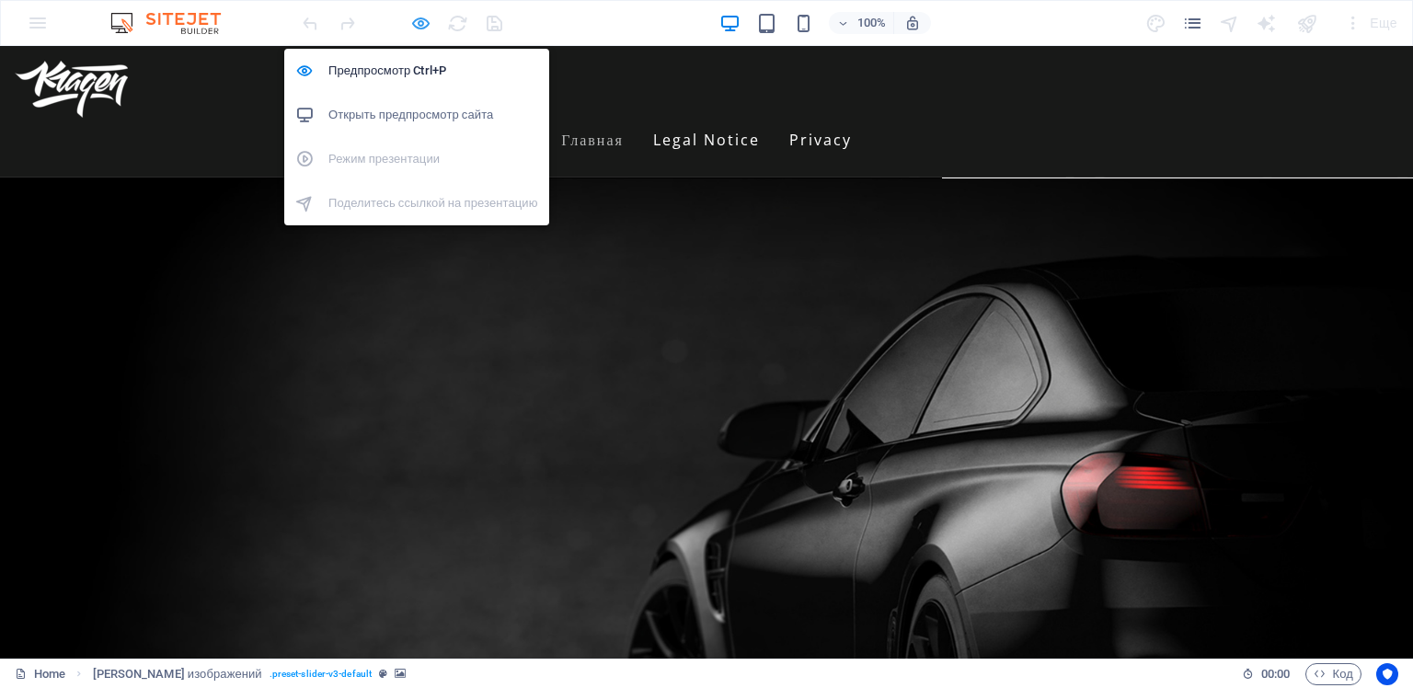
click at [421, 26] on icon "button" at bounding box center [420, 23] width 21 height 21
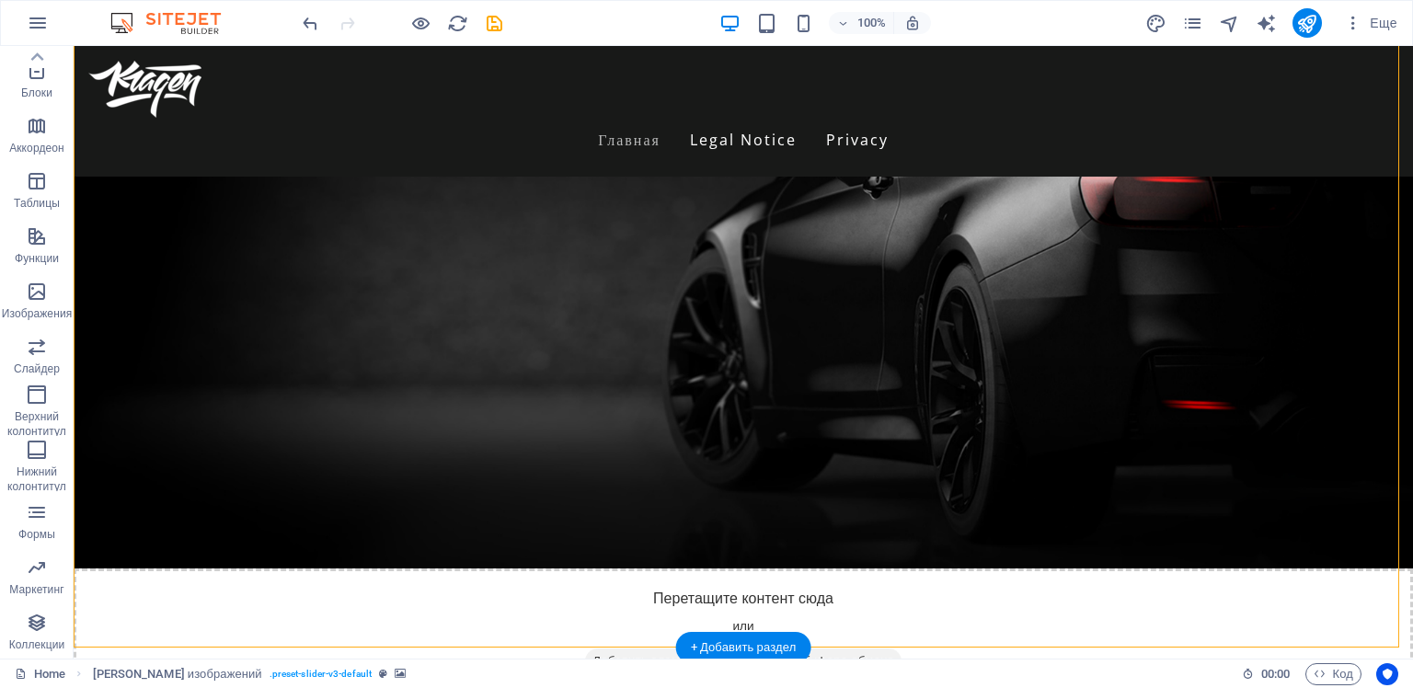
scroll to position [276, 0]
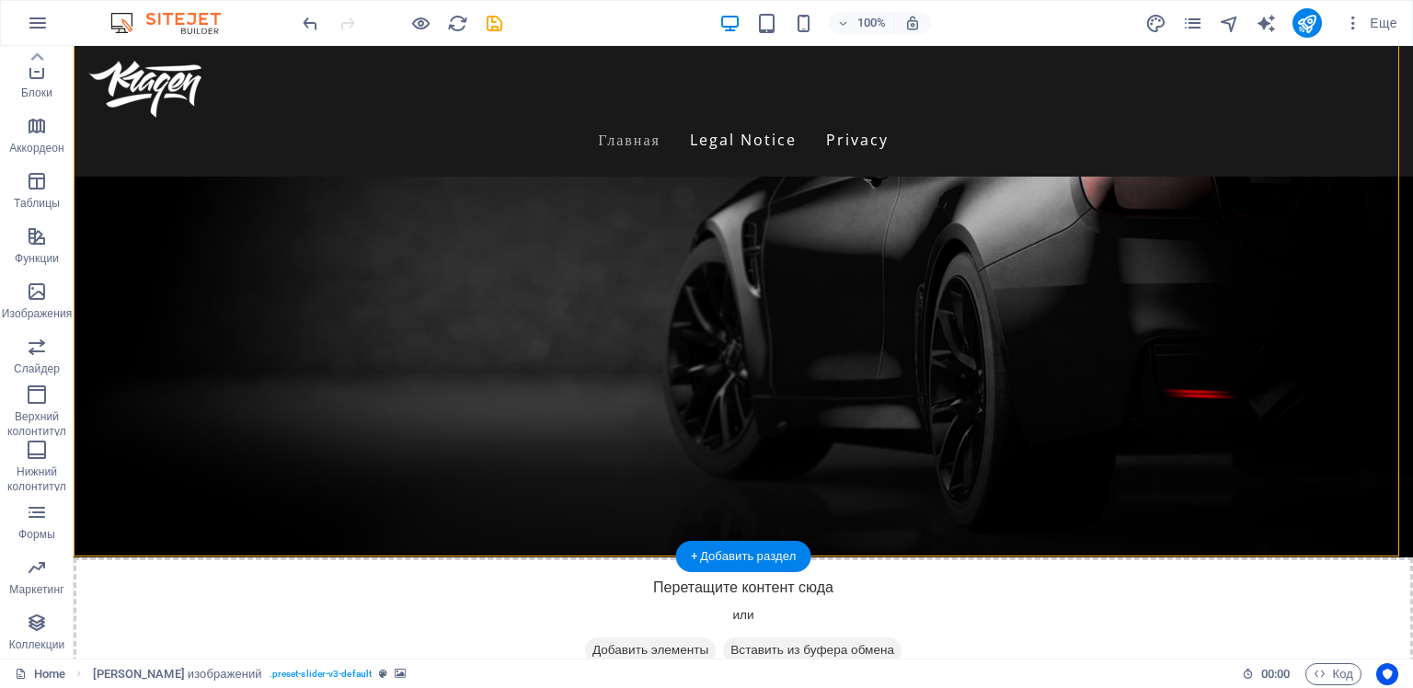
click at [591, 390] on figure at bounding box center [743, 207] width 1339 height 699
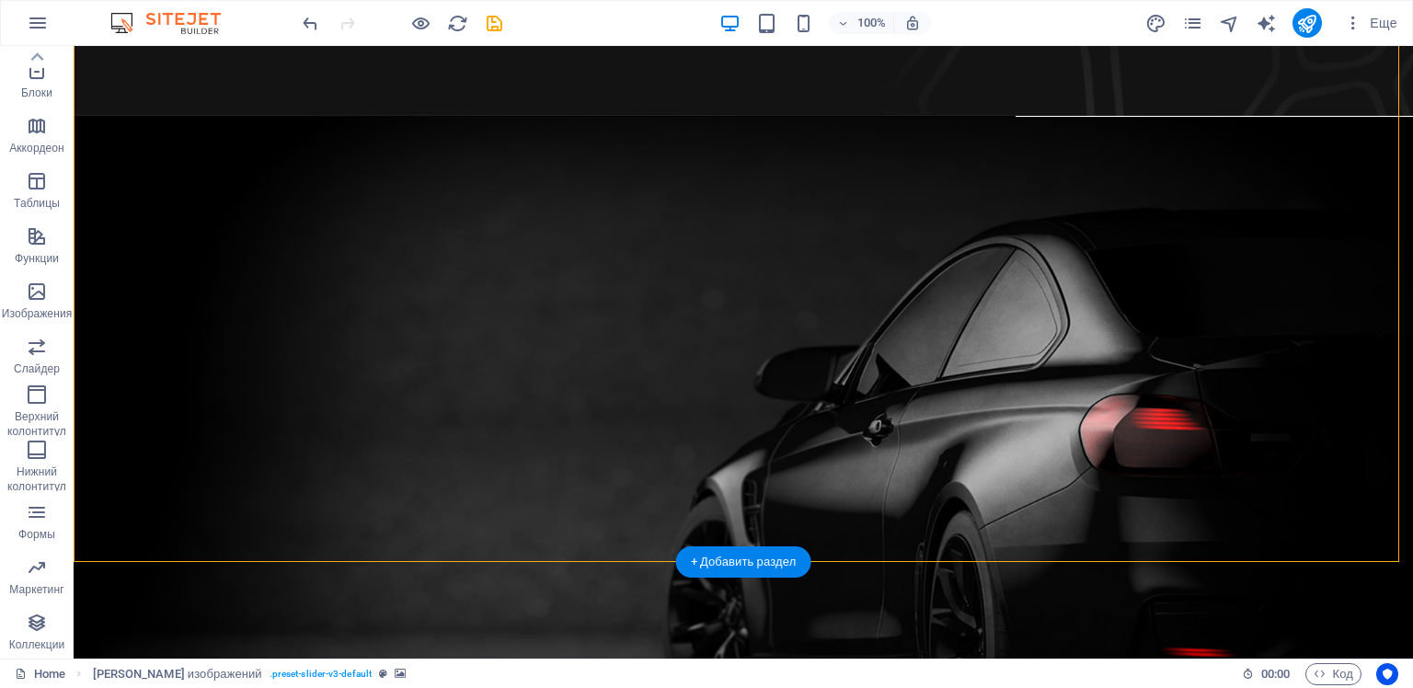
scroll to position [0, 0]
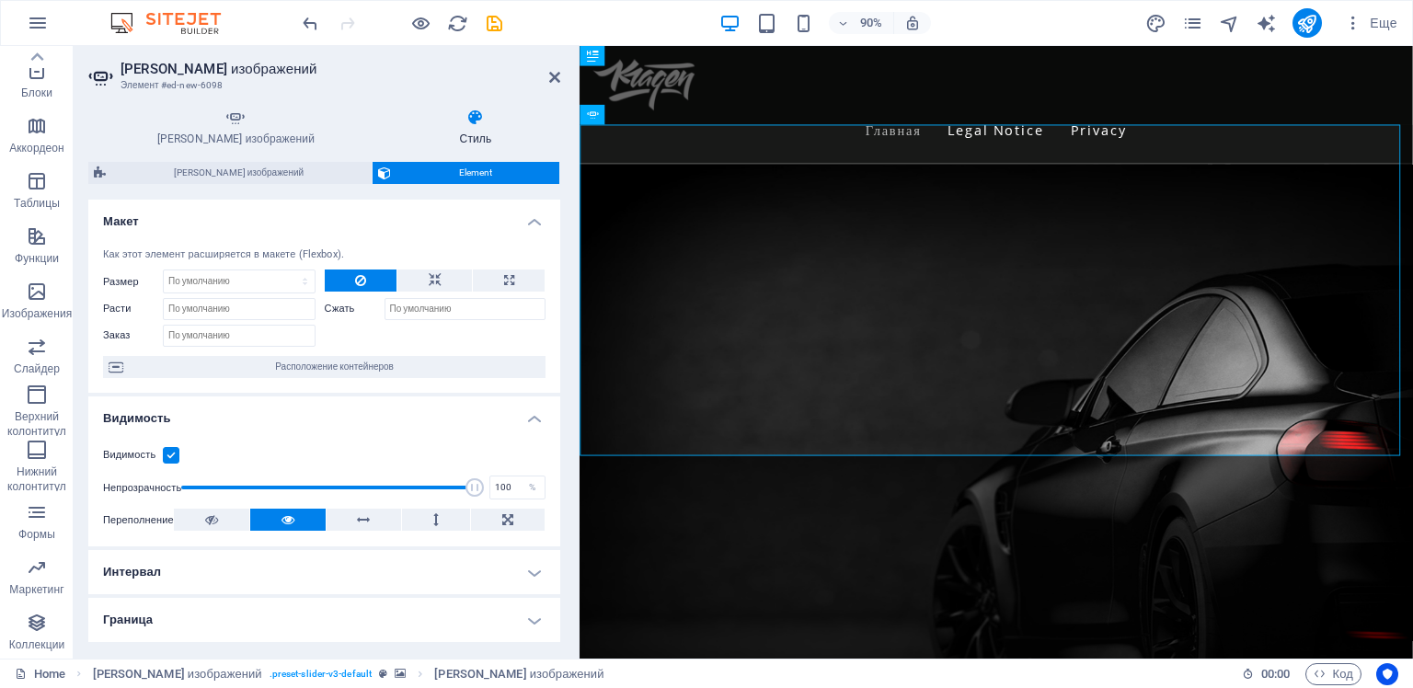
click at [874, 587] on figure at bounding box center [1041, 527] width 925 height 699
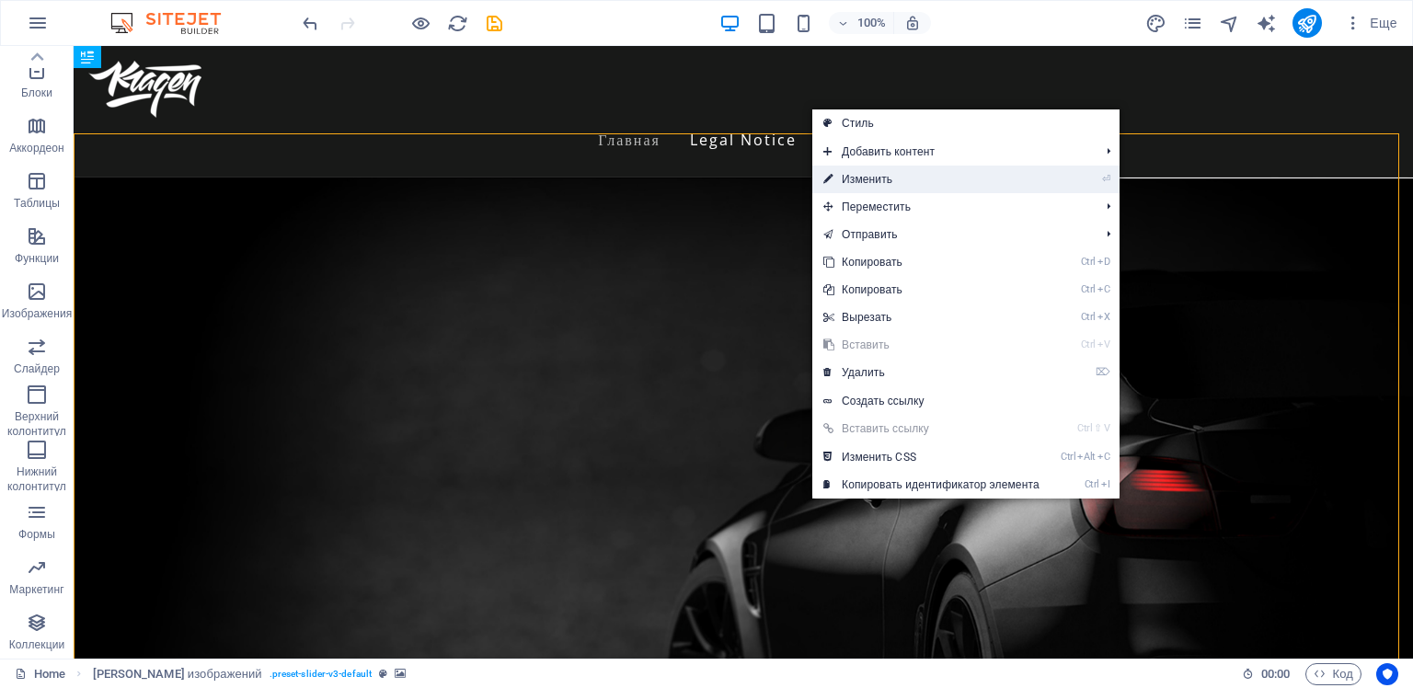
click at [898, 181] on link "⏎ Изменить" at bounding box center [931, 180] width 238 height 28
select select "region"
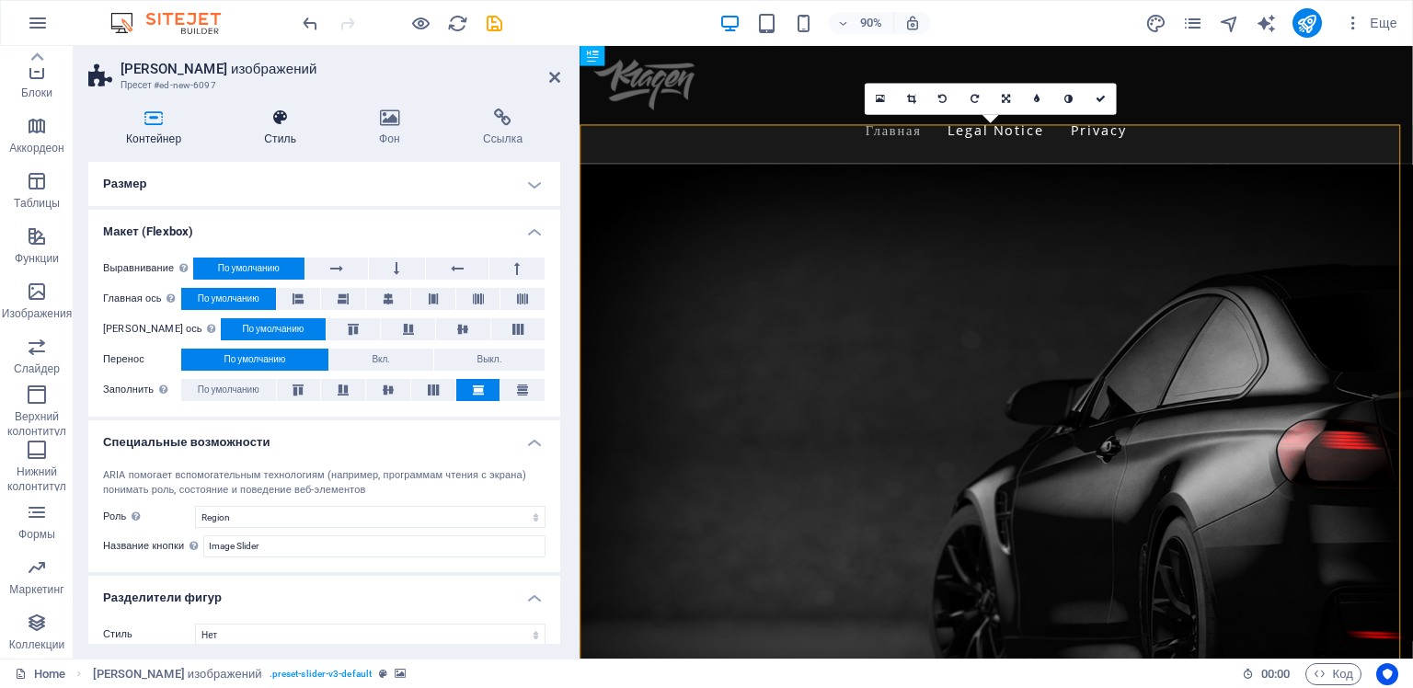
click at [286, 120] on icon at bounding box center [280, 118] width 108 height 18
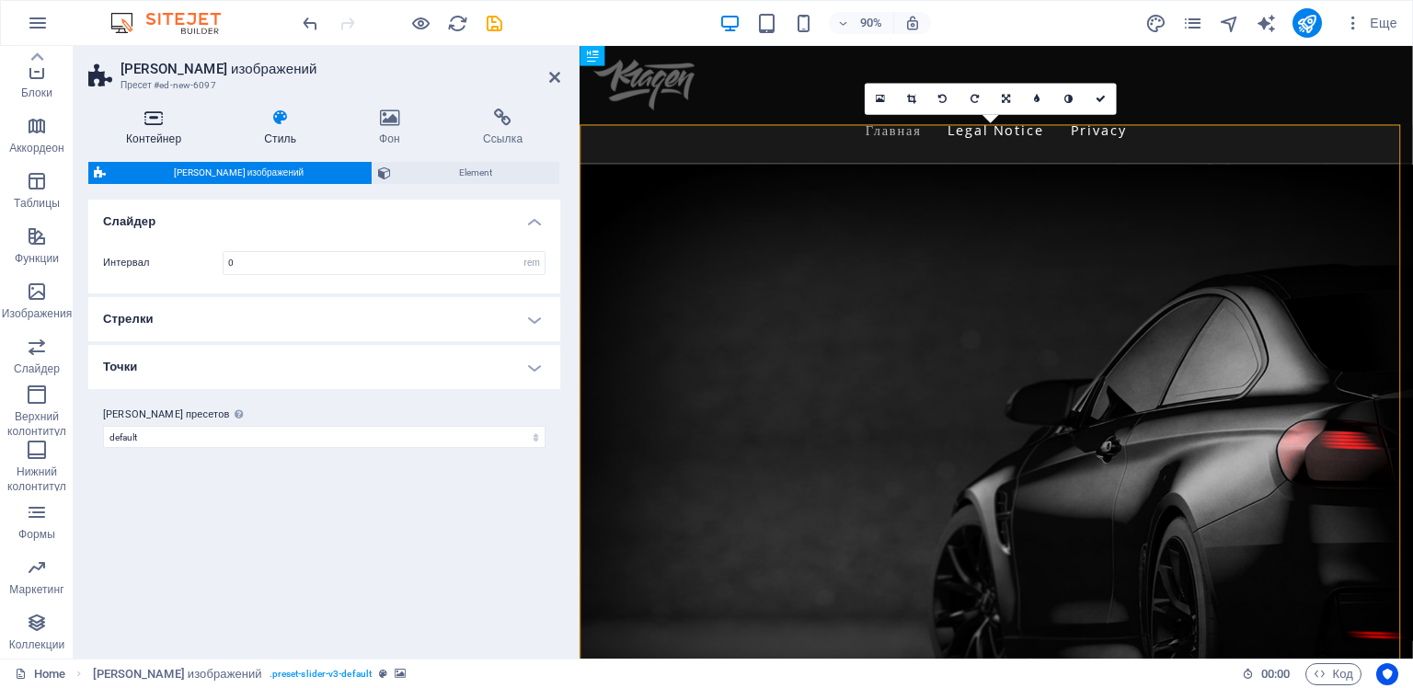
click at [156, 120] on icon at bounding box center [153, 118] width 131 height 18
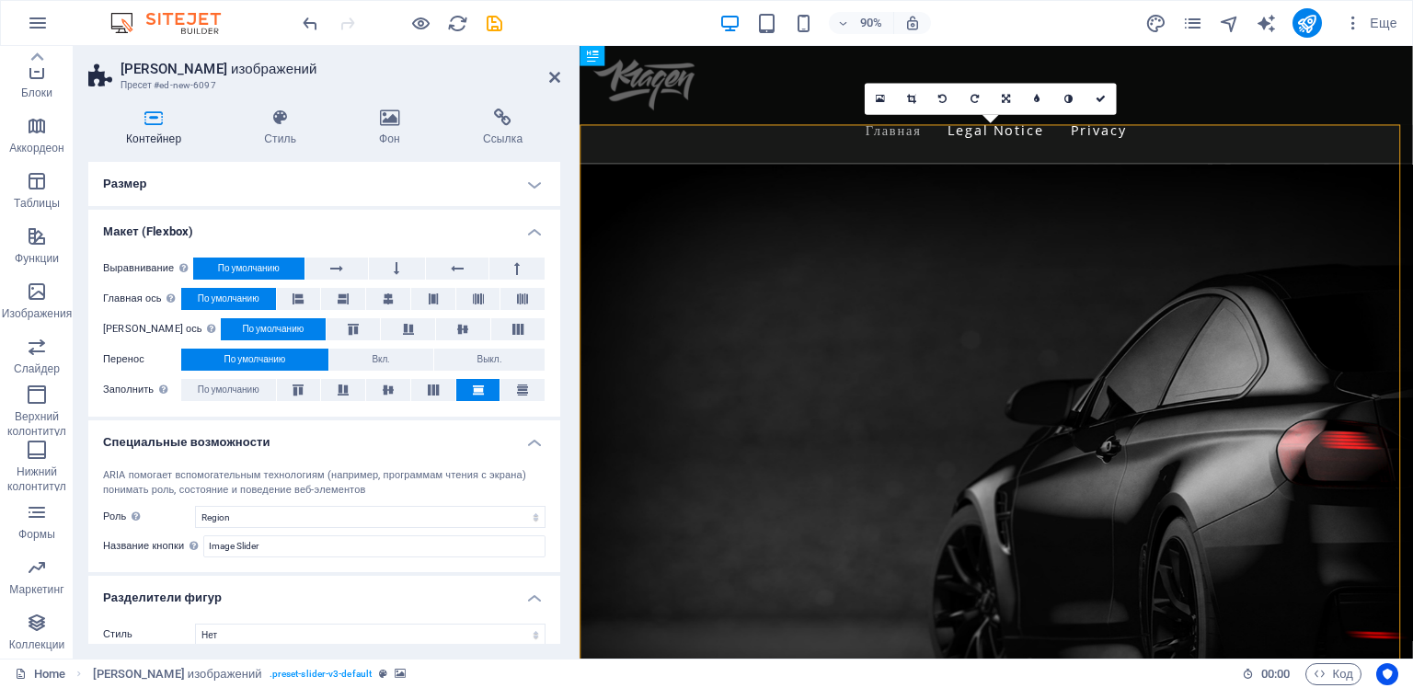
click at [241, 192] on h4 "Размер" at bounding box center [324, 184] width 472 height 44
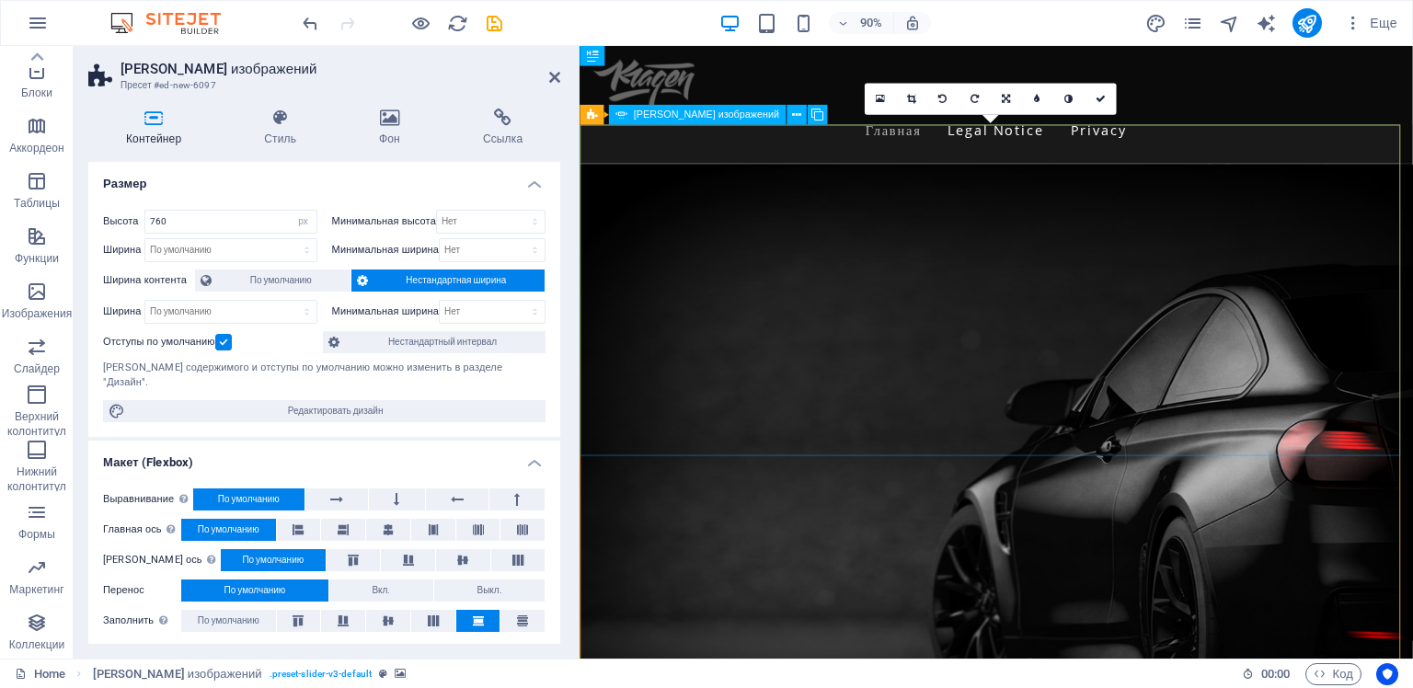
click at [792, 113] on icon at bounding box center [796, 114] width 9 height 17
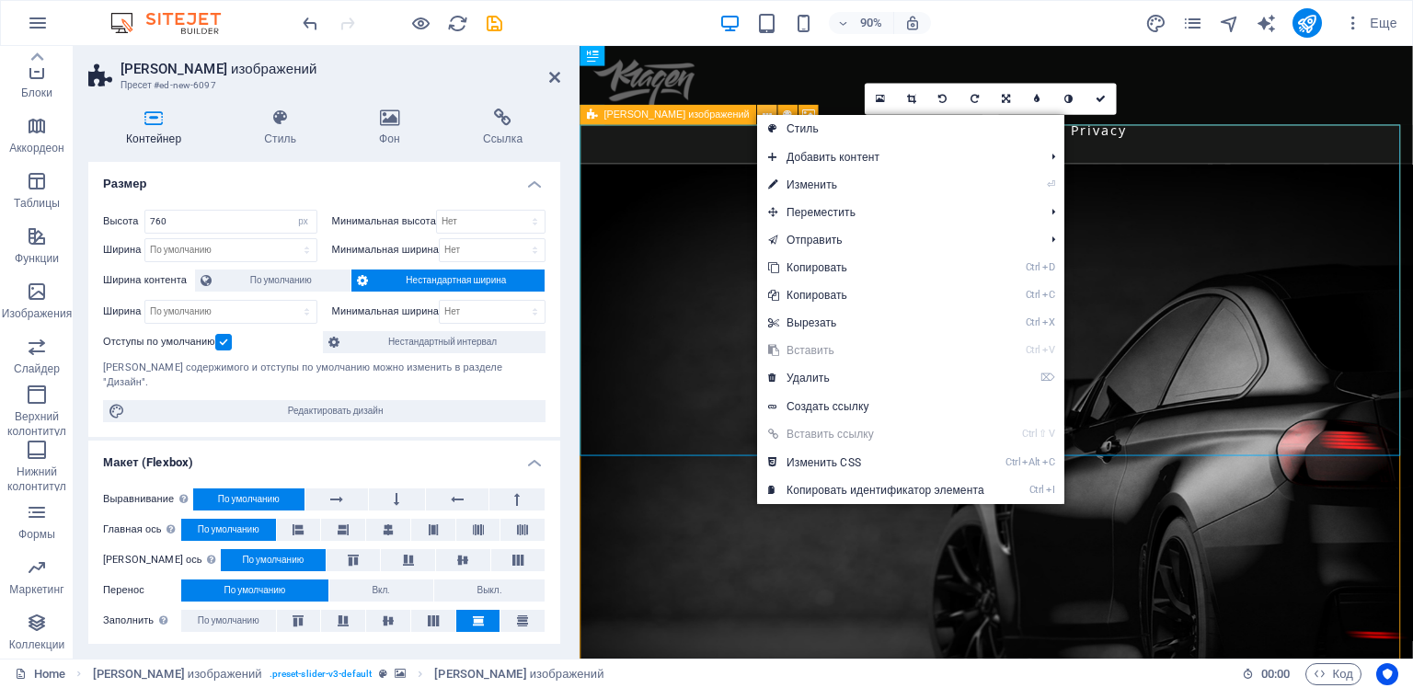
click at [762, 114] on icon at bounding box center [766, 114] width 9 height 17
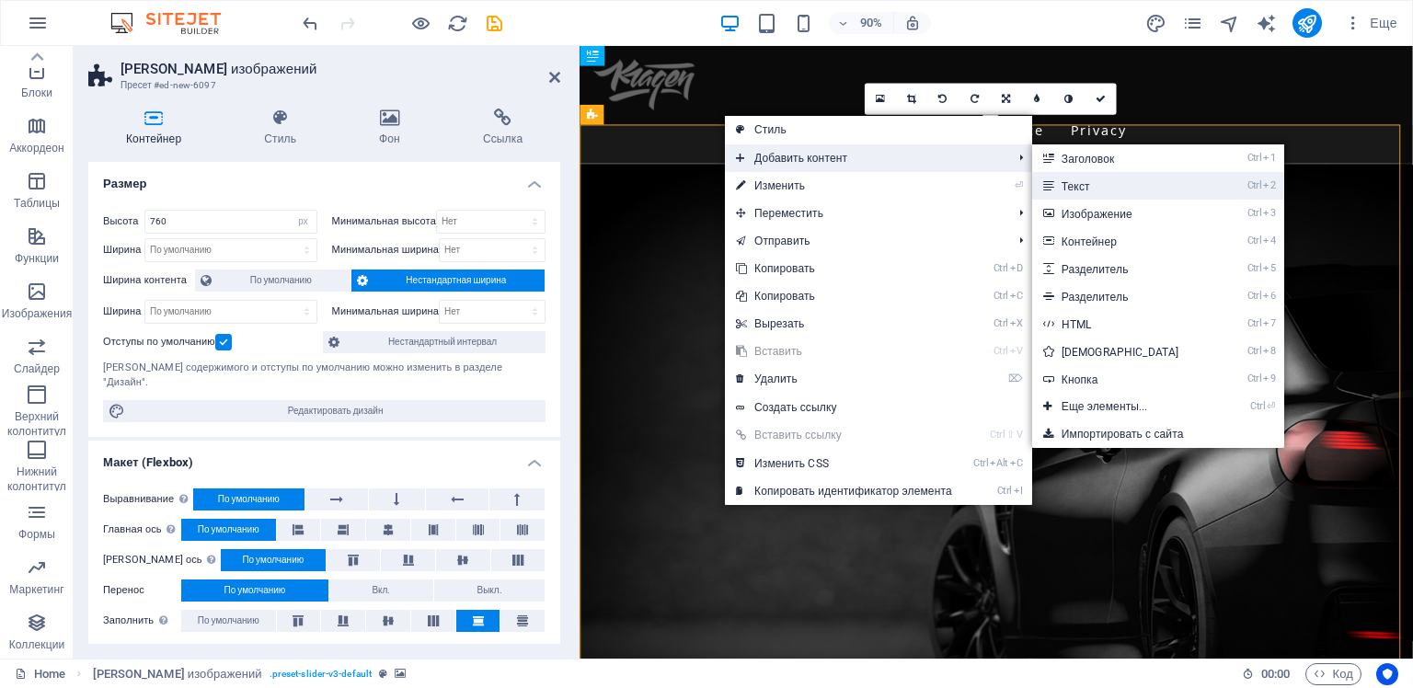
click at [1087, 189] on link "Ctrl 2 Текст" at bounding box center [1124, 186] width 184 height 28
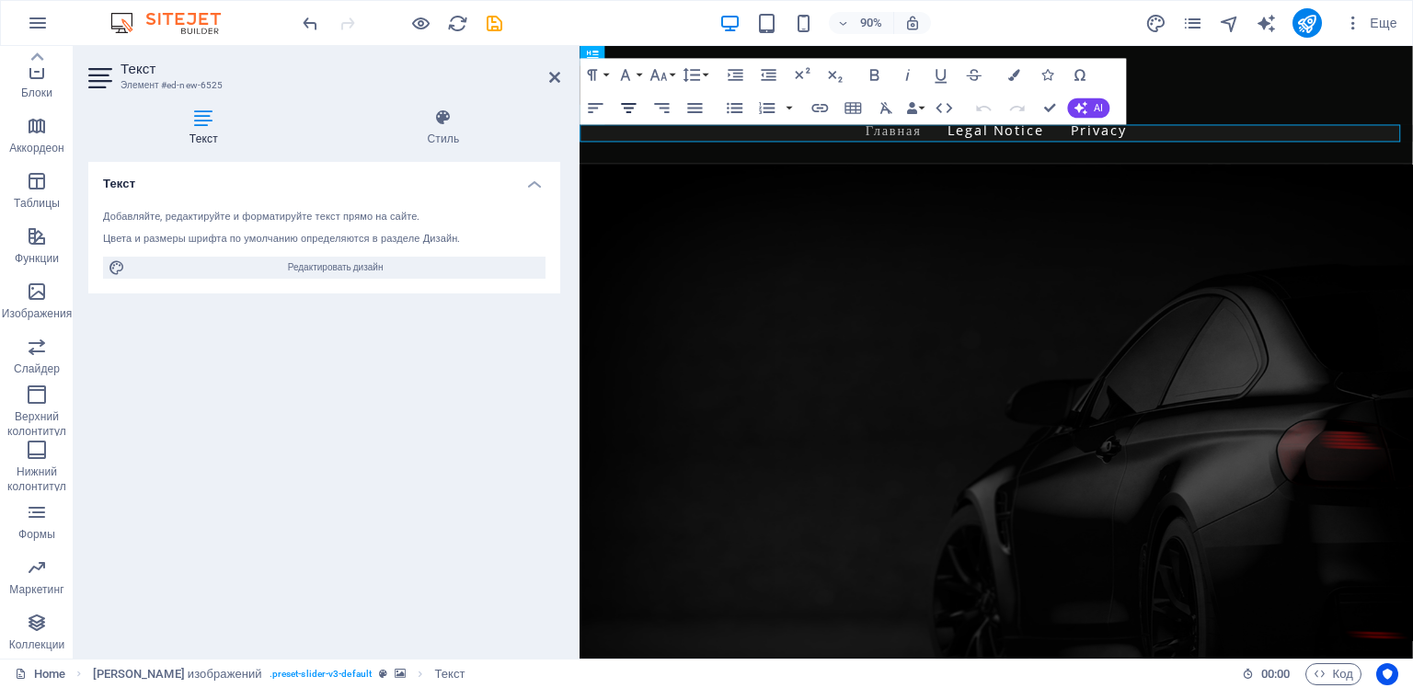
click at [626, 105] on icon "button" at bounding box center [628, 108] width 20 height 20
click at [1047, 189] on figure at bounding box center [1041, 527] width 925 height 699
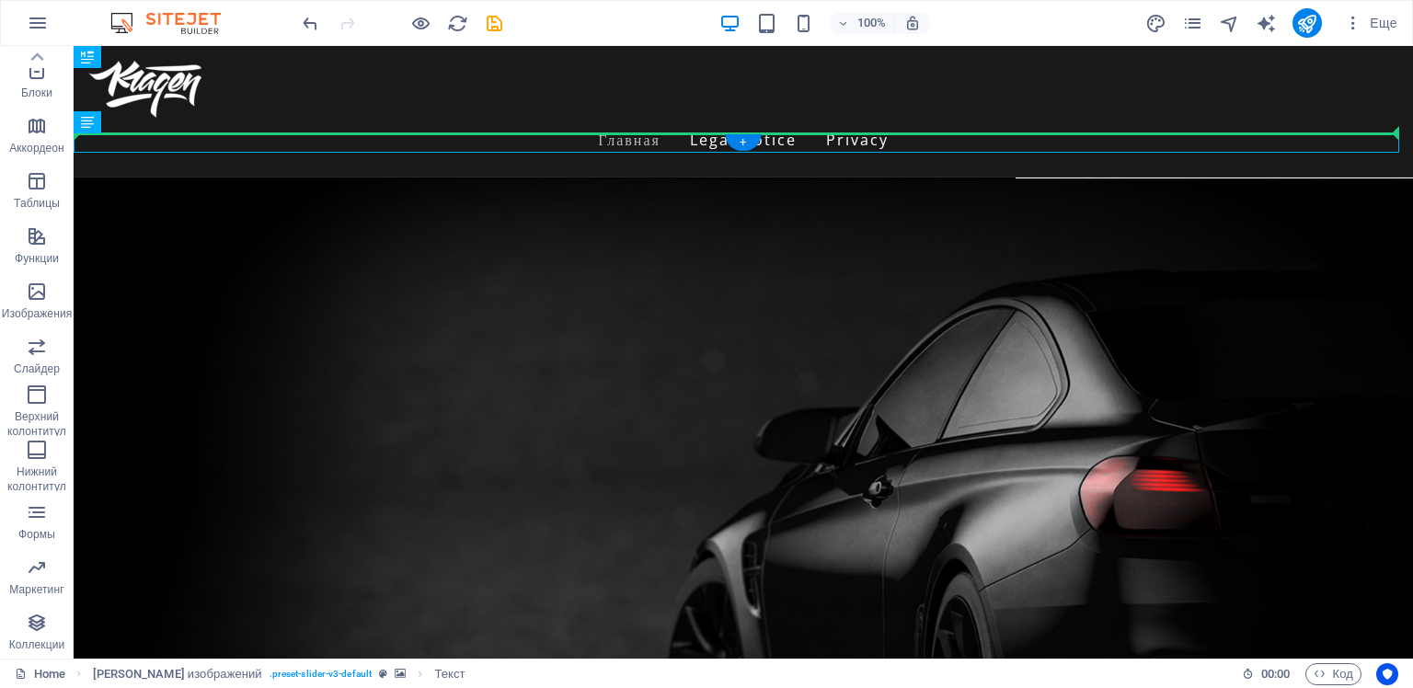
drag, startPoint x: 776, startPoint y: 143, endPoint x: 780, endPoint y: 213, distance: 70.0
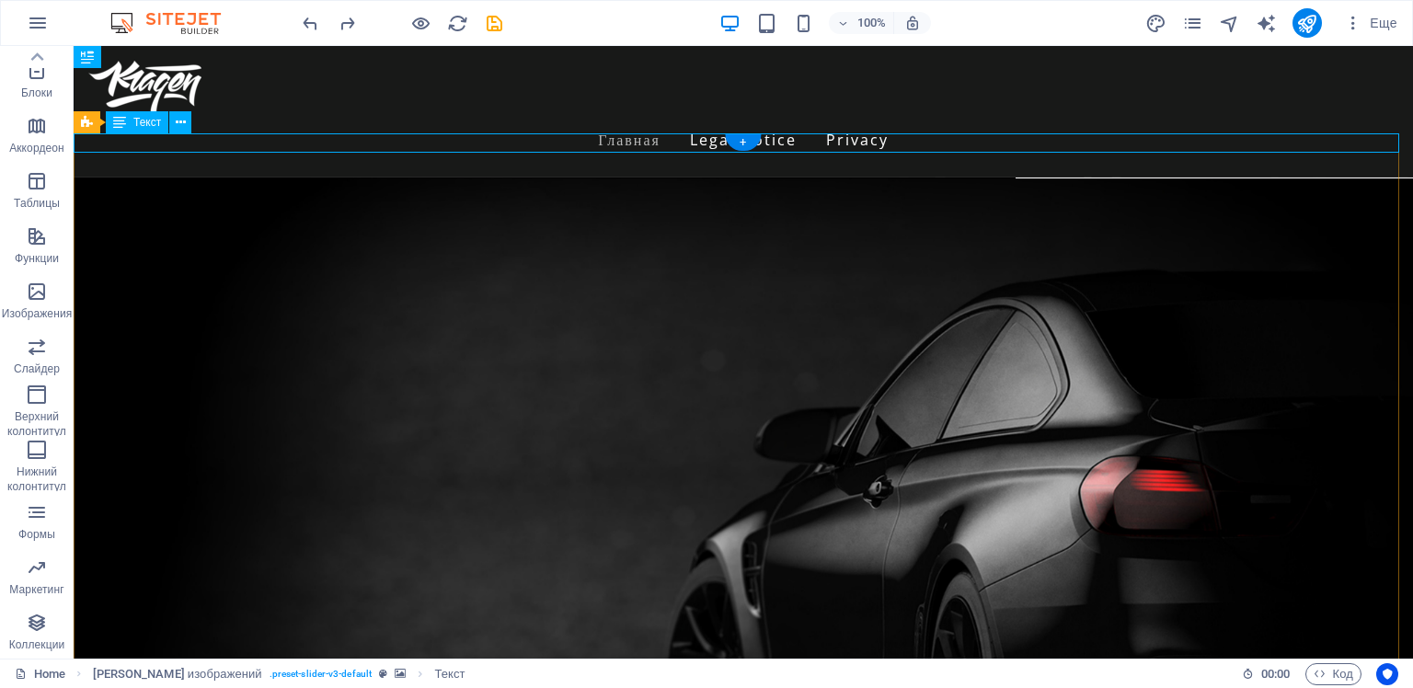
click at [178, 125] on icon at bounding box center [181, 122] width 10 height 19
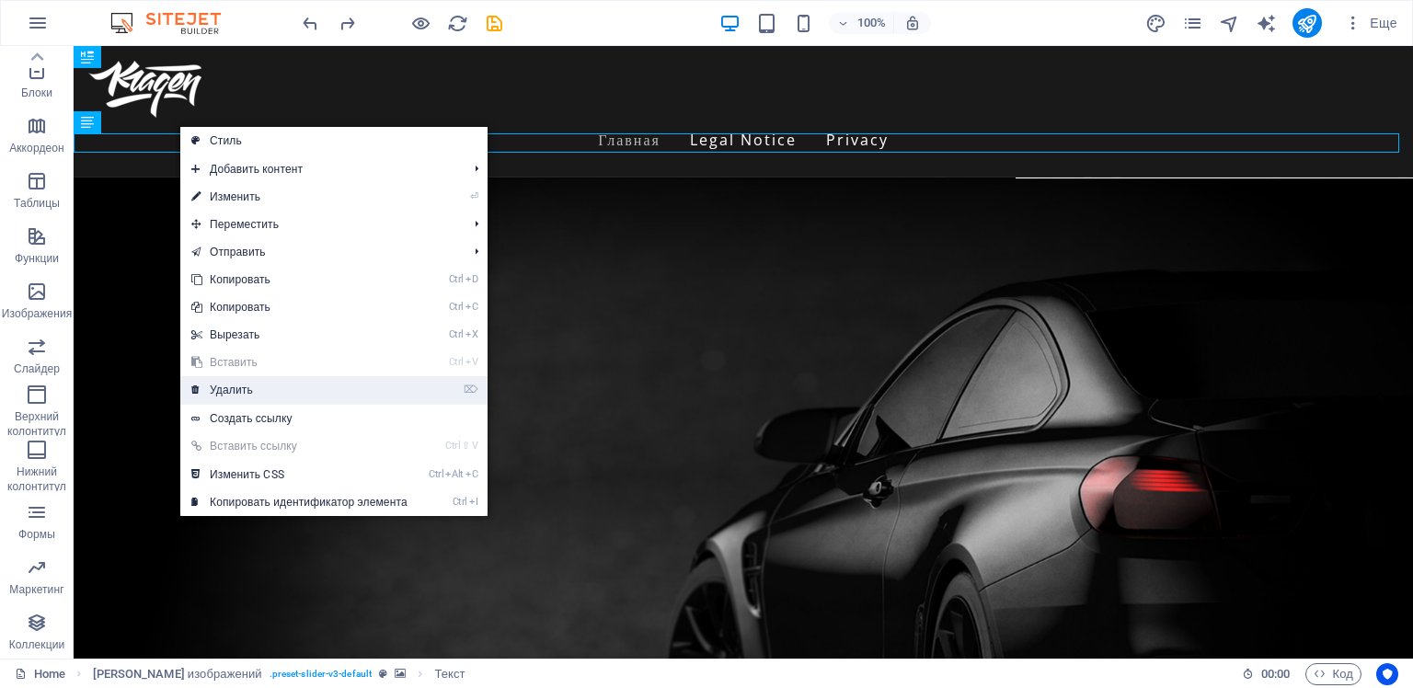
click at [237, 387] on link "⌦ Удалить" at bounding box center [299, 390] width 238 height 28
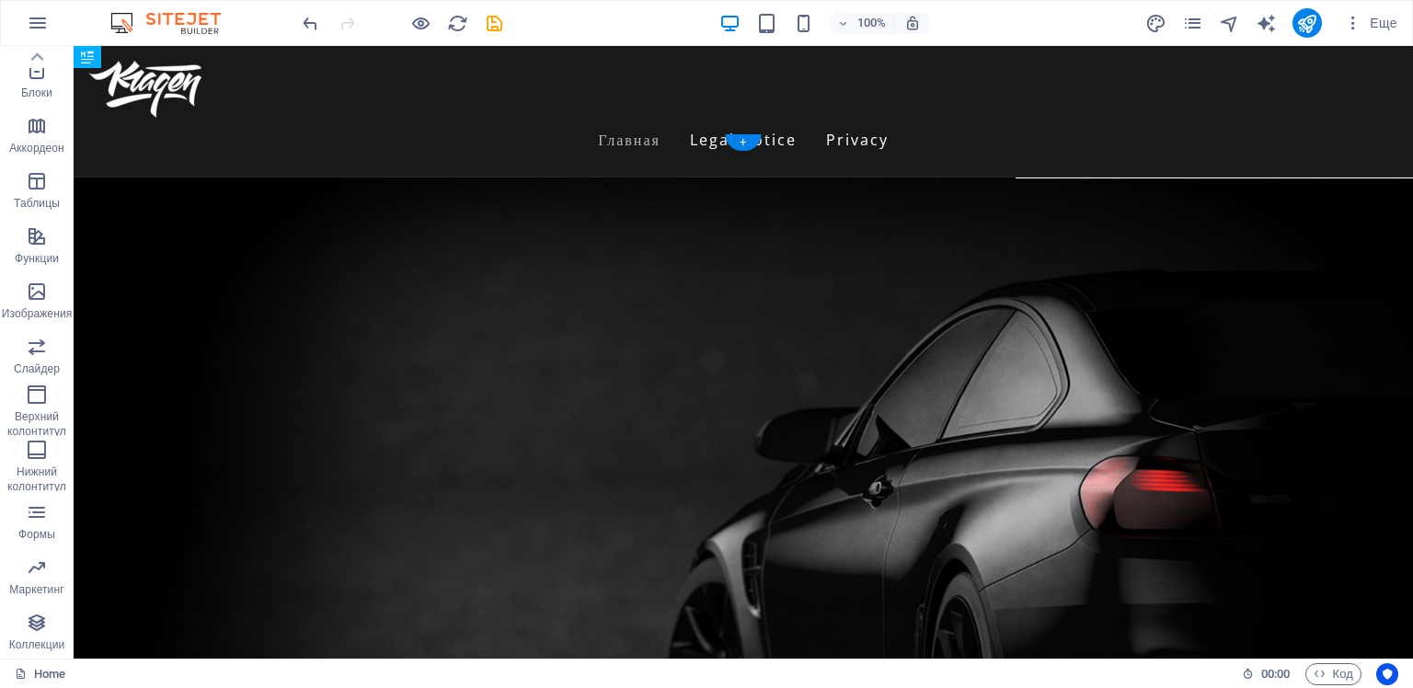
click at [500, 562] on figure at bounding box center [743, 527] width 1339 height 699
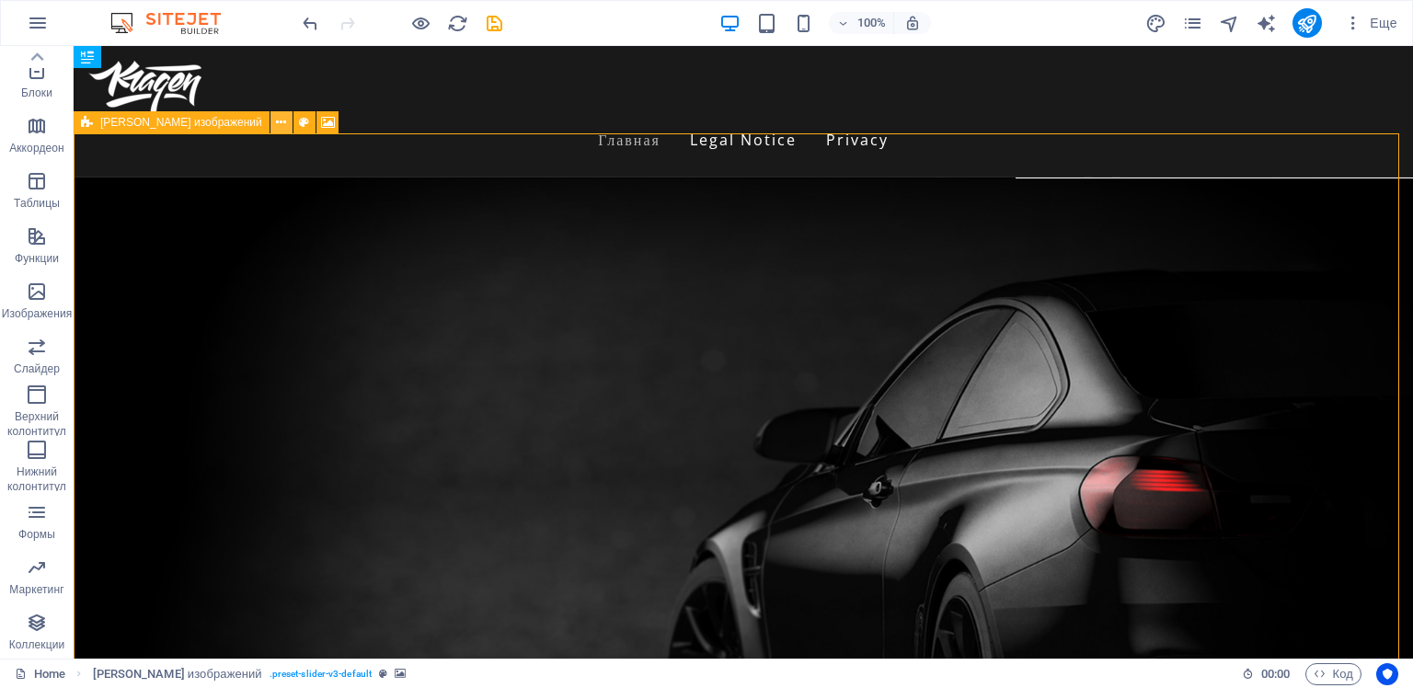
click at [276, 125] on icon at bounding box center [281, 122] width 10 height 19
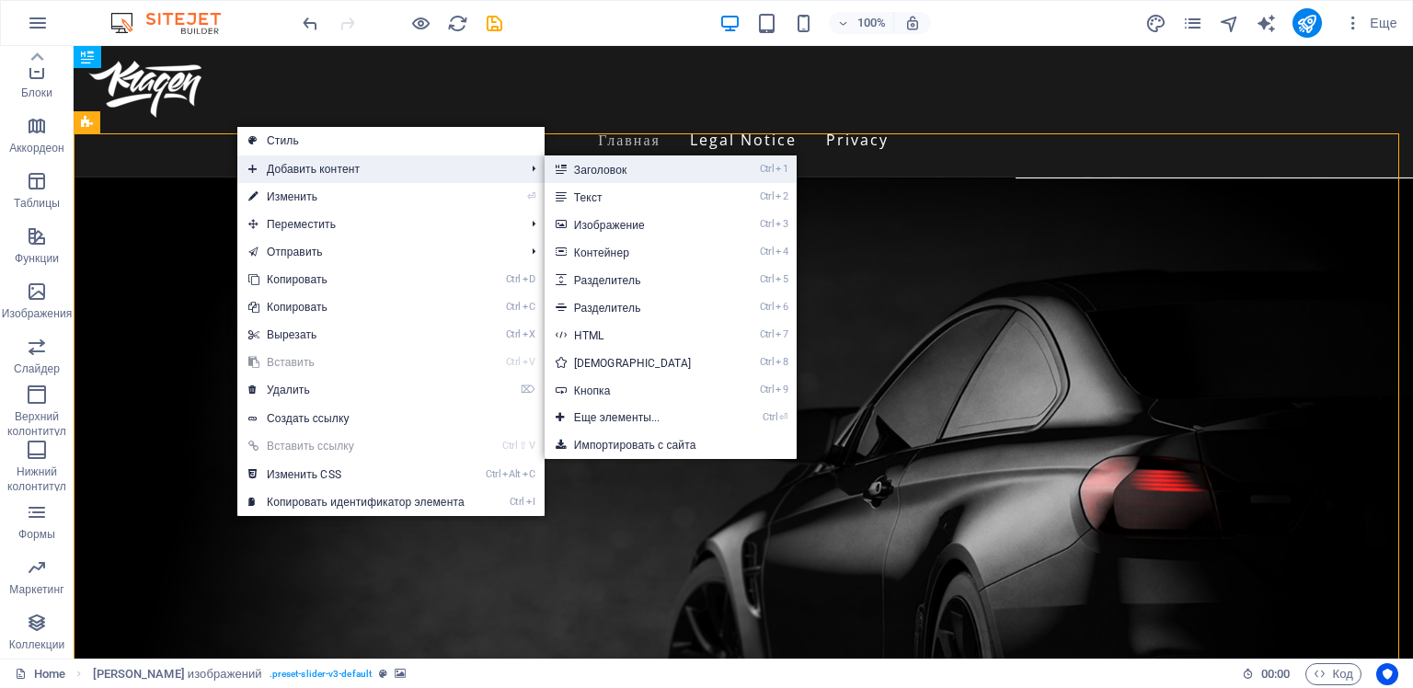
click at [603, 169] on link "Ctrl 1 Заголовок" at bounding box center [637, 169] width 184 height 28
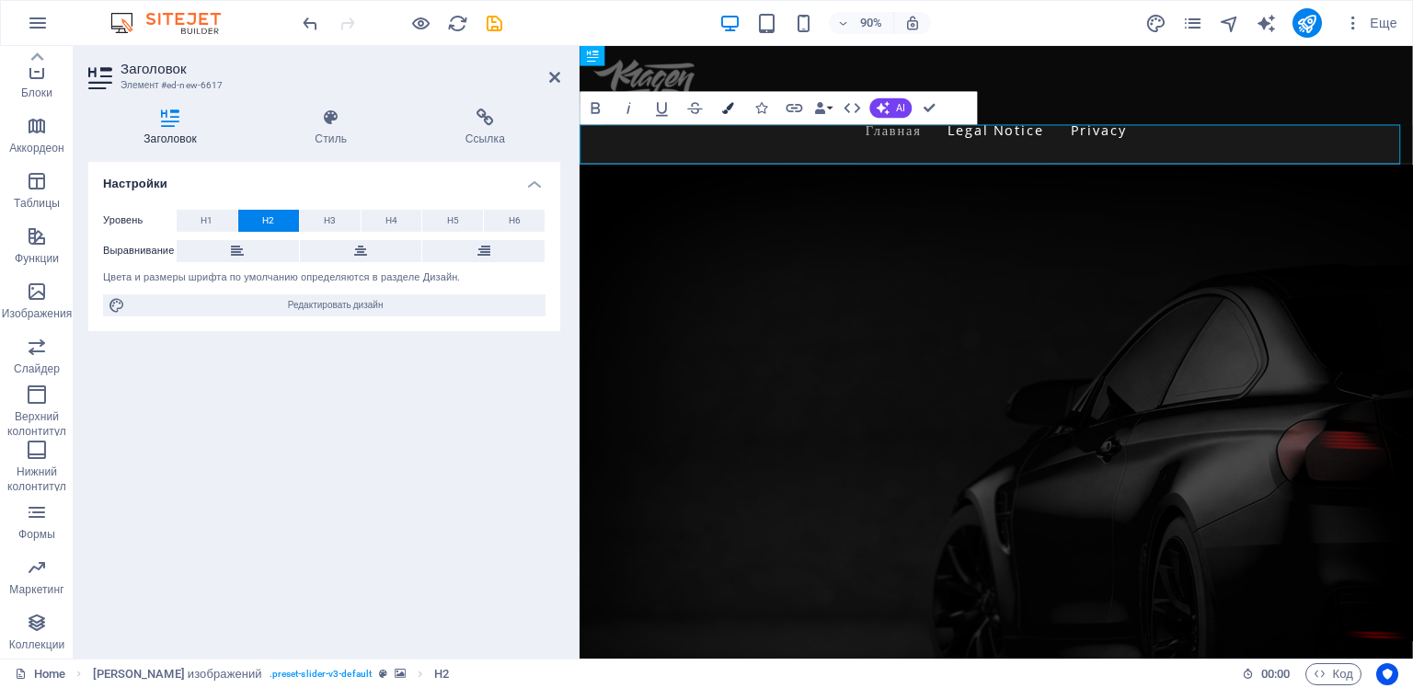
click at [728, 106] on icon "button" at bounding box center [728, 108] width 12 height 12
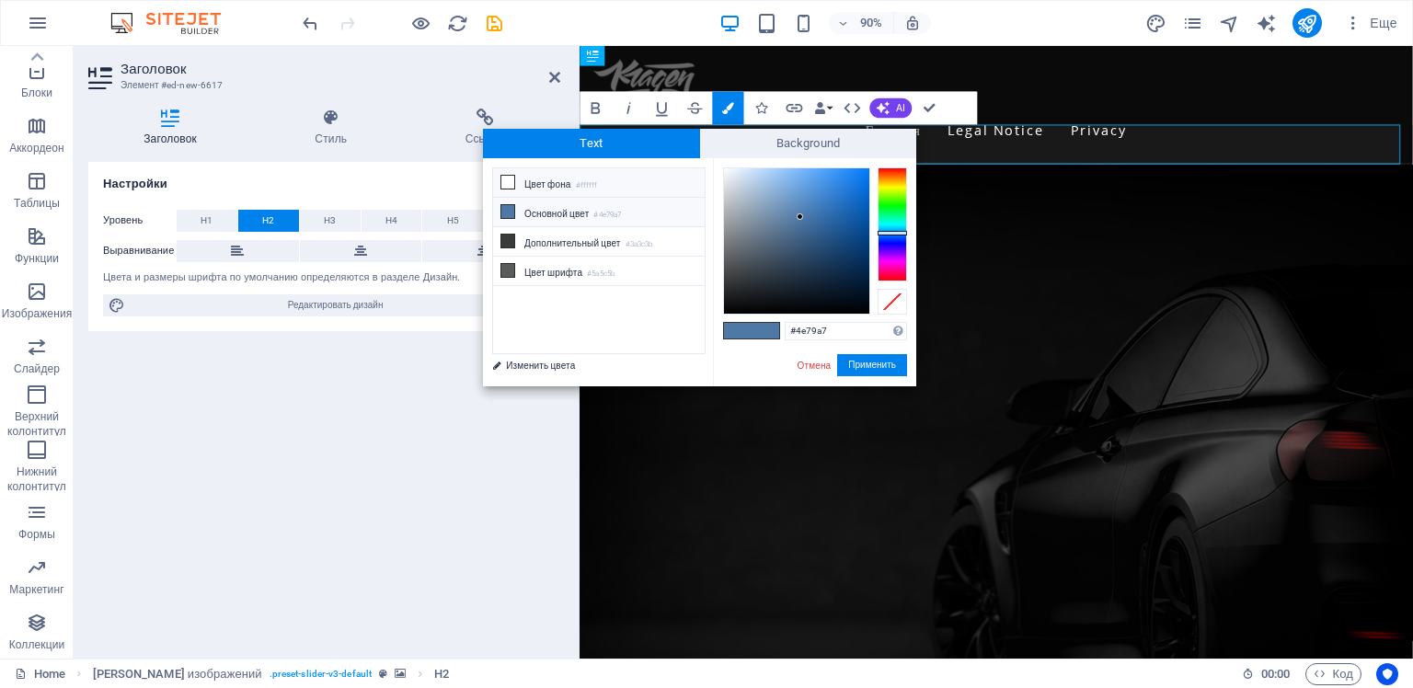
drag, startPoint x: 501, startPoint y: 179, endPoint x: 512, endPoint y: 182, distance: 11.4
click at [501, 180] on icon at bounding box center [507, 182] width 13 height 13
type input "#ffffff"
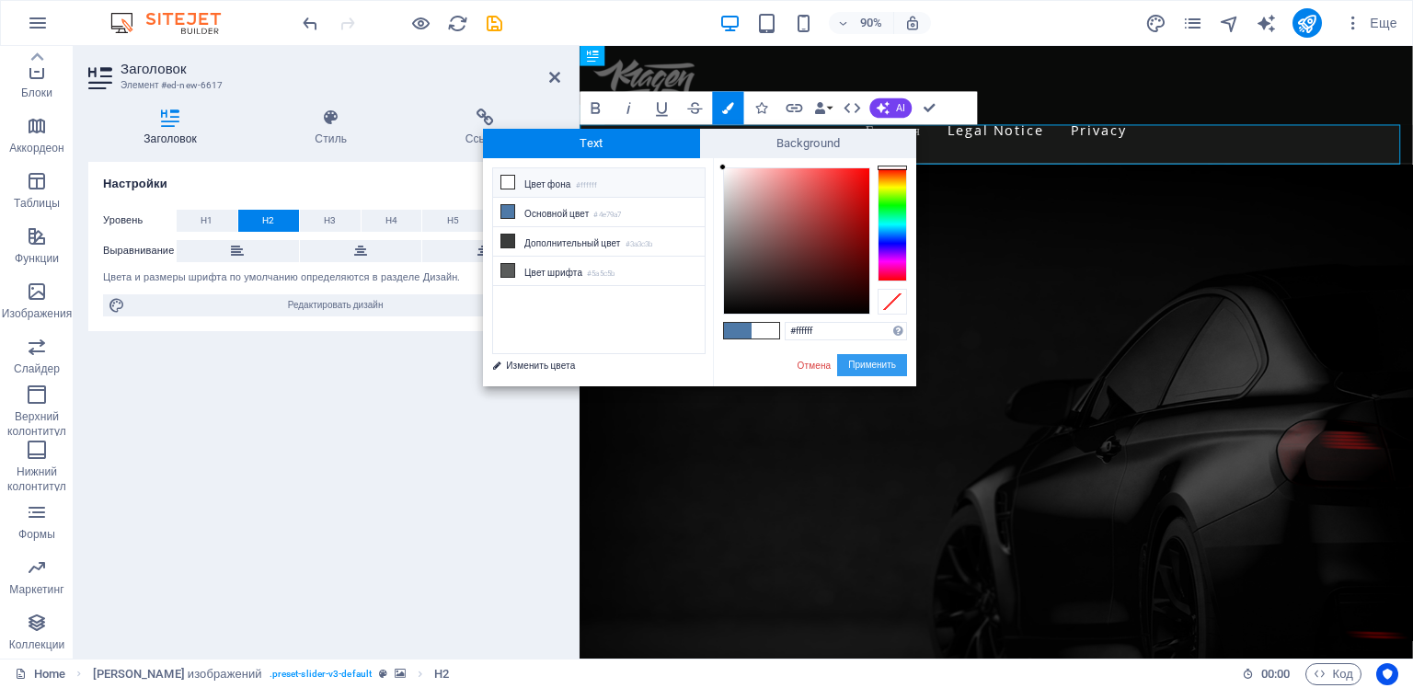
click at [872, 364] on button "Применить" at bounding box center [872, 365] width 70 height 22
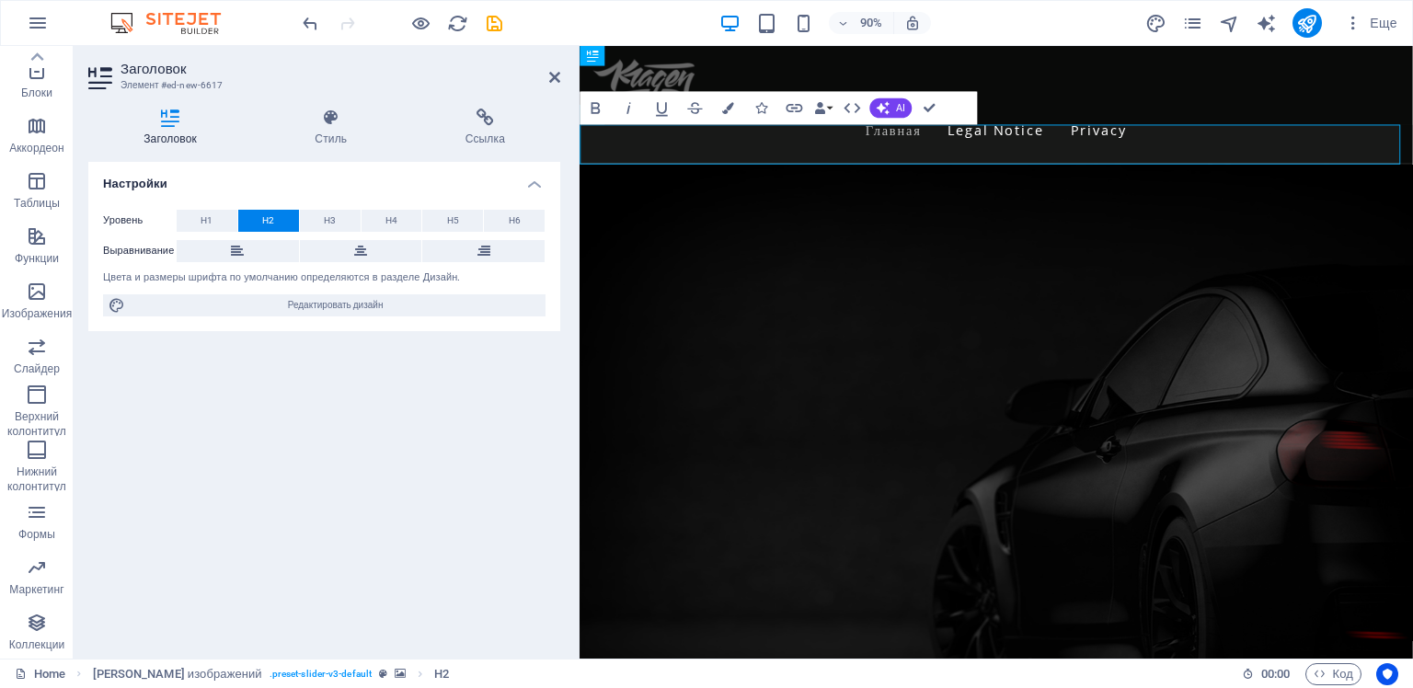
click at [866, 338] on figure at bounding box center [1041, 527] width 925 height 699
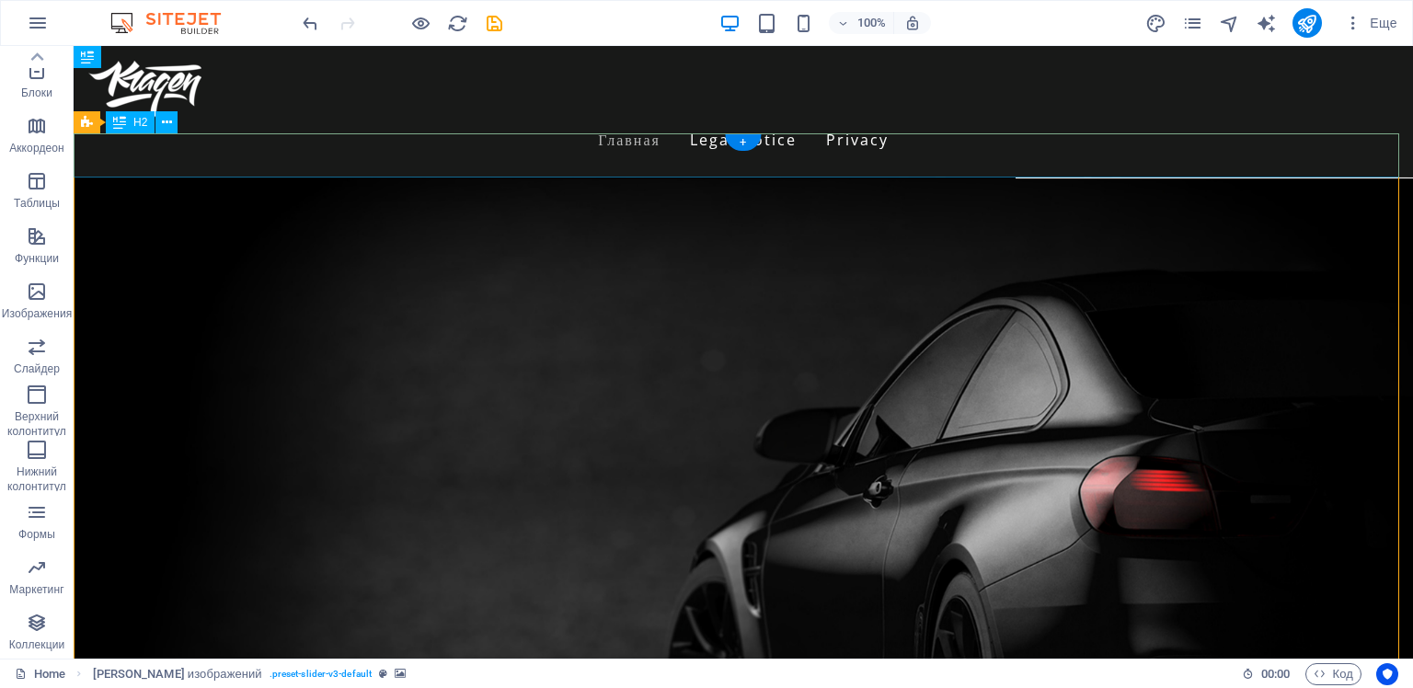
click at [166, 121] on icon at bounding box center [167, 122] width 10 height 19
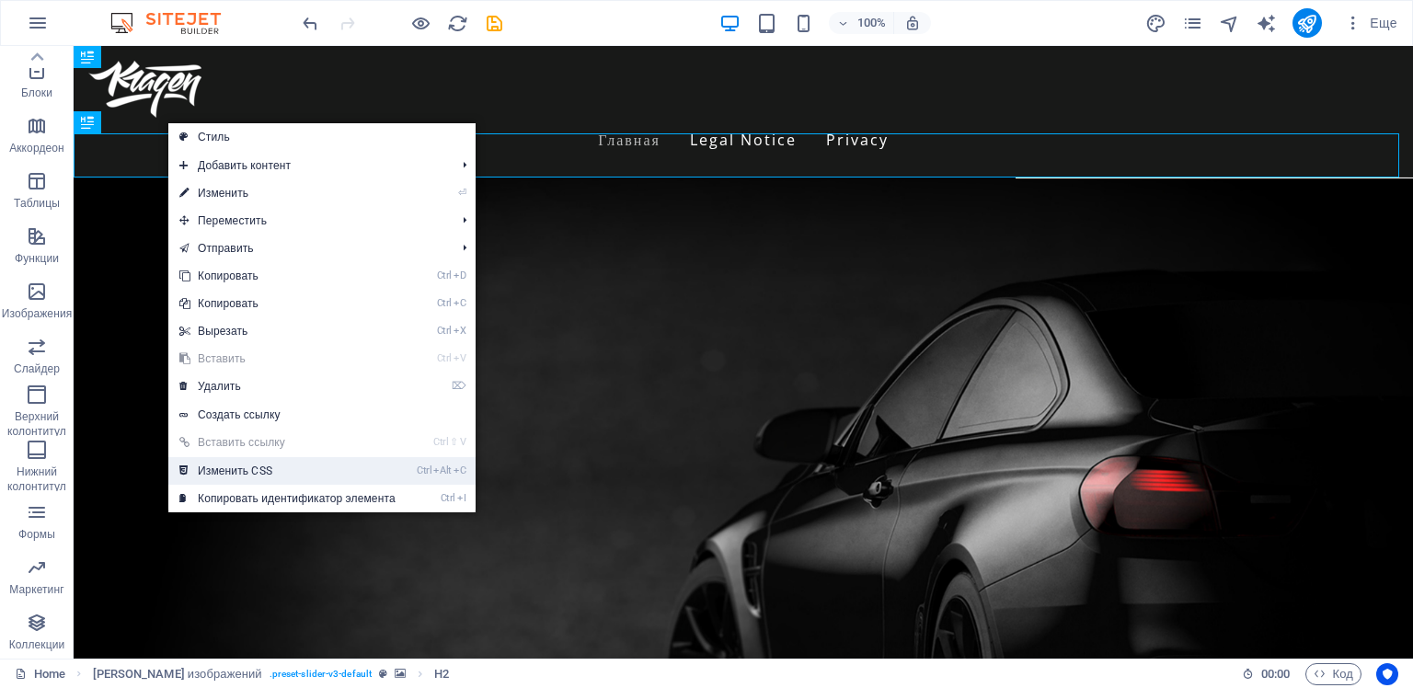
click at [276, 471] on link "Ctrl Alt C Изменить CSS" at bounding box center [287, 471] width 238 height 28
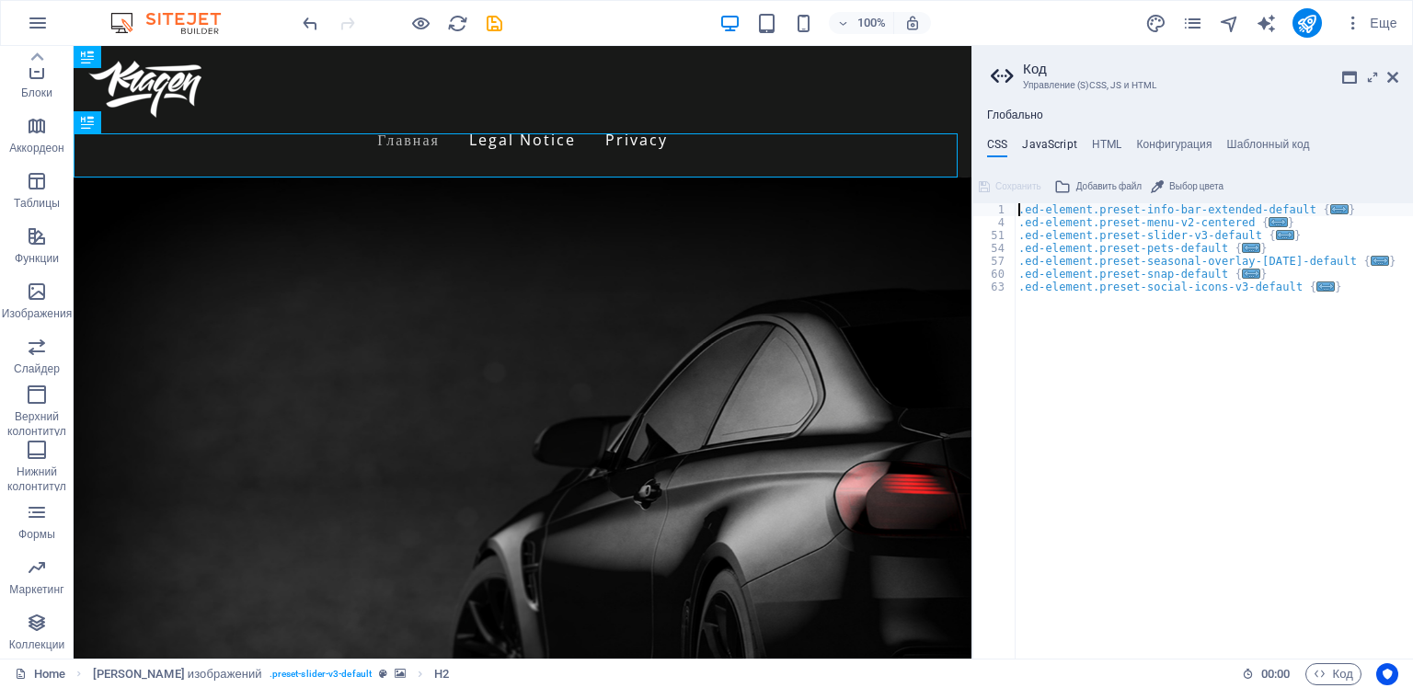
click at [1050, 142] on h4 "JavaScript" at bounding box center [1049, 148] width 54 height 20
type textarea "/* JS for preset "Menu V2" */"
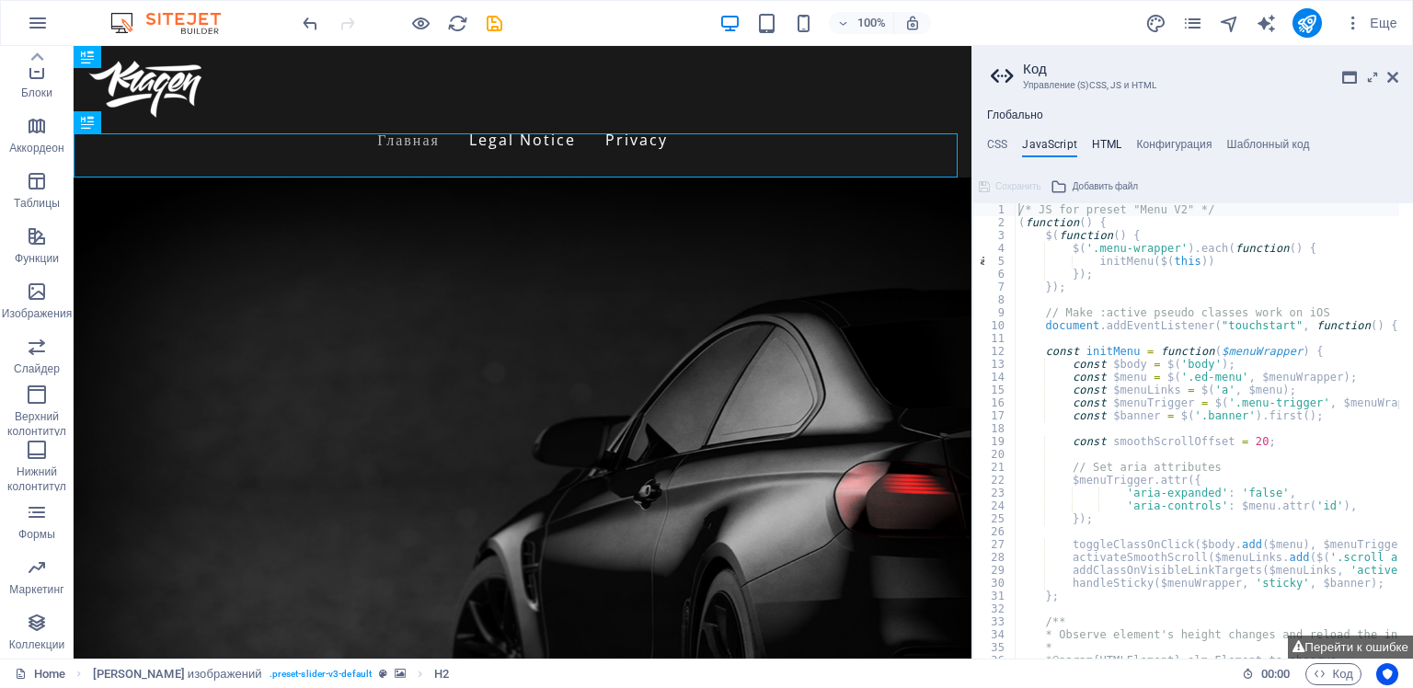
click at [1101, 141] on h4 "HTML" at bounding box center [1107, 148] width 30 height 20
type textarea "<a href="#main-content" class="wv-link-content button">Skip to main content</a>"
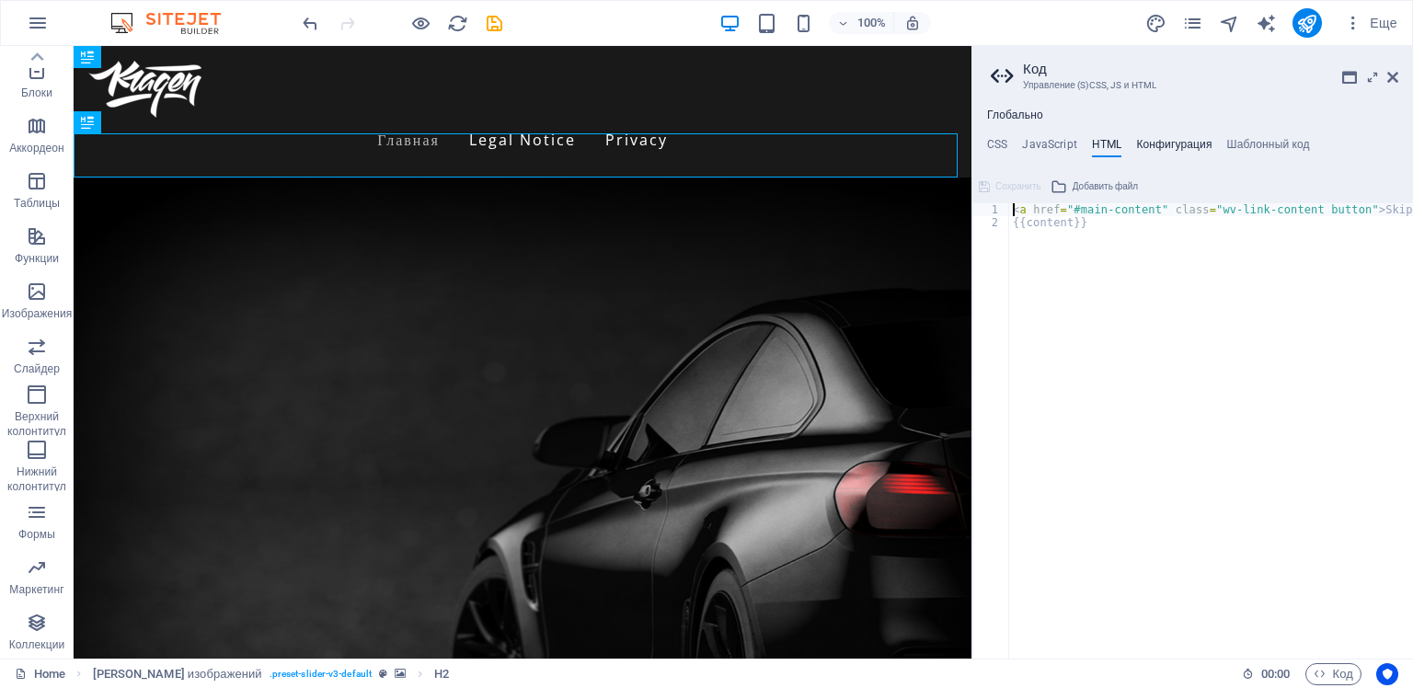
click at [1170, 139] on h4 "Конфигурация" at bounding box center [1173, 148] width 75 height 20
type textarea "$color-background: #ffffff;"
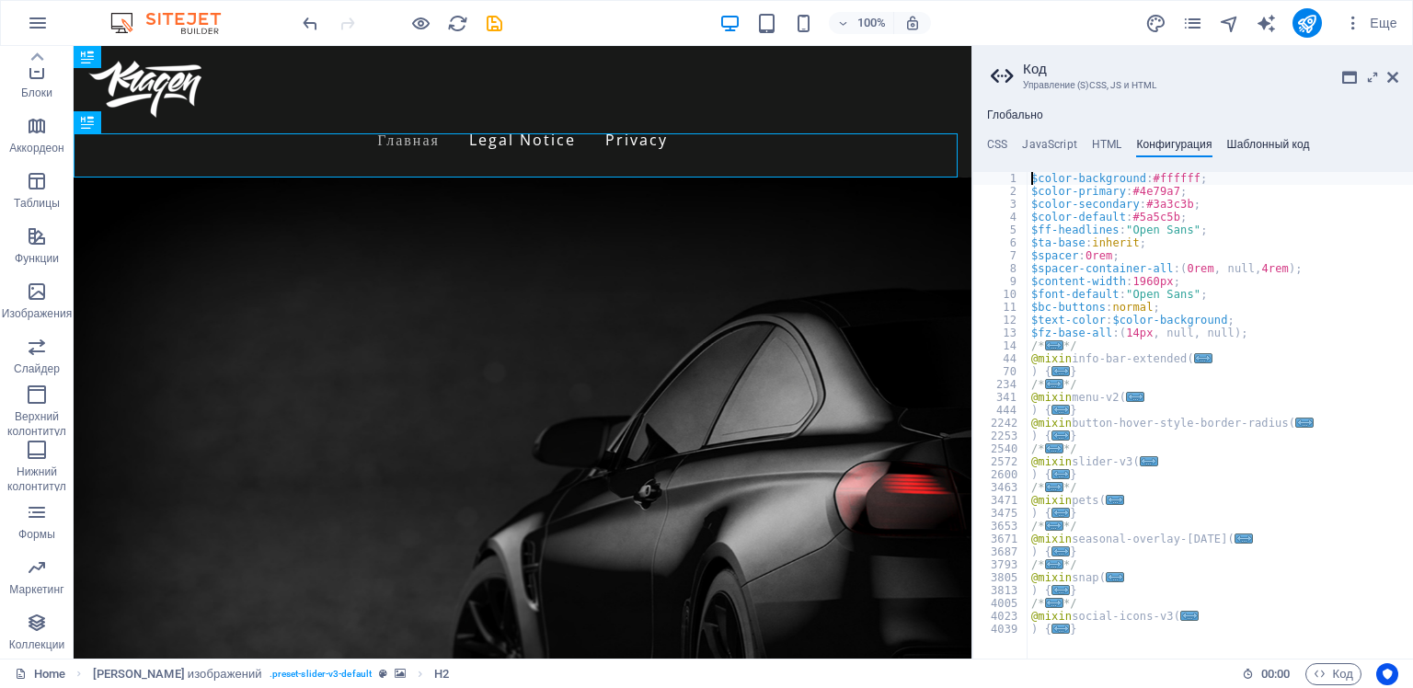
click at [1247, 140] on h4 "Шаблонный код" at bounding box center [1268, 148] width 83 height 20
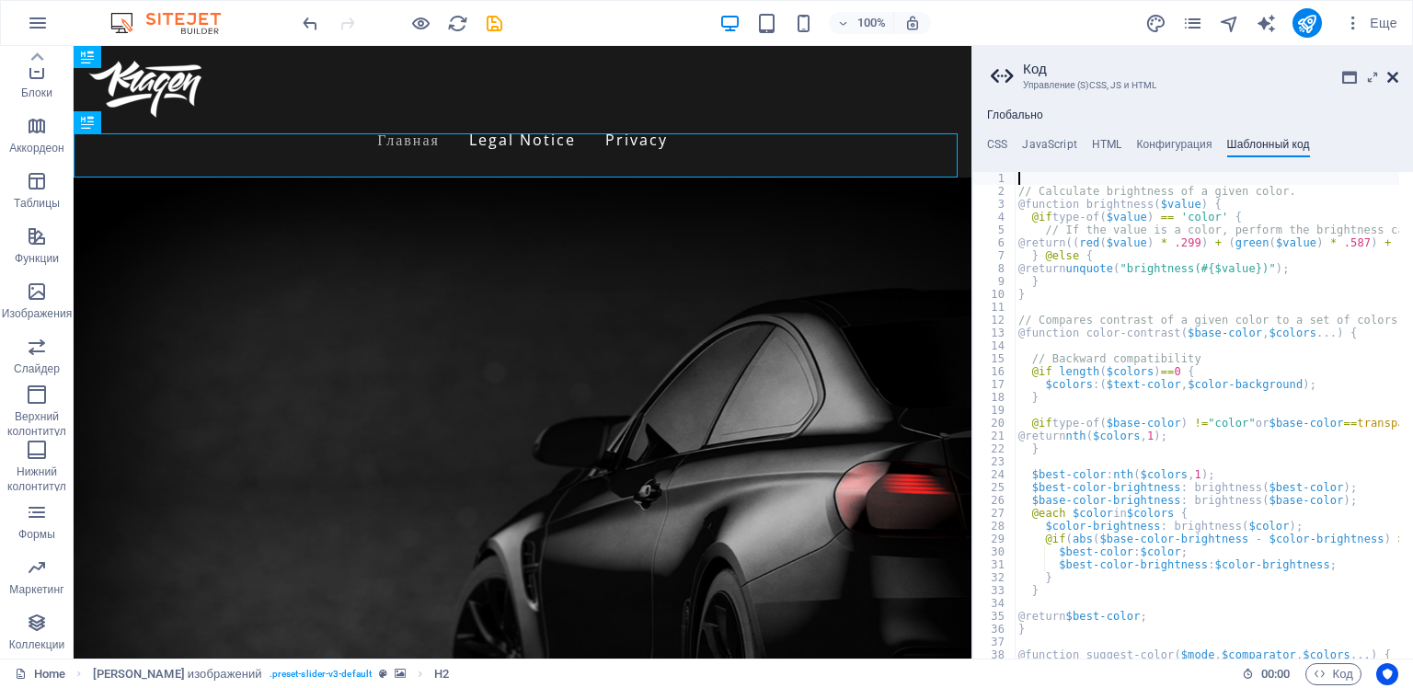
click at [1393, 75] on icon at bounding box center [1392, 77] width 11 height 15
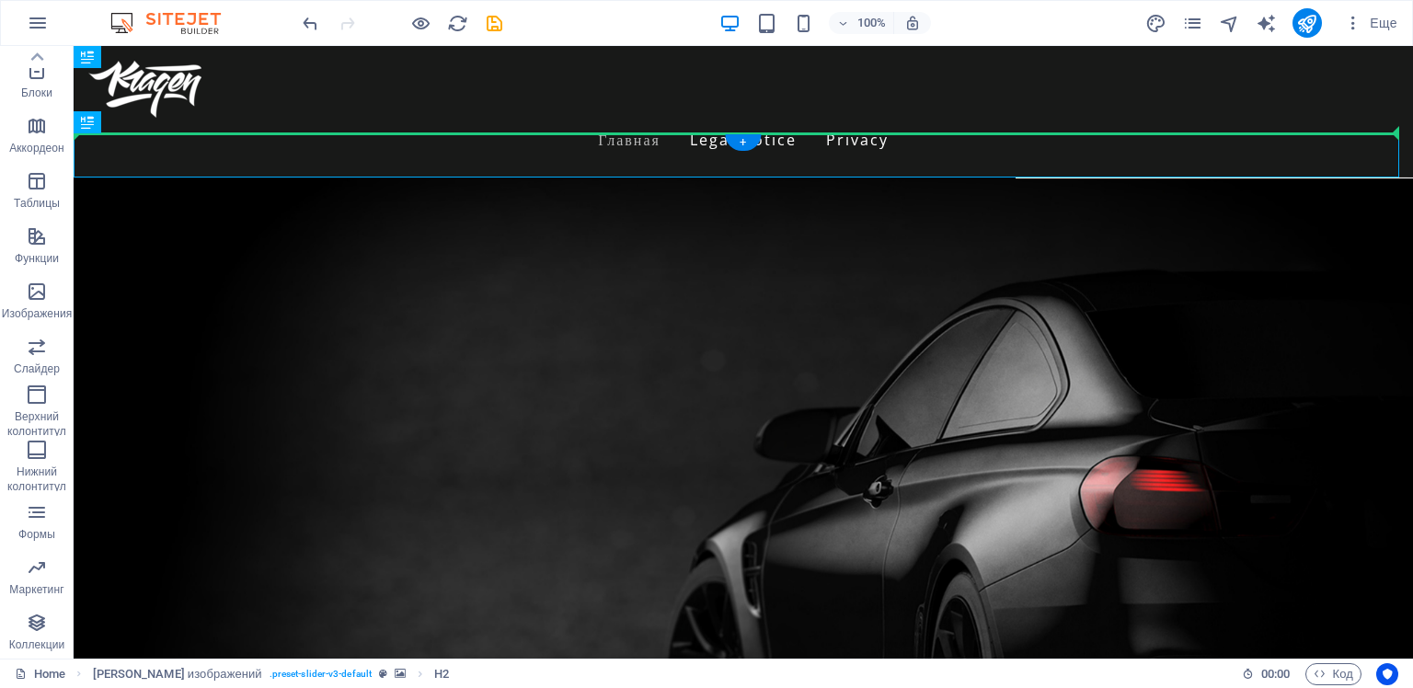
drag, startPoint x: 202, startPoint y: 170, endPoint x: 155, endPoint y: 291, distance: 129.6
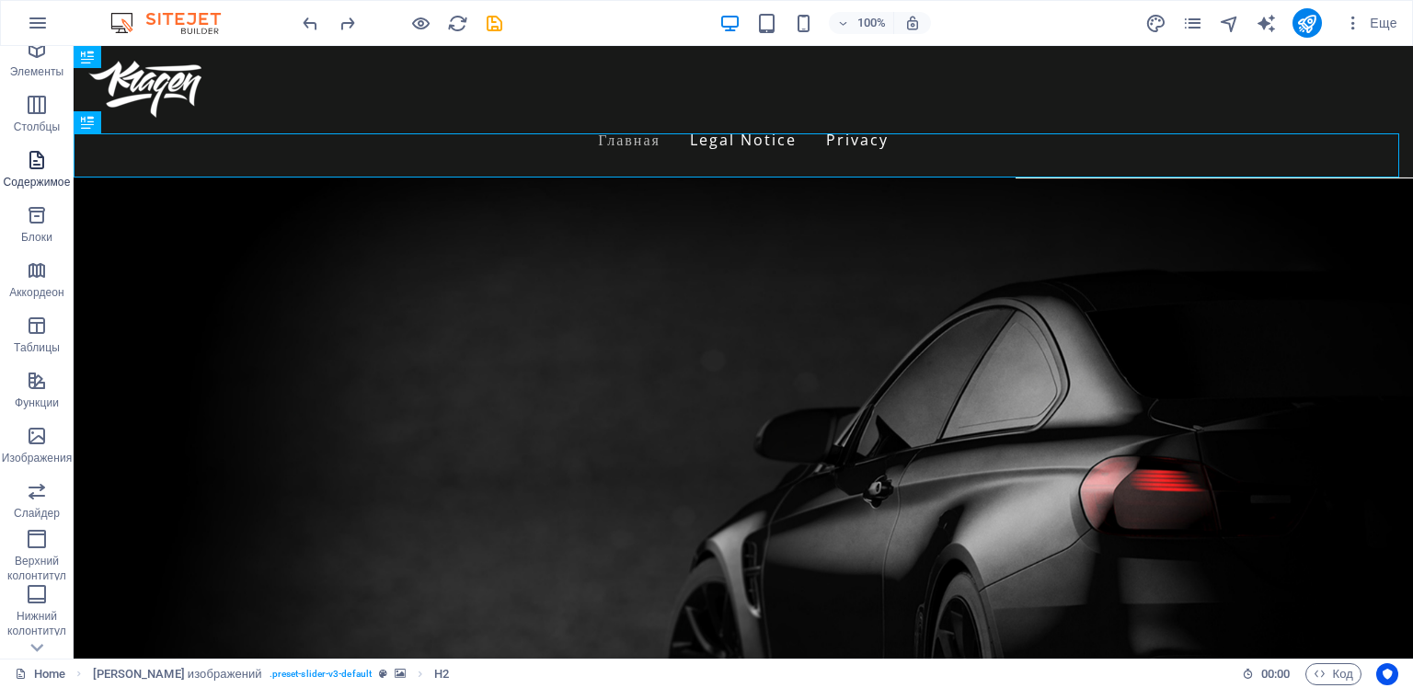
scroll to position [184, 0]
click at [293, 337] on figure at bounding box center [743, 527] width 1339 height 699
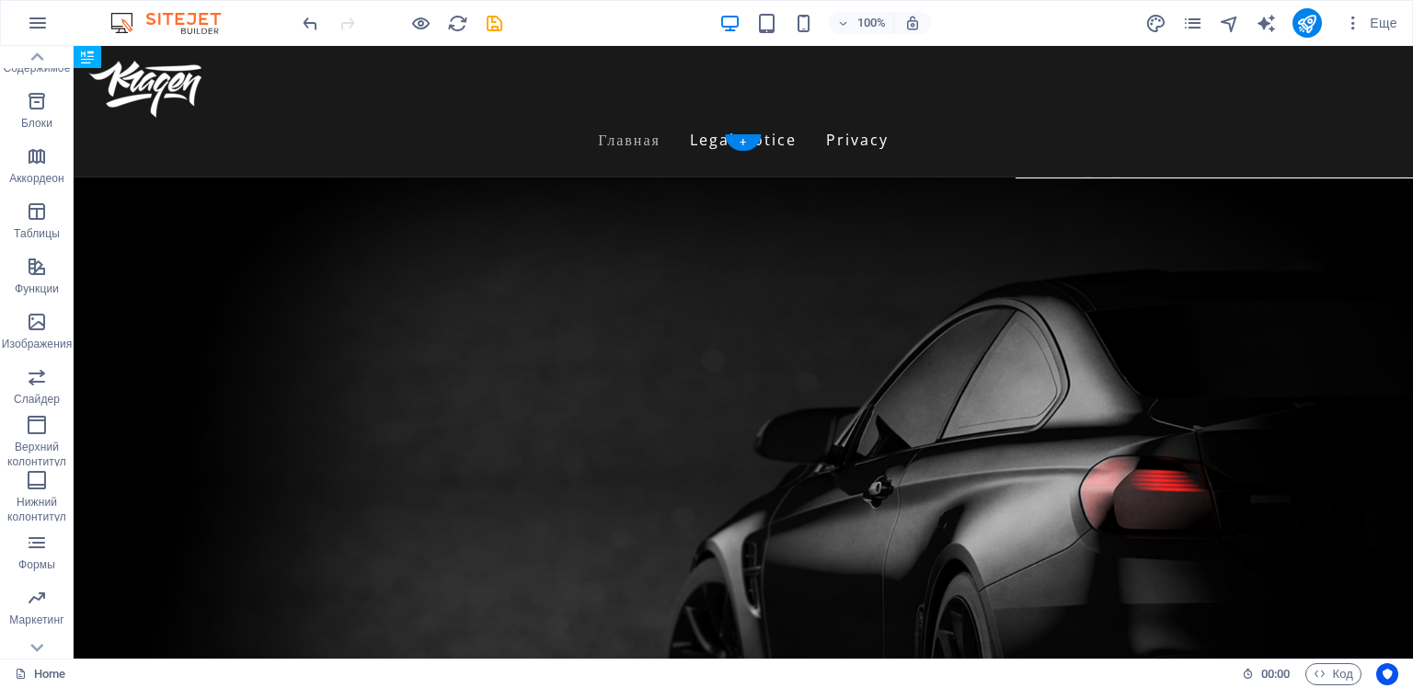
click at [464, 552] on figure at bounding box center [743, 527] width 1339 height 699
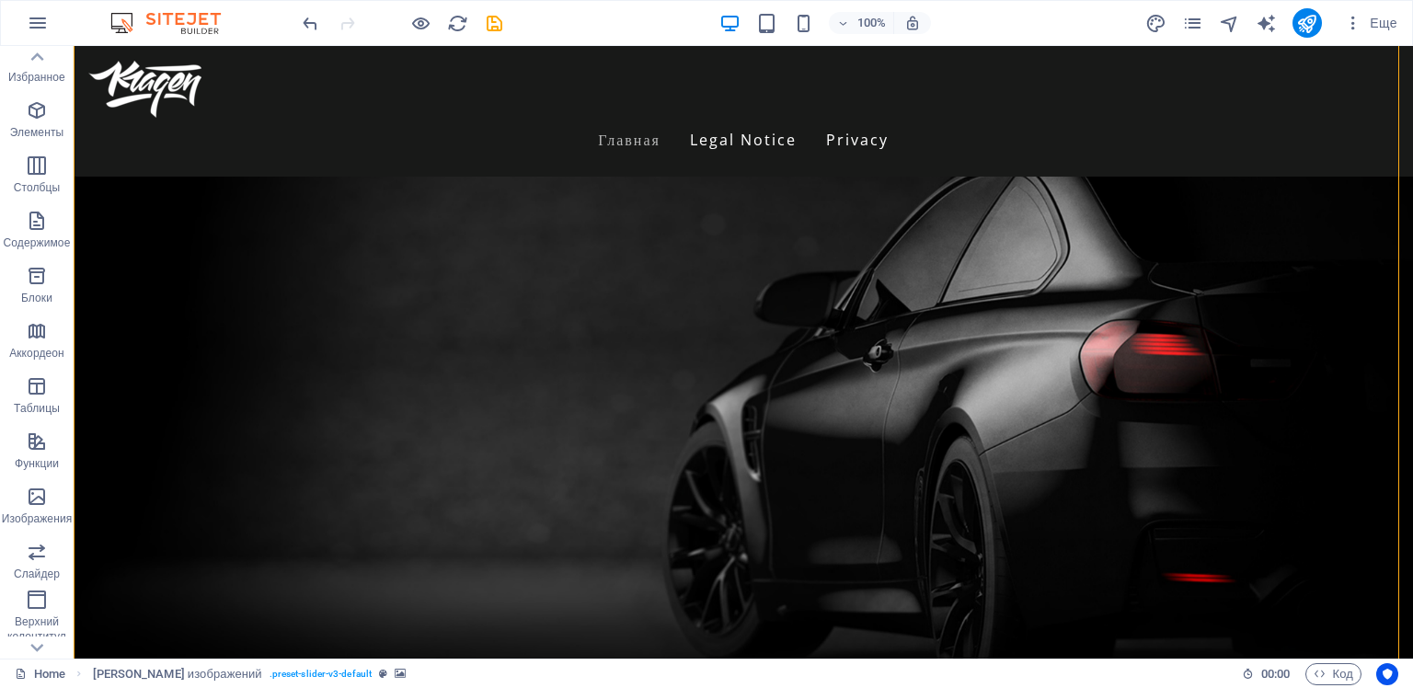
scroll to position [0, 0]
click at [34, 234] on icon "button" at bounding box center [37, 230] width 22 height 22
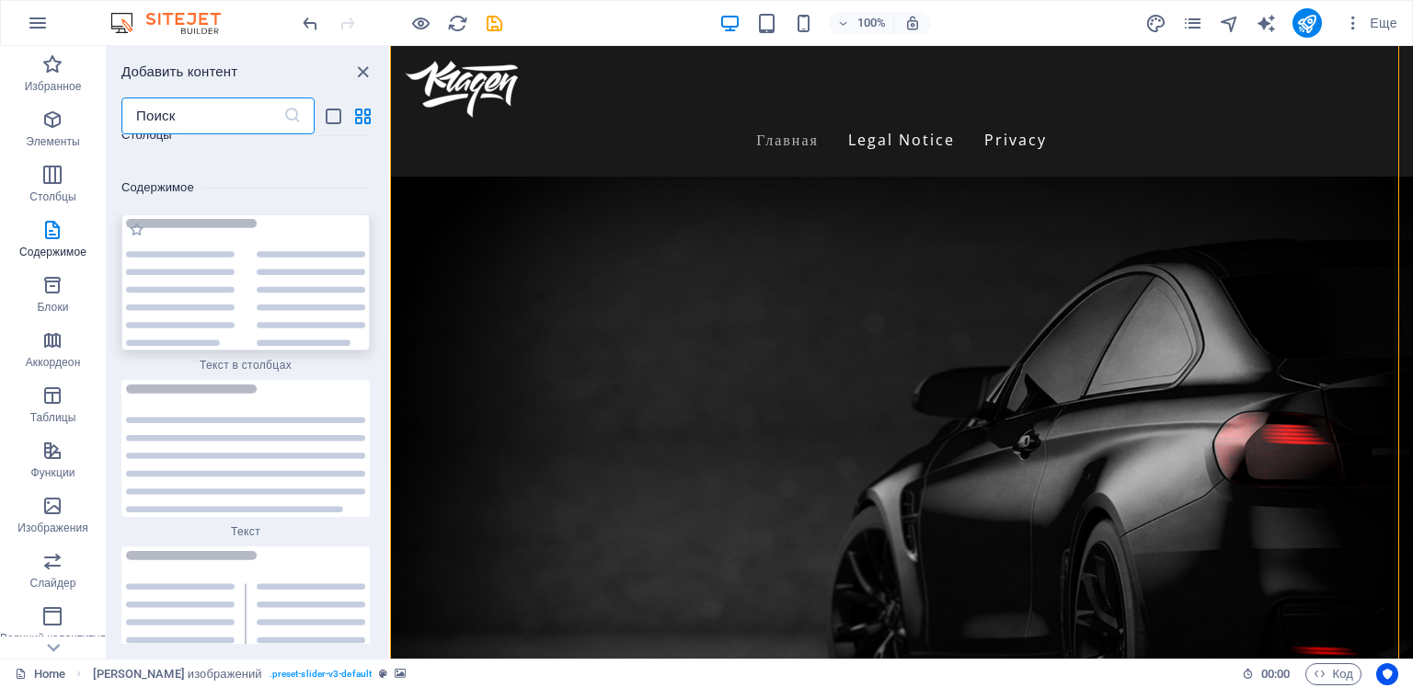
scroll to position [6280, 0]
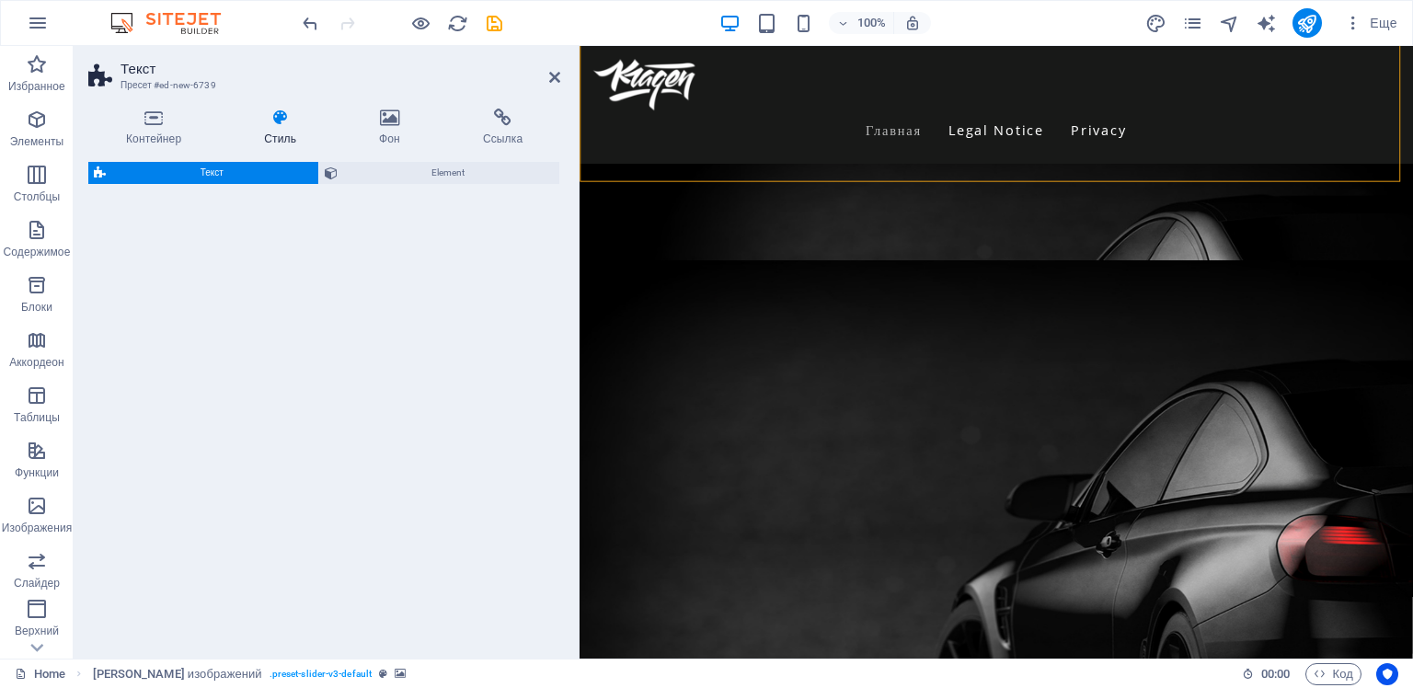
select select "rem"
select select "px"
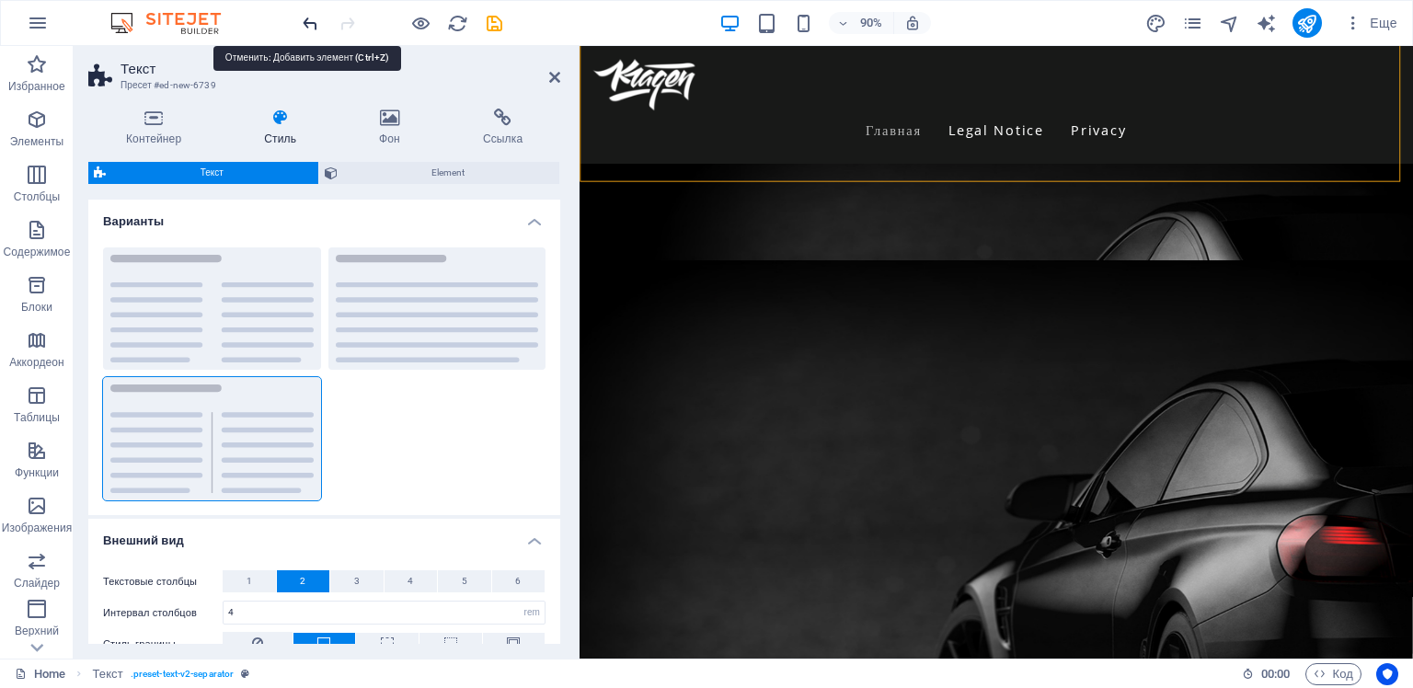
click at [303, 18] on icon "undo" at bounding box center [310, 23] width 21 height 21
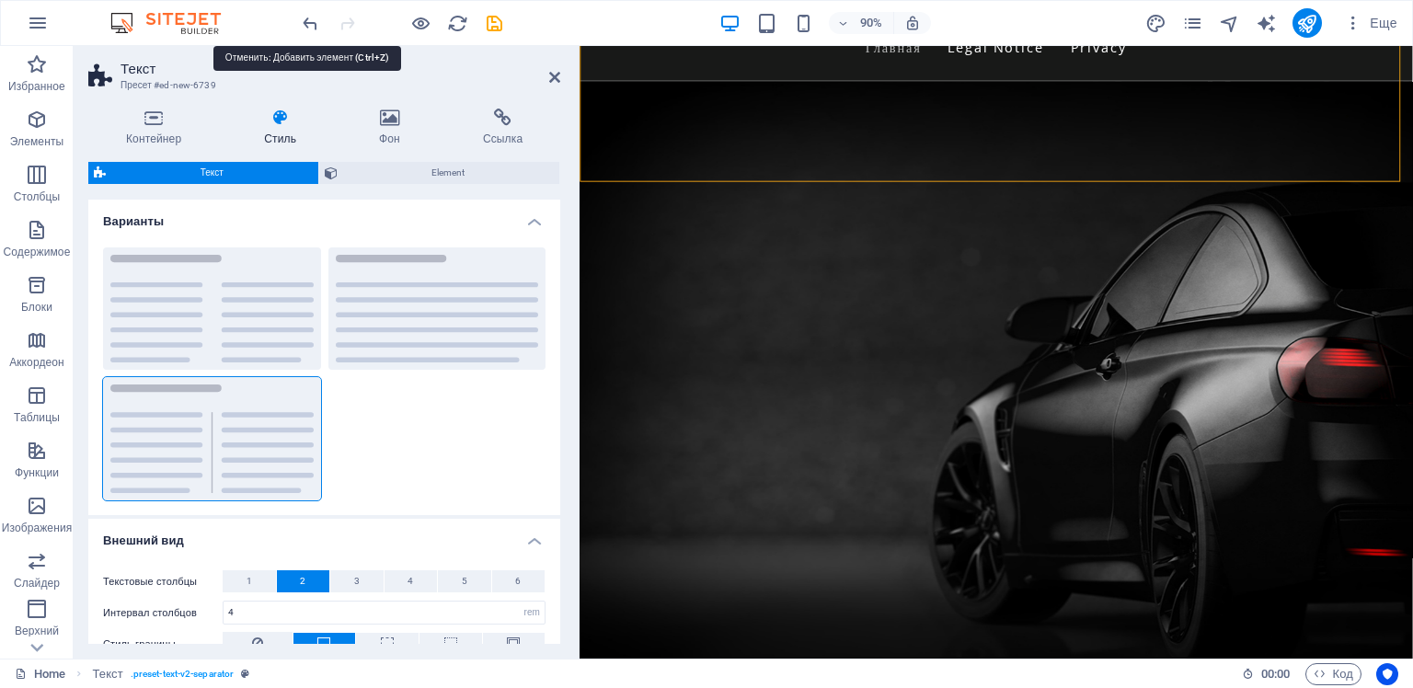
scroll to position [0, 0]
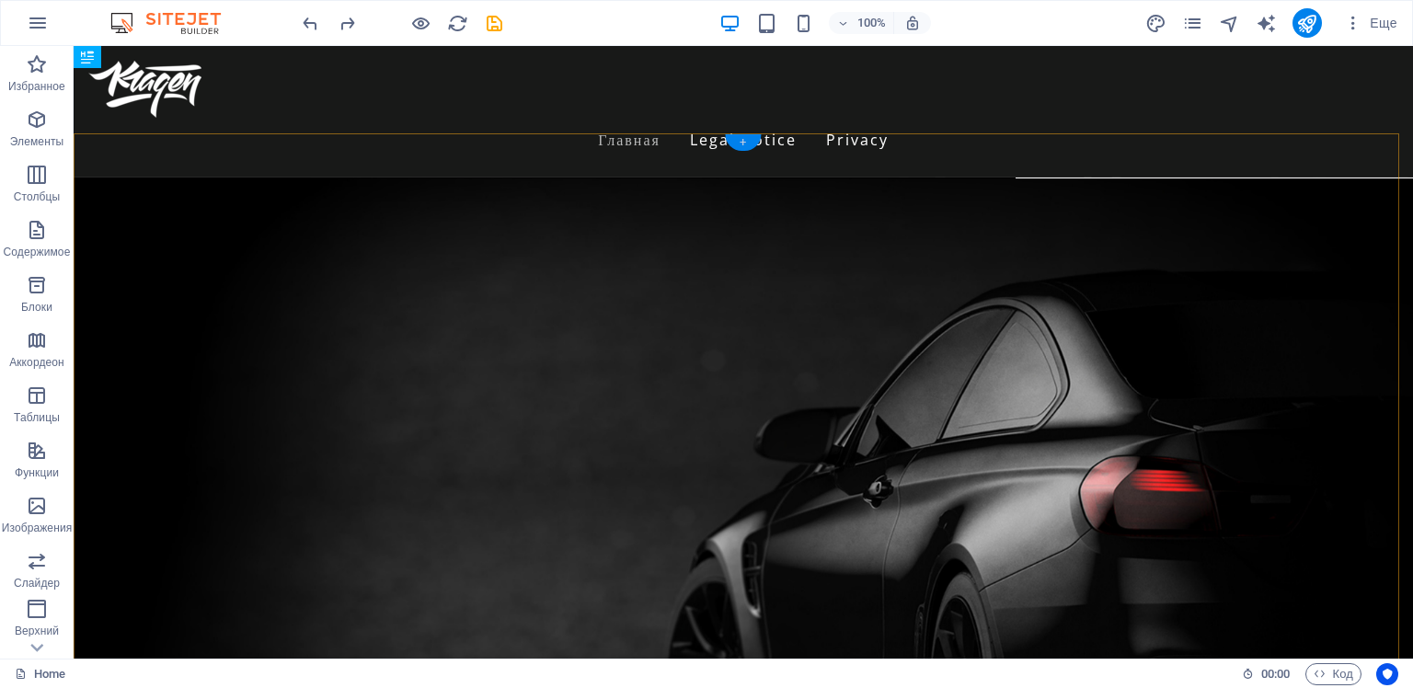
click at [743, 143] on div "+" at bounding box center [743, 142] width 36 height 17
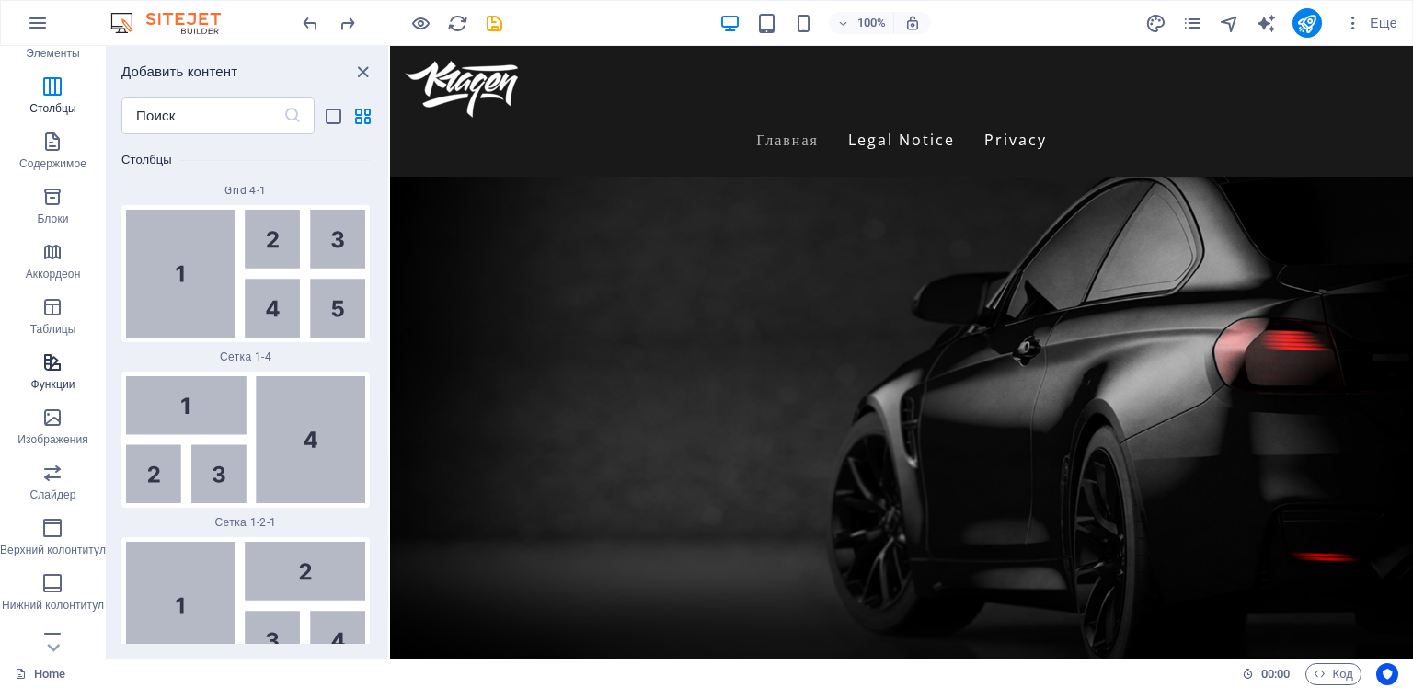
scroll to position [214, 0]
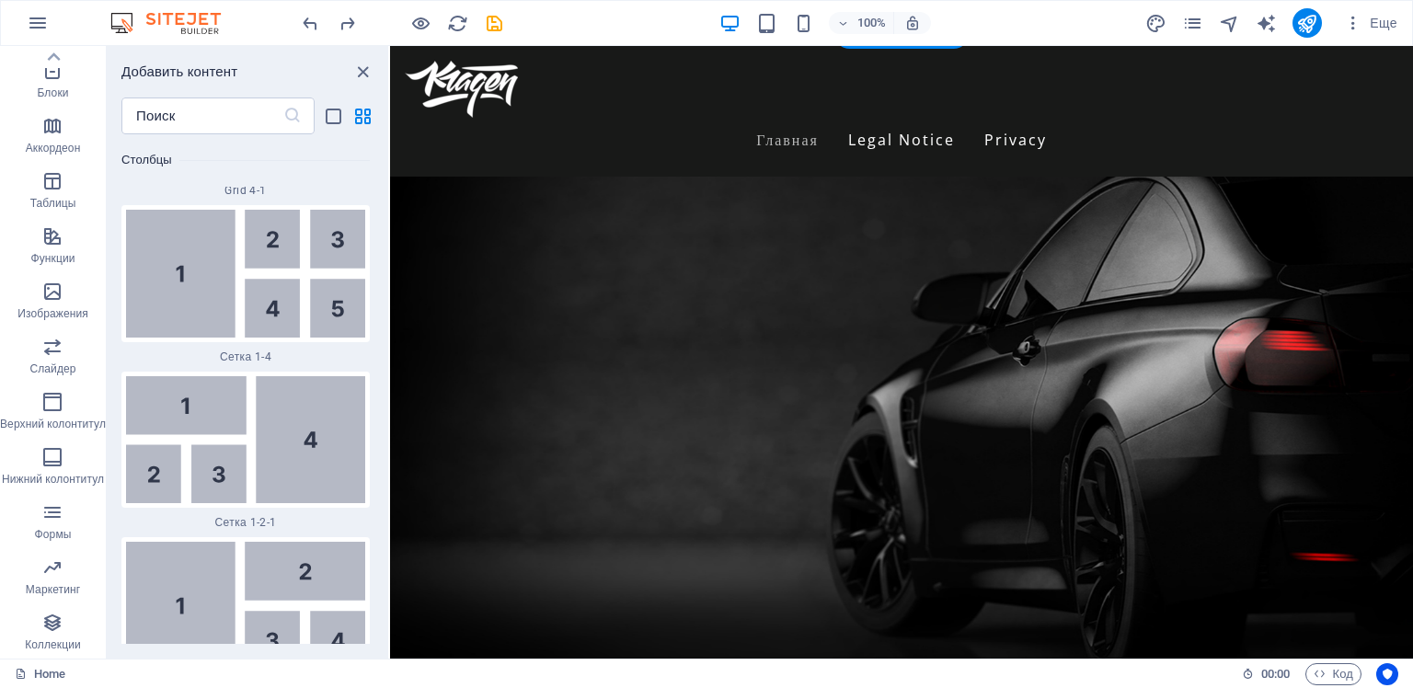
click at [628, 445] on figure at bounding box center [901, 384] width 1023 height 699
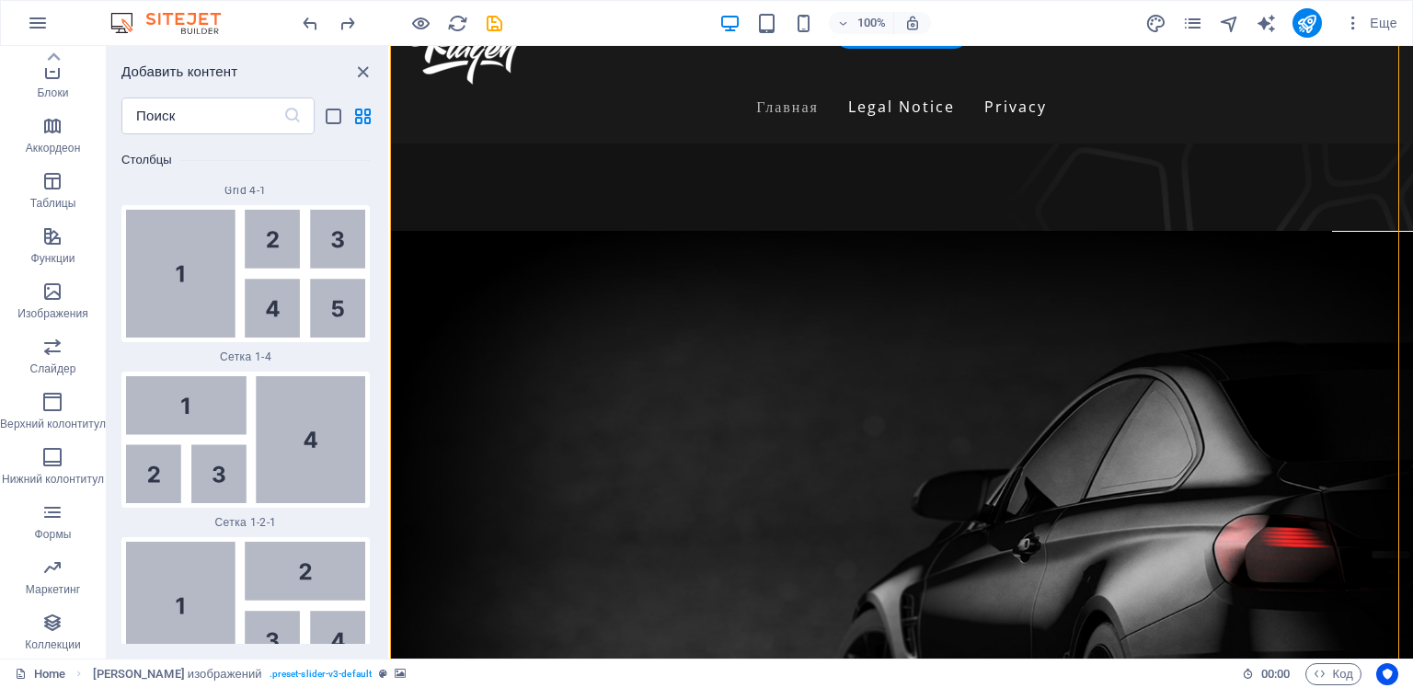
scroll to position [0, 0]
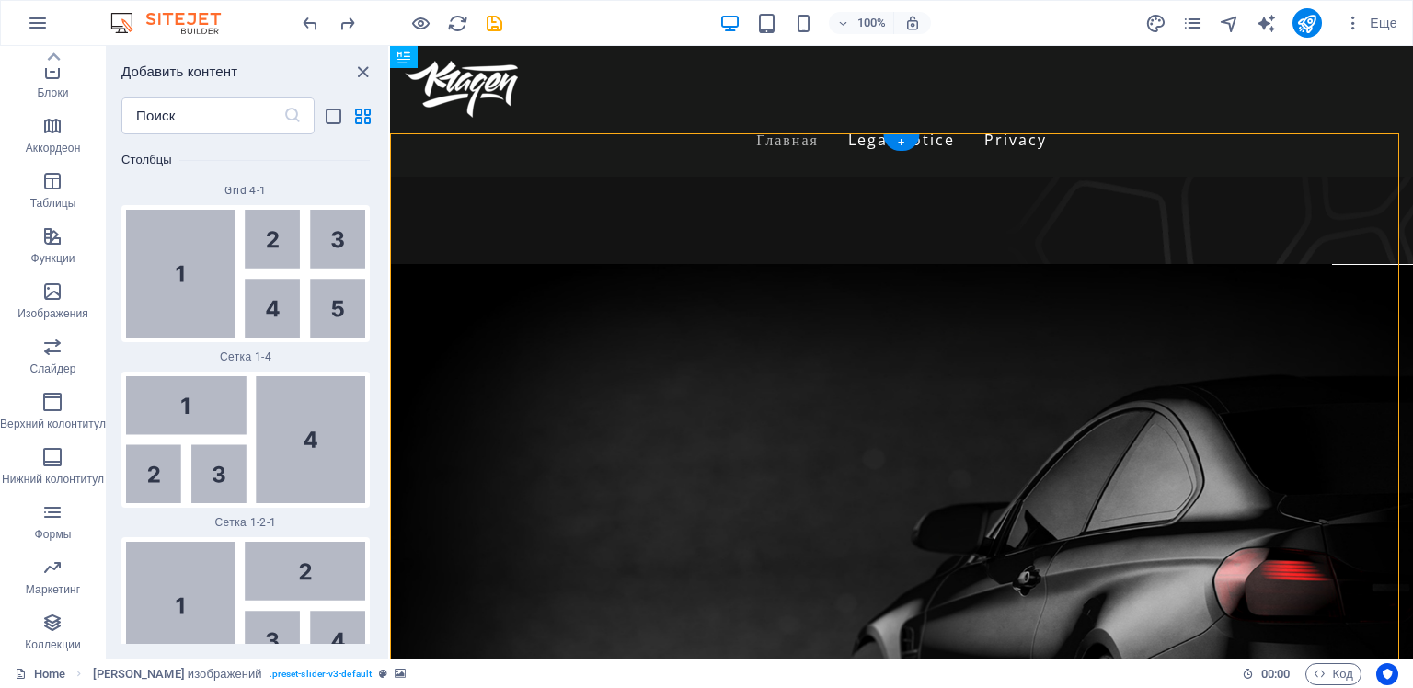
click at [627, 545] on figure at bounding box center [901, 614] width 1023 height 699
click at [508, 549] on figure at bounding box center [901, 614] width 1023 height 699
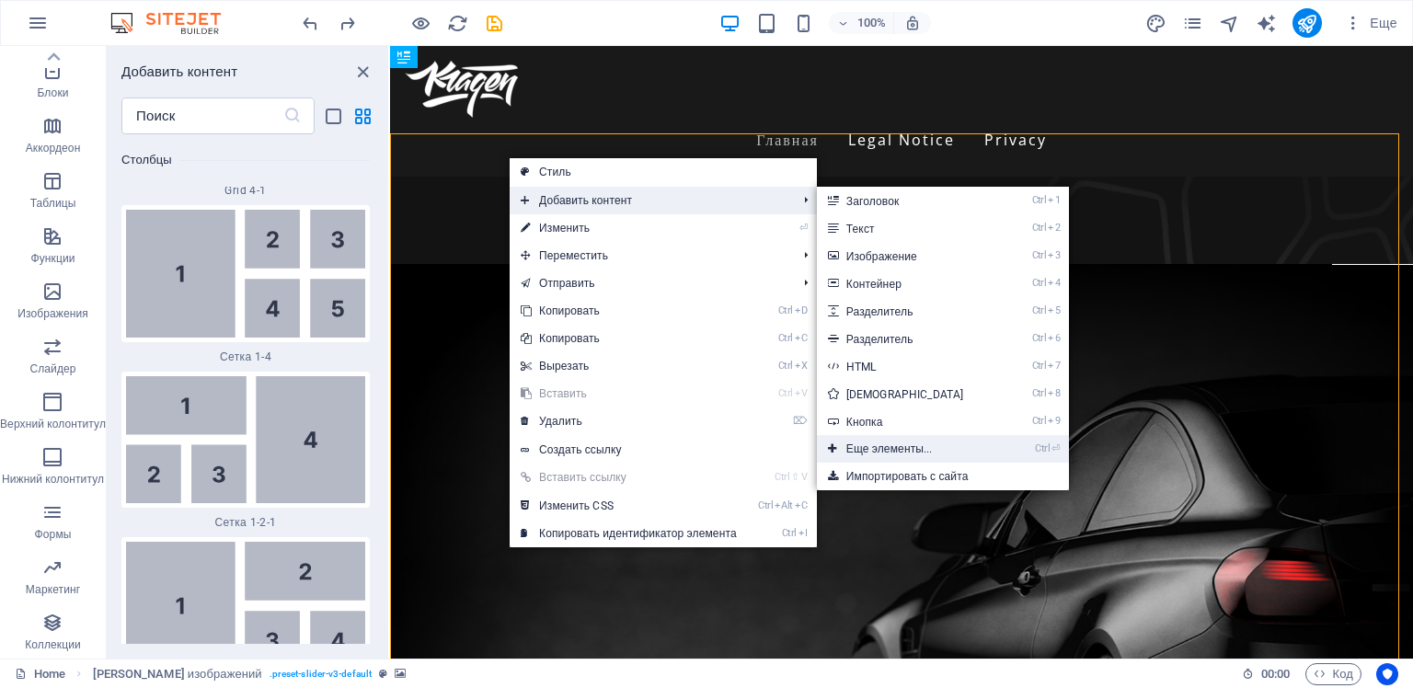
click at [901, 445] on link "Ctrl ⏎ Еще элементы..." at bounding box center [909, 449] width 184 height 28
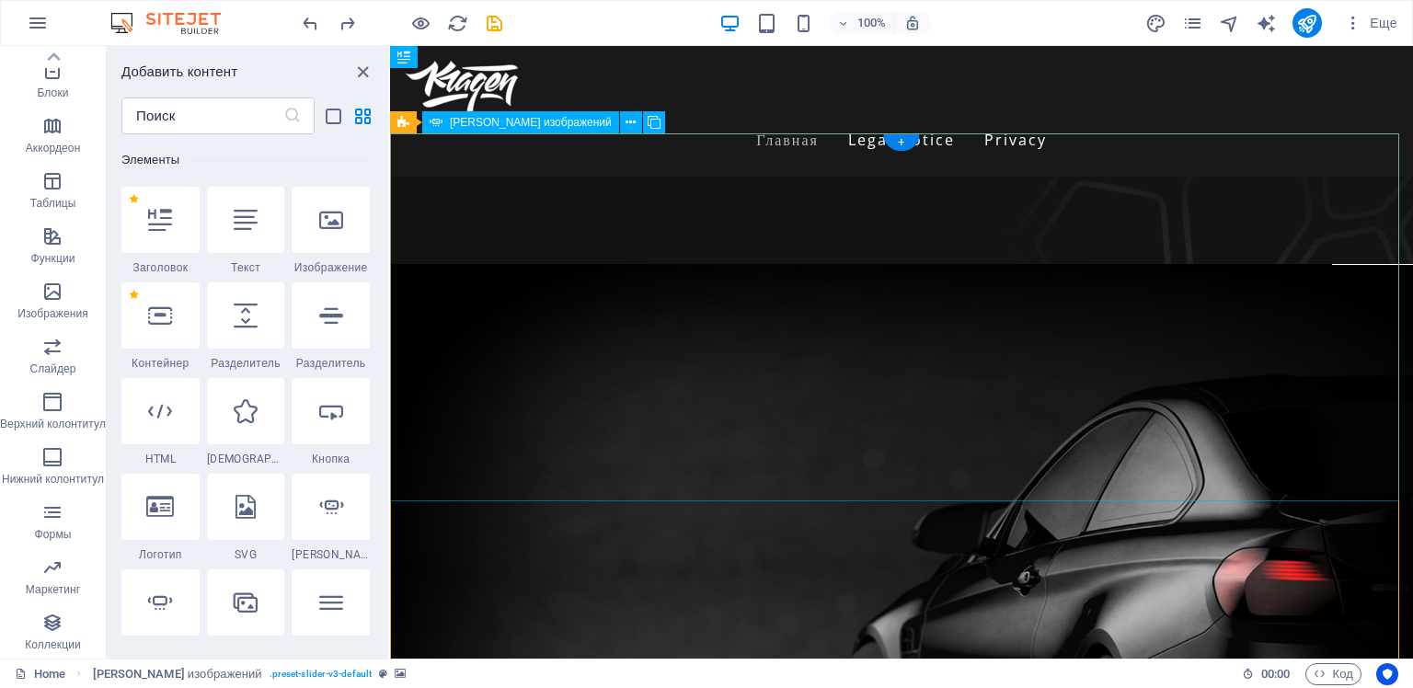
scroll to position [346, 0]
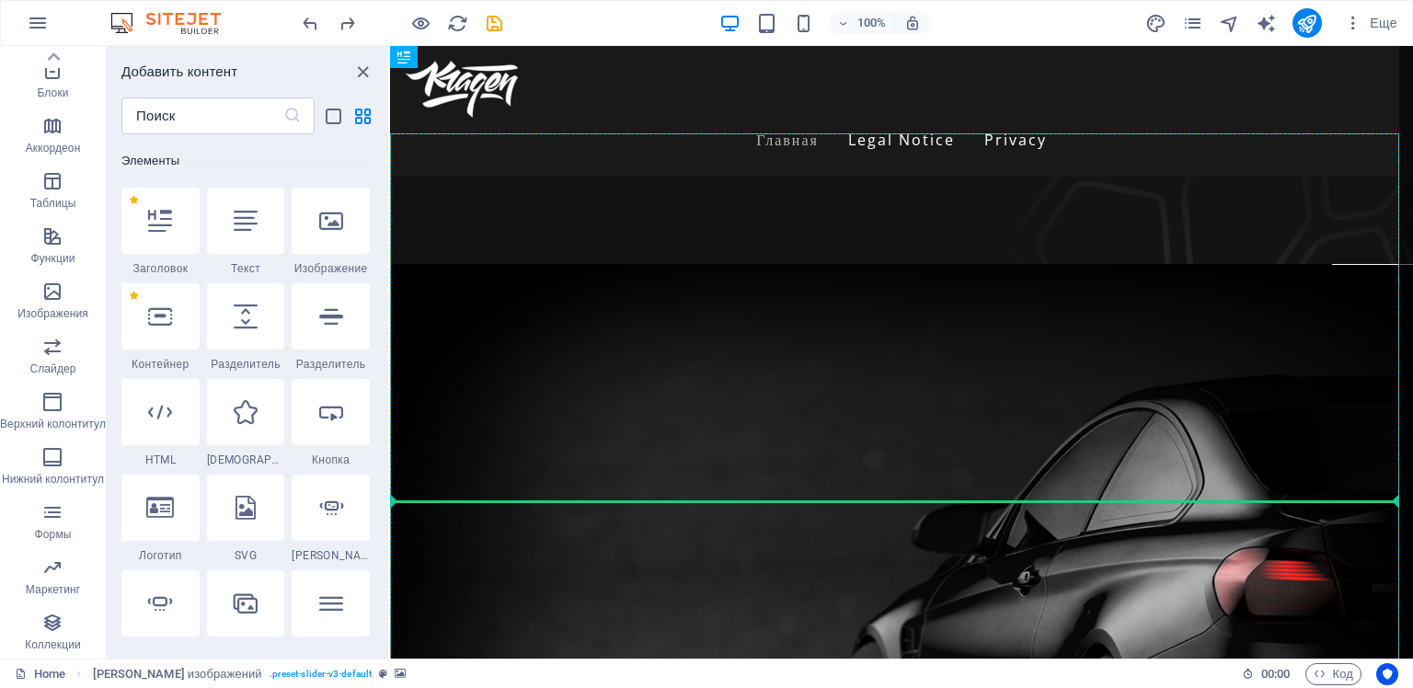
select select "px"
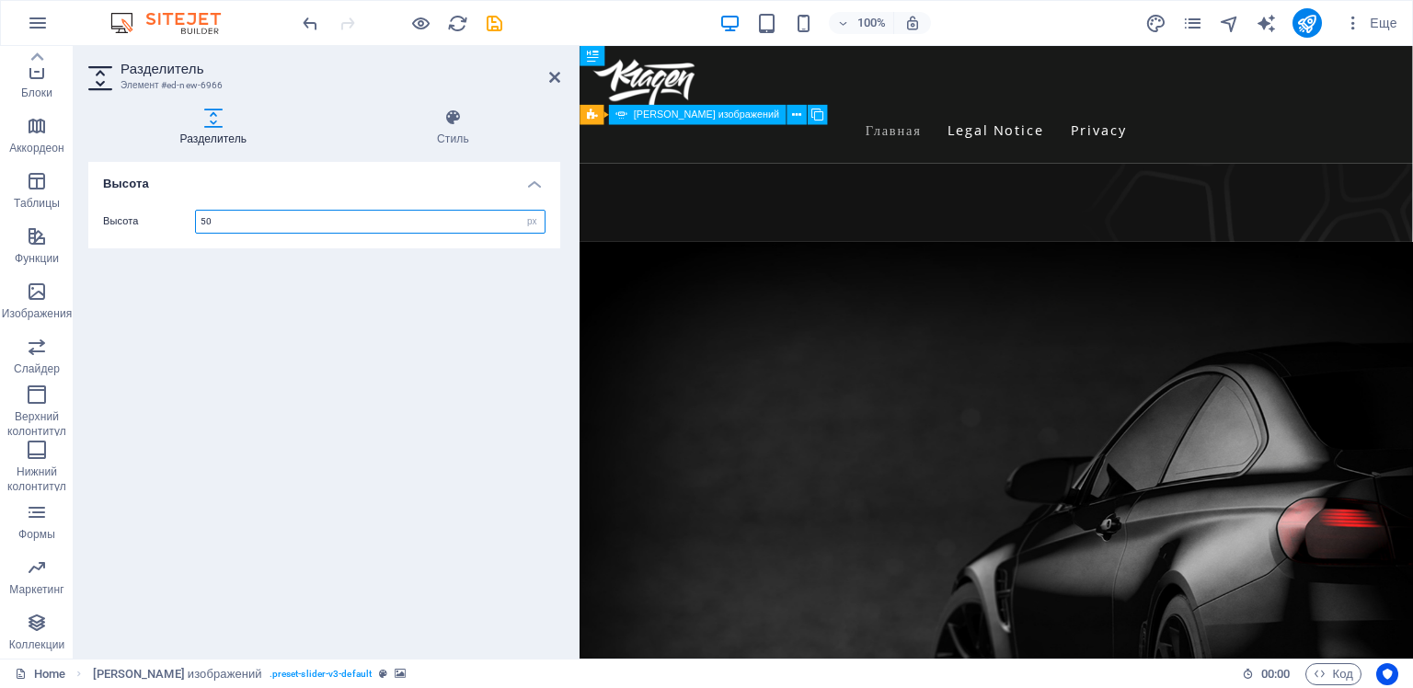
scroll to position [235, 0]
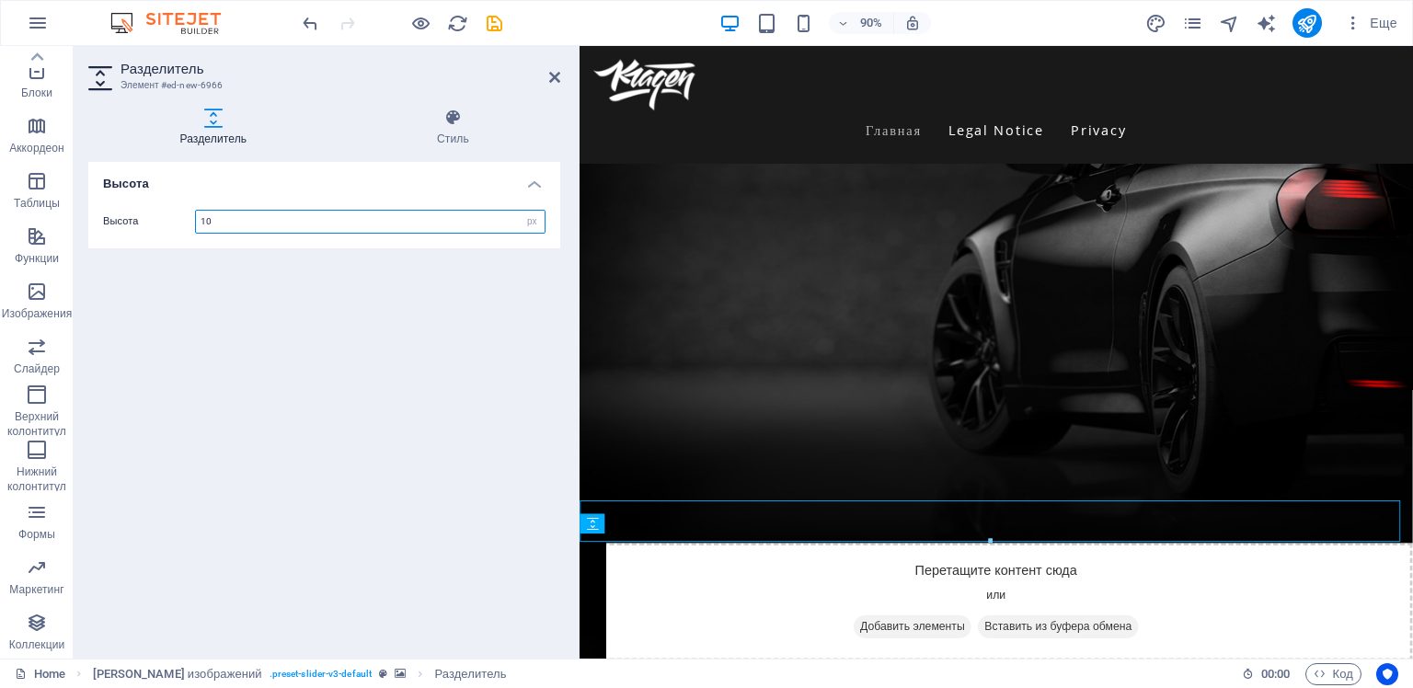
type input "10"
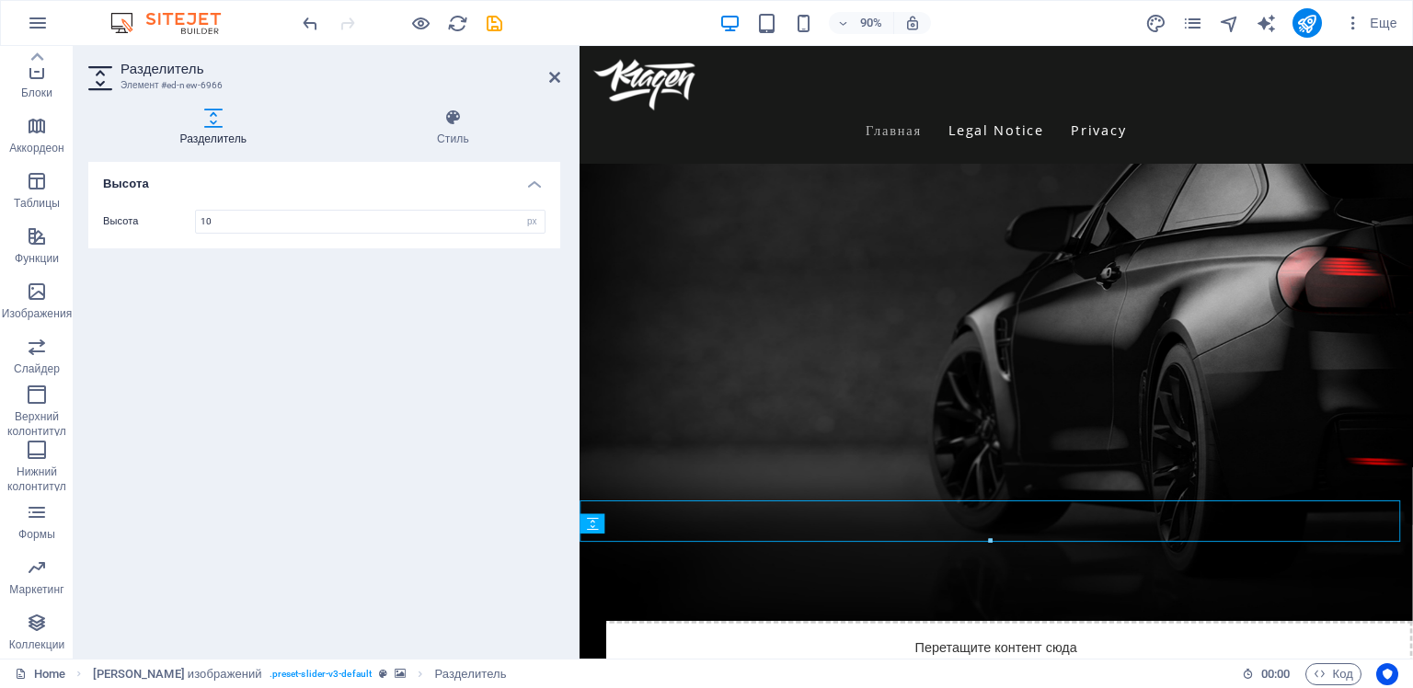
click at [441, 417] on div "Высота Высота 10 px rem vh vw" at bounding box center [324, 403] width 472 height 482
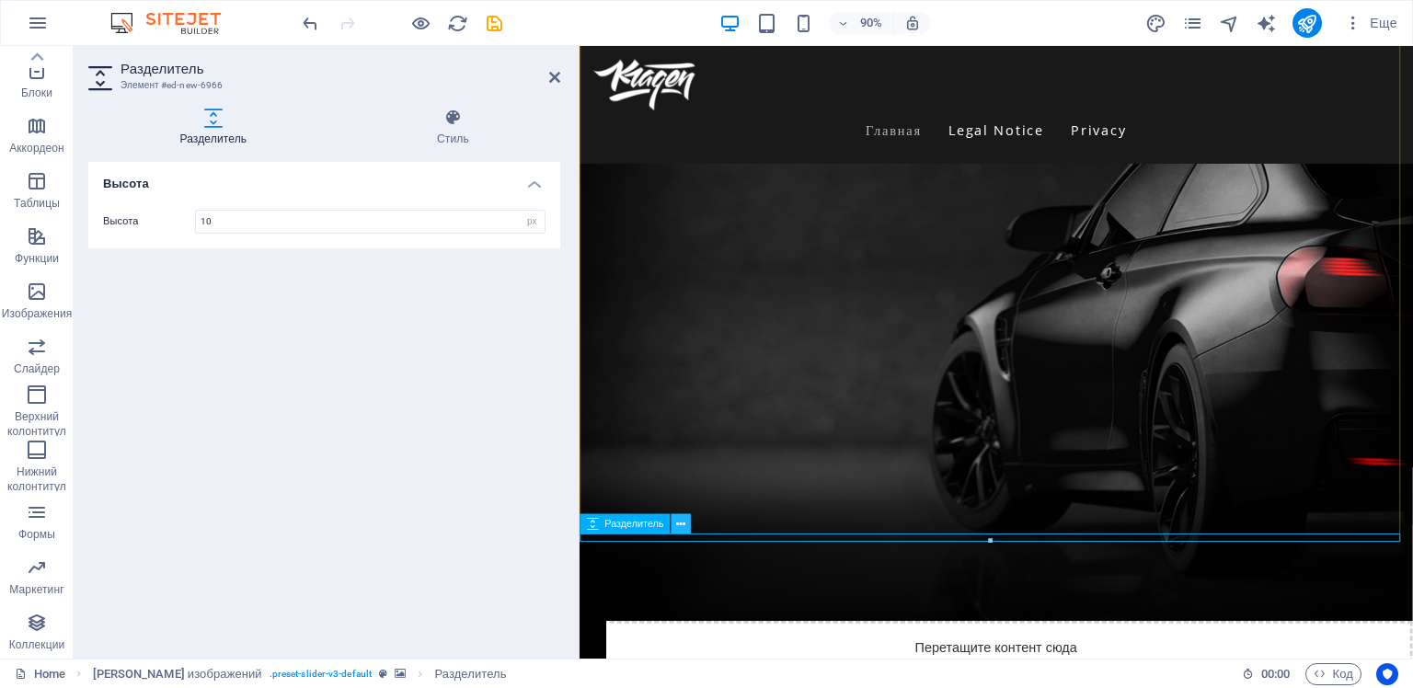
click at [681, 522] on icon at bounding box center [680, 523] width 9 height 17
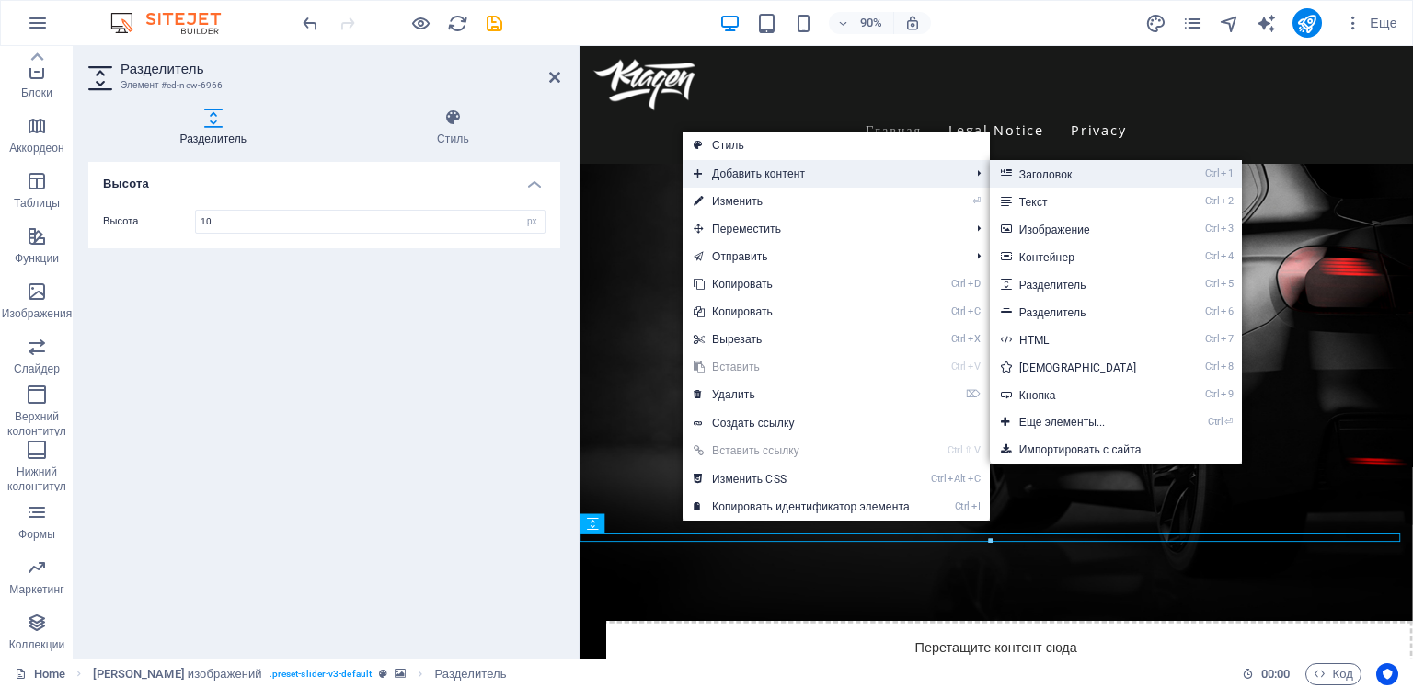
click at [1041, 178] on link "Ctrl 1 Заголовок" at bounding box center [1082, 174] width 184 height 28
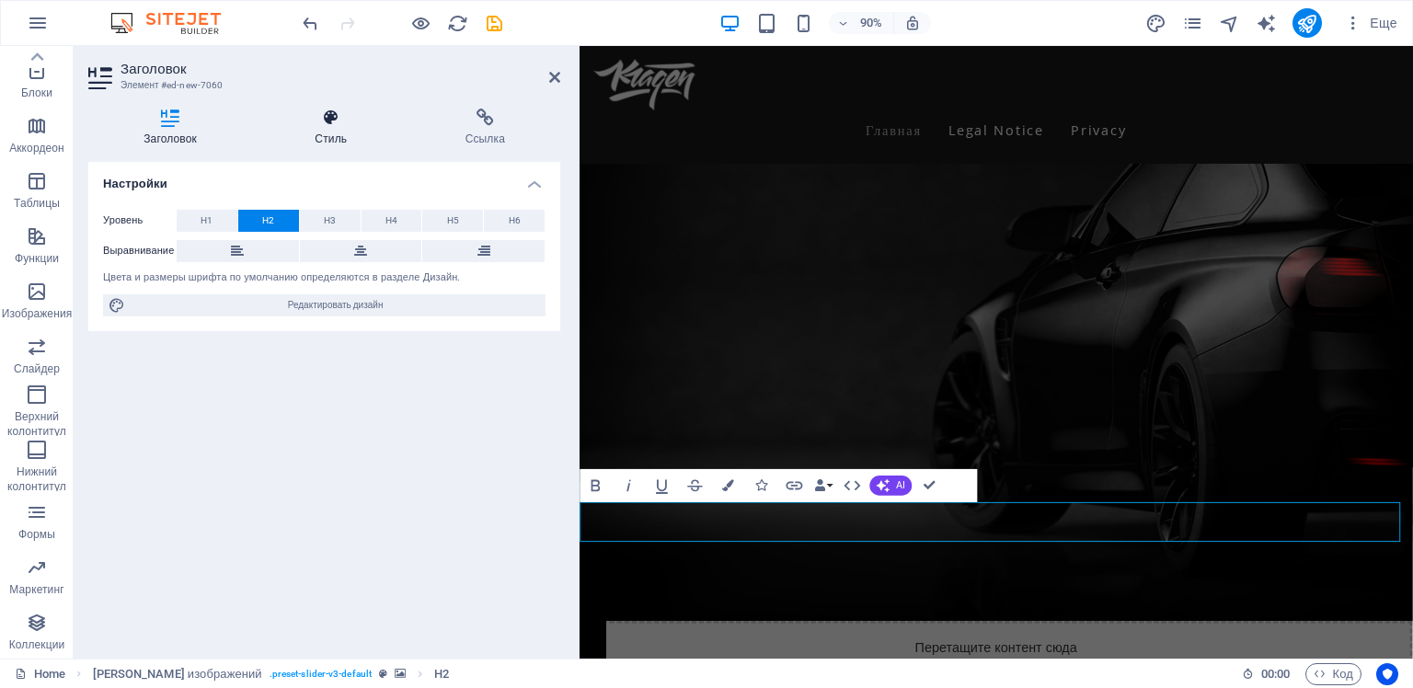
click at [332, 123] on icon at bounding box center [330, 118] width 143 height 18
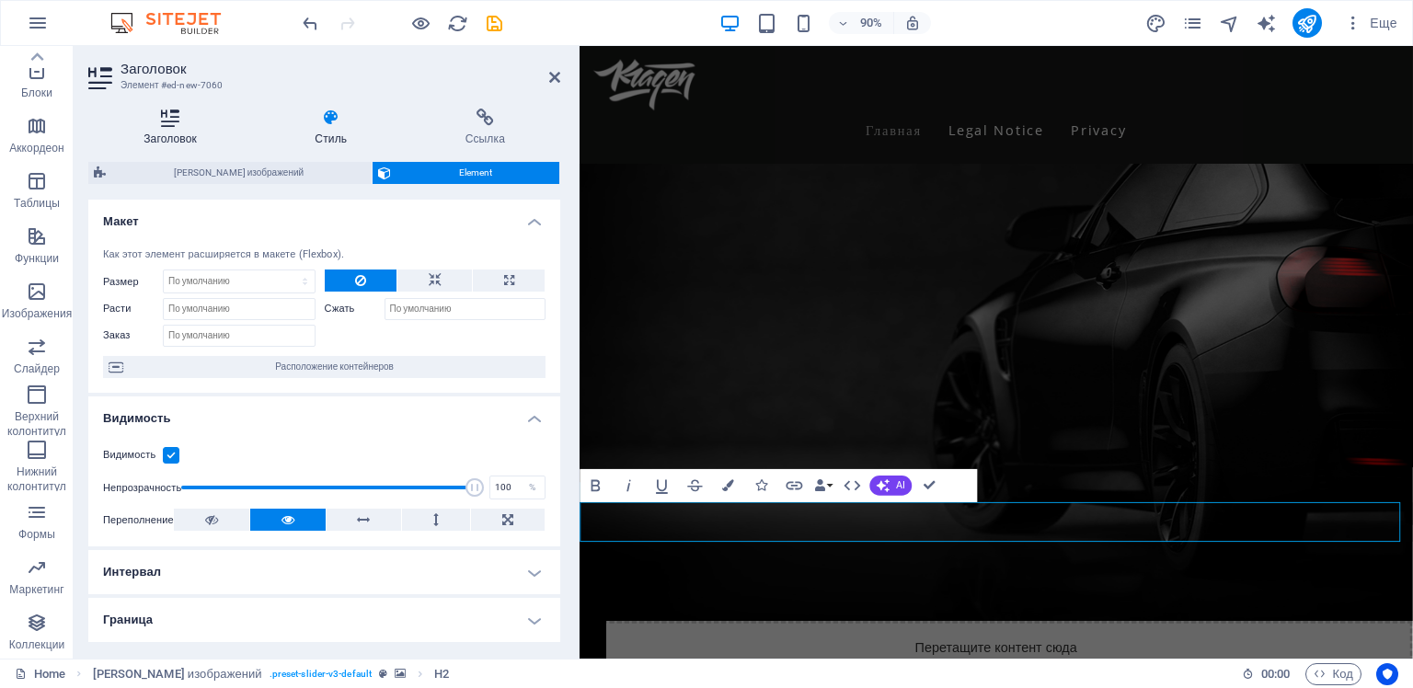
click at [173, 123] on icon at bounding box center [170, 118] width 164 height 18
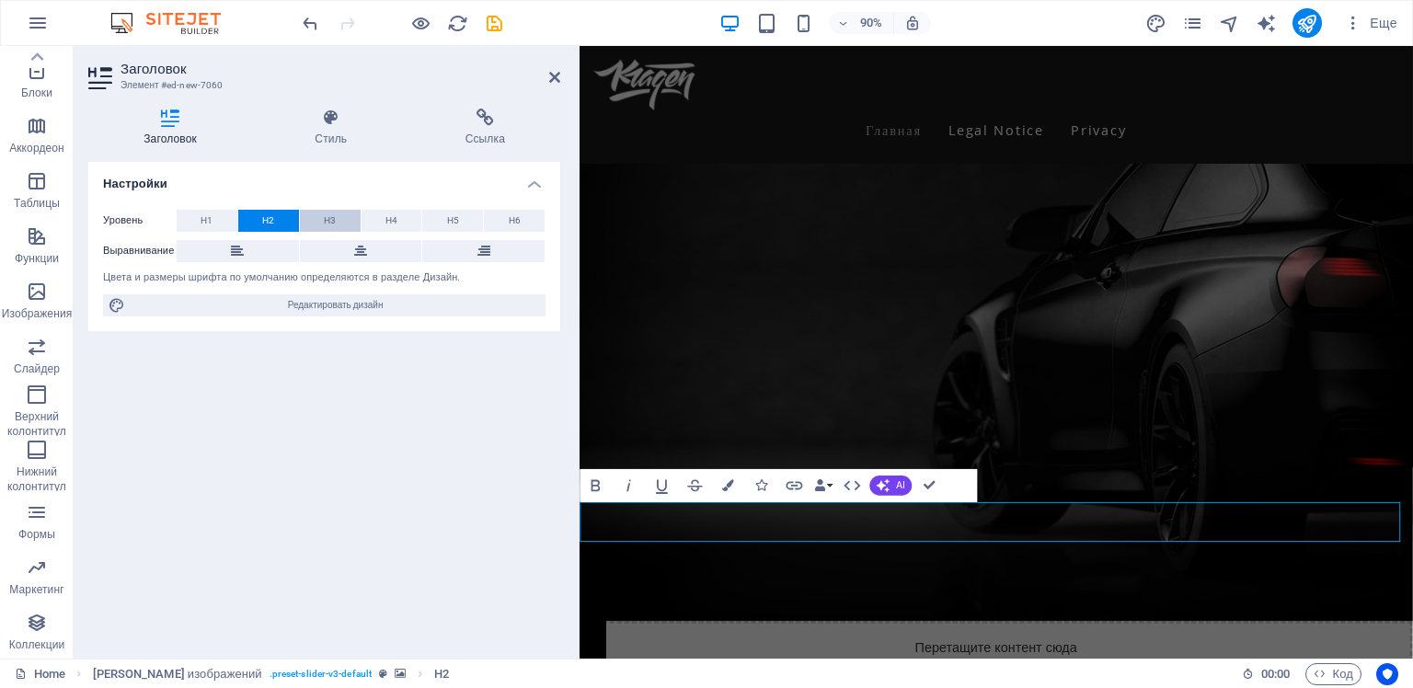
click at [324, 216] on span "H3" at bounding box center [330, 221] width 12 height 22
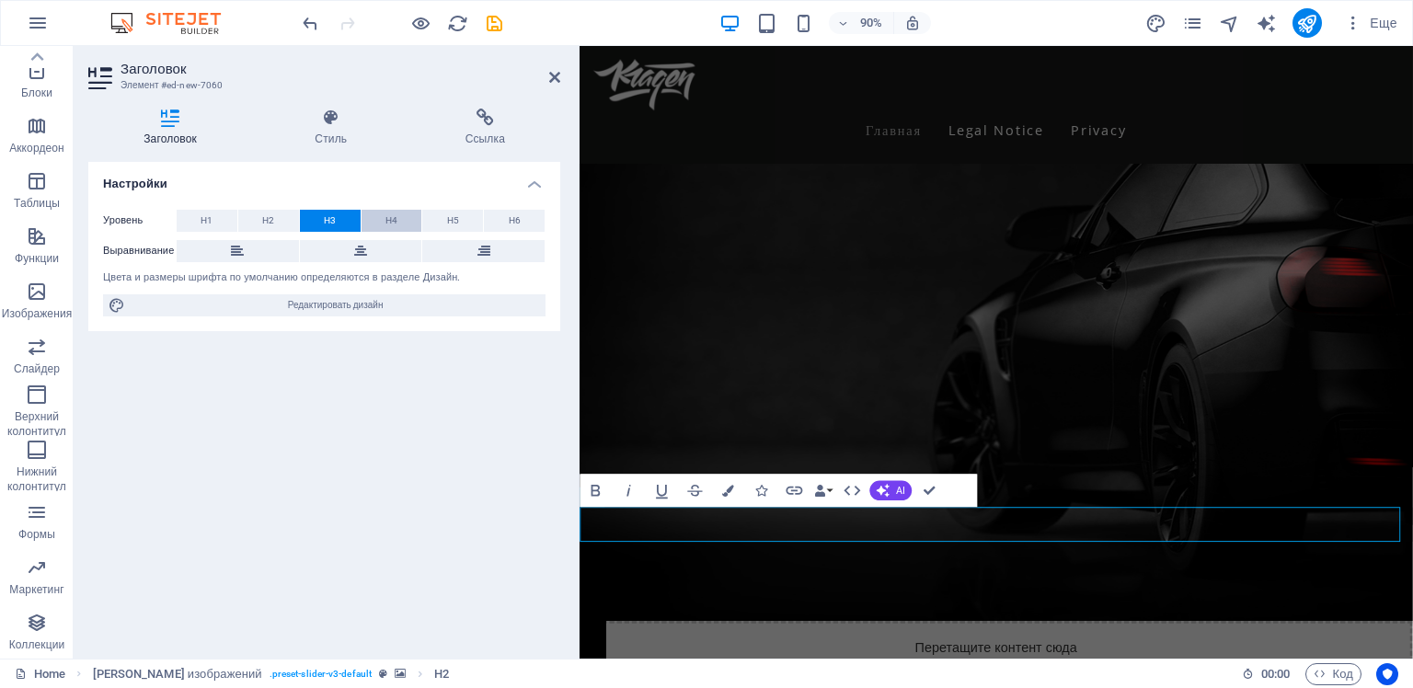
click at [389, 216] on span "H4" at bounding box center [391, 221] width 12 height 22
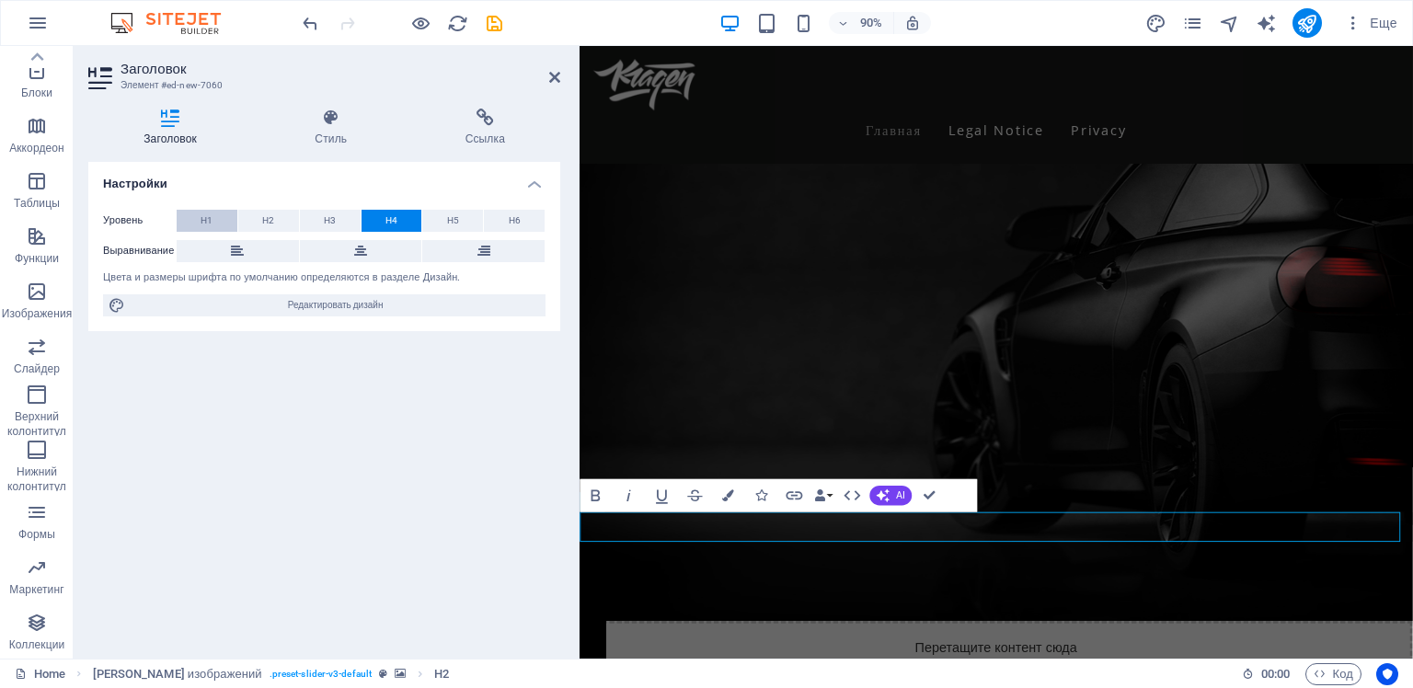
click at [213, 221] on button "H1" at bounding box center [207, 221] width 61 height 22
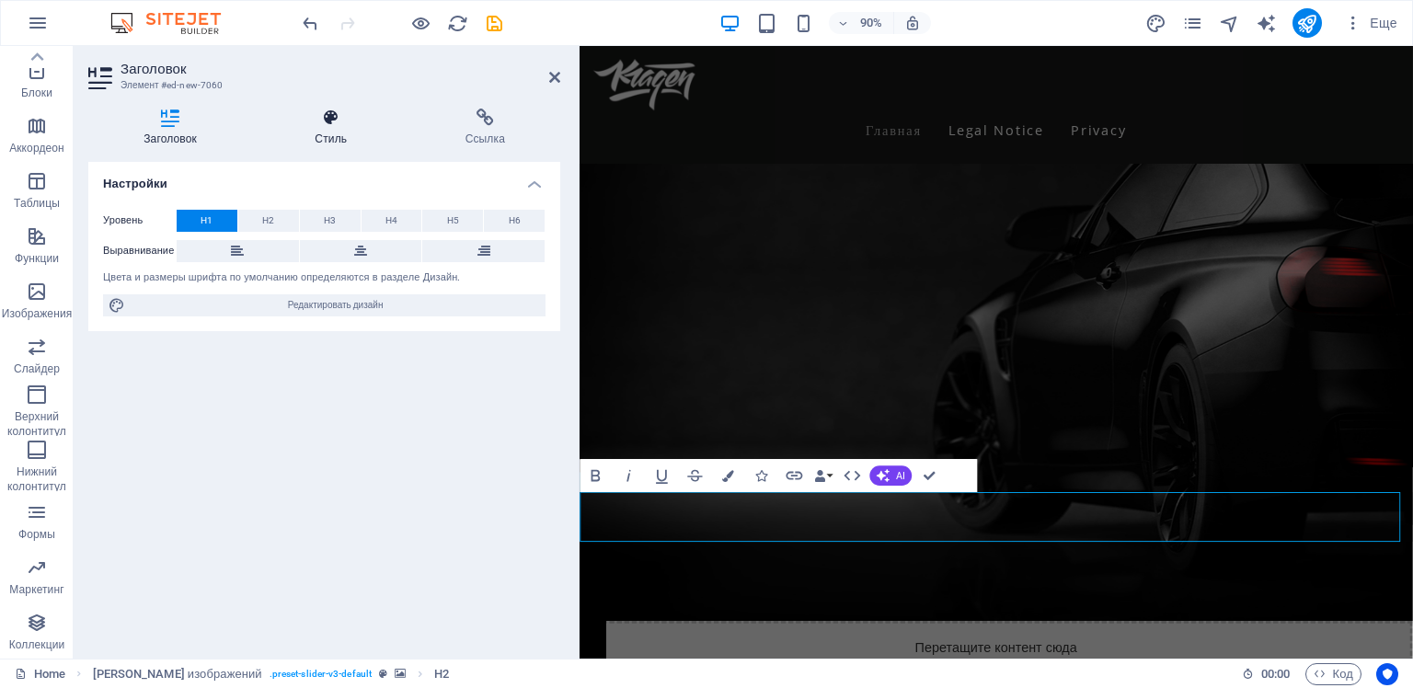
click at [327, 124] on icon at bounding box center [330, 118] width 143 height 18
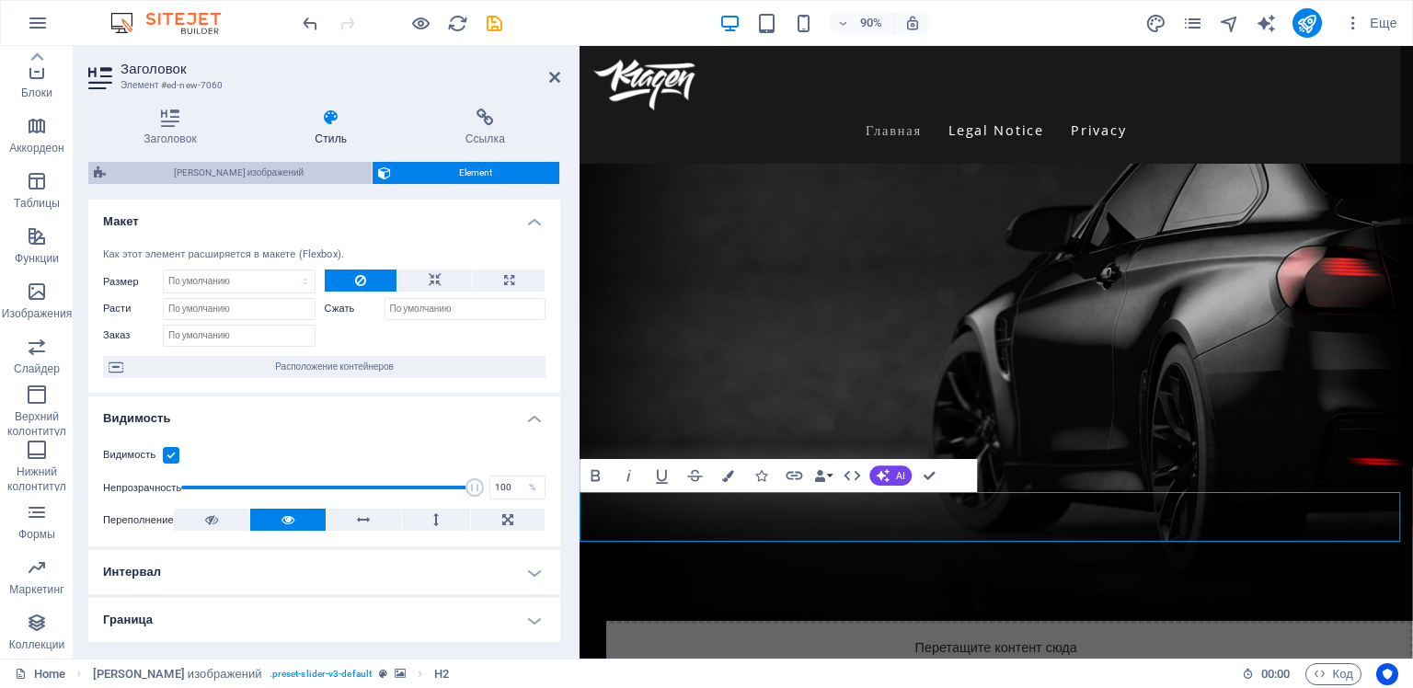
click at [244, 171] on span "[PERSON_NAME] изображений" at bounding box center [238, 173] width 255 height 22
select select "rem"
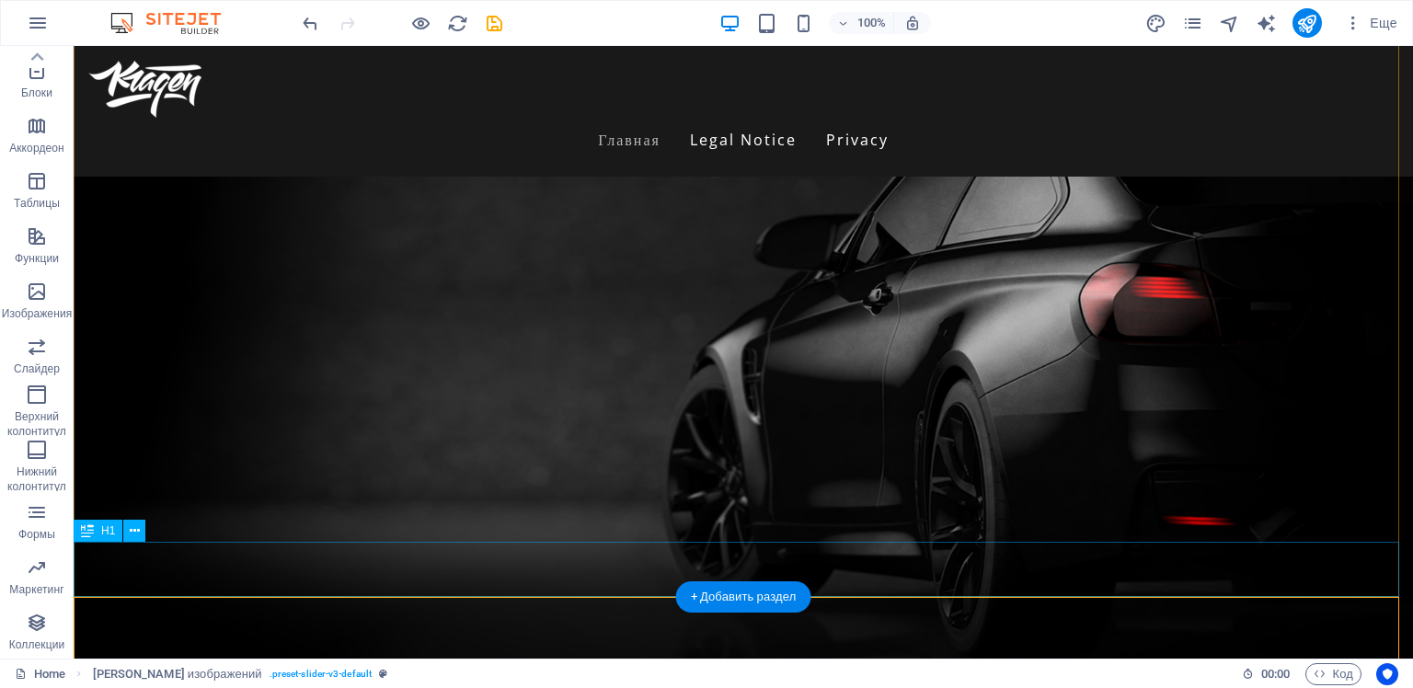
scroll to position [303, 0]
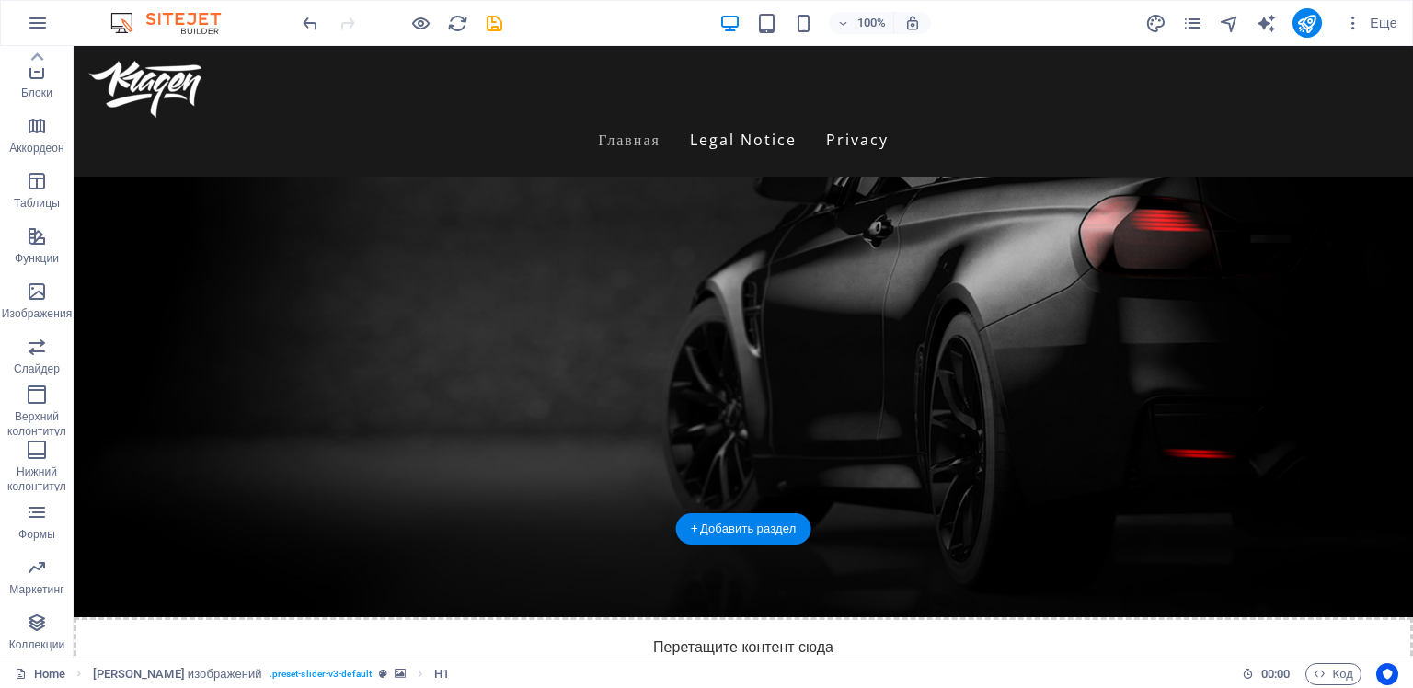
drag, startPoint x: 162, startPoint y: 510, endPoint x: 118, endPoint y: 333, distance: 182.0
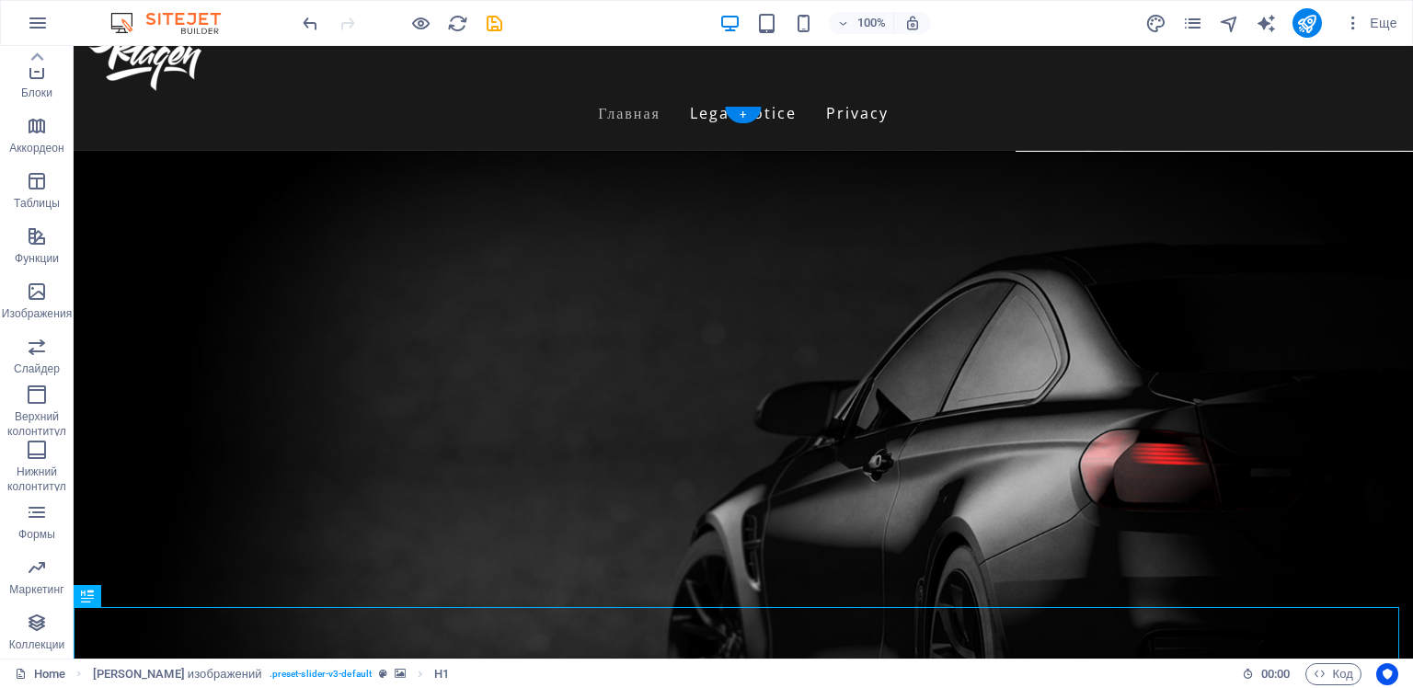
scroll to position [119, 0]
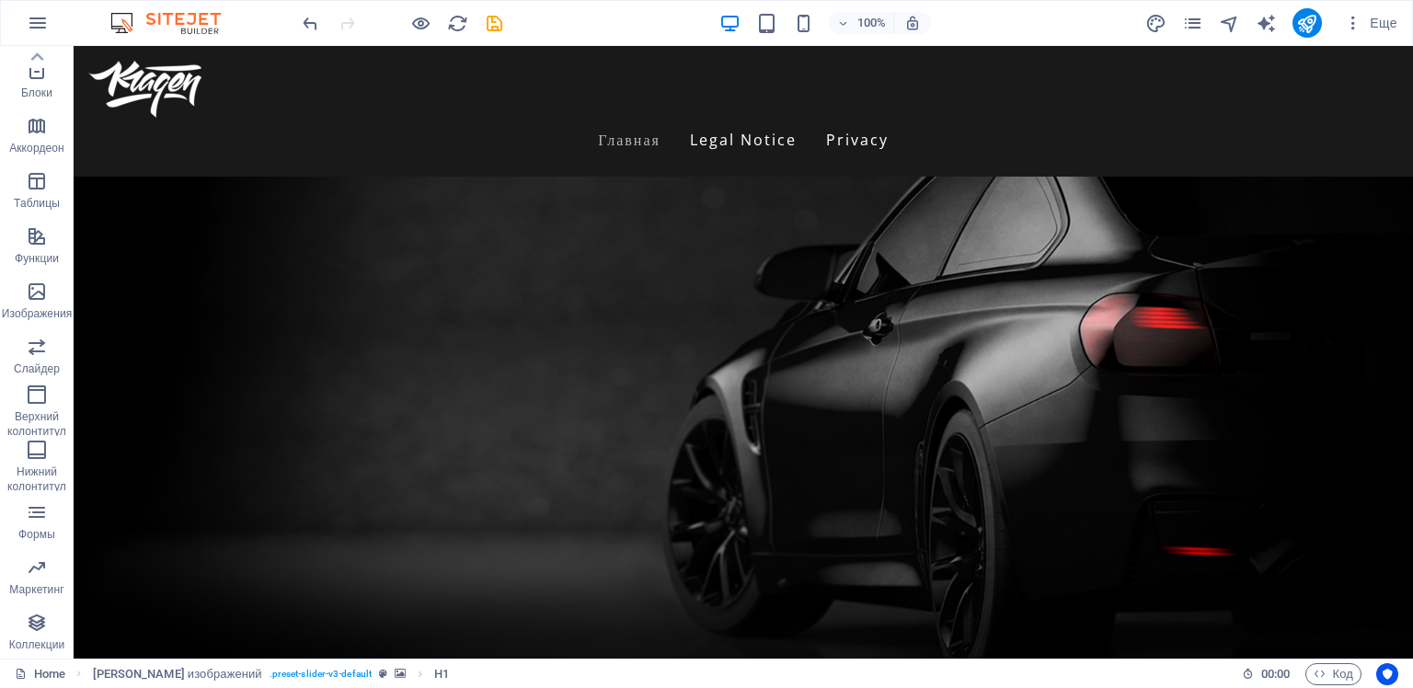
drag, startPoint x: 172, startPoint y: 553, endPoint x: 145, endPoint y: 328, distance: 226.0
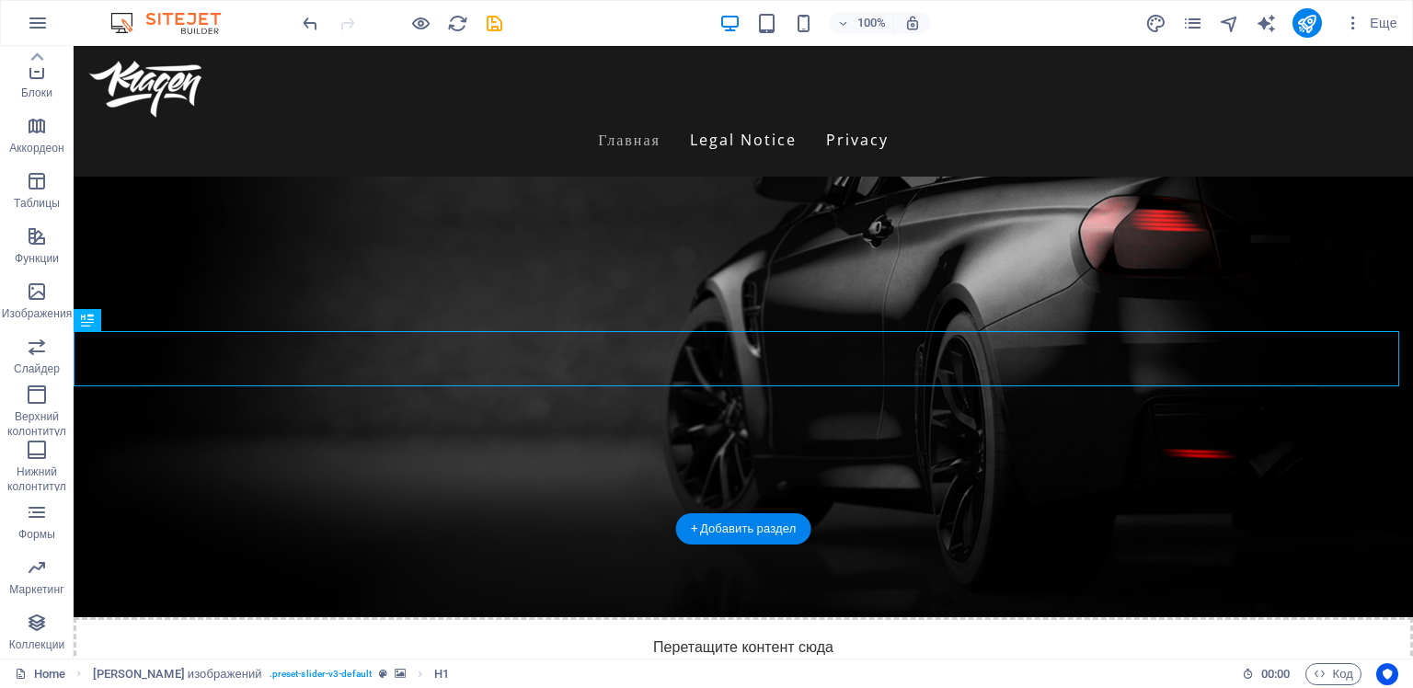
scroll to position [211, 0]
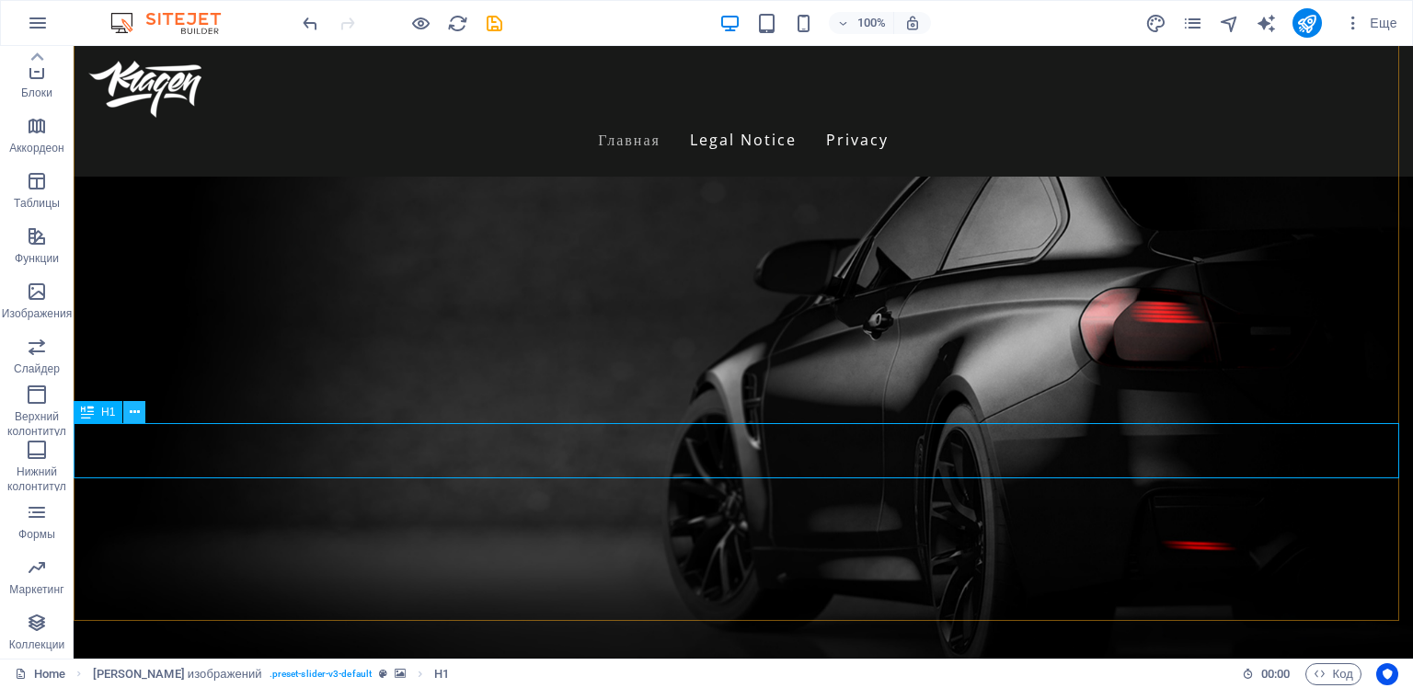
click at [138, 412] on icon at bounding box center [135, 412] width 10 height 19
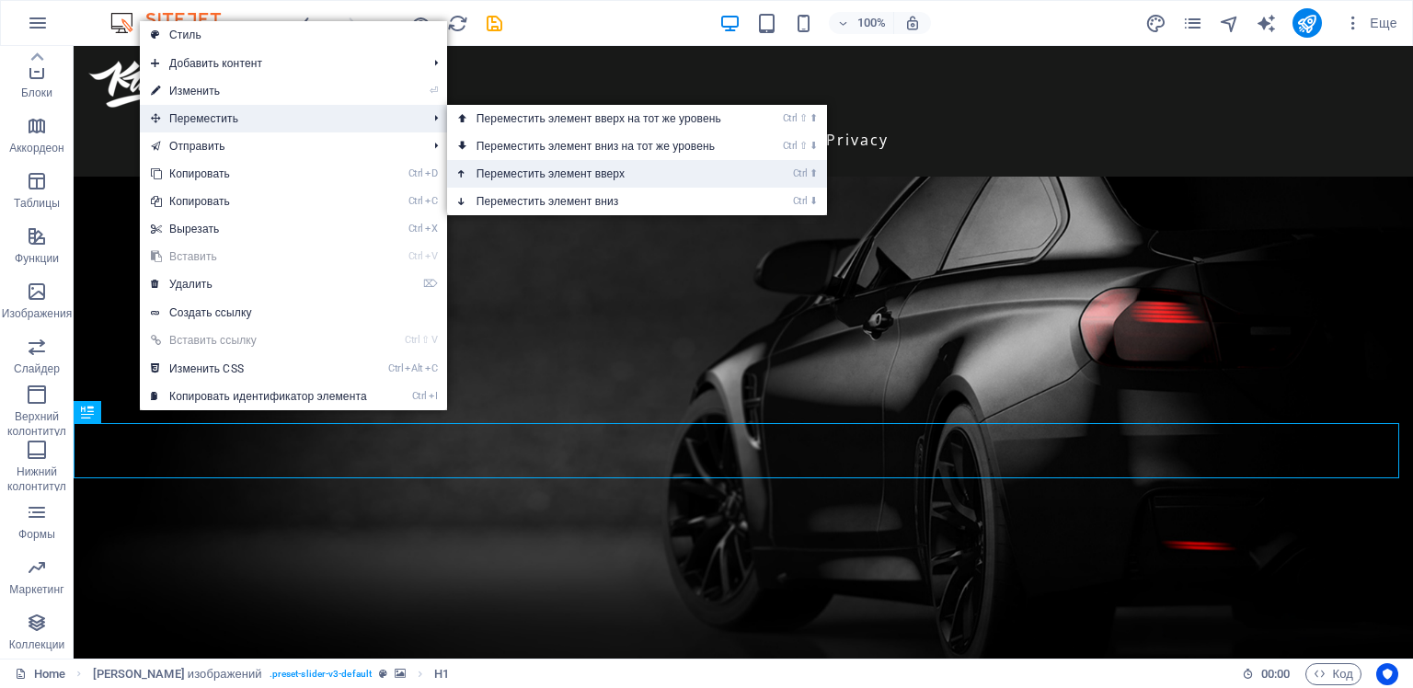
click at [530, 173] on link "Ctrl ⬆ Переместить элемент вверх" at bounding box center [602, 174] width 311 height 28
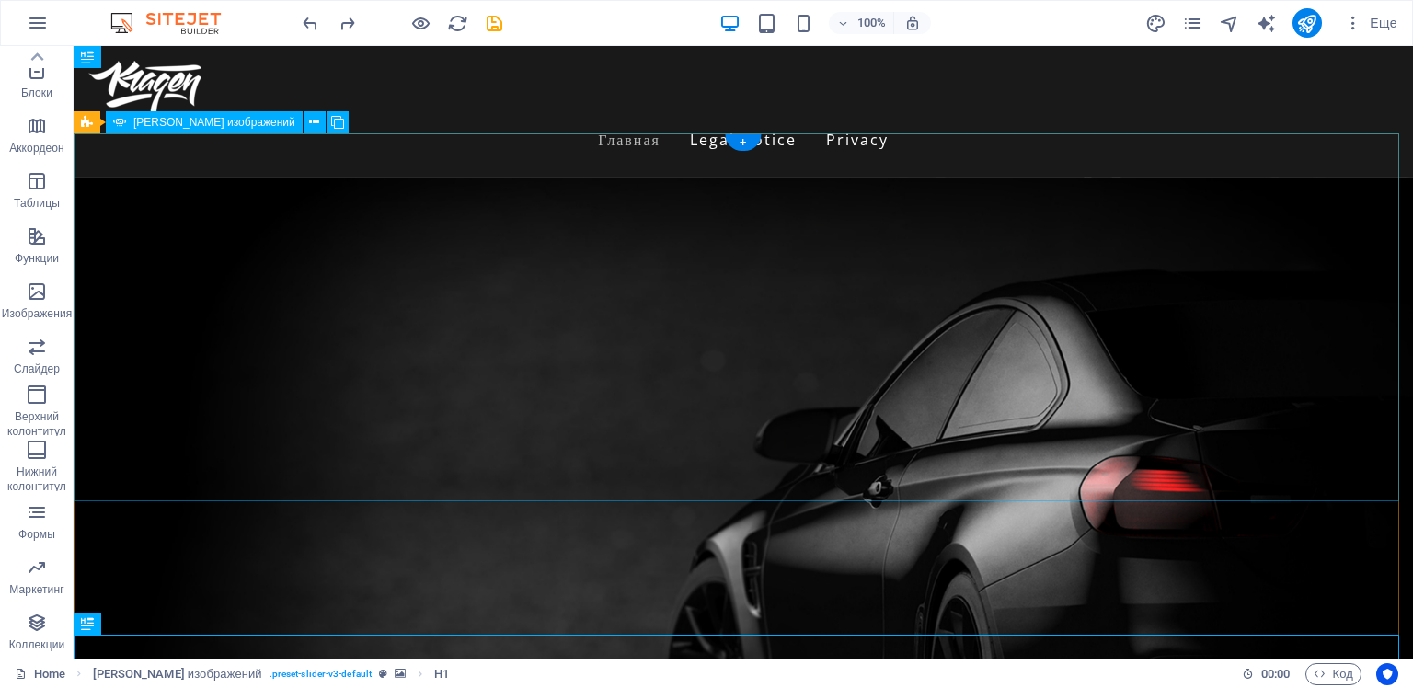
scroll to position [184, 0]
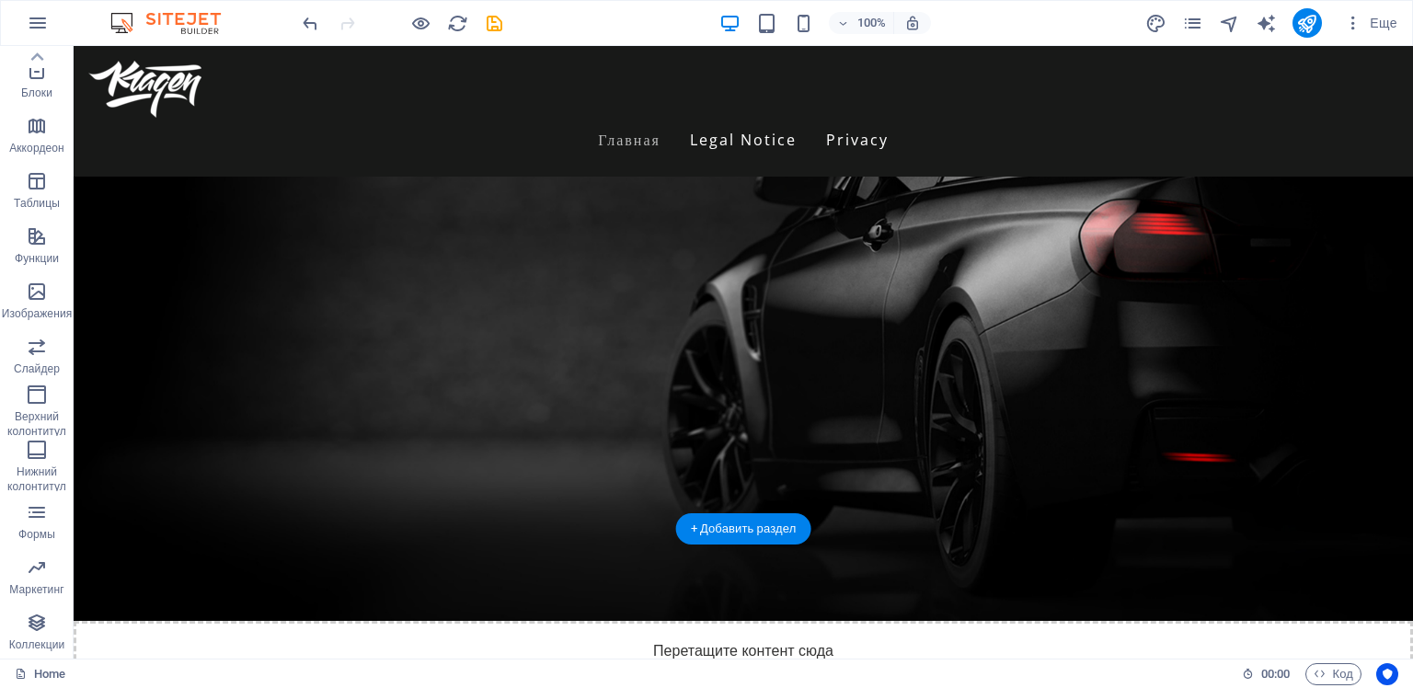
scroll to position [303, 0]
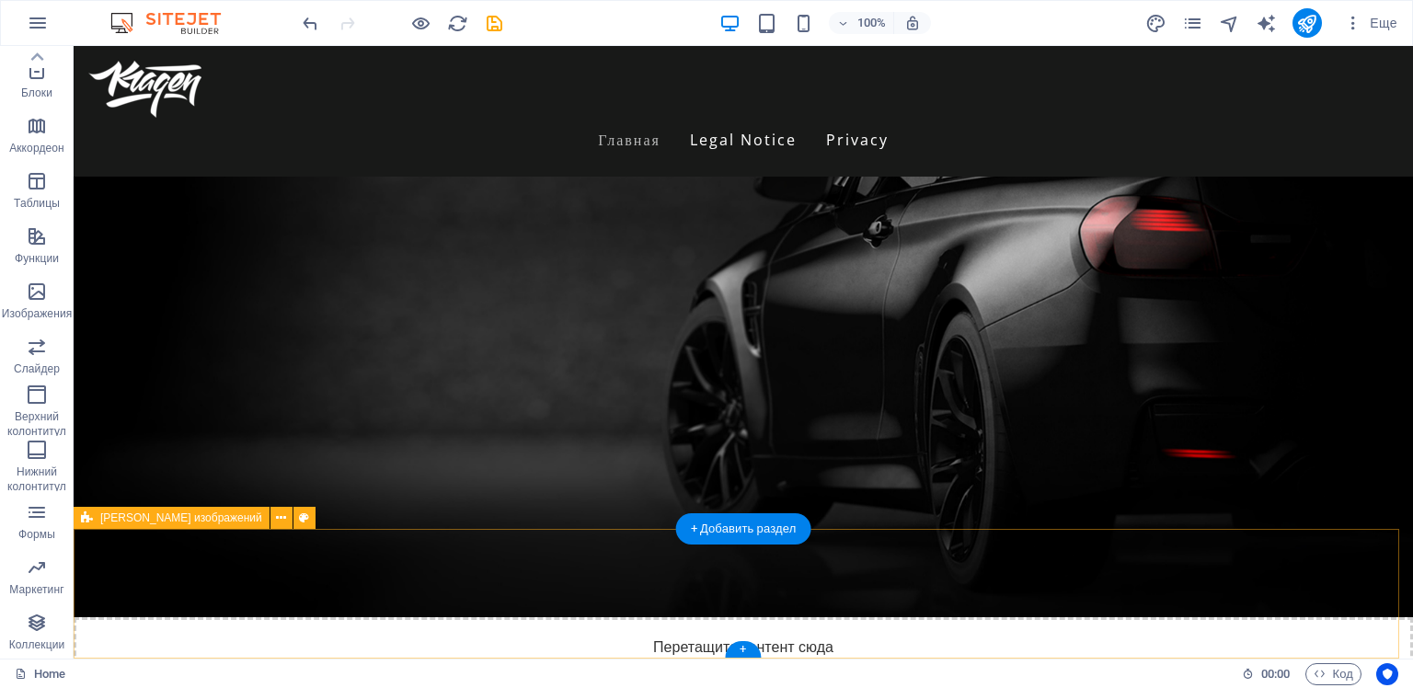
click at [371, 617] on div "Перетащите контент сюда или Добавить элементы Вставить из буфера обмена" at bounding box center [743, 682] width 1339 height 131
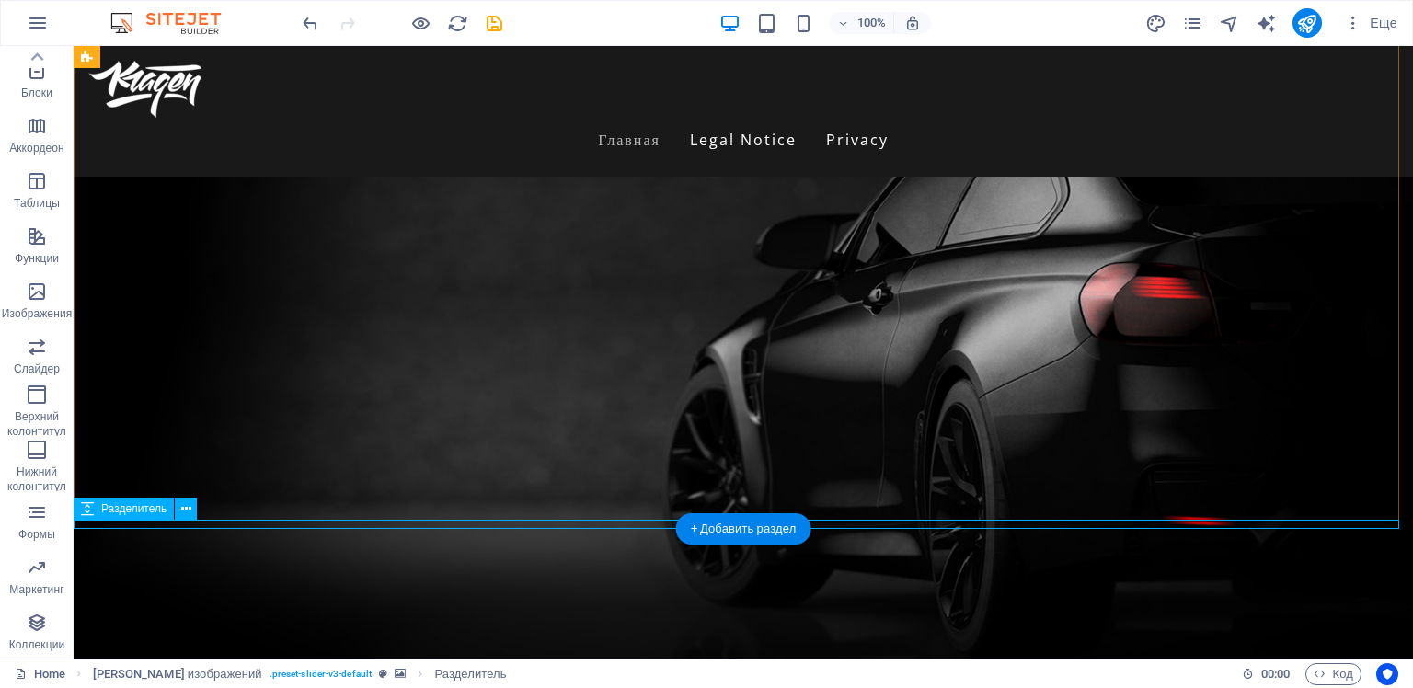
select select "px"
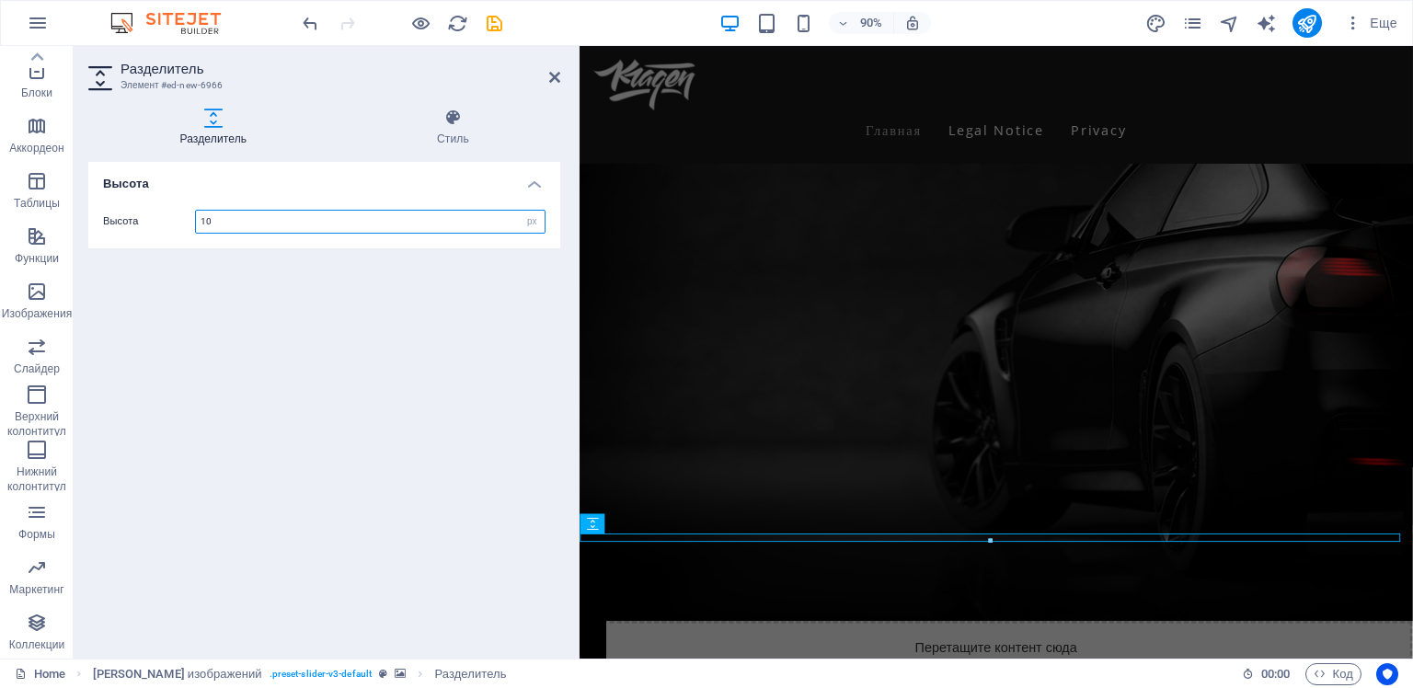
click at [219, 224] on input "10" at bounding box center [370, 222] width 349 height 22
click at [287, 293] on div "Высота Высота 100 px rem vh vw" at bounding box center [324, 403] width 472 height 482
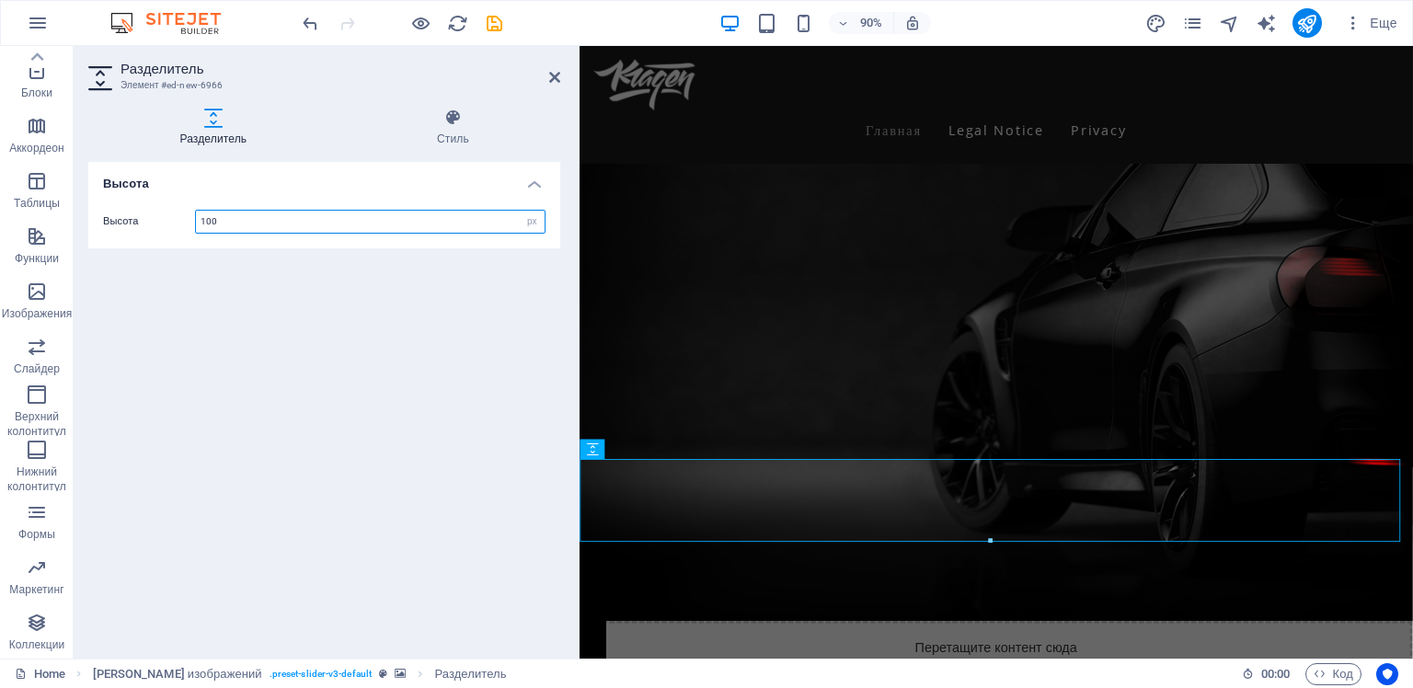
click at [254, 223] on input "100" at bounding box center [370, 222] width 349 height 22
type input "1000"
click at [284, 281] on div "Высота Высота 1000 px rem vh vw" at bounding box center [324, 403] width 472 height 482
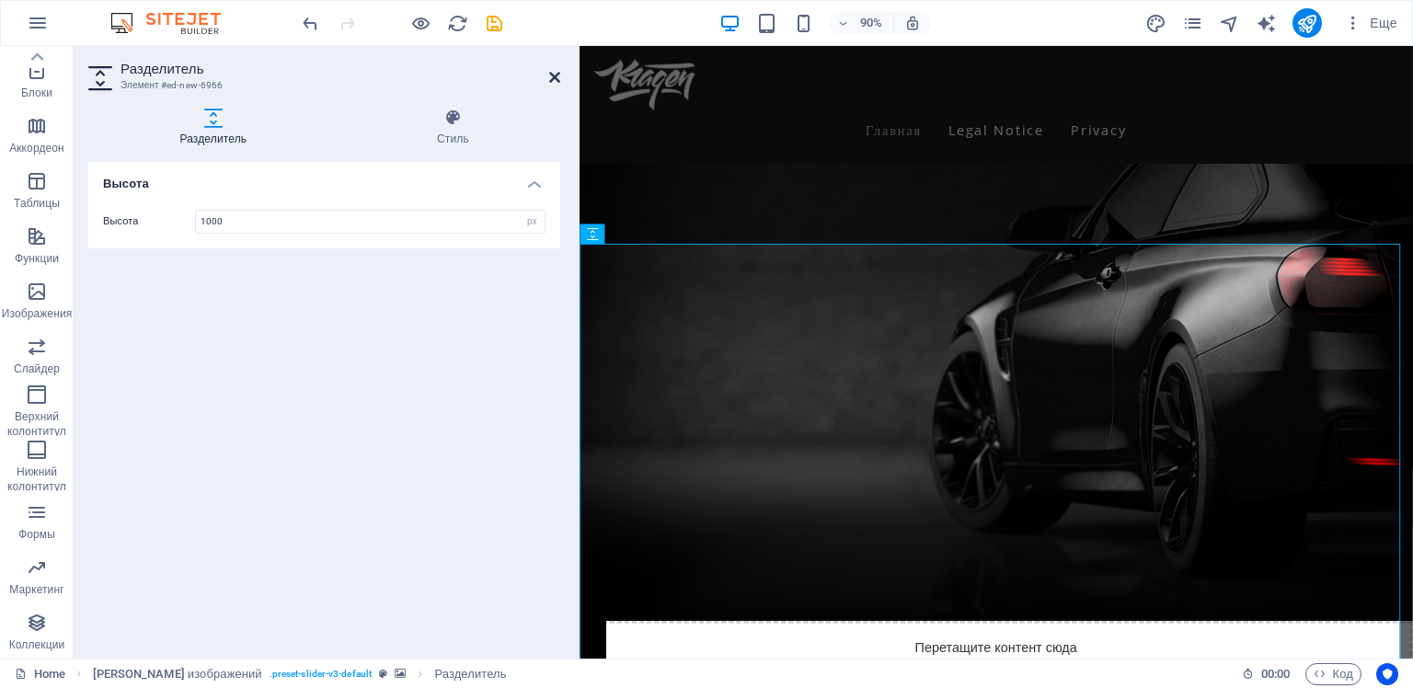
click at [554, 77] on icon at bounding box center [554, 77] width 11 height 15
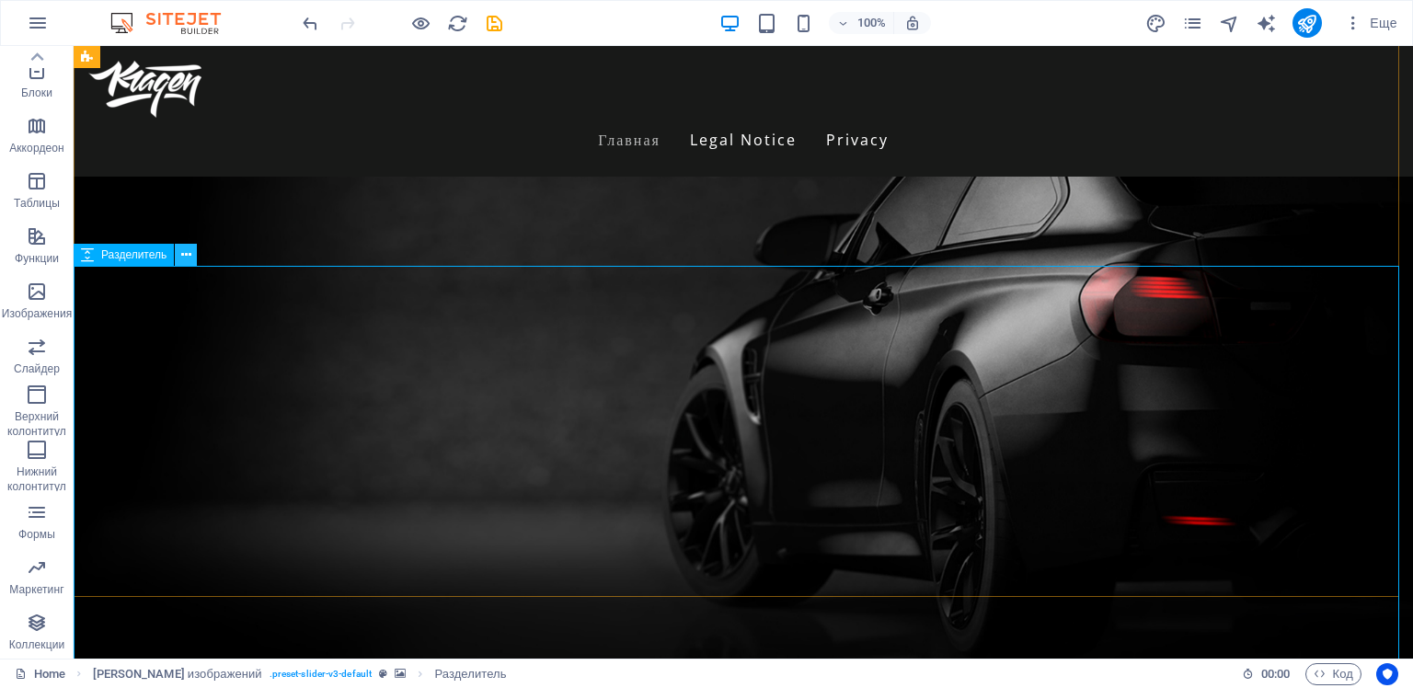
click at [182, 251] on icon at bounding box center [186, 255] width 10 height 19
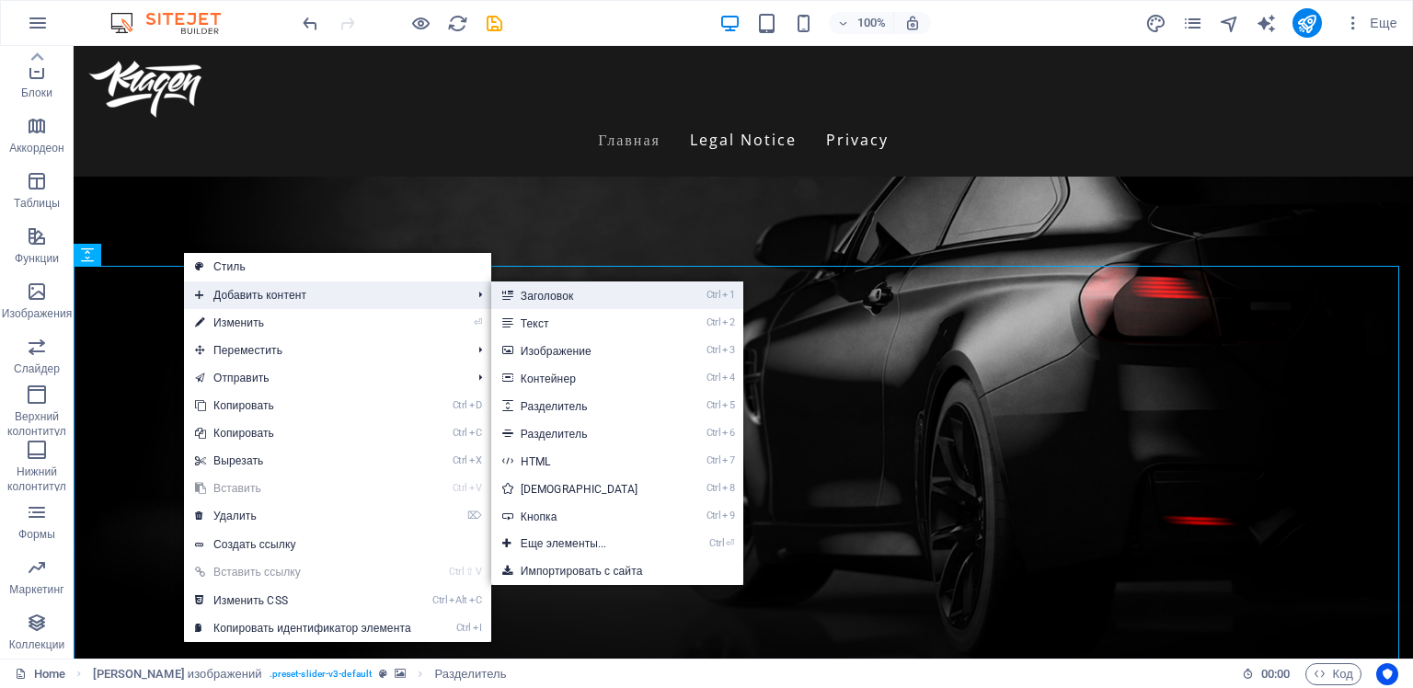
click at [535, 293] on link "Ctrl 1 Заголовок" at bounding box center [583, 295] width 184 height 28
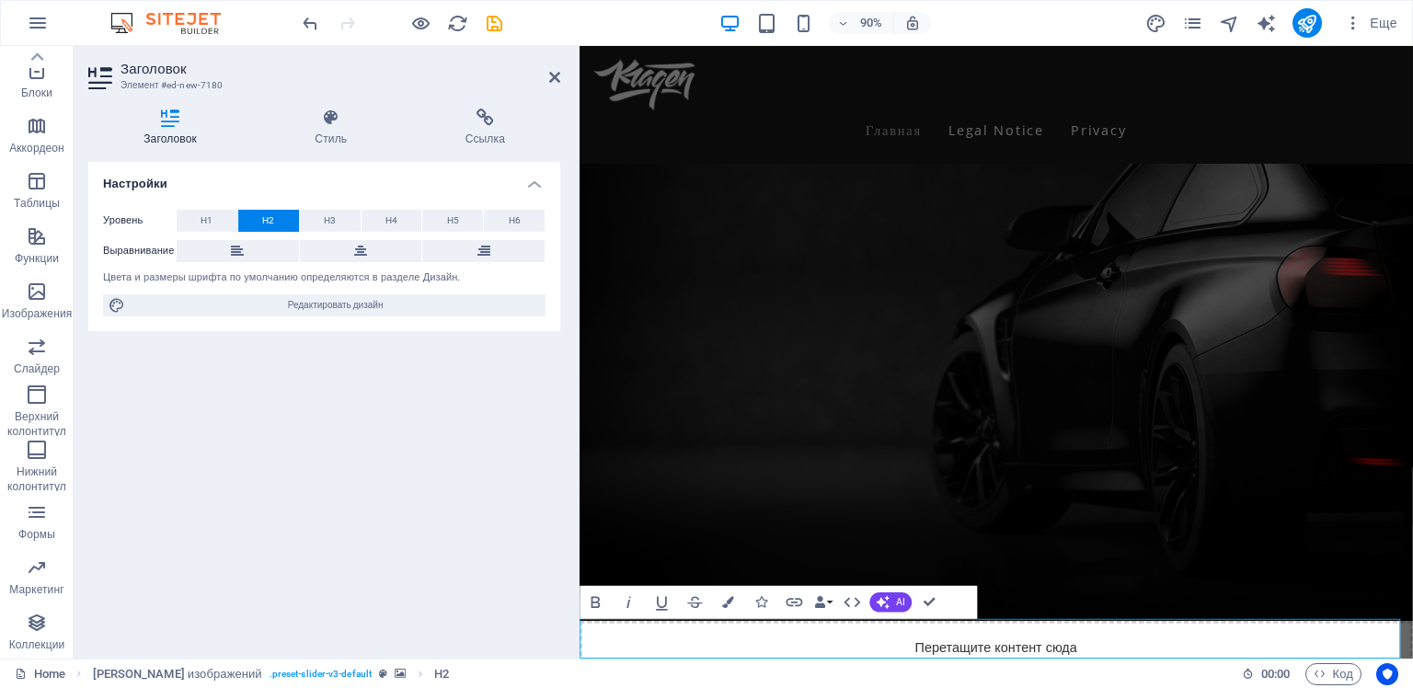
scroll to position [739, 0]
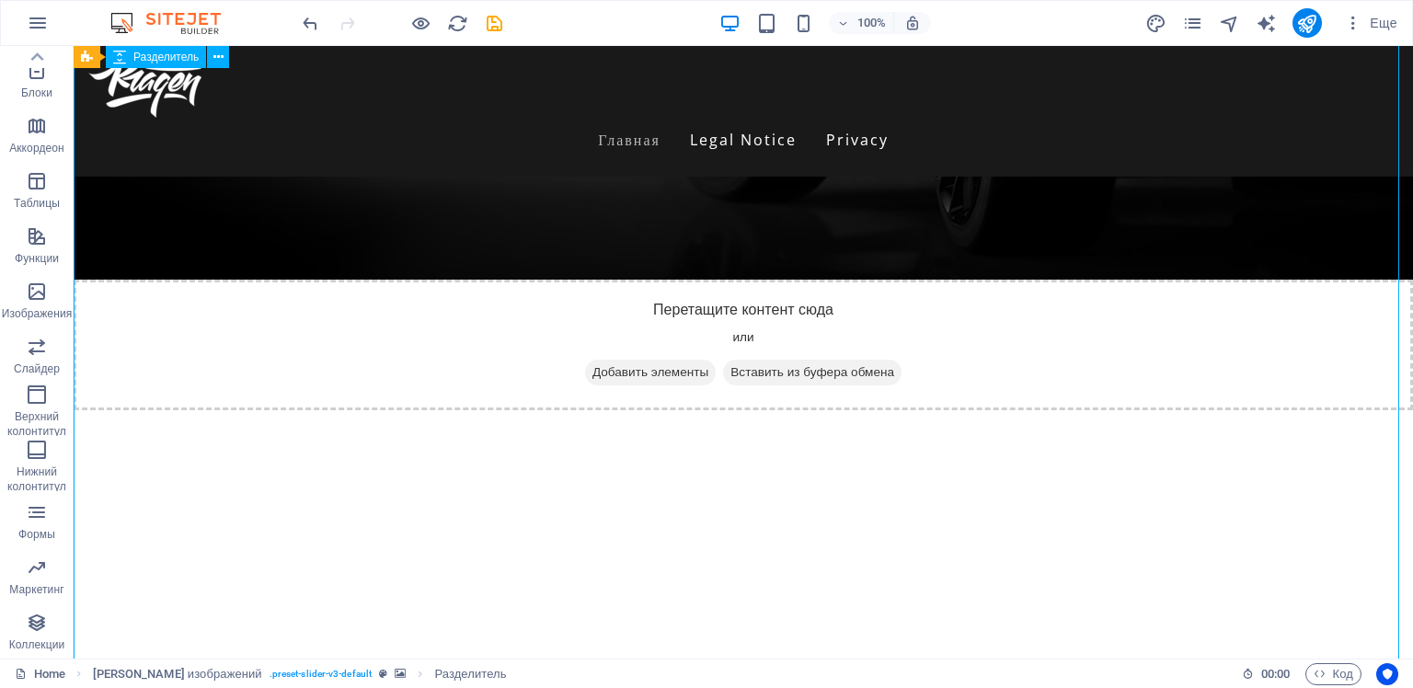
scroll to position [806, 0]
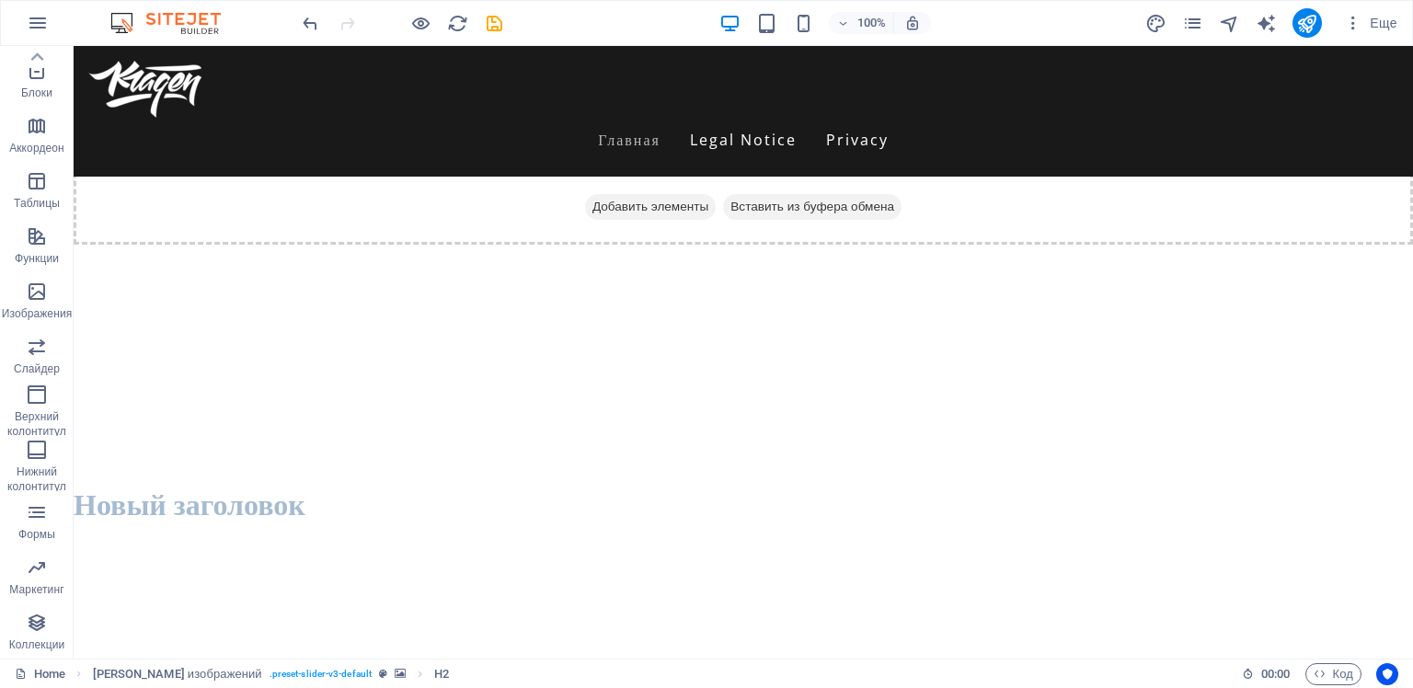
drag, startPoint x: 168, startPoint y: 650, endPoint x: 125, endPoint y: 341, distance: 312.1
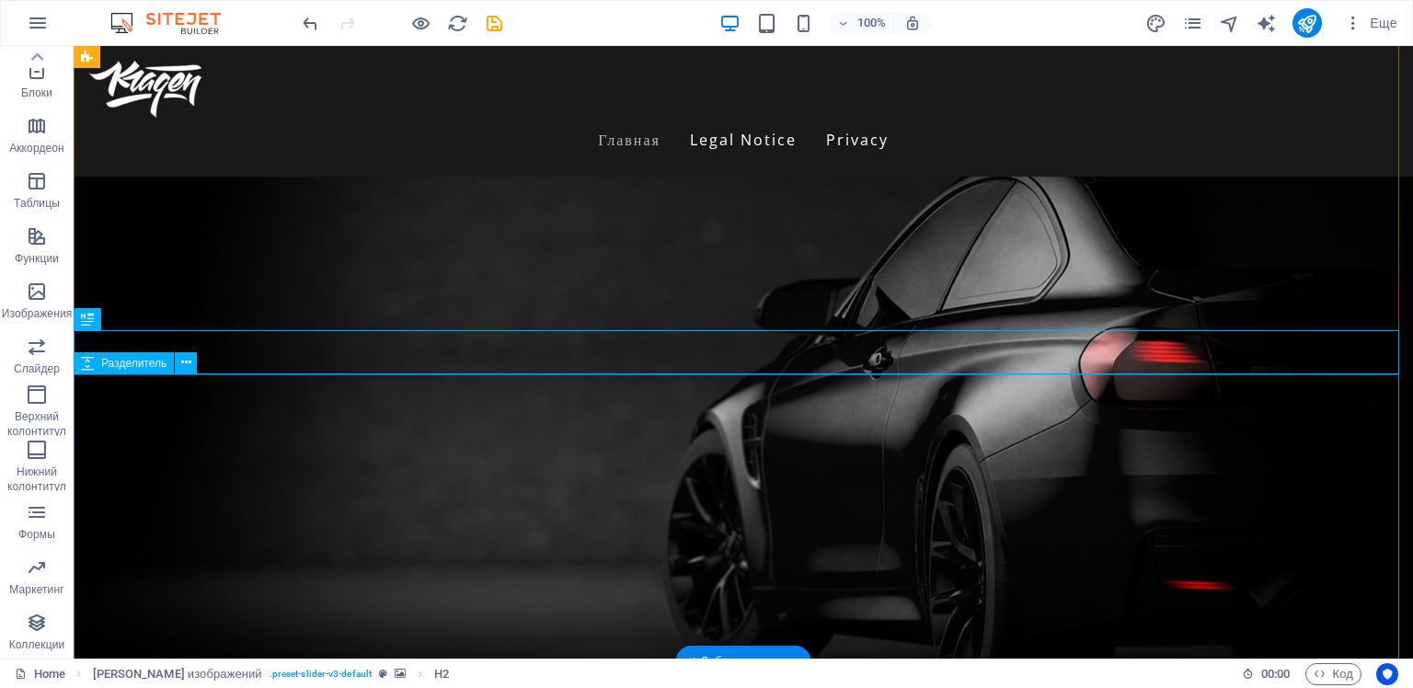
scroll to position [0, 0]
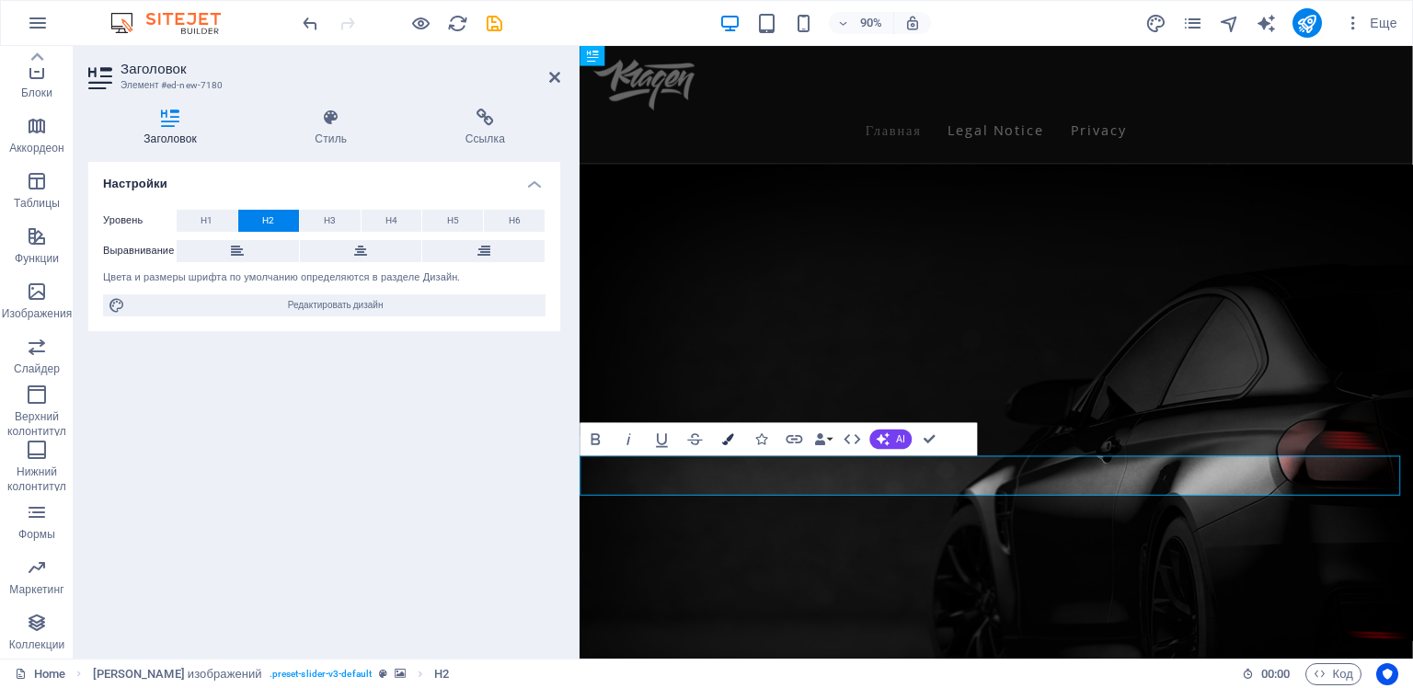
click at [721, 439] on button "Colors" at bounding box center [727, 439] width 31 height 33
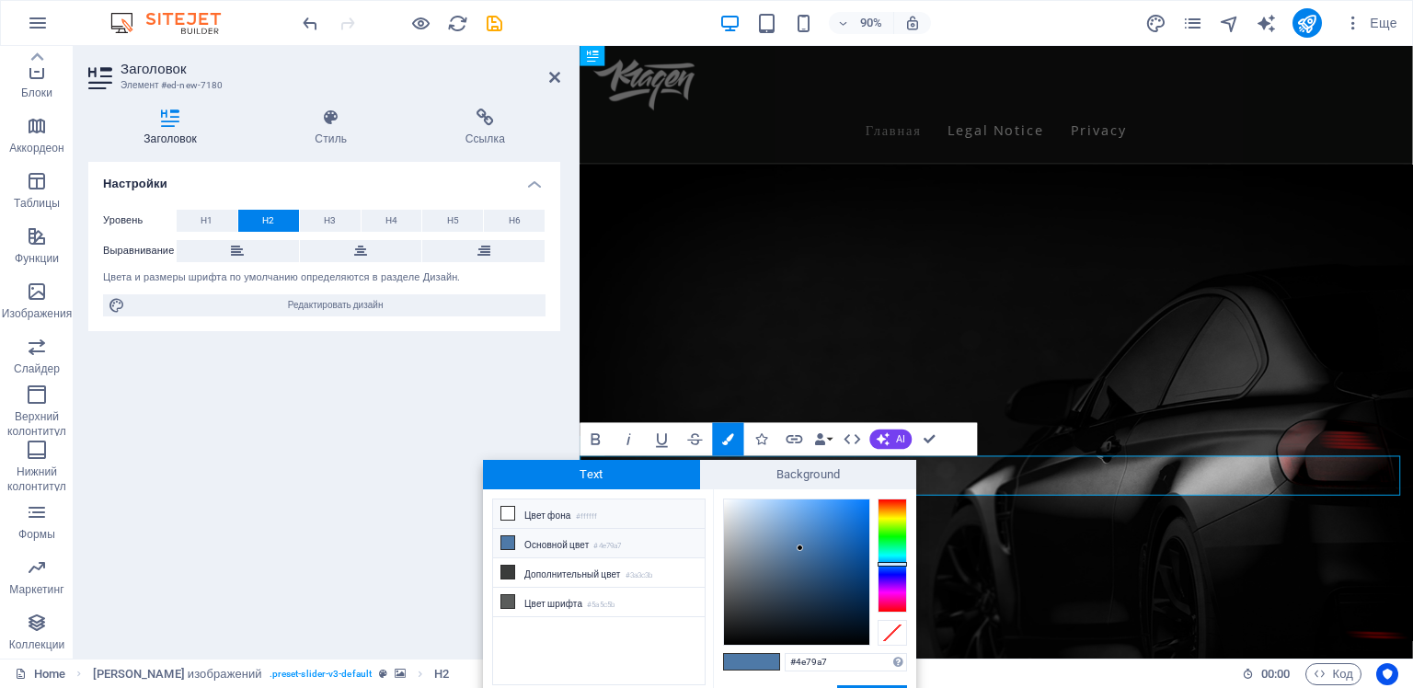
click at [508, 509] on icon at bounding box center [507, 513] width 13 height 13
type input "#ffffff"
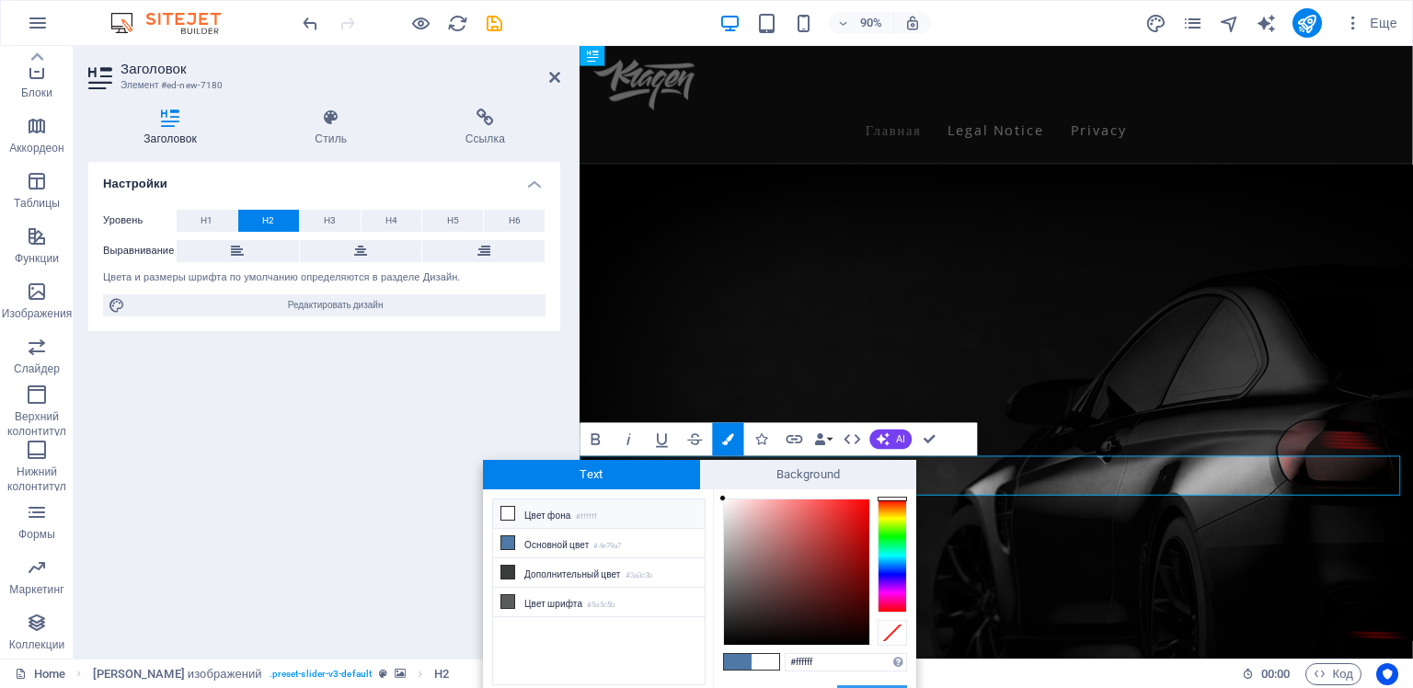
click at [880, 685] on button "Применить" at bounding box center [872, 696] width 70 height 22
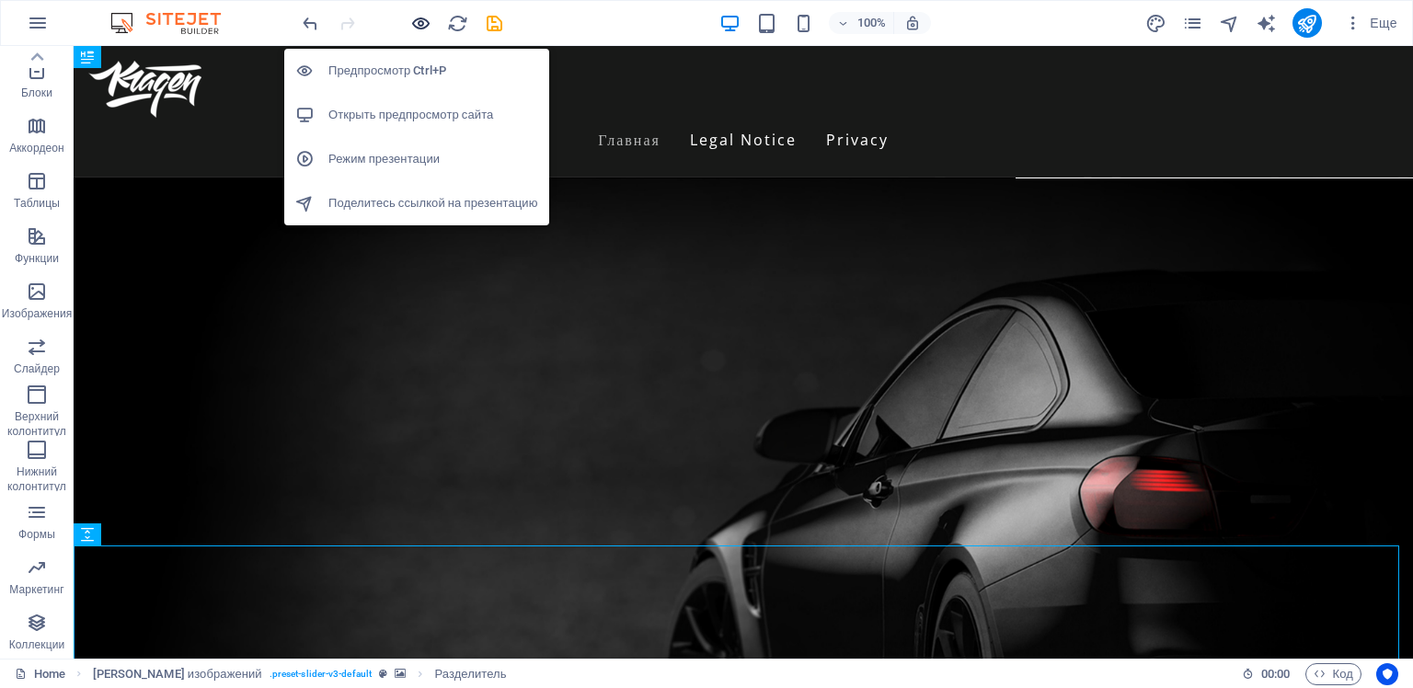
click at [416, 17] on icon "button" at bounding box center [420, 23] width 21 height 21
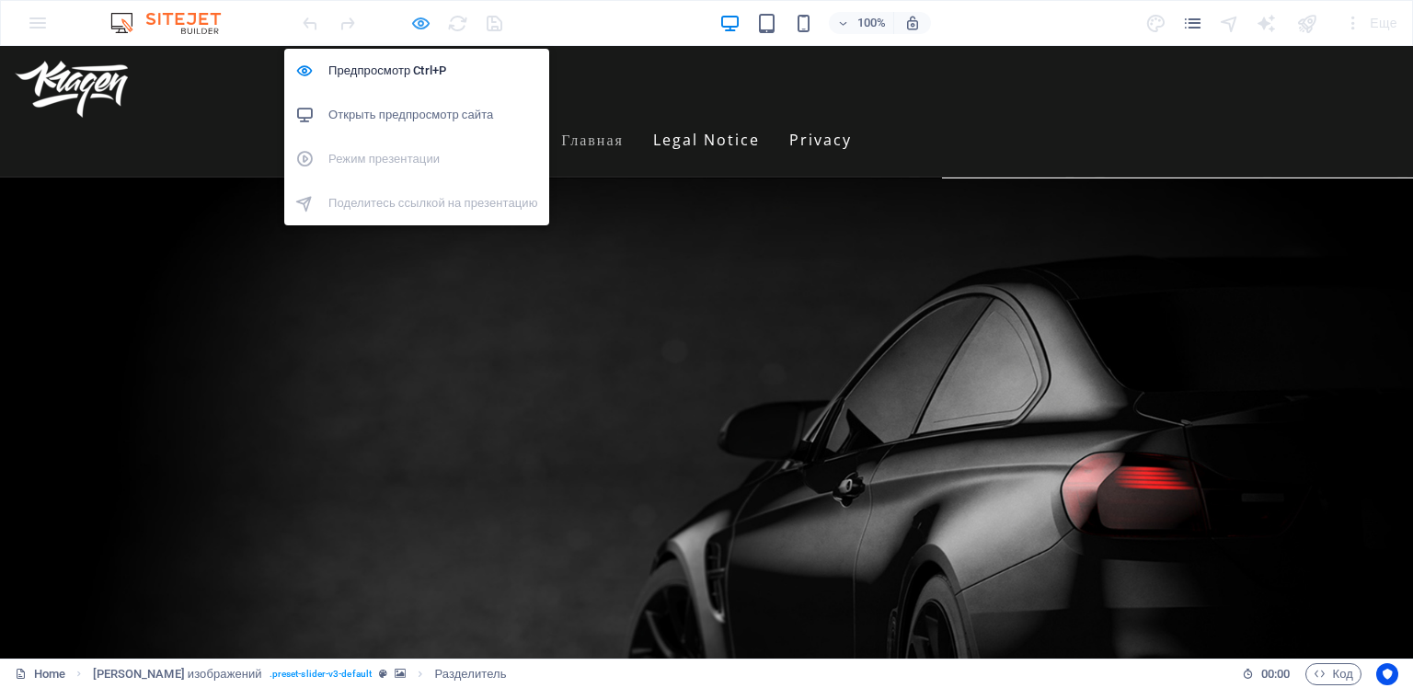
click at [417, 26] on icon "button" at bounding box center [420, 23] width 21 height 21
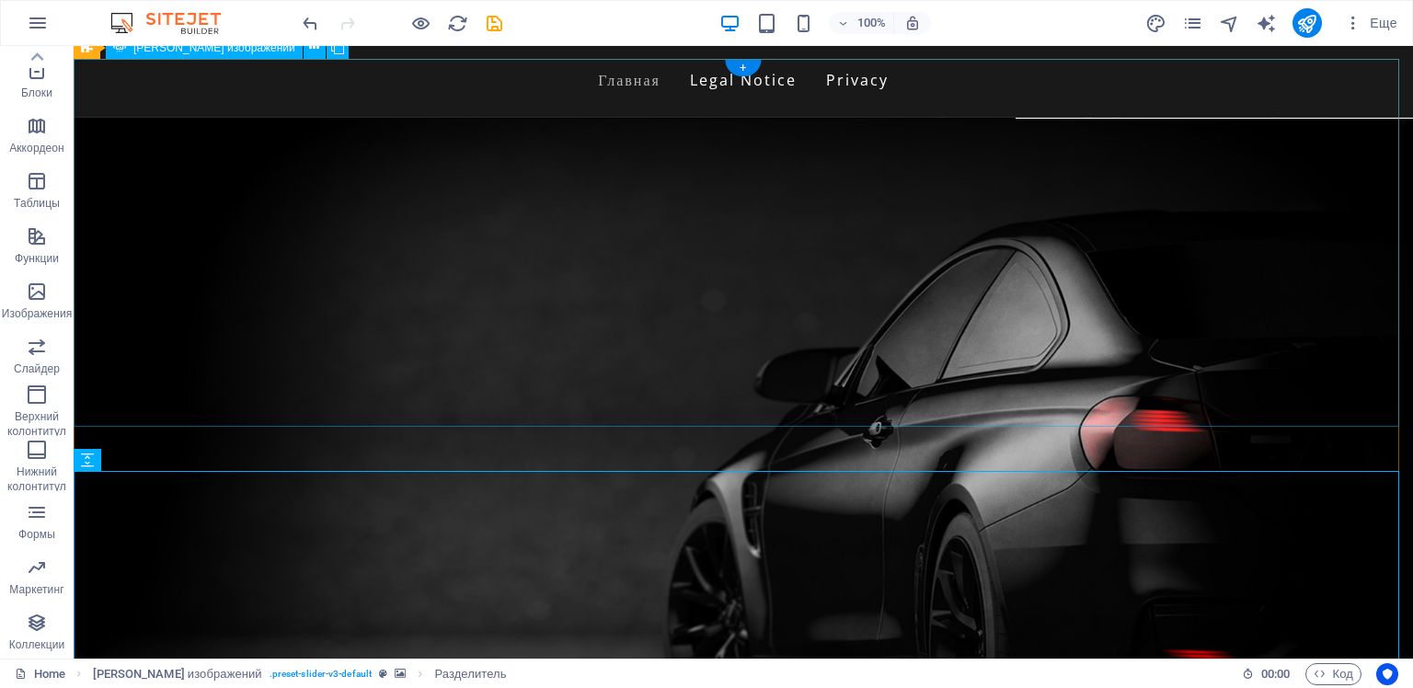
scroll to position [92, 0]
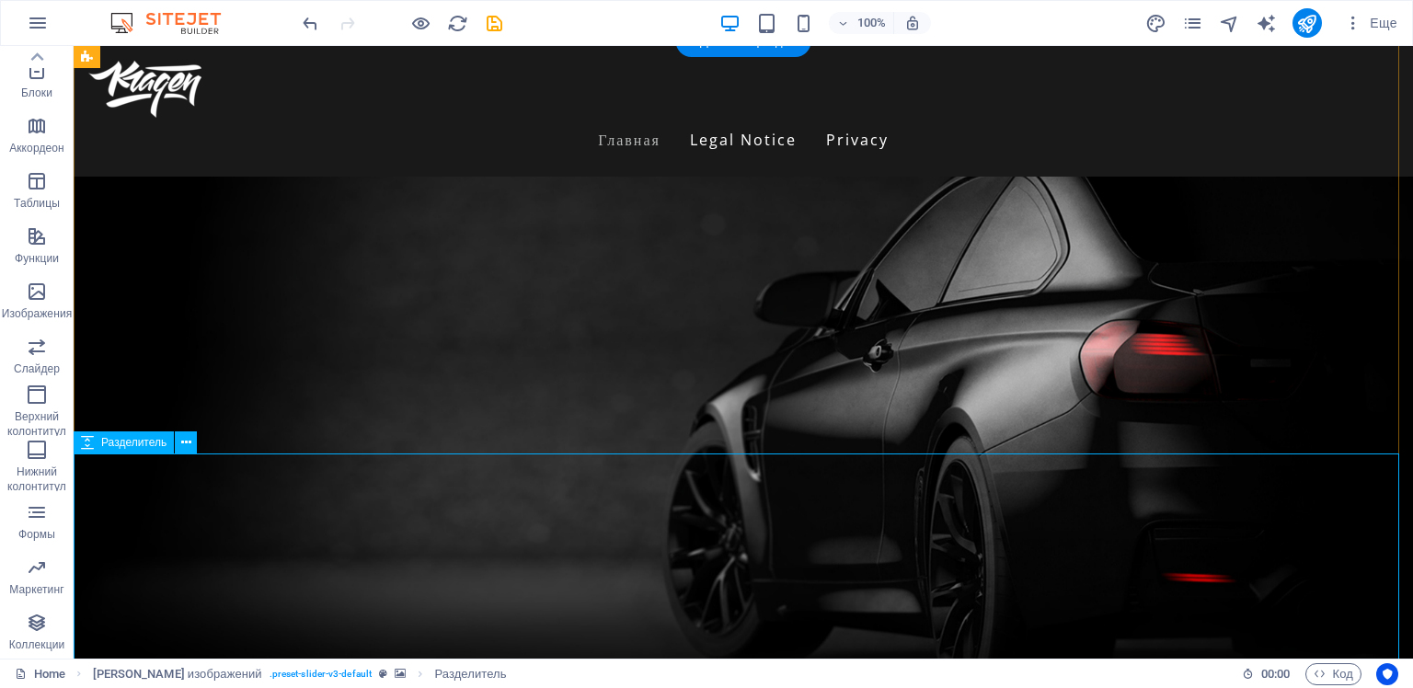
click at [132, 442] on span "Разделитель" at bounding box center [133, 442] width 65 height 11
select select "px"
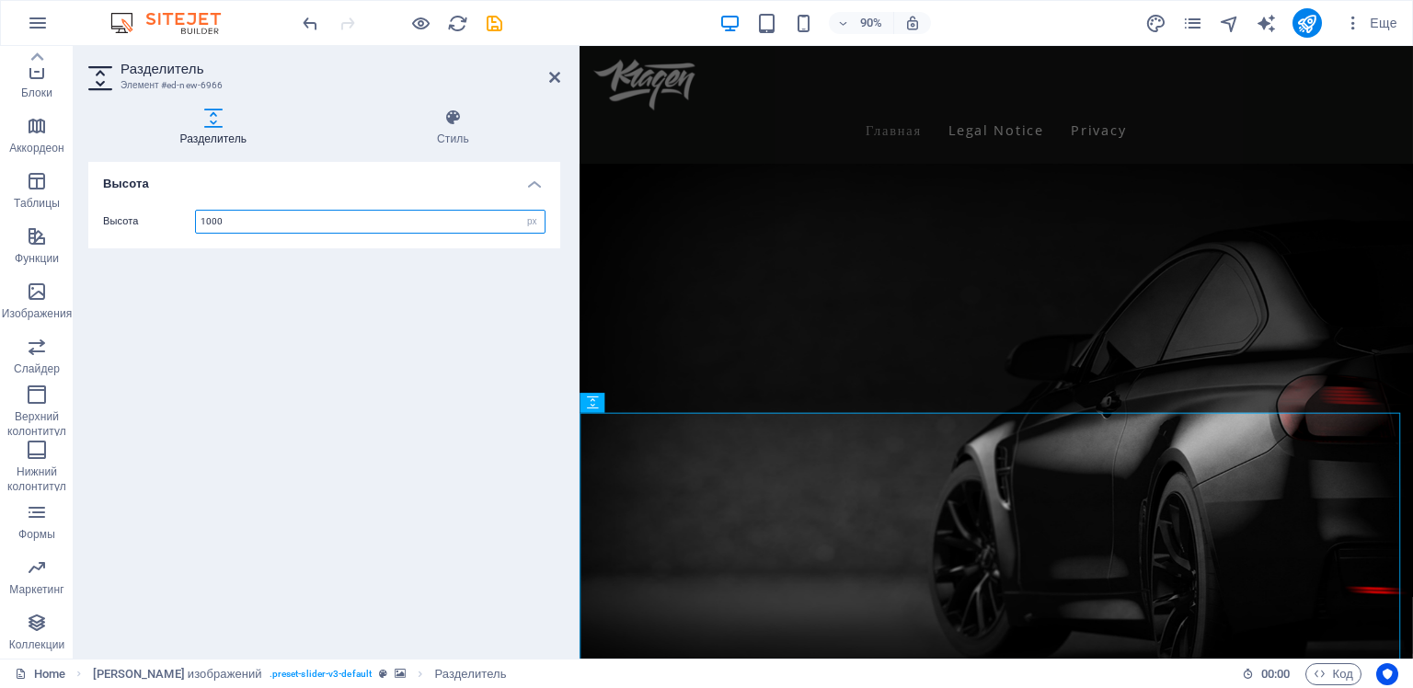
drag, startPoint x: 230, startPoint y: 223, endPoint x: 204, endPoint y: 222, distance: 25.8
click at [204, 222] on input "1000" at bounding box center [370, 222] width 349 height 22
click at [301, 308] on div "Высота Высота 1200 px rem vh vw" at bounding box center [324, 403] width 472 height 482
click at [527, 224] on select "px rem vh vw" at bounding box center [532, 222] width 26 height 22
drag, startPoint x: 300, startPoint y: 284, endPoint x: 261, endPoint y: 251, distance: 50.9
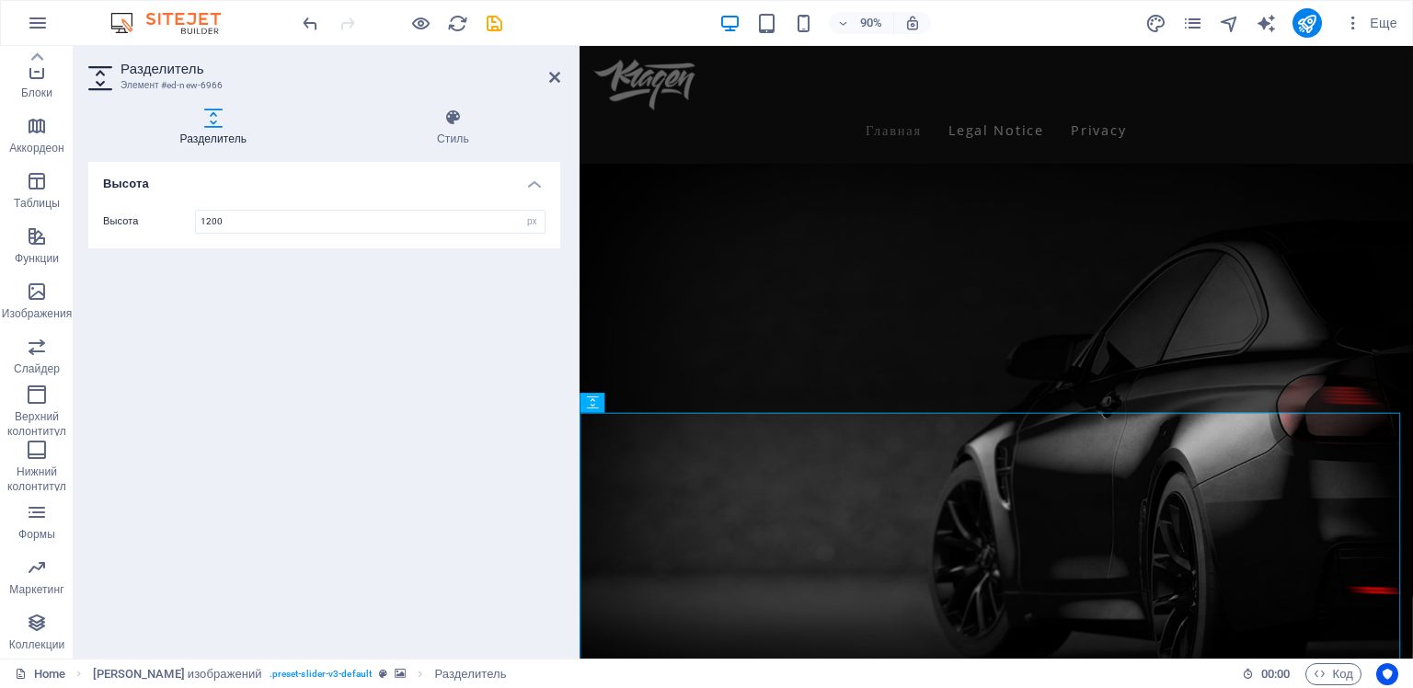
click at [296, 281] on div "Высота Высота 1200 px rem vh vw" at bounding box center [324, 403] width 472 height 482
click at [250, 228] on input "1200" at bounding box center [370, 222] width 349 height 22
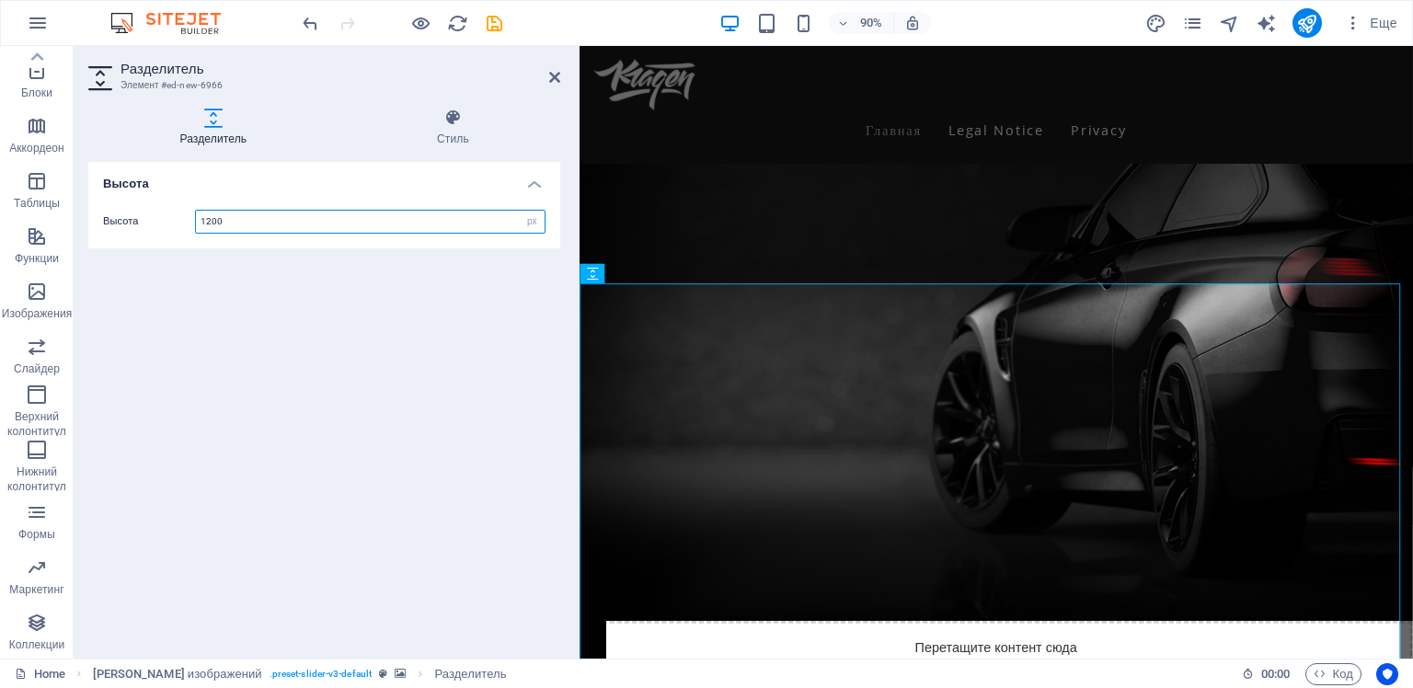
drag, startPoint x: 224, startPoint y: 221, endPoint x: 217, endPoint y: 250, distance: 30.3
click at [202, 222] on input "1200" at bounding box center [370, 222] width 349 height 22
type input "1000"
click at [239, 298] on div "Высота Высота 1000 px rem vh vw" at bounding box center [324, 403] width 472 height 482
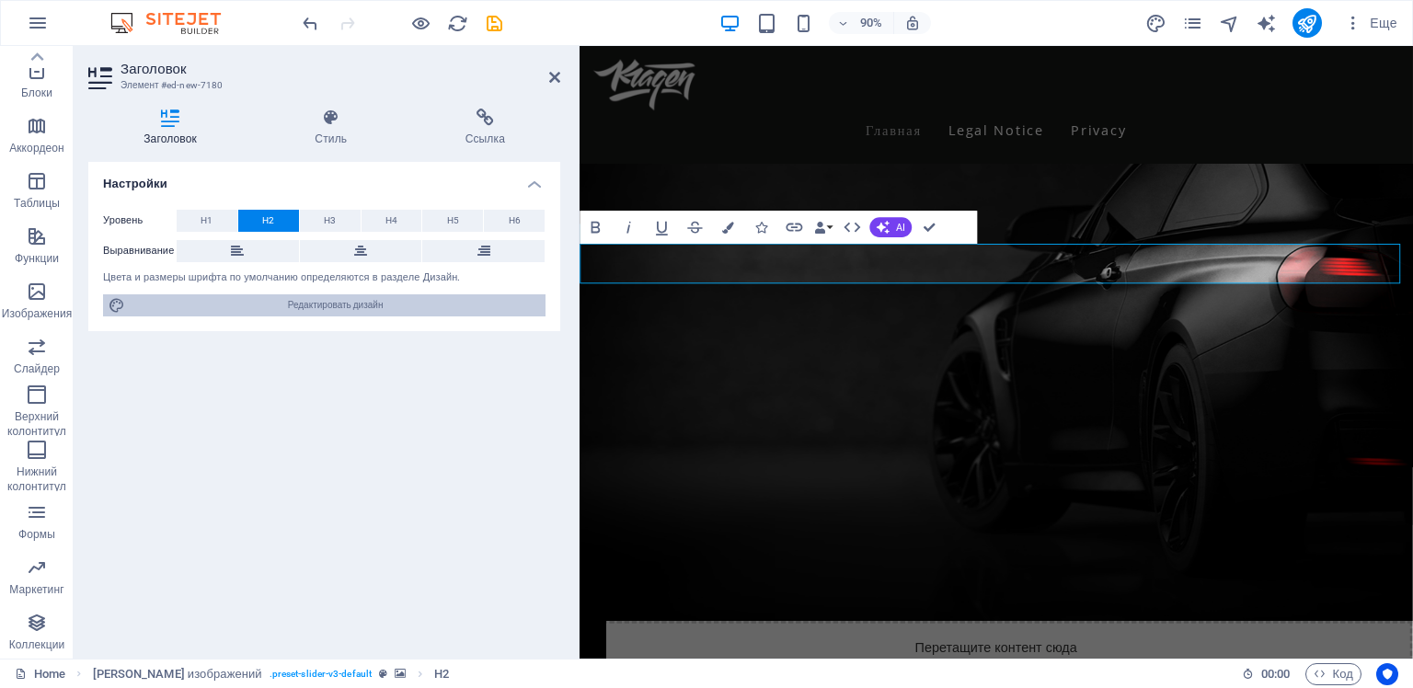
click at [328, 306] on span "Редактировать дизайн" at bounding box center [335, 305] width 409 height 22
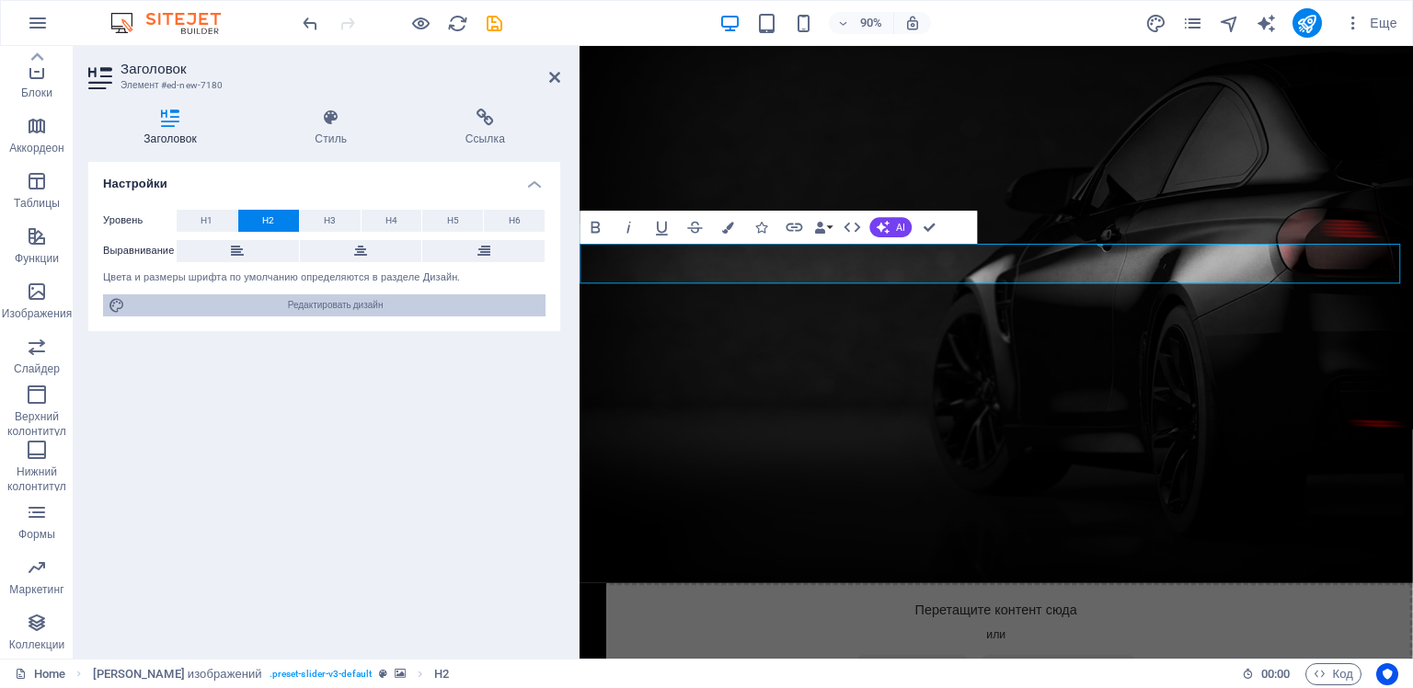
select select "px"
select select "400"
select select "px"
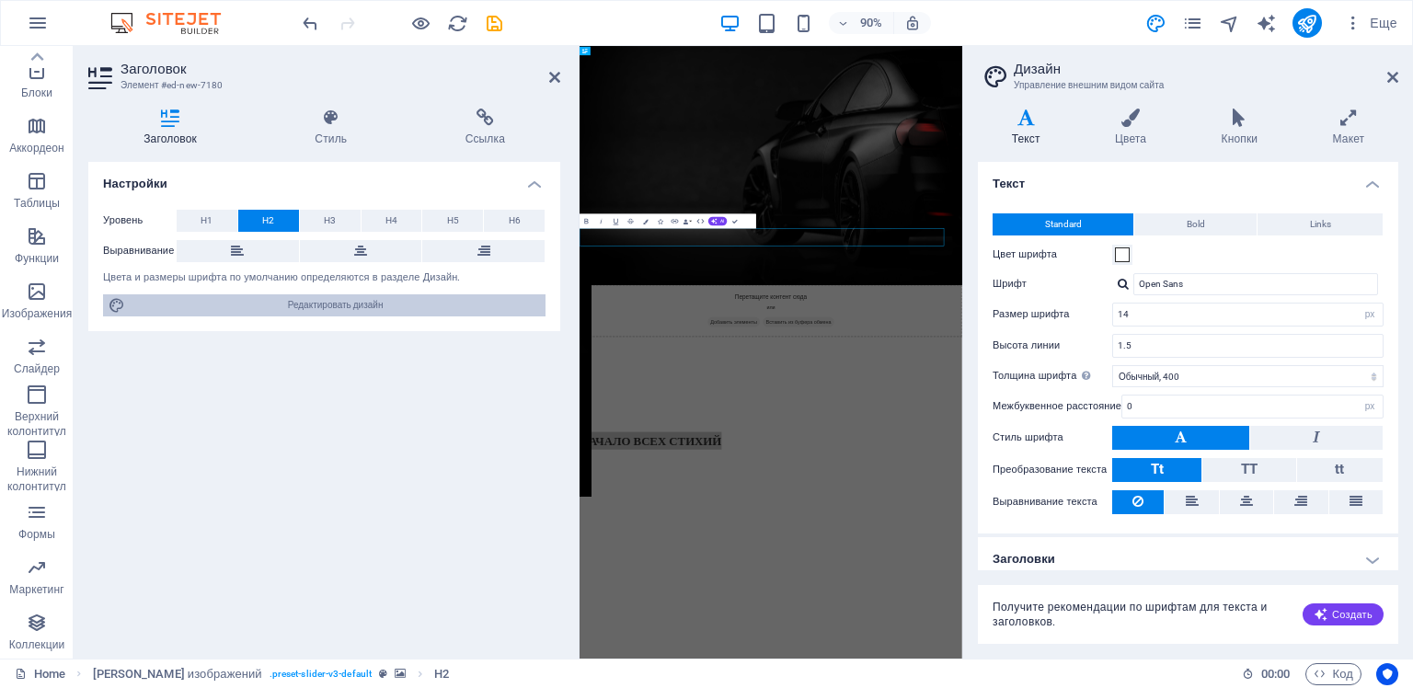
scroll to position [0, 0]
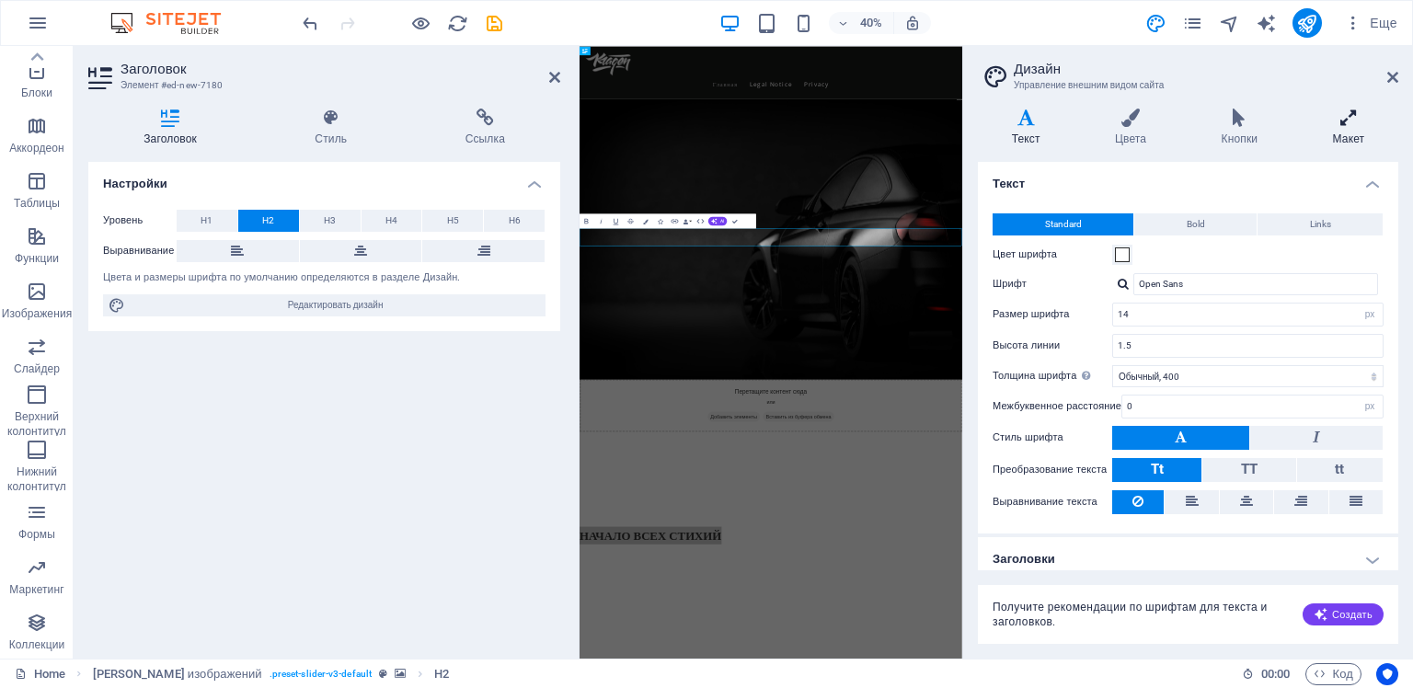
click at [1347, 119] on icon at bounding box center [1348, 118] width 99 height 18
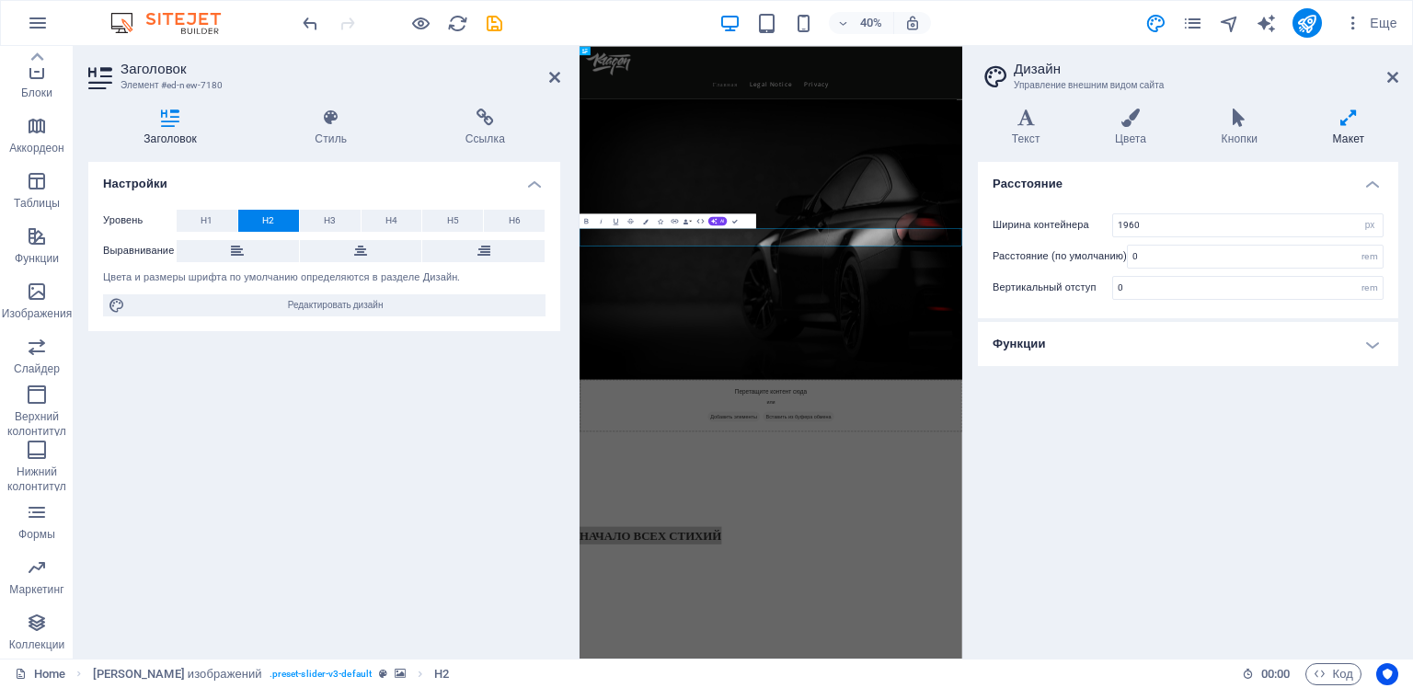
click at [1354, 342] on h4 "Функции" at bounding box center [1188, 344] width 420 height 44
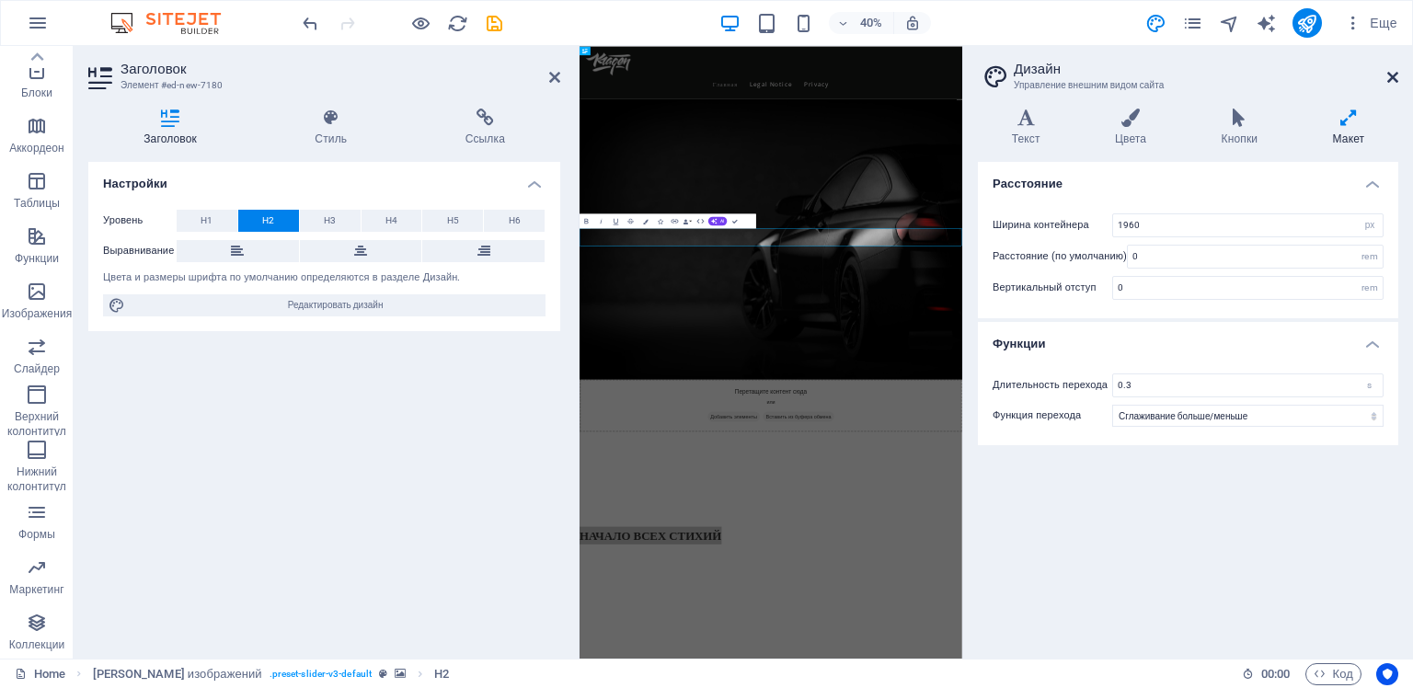
click at [1392, 75] on icon at bounding box center [1392, 77] width 11 height 15
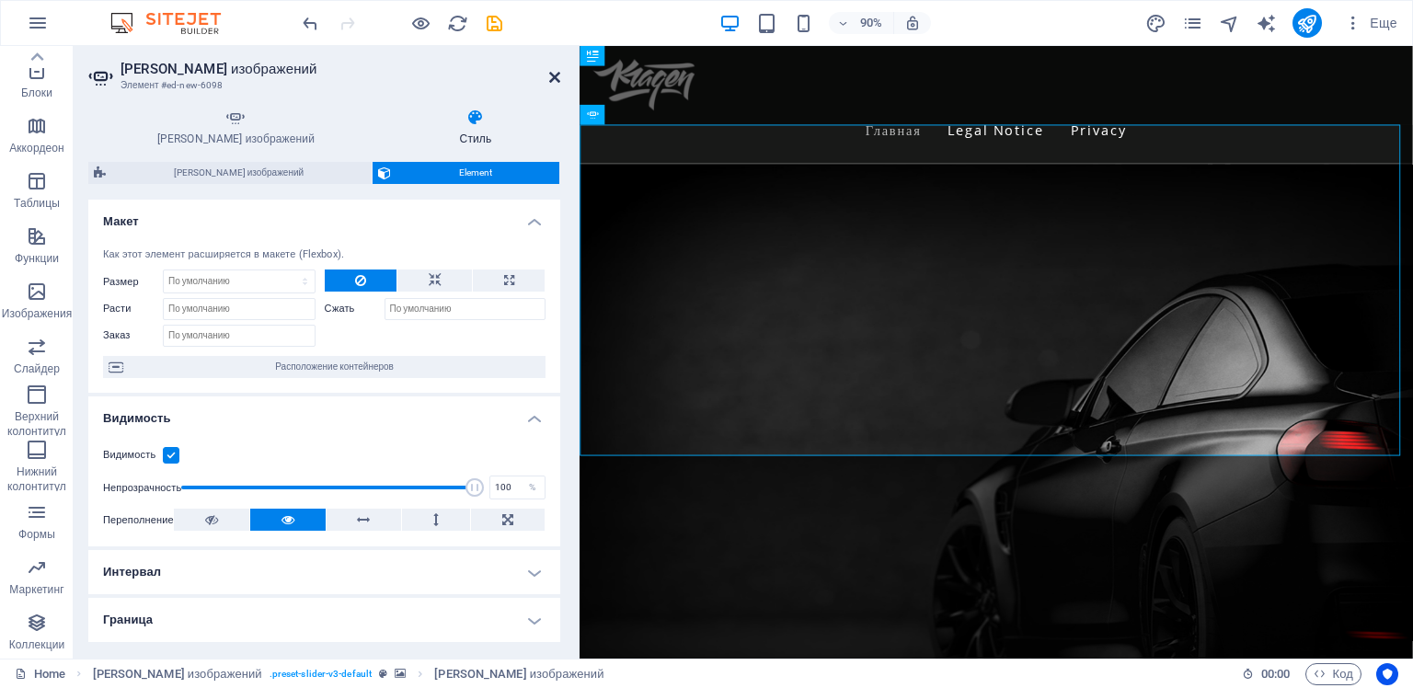
drag, startPoint x: 552, startPoint y: 82, endPoint x: 482, endPoint y: 42, distance: 80.3
click at [552, 82] on icon at bounding box center [554, 77] width 11 height 15
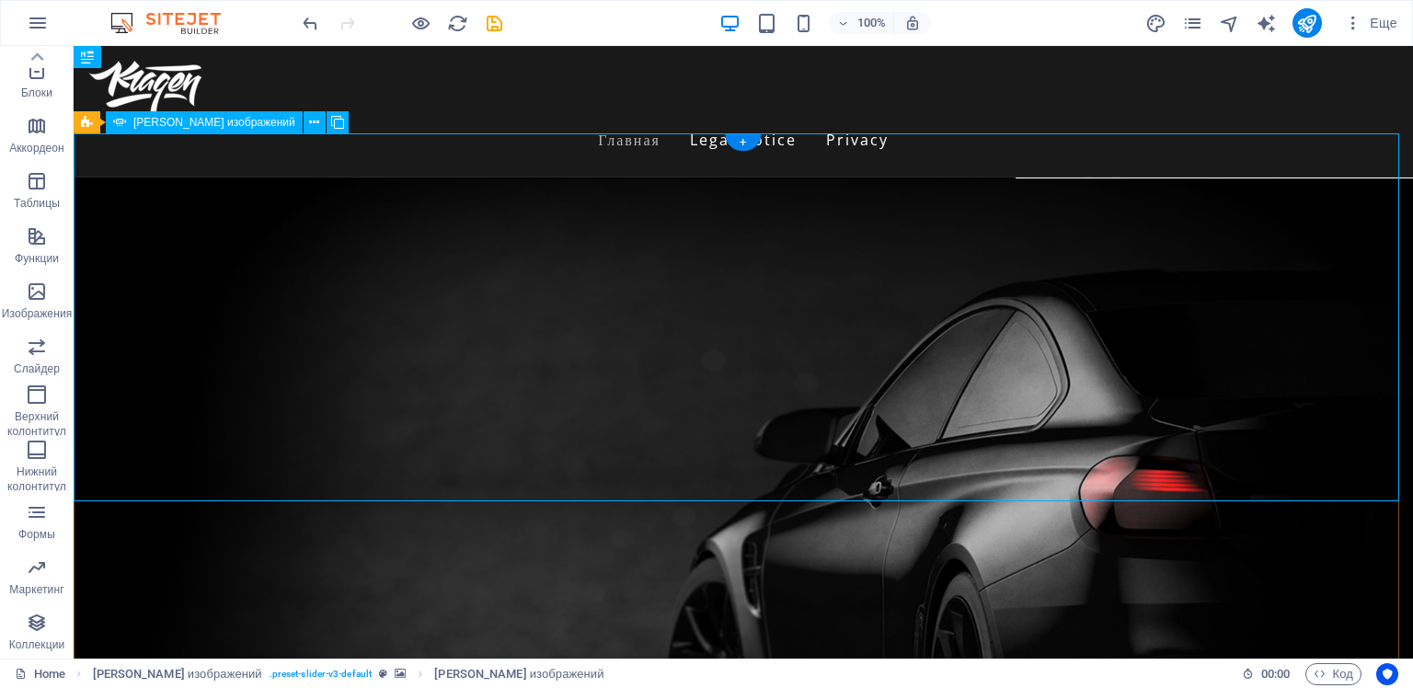
click at [309, 122] on icon at bounding box center [314, 122] width 10 height 19
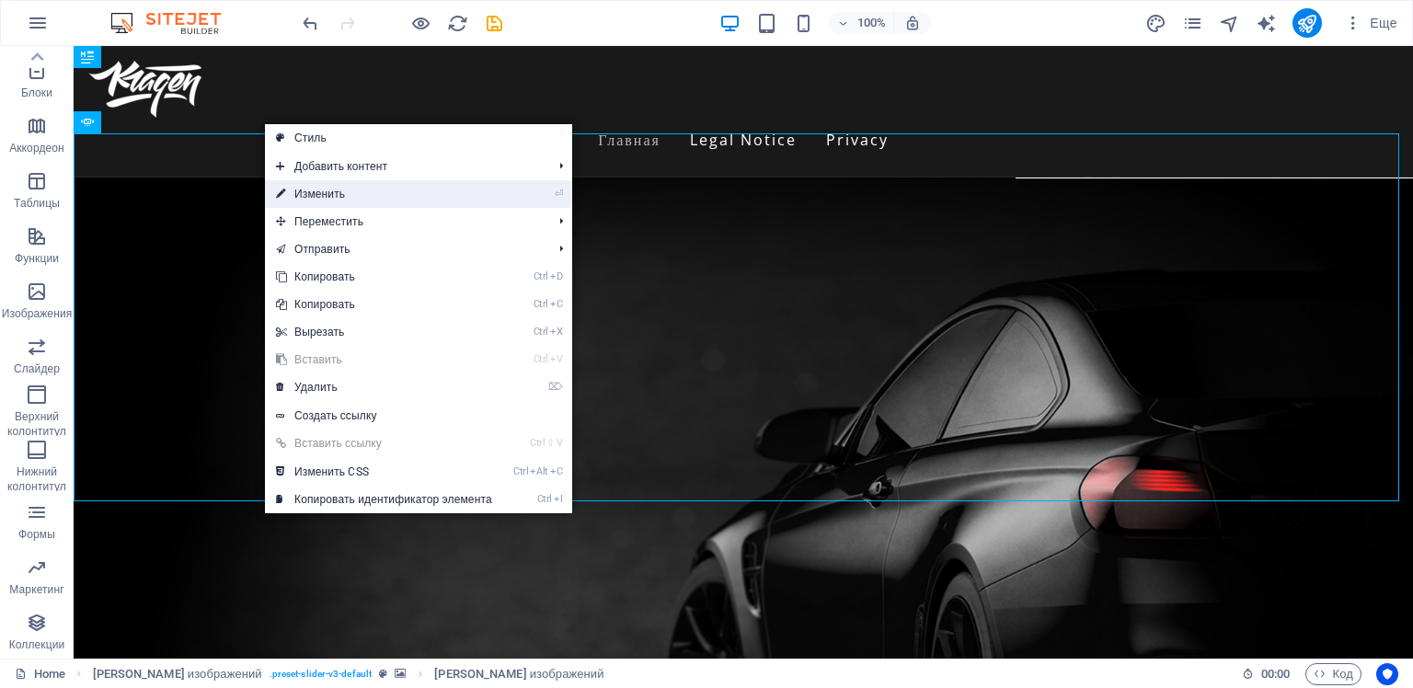
click at [312, 196] on link "⏎ Изменить" at bounding box center [384, 194] width 238 height 28
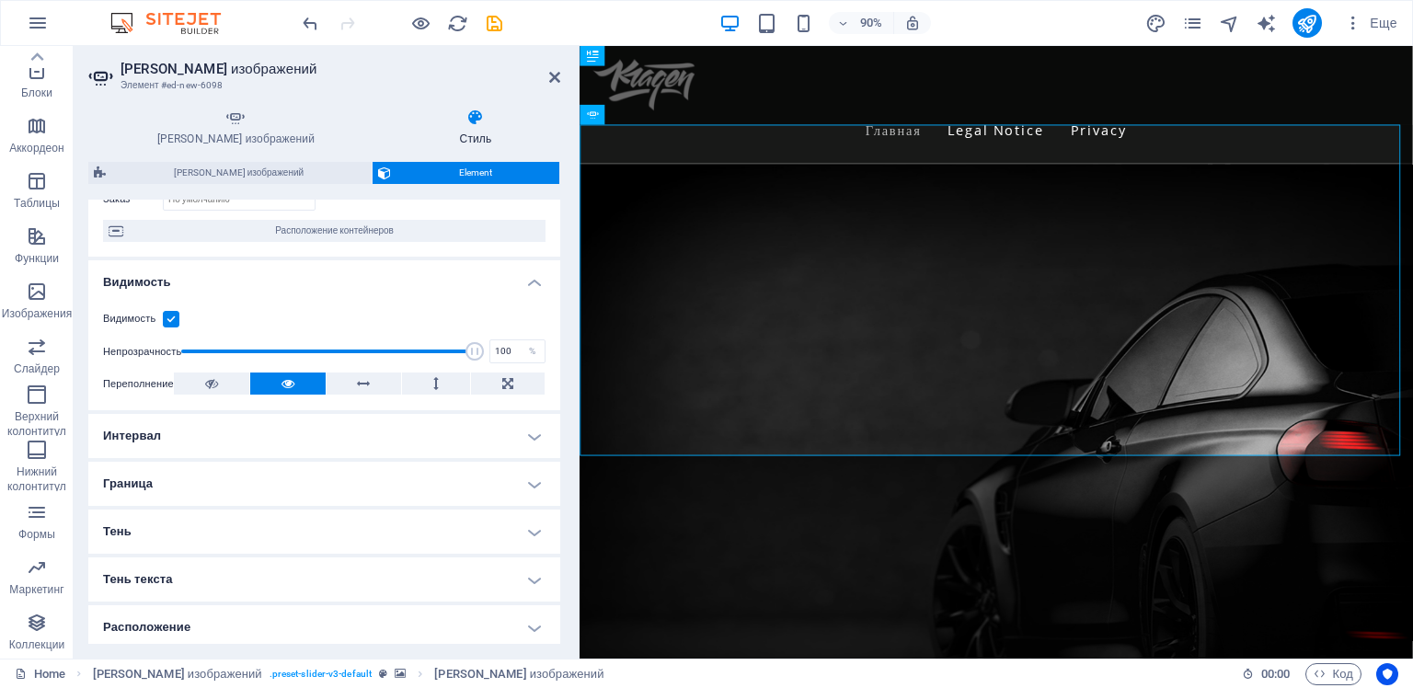
scroll to position [276, 0]
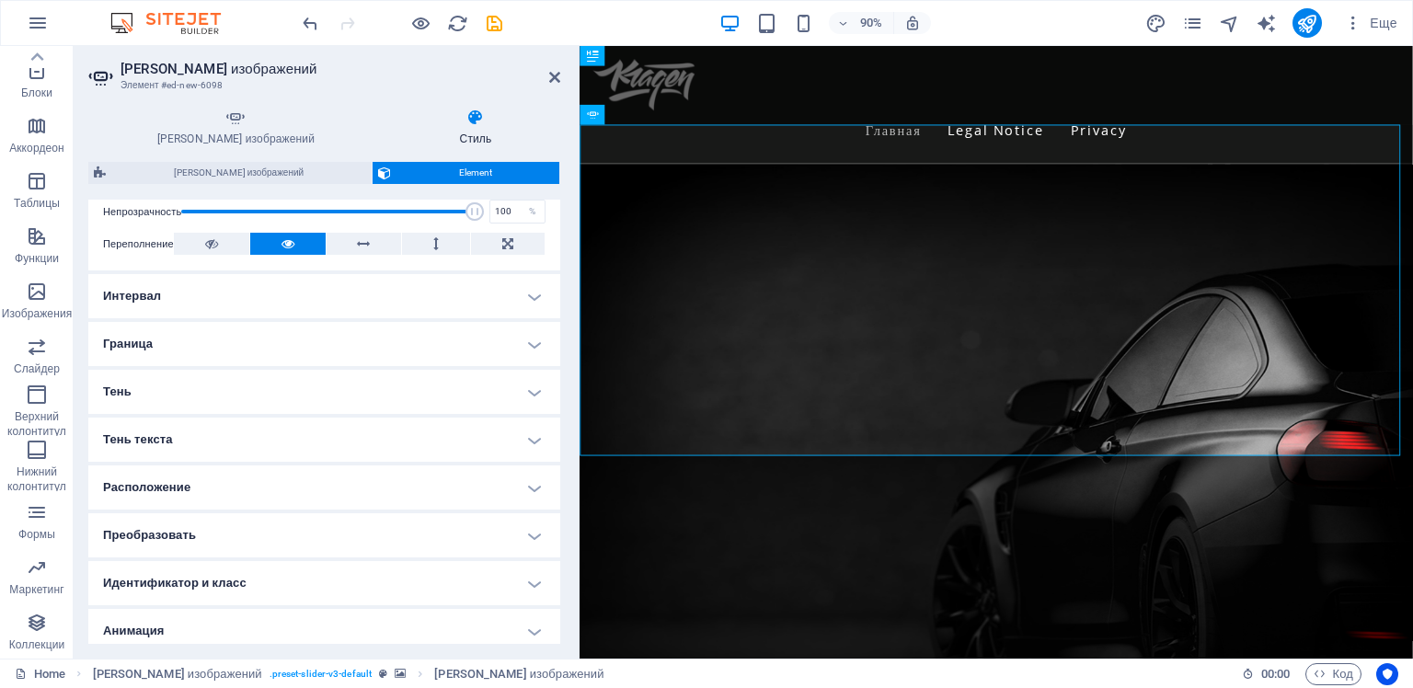
click at [409, 349] on h4 "Граница" at bounding box center [324, 344] width 472 height 44
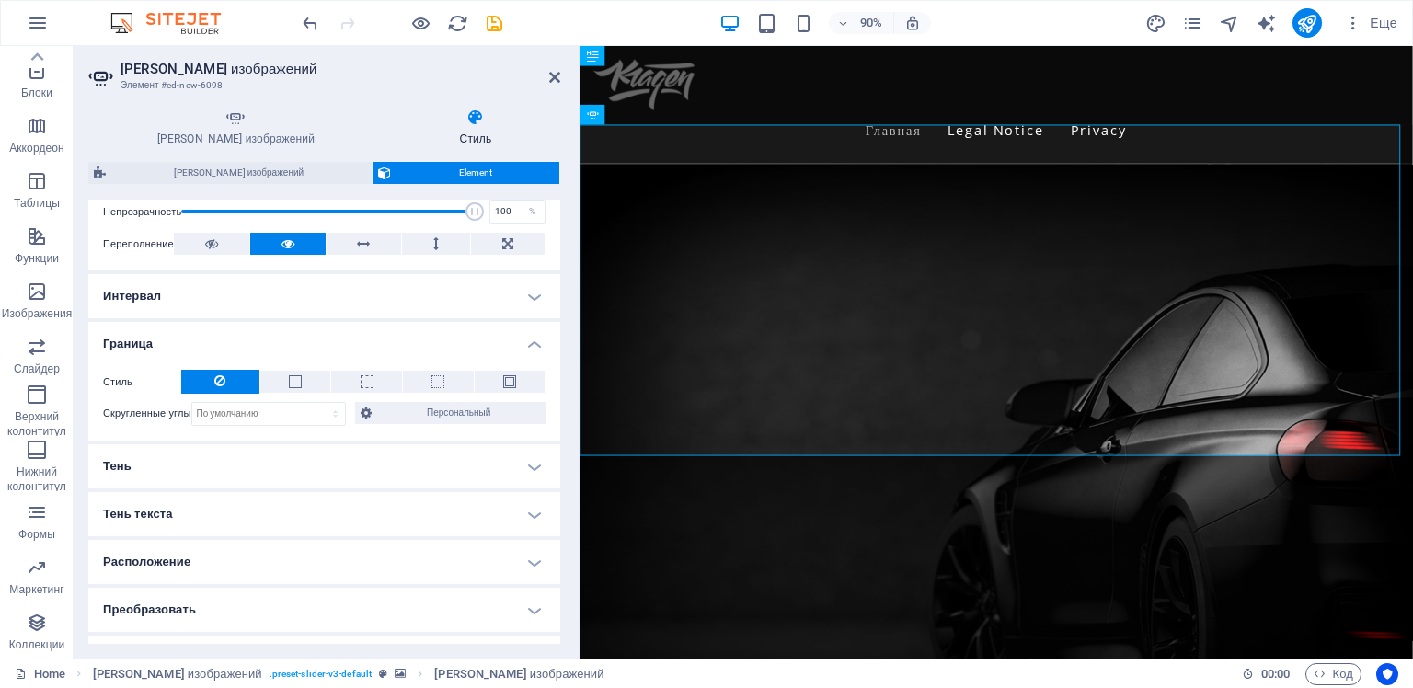
click at [410, 349] on h4 "Граница" at bounding box center [324, 338] width 472 height 33
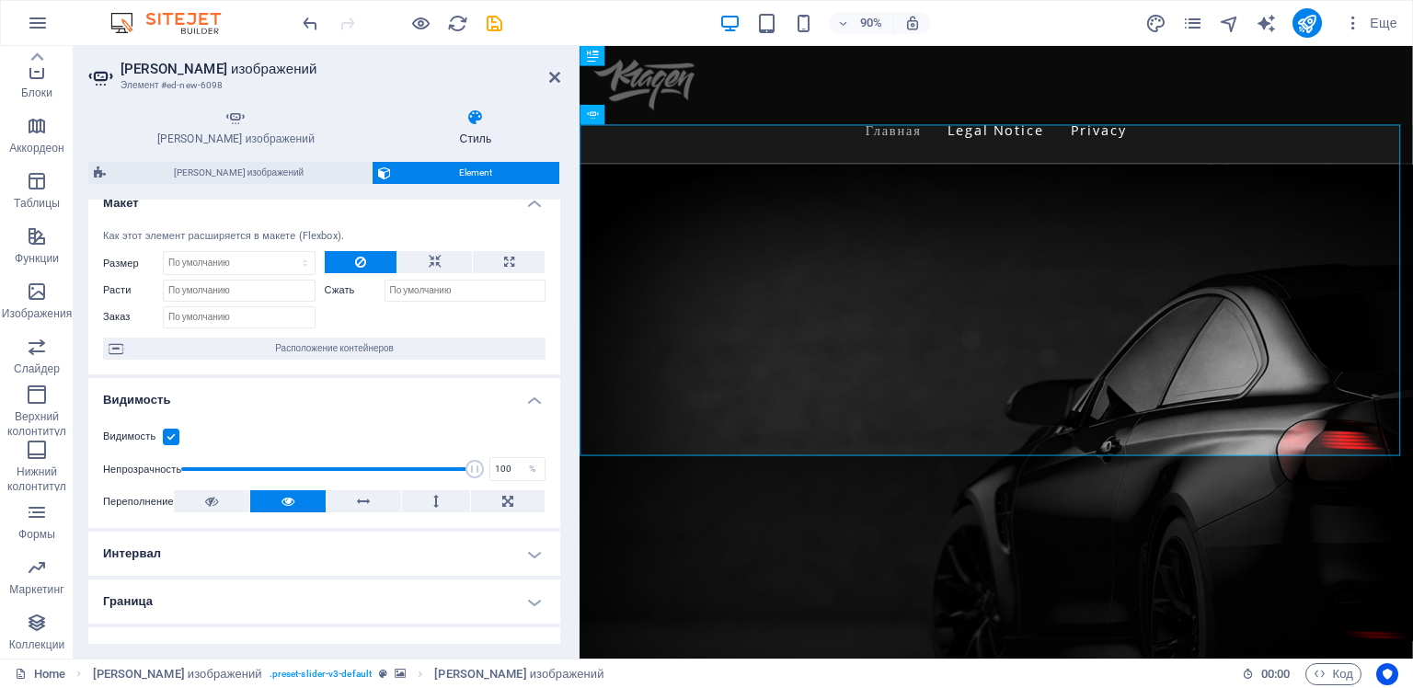
scroll to position [0, 0]
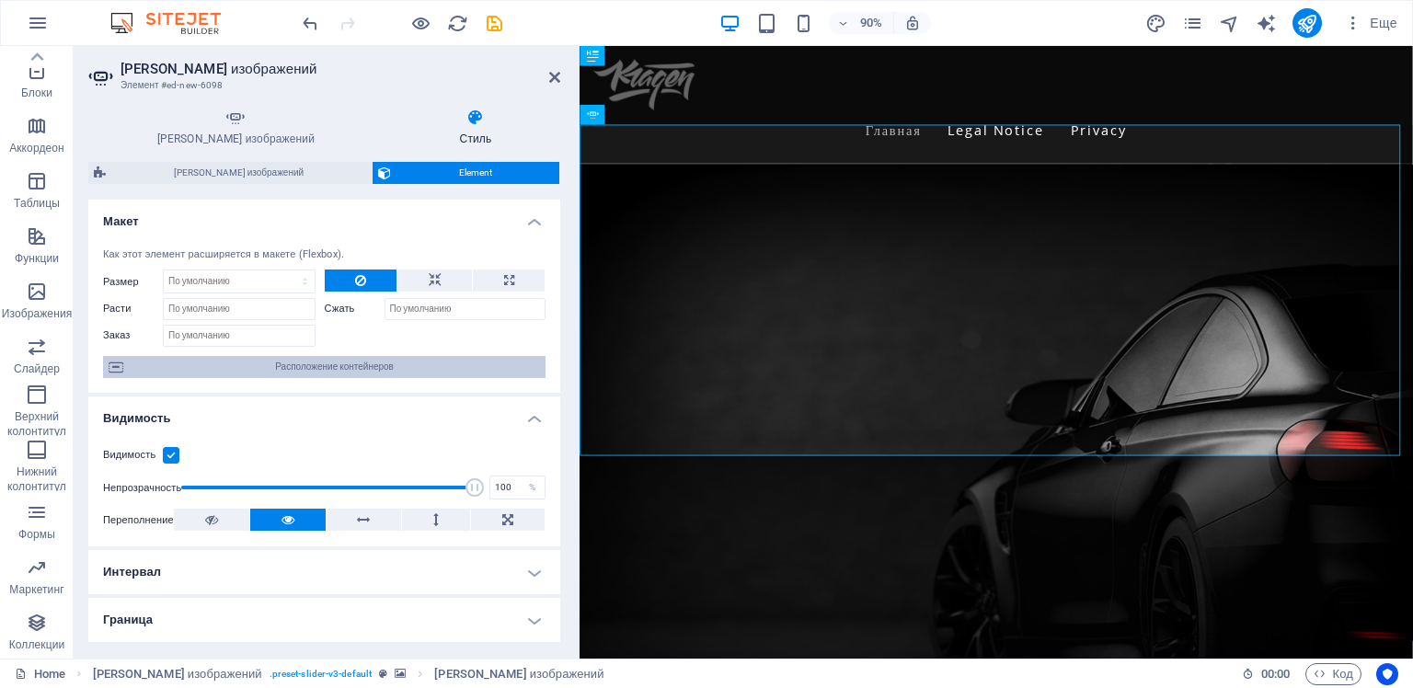
click at [317, 363] on span "Расположение контейнеров" at bounding box center [334, 367] width 411 height 22
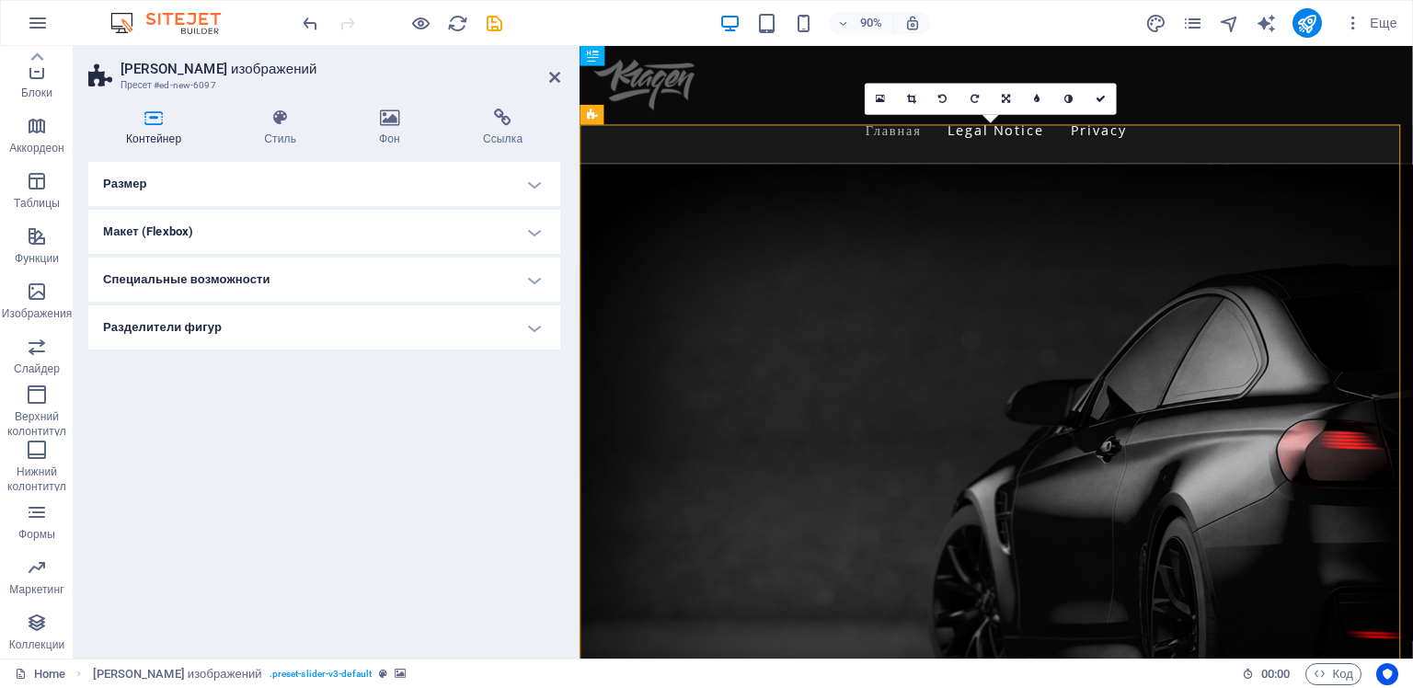
click at [528, 184] on h4 "Размер" at bounding box center [324, 184] width 472 height 44
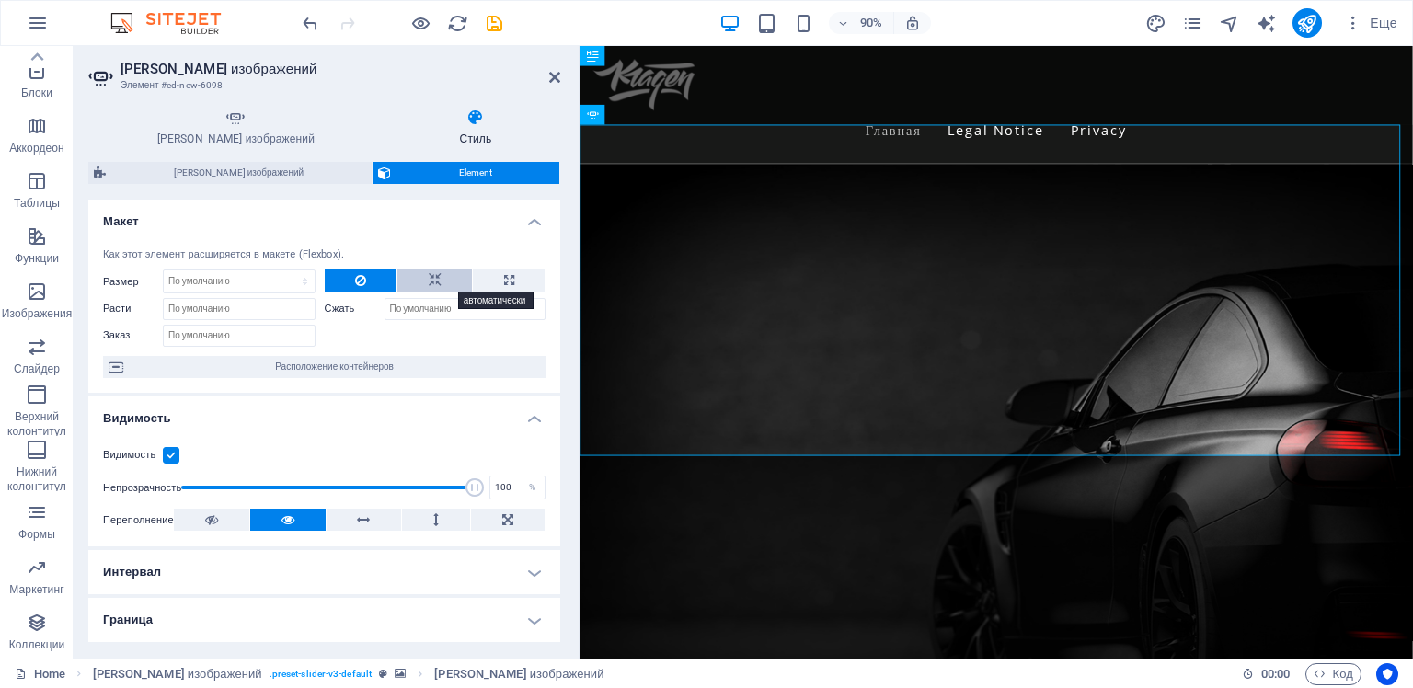
click at [431, 278] on icon at bounding box center [435, 280] width 13 height 22
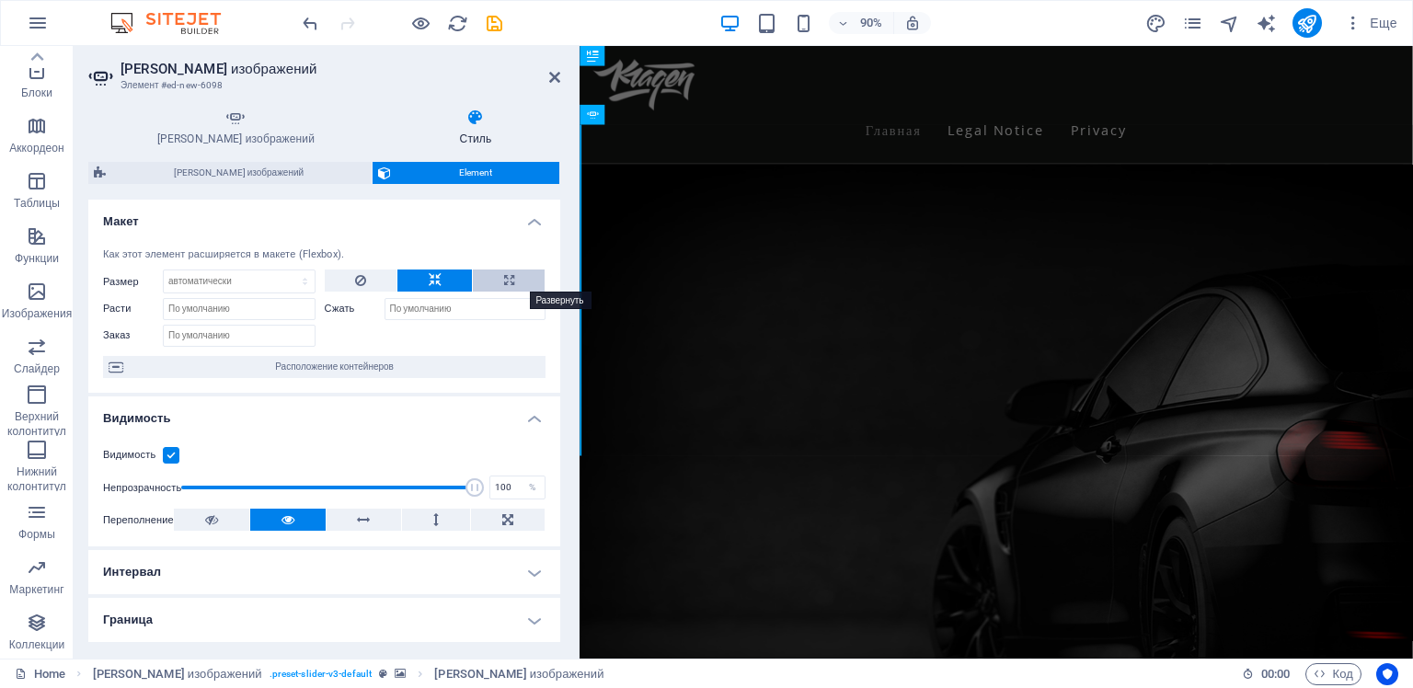
click at [504, 279] on icon at bounding box center [509, 280] width 10 height 22
type input "100"
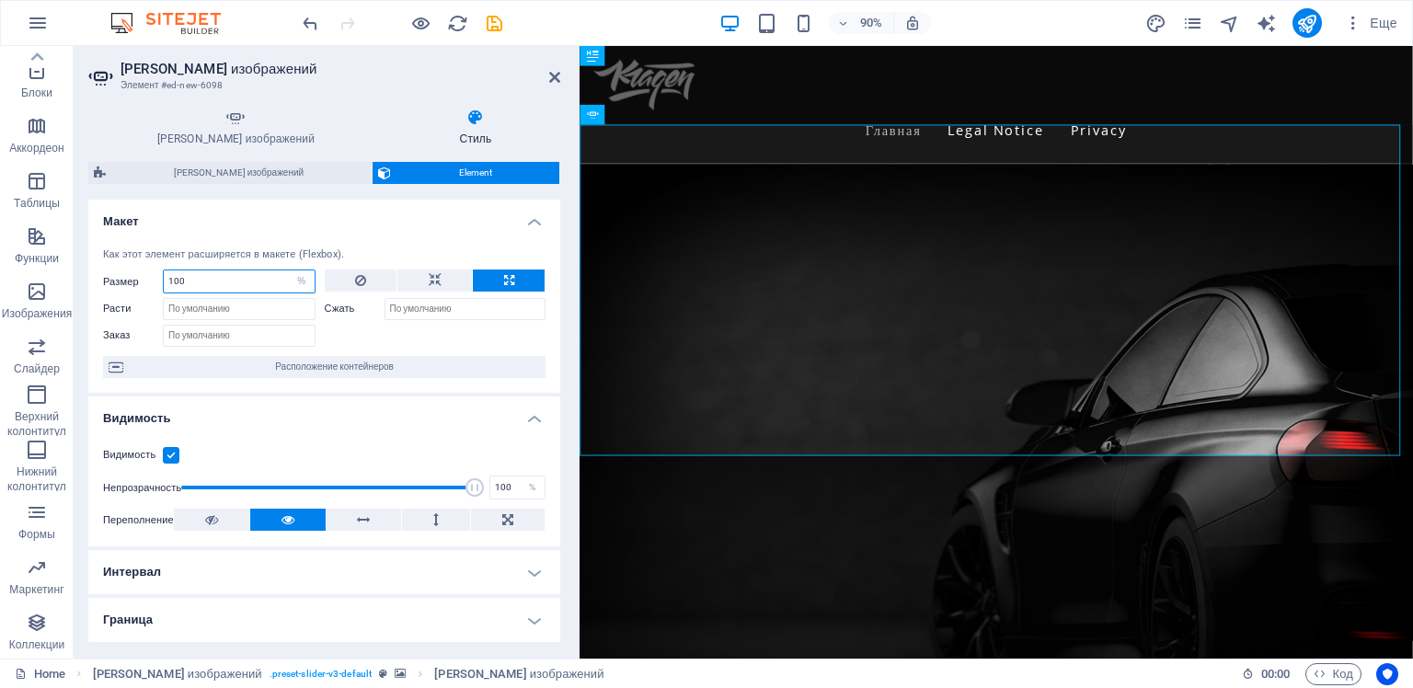
click at [168, 281] on input "100" at bounding box center [239, 281] width 151 height 22
click at [294, 278] on select "По умолчанию автоматически px % 1/1 1/2 1/3 1/4 1/5 1/6 1/7 1/8 1/9 1/10" at bounding box center [302, 281] width 26 height 22
click at [289, 270] on select "По умолчанию автоматически px % 1/1 1/2 1/3 1/4 1/5 1/6 1/7 1/8 1/9 1/10" at bounding box center [302, 281] width 26 height 22
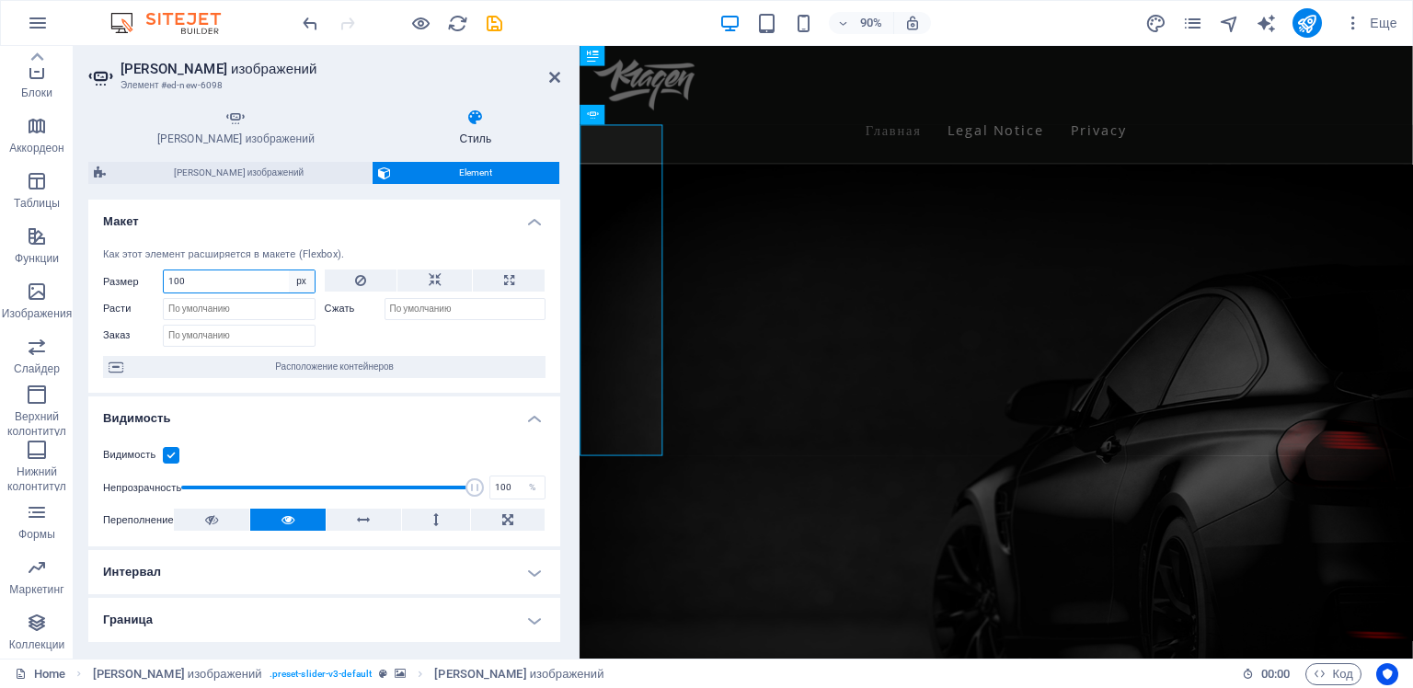
click at [298, 282] on select "По умолчанию автоматически px % 1/1 1/2 1/3 1/4 1/5 1/6 1/7 1/8 1/9 1/10" at bounding box center [302, 281] width 26 height 22
select select "%"
click at [289, 270] on select "По умолчанию автоматически px % 1/1 1/2 1/3 1/4 1/5 1/6 1/7 1/8 1/9 1/10" at bounding box center [302, 281] width 26 height 22
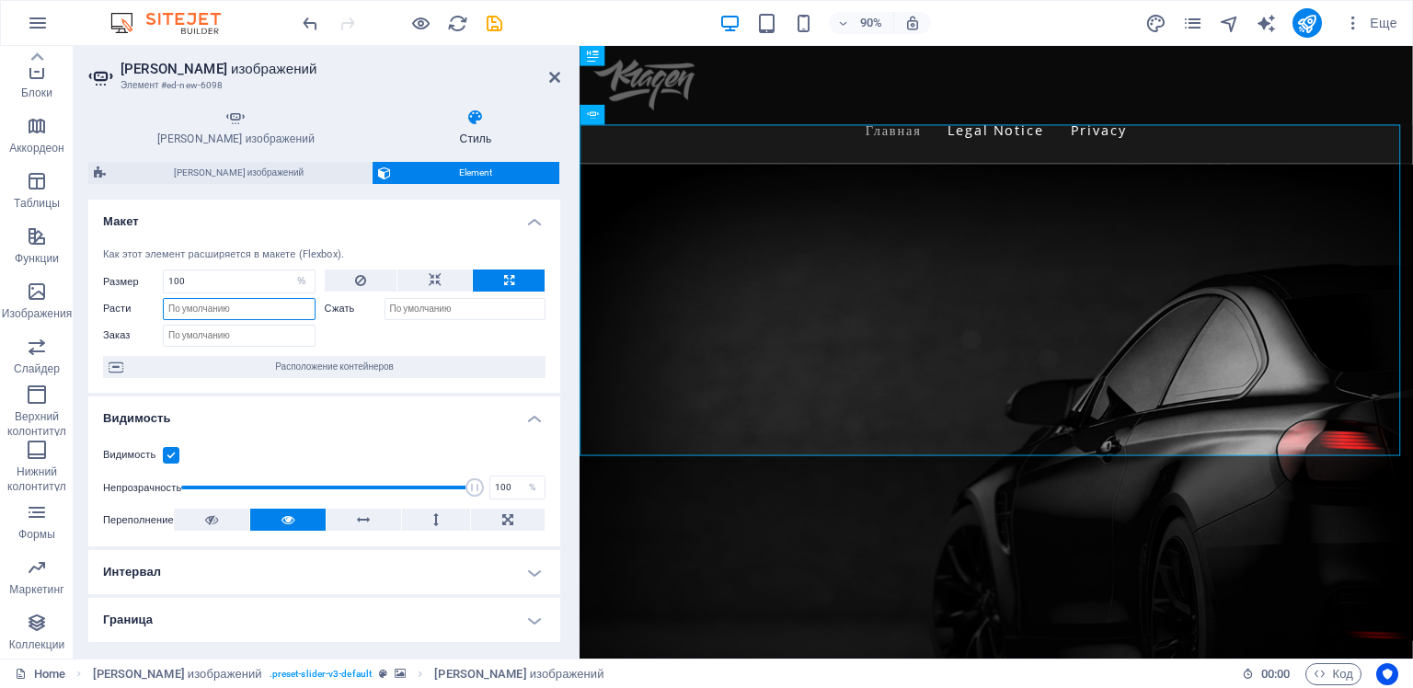
click at [196, 306] on input "Расти" at bounding box center [239, 309] width 153 height 22
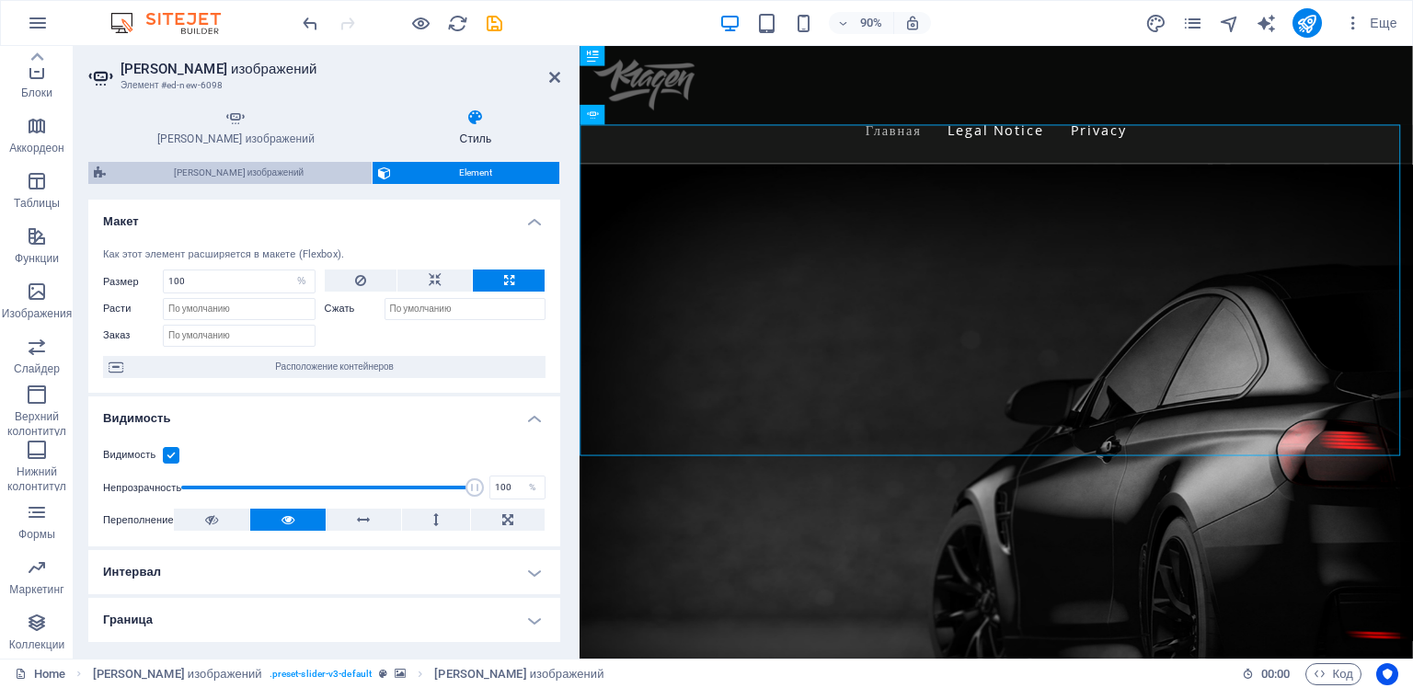
click at [254, 166] on span "[PERSON_NAME] изображений" at bounding box center [238, 173] width 255 height 22
select select "rem"
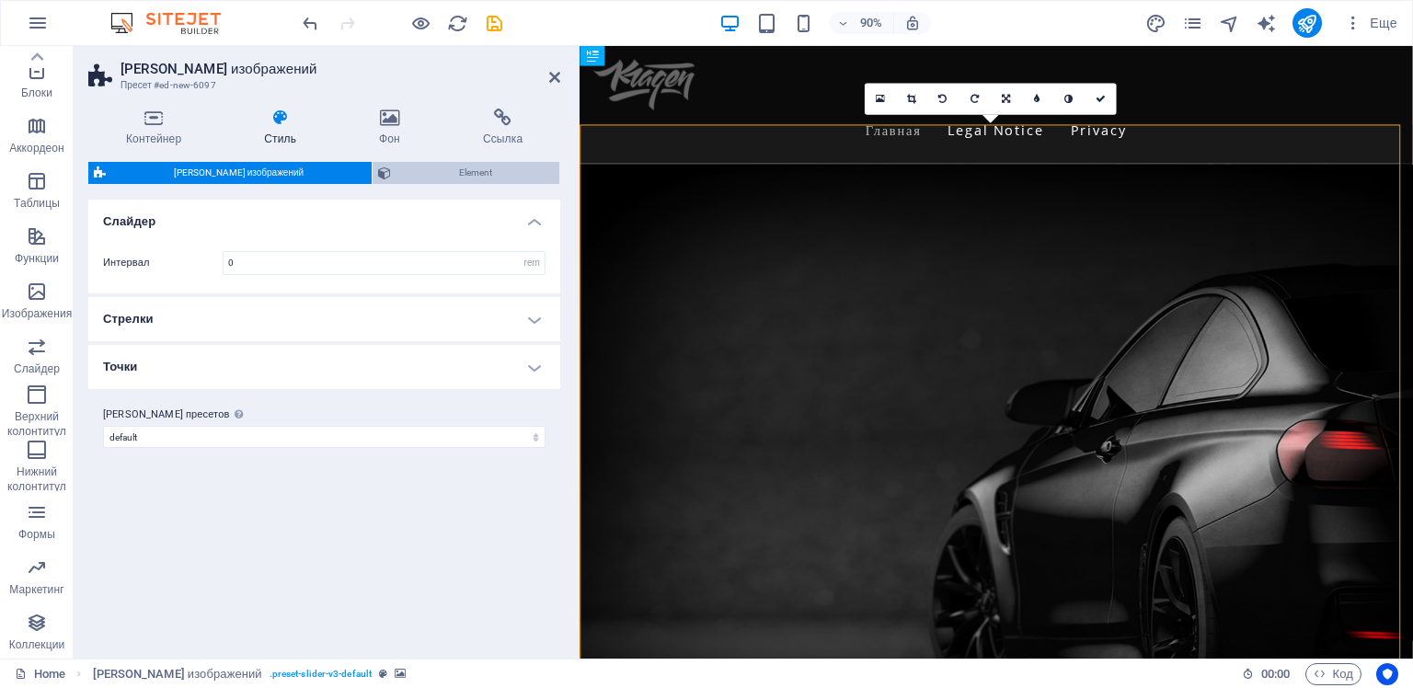
click at [454, 174] on span "Element" at bounding box center [474, 173] width 157 height 22
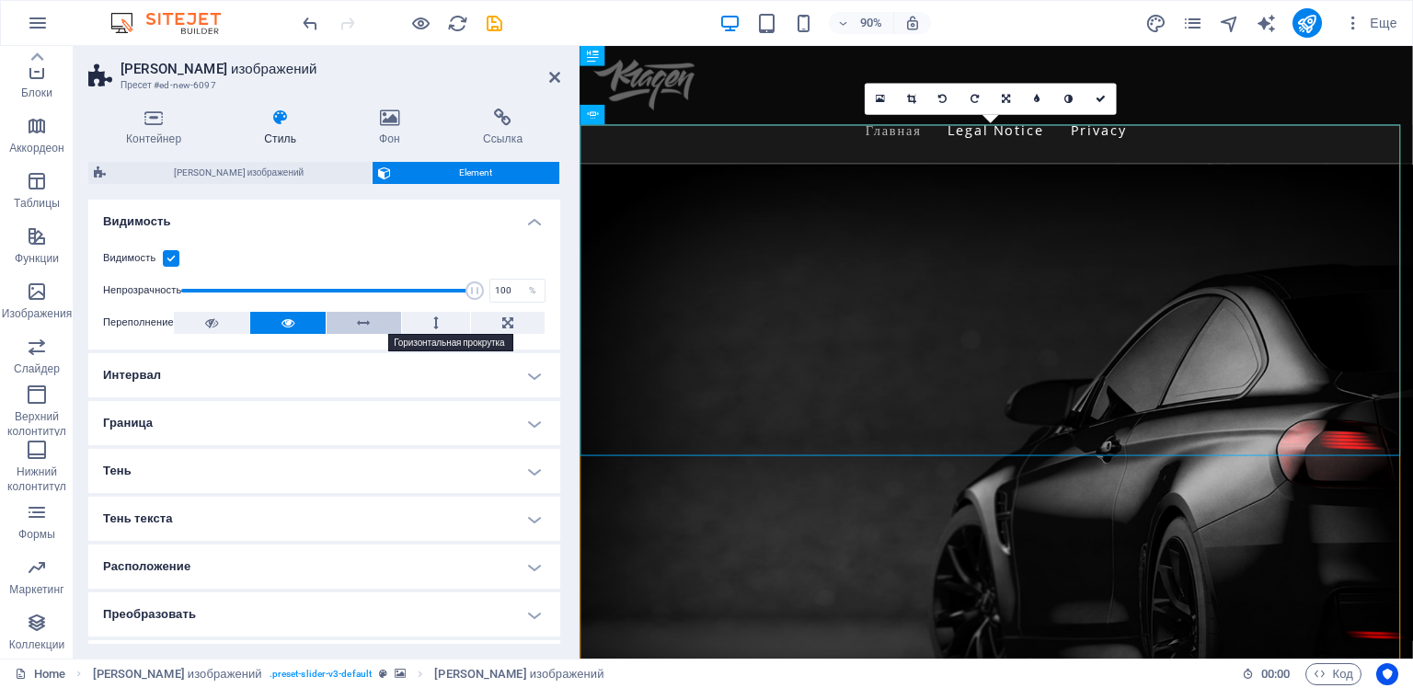
click at [357, 324] on icon at bounding box center [363, 323] width 13 height 22
click at [296, 322] on button at bounding box center [287, 323] width 75 height 22
drag, startPoint x: 466, startPoint y: 287, endPoint x: 360, endPoint y: 283, distance: 106.8
click at [360, 283] on span at bounding box center [362, 290] width 18 height 18
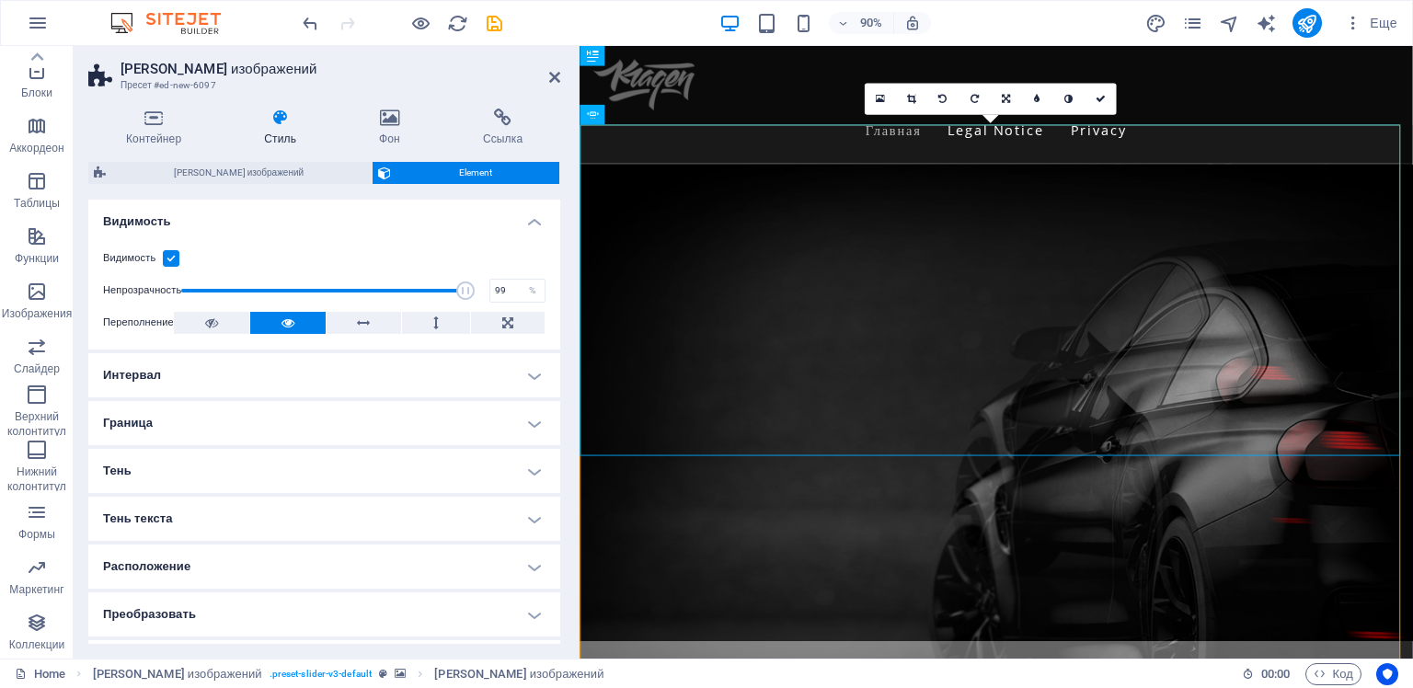
type input "100"
drag, startPoint x: 360, startPoint y: 283, endPoint x: 478, endPoint y: 281, distance: 118.7
click at [478, 281] on span at bounding box center [474, 290] width 18 height 18
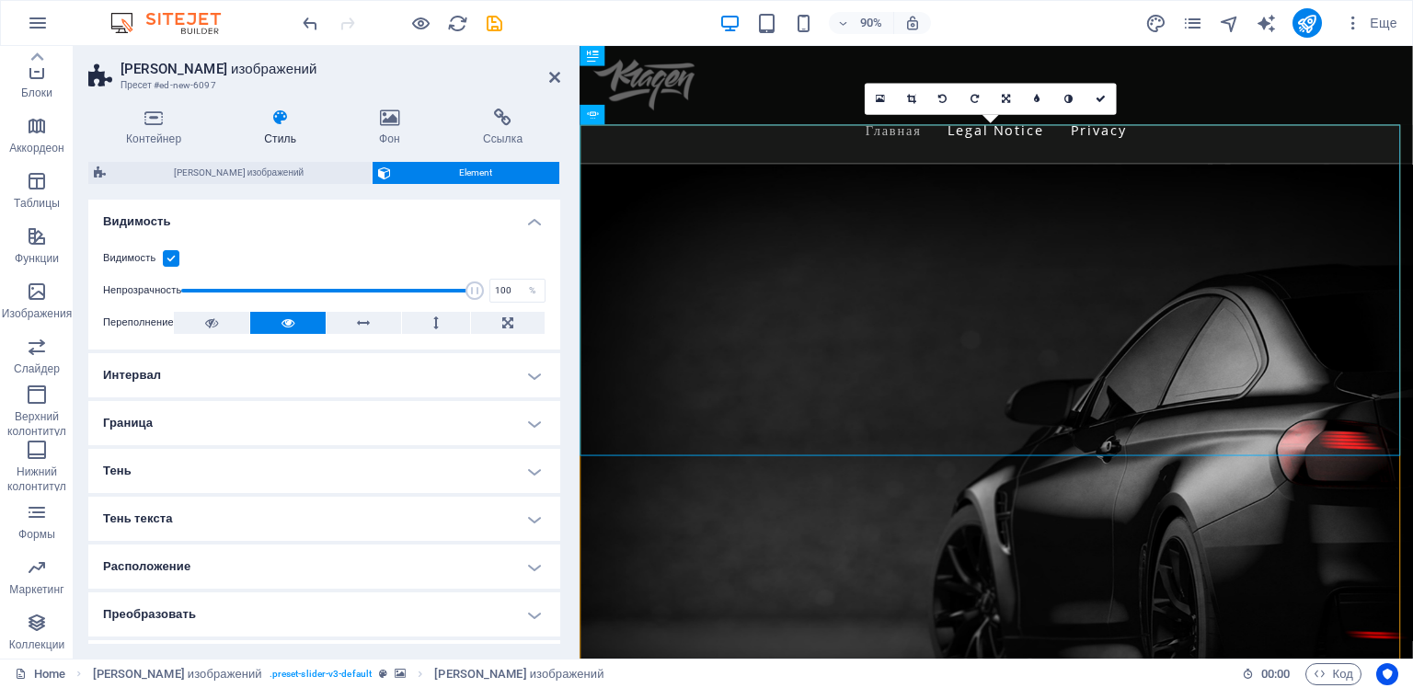
click at [171, 257] on label at bounding box center [171, 258] width 17 height 17
click at [0, 0] on input "Видимость" at bounding box center [0, 0] width 0 height 0
click at [171, 257] on label at bounding box center [171, 258] width 17 height 17
click at [0, 0] on input "Видимость" at bounding box center [0, 0] width 0 height 0
click at [537, 371] on h4 "Интервал" at bounding box center [324, 375] width 472 height 44
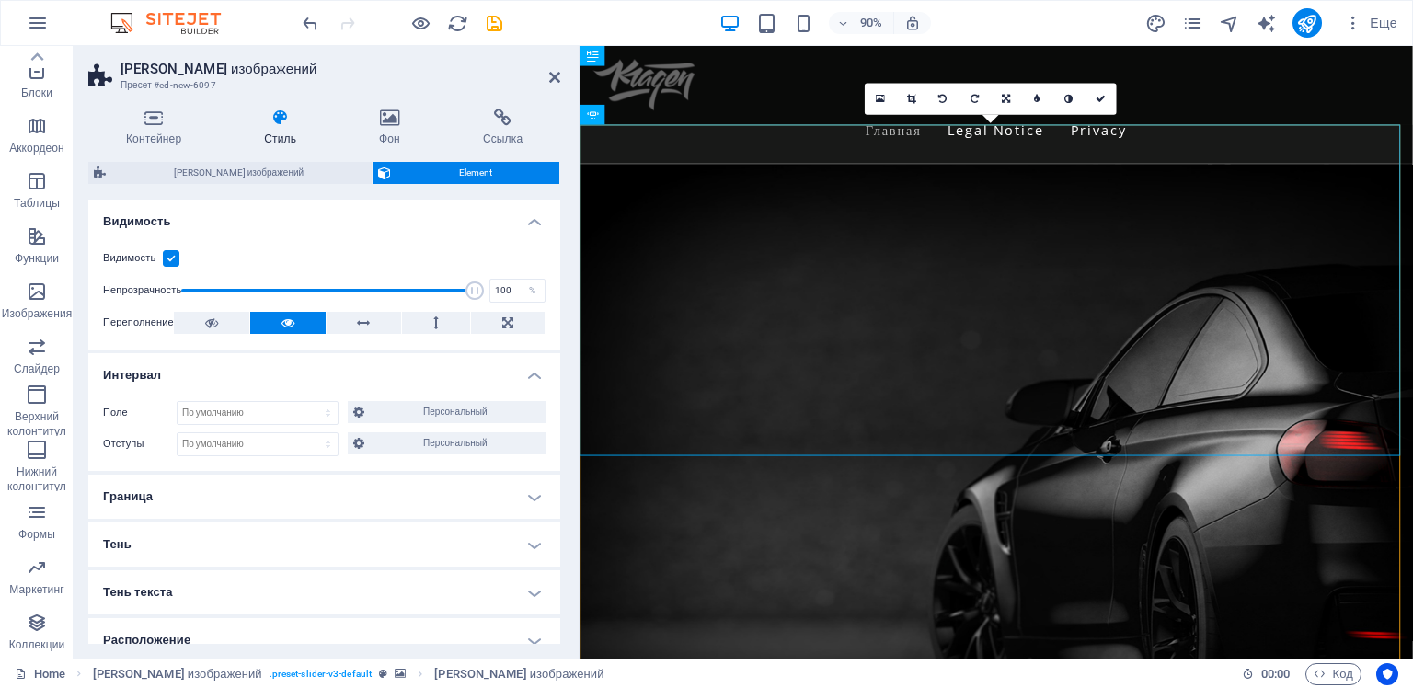
click at [537, 371] on h4 "Интервал" at bounding box center [324, 369] width 472 height 33
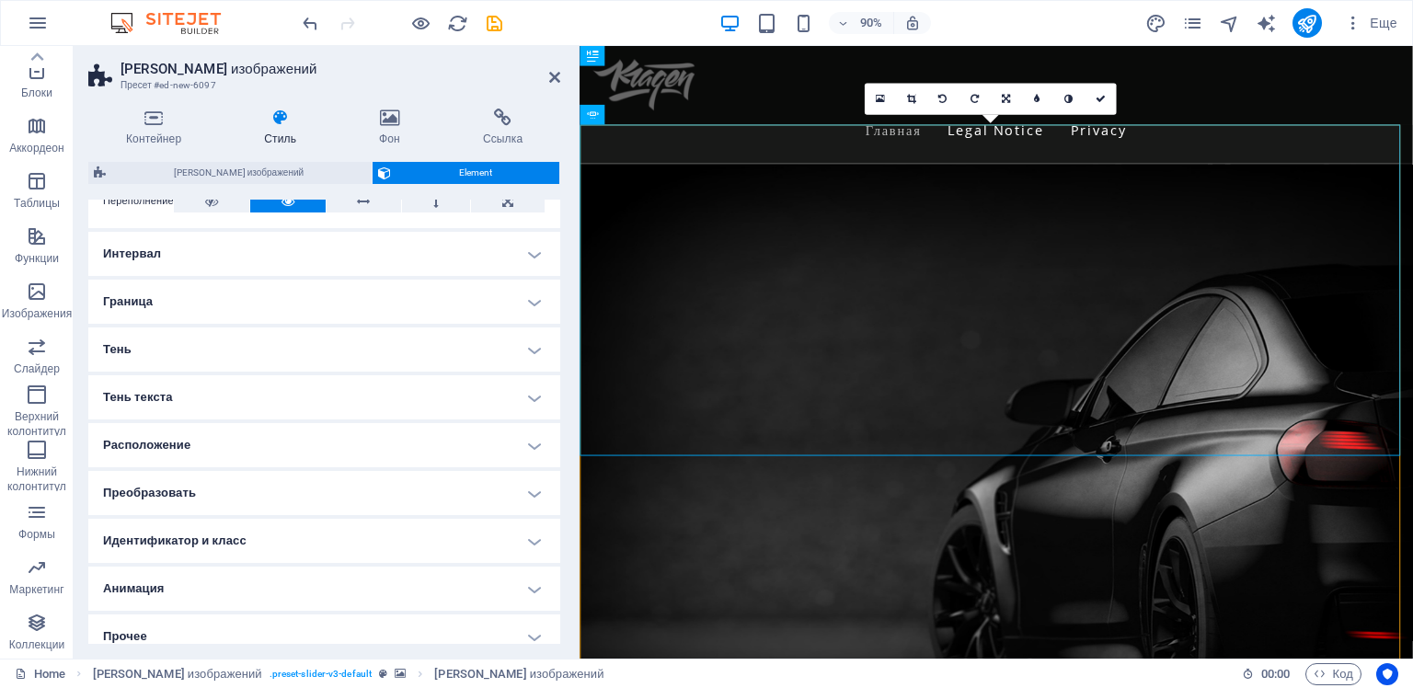
scroll to position [136, 0]
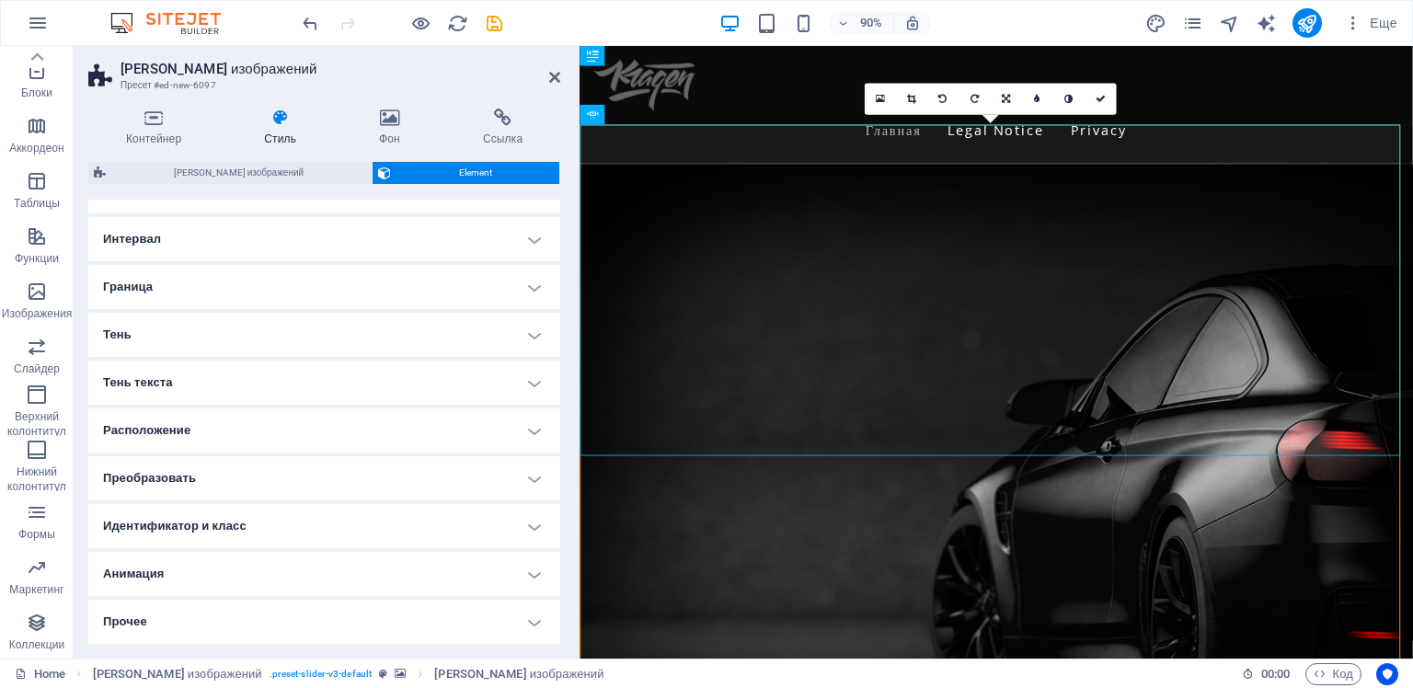
click at [537, 433] on h4 "Расположение" at bounding box center [324, 430] width 472 height 44
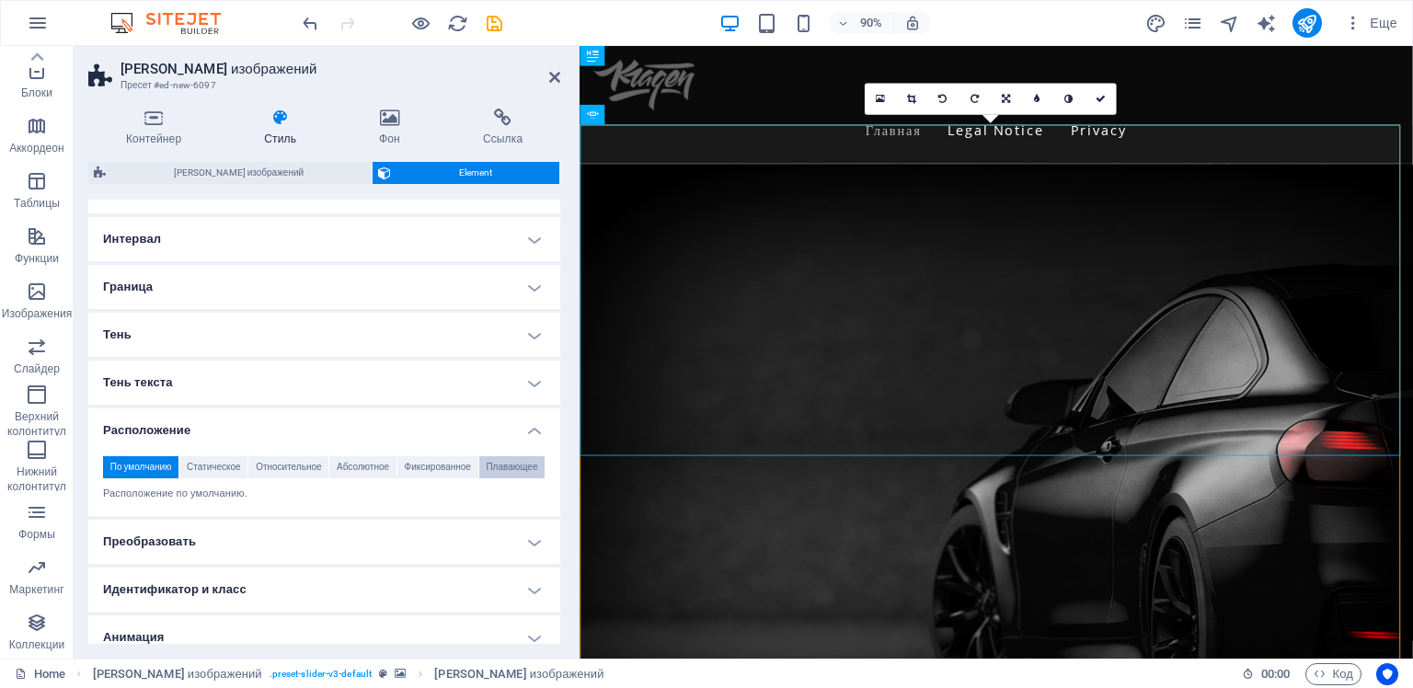
click at [497, 464] on span "Плавающее" at bounding box center [512, 467] width 52 height 22
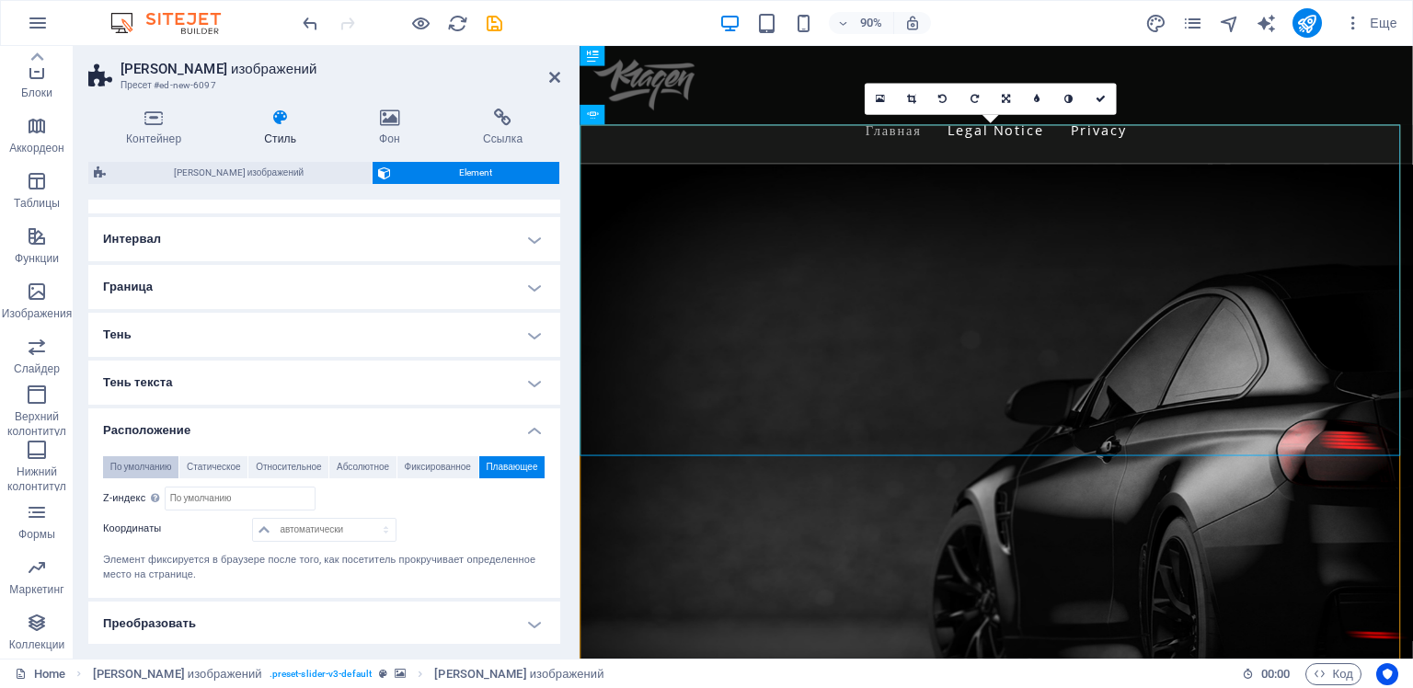
click at [143, 465] on span "По умолчанию" at bounding box center [141, 467] width 62 height 22
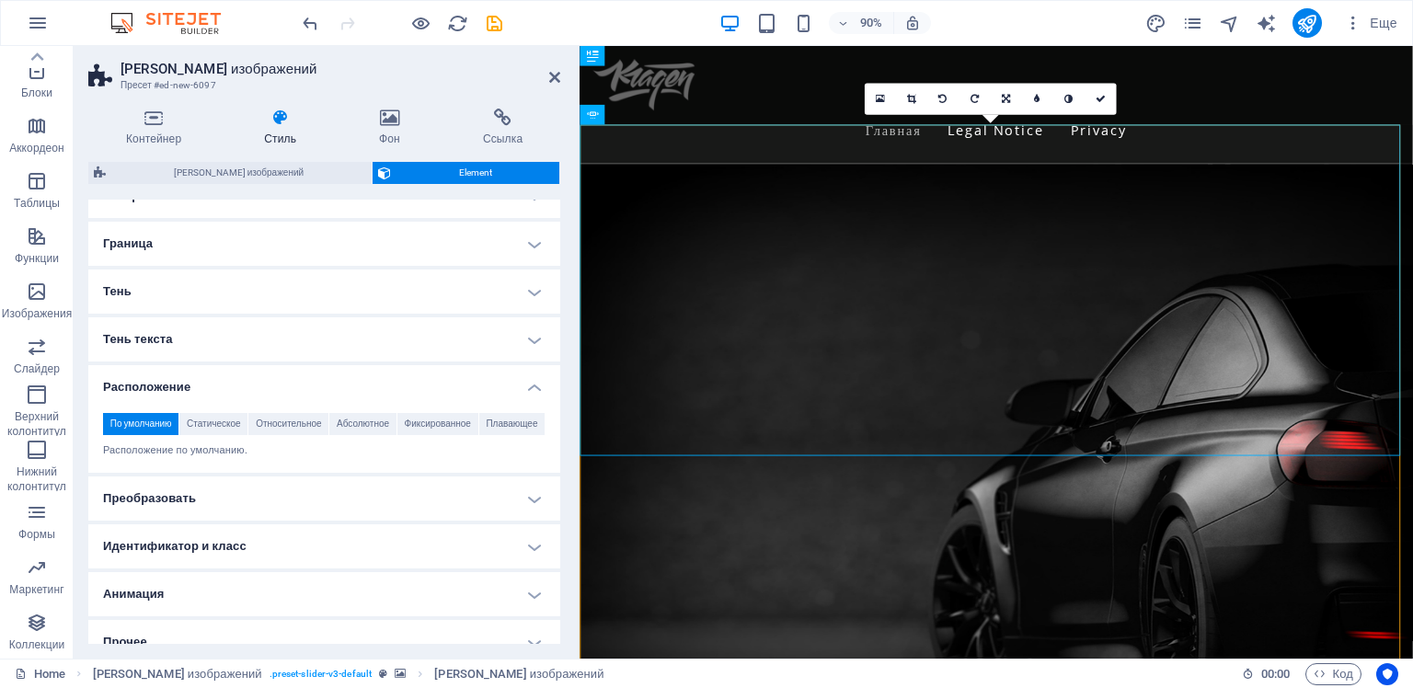
scroll to position [199, 0]
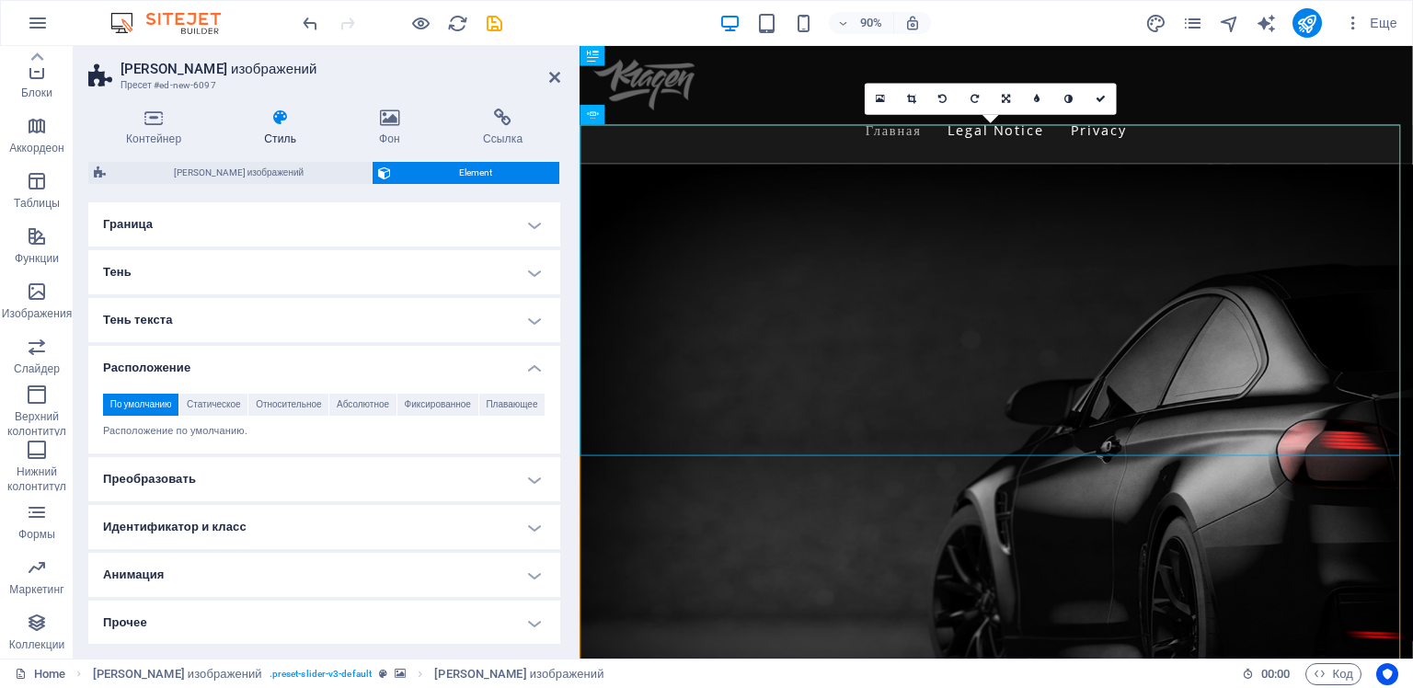
click at [346, 613] on h4 "Прочее" at bounding box center [324, 623] width 472 height 44
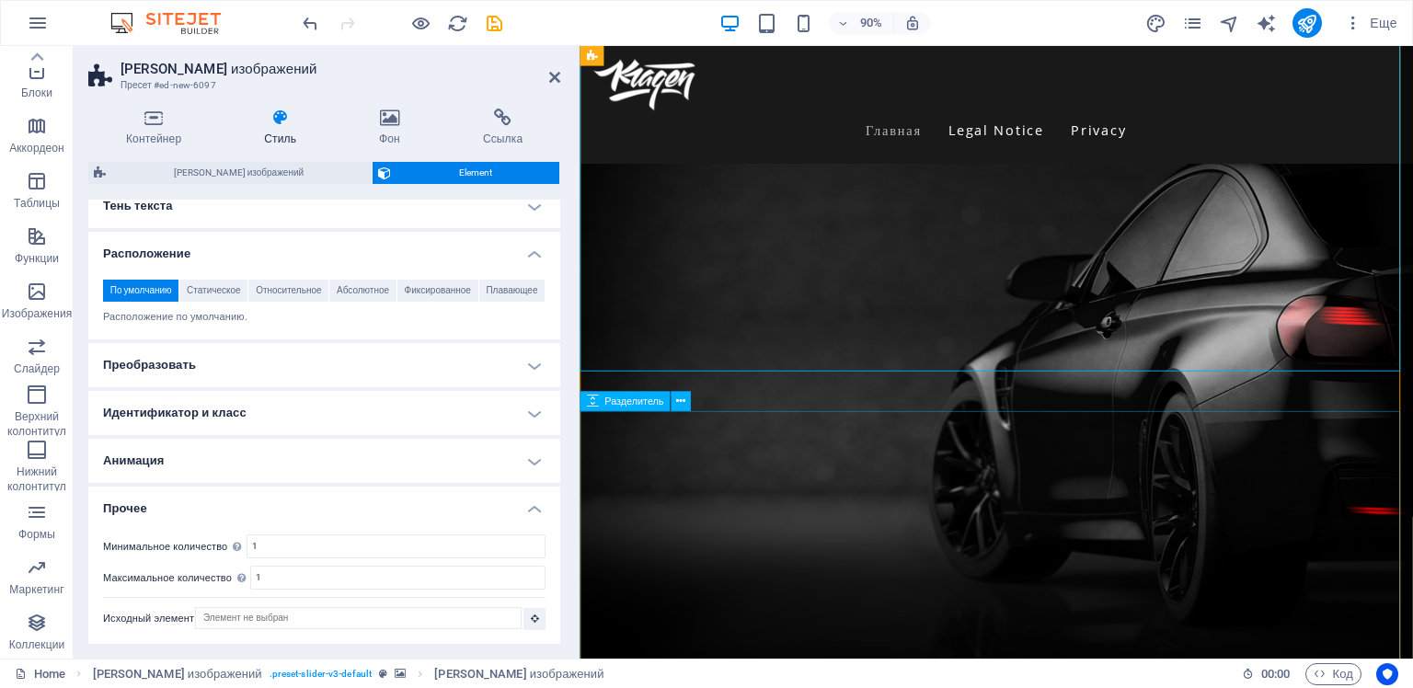
scroll to position [92, 0]
click at [684, 404] on icon at bounding box center [680, 402] width 9 height 17
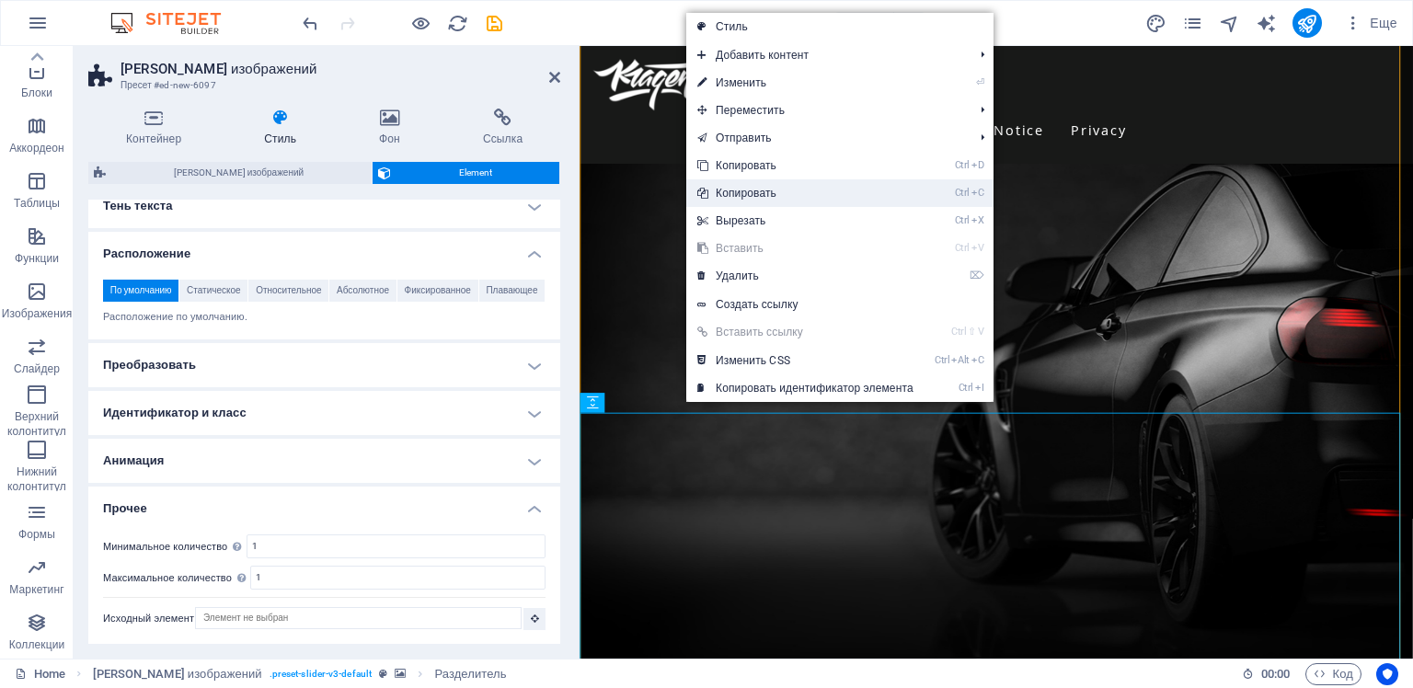
click at [748, 196] on link "Ctrl C Копировать" at bounding box center [805, 193] width 238 height 28
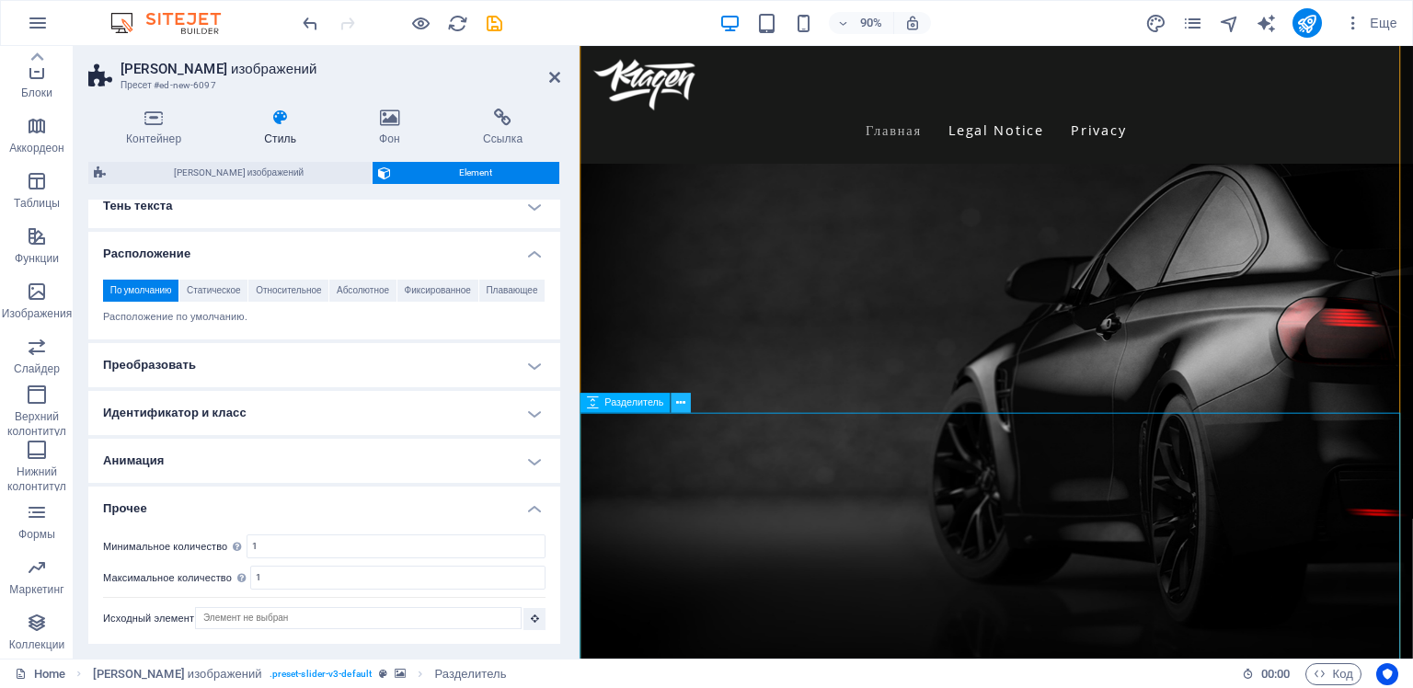
click at [677, 405] on icon at bounding box center [680, 402] width 9 height 17
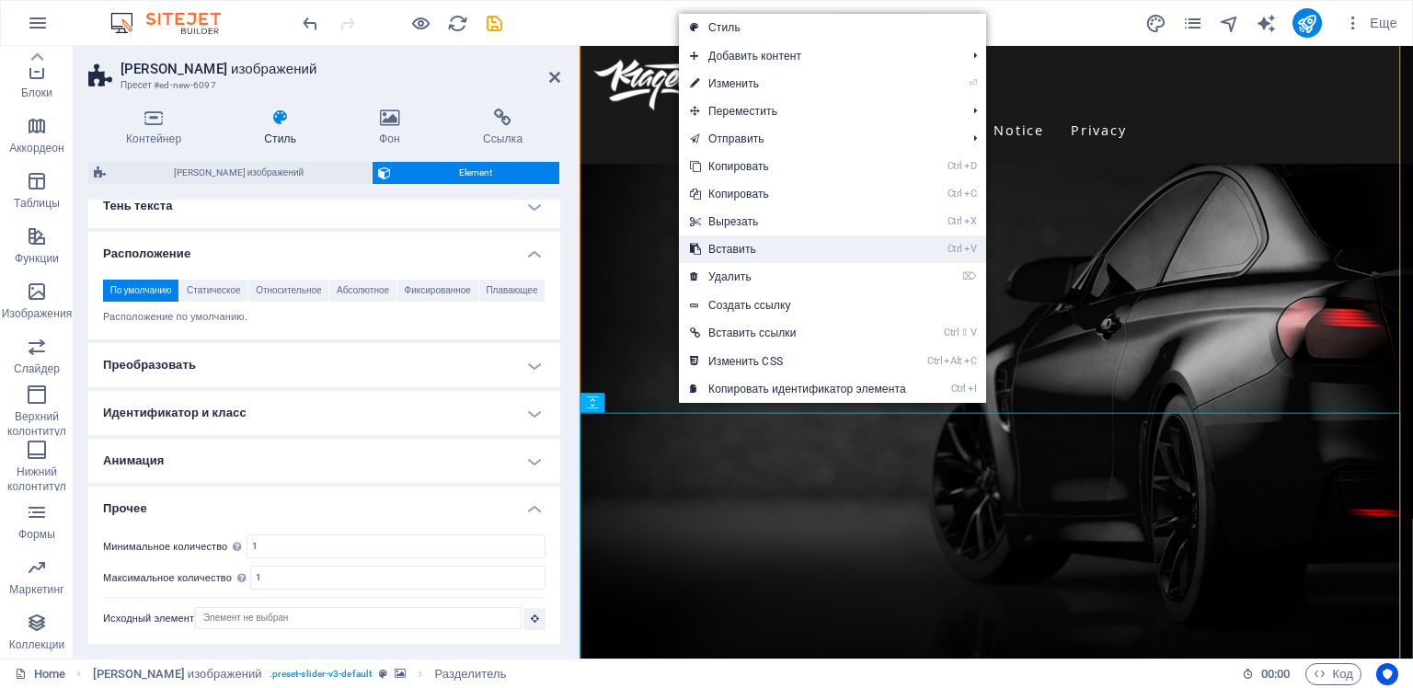
click at [729, 256] on link "Ctrl V Вставить" at bounding box center [798, 249] width 238 height 28
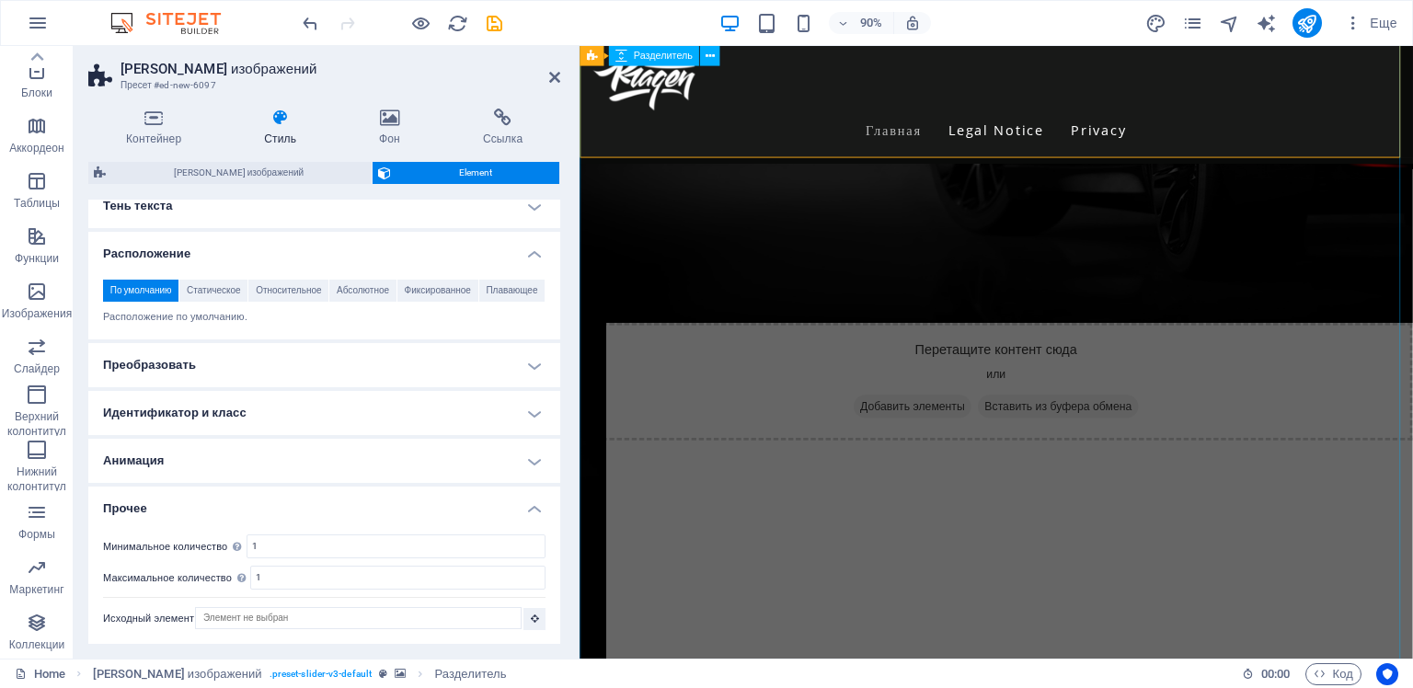
scroll to position [828, 0]
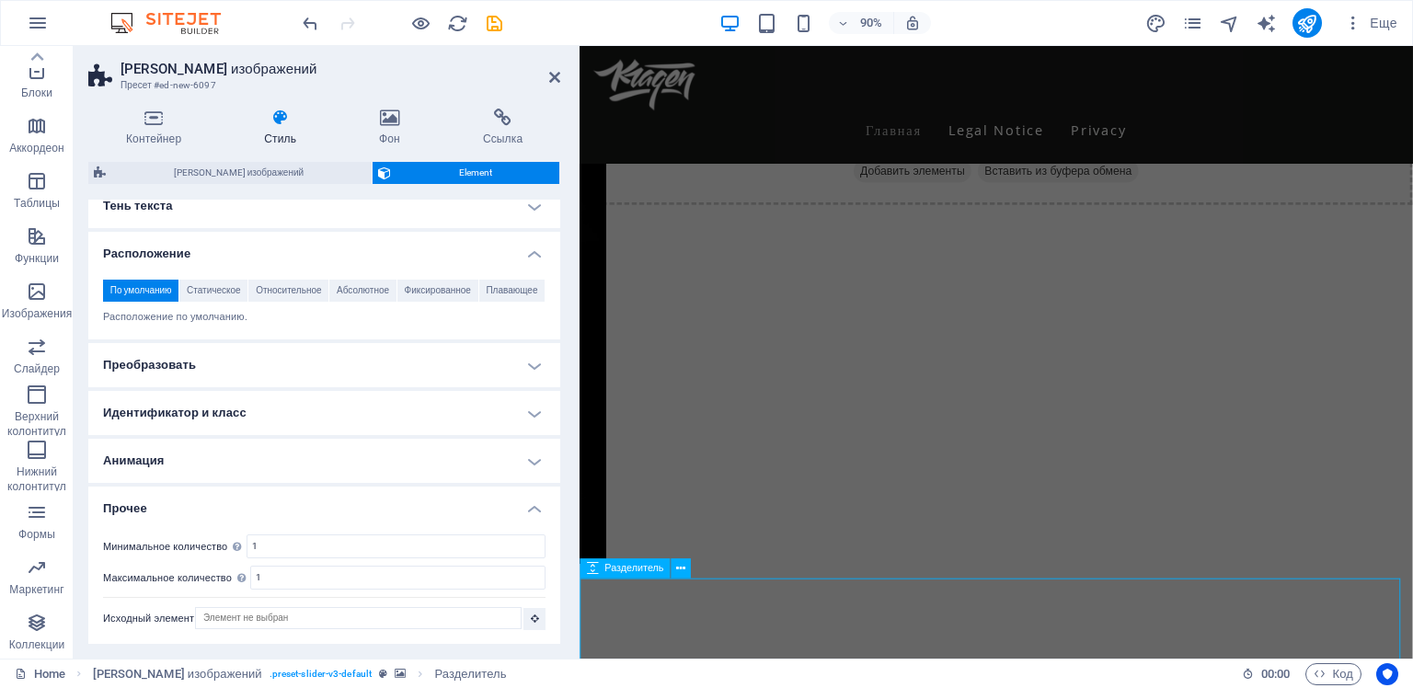
click at [646, 570] on span "Разделитель" at bounding box center [633, 569] width 59 height 10
select select "px"
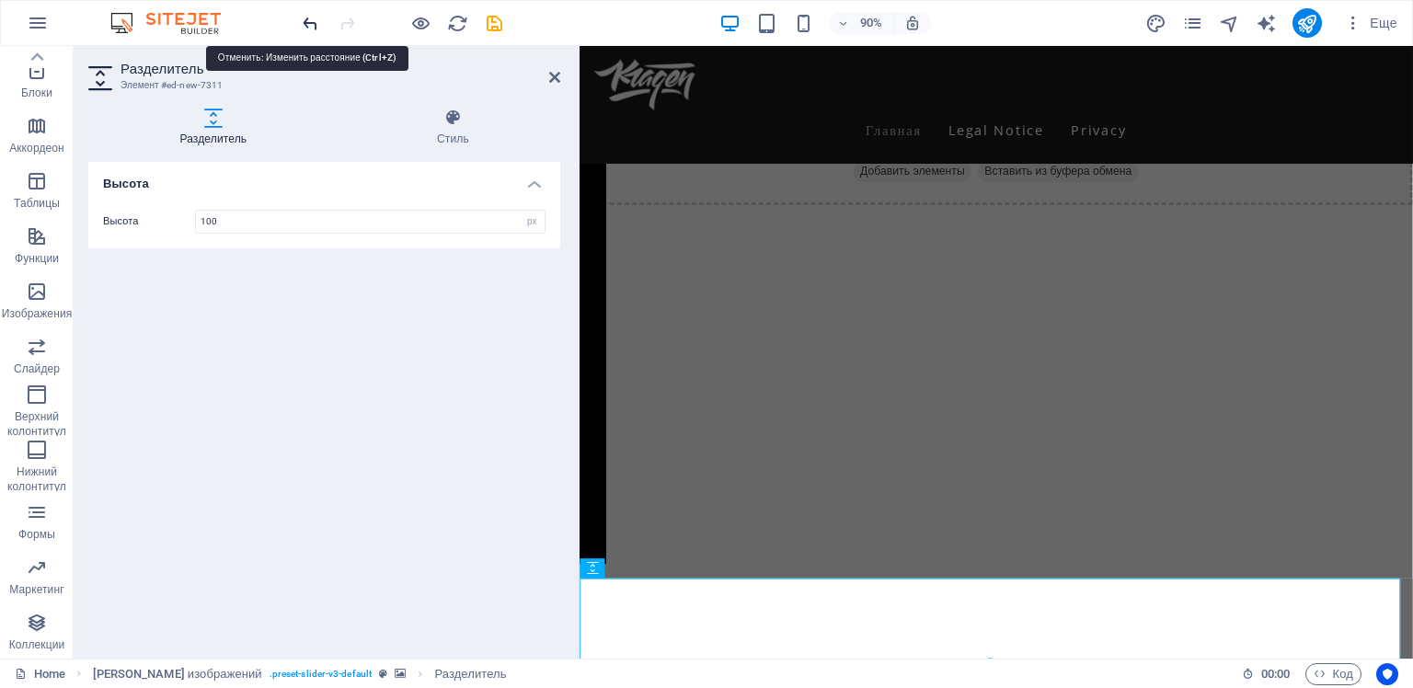
click at [303, 21] on icon "undo" at bounding box center [310, 23] width 21 height 21
type input "1000"
click at [303, 21] on icon "undo" at bounding box center [310, 23] width 21 height 21
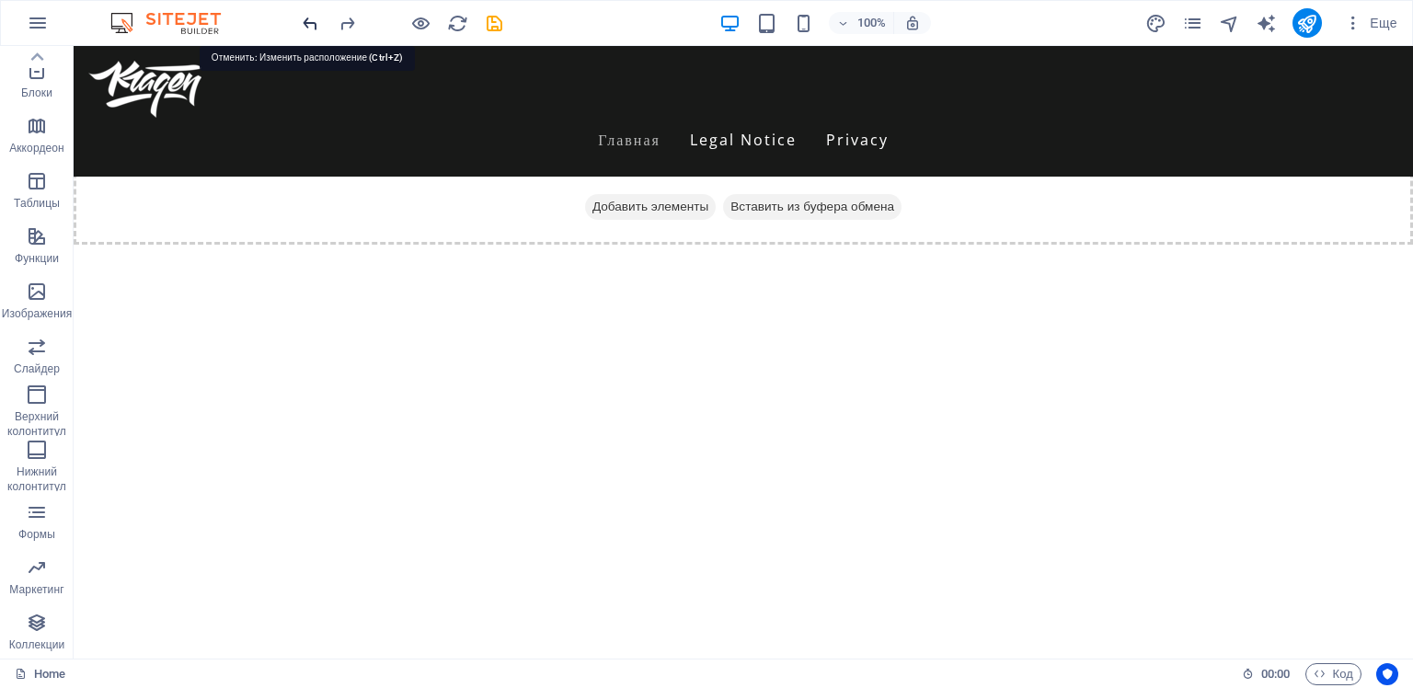
click at [310, 20] on icon "undo" at bounding box center [310, 23] width 21 height 21
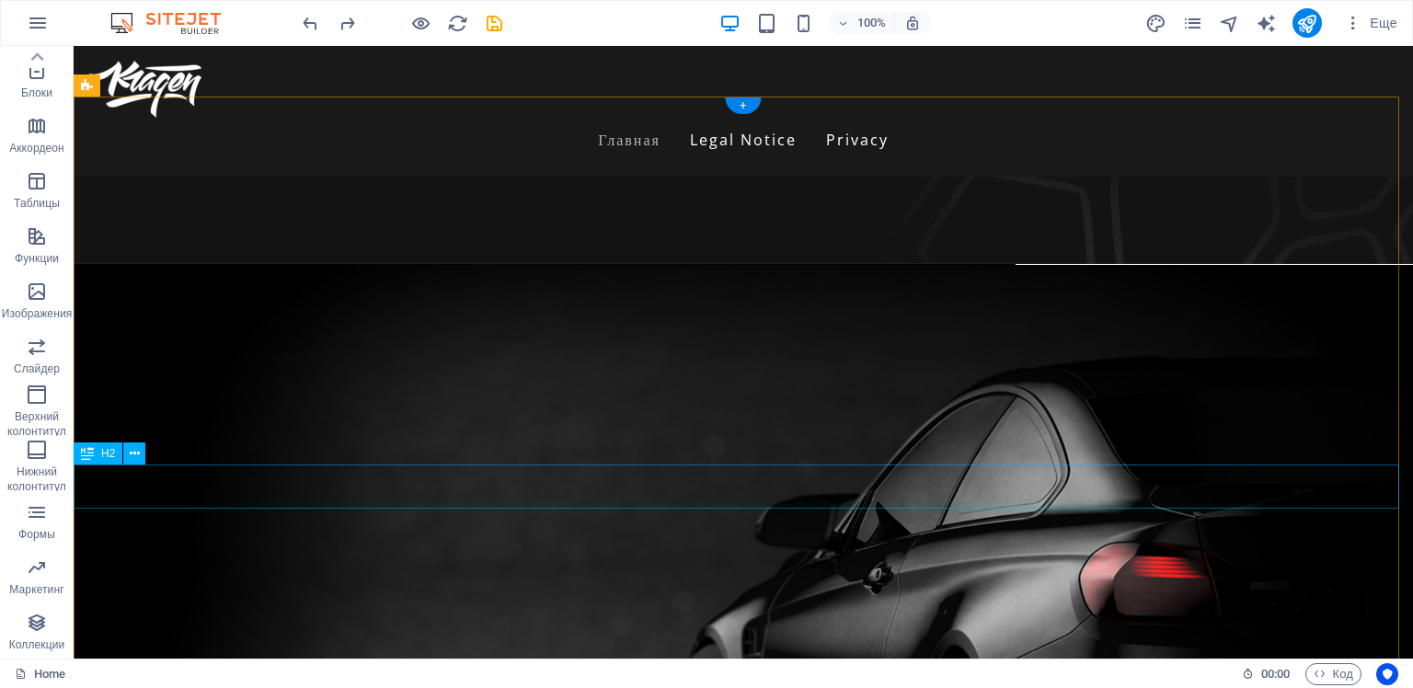
scroll to position [0, 0]
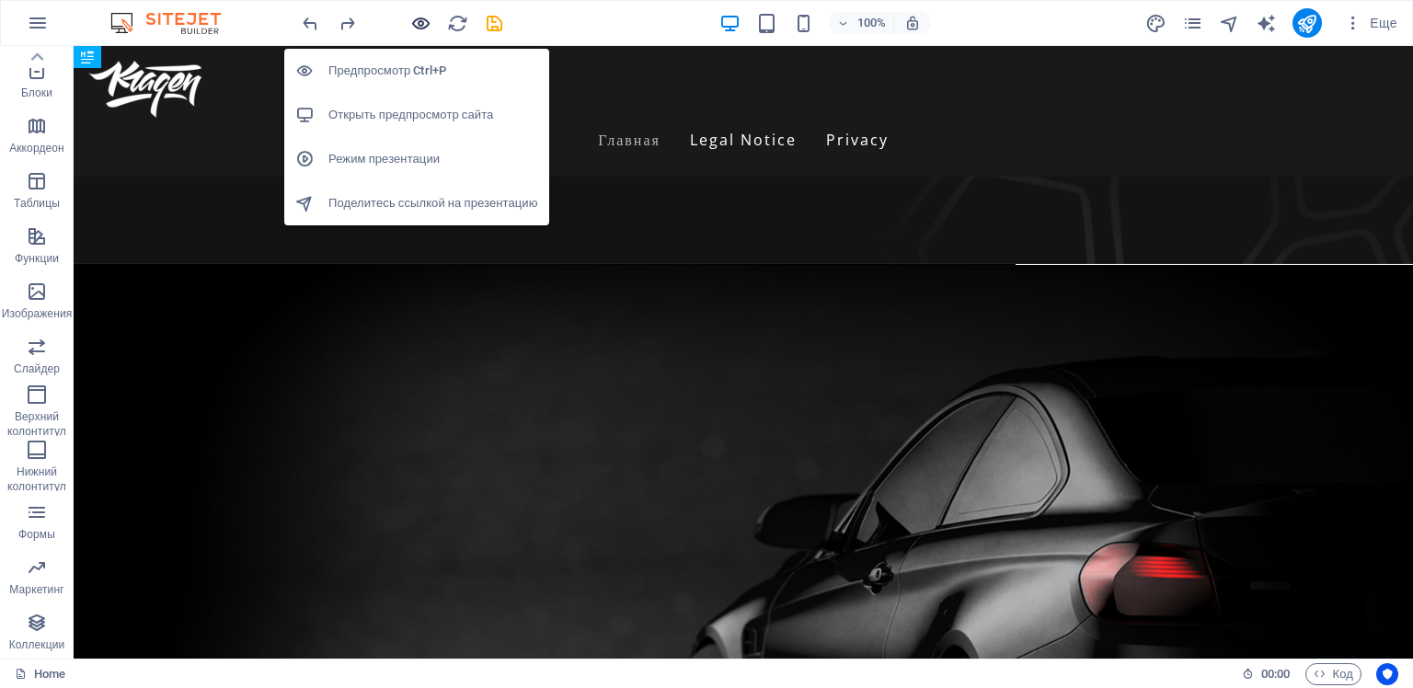
click at [417, 22] on icon "button" at bounding box center [420, 23] width 21 height 21
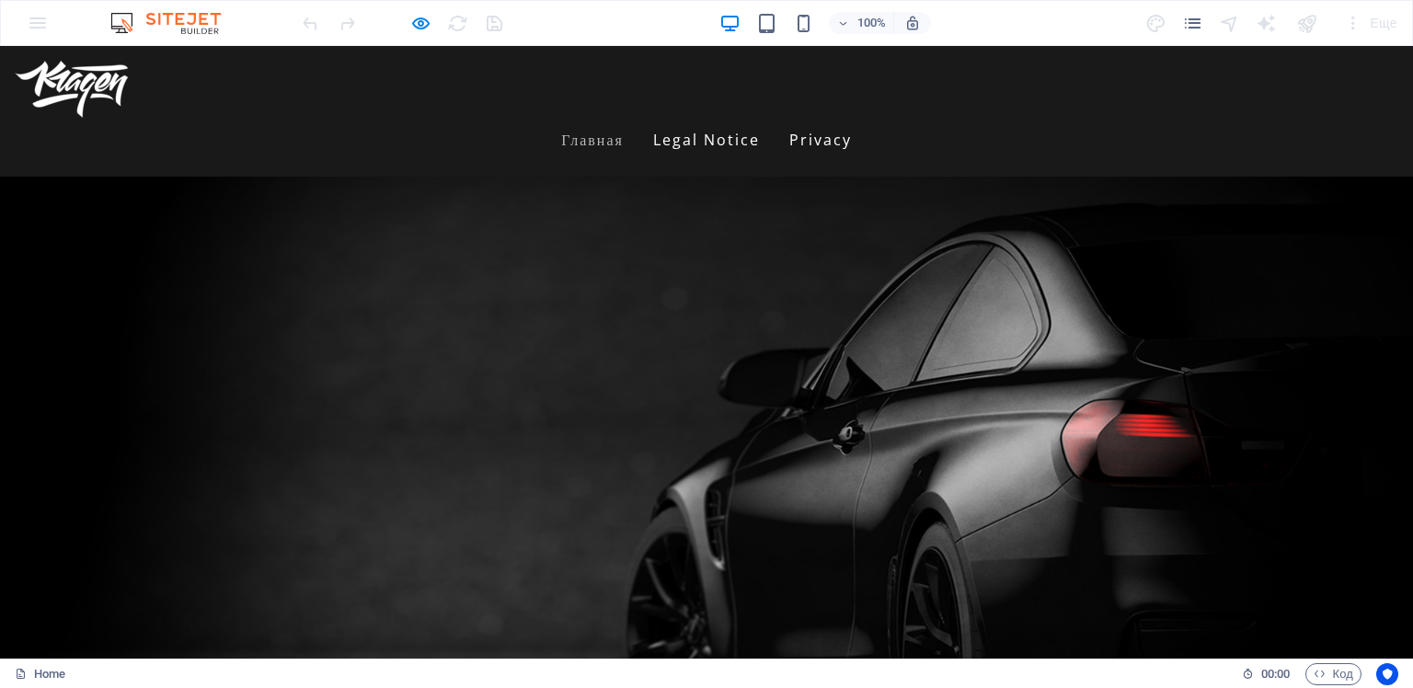
scroll to position [92, 0]
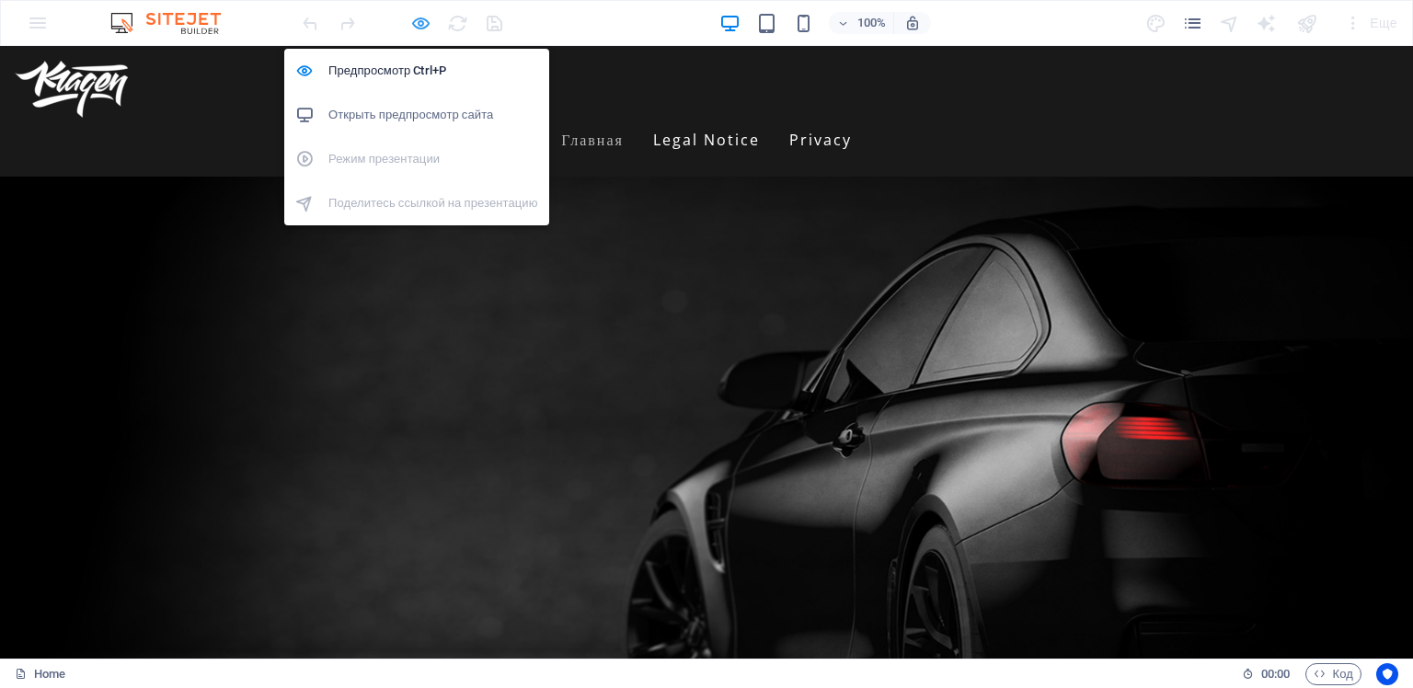
click at [417, 18] on icon "button" at bounding box center [420, 23] width 21 height 21
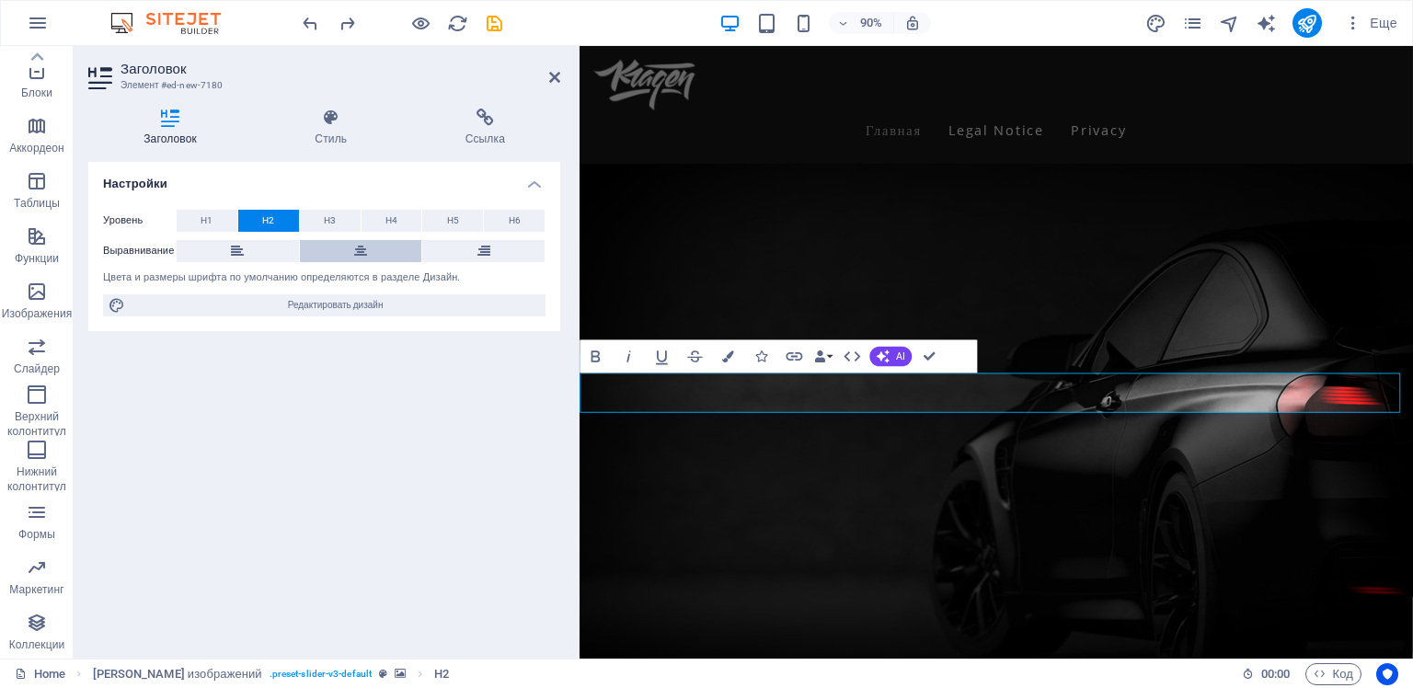
click at [350, 250] on button at bounding box center [361, 251] width 122 height 22
click at [231, 249] on icon at bounding box center [237, 251] width 13 height 22
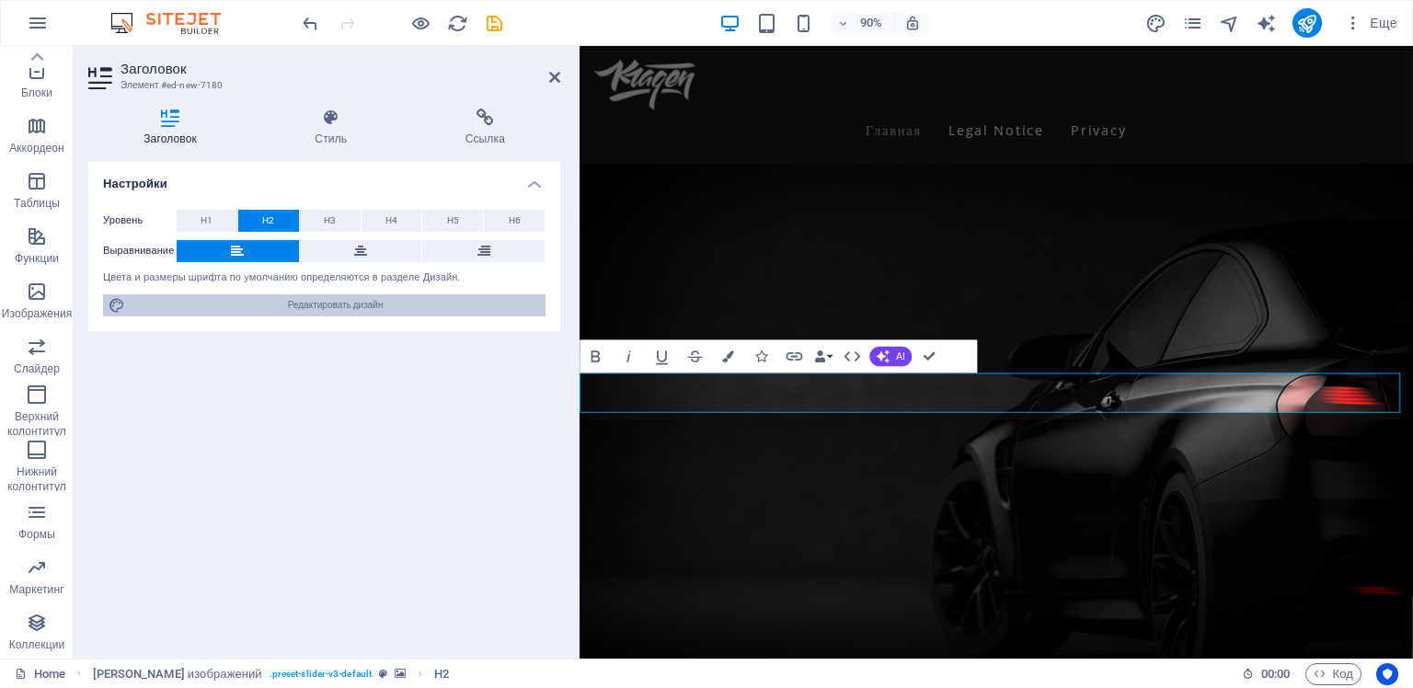
click at [281, 304] on span "Редактировать дизайн" at bounding box center [335, 305] width 409 height 22
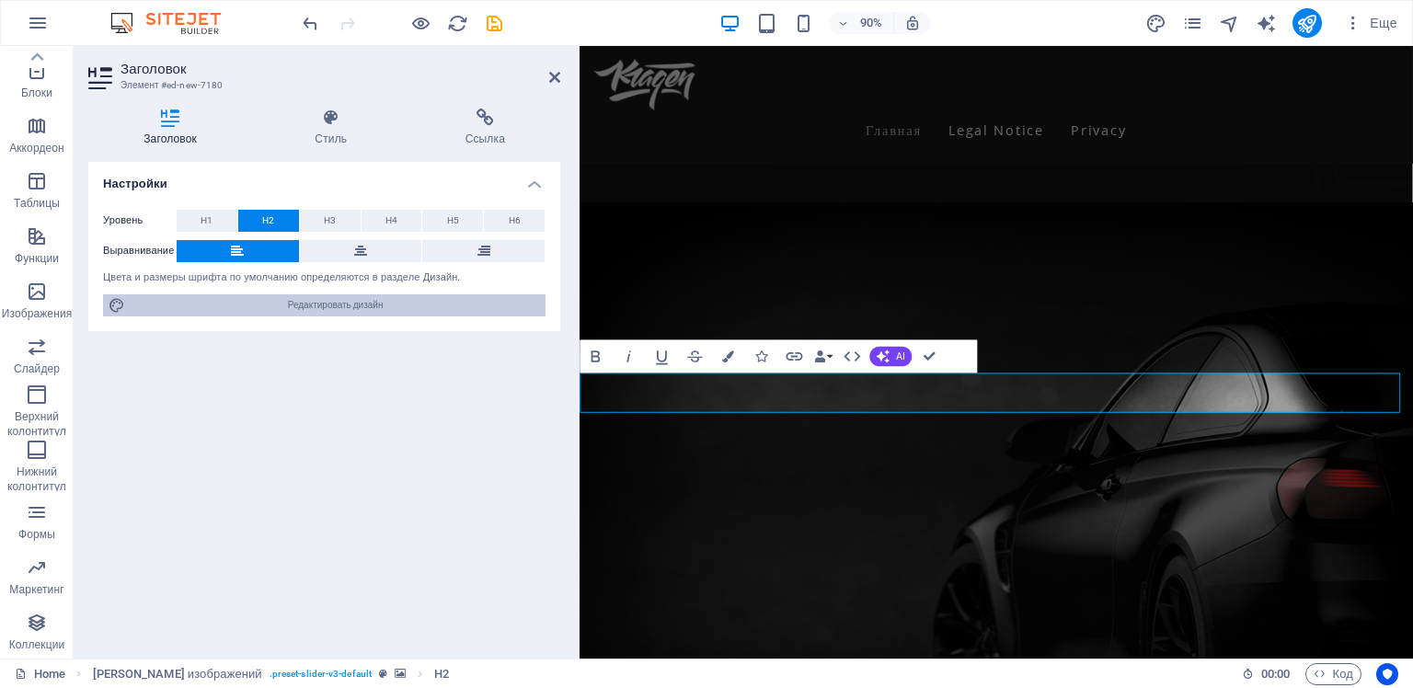
select select "px"
select select "400"
select select "px"
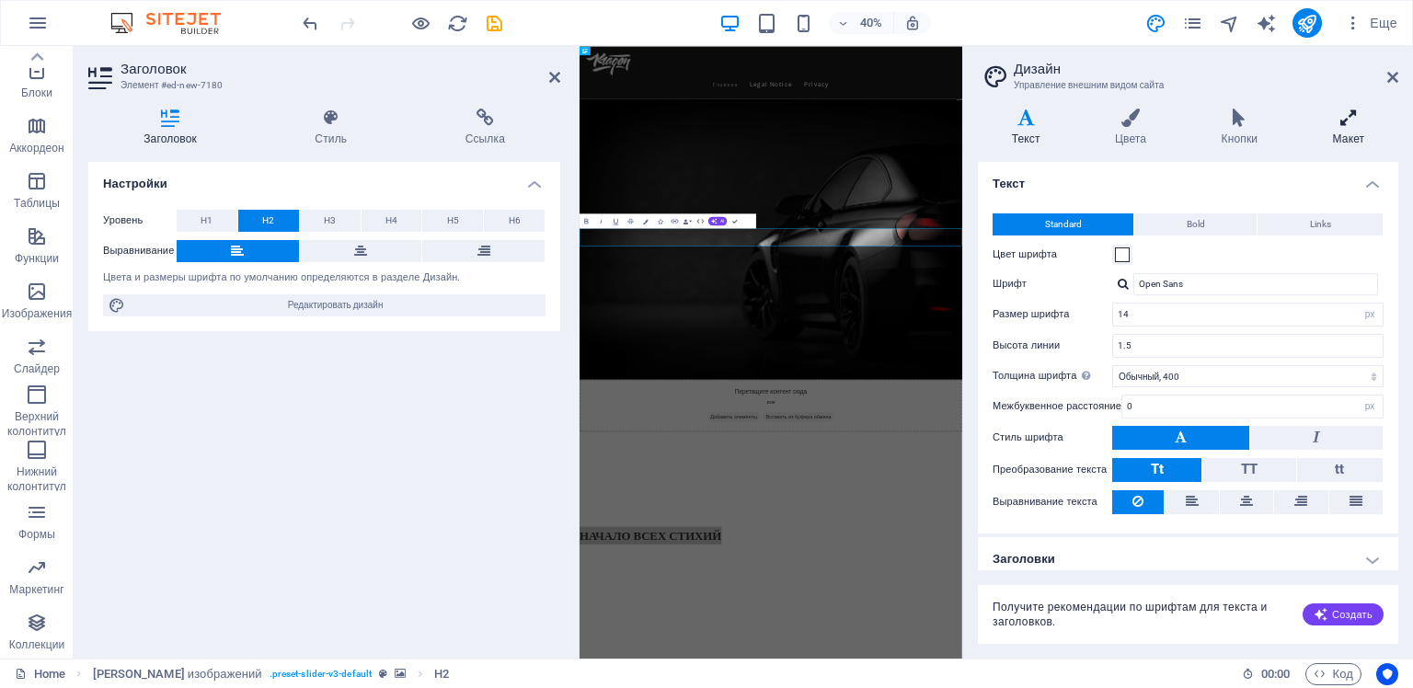
click at [1345, 121] on icon at bounding box center [1348, 118] width 99 height 18
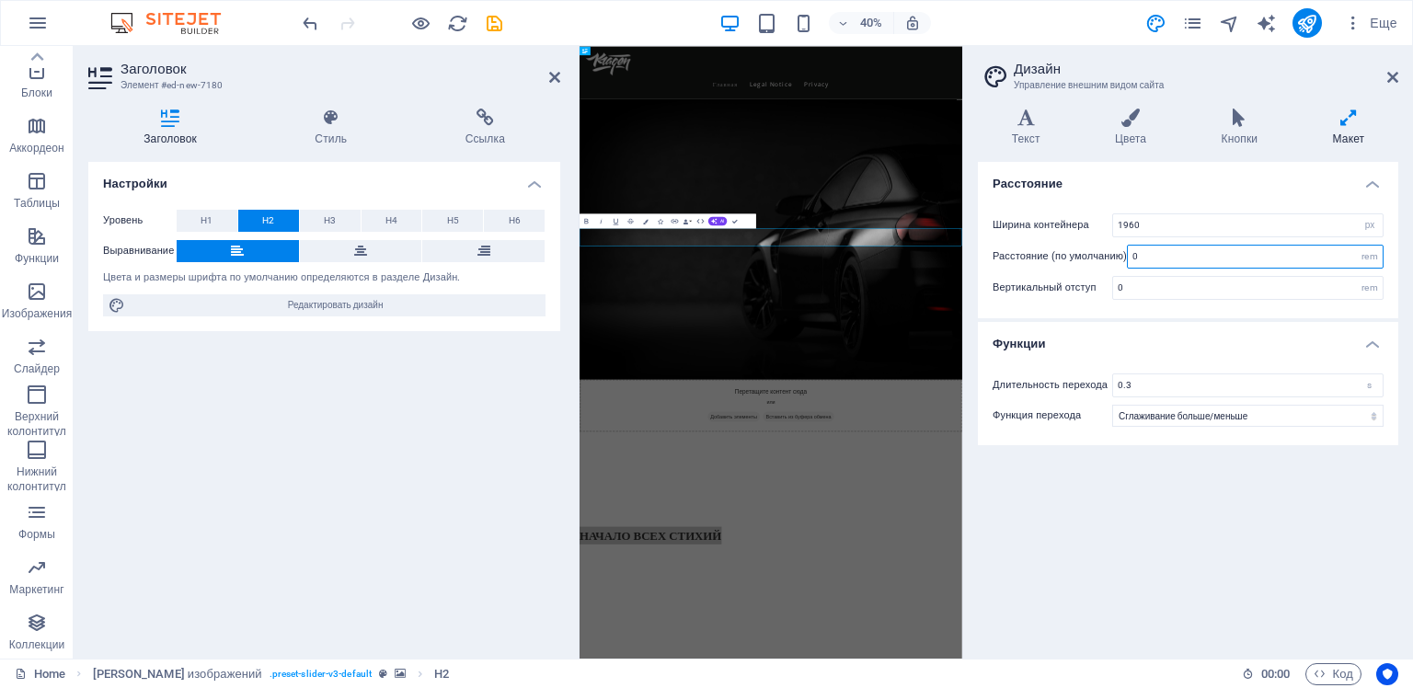
click at [1211, 254] on input "0" at bounding box center [1255, 257] width 255 height 22
click at [1371, 259] on div "rem" at bounding box center [1370, 257] width 26 height 22
click at [1365, 256] on div "rem" at bounding box center [1370, 257] width 26 height 22
click at [1189, 255] on input "0" at bounding box center [1255, 257] width 255 height 22
click at [1068, 276] on div "Вертикальный отступ 0 rem" at bounding box center [1187, 288] width 391 height 24
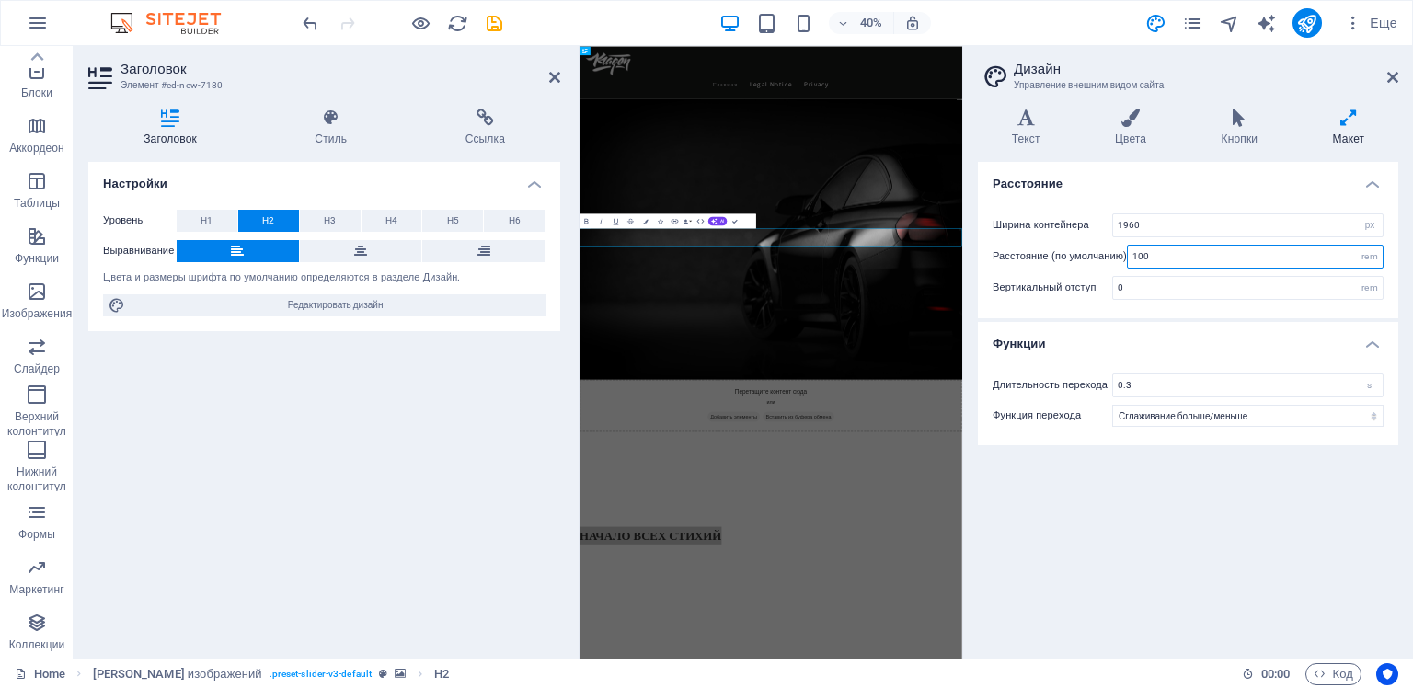
drag, startPoint x: 1157, startPoint y: 256, endPoint x: 1125, endPoint y: 255, distance: 32.2
click at [1125, 256] on div "Расстояние (по умолчанию) 100 rem" at bounding box center [1187, 257] width 391 height 24
type input "100"
click at [1063, 266] on div "Расстояние (по умолчанию) 100 rem" at bounding box center [1187, 257] width 391 height 24
click at [207, 221] on span "H1" at bounding box center [207, 221] width 12 height 22
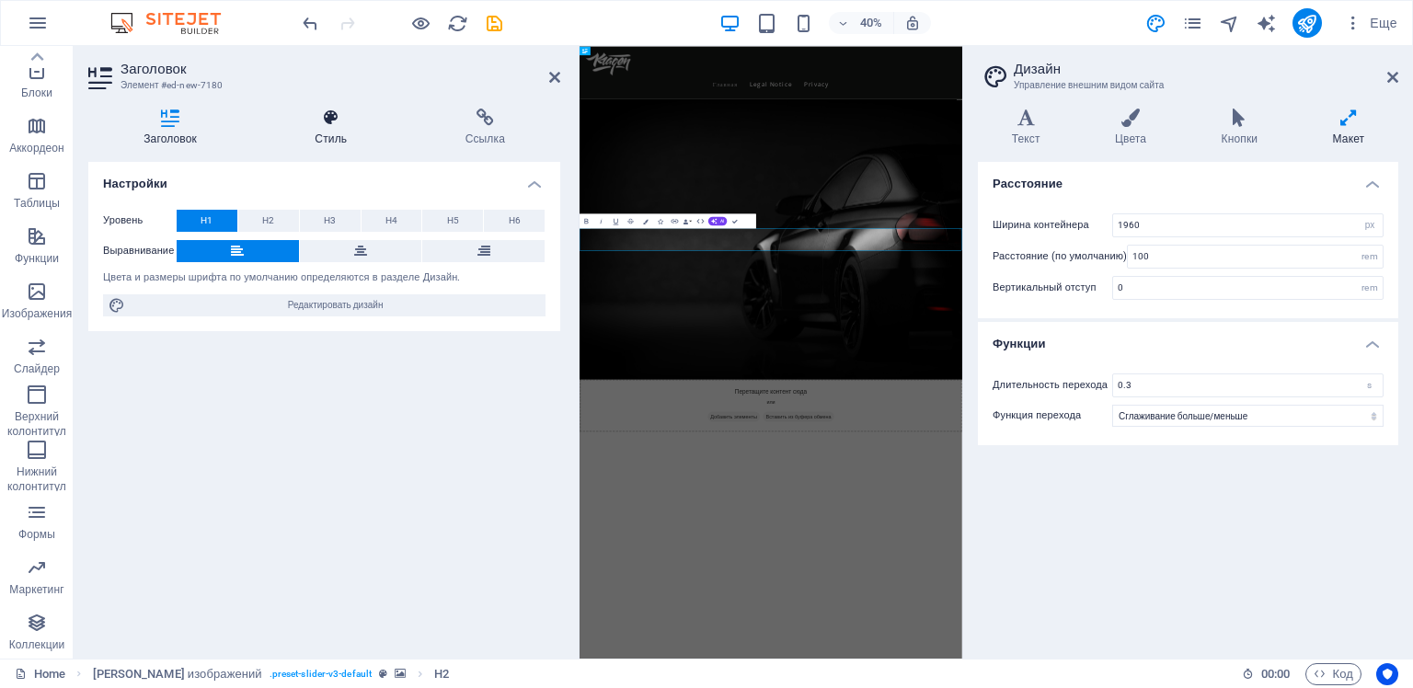
click at [332, 121] on icon at bounding box center [330, 118] width 143 height 18
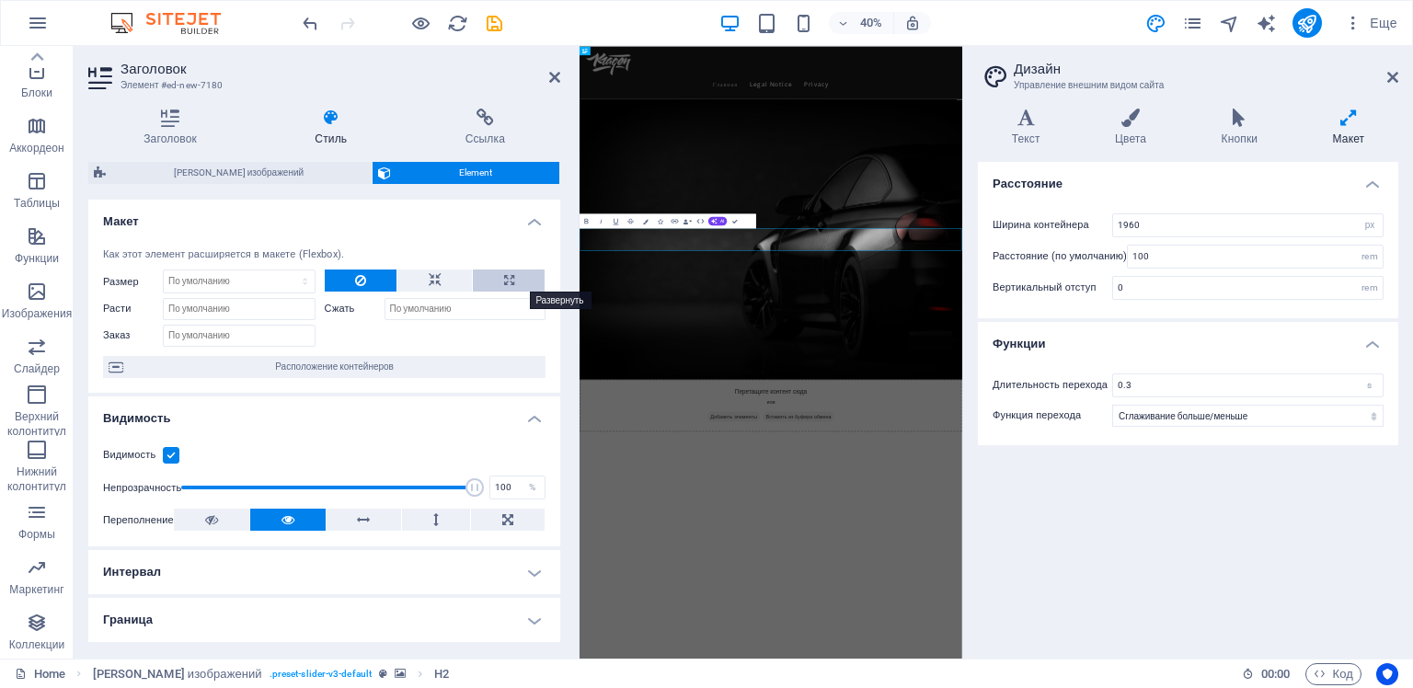
click at [504, 283] on icon at bounding box center [509, 280] width 10 height 22
type input "100"
select select "%"
click at [416, 280] on button at bounding box center [434, 280] width 75 height 22
select select "DISABLED_OPTION_VALUE"
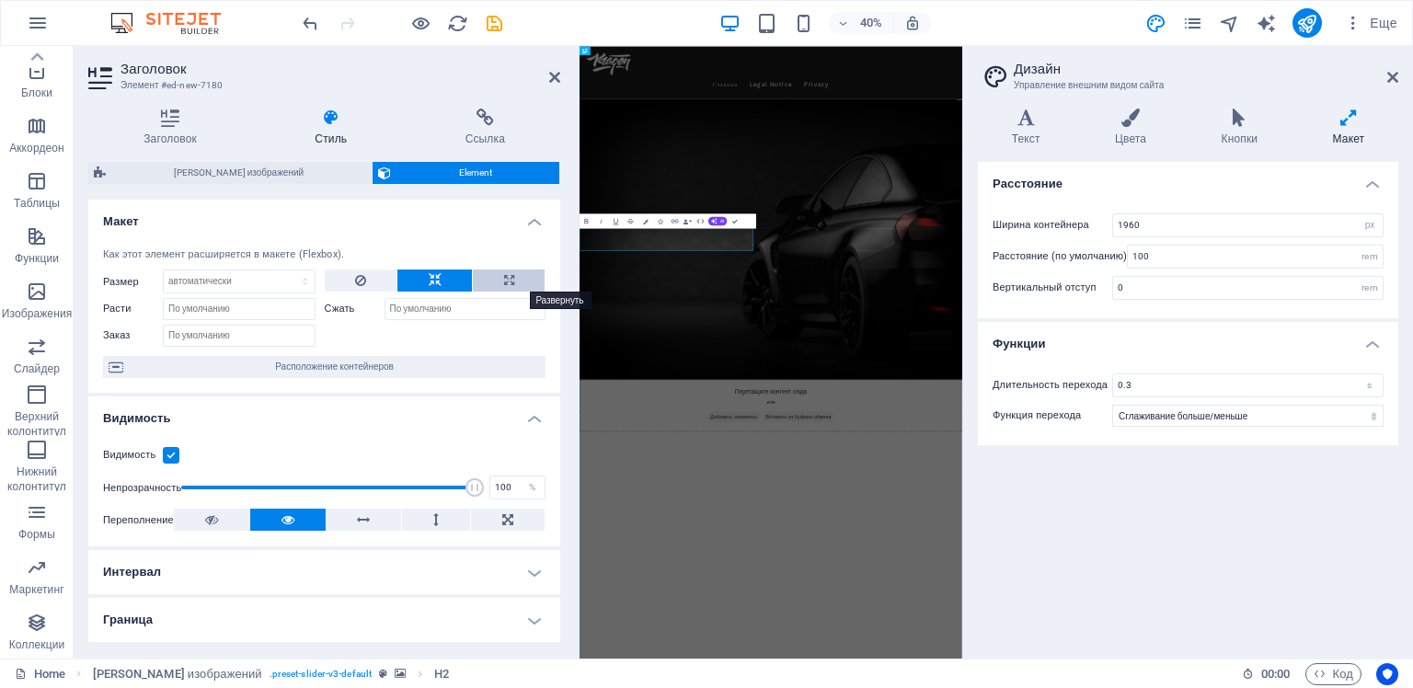
click at [509, 280] on icon at bounding box center [509, 280] width 10 height 22
type input "100"
select select "%"
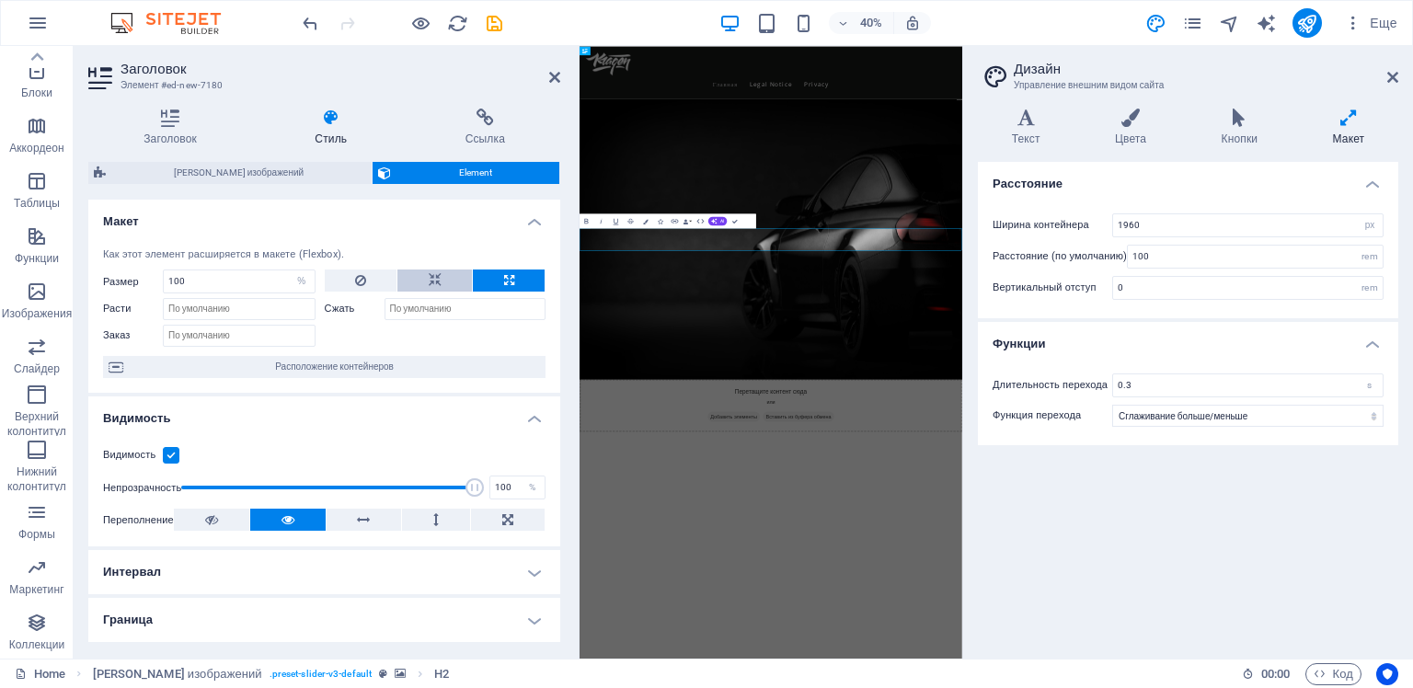
click at [452, 278] on button at bounding box center [434, 280] width 75 height 22
select select "DISABLED_OPTION_VALUE"
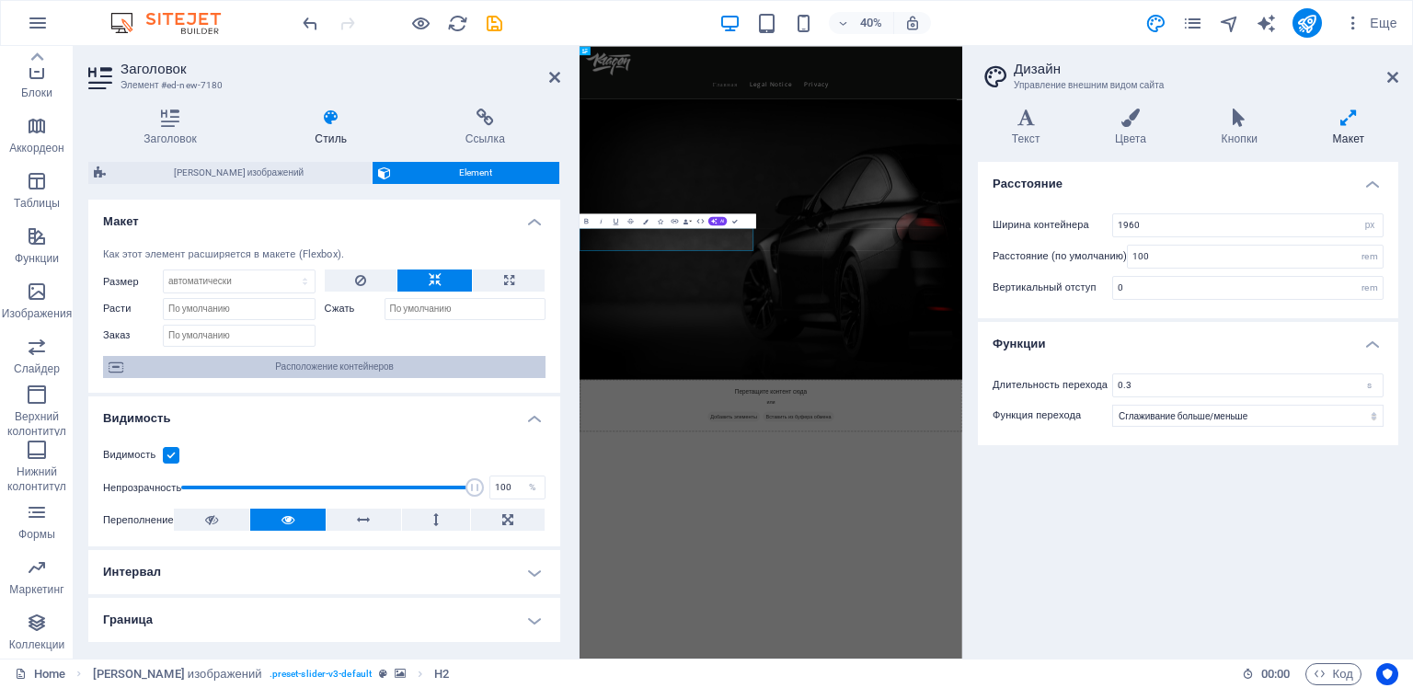
click at [344, 368] on span "Расположение контейнеров" at bounding box center [334, 367] width 411 height 22
select select "px"
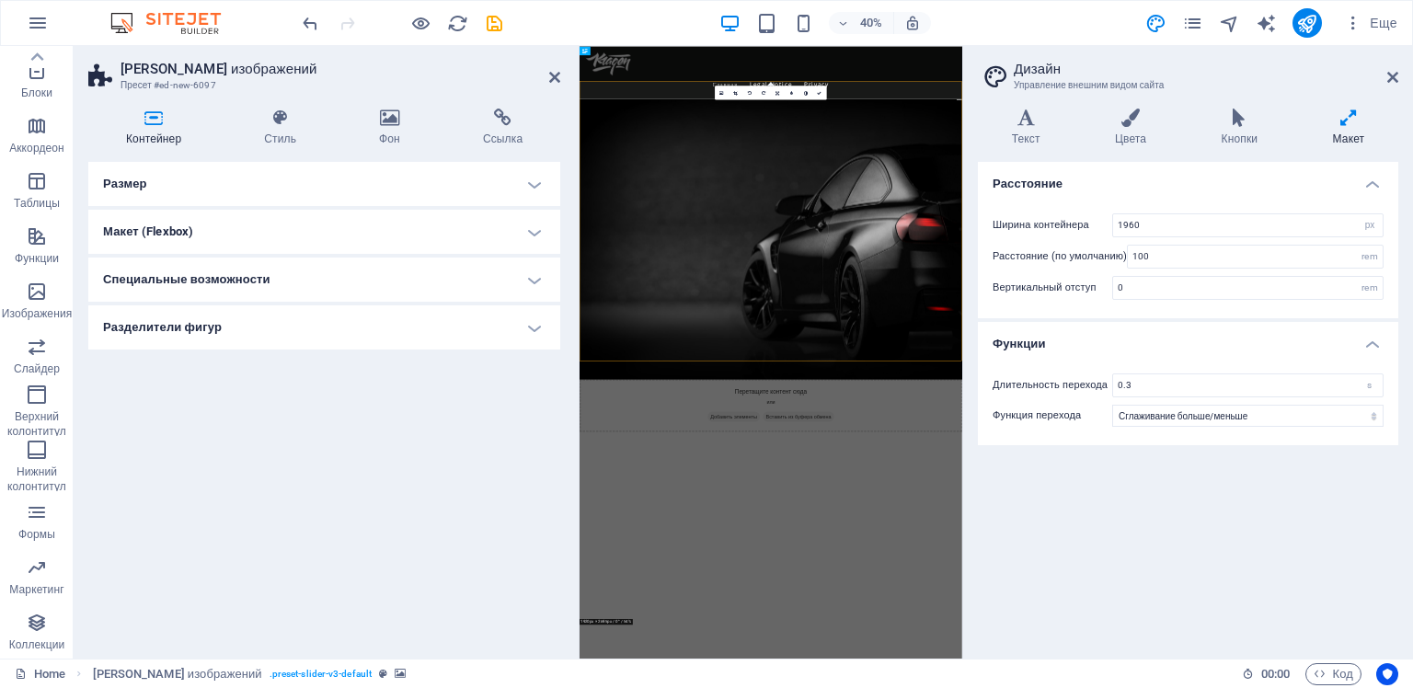
click at [532, 185] on h4 "Размер" at bounding box center [324, 184] width 472 height 44
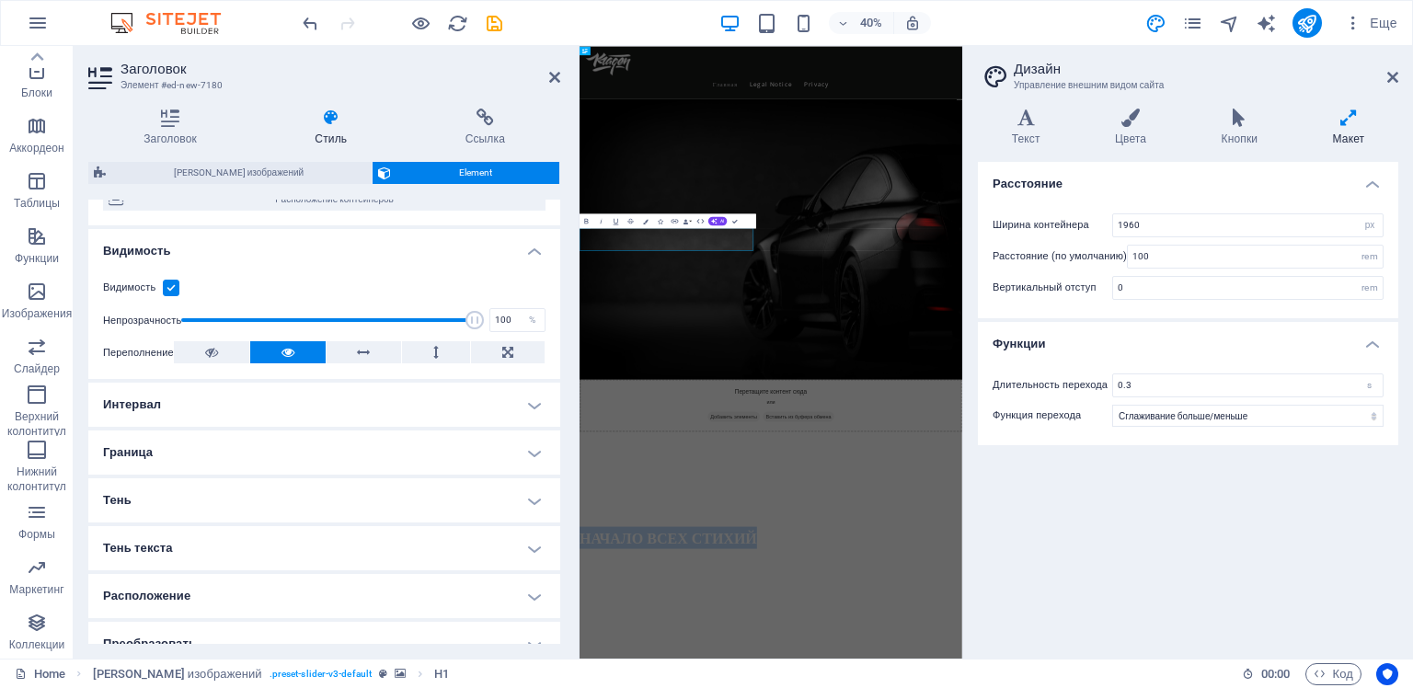
scroll to position [276, 0]
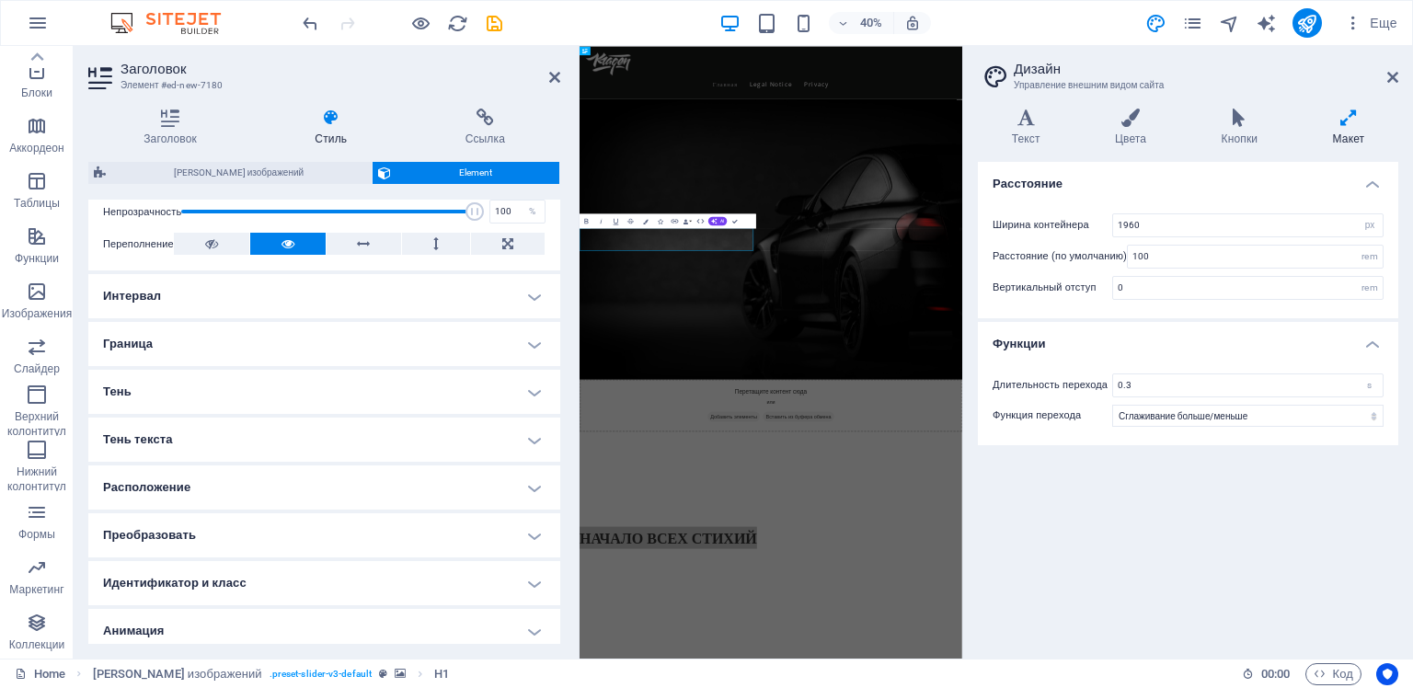
click at [538, 489] on h4 "Расположение" at bounding box center [324, 487] width 472 height 44
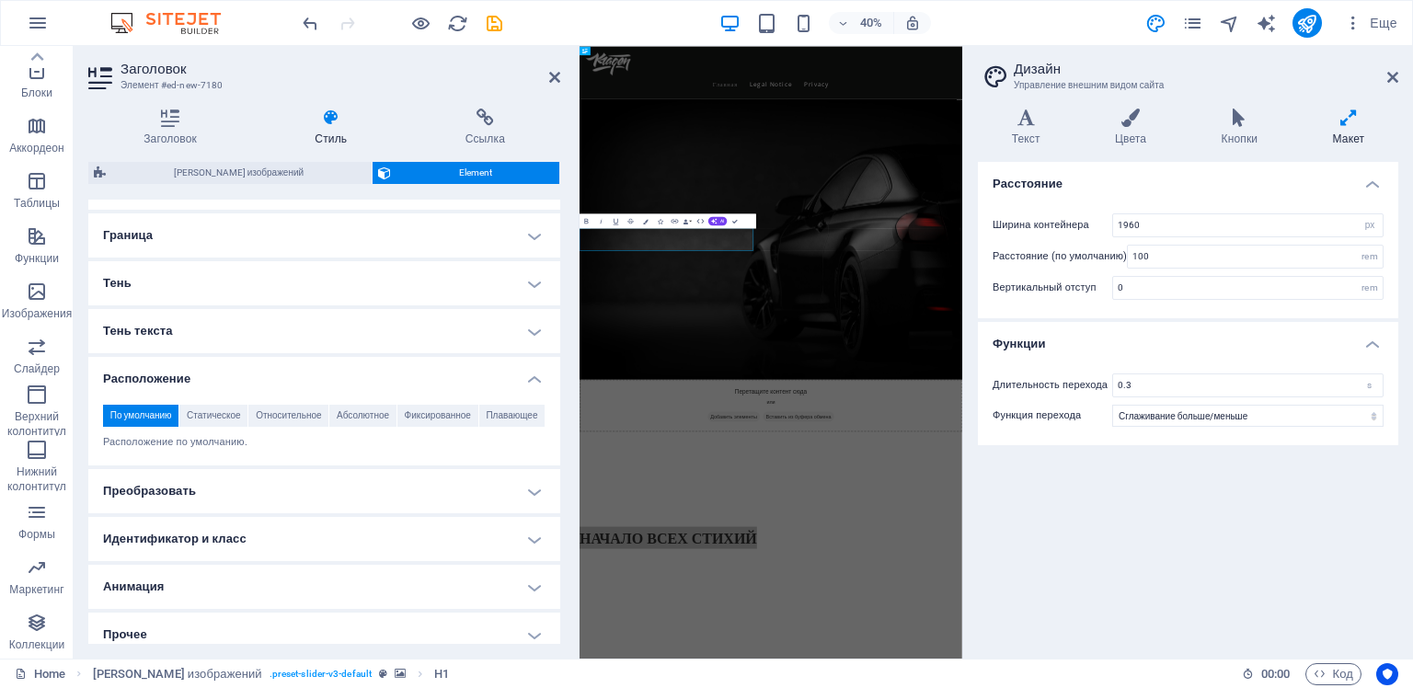
scroll to position [396, 0]
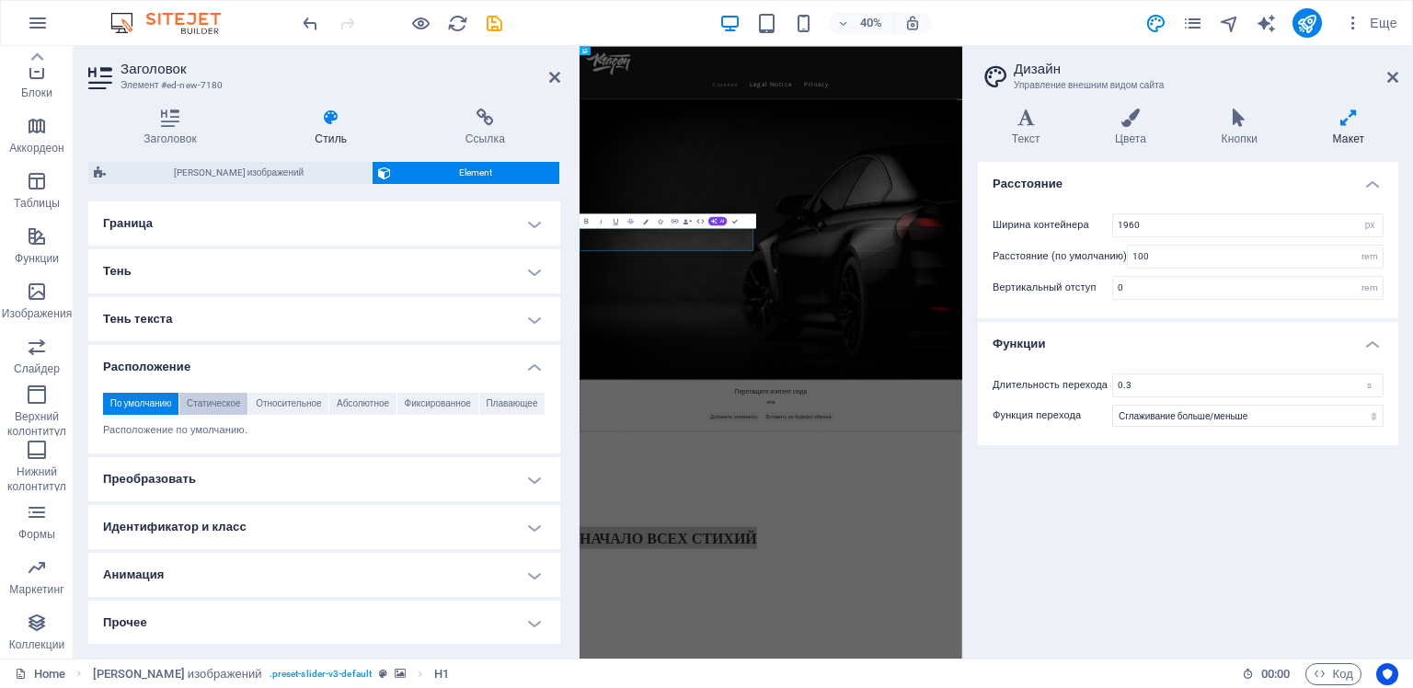
click at [225, 399] on span "Статическое" at bounding box center [214, 404] width 54 height 22
click at [382, 401] on span "Абсолютное" at bounding box center [363, 404] width 52 height 22
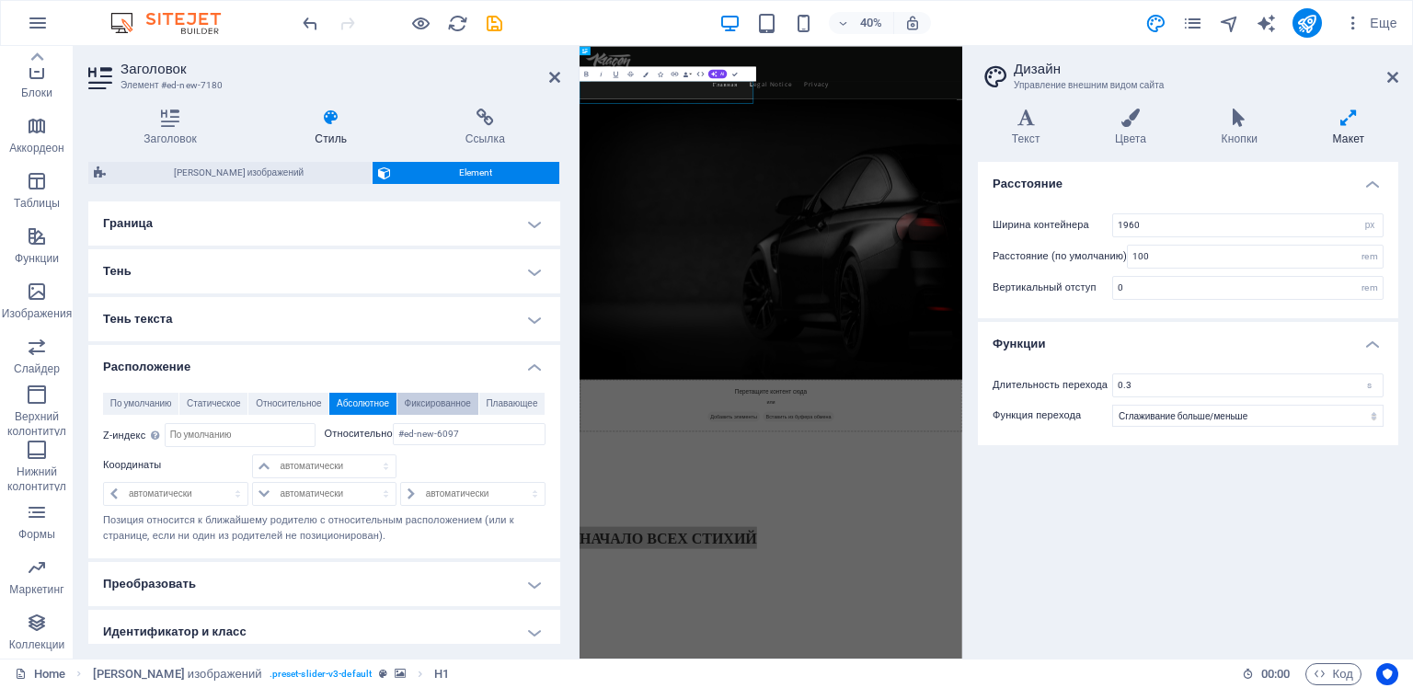
click at [434, 409] on span "Фиксированное" at bounding box center [438, 404] width 66 height 22
click at [506, 405] on span "Плавающее" at bounding box center [512, 404] width 52 height 22
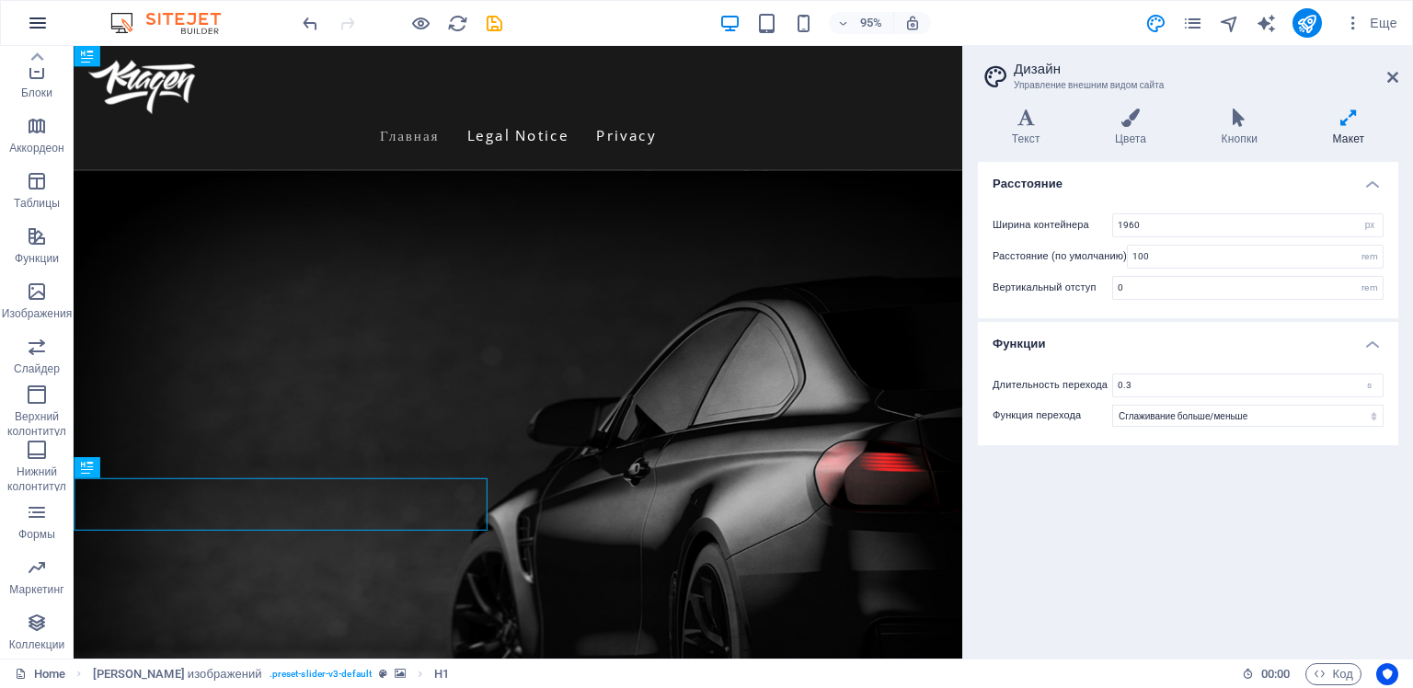
click at [33, 16] on icon "button" at bounding box center [38, 23] width 22 height 22
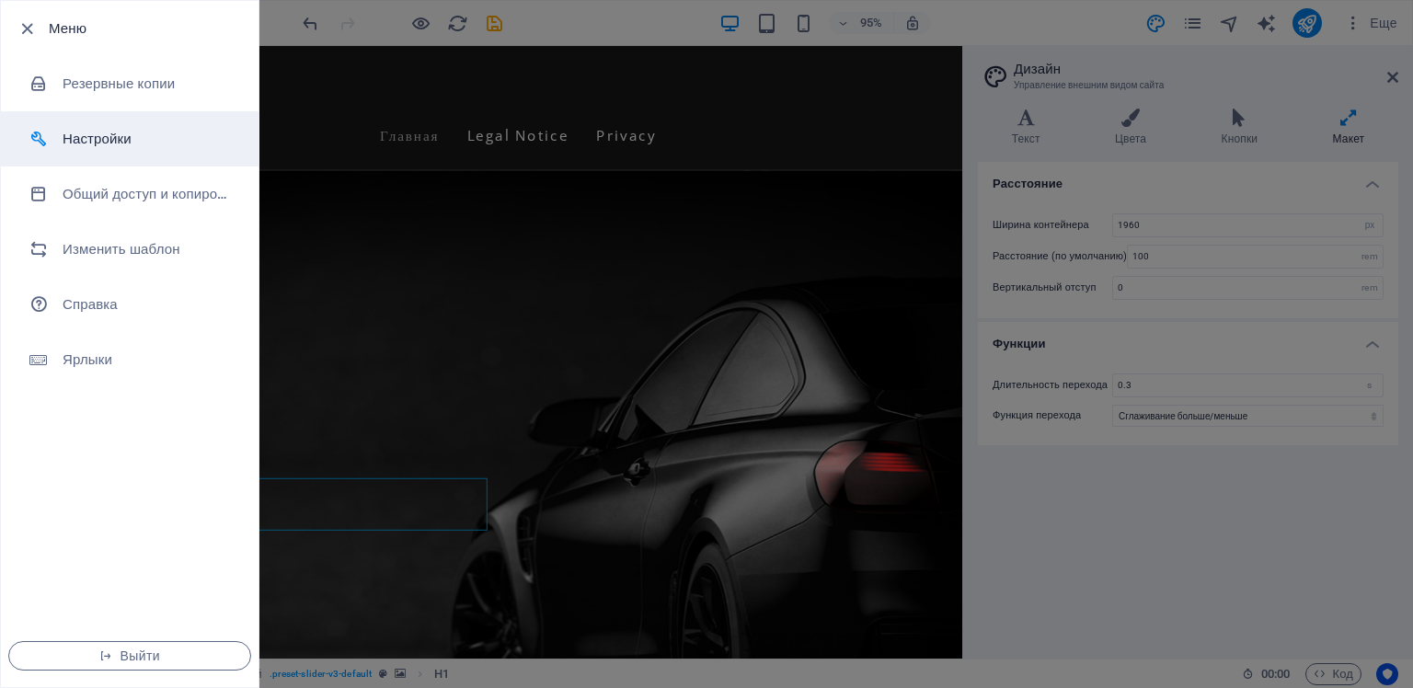
click at [99, 143] on h6 "Настройки" at bounding box center [148, 139] width 170 height 22
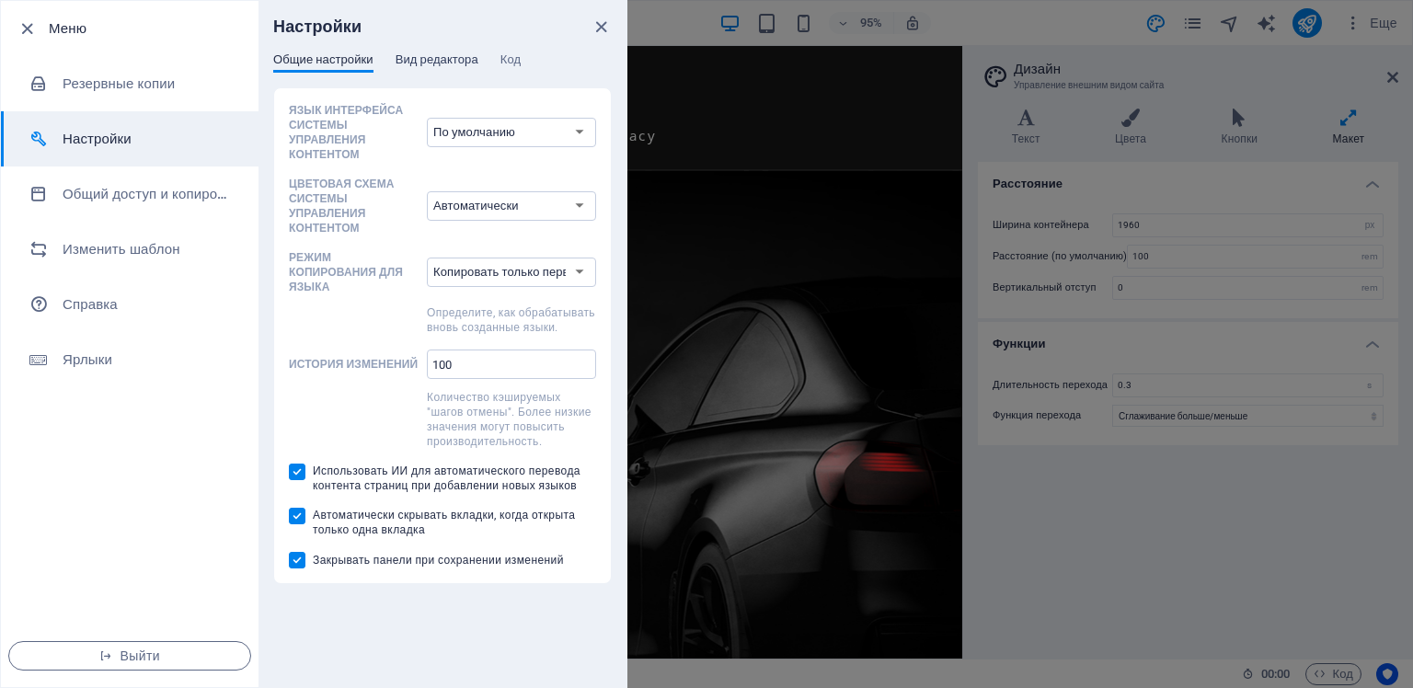
click at [424, 60] on span "Вид редактора" at bounding box center [437, 62] width 83 height 26
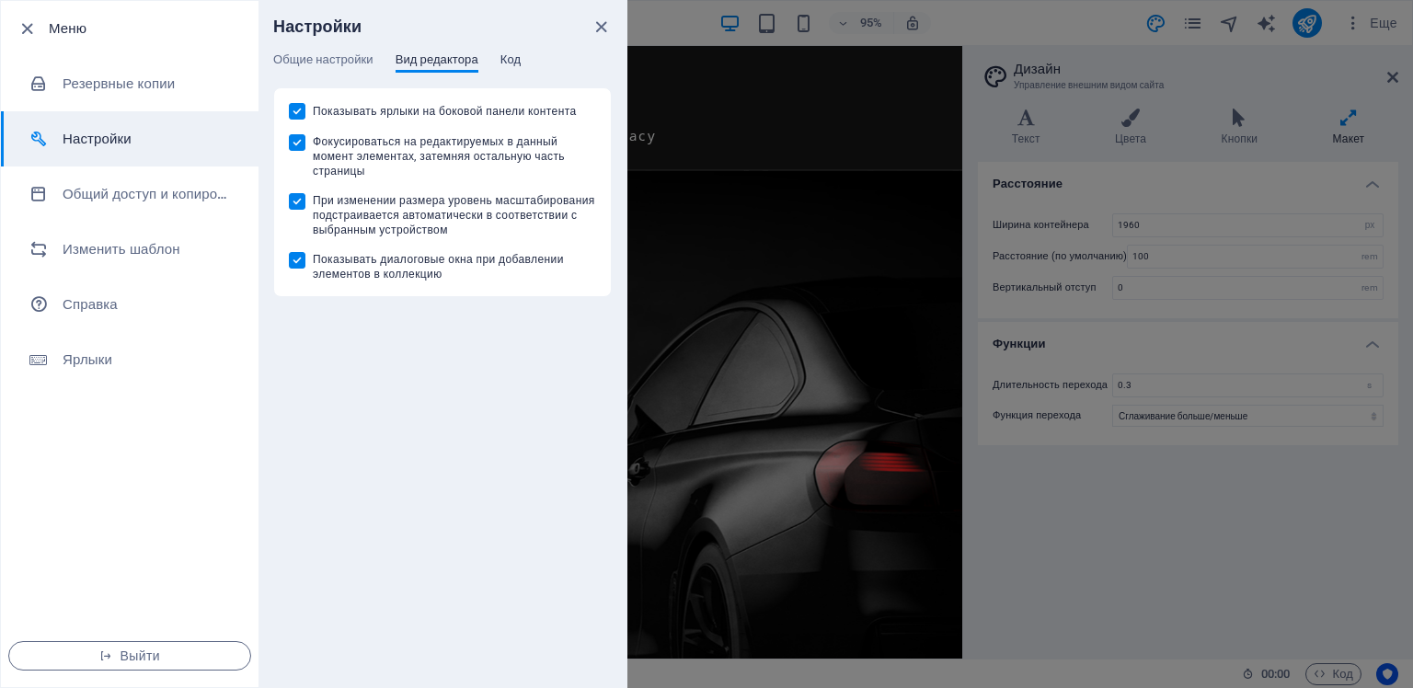
click at [517, 55] on span "Код" at bounding box center [510, 62] width 20 height 26
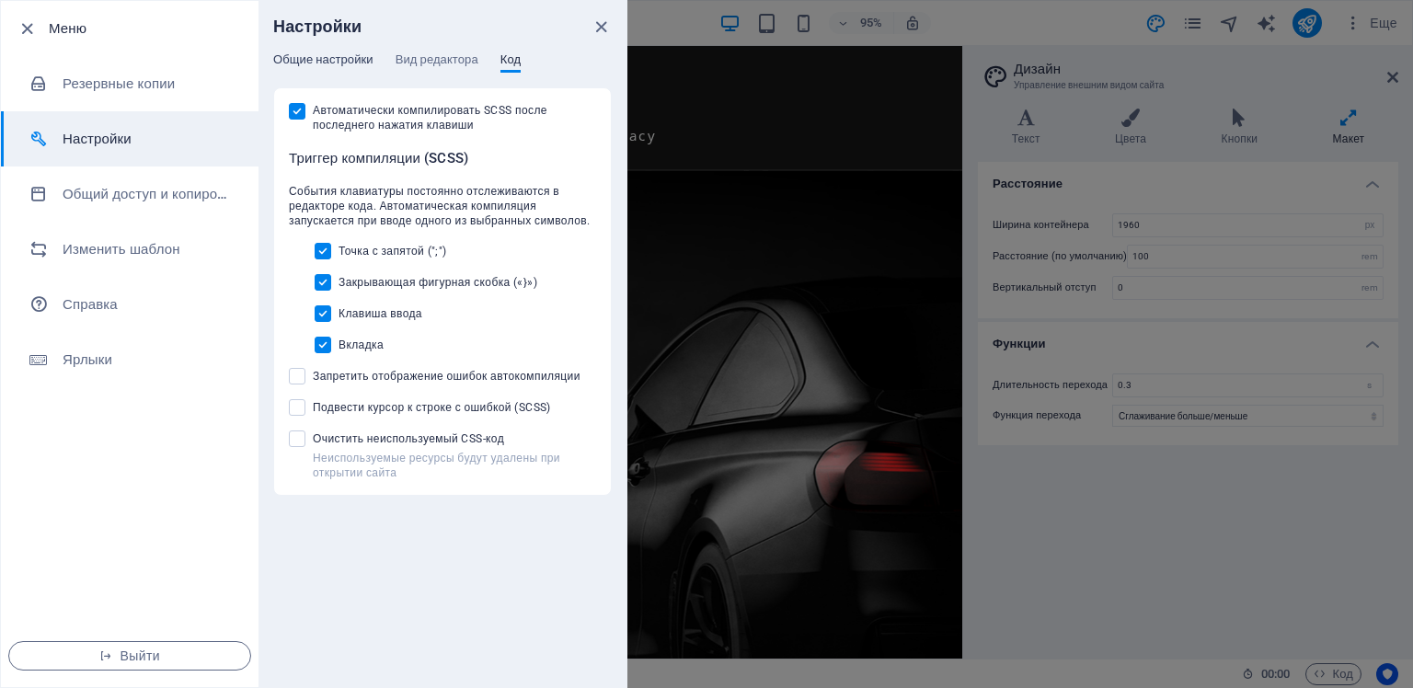
click at [331, 60] on span "Общие настройки" at bounding box center [323, 62] width 100 height 26
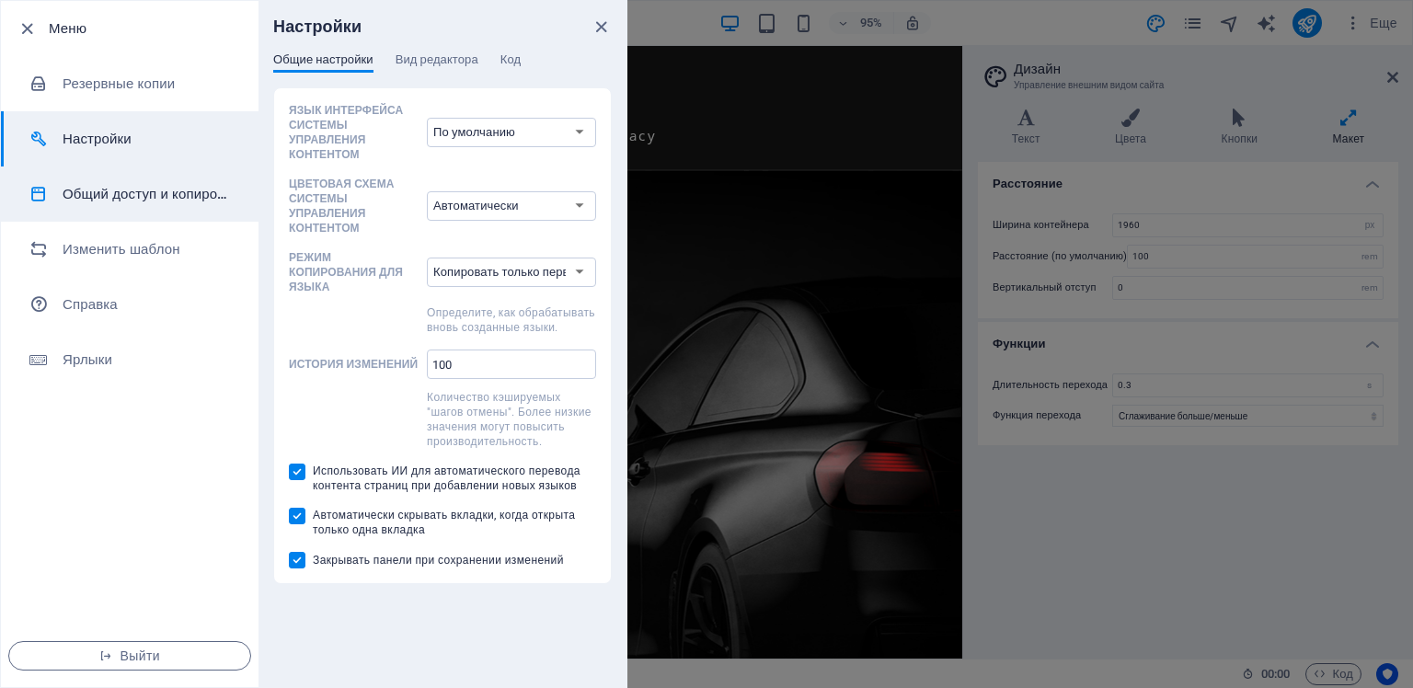
click at [143, 195] on h6 "Общий доступ и копирование сайта" at bounding box center [148, 194] width 170 height 22
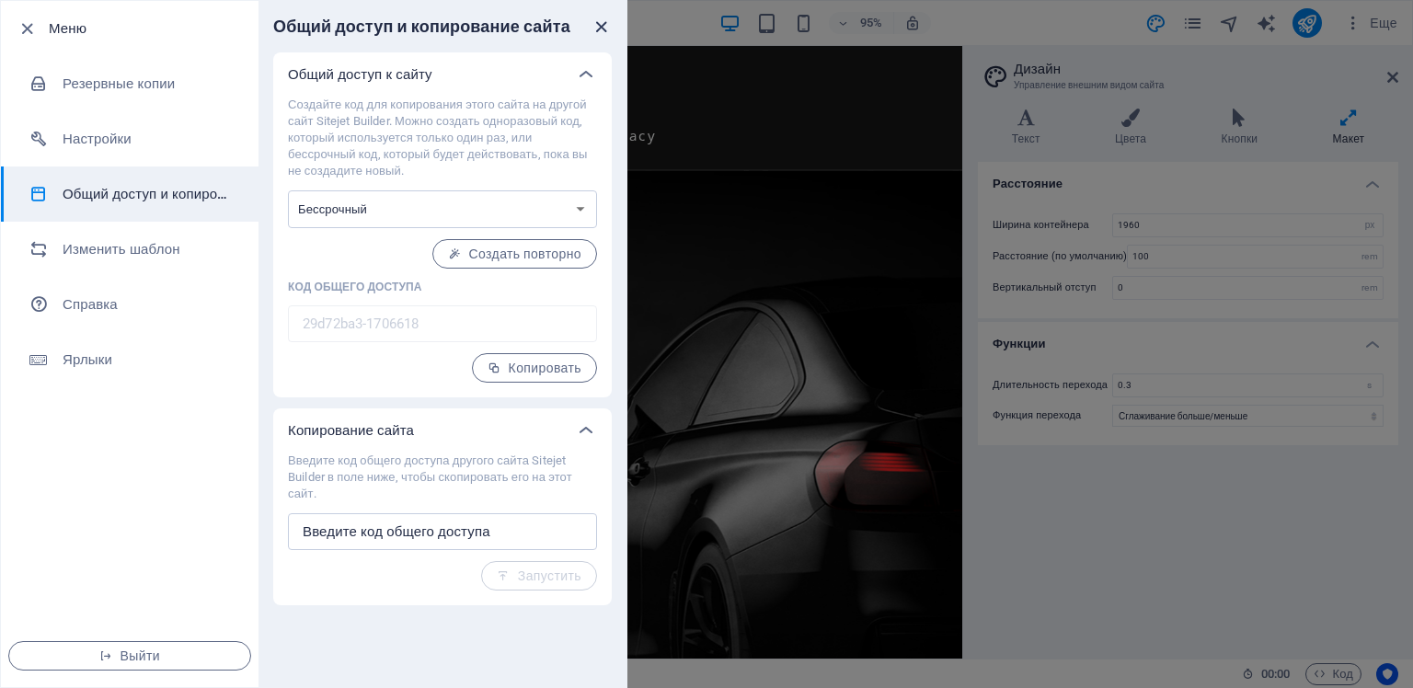
click at [596, 22] on icon "close" at bounding box center [601, 27] width 21 height 21
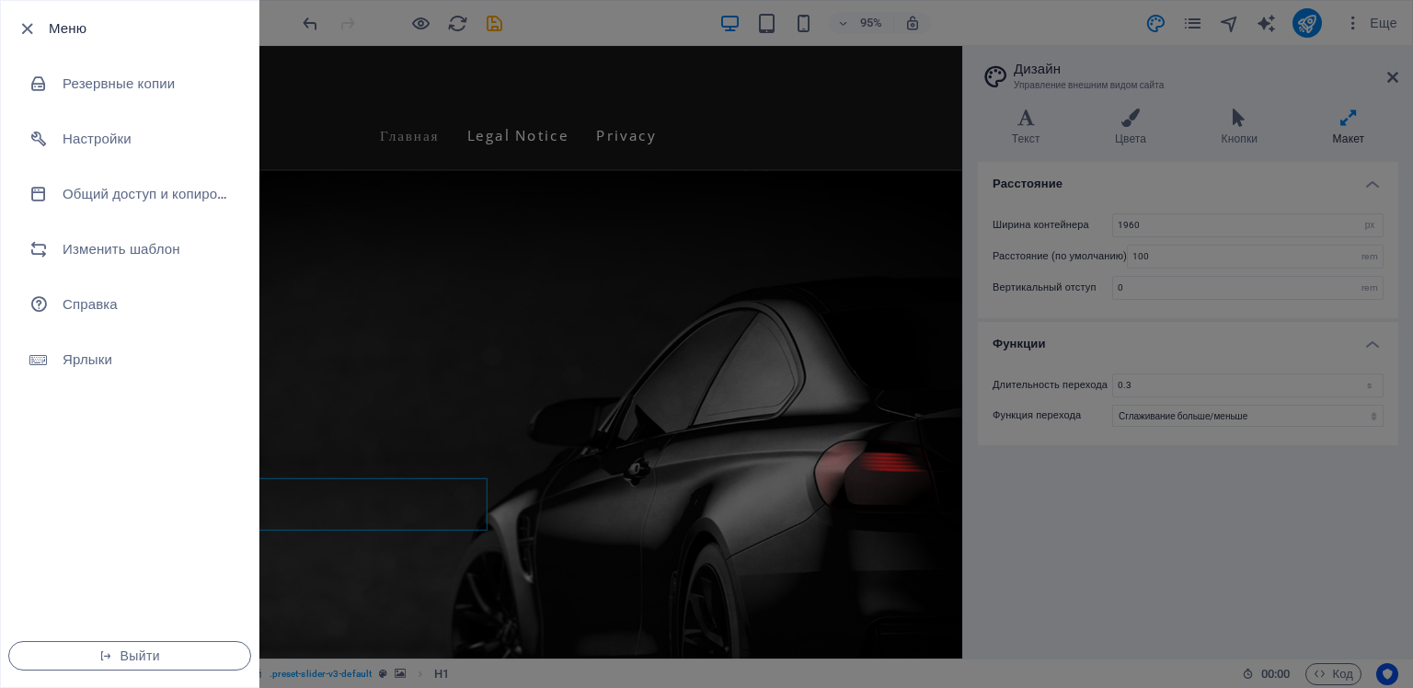
click at [498, 338] on div at bounding box center [706, 344] width 1413 height 688
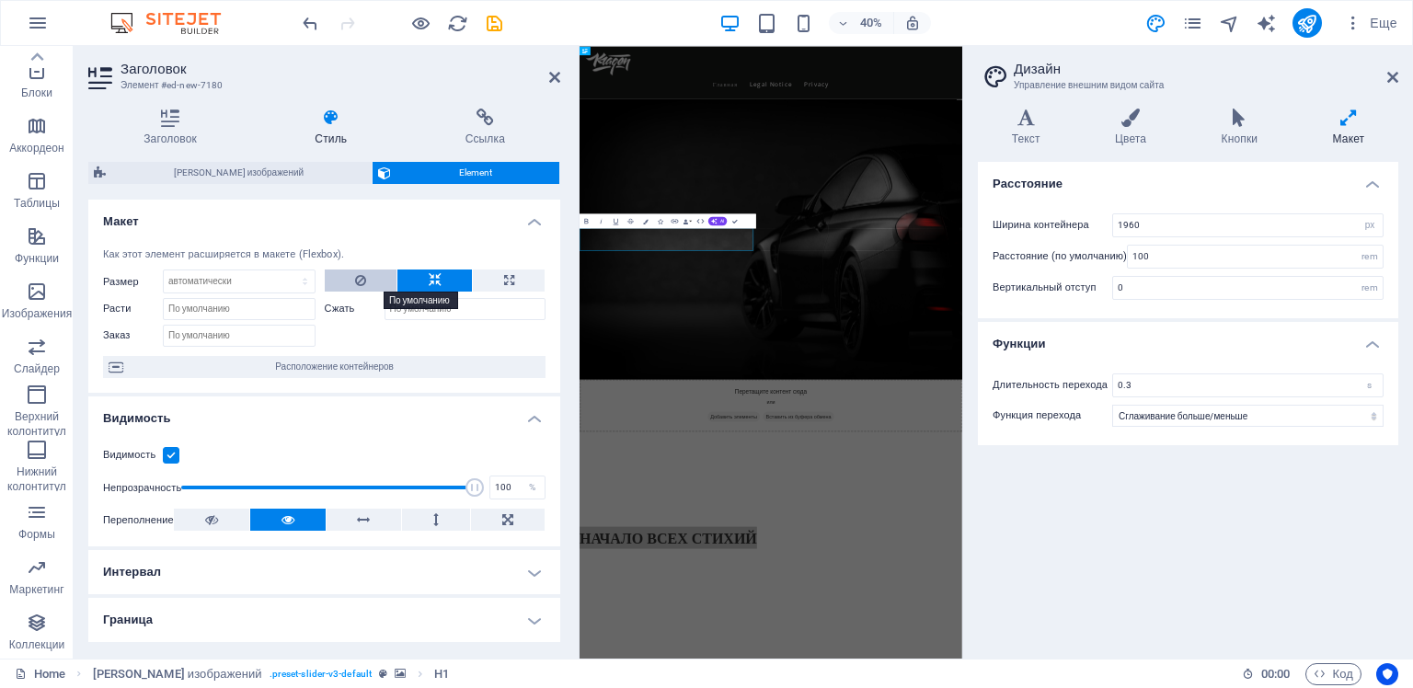
click at [359, 281] on icon at bounding box center [360, 280] width 11 height 22
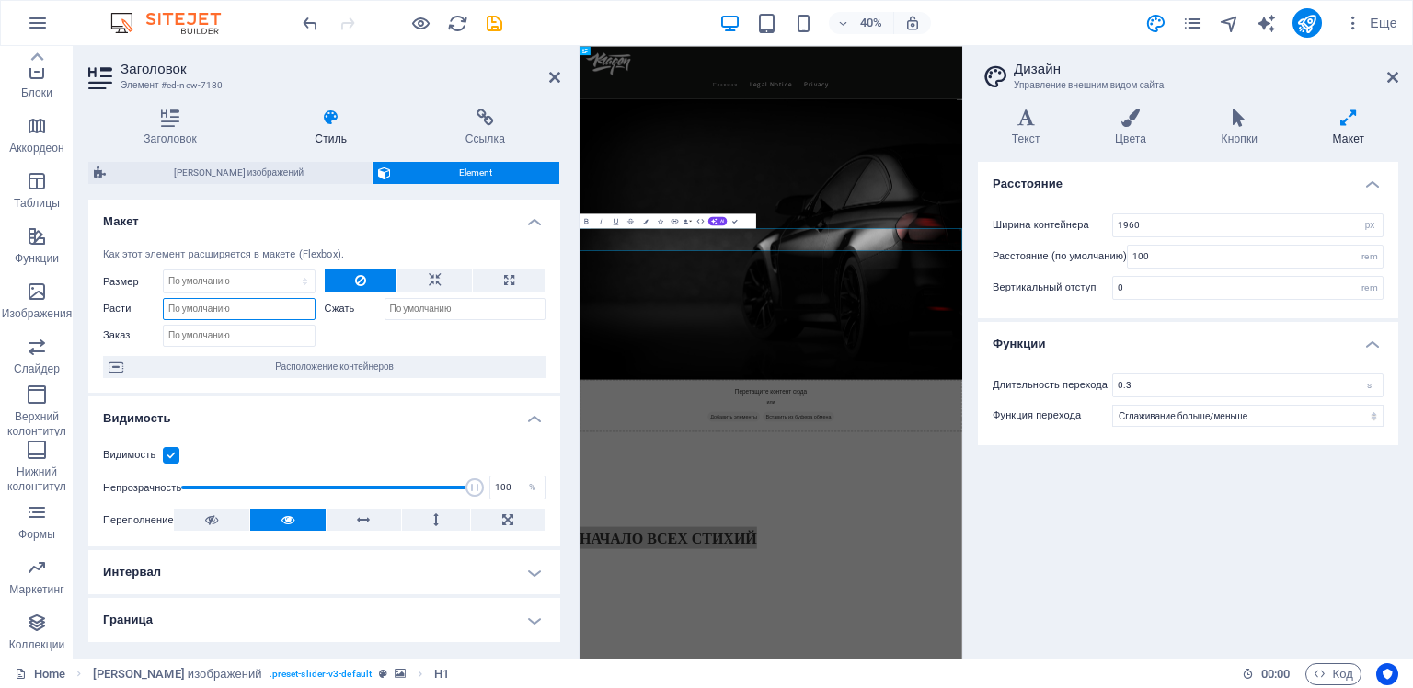
click at [286, 313] on input "Расти" at bounding box center [239, 309] width 153 height 22
click at [329, 331] on div at bounding box center [436, 333] width 222 height 27
drag, startPoint x: 199, startPoint y: 309, endPoint x: 167, endPoint y: 304, distance: 31.8
click at [162, 306] on div "Расти 10" at bounding box center [209, 309] width 212 height 22
type input "0"
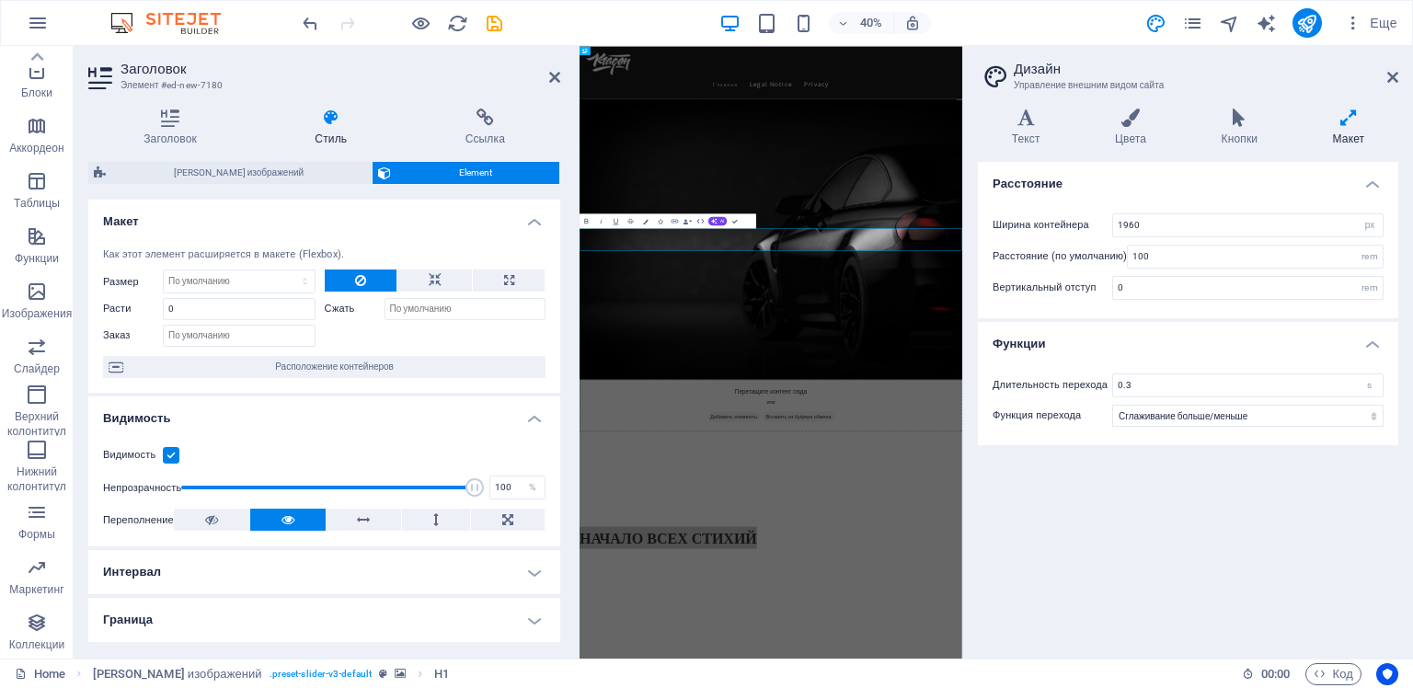
click at [342, 330] on div at bounding box center [436, 333] width 222 height 27
click at [322, 368] on span "Расположение контейнеров" at bounding box center [334, 367] width 411 height 22
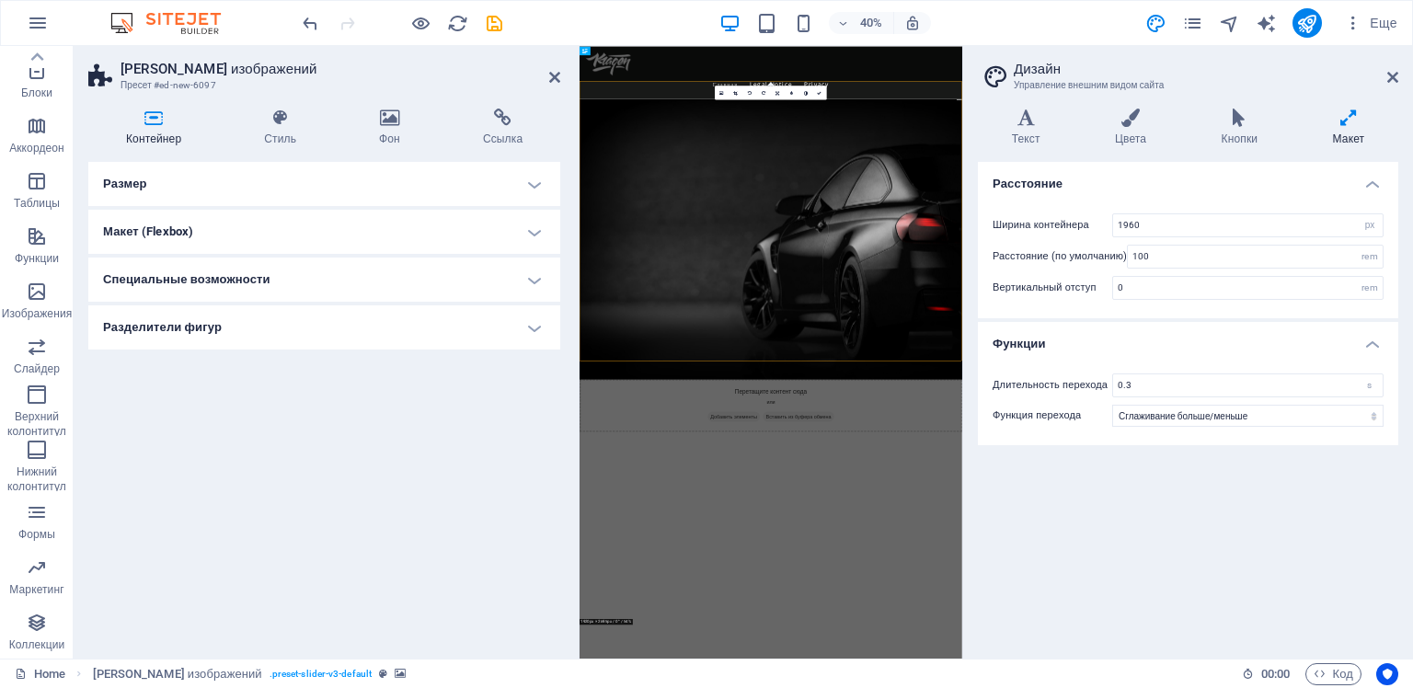
click at [360, 234] on h4 "Макет (Flexbox)" at bounding box center [324, 232] width 472 height 44
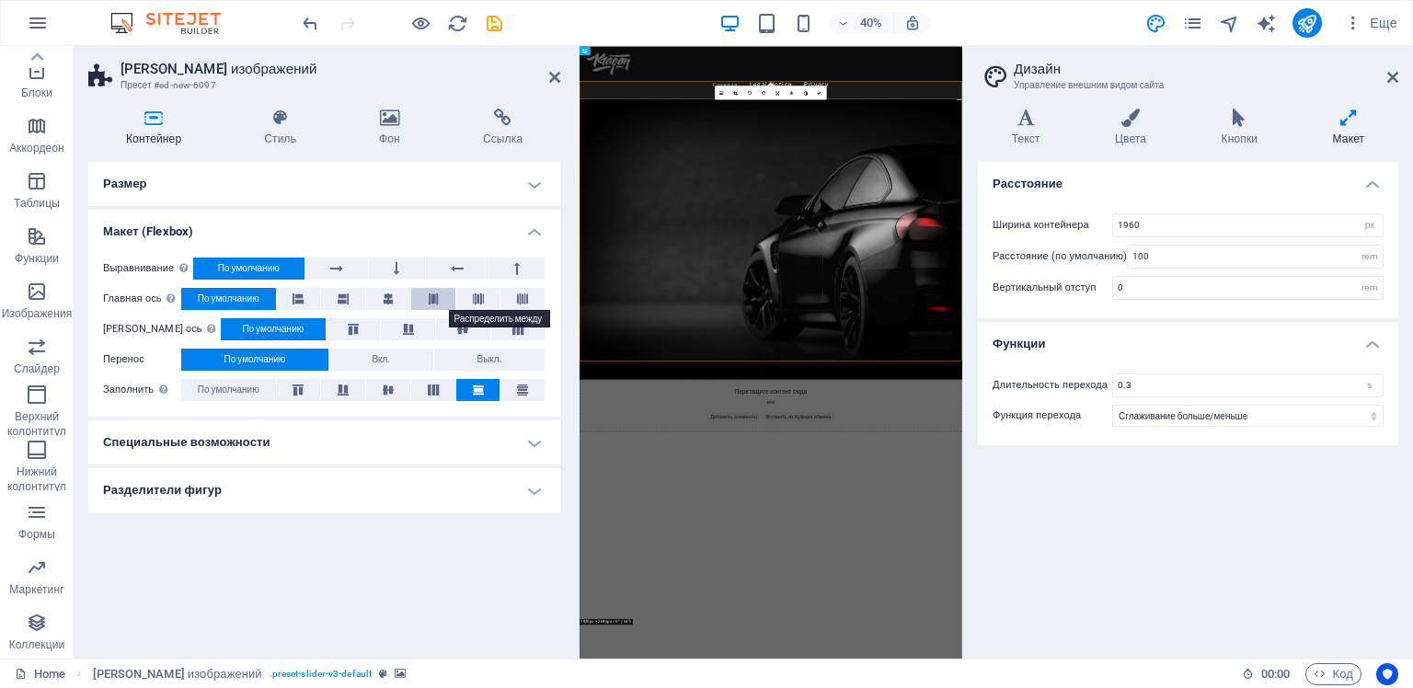
click at [432, 296] on icon at bounding box center [433, 299] width 11 height 22
click at [397, 298] on button at bounding box center [388, 299] width 44 height 22
click at [343, 298] on icon at bounding box center [343, 299] width 11 height 22
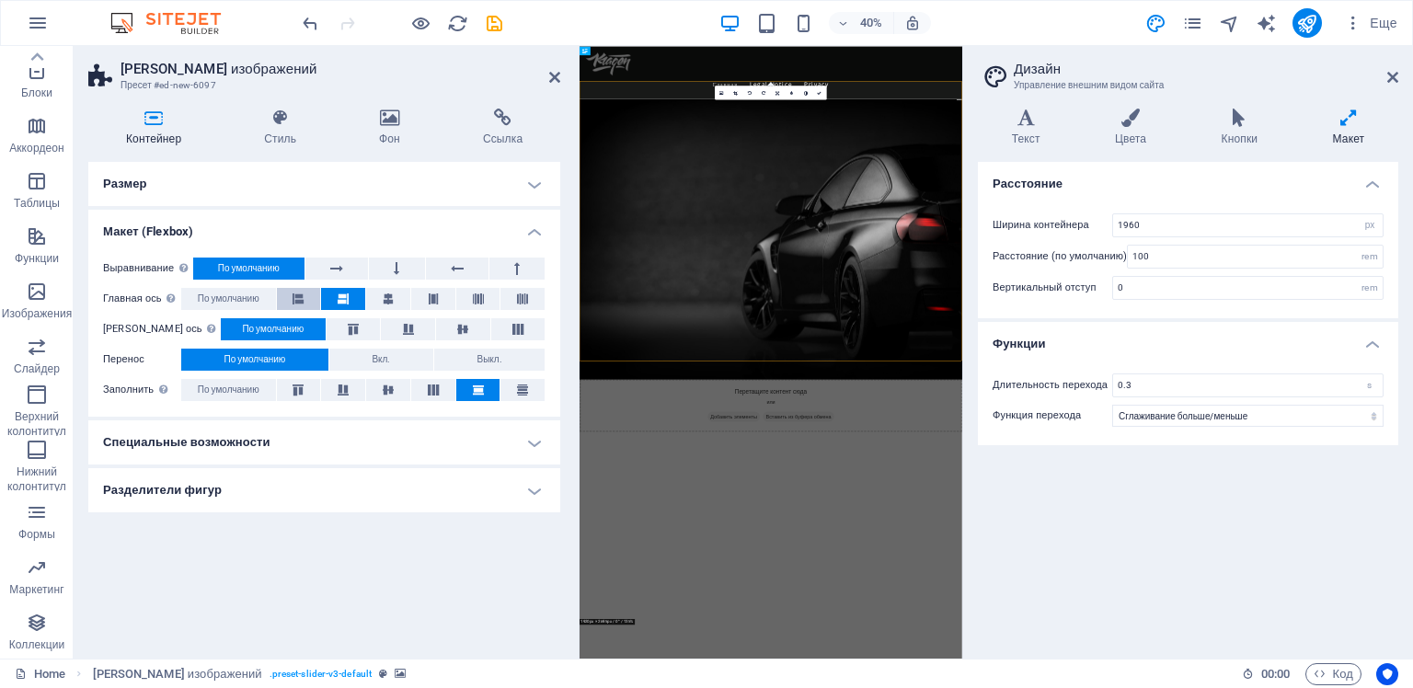
click at [304, 298] on icon at bounding box center [297, 299] width 11 height 22
click at [221, 299] on span "По умолчанию" at bounding box center [229, 299] width 62 height 22
click at [341, 265] on icon at bounding box center [336, 269] width 13 height 22
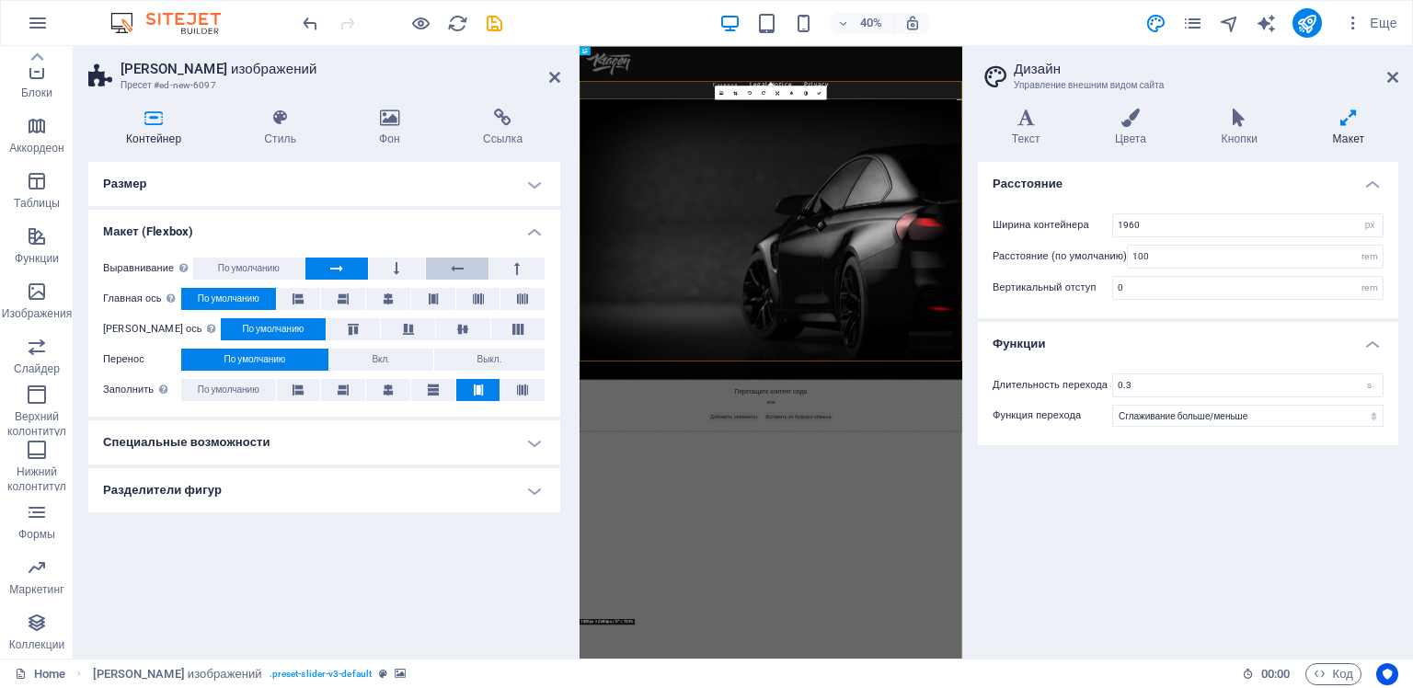
drag, startPoint x: 392, startPoint y: 265, endPoint x: 431, endPoint y: 265, distance: 39.6
click at [394, 265] on button at bounding box center [396, 269] width 55 height 22
click at [512, 269] on button at bounding box center [516, 269] width 55 height 22
click at [464, 271] on button at bounding box center [457, 269] width 63 height 22
click at [259, 269] on span "По умолчанию" at bounding box center [249, 269] width 62 height 22
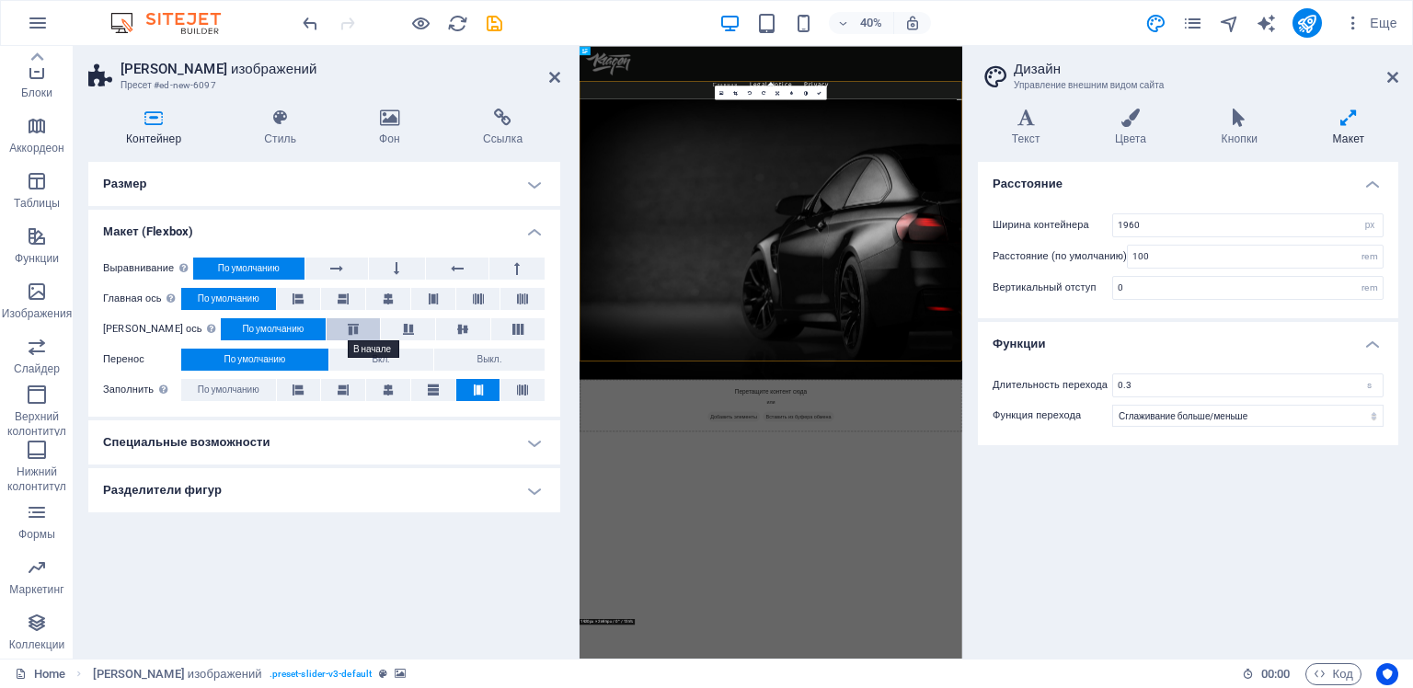
click at [342, 328] on icon at bounding box center [353, 329] width 22 height 11
click at [397, 328] on icon at bounding box center [408, 329] width 22 height 11
click at [436, 326] on button at bounding box center [463, 329] width 54 height 22
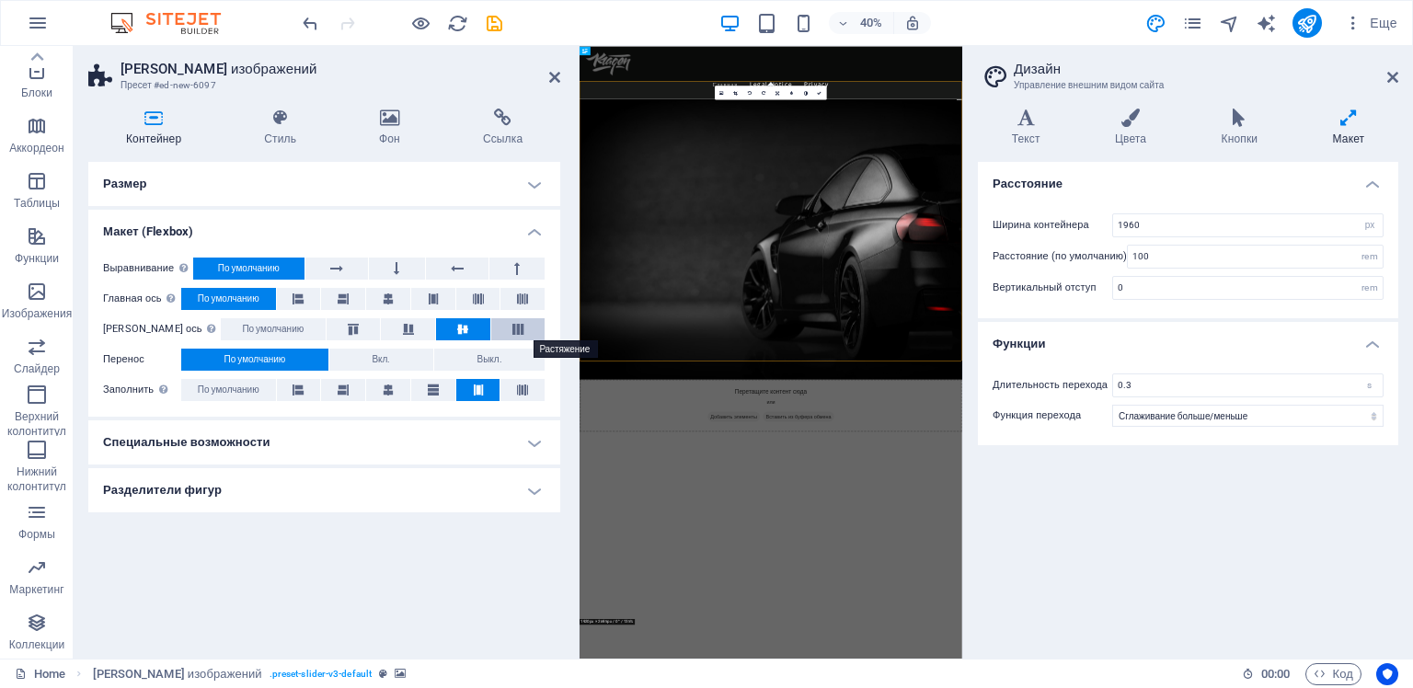
click at [507, 327] on icon at bounding box center [518, 329] width 22 height 11
click at [280, 327] on button "По умолчанию" at bounding box center [273, 329] width 105 height 22
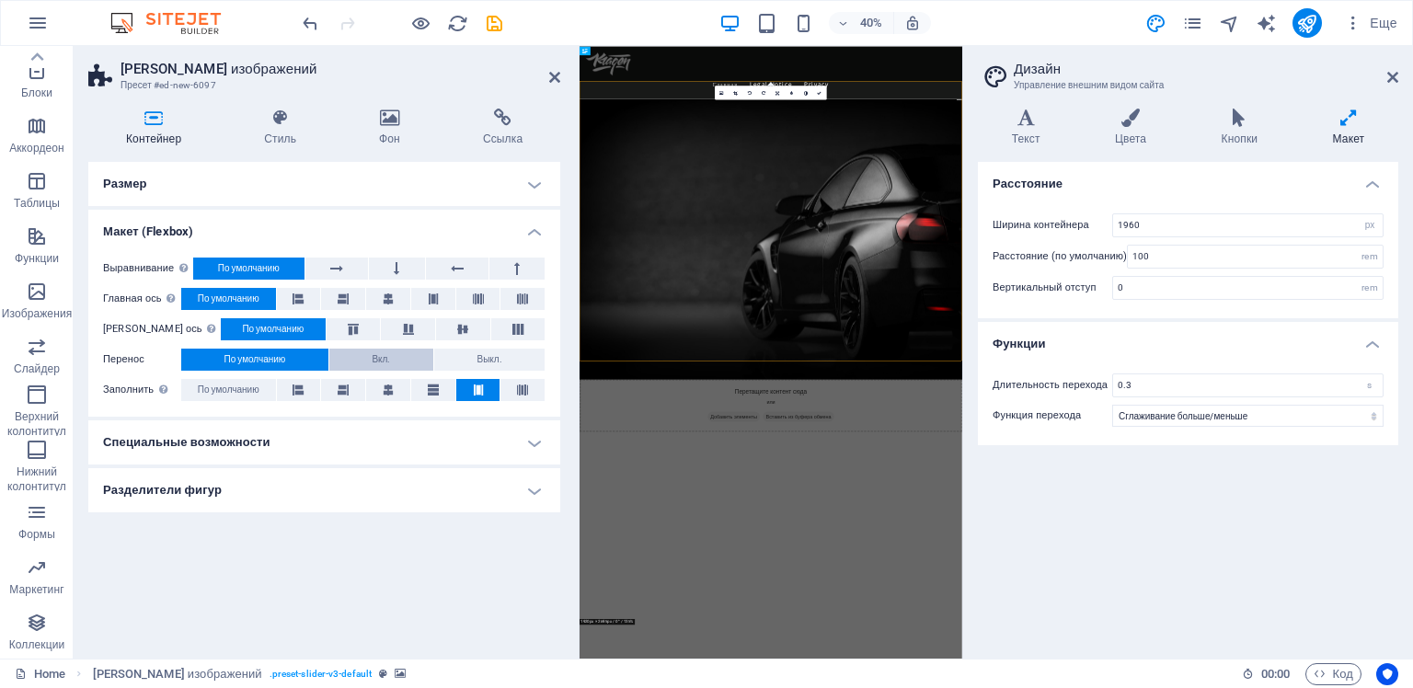
click at [380, 358] on span "Вкл." at bounding box center [381, 360] width 18 height 22
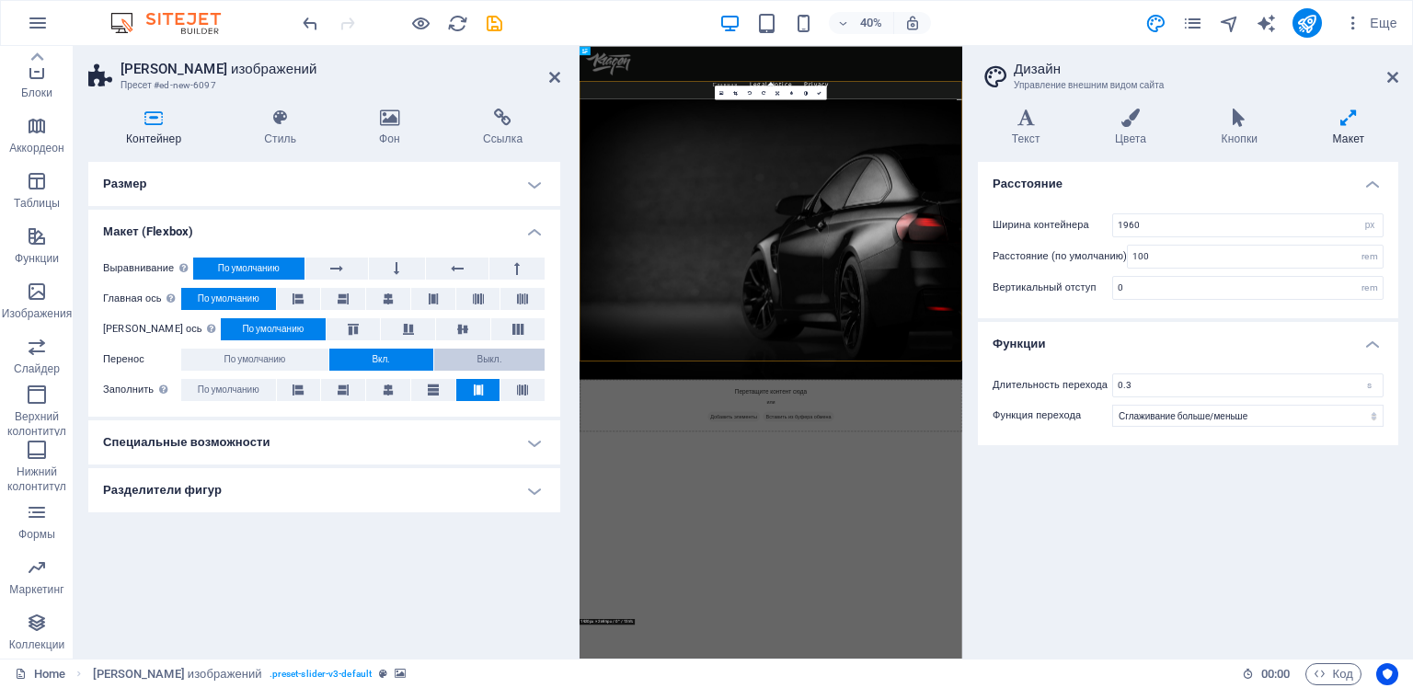
click at [478, 353] on span "Выкл." at bounding box center [488, 360] width 25 height 22
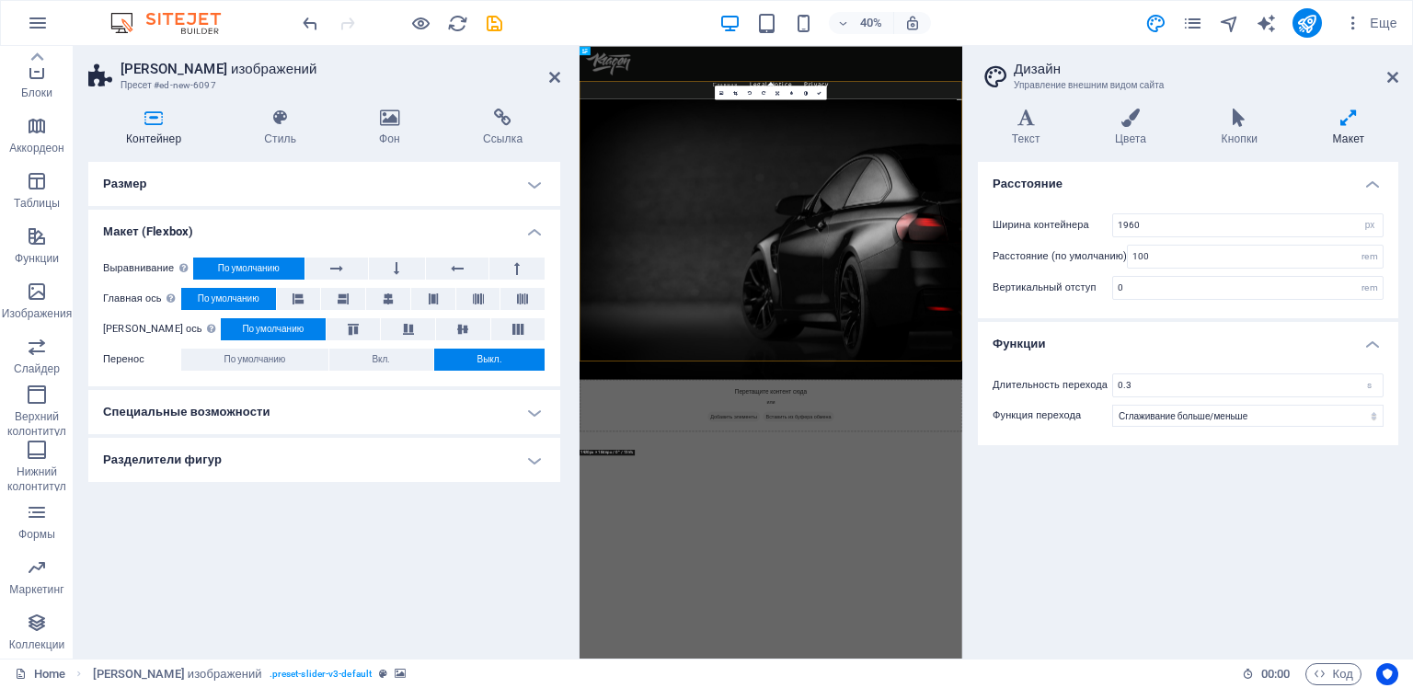
click at [255, 326] on span "По умолчанию" at bounding box center [273, 329] width 62 height 22
click at [267, 360] on span "По умолчанию" at bounding box center [255, 360] width 62 height 22
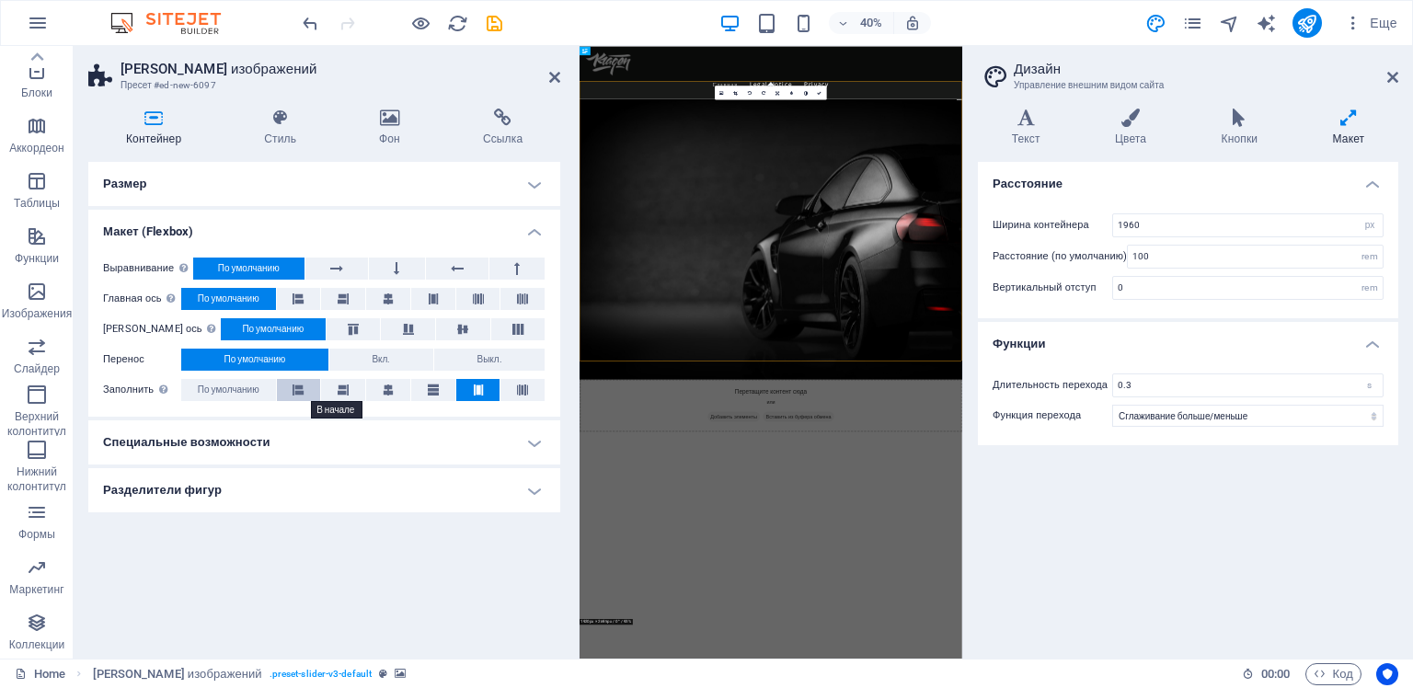
click at [301, 387] on icon at bounding box center [297, 390] width 11 height 22
click at [337, 385] on button at bounding box center [343, 390] width 44 height 22
click at [380, 386] on button at bounding box center [388, 390] width 44 height 22
click at [426, 390] on button at bounding box center [433, 390] width 44 height 22
drag, startPoint x: 475, startPoint y: 391, endPoint x: 509, endPoint y: 394, distance: 34.1
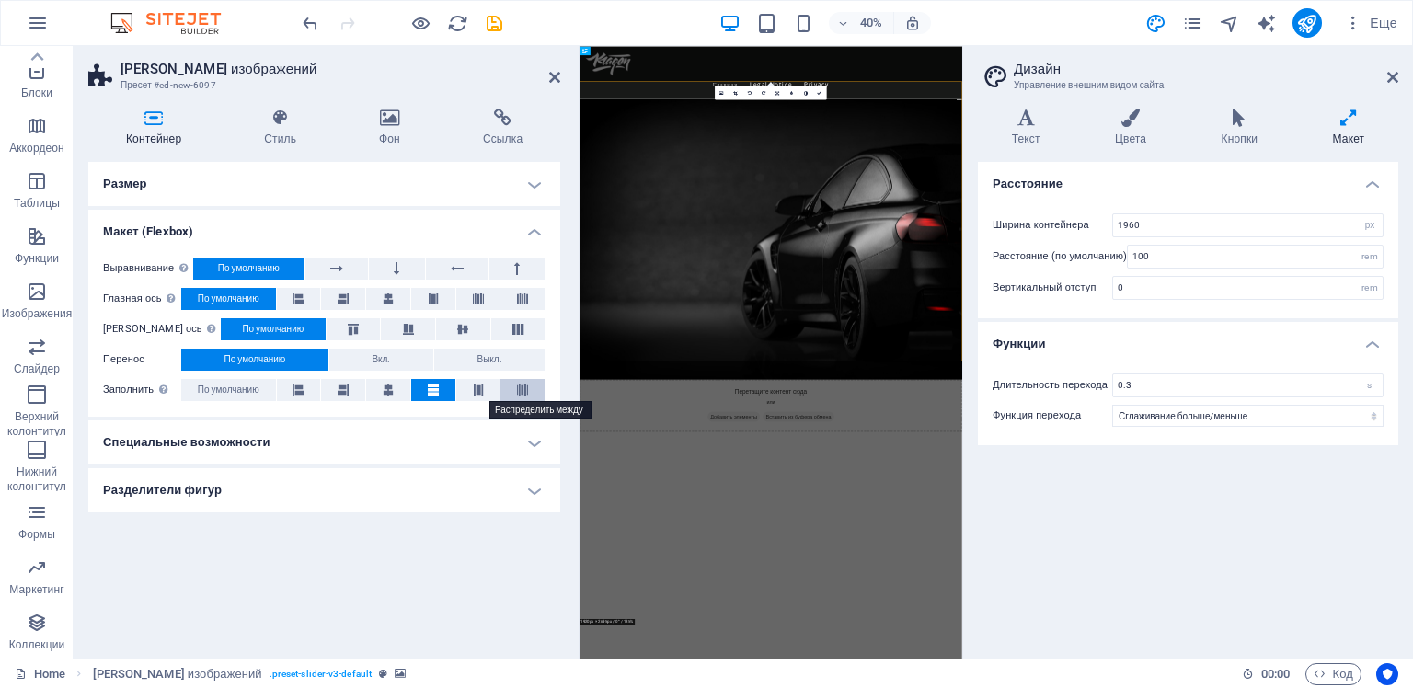
click at [476, 391] on icon at bounding box center [478, 390] width 11 height 22
click at [527, 394] on icon at bounding box center [522, 390] width 11 height 22
click at [234, 393] on span "По умолчанию" at bounding box center [229, 390] width 62 height 22
click at [284, 484] on h4 "Разделители фигур" at bounding box center [324, 490] width 472 height 44
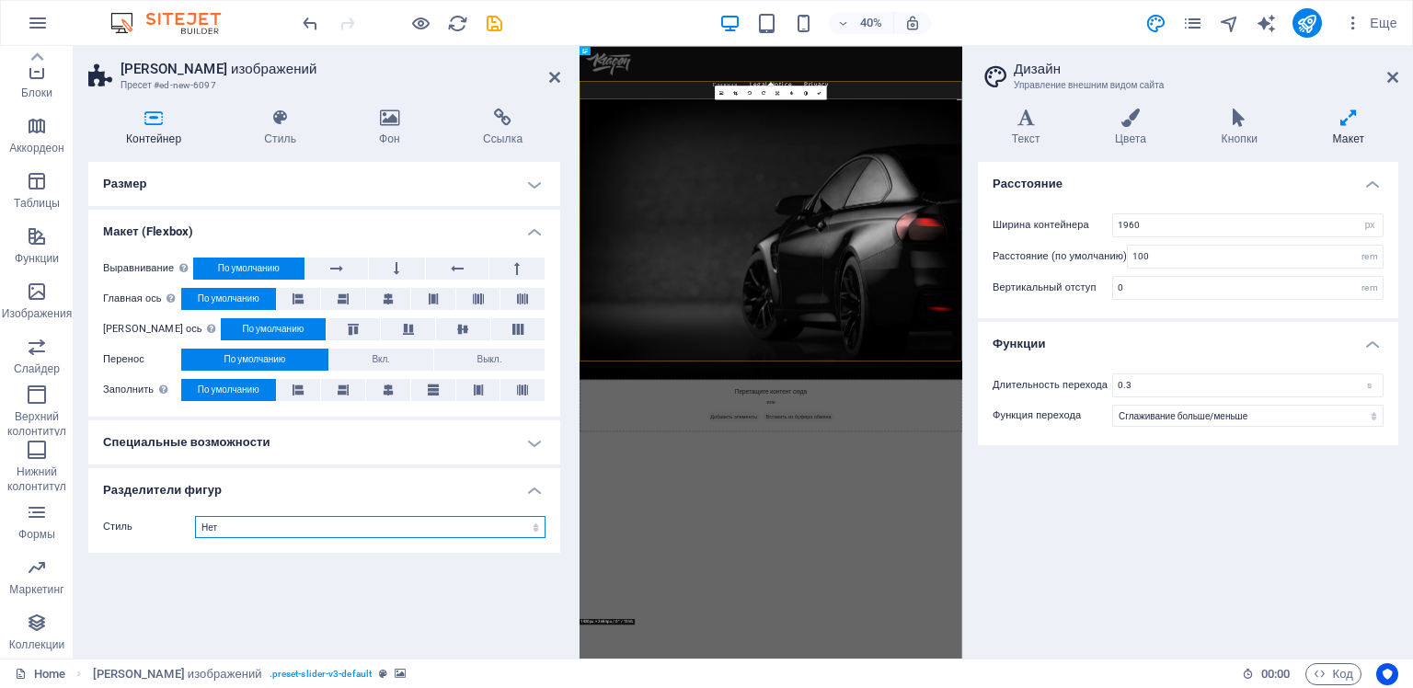
click at [289, 523] on select "Нет Треугольник Квадрат Диагонально Многоугольник 1 Многоугольник 2 Зигзаг Неск…" at bounding box center [370, 527] width 350 height 22
click at [285, 488] on h4 "Разделители фигур" at bounding box center [324, 484] width 472 height 33
click at [286, 450] on h4 "Специальные возможности" at bounding box center [324, 442] width 472 height 44
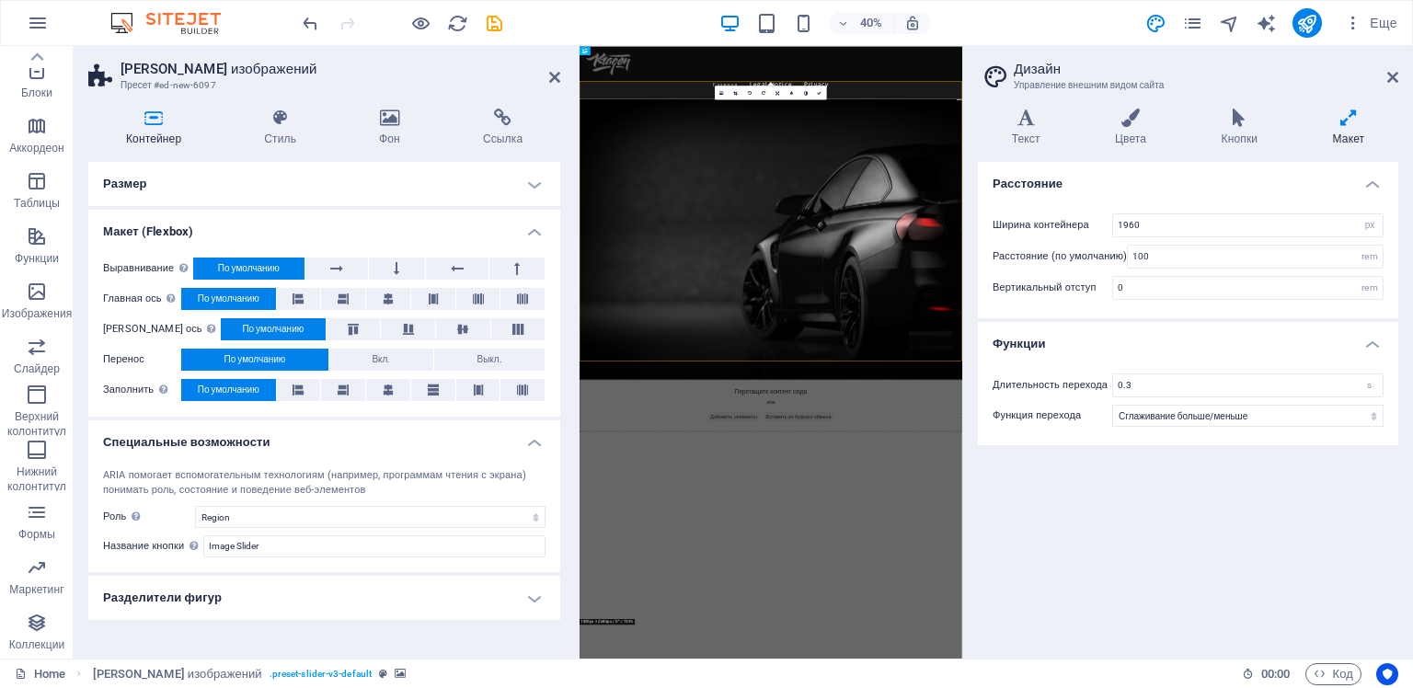
click at [286, 450] on h4 "Специальные возможности" at bounding box center [324, 436] width 472 height 33
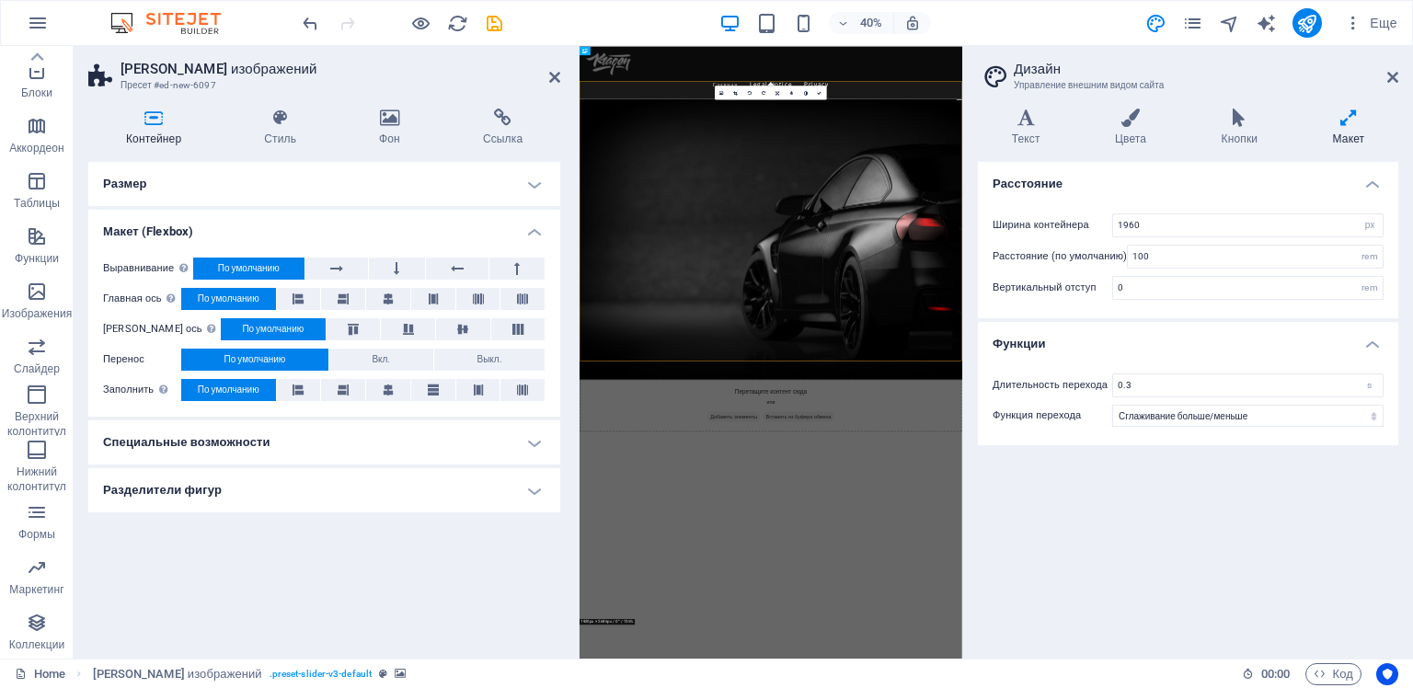
click at [246, 179] on h4 "Размер" at bounding box center [324, 184] width 472 height 44
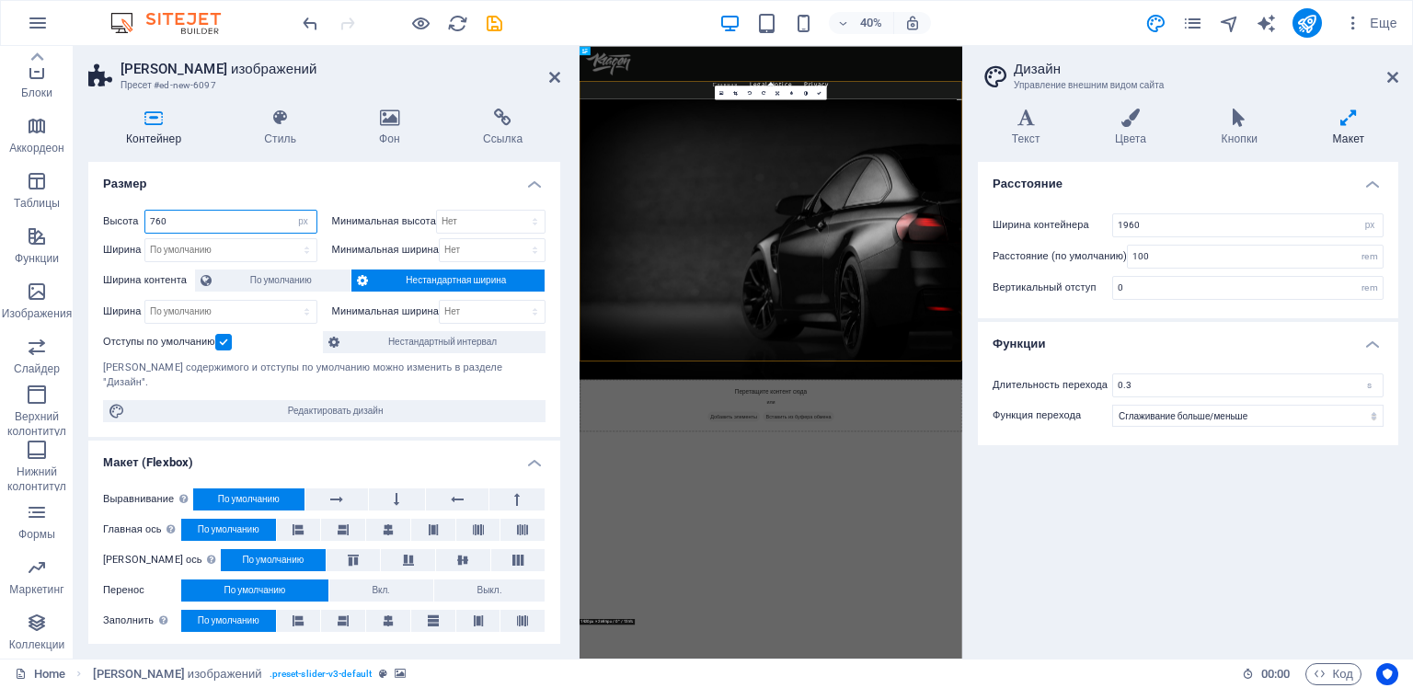
click at [200, 217] on input "760" at bounding box center [230, 222] width 171 height 22
click at [284, 122] on icon at bounding box center [280, 118] width 108 height 18
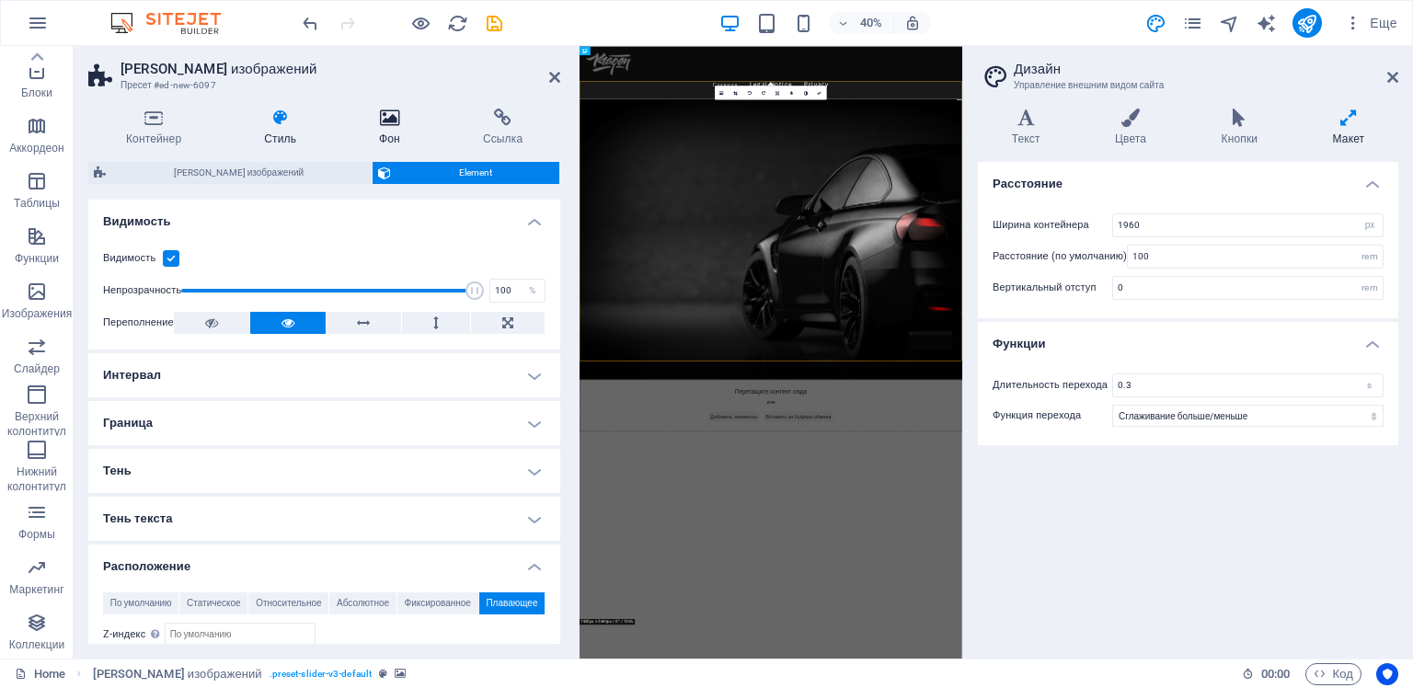
click at [384, 120] on icon at bounding box center [389, 118] width 97 height 18
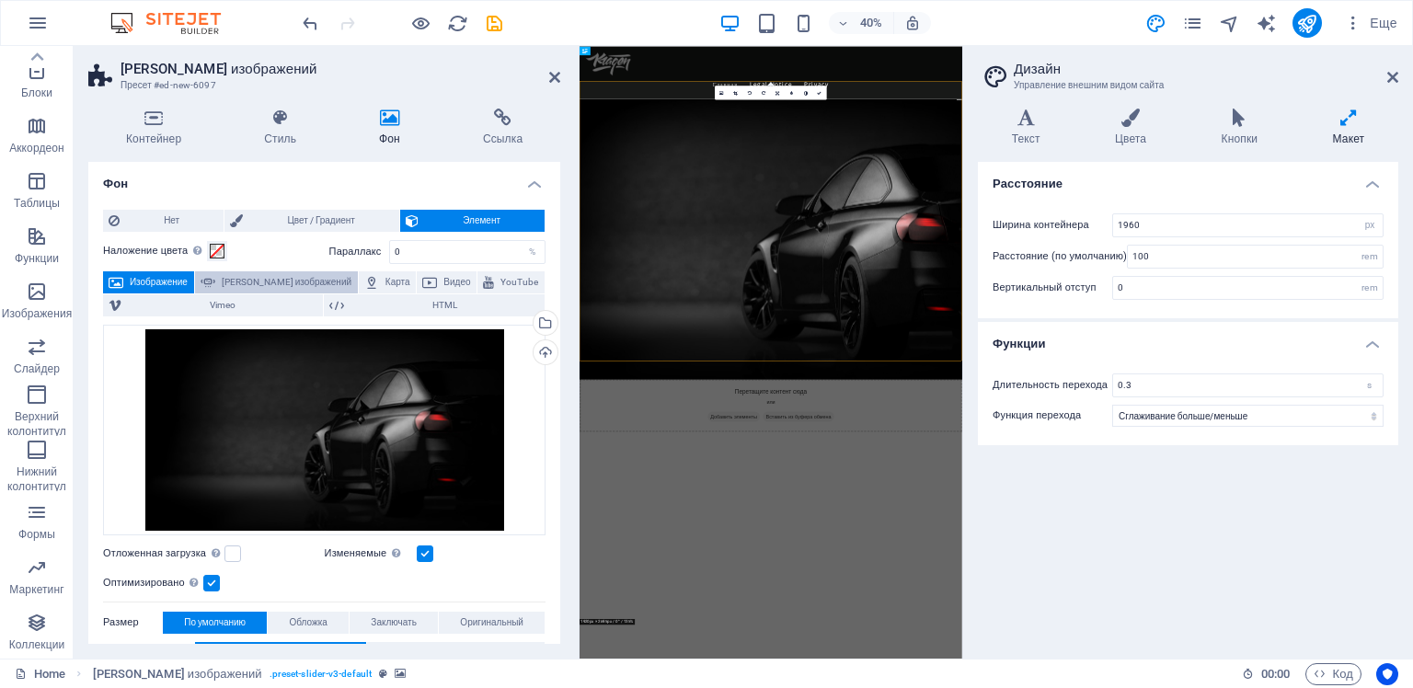
click at [272, 283] on span "[PERSON_NAME] изображений" at bounding box center [287, 282] width 132 height 22
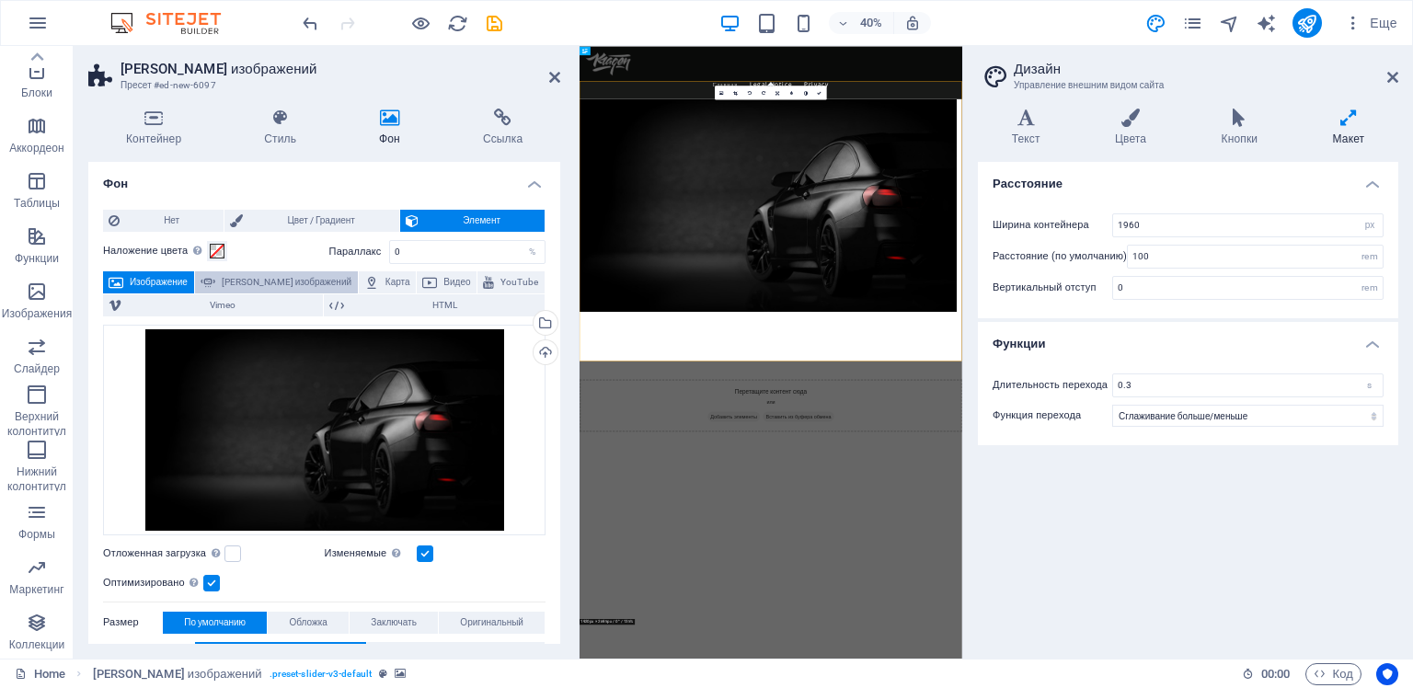
select select "ms"
select select "s"
select select "progressive"
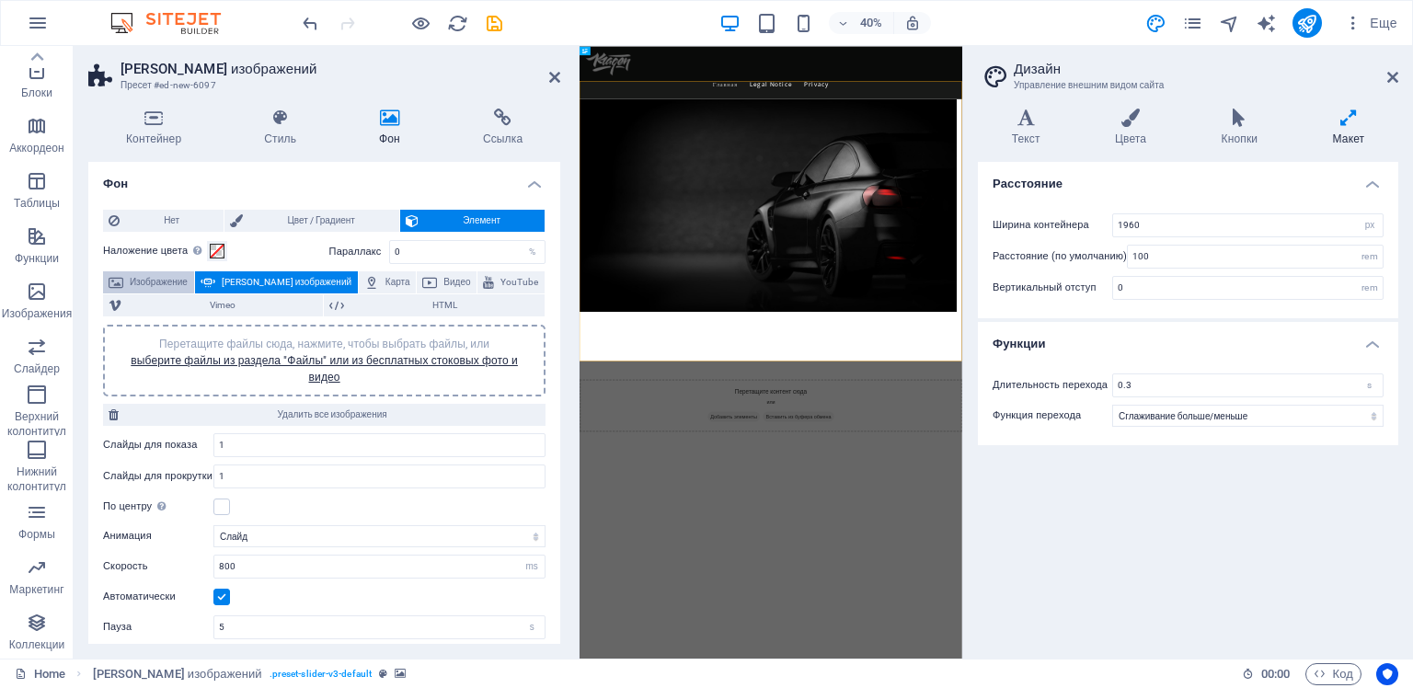
click at [173, 280] on span "Изображение" at bounding box center [159, 282] width 60 height 22
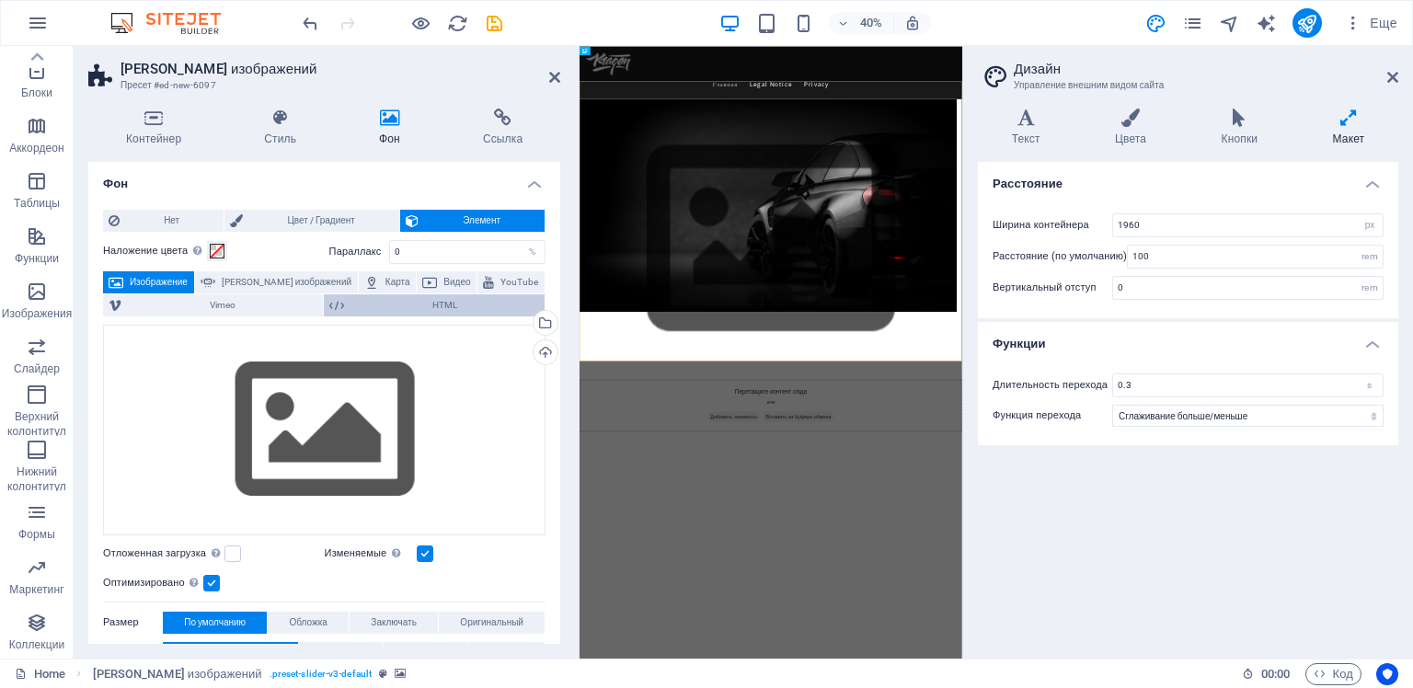
click at [344, 308] on button "HTML" at bounding box center [434, 305] width 221 height 22
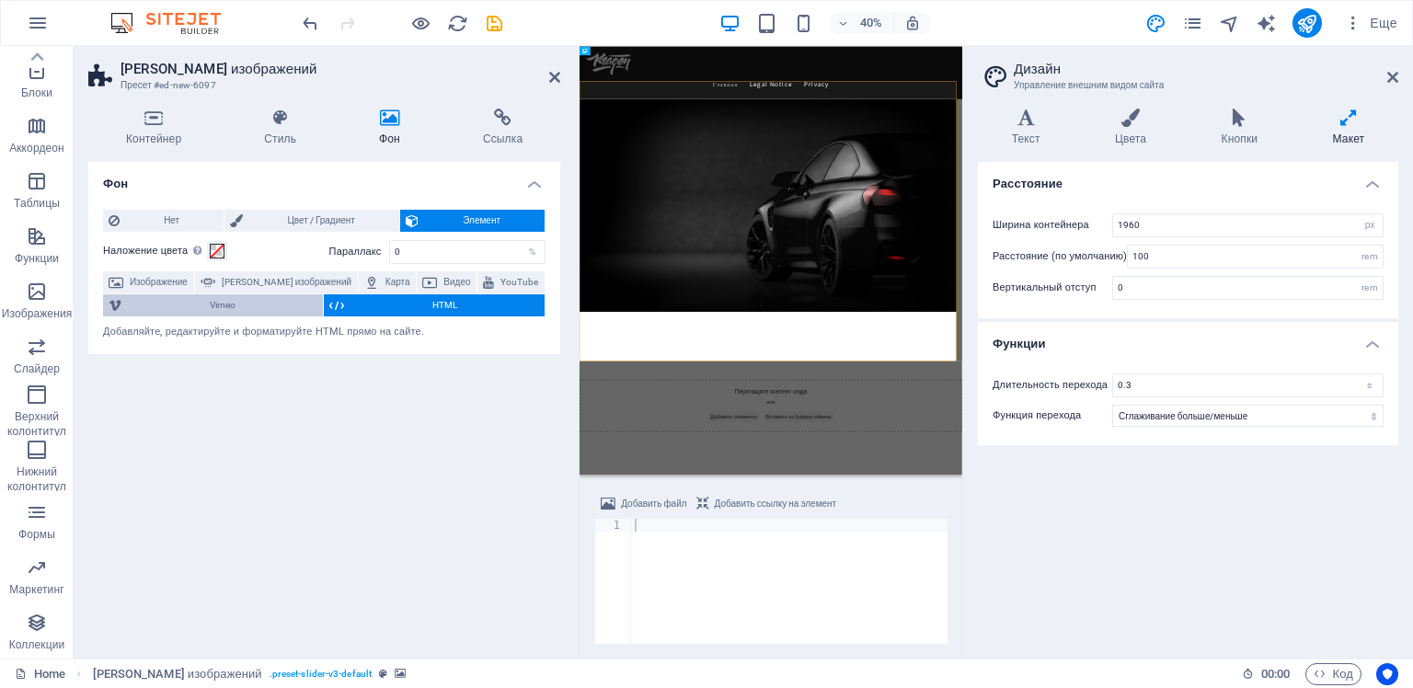
click at [250, 304] on span "Vimeo" at bounding box center [222, 305] width 190 height 22
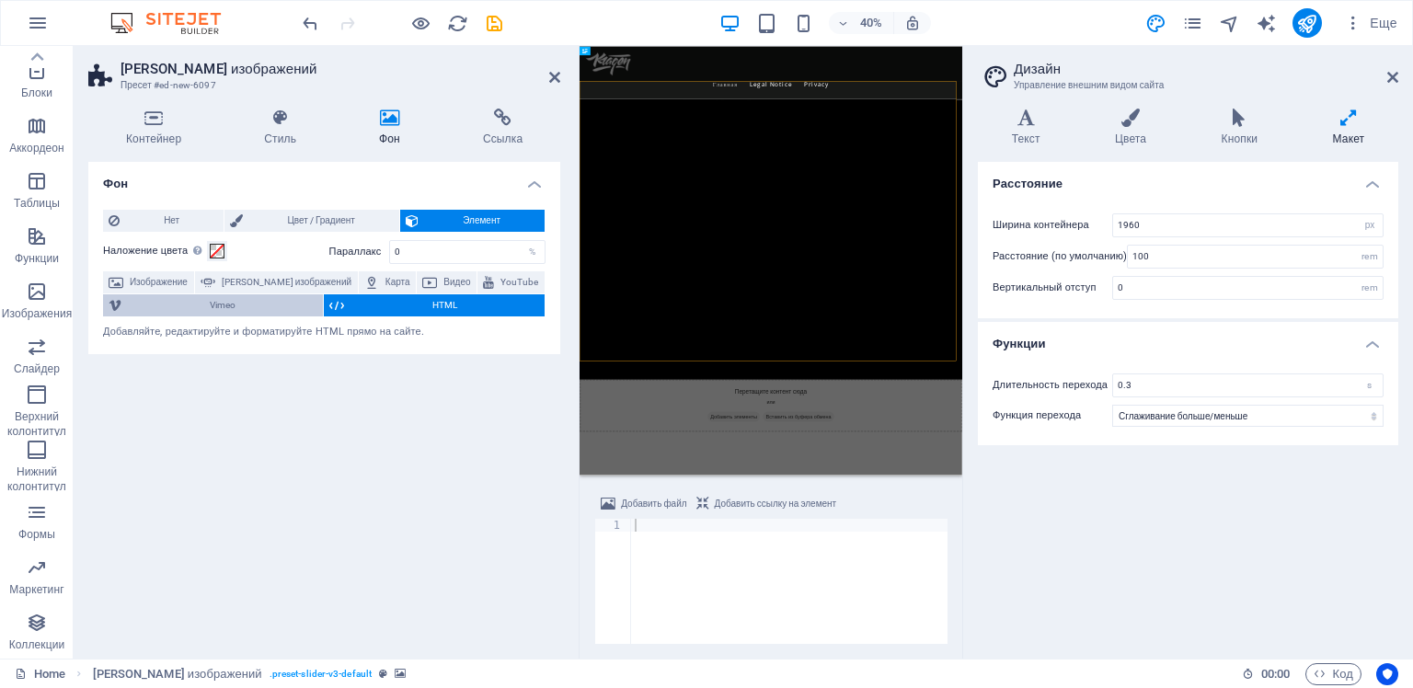
select select "ar16_9"
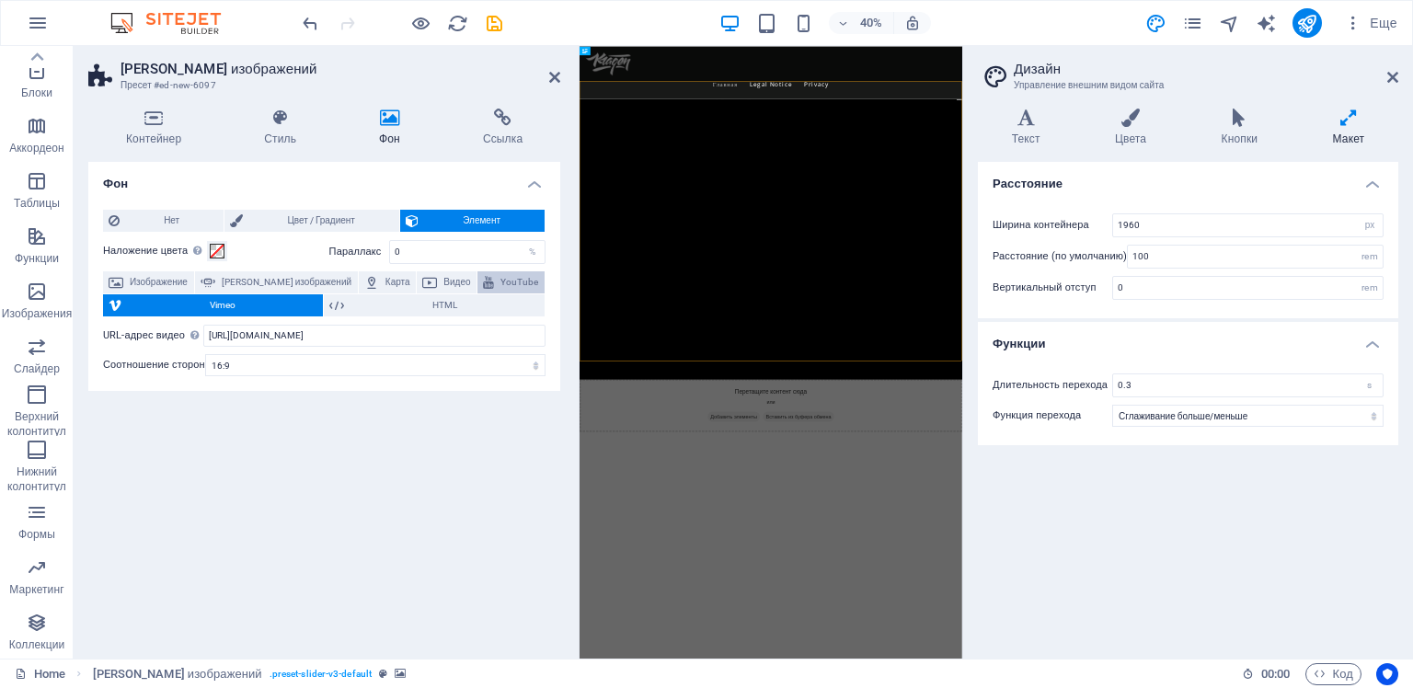
click at [500, 281] on span "YouTube" at bounding box center [519, 282] width 40 height 22
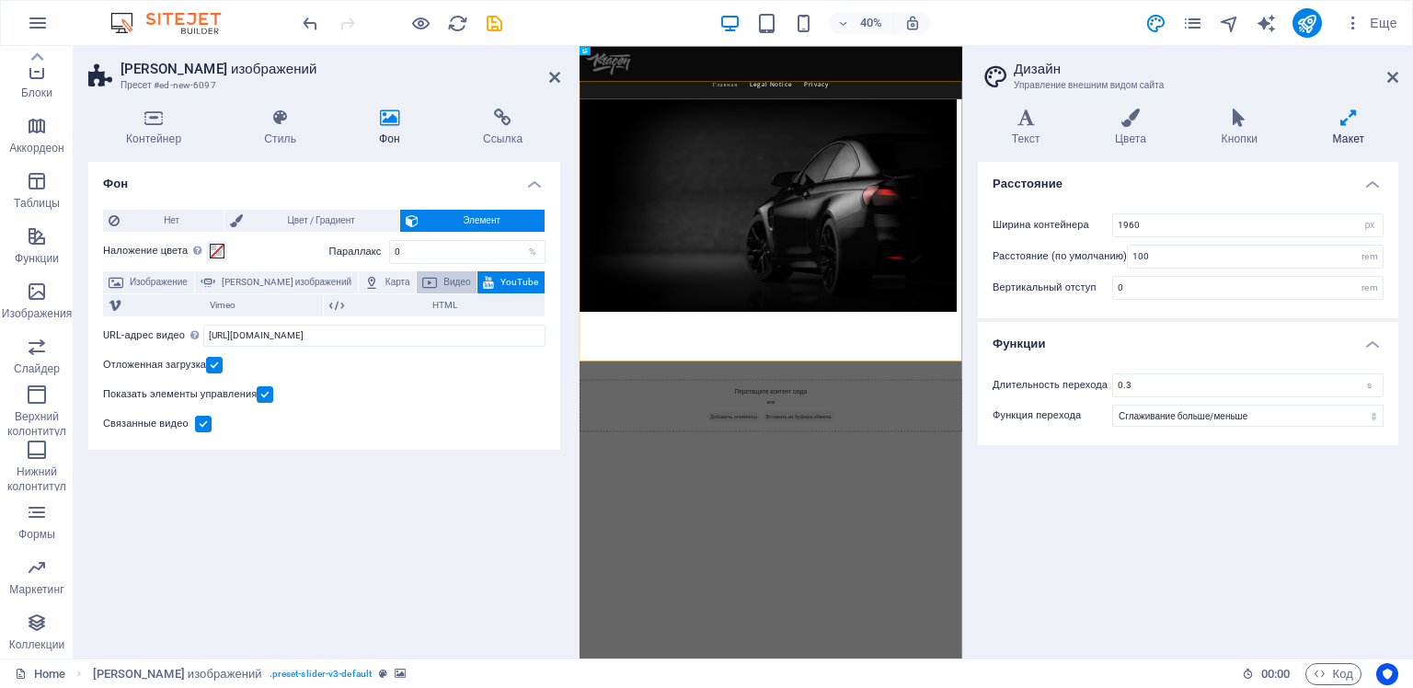
click at [430, 280] on button "Видео" at bounding box center [447, 282] width 60 height 22
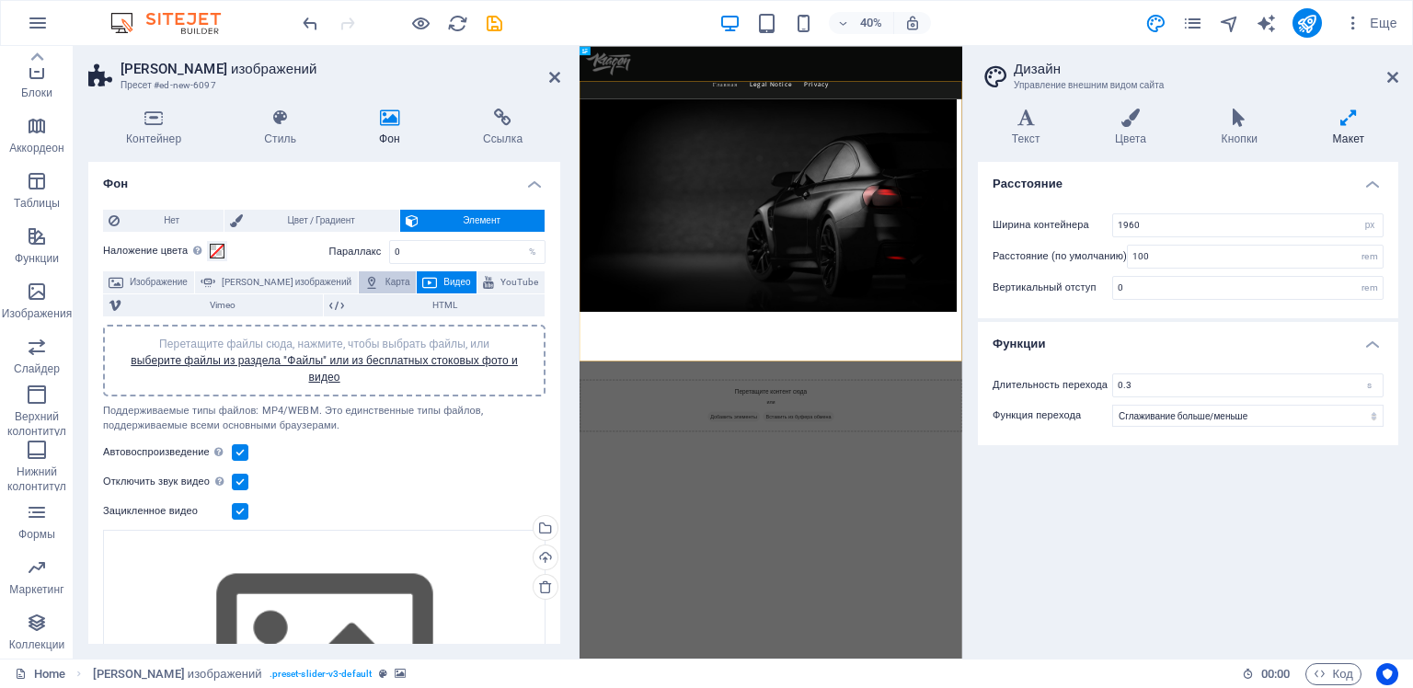
click at [360, 280] on button "Карта" at bounding box center [388, 282] width 58 height 22
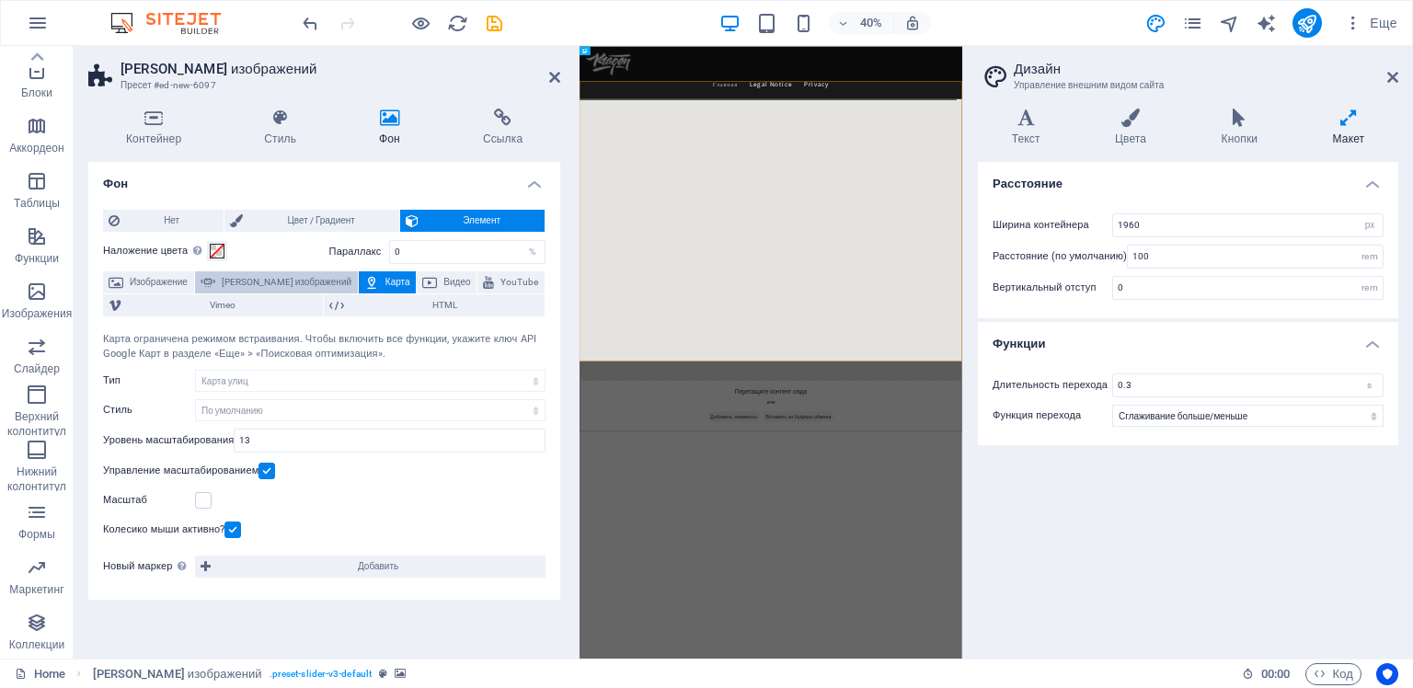
drag, startPoint x: 272, startPoint y: 272, endPoint x: 271, endPoint y: 281, distance: 9.2
click at [271, 272] on span "[PERSON_NAME] изображений" at bounding box center [287, 282] width 132 height 22
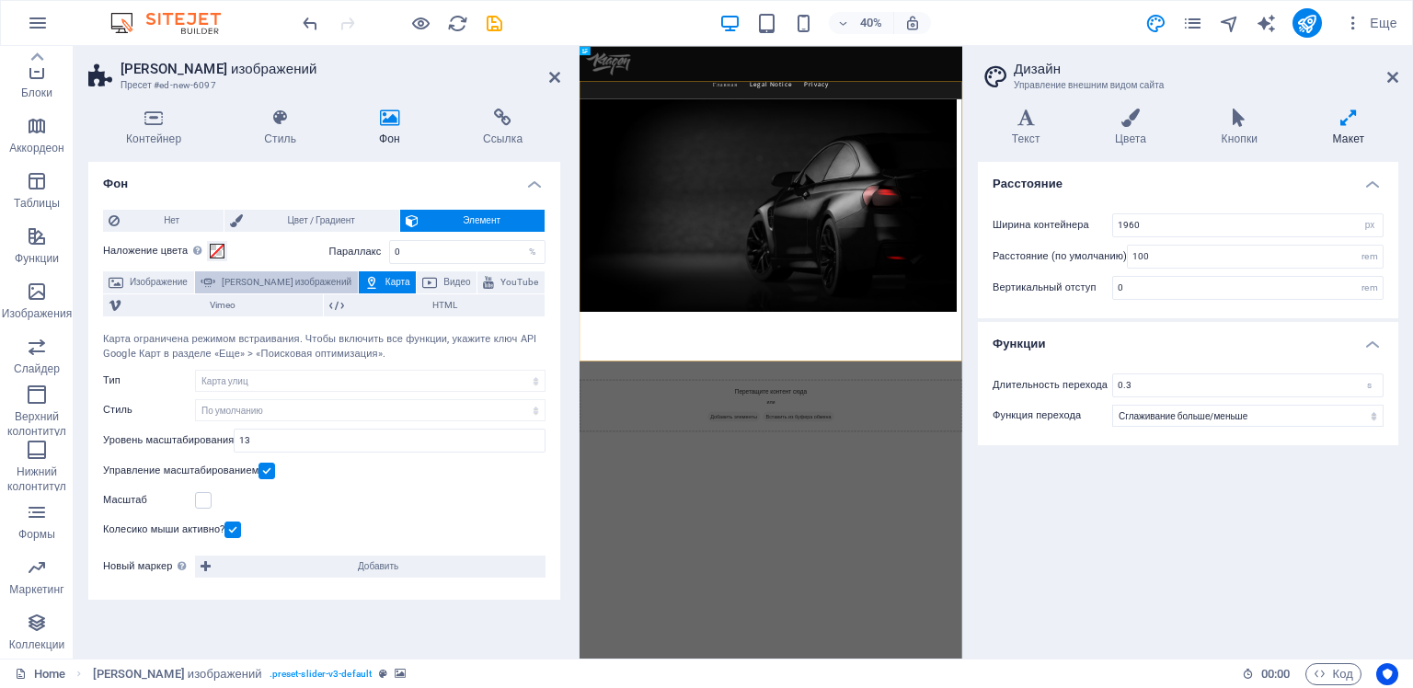
select select "ms"
select select "s"
select select "progressive"
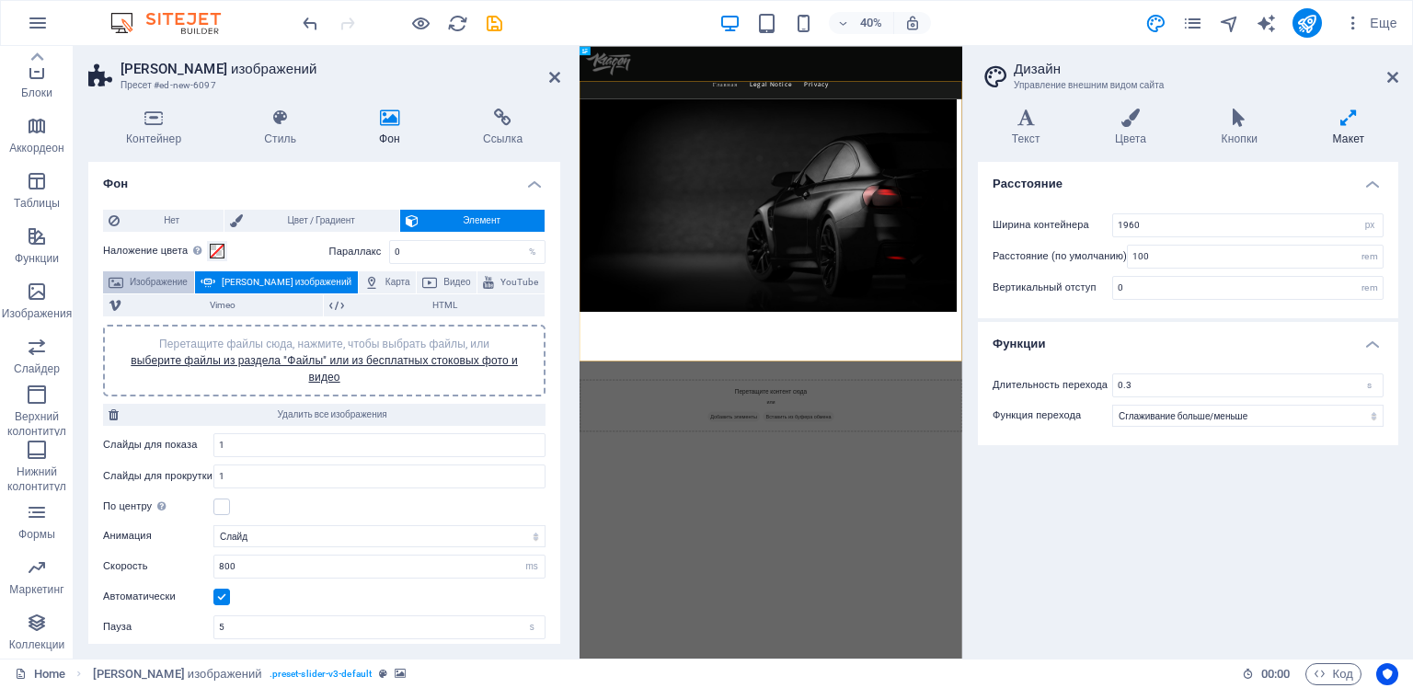
click at [150, 281] on span "Изображение" at bounding box center [159, 282] width 60 height 22
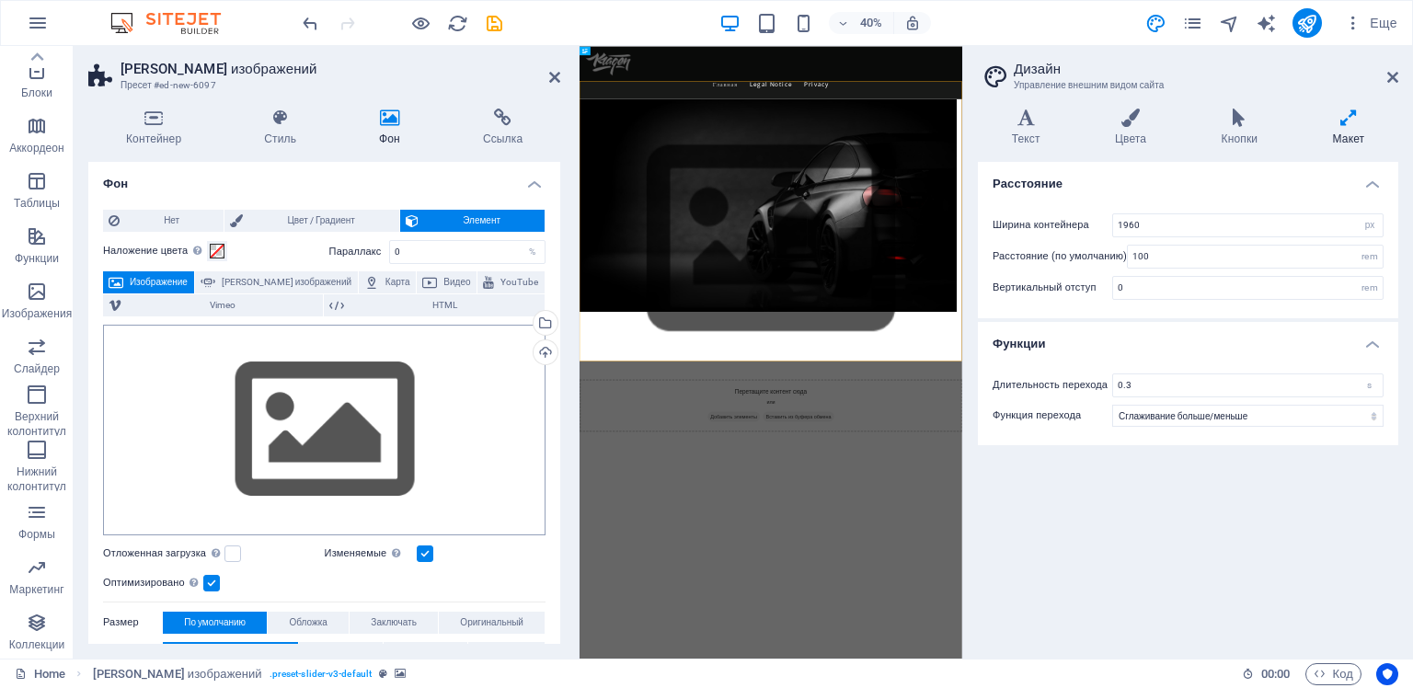
scroll to position [184, 0]
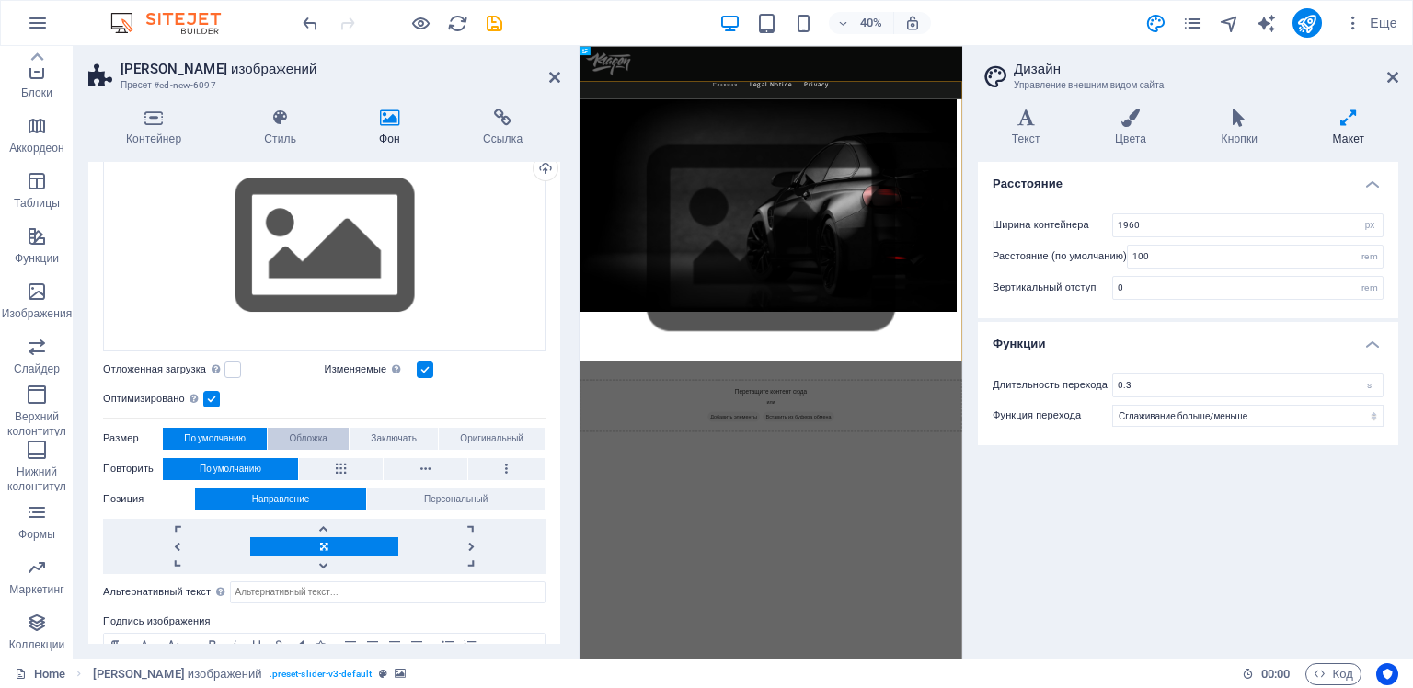
click at [310, 441] on span "Обложка" at bounding box center [309, 439] width 38 height 22
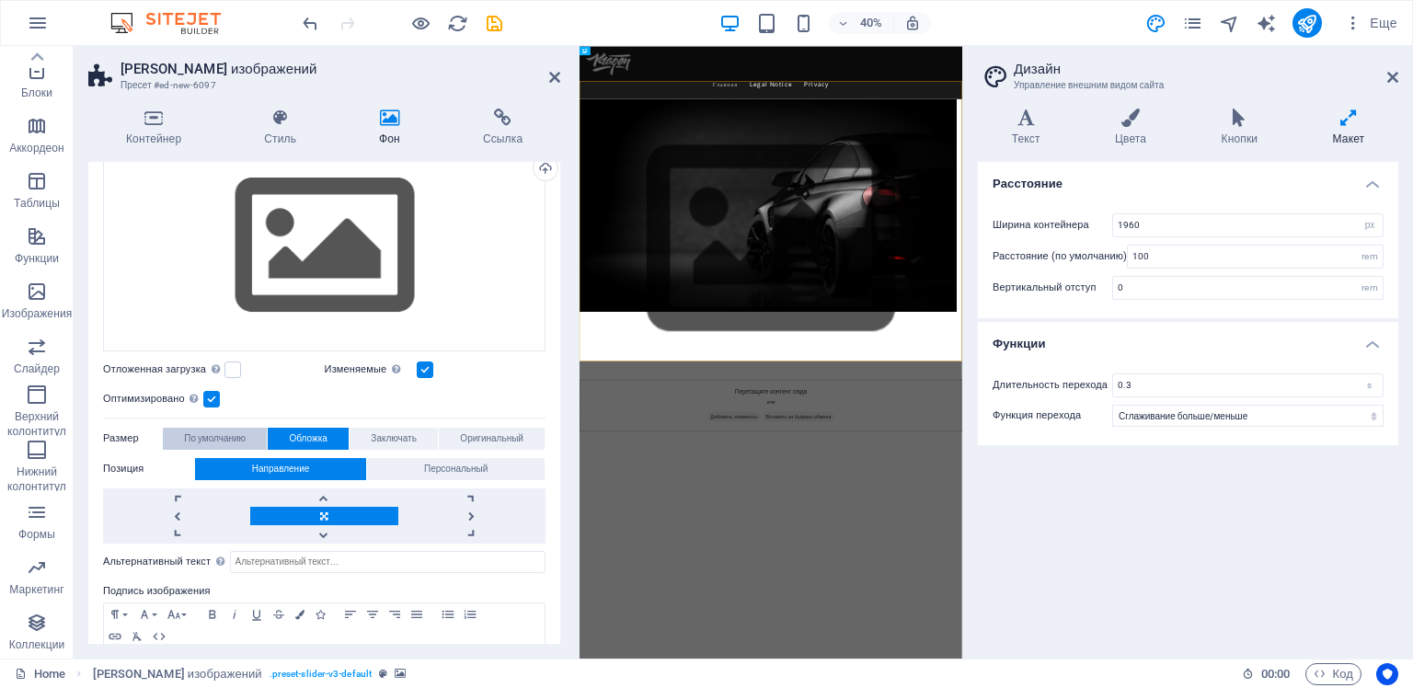
click at [227, 434] on span "По умолчанию" at bounding box center [215, 439] width 62 height 22
click at [406, 239] on div "Перетащите файлы сюда, нажмите, чтобы выбрать файлы, или выберите файлы из разд…" at bounding box center [324, 246] width 442 height 211
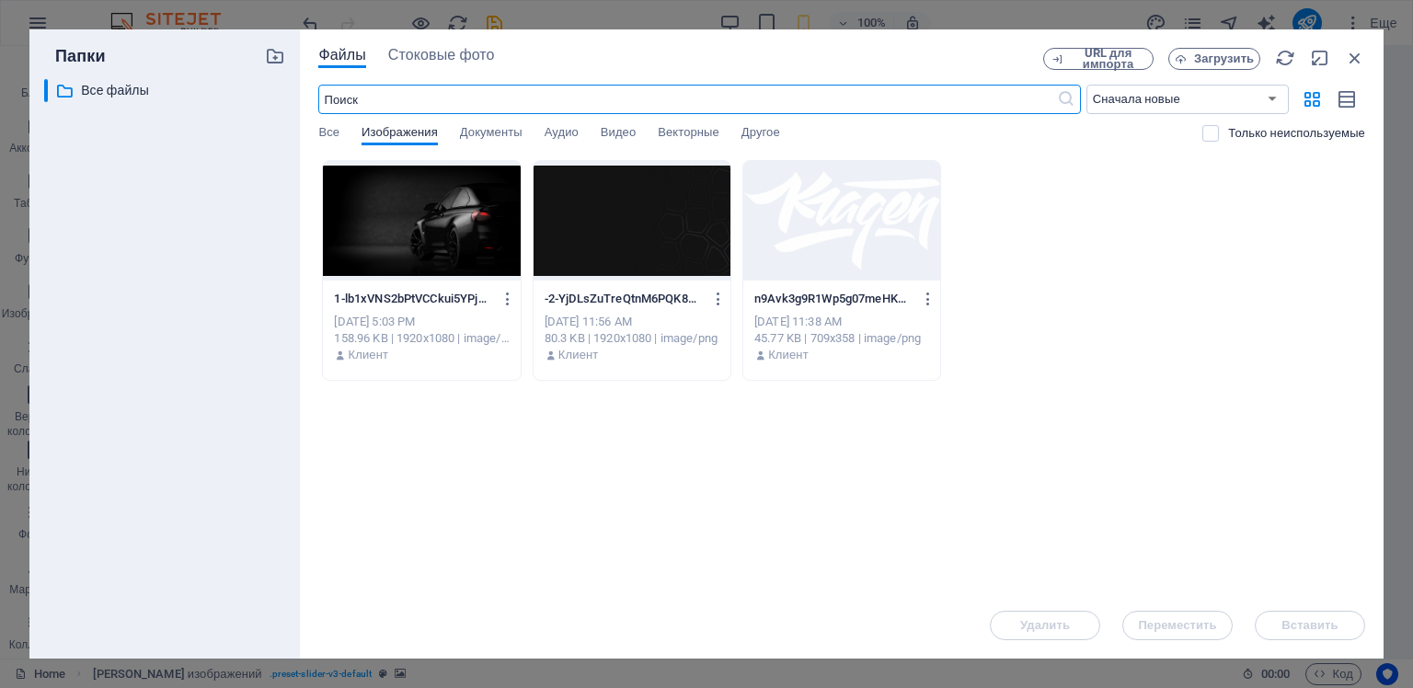
click at [407, 219] on div at bounding box center [421, 221] width 197 height 120
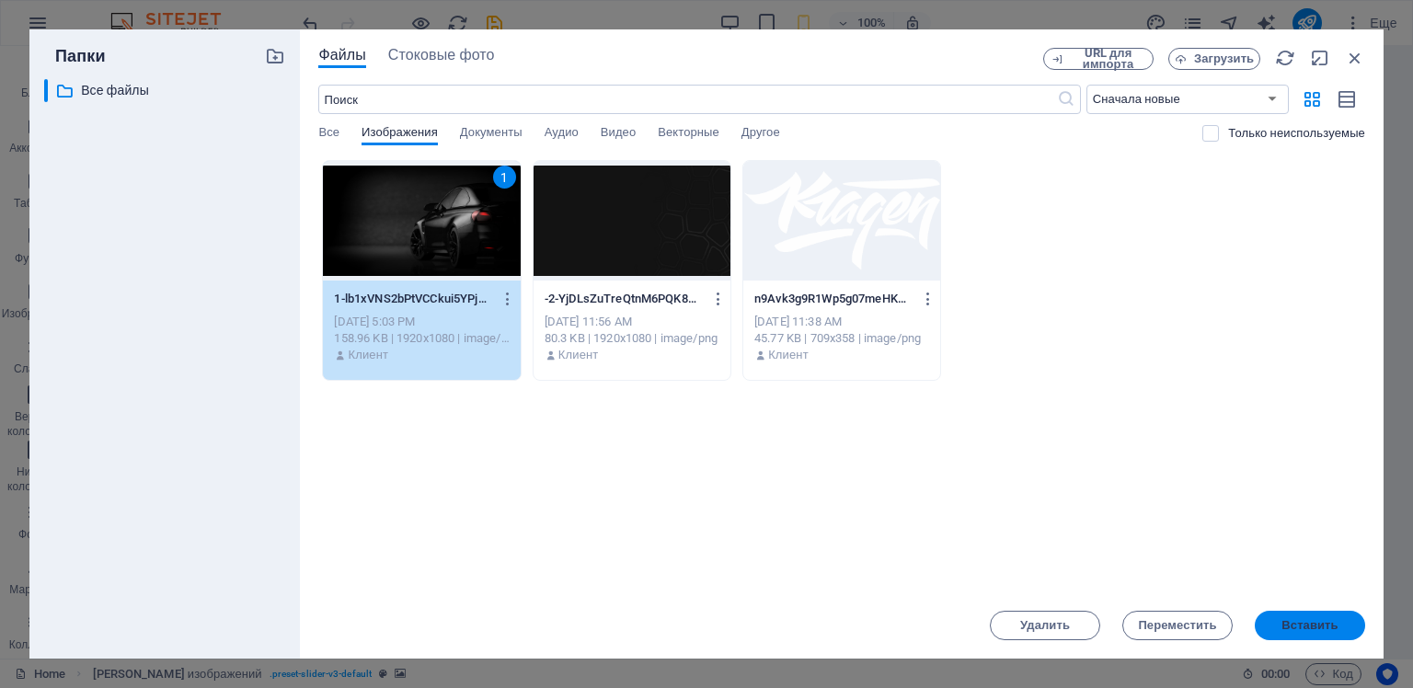
click at [1302, 625] on span "Вставить" at bounding box center [1309, 625] width 56 height 11
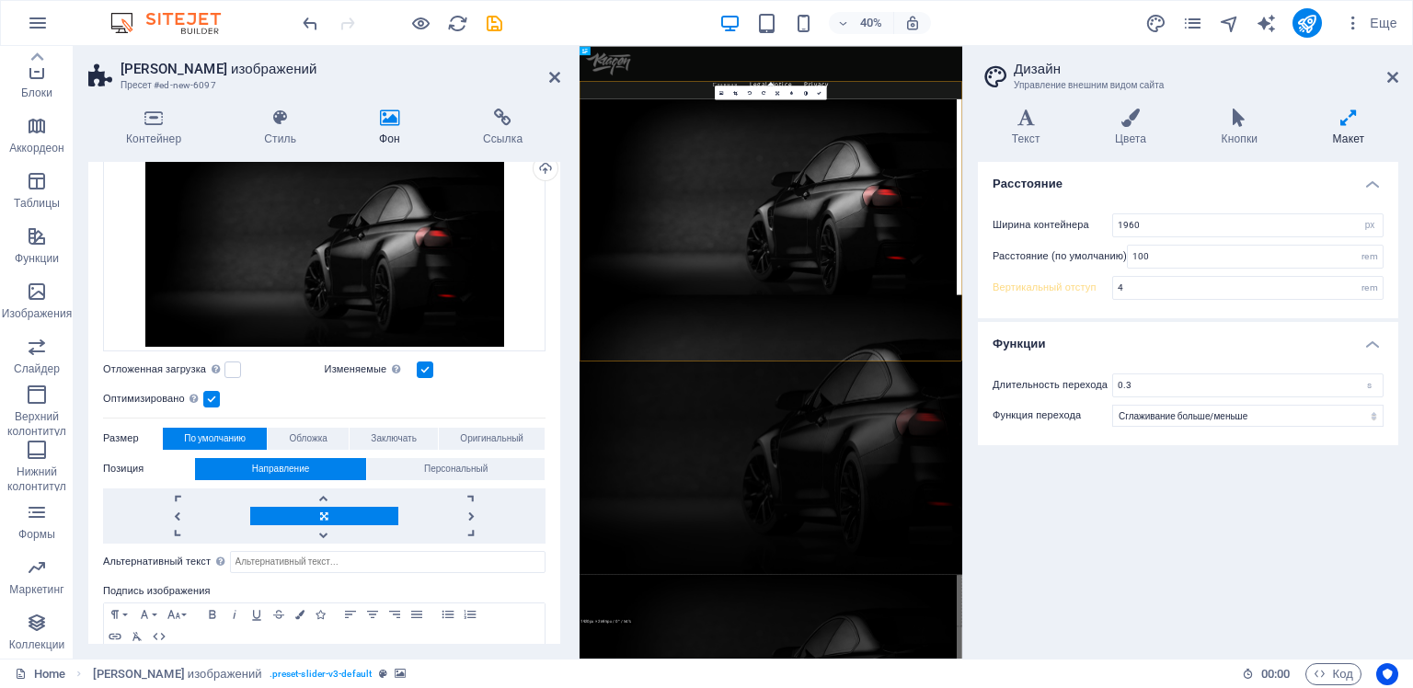
type input "0"
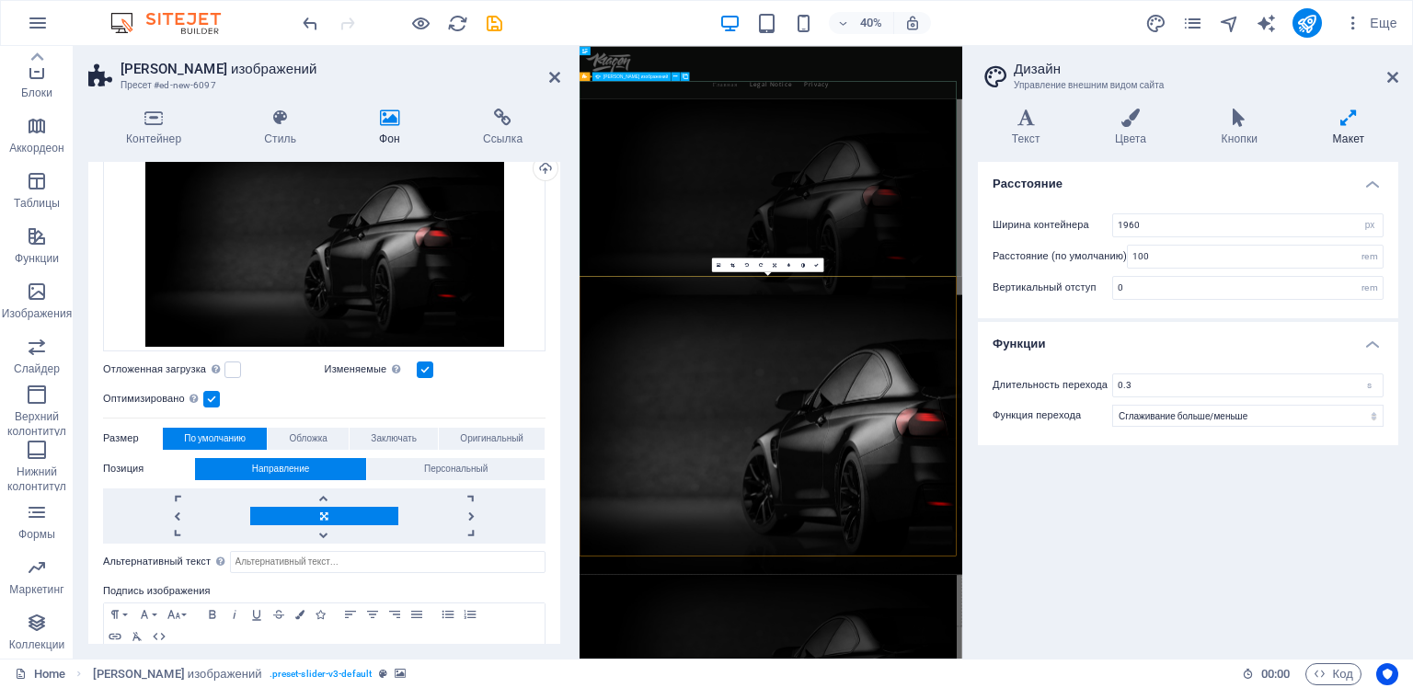
click at [1047, 442] on img "1/1" at bounding box center [1050, 443] width 942 height 530
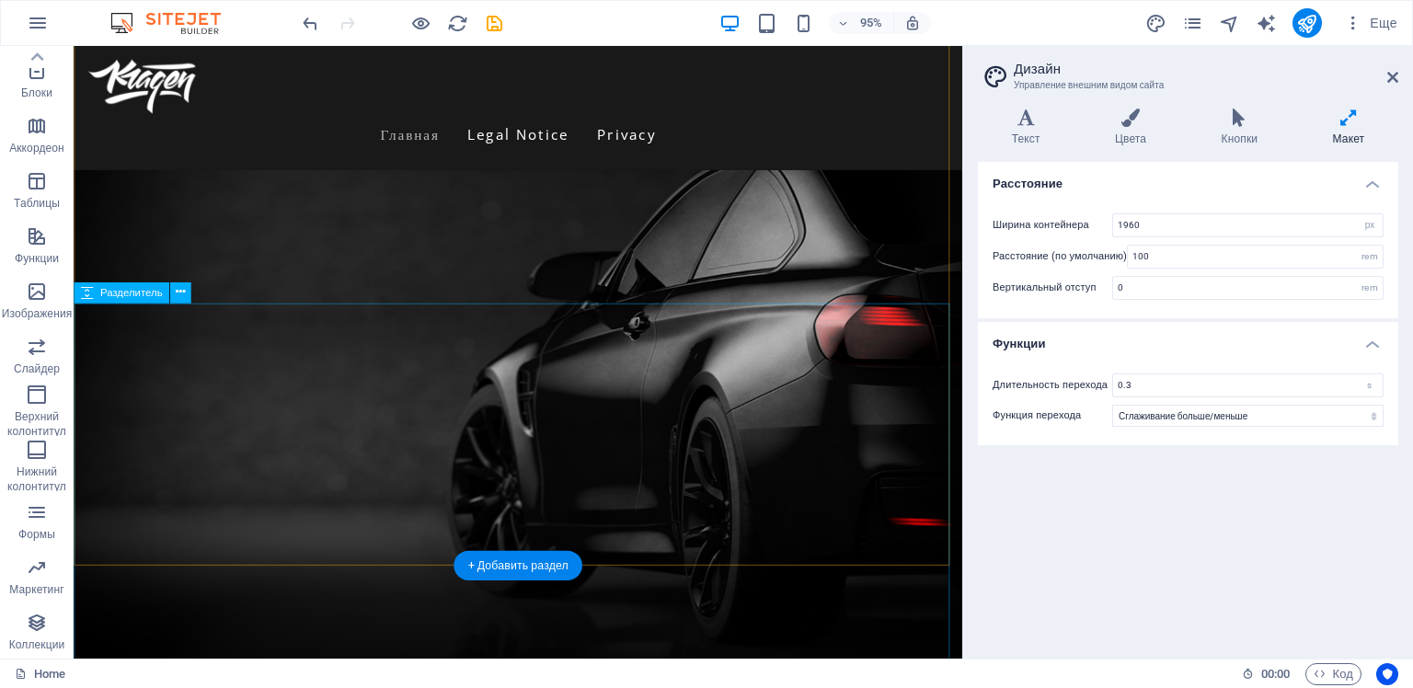
scroll to position [0, 0]
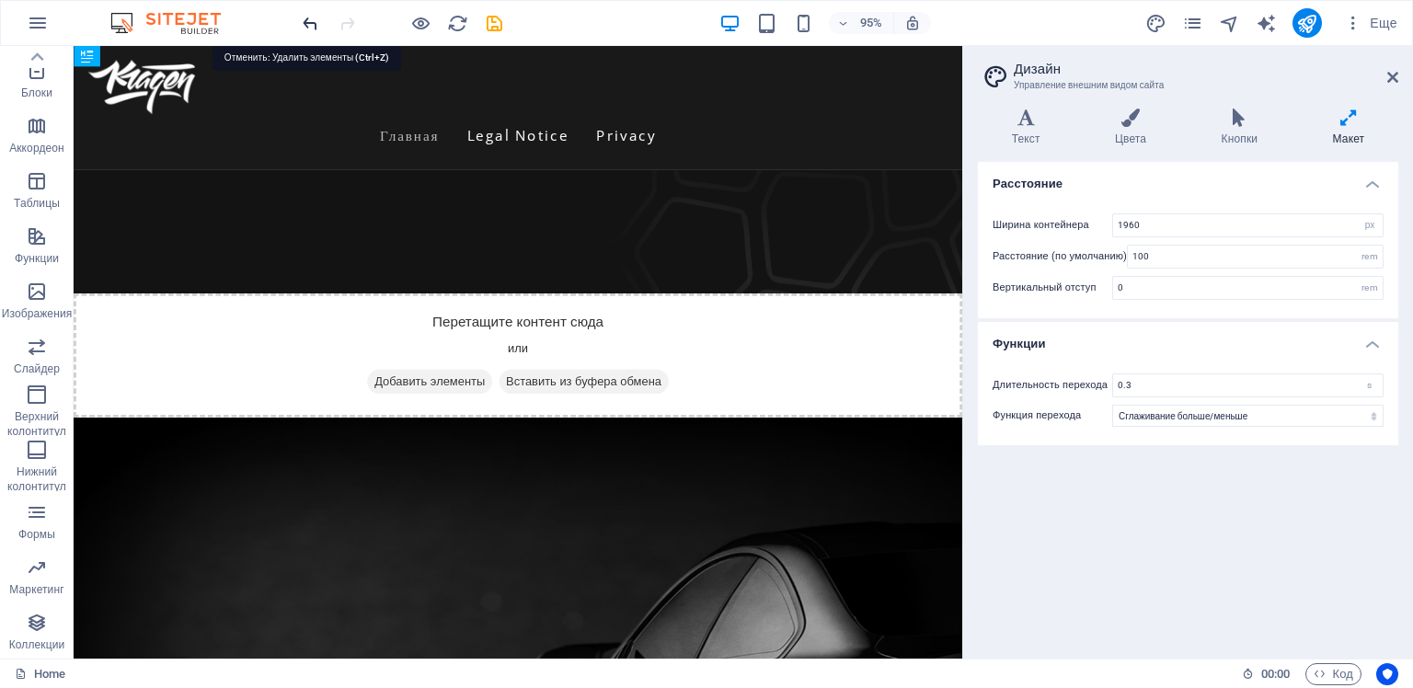
click at [309, 20] on icon "undo" at bounding box center [310, 23] width 21 height 21
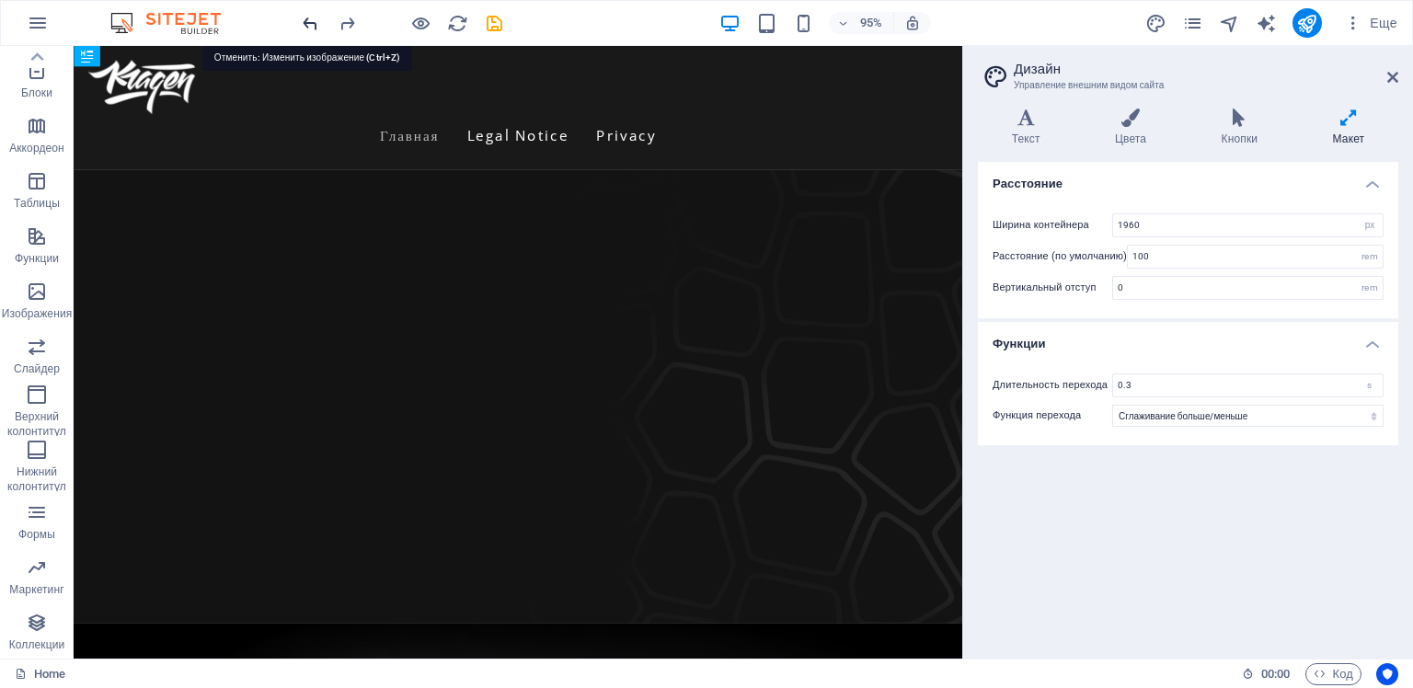
click at [310, 20] on icon "undo" at bounding box center [310, 23] width 21 height 21
click at [305, 22] on icon "undo" at bounding box center [310, 23] width 21 height 21
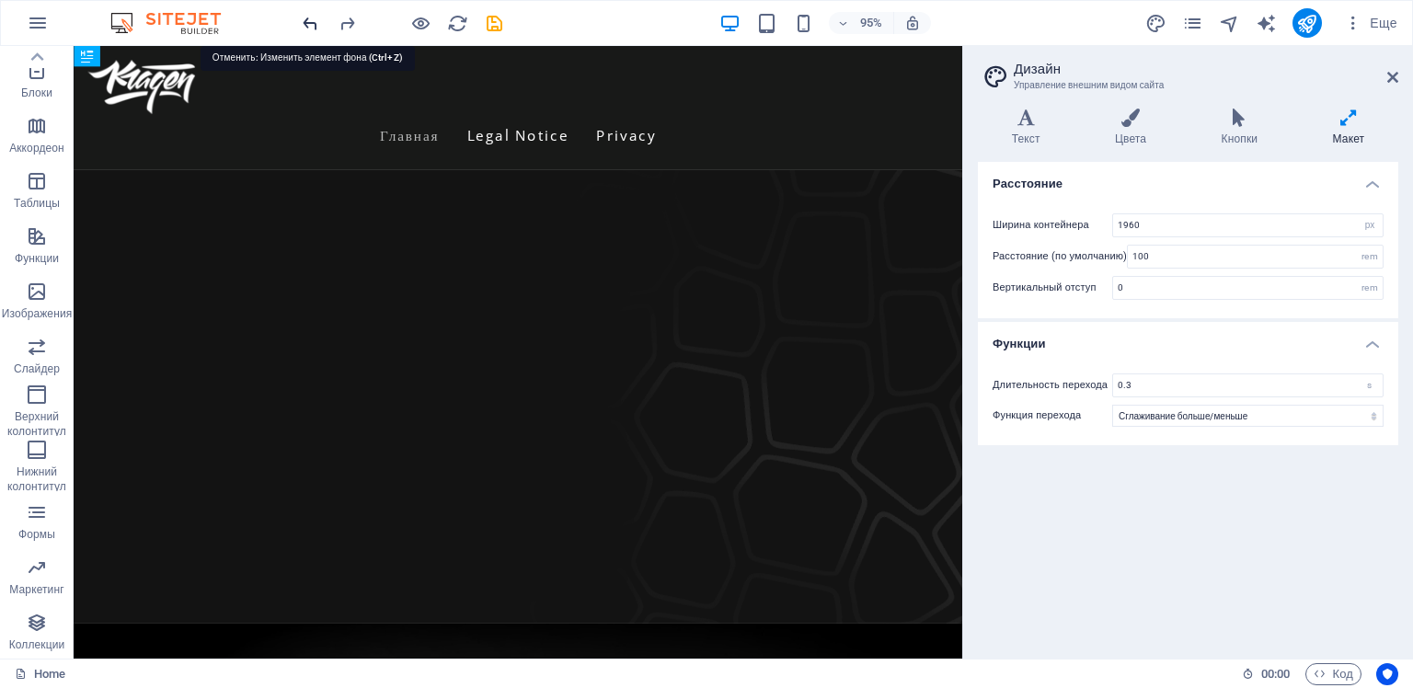
click at [305, 22] on icon "undo" at bounding box center [310, 23] width 21 height 21
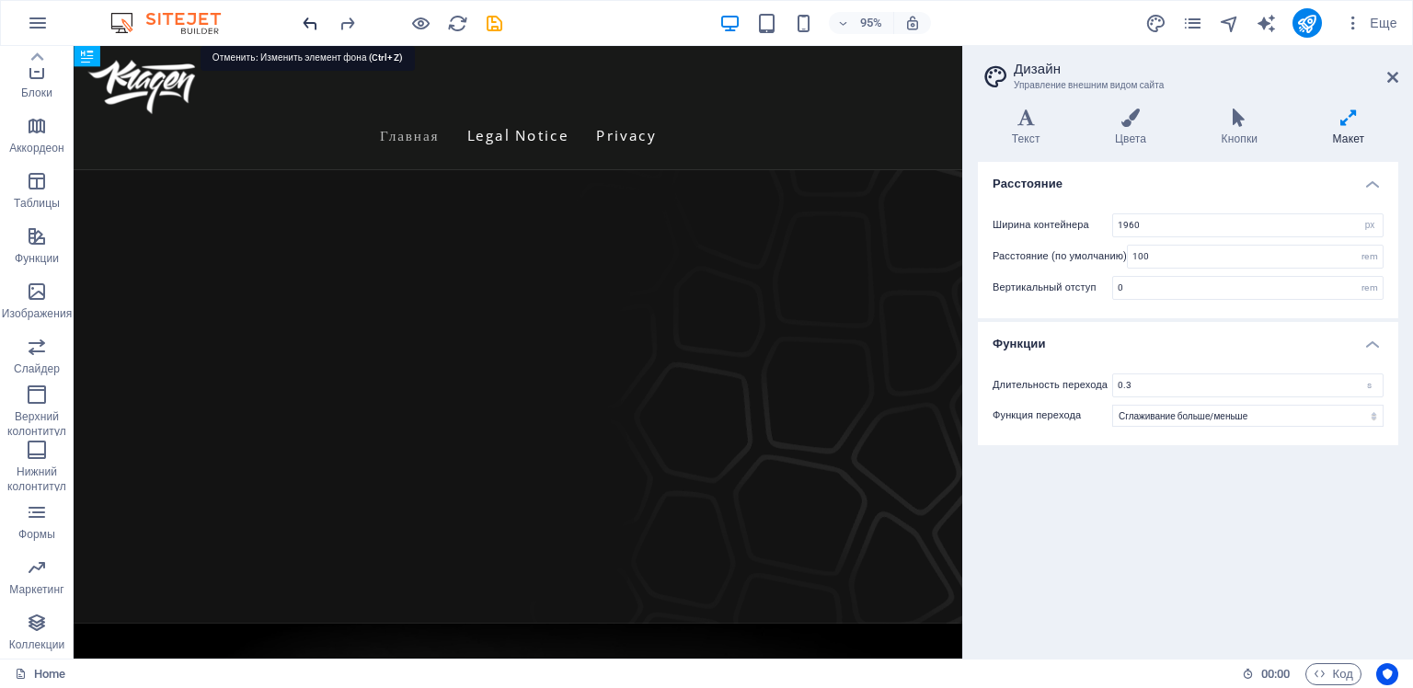
click at [305, 22] on icon "undo" at bounding box center [310, 23] width 21 height 21
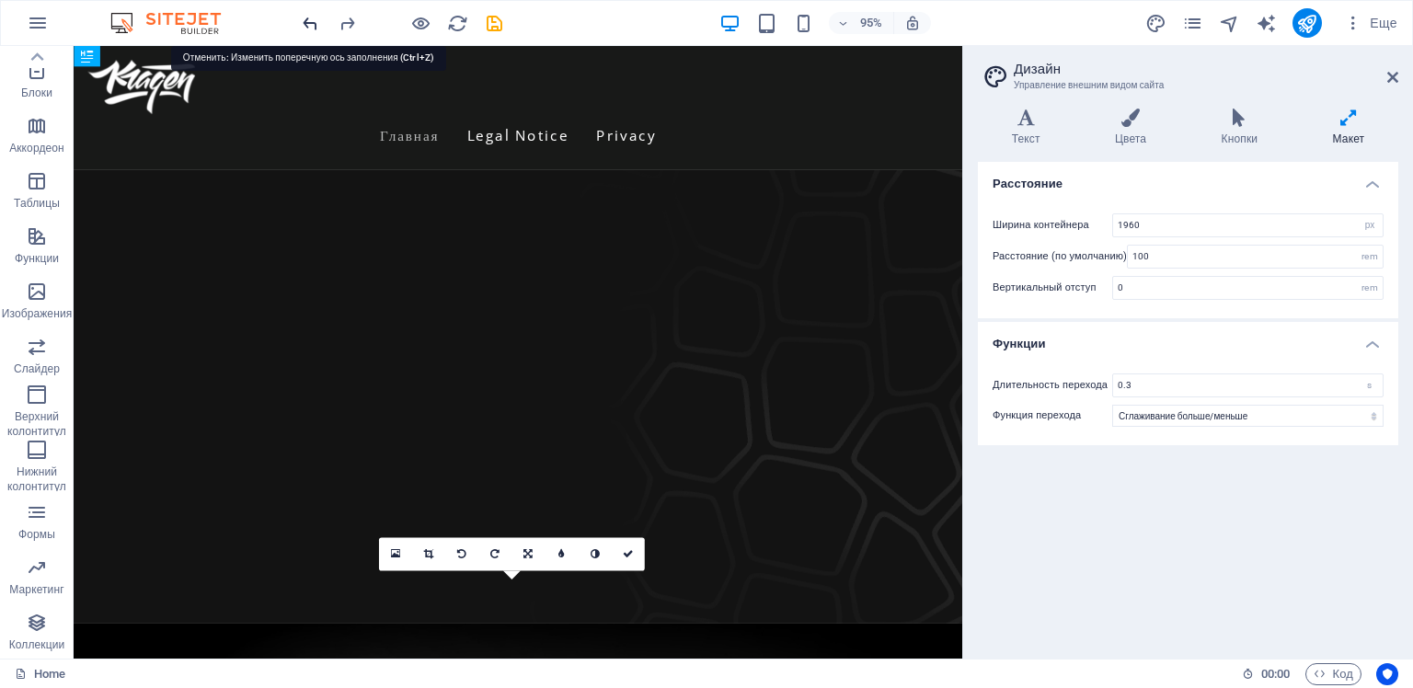
click at [305, 22] on icon "undo" at bounding box center [310, 23] width 21 height 21
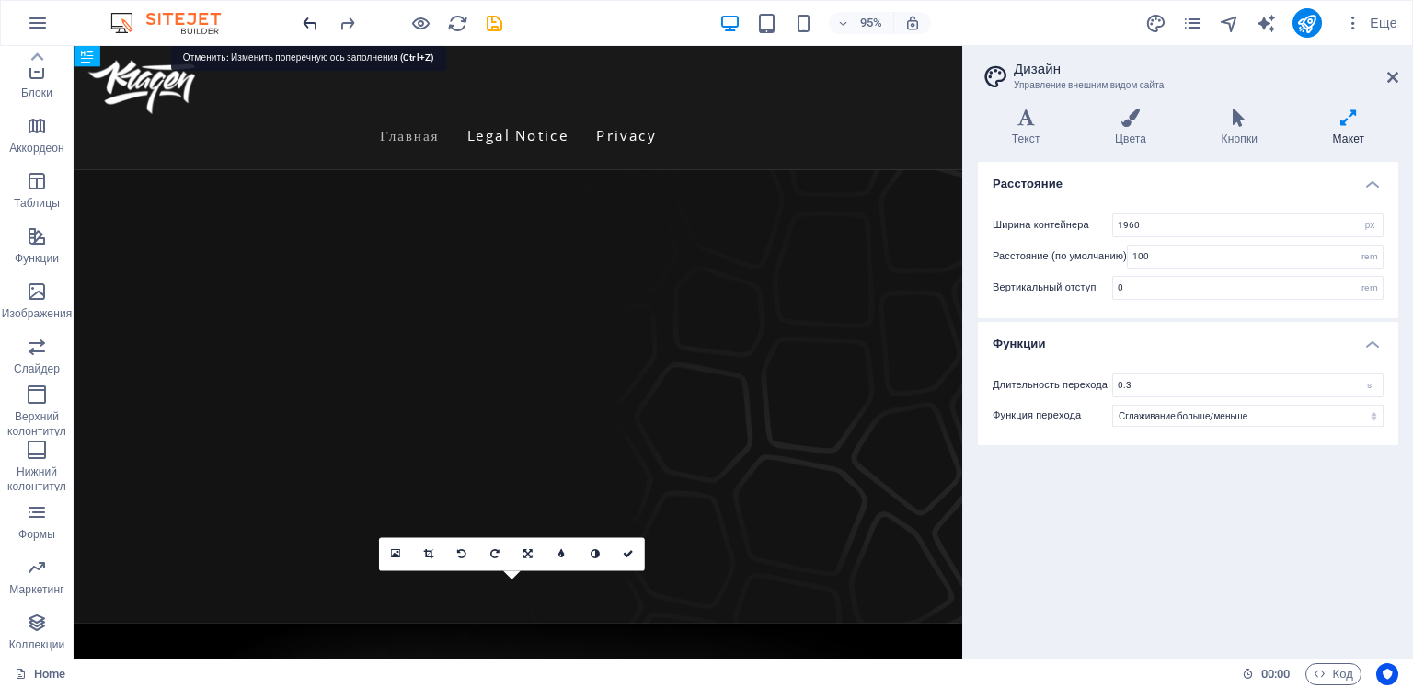
click at [305, 22] on icon "undo" at bounding box center [310, 23] width 21 height 21
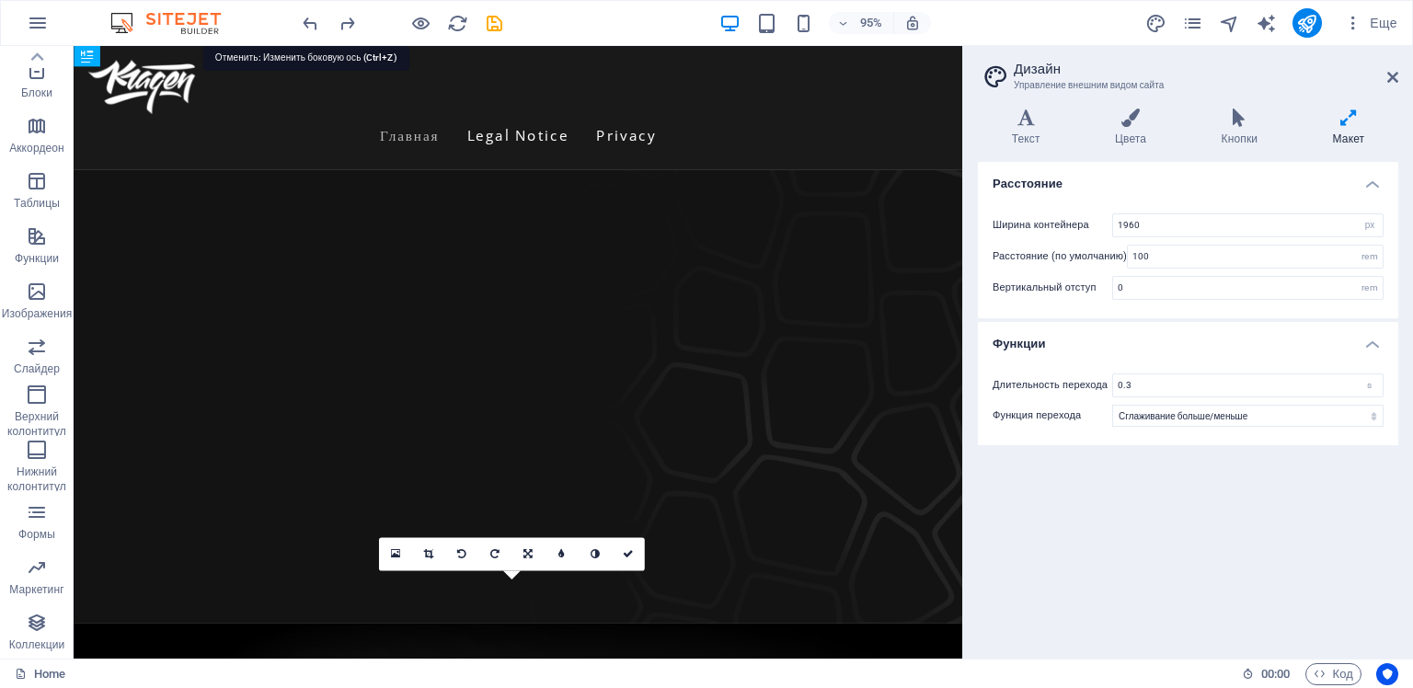
drag, startPoint x: 306, startPoint y: 19, endPoint x: 303, endPoint y: 1, distance: 18.8
click at [306, 16] on icon "undo" at bounding box center [310, 23] width 21 height 21
